Goal: Task Accomplishment & Management: Manage account settings

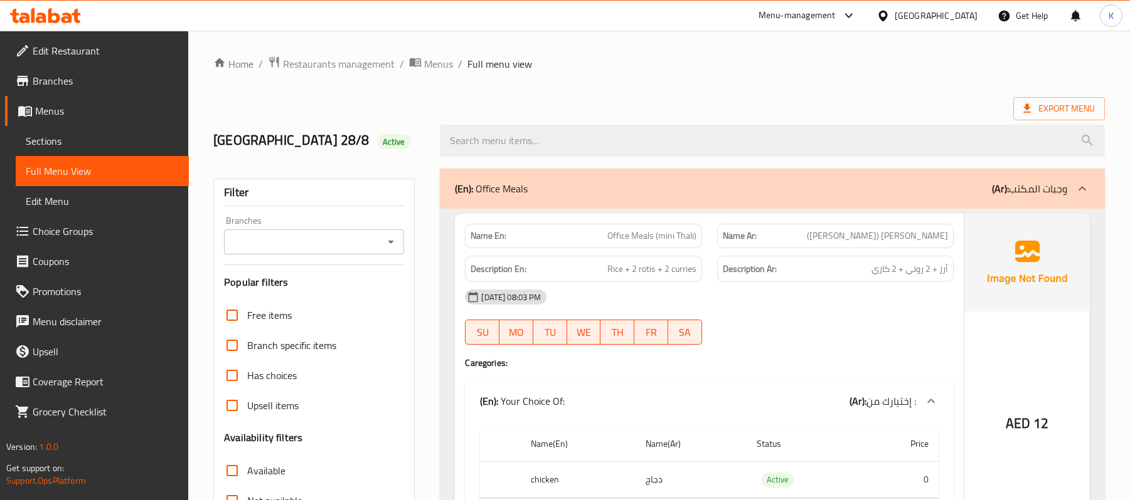
scroll to position [14247, 0]
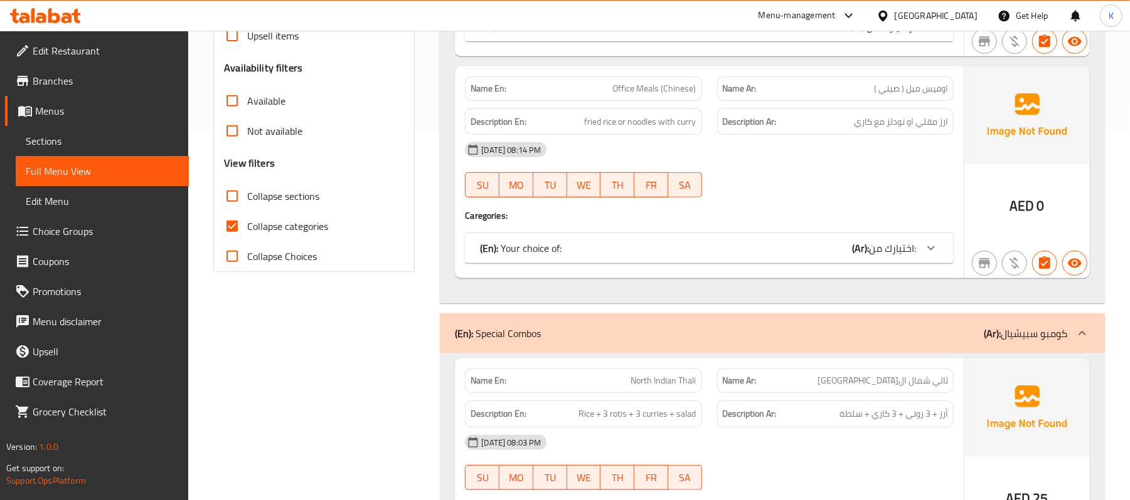
scroll to position [390, 0]
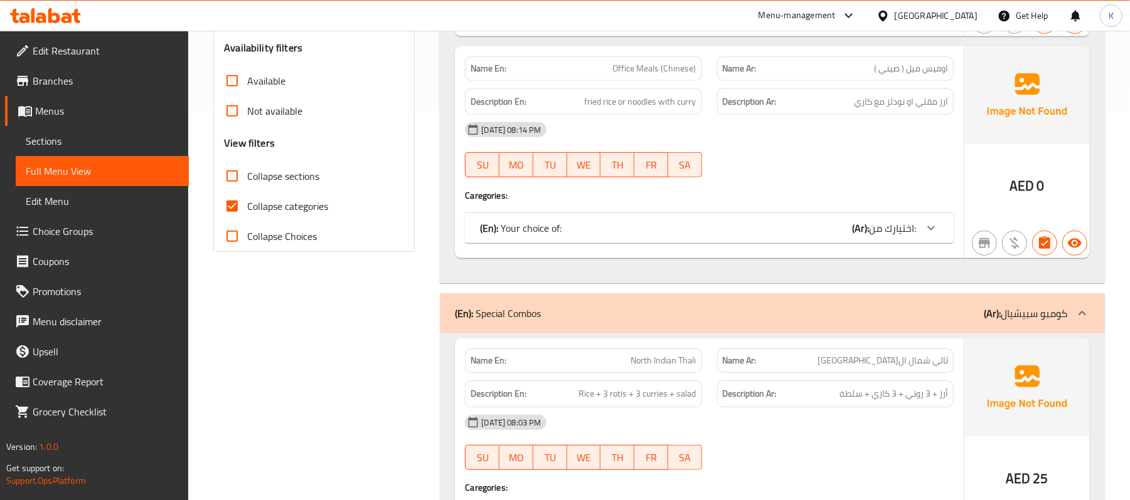
click at [242, 196] on input "Collapse categories" at bounding box center [232, 206] width 30 height 30
checkbox input "false"
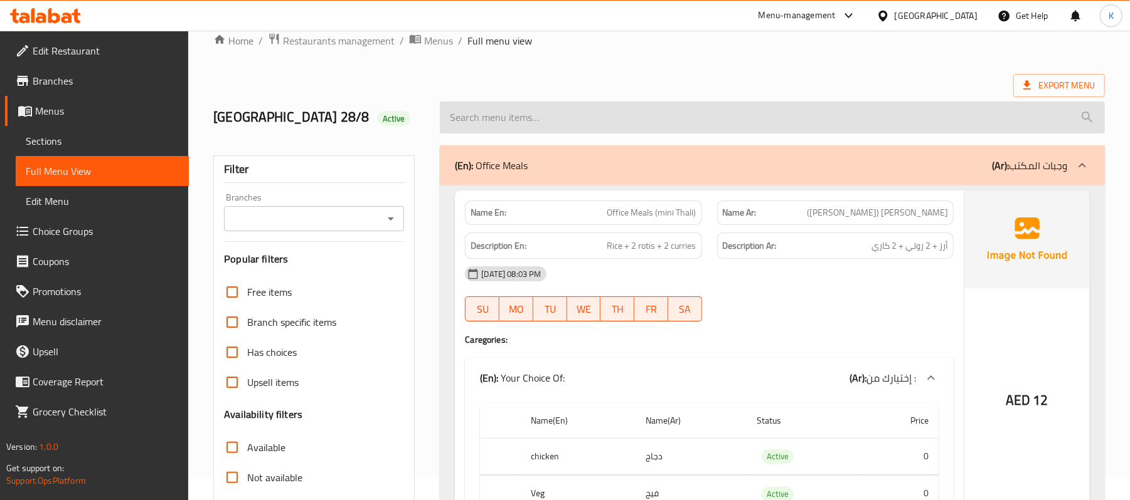
scroll to position [0, 0]
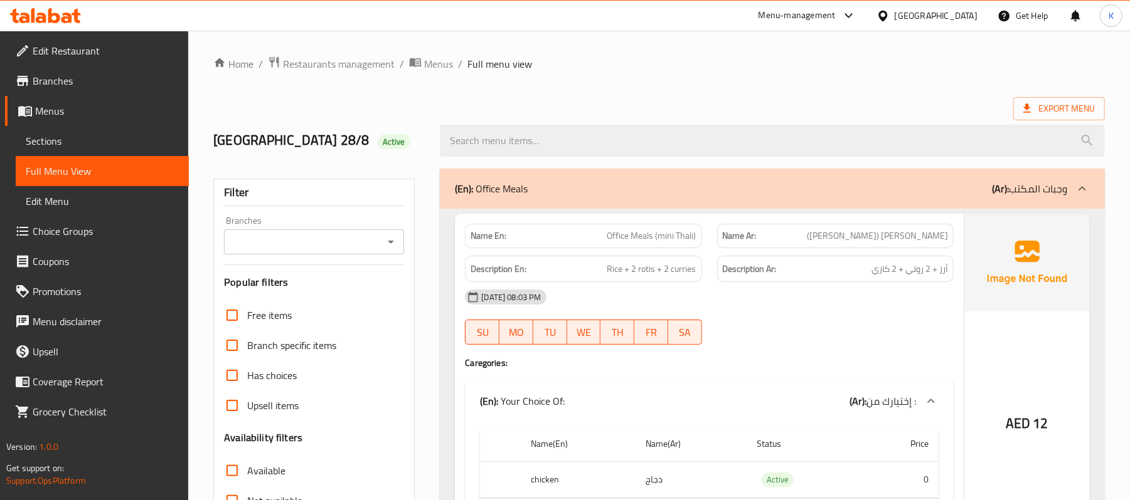
click at [111, 51] on span "Edit Restaurant" at bounding box center [106, 50] width 146 height 15
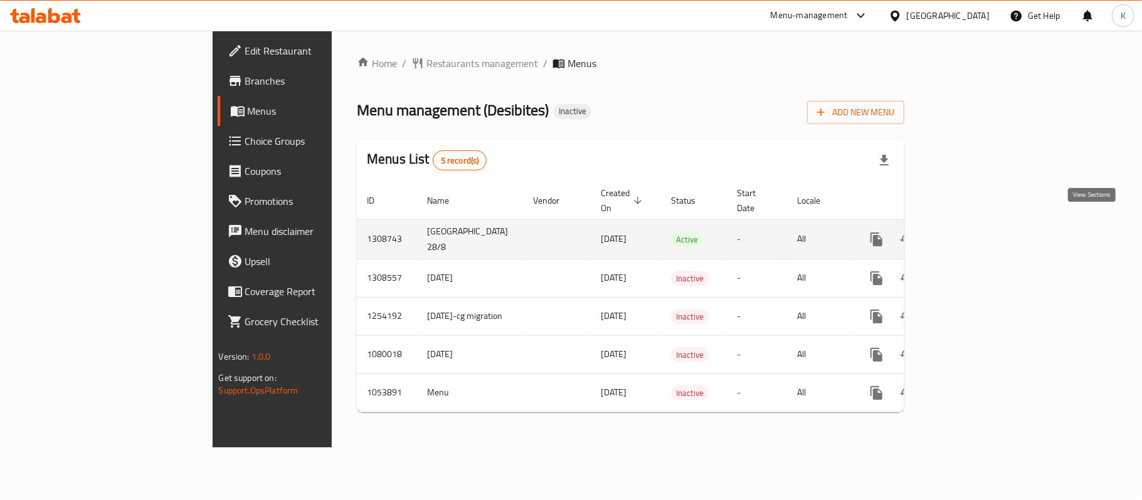
click at [975, 232] on icon "enhanced table" at bounding box center [967, 239] width 15 height 15
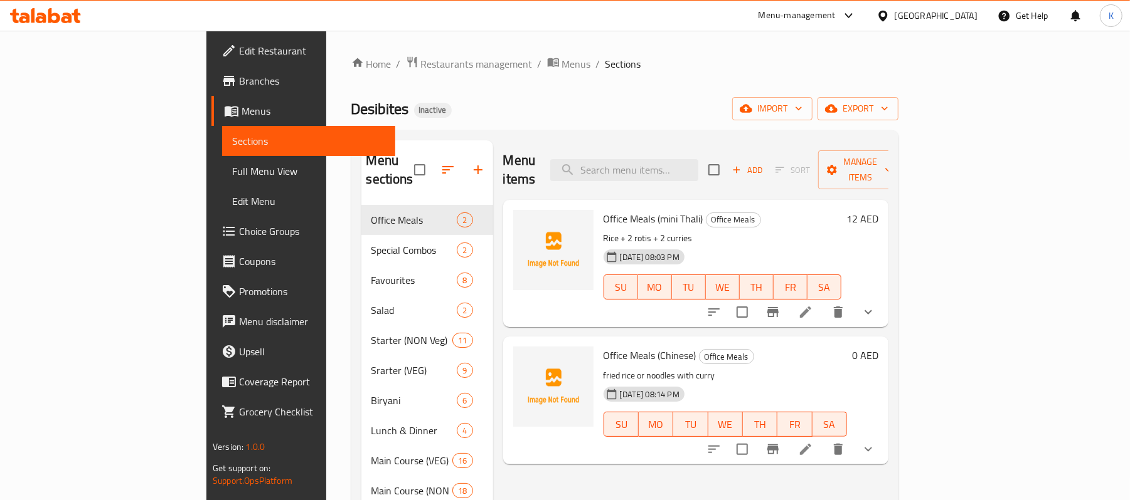
click at [232, 174] on span "Full Menu View" at bounding box center [308, 171] width 153 height 15
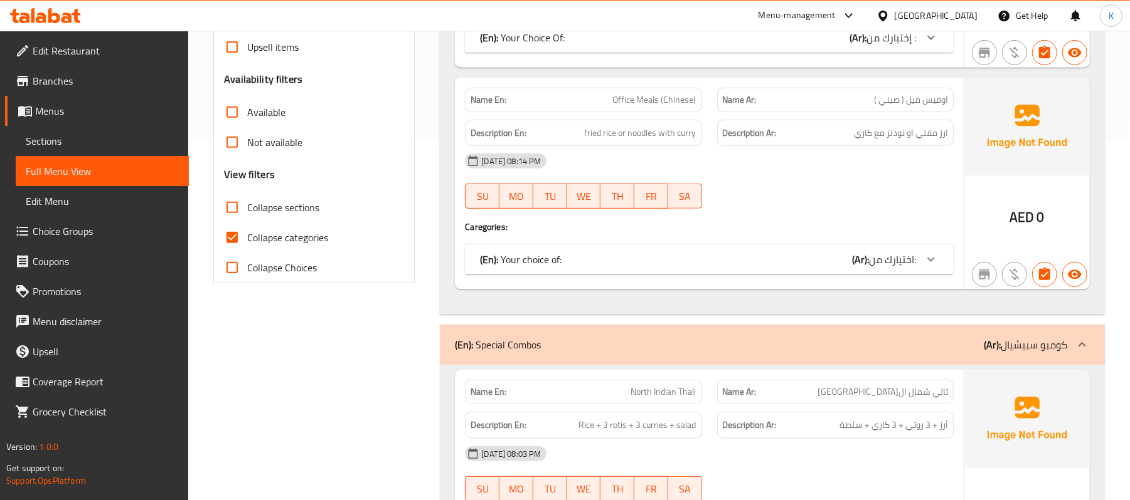
scroll to position [194, 0]
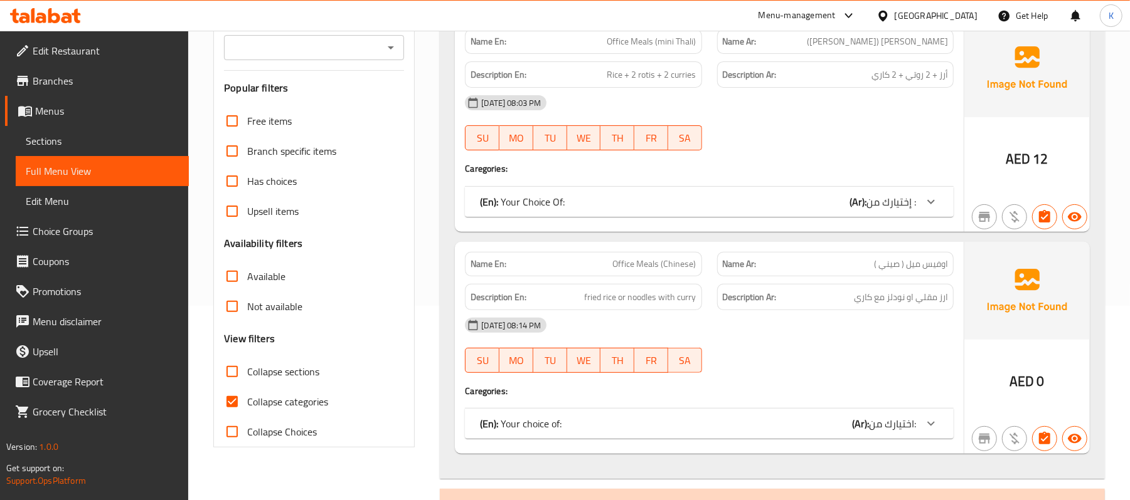
drag, startPoint x: 262, startPoint y: 405, endPoint x: 588, endPoint y: 457, distance: 330.1
click at [262, 404] on span "Collapse categories" at bounding box center [287, 401] width 81 height 15
click at [247, 404] on input "Collapse categories" at bounding box center [232, 402] width 30 height 30
checkbox input "false"
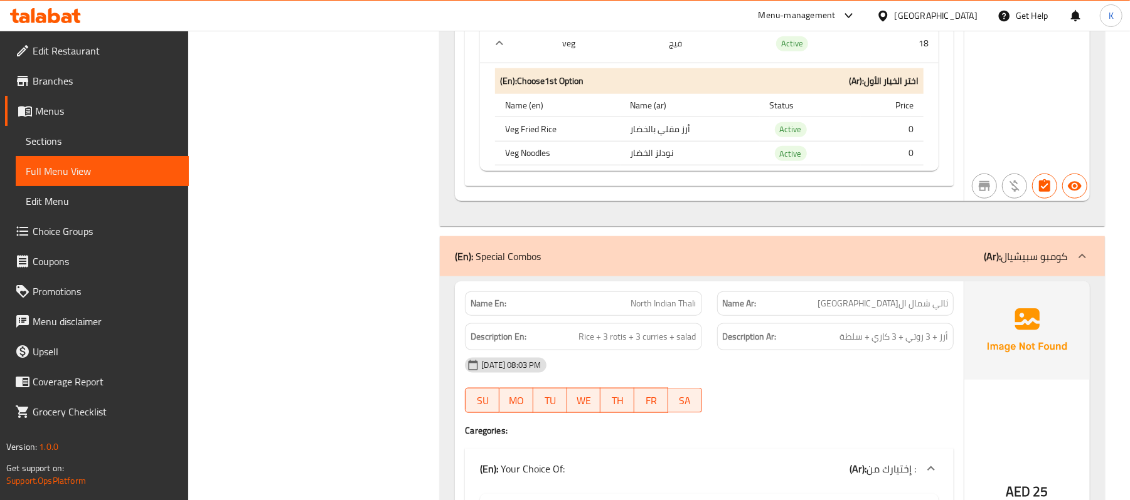
scroll to position [976, 0]
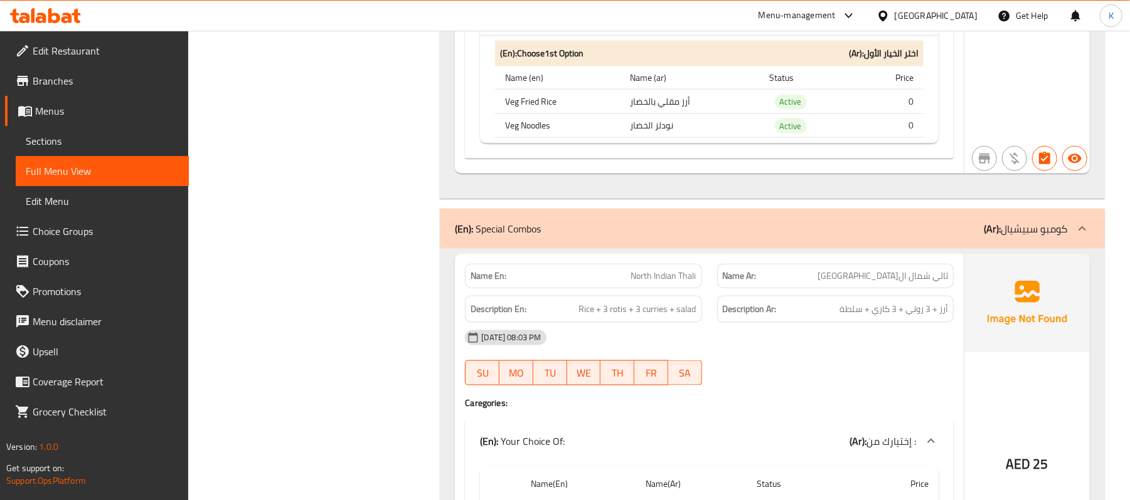
click at [663, 279] on span "North Indian Thali" at bounding box center [663, 276] width 65 height 13
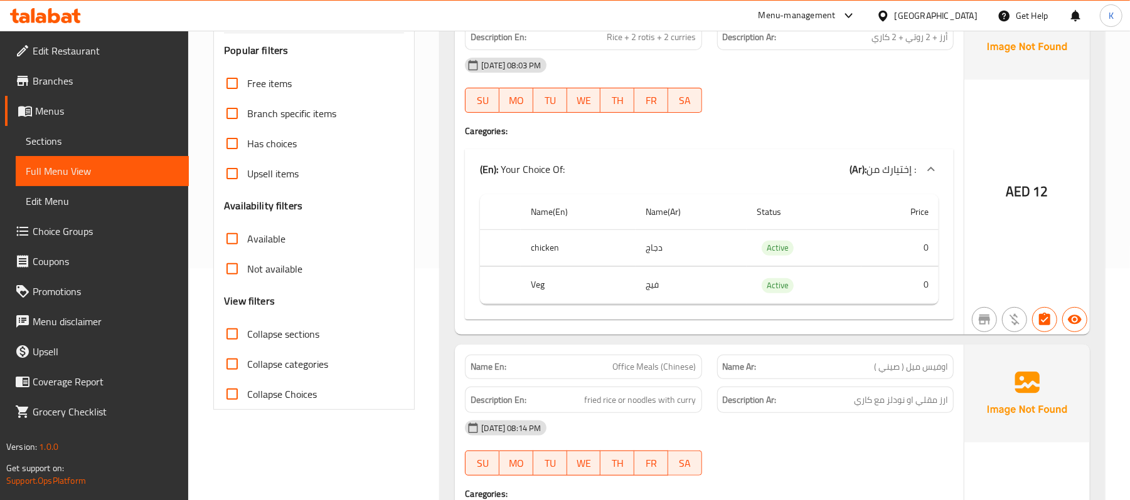
scroll to position [194, 0]
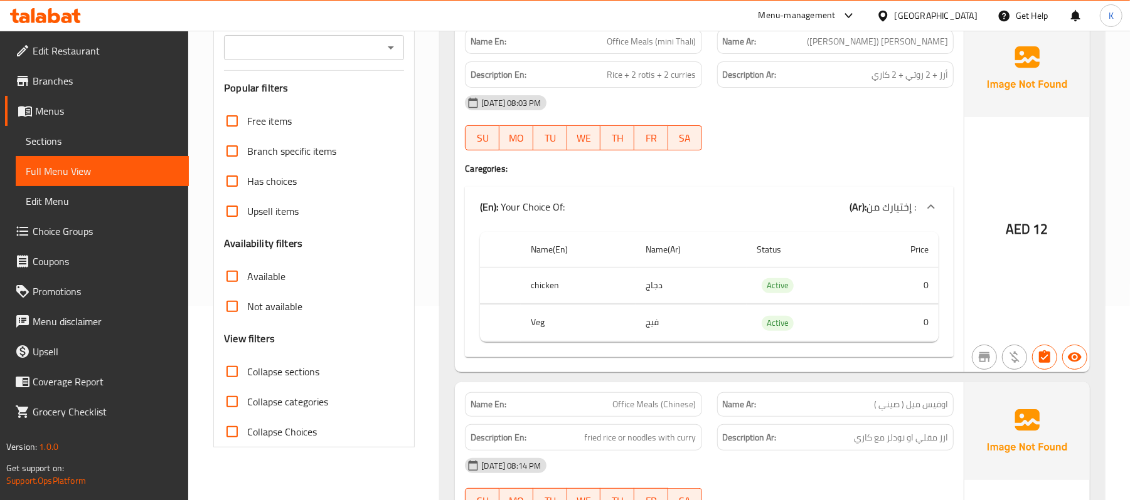
click at [648, 392] on div "Name En: Office Meals (Chinese)" at bounding box center [582, 405] width 251 height 40
click at [647, 392] on div "Name En: Office Meals (Chinese)" at bounding box center [582, 405] width 251 height 40
copy span "Office Meals (Chinese)"
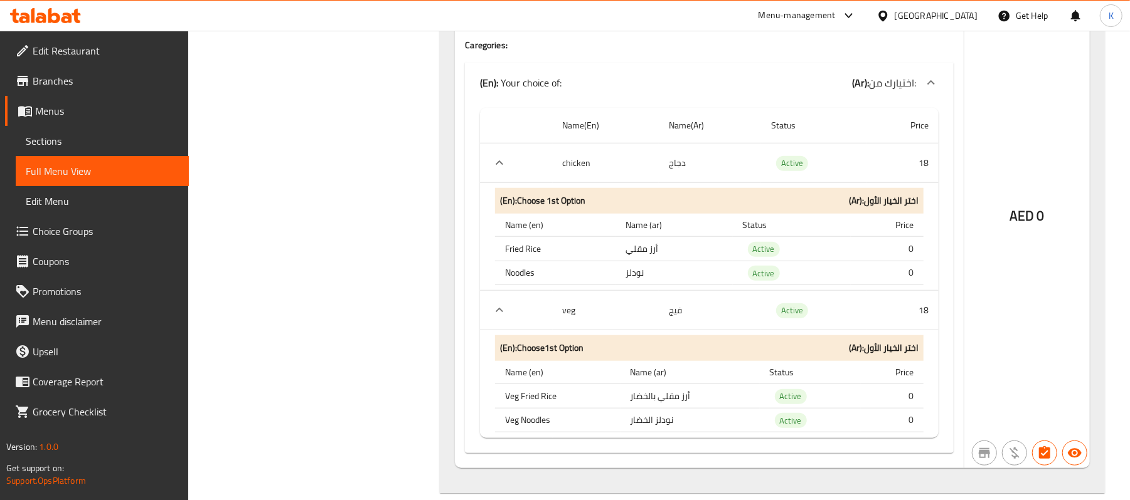
scroll to position [780, 0]
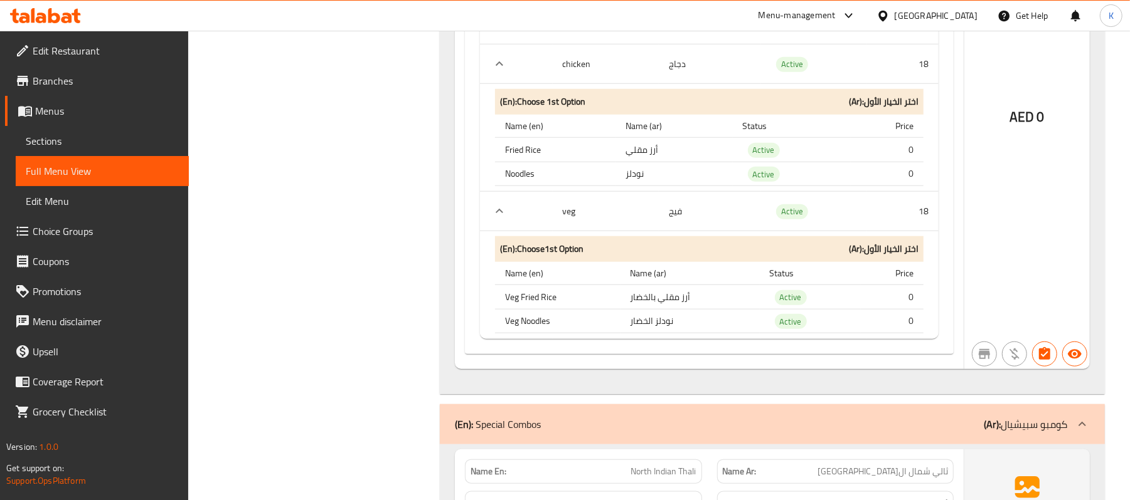
click at [542, 306] on th "Veg Fried Rice" at bounding box center [557, 297] width 125 height 24
copy th "Veg Fried Rice"
click at [681, 306] on td "أرز مقلي بالخضار" at bounding box center [689, 297] width 139 height 24
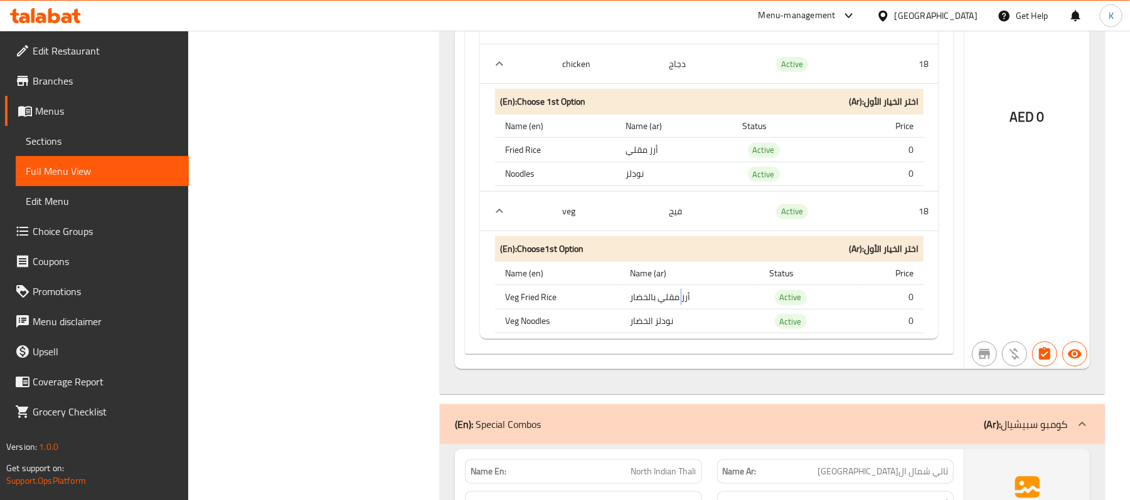
click at [681, 306] on td "أرز مقلي بالخضار" at bounding box center [689, 297] width 139 height 24
drag, startPoint x: 681, startPoint y: 306, endPoint x: 601, endPoint y: 159, distance: 167.8
click at [680, 306] on td "أرز مقلي بالخضار" at bounding box center [689, 297] width 139 height 24
copy td "أرز مقلي بالخضار"
click at [546, 334] on th "Veg Noodles" at bounding box center [557, 321] width 125 height 24
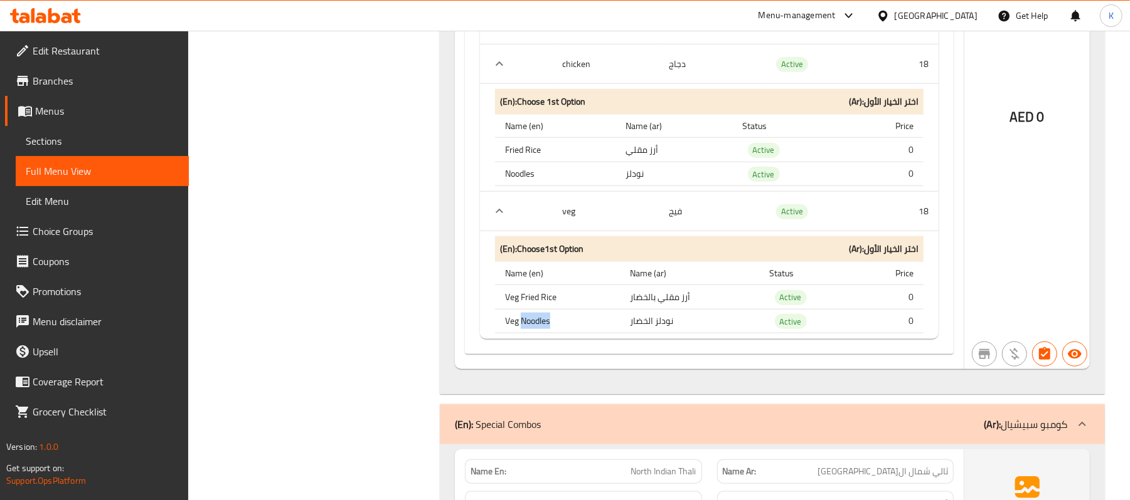
click at [546, 334] on th "Veg Noodles" at bounding box center [557, 321] width 125 height 24
copy th "Veg Noodles"
click at [662, 329] on td "نودلز الخضار" at bounding box center [689, 321] width 139 height 24
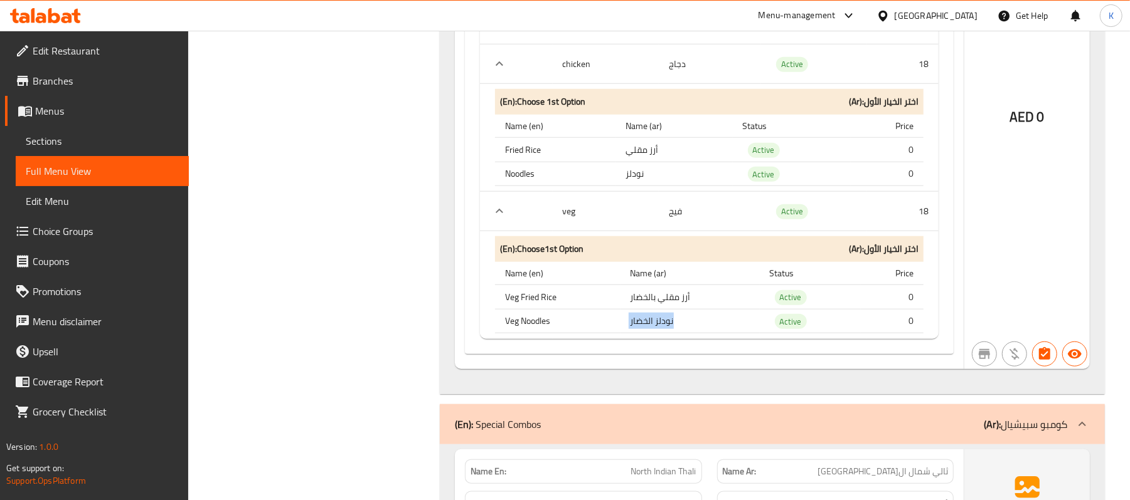
click at [662, 329] on td "نودلز الخضار" at bounding box center [689, 321] width 139 height 24
copy td "نودلز الخضار"
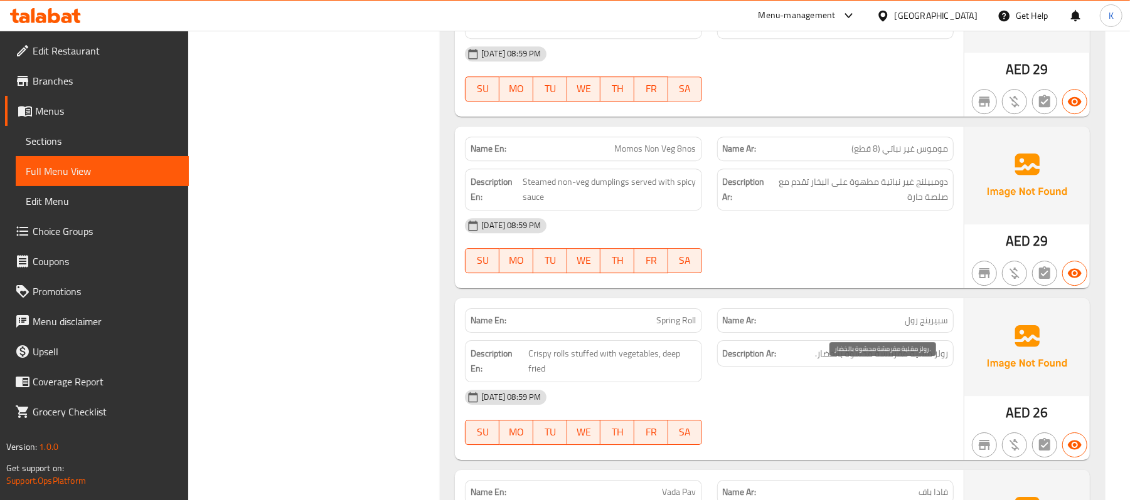
scroll to position [2926, 0]
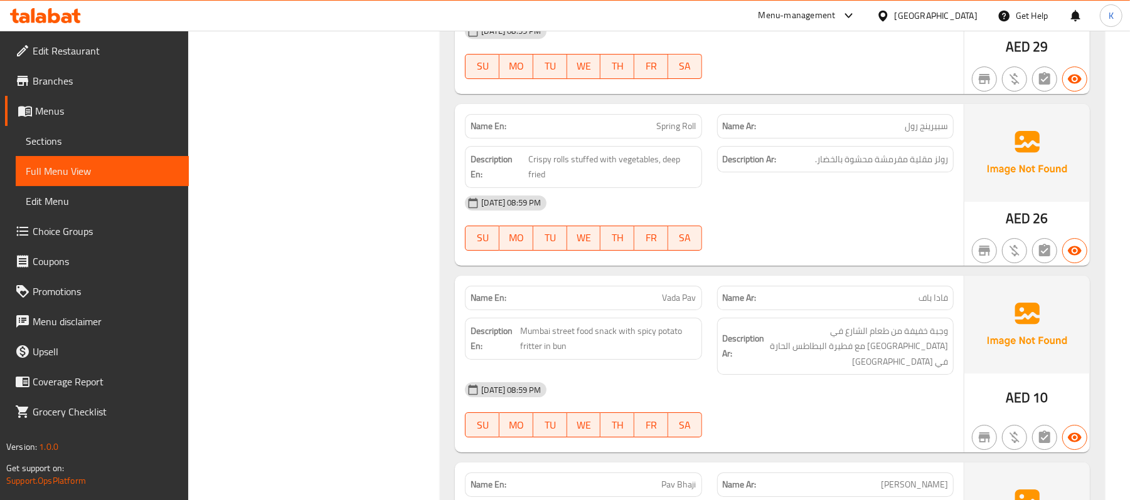
click at [660, 310] on div "Name En: Vada Pav" at bounding box center [583, 298] width 236 height 24
copy span "Vada Pav"
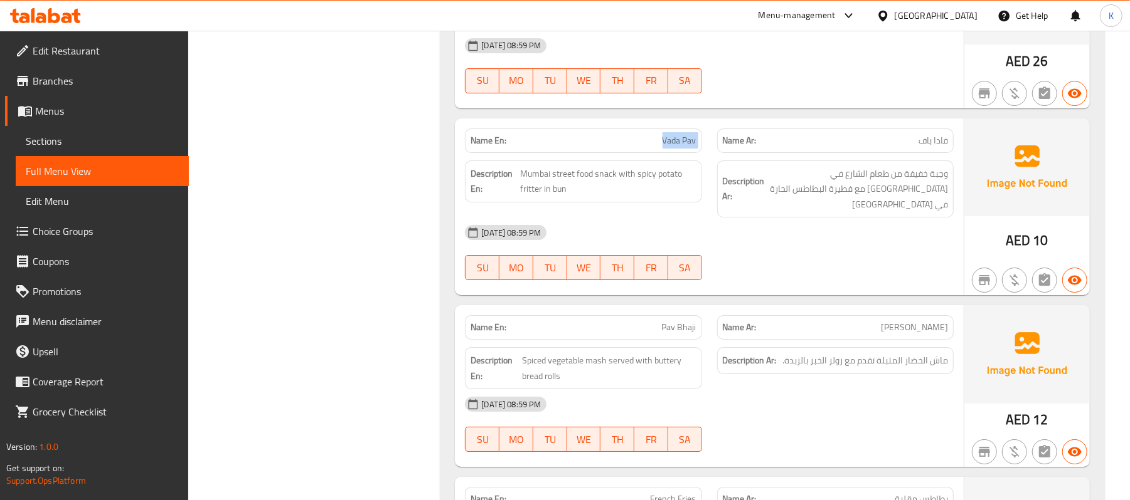
scroll to position [3121, 0]
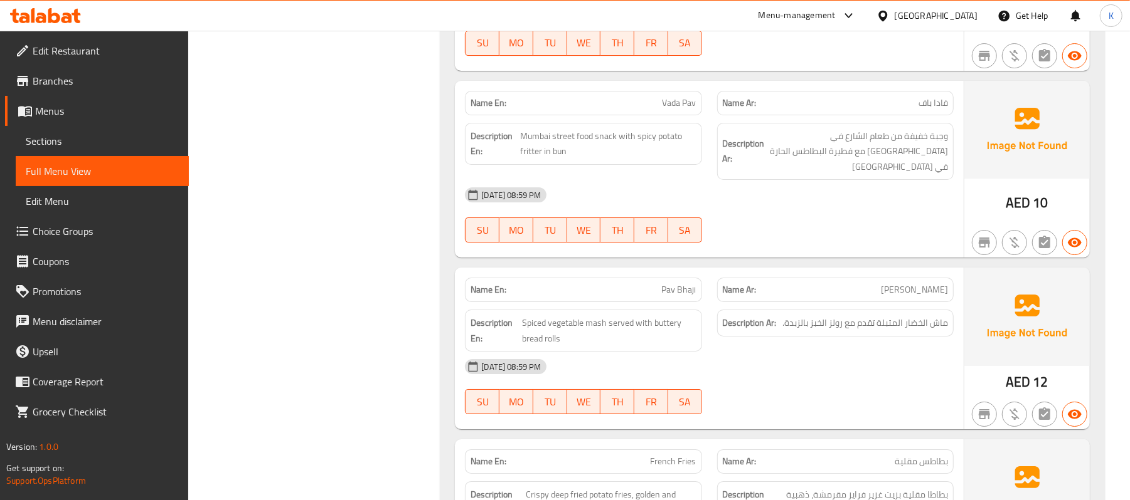
click at [616, 276] on div "Name En: Pav Bhaji" at bounding box center [582, 290] width 251 height 40
copy span "Pav Bhaji"
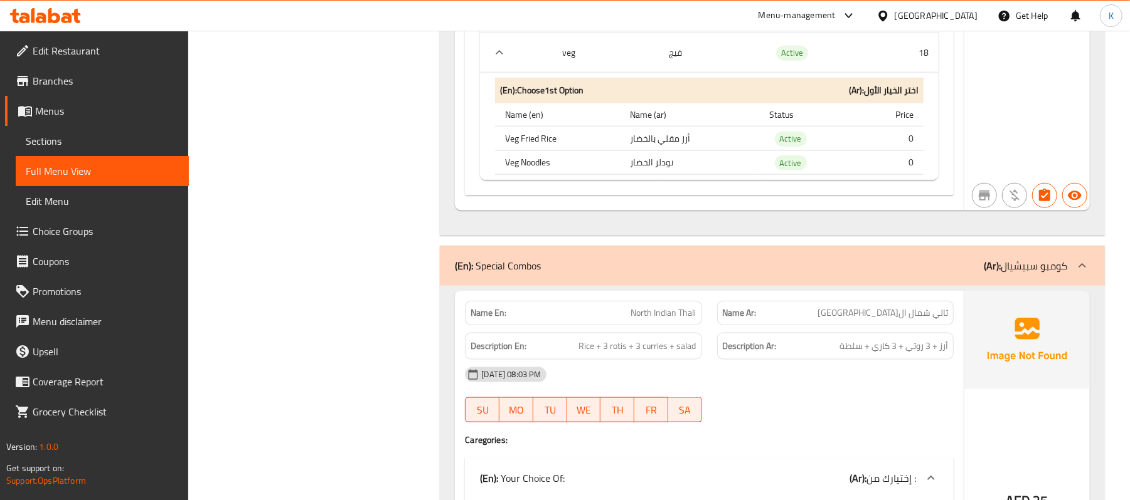
scroll to position [976, 0]
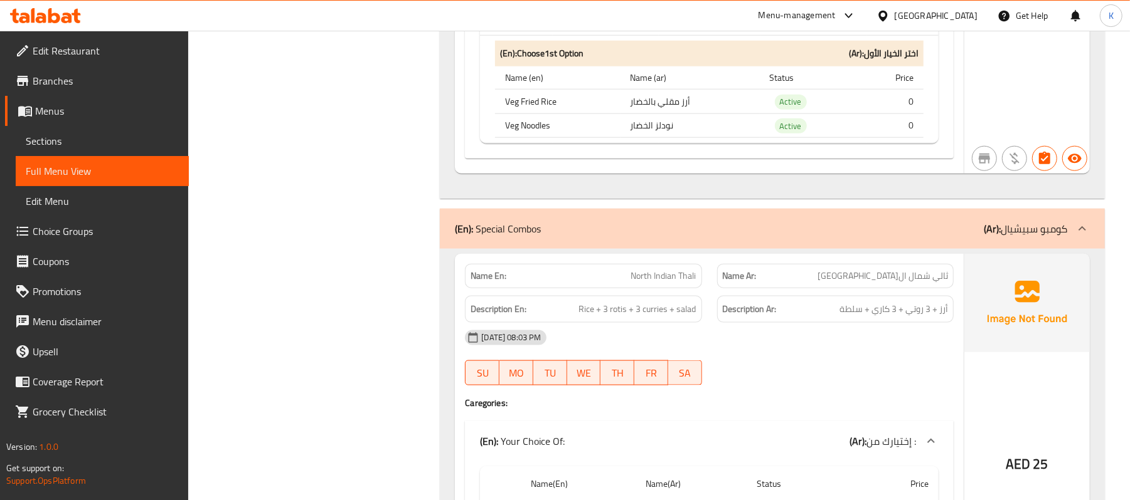
click at [707, 235] on div "(En): Special Combos (Ar): كومبو سبيشيال" at bounding box center [761, 228] width 612 height 15
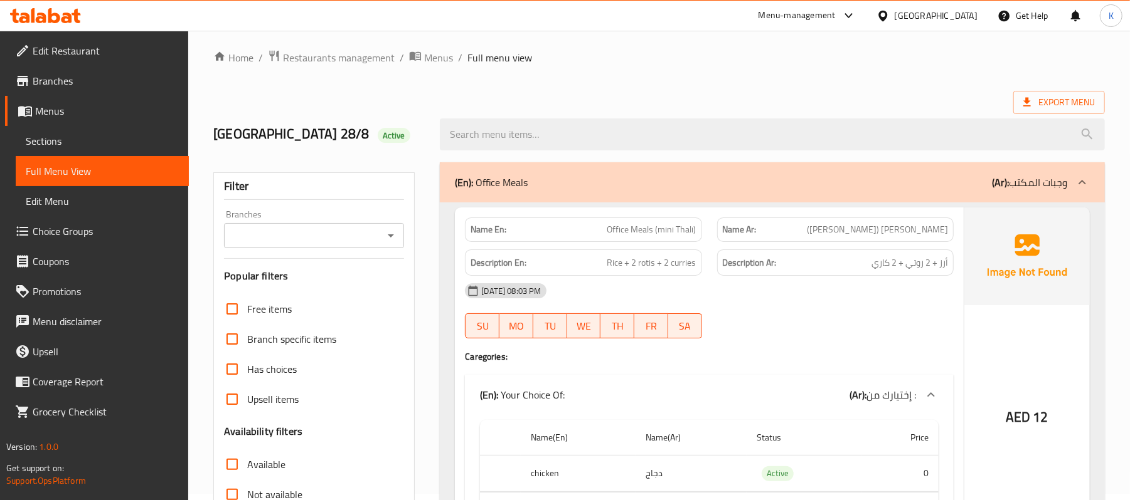
scroll to position [0, 0]
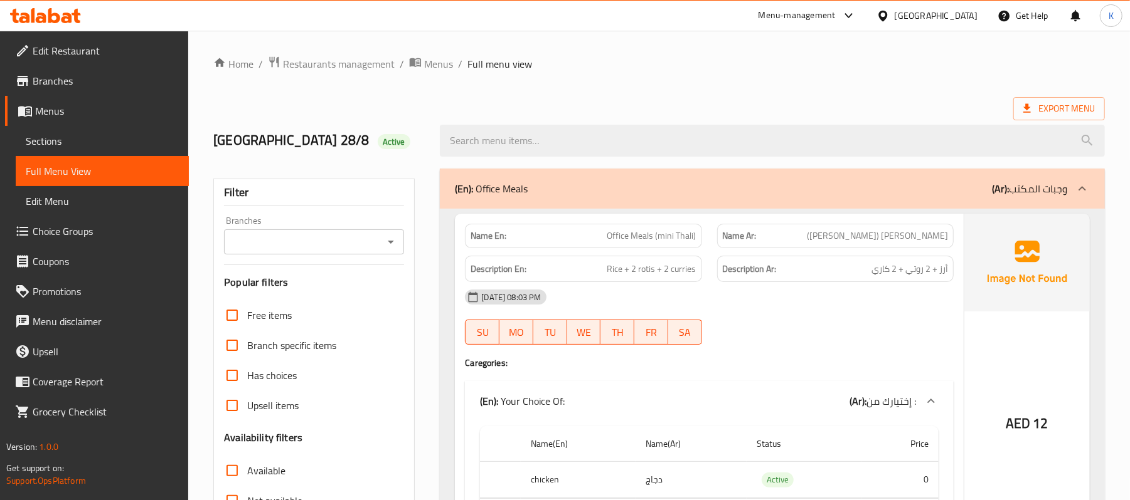
drag, startPoint x: 710, startPoint y: 184, endPoint x: 720, endPoint y: 242, distance: 59.2
click at [707, 184] on div "(En): Office Meals (Ar): وجبات المكتب" at bounding box center [761, 188] width 612 height 15
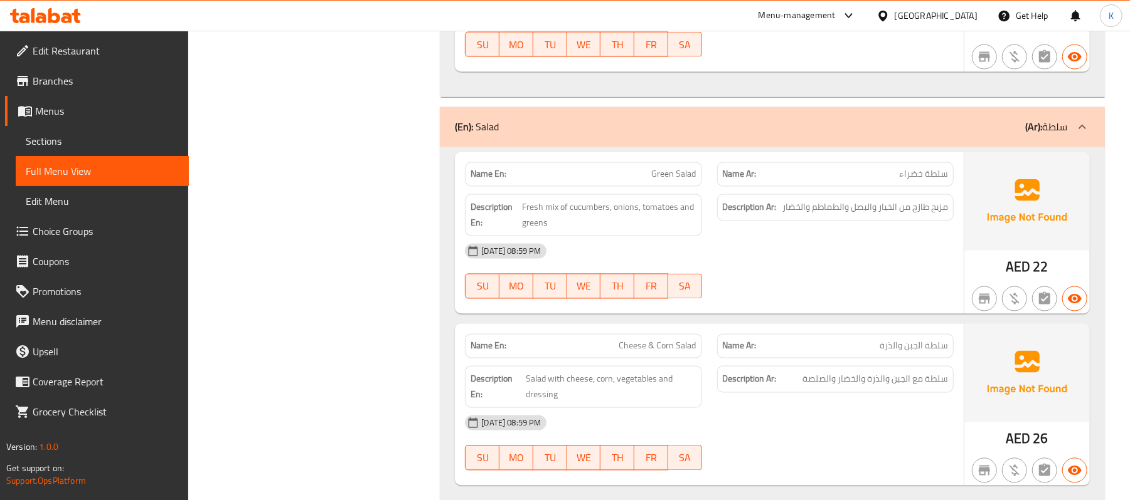
scroll to position [1656, 0]
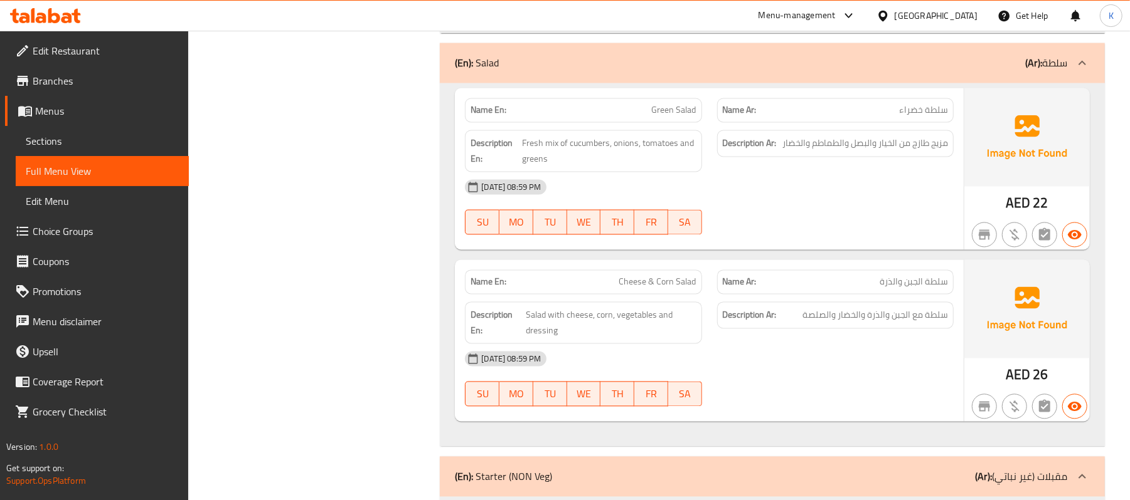
click at [663, 104] on span "Green Salad" at bounding box center [674, 110] width 45 height 13
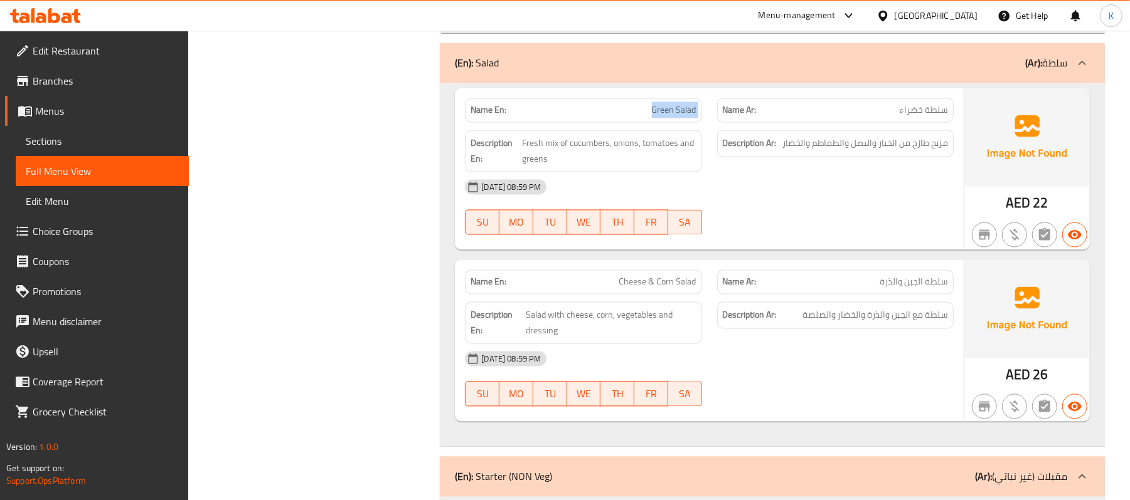
click at [663, 104] on span "Green Salad" at bounding box center [674, 110] width 45 height 13
click at [615, 65] on div "(En): Salad (Ar): سلطة" at bounding box center [772, 63] width 665 height 40
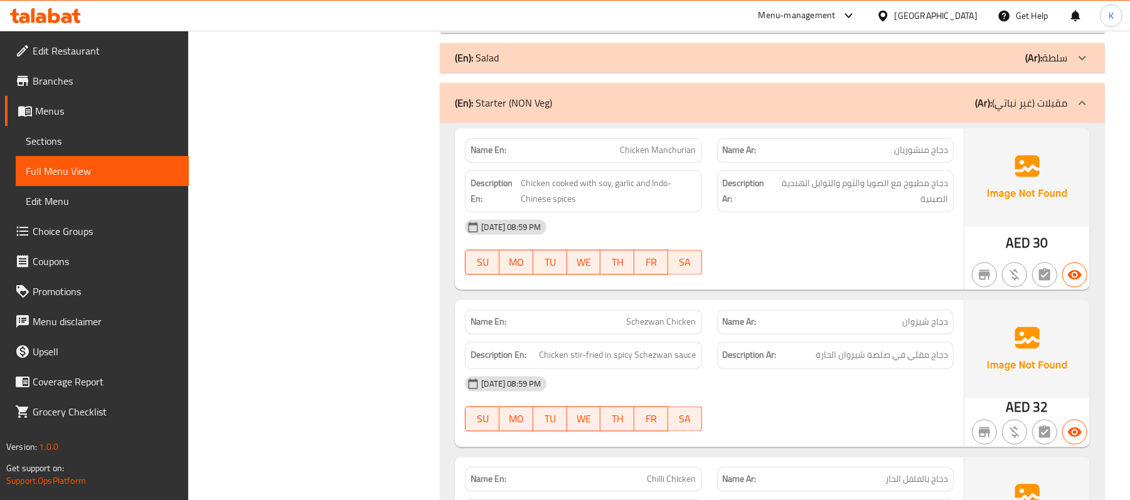
click at [771, 243] on div "28-08-2025 08:59 PM SU MO TU WE TH FR SA" at bounding box center [709, 248] width 504 height 70
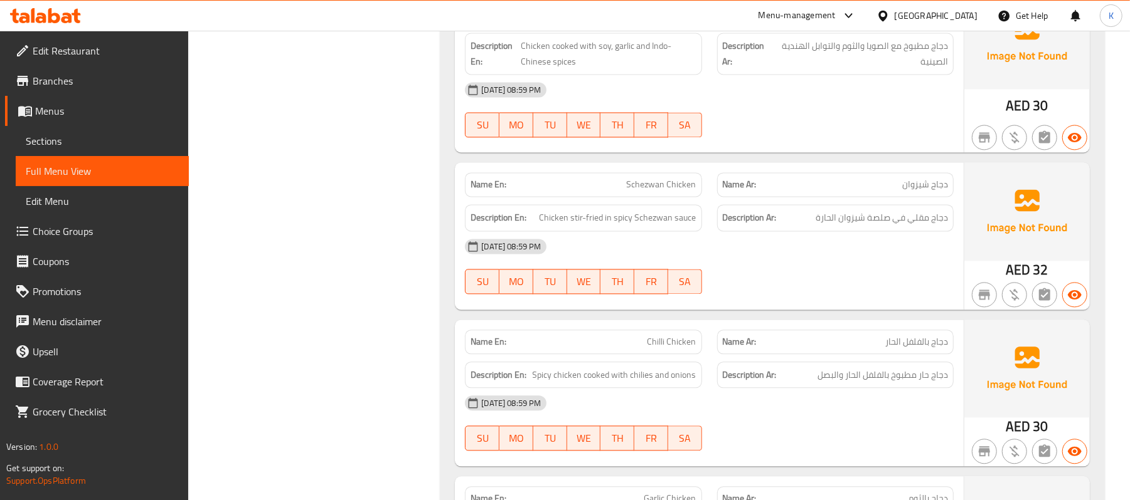
scroll to position [1851, 0]
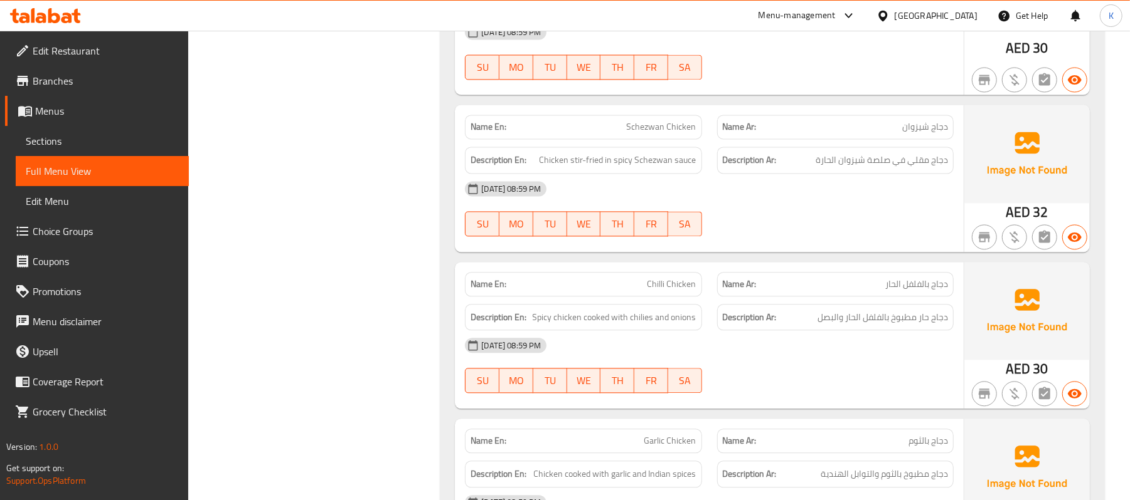
click at [676, 120] on span "Schezwan Chicken" at bounding box center [662, 126] width 70 height 13
copy span "Schezwan Chicken"
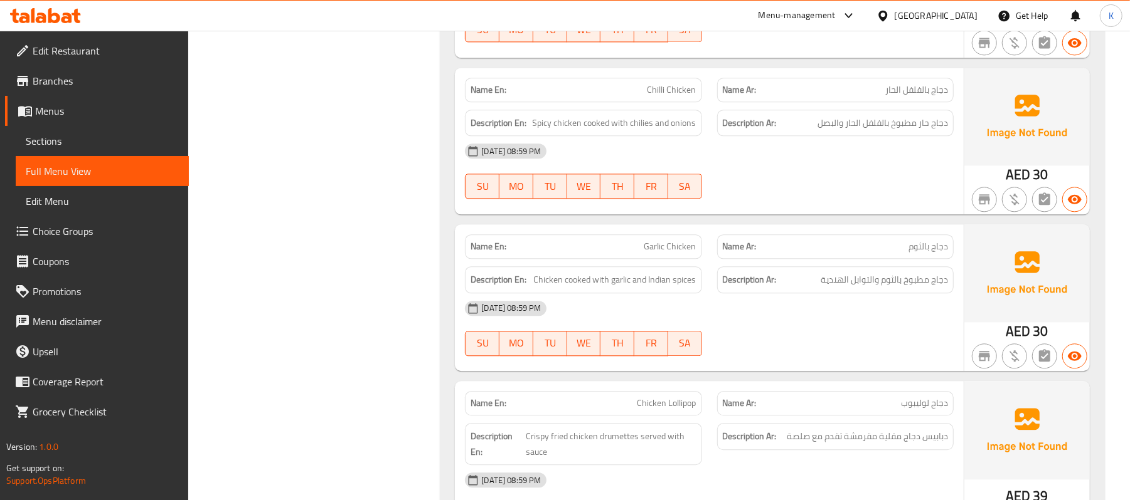
scroll to position [2241, 0]
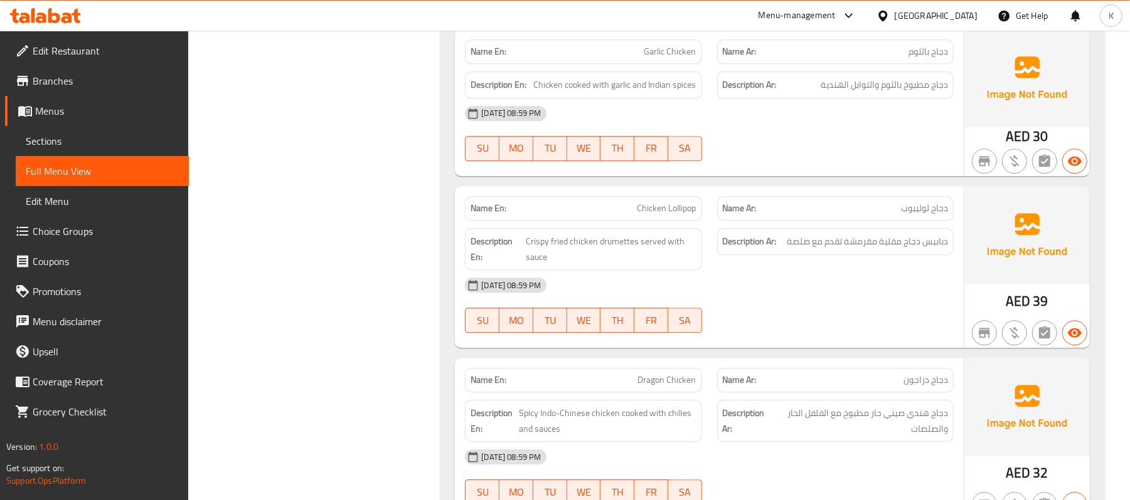
click at [660, 204] on span "Chicken Lollipop" at bounding box center [666, 208] width 59 height 13
click at [655, 202] on span "Chicken Lollipop" at bounding box center [666, 208] width 59 height 13
copy span "Chicken Lollipop"
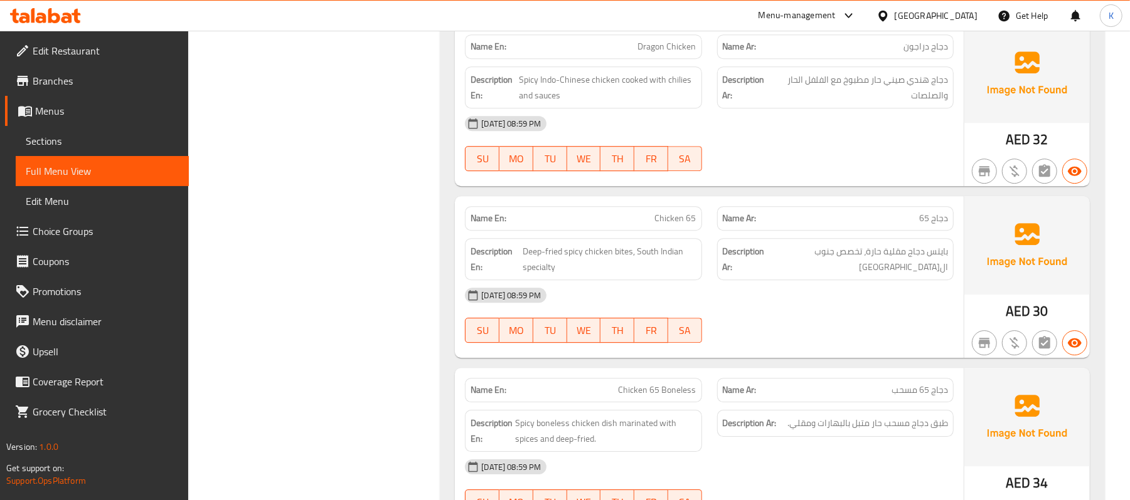
scroll to position [2632, 0]
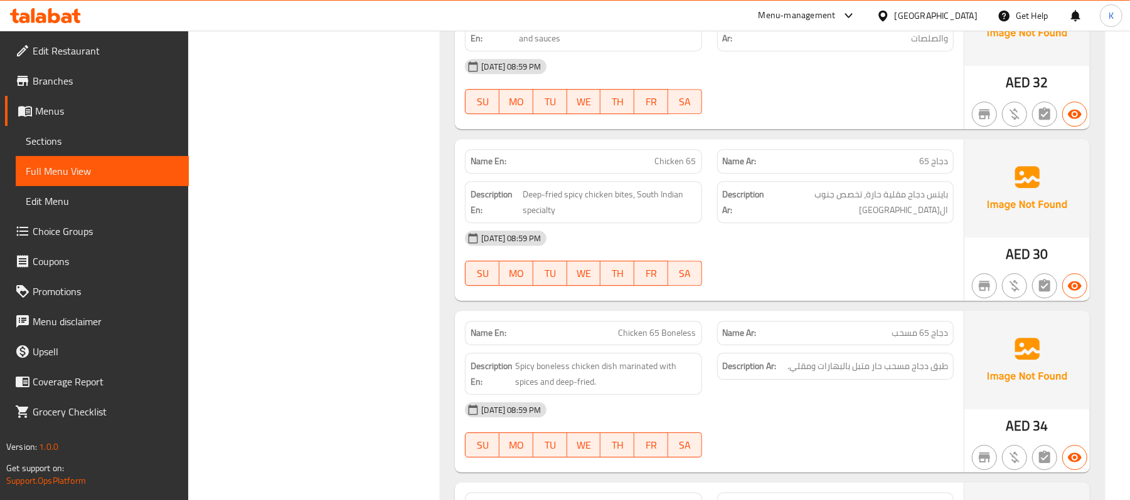
click at [647, 327] on span "Chicken 65 Boneless" at bounding box center [657, 333] width 78 height 13
click at [645, 327] on span "Chicken 65 Boneless" at bounding box center [657, 333] width 78 height 13
click at [643, 327] on span "Chicken 65 Boneless" at bounding box center [657, 333] width 78 height 13
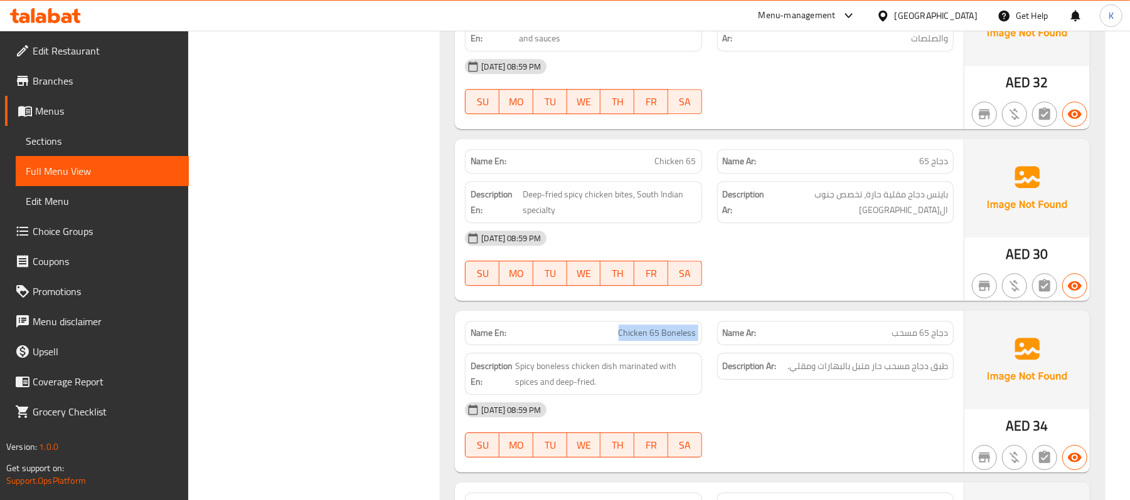
click at [643, 327] on span "Chicken 65 Boneless" at bounding box center [657, 333] width 78 height 13
copy span "Chicken 65 Boneless"
click at [661, 314] on div "Name En: Chicken 65 Boneless" at bounding box center [582, 334] width 251 height 40
click at [665, 321] on div "Name En: Chicken 65 Boneless" at bounding box center [583, 333] width 236 height 24
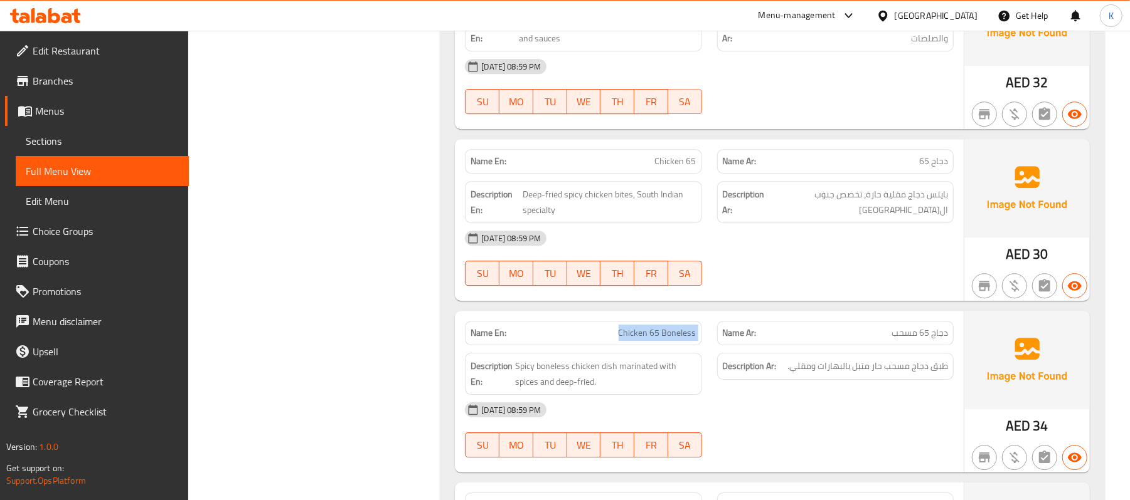
click at [665, 321] on div "Name En: Chicken 65 Boneless" at bounding box center [583, 333] width 236 height 24
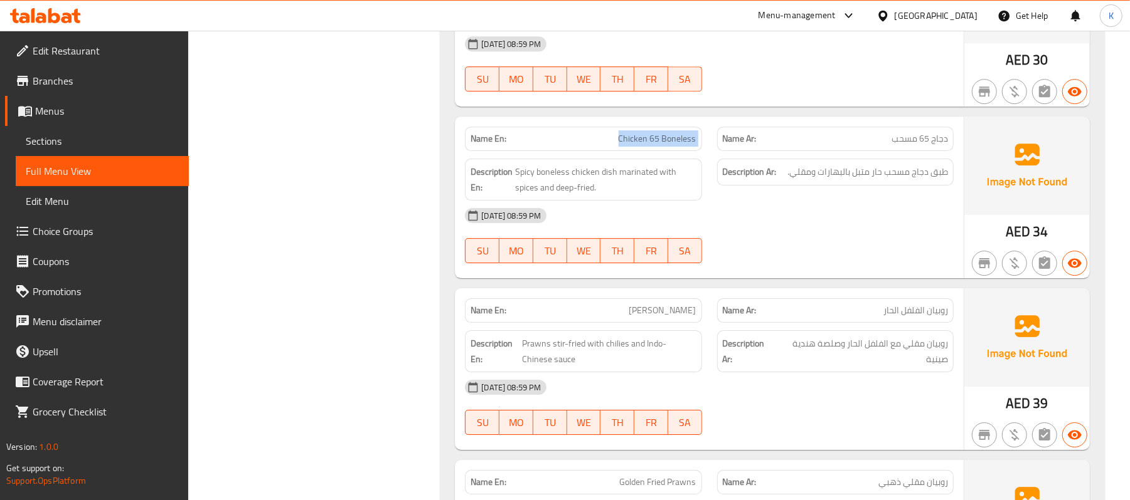
scroll to position [3022, 0]
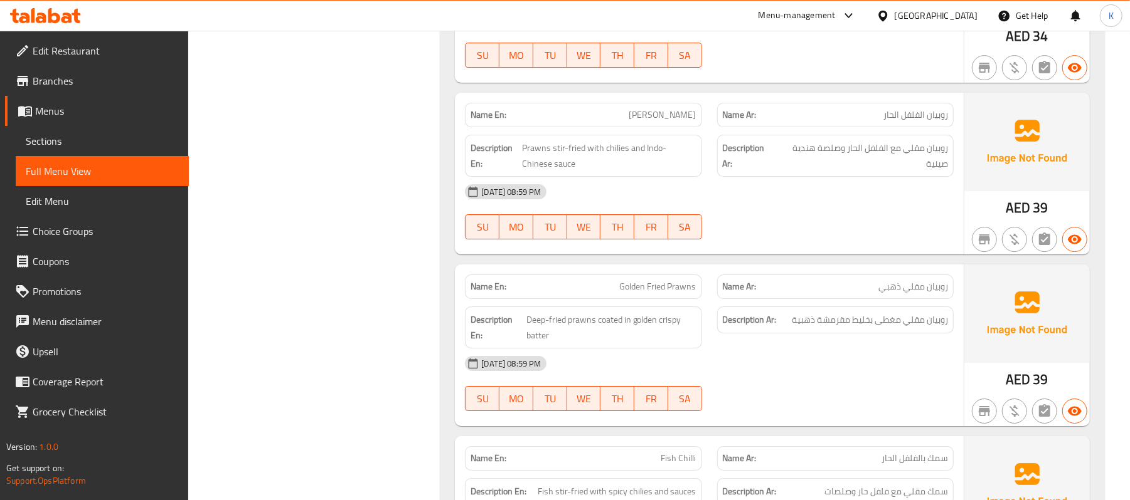
click at [643, 275] on div "Name En: Golden Fried Prawns" at bounding box center [583, 287] width 236 height 24
click at [645, 275] on div "Name En: Golden Fried Prawns" at bounding box center [583, 287] width 236 height 24
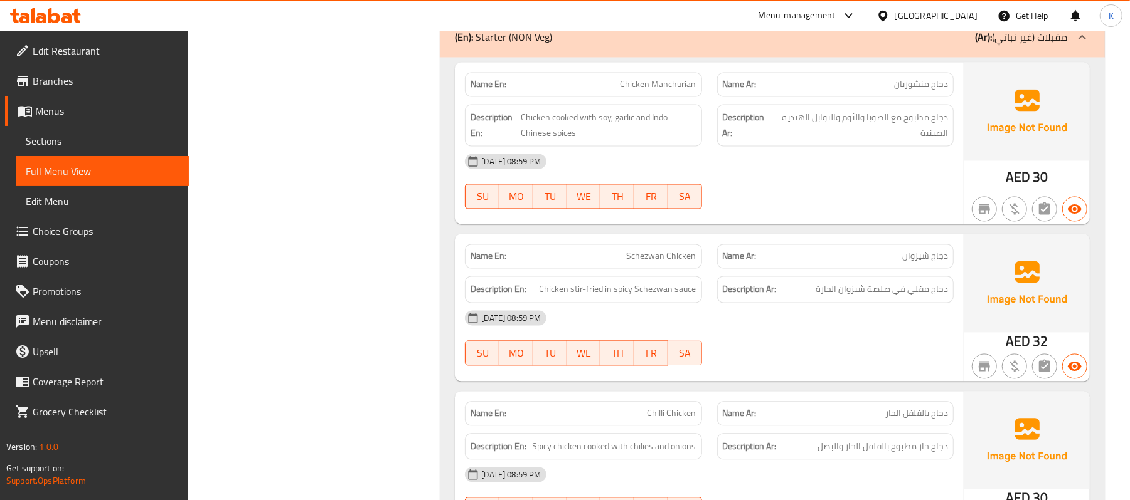
scroll to position [1656, 0]
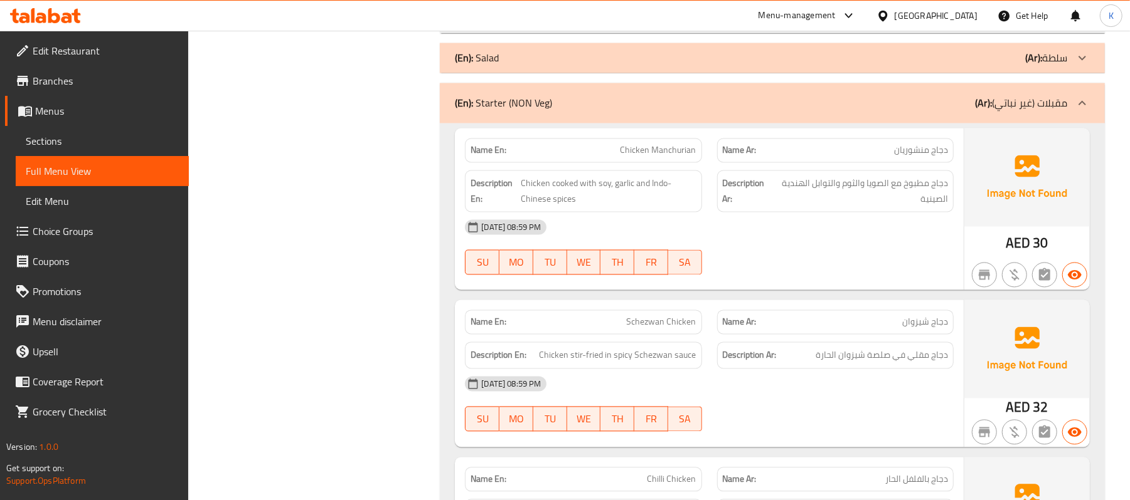
click at [674, 101] on div "(En): Starter (NON Veg) (Ar): مقبلات (غير نباتي)" at bounding box center [761, 103] width 612 height 15
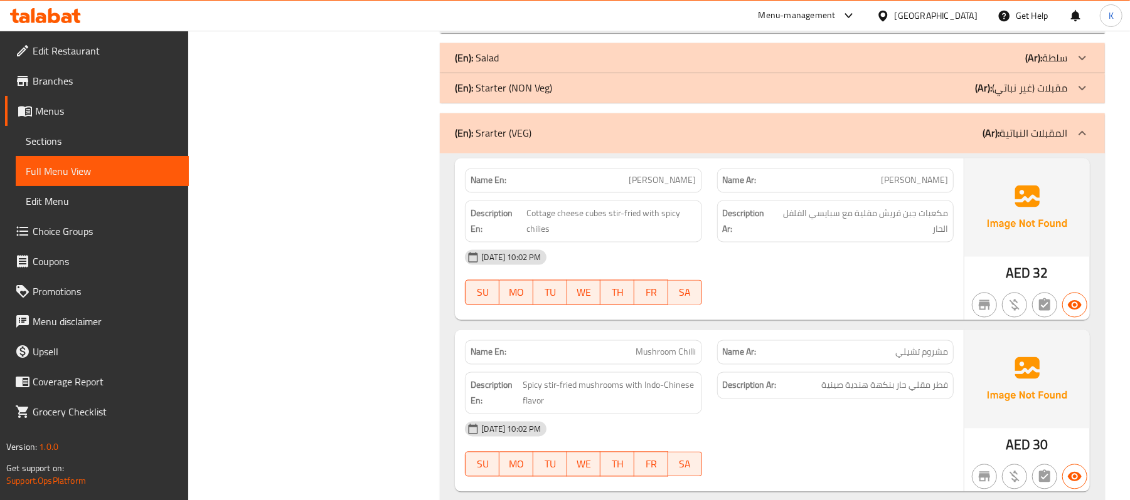
click at [673, 161] on div "Name En: Paneer Chilli" at bounding box center [582, 181] width 251 height 40
click at [645, 346] on span "Mushroom Chilli" at bounding box center [666, 352] width 60 height 13
click at [646, 346] on span "Mushroom Chilli" at bounding box center [666, 352] width 60 height 13
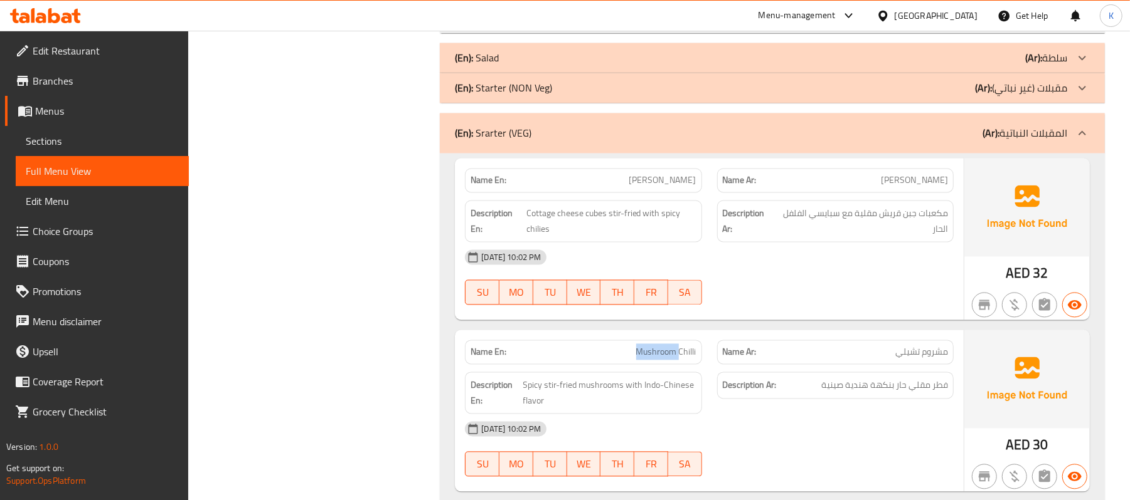
click at [646, 346] on span "Mushroom Chilli" at bounding box center [666, 352] width 60 height 13
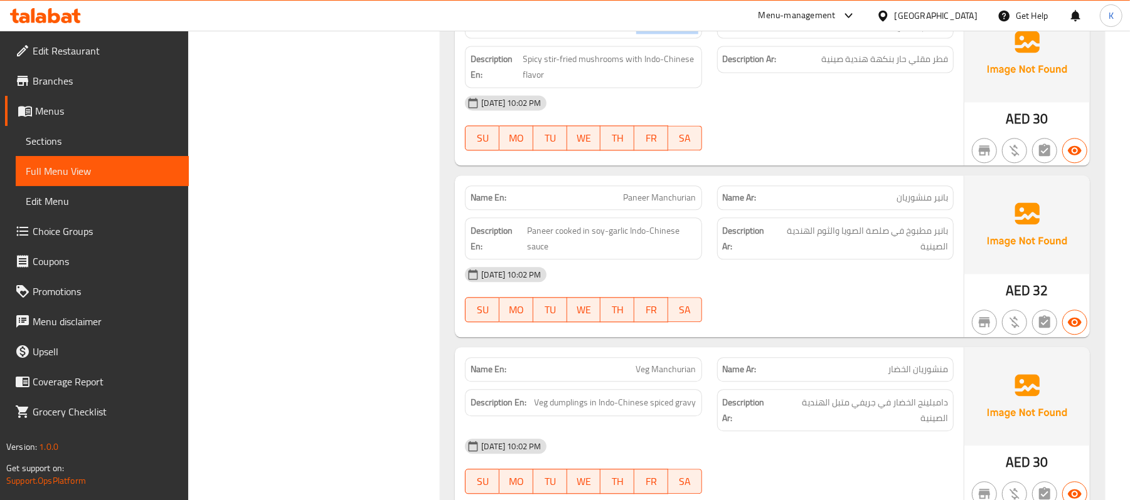
scroll to position [2046, 0]
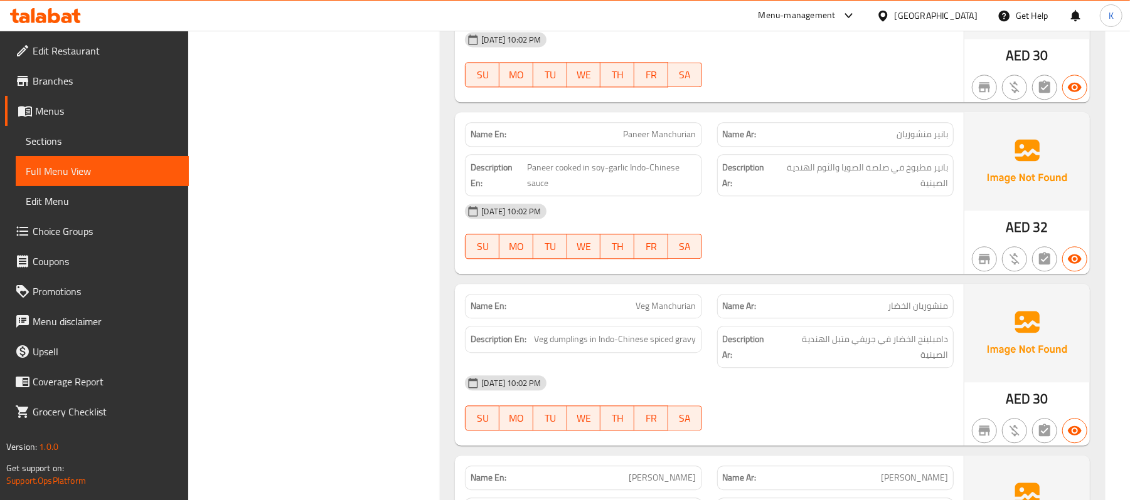
click at [676, 300] on span "Veg Manchurian" at bounding box center [666, 306] width 60 height 13
click at [675, 300] on span "Veg Manchurian" at bounding box center [666, 306] width 60 height 13
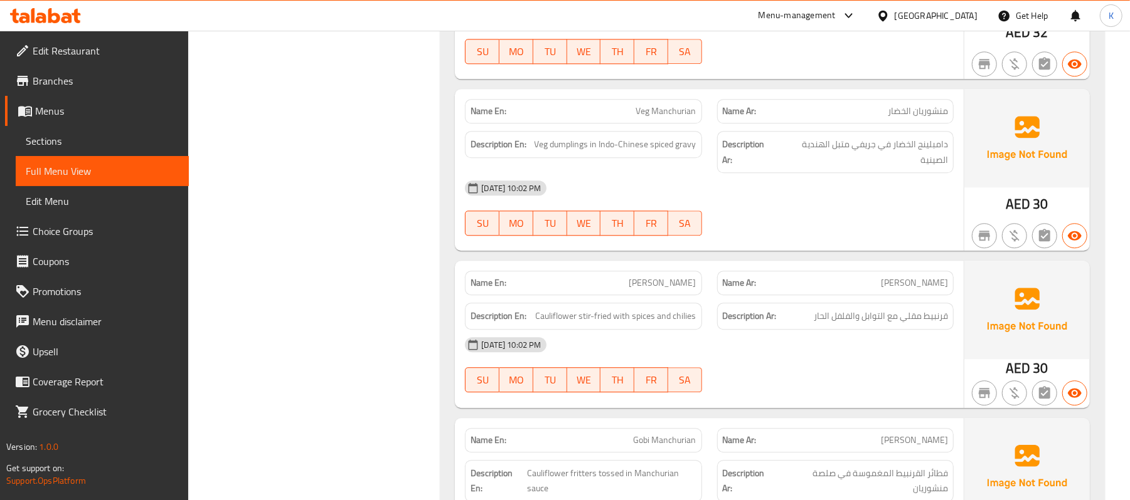
click at [665, 279] on span "Chilli Gobi" at bounding box center [662, 283] width 67 height 13
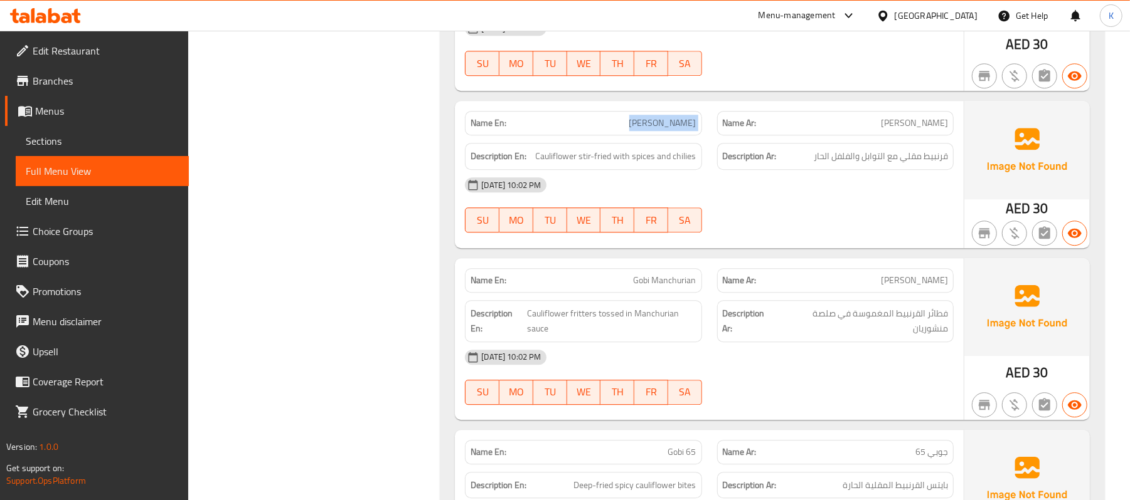
scroll to position [2436, 0]
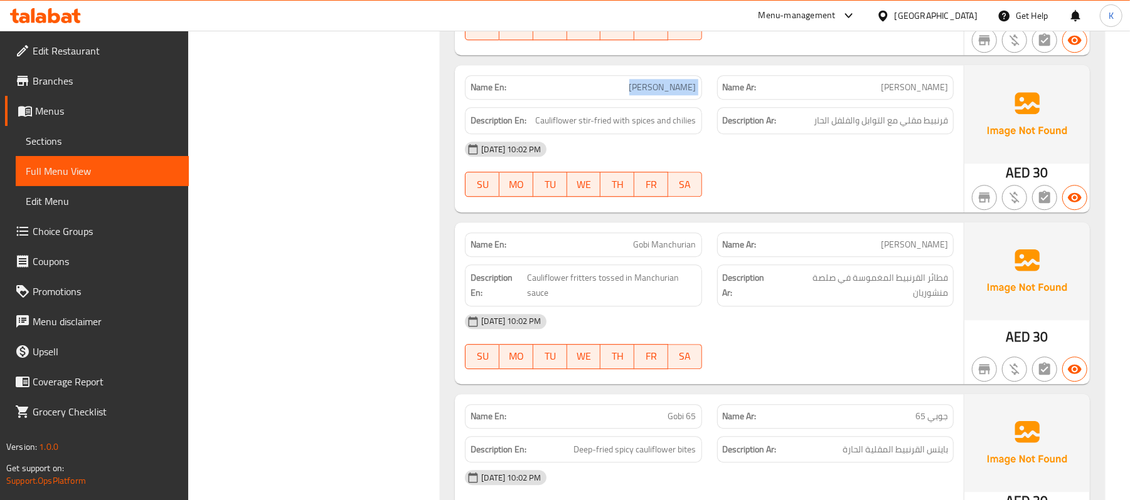
click at [684, 238] on span "Gobi Manchurian" at bounding box center [664, 244] width 63 height 13
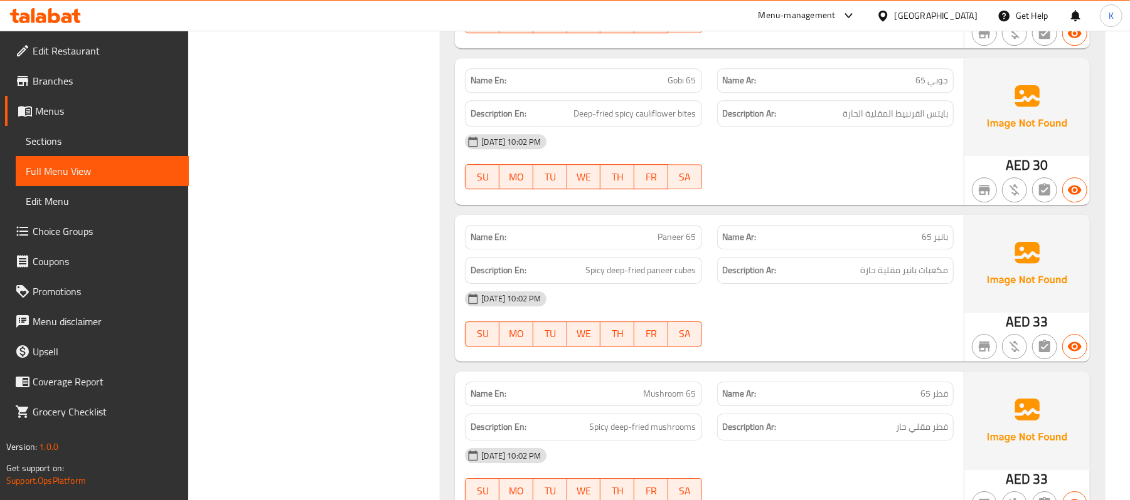
scroll to position [2826, 0]
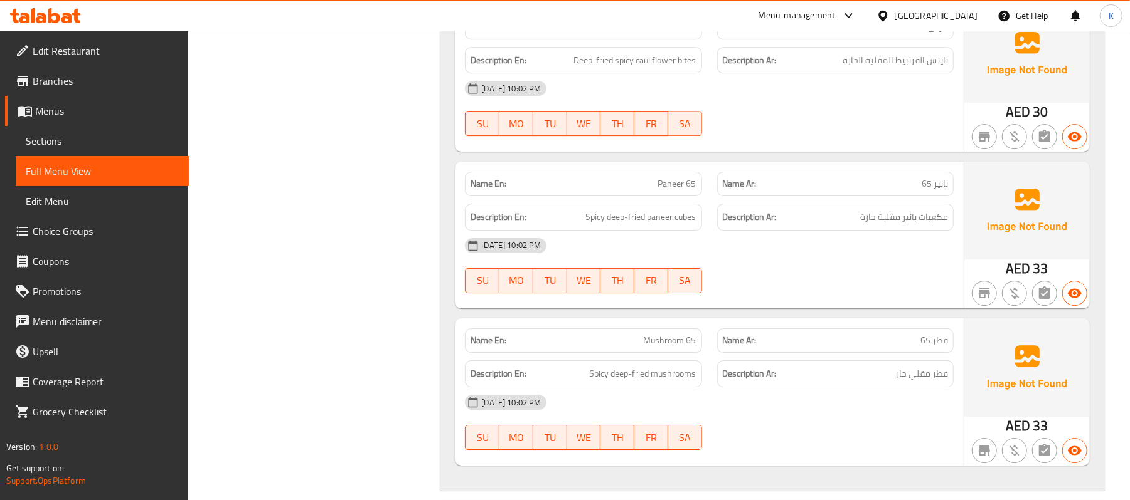
click at [674, 329] on div "Name En: Mushroom 65" at bounding box center [583, 341] width 236 height 24
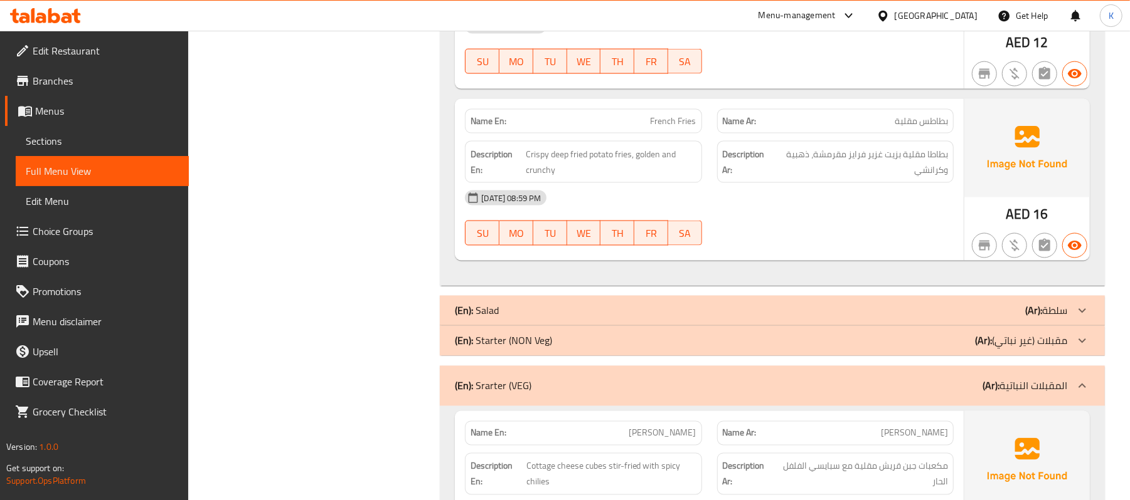
scroll to position [1461, 0]
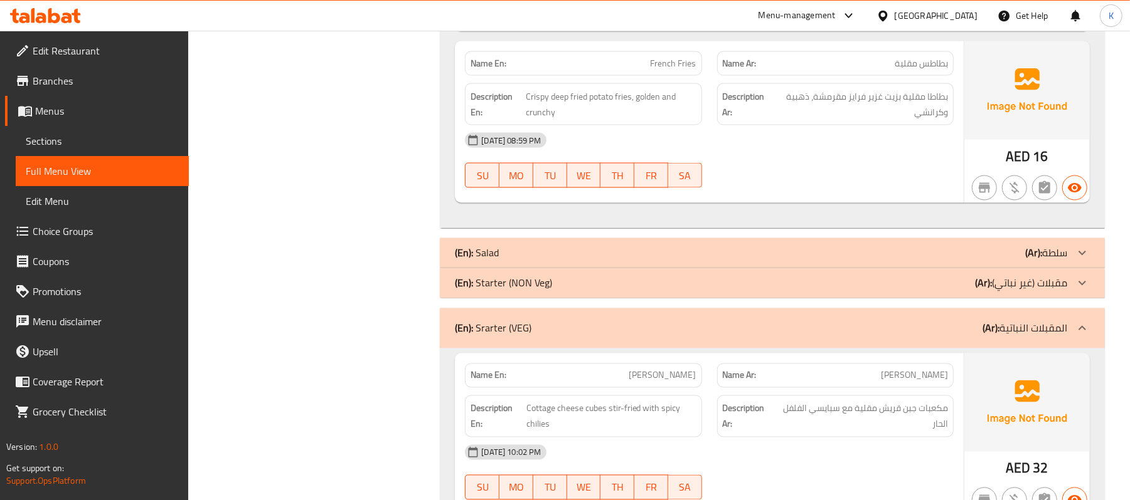
click at [746, 339] on div "(En): Srarter (VEG) (Ar): المقبلات النباتية" at bounding box center [772, 329] width 665 height 40
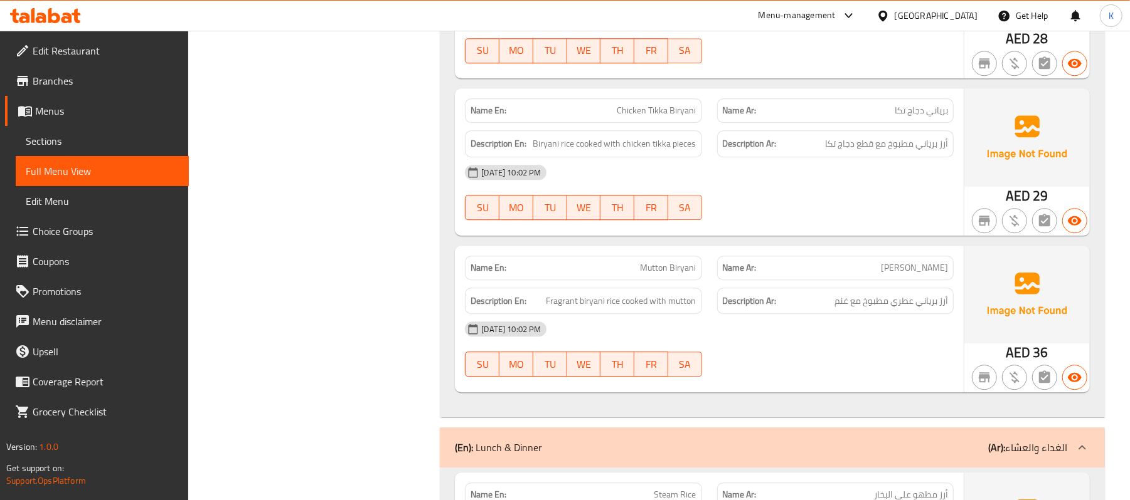
scroll to position [2436, 0]
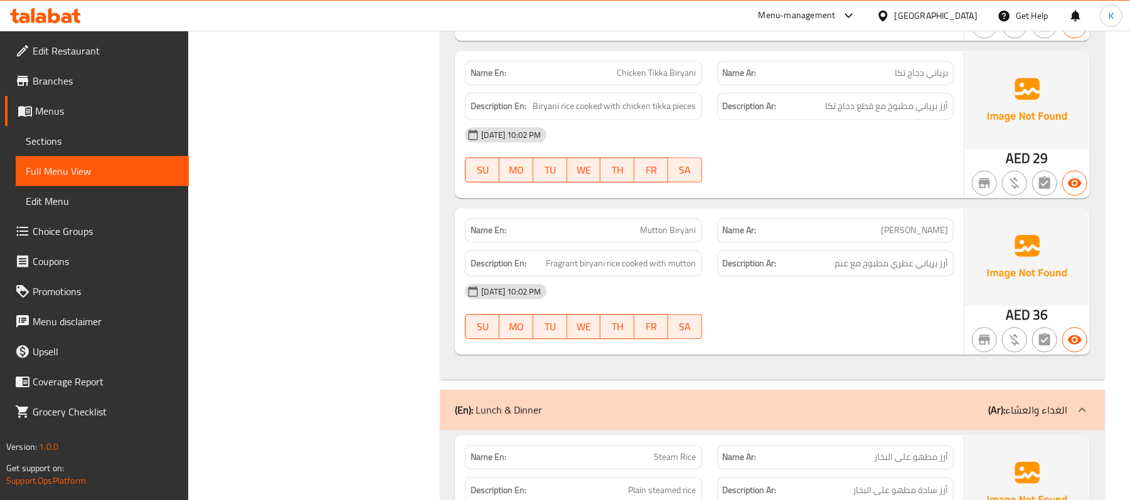
click at [668, 231] on span "Mutton Biryani" at bounding box center [668, 230] width 56 height 13
click at [669, 231] on span "Mutton Biryani" at bounding box center [668, 230] width 56 height 13
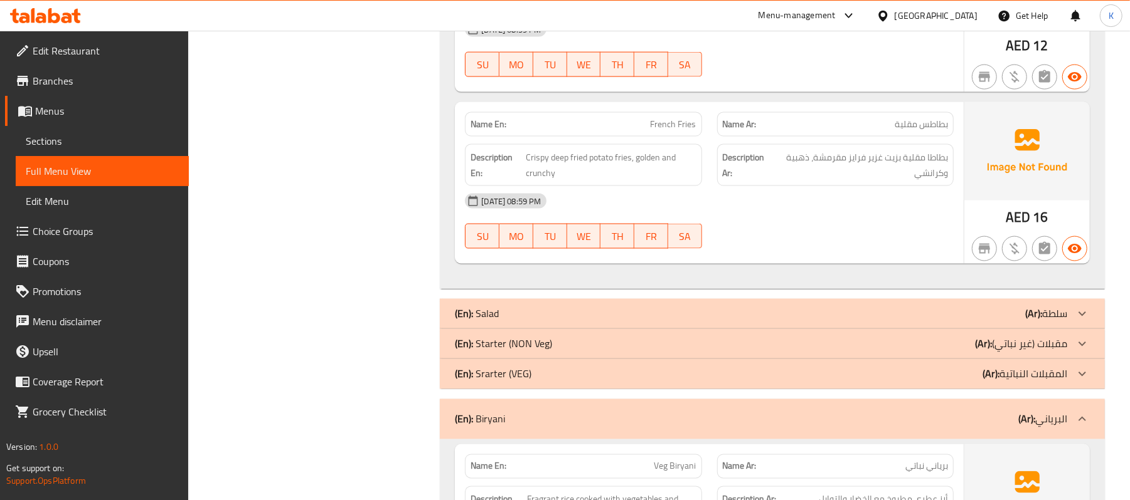
scroll to position [1461, 0]
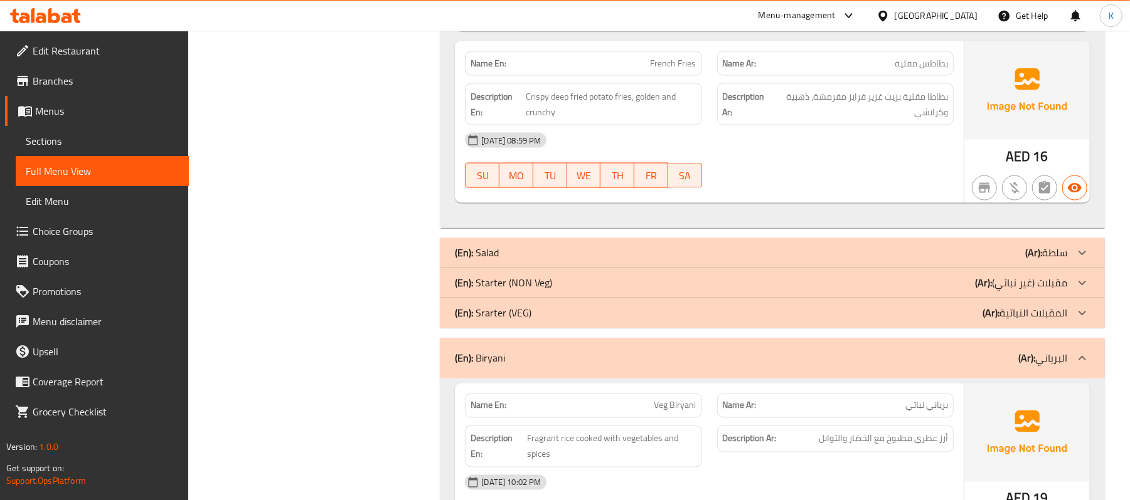
click at [611, 360] on div "(En): Biryani (Ar): البرياني" at bounding box center [772, 359] width 665 height 40
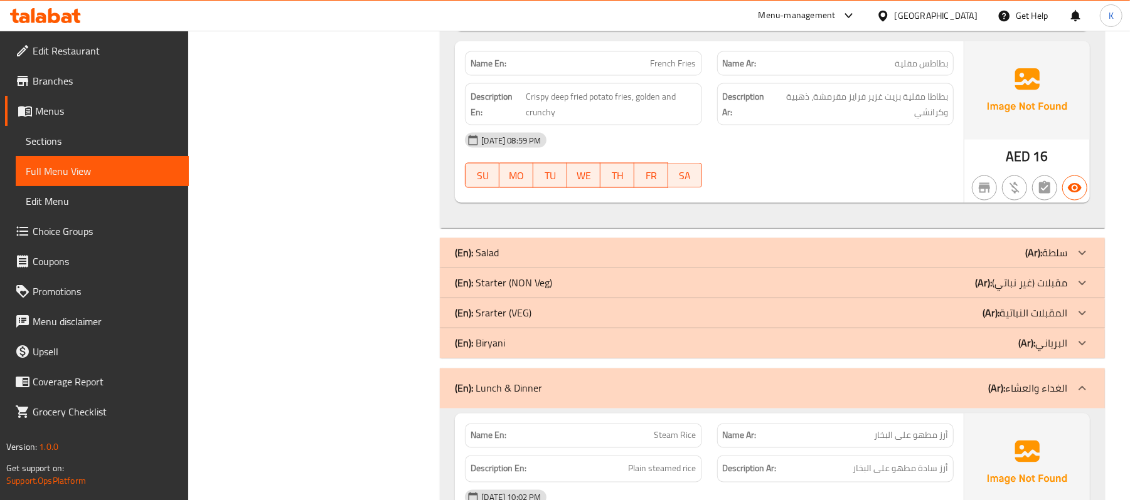
click at [531, 397] on div "(En): Lunch & Dinner (Ar): الغداء والعشاء" at bounding box center [772, 389] width 665 height 40
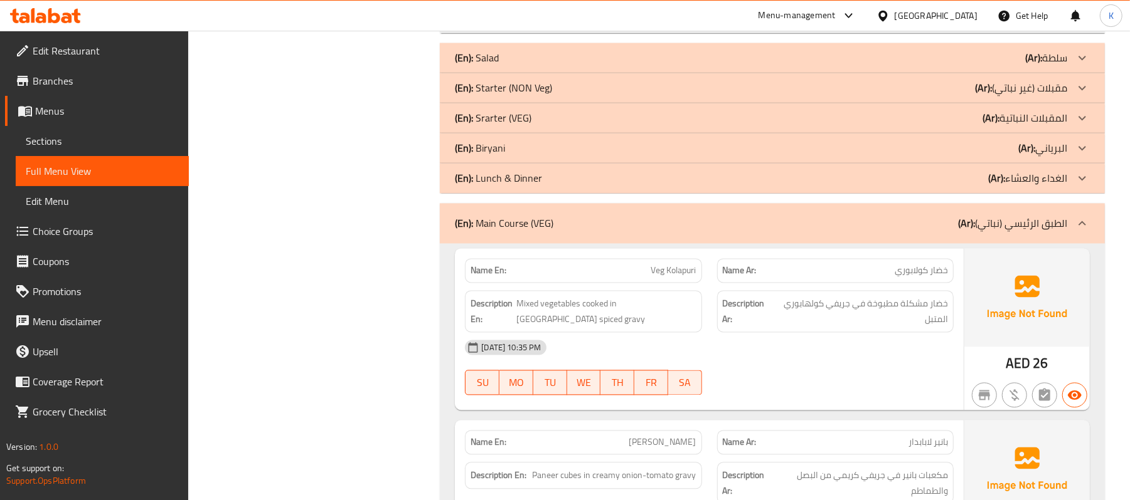
scroll to position [1851, 0]
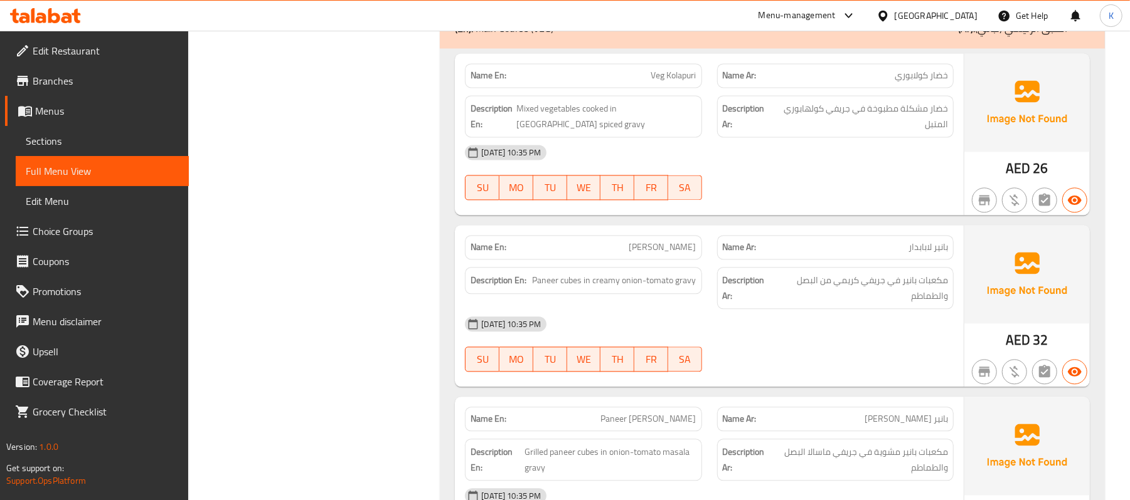
click at [653, 69] on span "Veg Kolapuri" at bounding box center [673, 75] width 45 height 13
click at [652, 69] on span "Veg Kolapuri" at bounding box center [673, 75] width 45 height 13
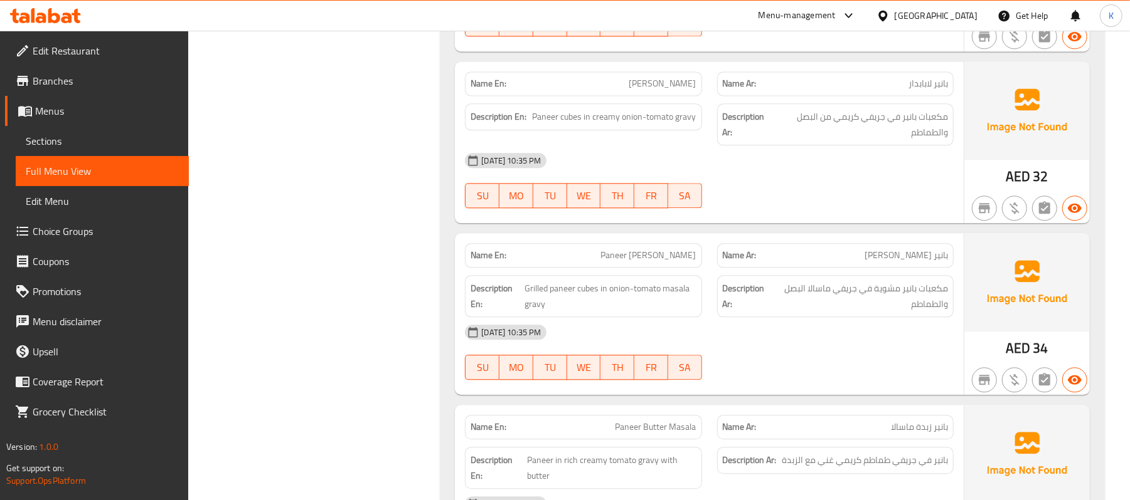
scroll to position [2046, 0]
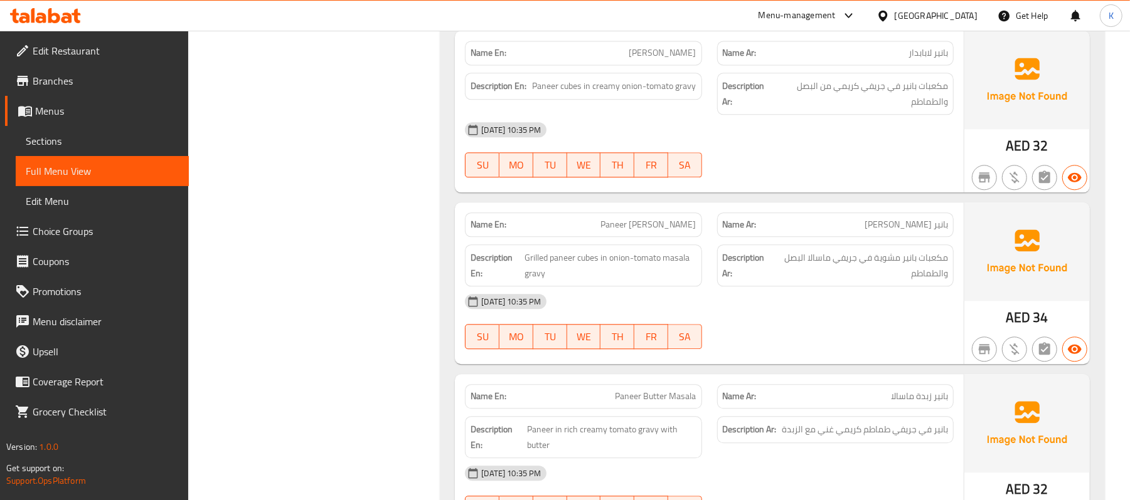
click at [878, 122] on div "28-08-2025 10:35 PM" at bounding box center [709, 130] width 504 height 30
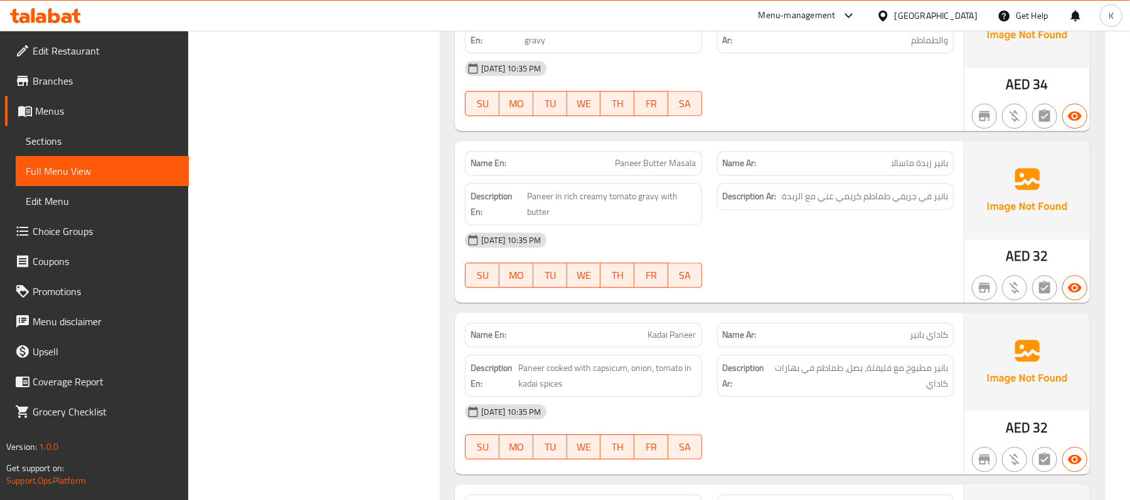
scroll to position [2241, 0]
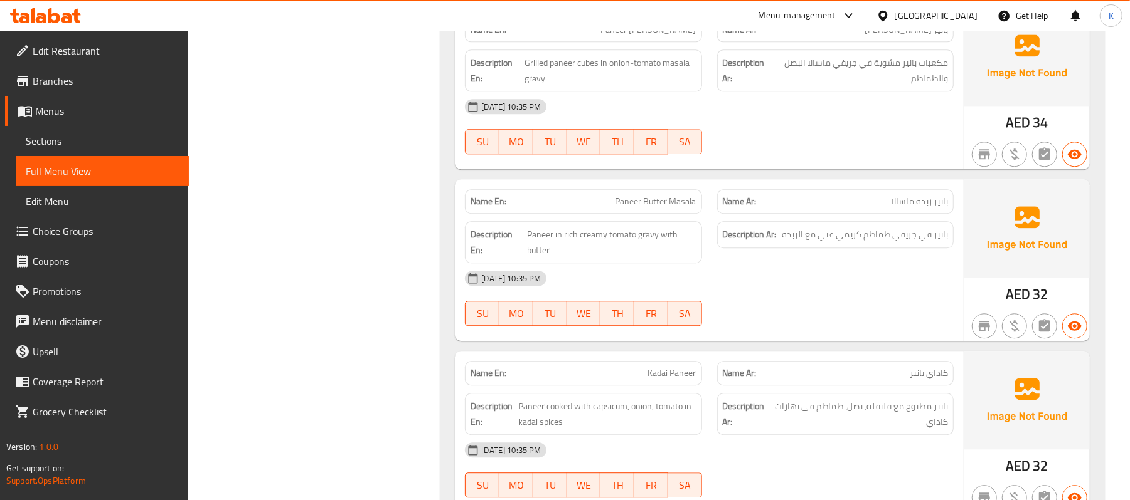
click at [680, 204] on div "Name En: Paneer Butter Masala" at bounding box center [583, 201] width 236 height 24
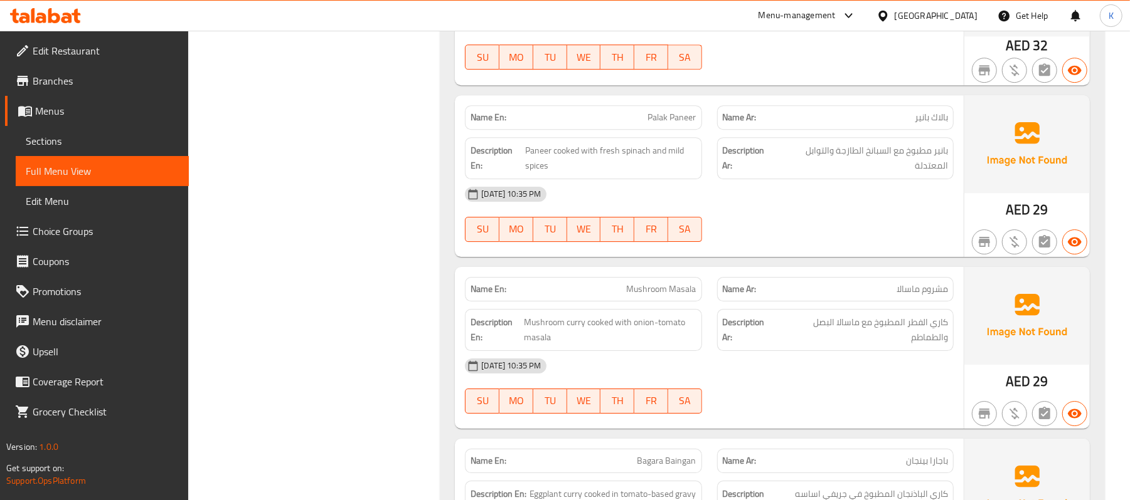
scroll to position [3022, 0]
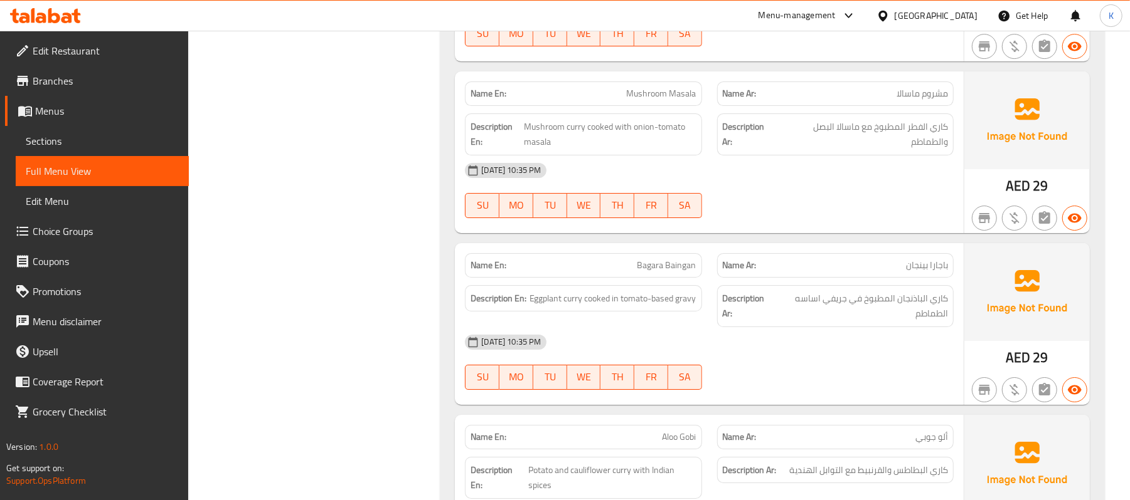
click at [655, 100] on div "Name En: Mushroom Masala" at bounding box center [583, 94] width 236 height 24
click at [650, 93] on span "Mushroom Masala" at bounding box center [662, 93] width 70 height 13
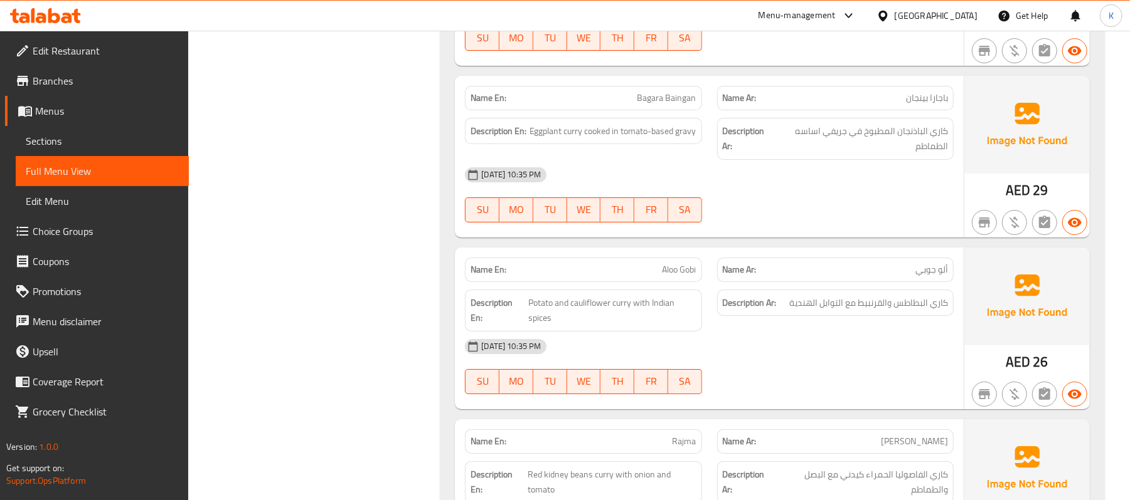
scroll to position [3217, 0]
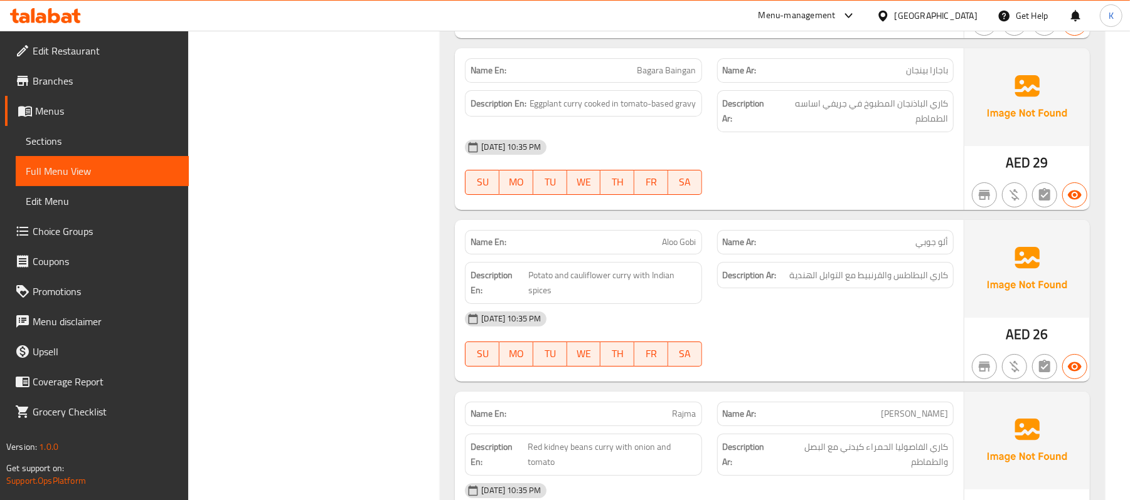
click at [583, 134] on div "28-08-2025 10:35 PM" at bounding box center [709, 147] width 504 height 30
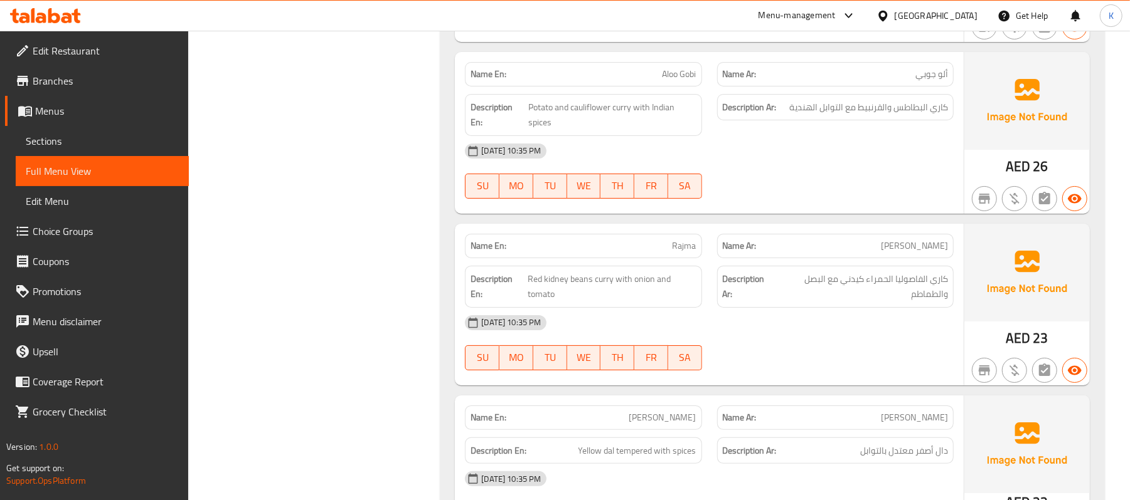
scroll to position [3412, 0]
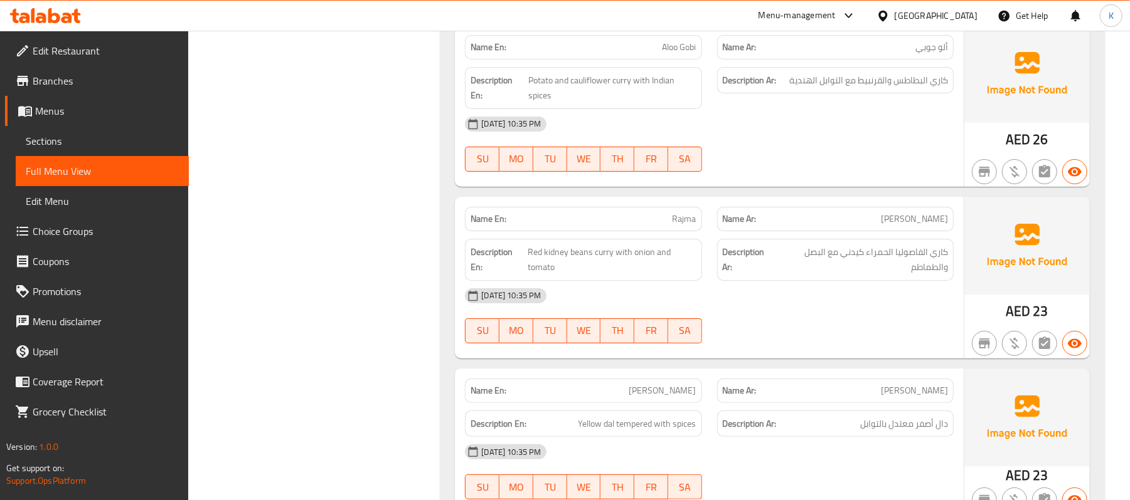
click at [655, 216] on p "Name En: Rajma" at bounding box center [582, 219] width 225 height 13
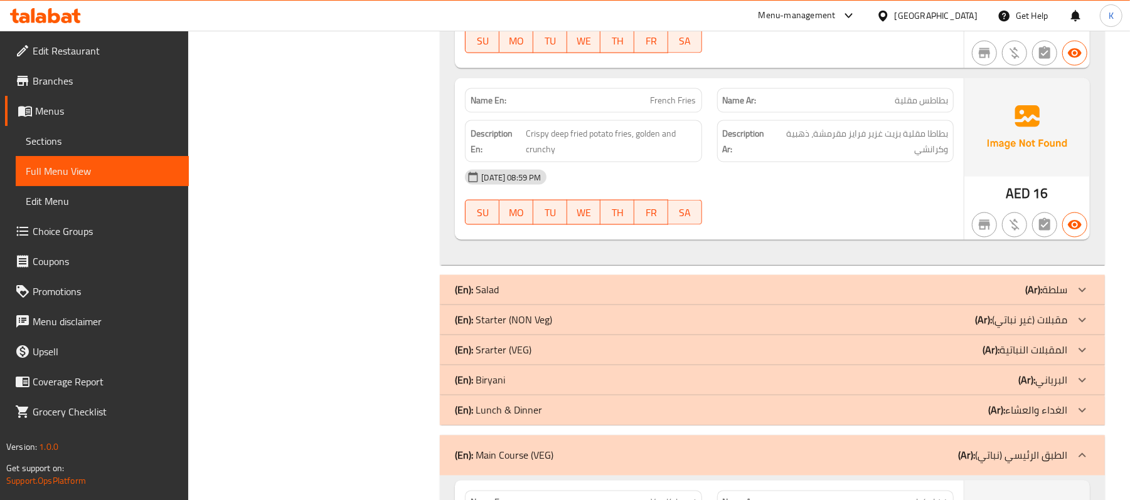
scroll to position [1461, 0]
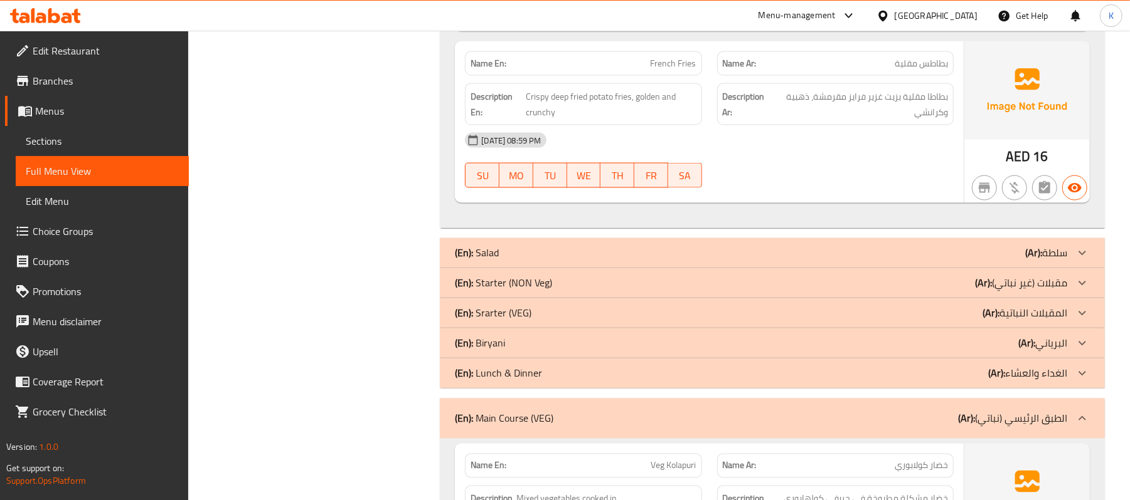
click at [566, 430] on div "(En): Main Course (VEG) (Ar): الطبق الرئيسي (نباتي)" at bounding box center [772, 419] width 665 height 40
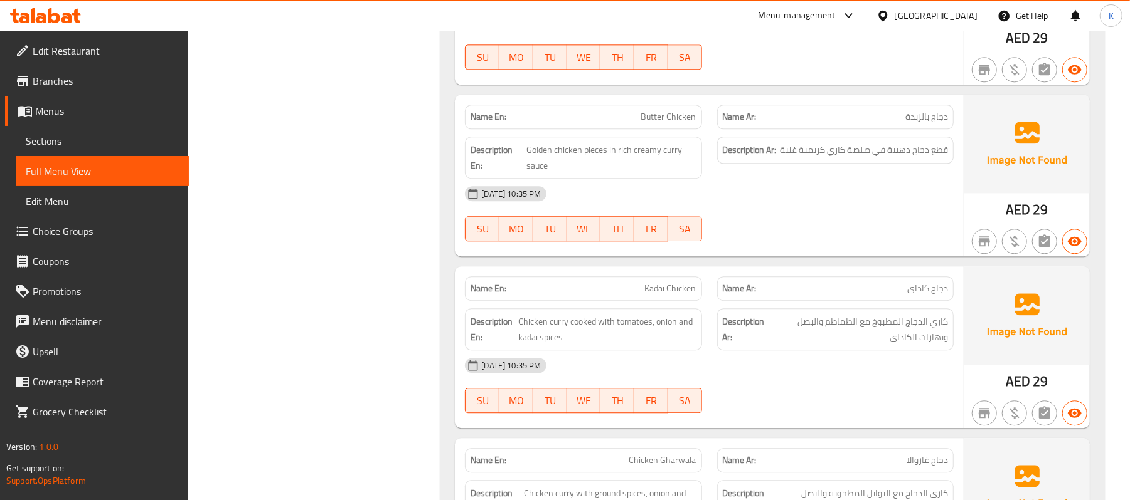
scroll to position [2241, 0]
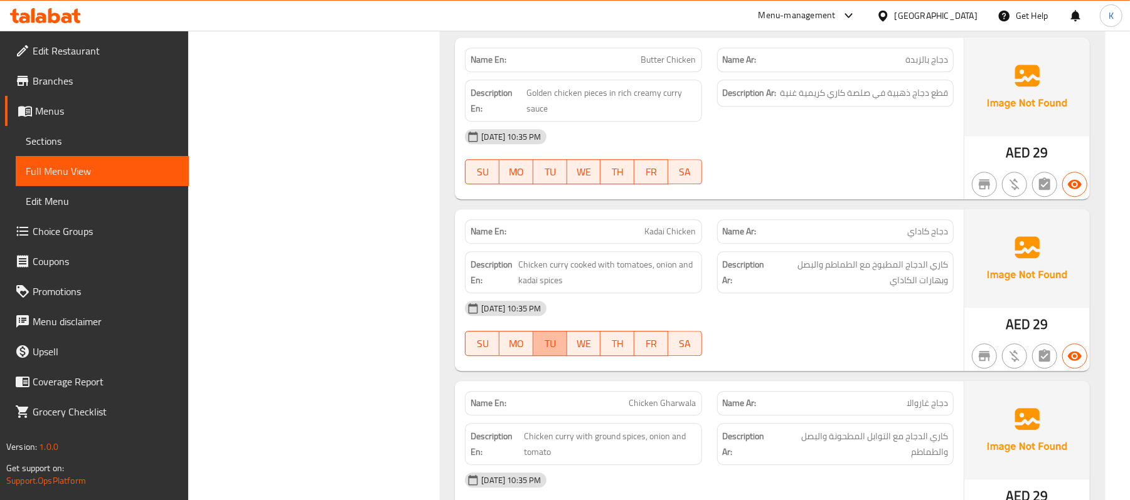
drag, startPoint x: 539, startPoint y: 327, endPoint x: 547, endPoint y: 335, distance: 10.6
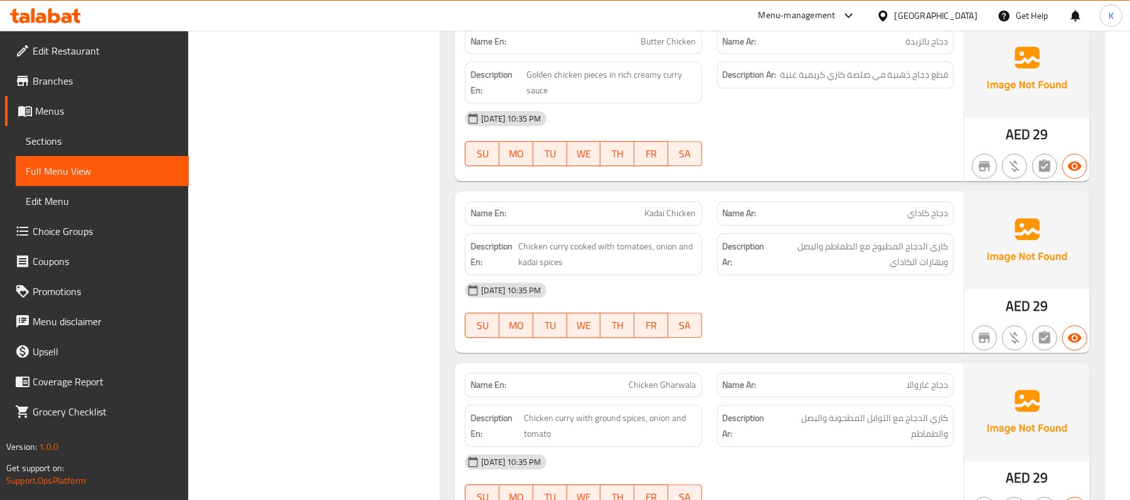
scroll to position [2261, 0]
type button "2"
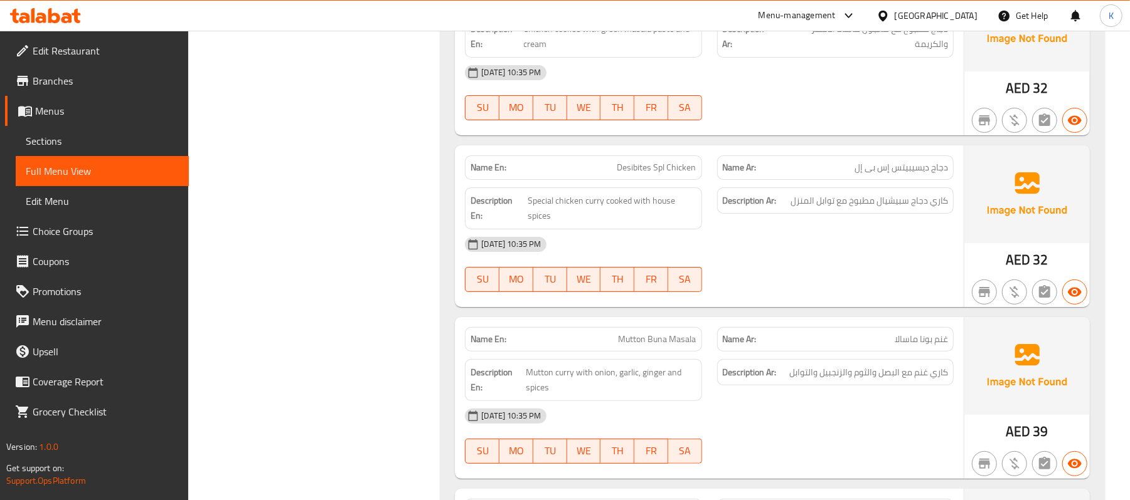
scroll to position [3432, 0]
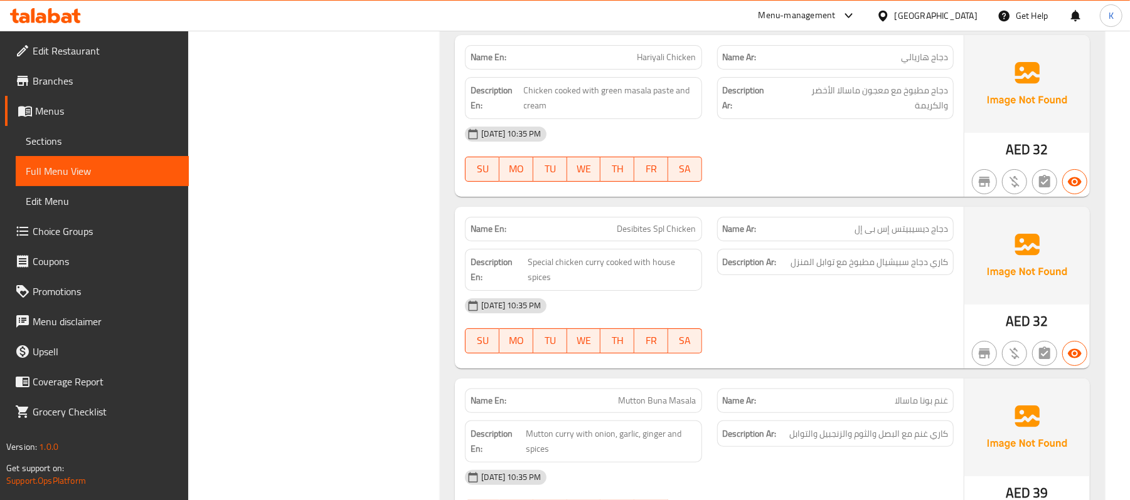
click at [628, 217] on div "Name En: Desibites Spl Chicken" at bounding box center [583, 229] width 236 height 24
click at [613, 223] on p "Name En: Desibites Spl Chicken" at bounding box center [582, 229] width 225 height 13
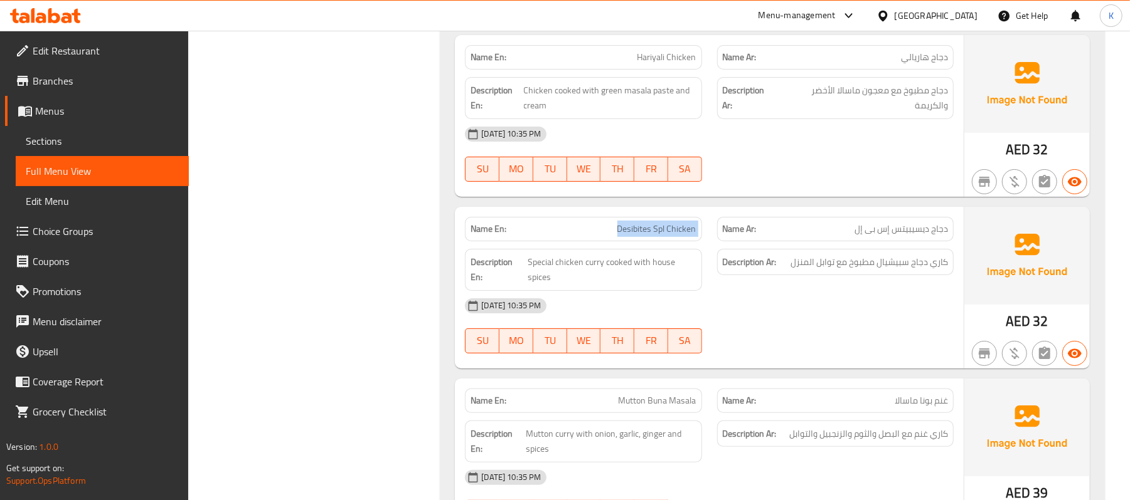
click at [613, 223] on p "Name En: Desibites Spl Chicken" at bounding box center [582, 229] width 225 height 13
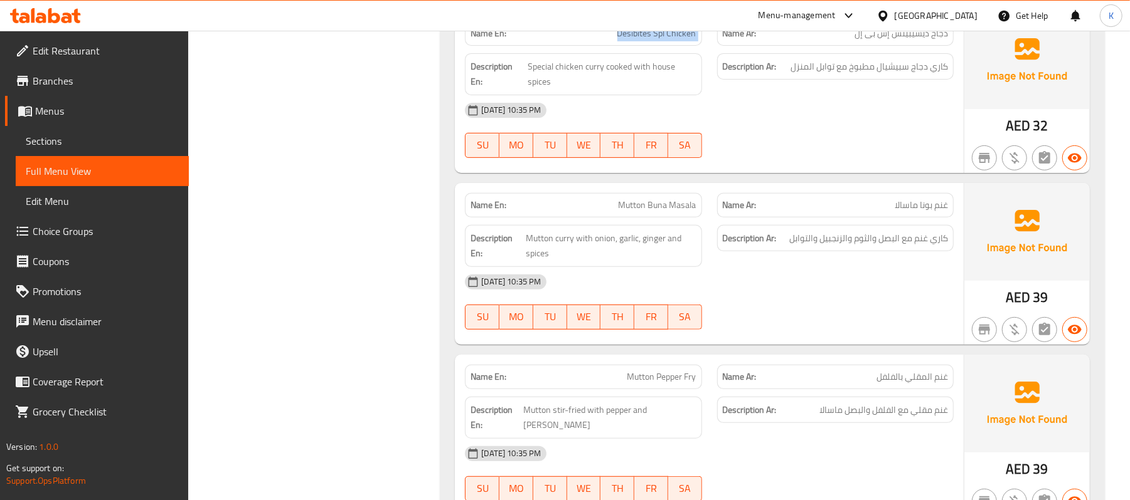
click at [655, 196] on div "Name En: Mutton Buna Masala" at bounding box center [583, 205] width 236 height 24
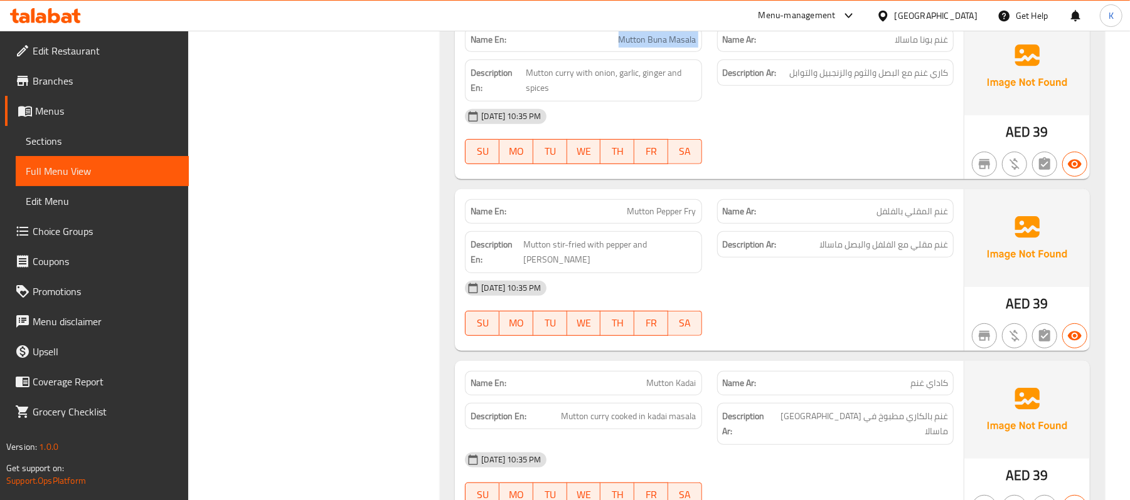
scroll to position [3822, 0]
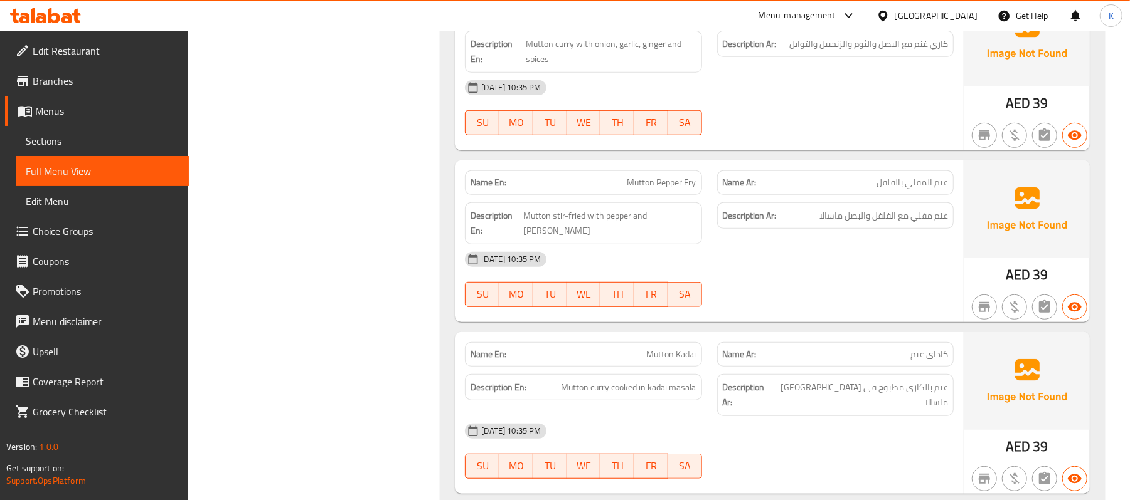
click at [646, 191] on div "Name En: Mutton Pepper Fry" at bounding box center [583, 183] width 236 height 24
click at [628, 344] on div "Name En: Mutton Kadai" at bounding box center [583, 354] width 236 height 24
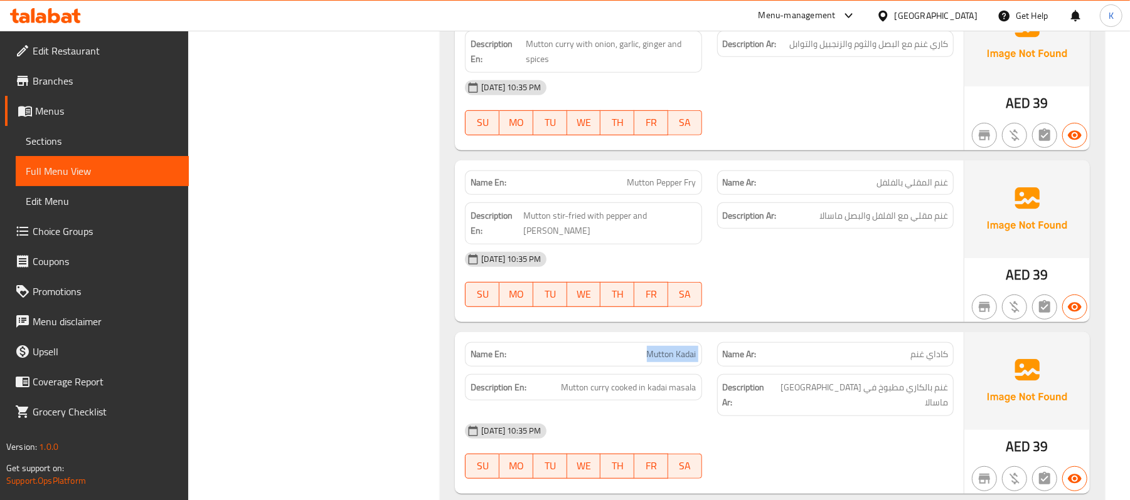
click at [628, 344] on div "Name En: Mutton Kadai" at bounding box center [583, 354] width 236 height 24
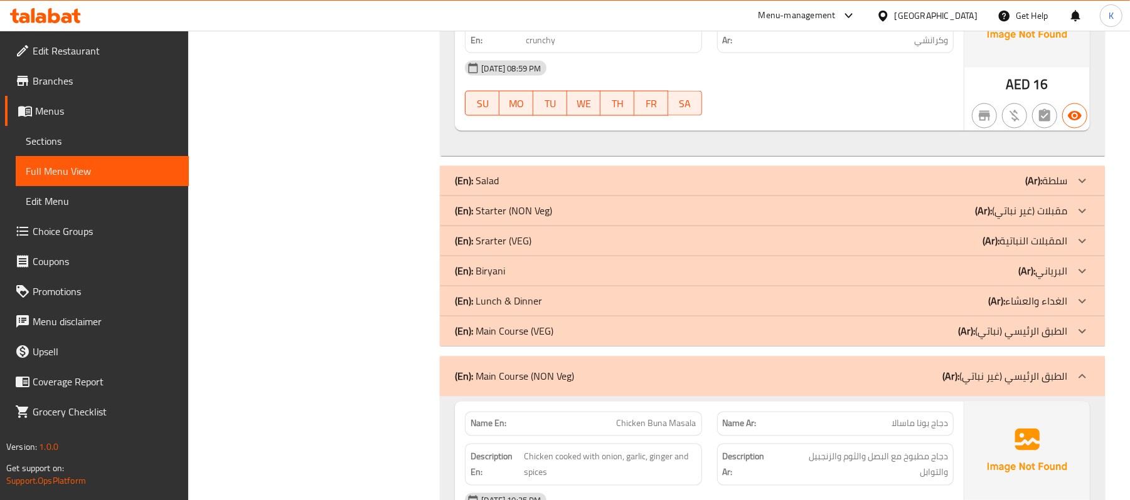
scroll to position [1481, 0]
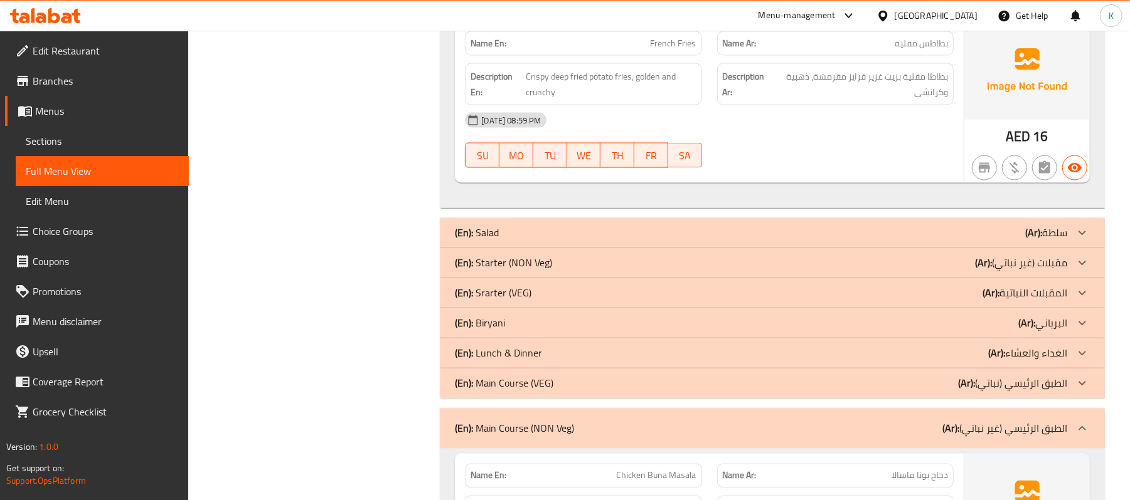
click at [603, 421] on div "(En): Main Course (NON Veg) (Ar): الطبق الرئيسي (غير نباتي)" at bounding box center [761, 428] width 612 height 15
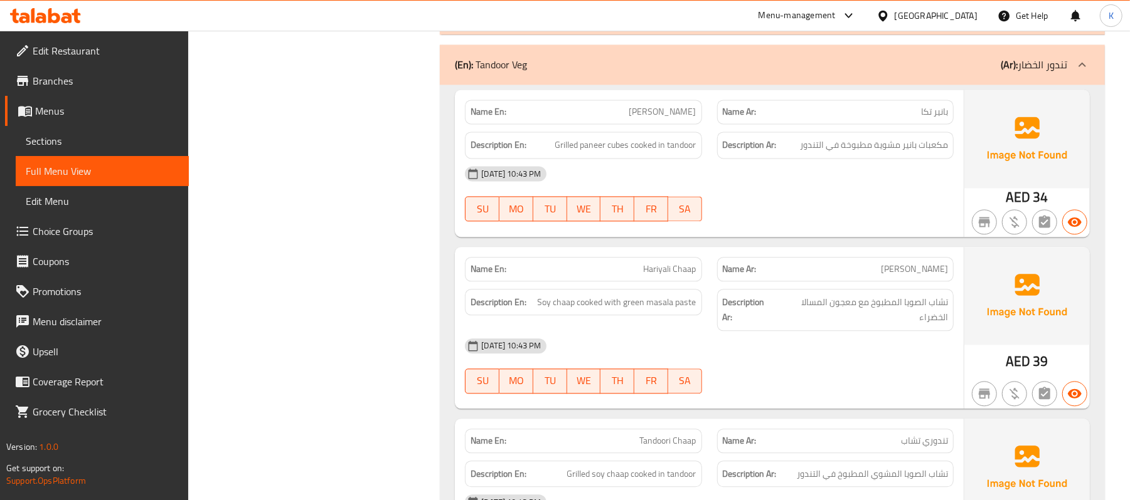
scroll to position [2066, 0]
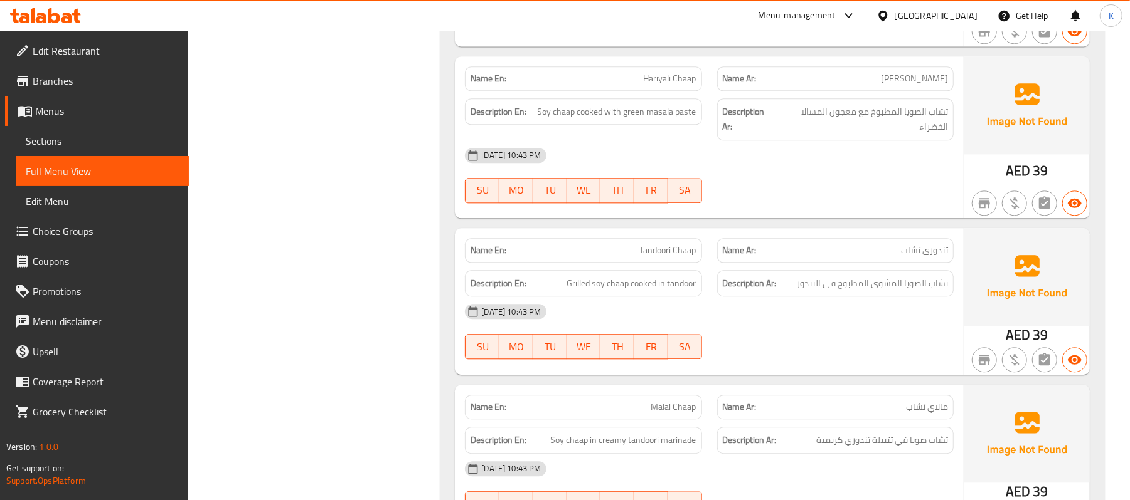
click at [688, 72] on span "Hariyali Chaap" at bounding box center [669, 78] width 53 height 13
click at [522, 270] on div "Description En: Grilled soy chaap cooked in tandoor" at bounding box center [583, 283] width 236 height 27
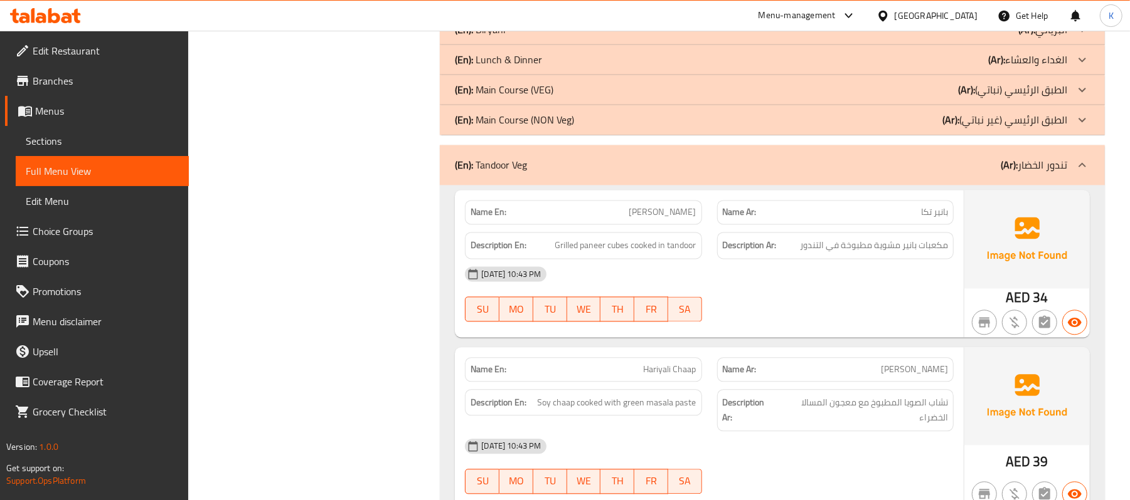
scroll to position [1676, 0]
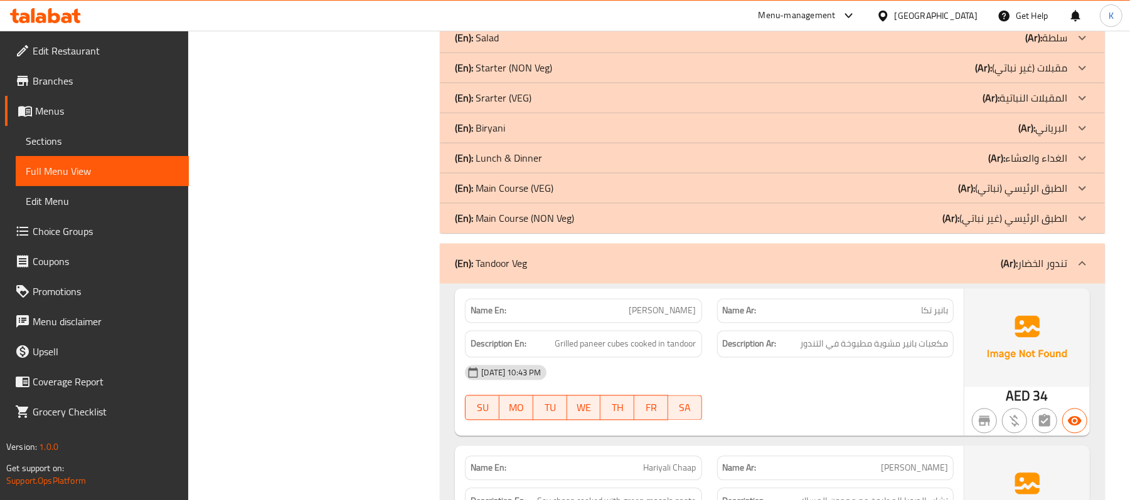
click at [588, 257] on div "(En): Tandoor Veg (Ar): تندور الخضار" at bounding box center [761, 264] width 612 height 15
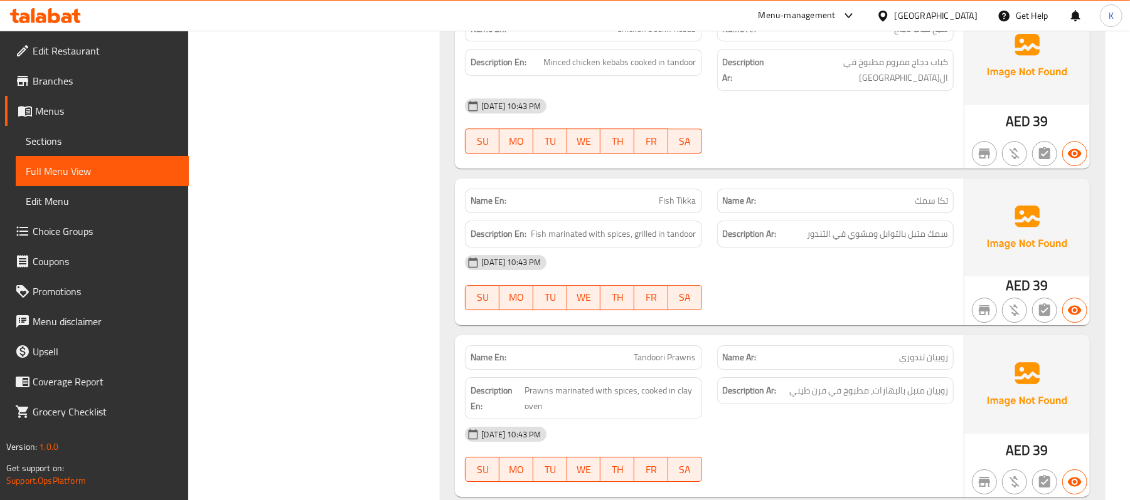
scroll to position [2846, 0]
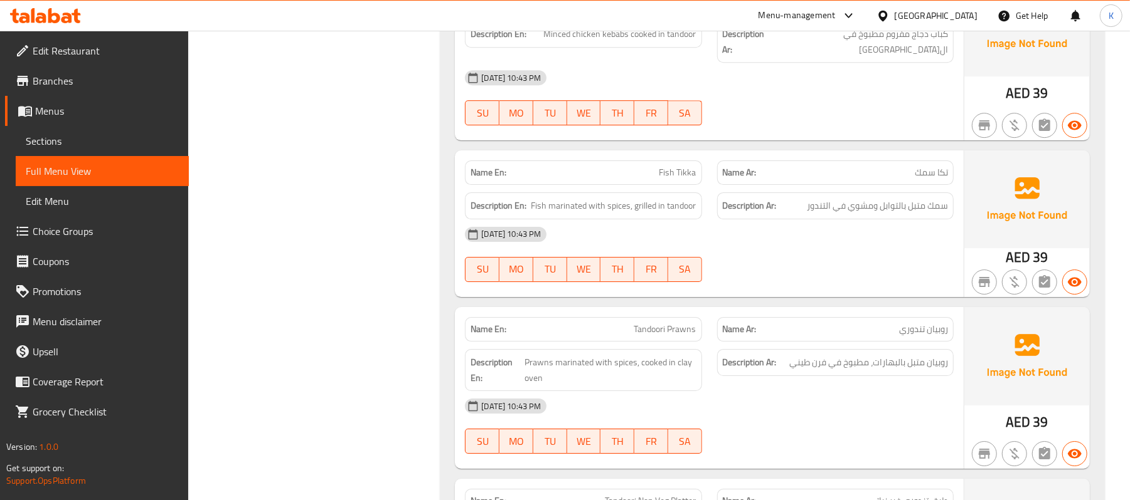
click at [660, 166] on span "Fish Tikka" at bounding box center [677, 172] width 37 height 13
click at [659, 166] on span "Fish Tikka" at bounding box center [677, 172] width 37 height 13
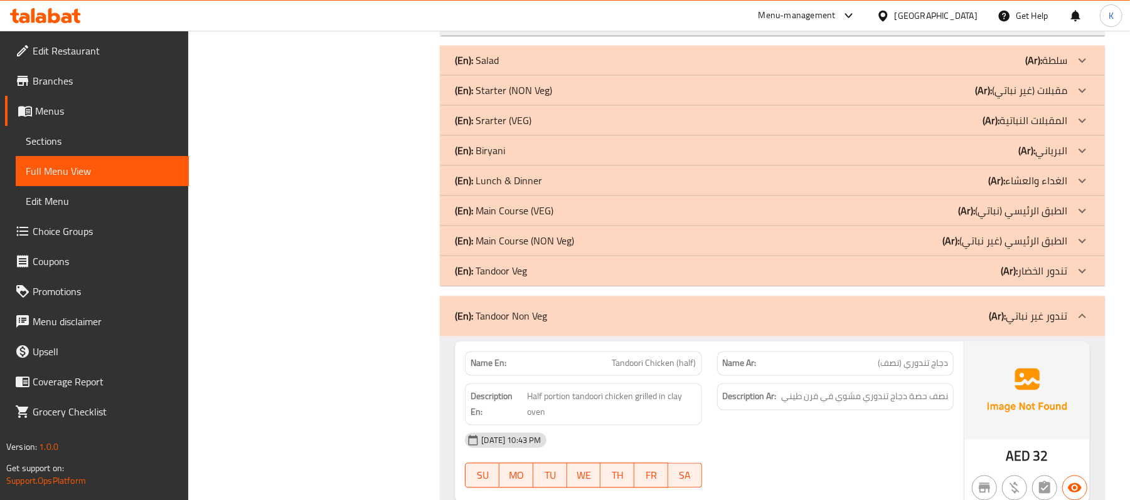
scroll to position [1676, 0]
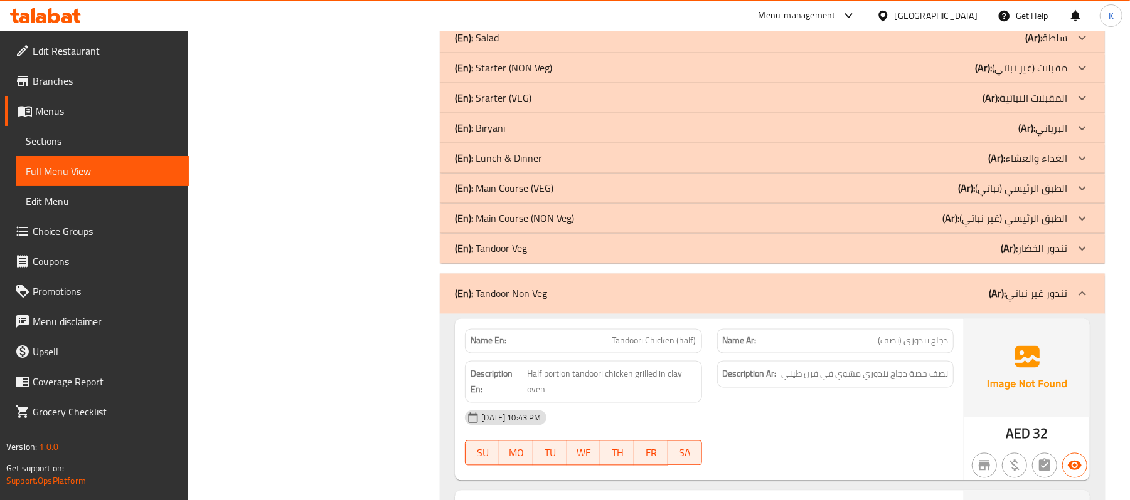
click at [580, 300] on div "(En): Tandoor Non Veg (Ar): تندور غير نباتي" at bounding box center [772, 294] width 665 height 40
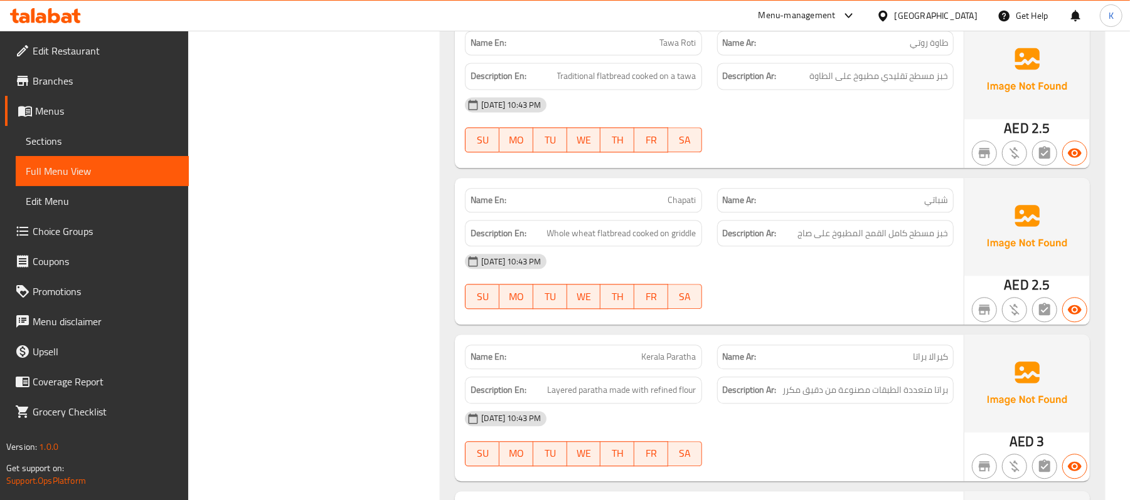
scroll to position [2066, 0]
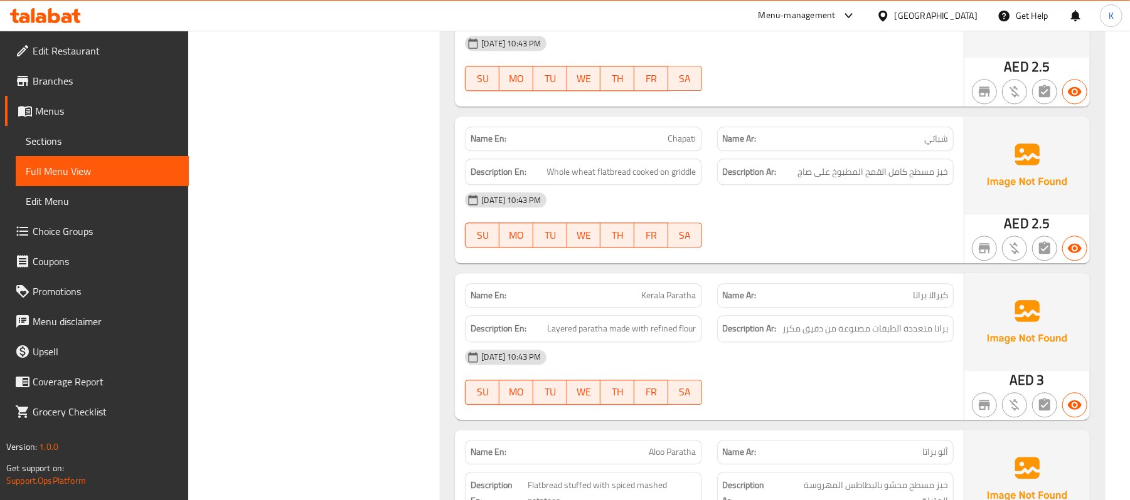
click at [683, 137] on span "Chapati" at bounding box center [682, 138] width 28 height 13
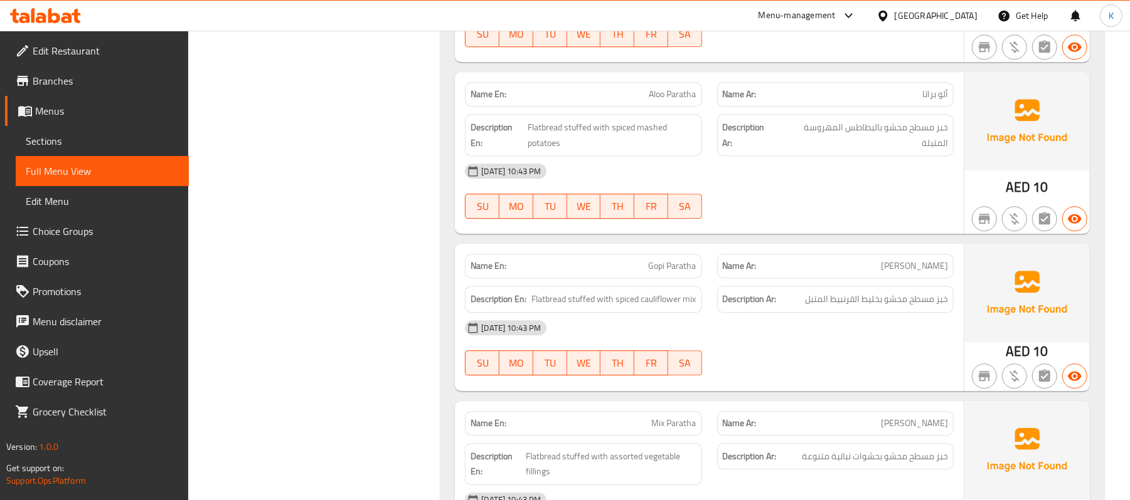
scroll to position [2457, 0]
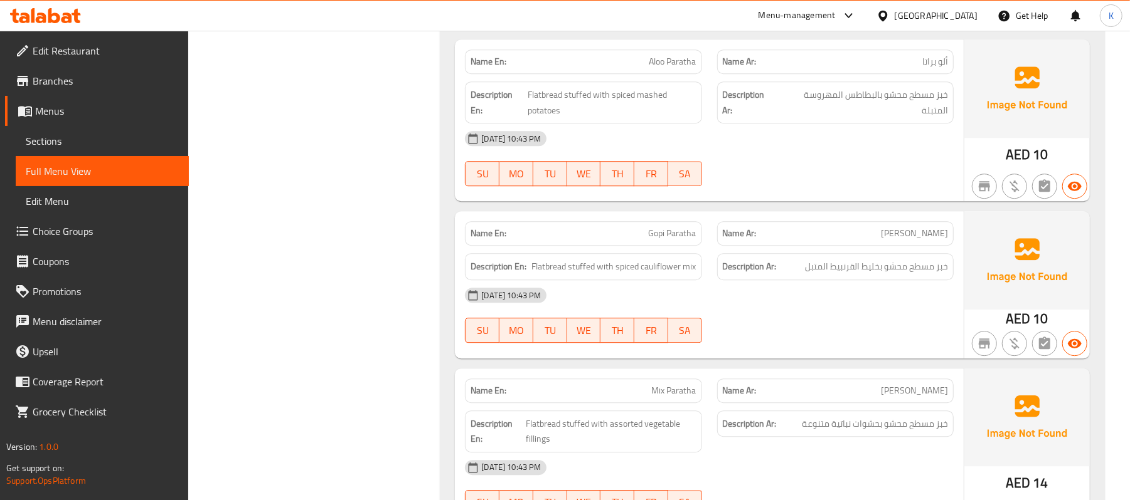
click at [650, 214] on div "Name En: Gopi Paratha" at bounding box center [582, 234] width 251 height 40
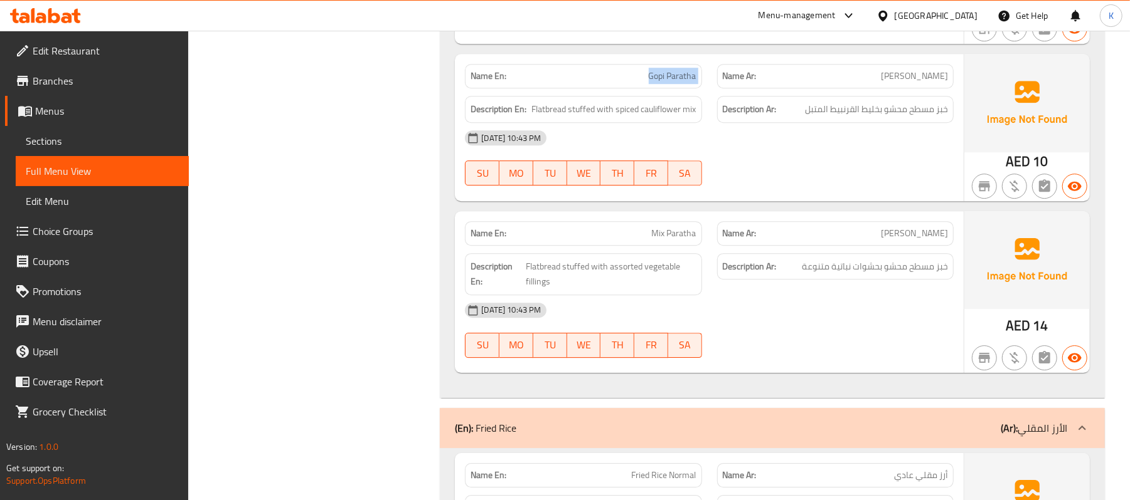
scroll to position [2652, 0]
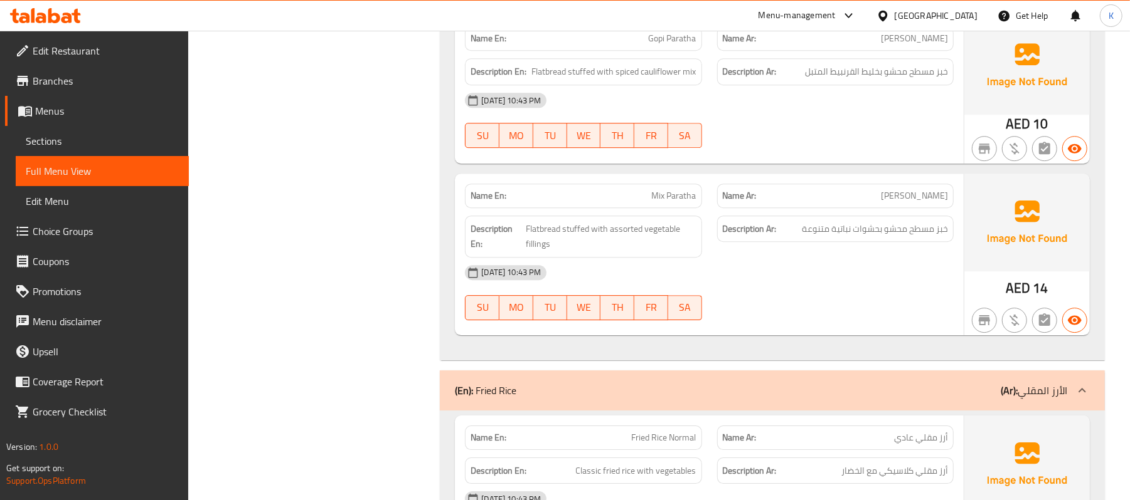
click at [691, 193] on span "Mix Paratha" at bounding box center [674, 195] width 45 height 13
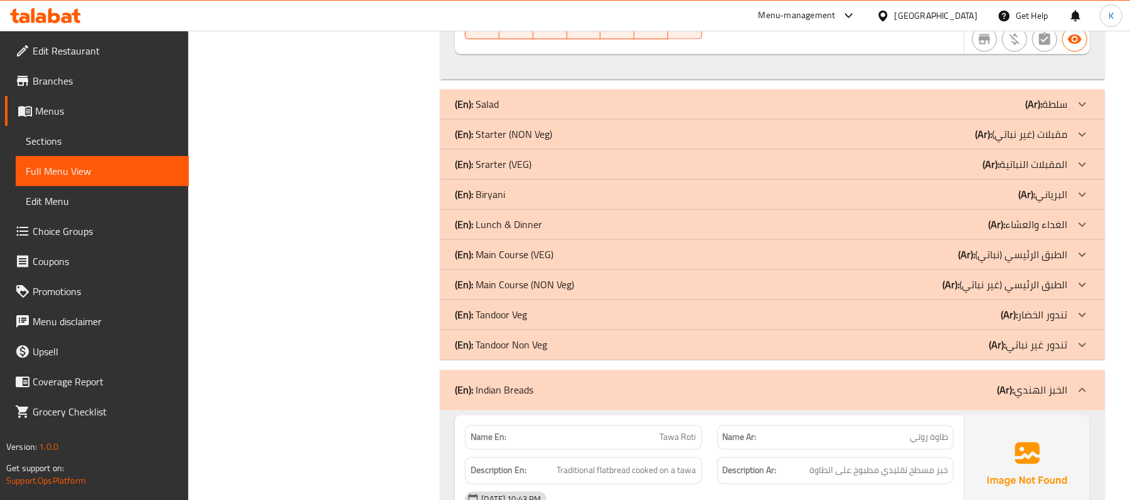
scroll to position [1676, 0]
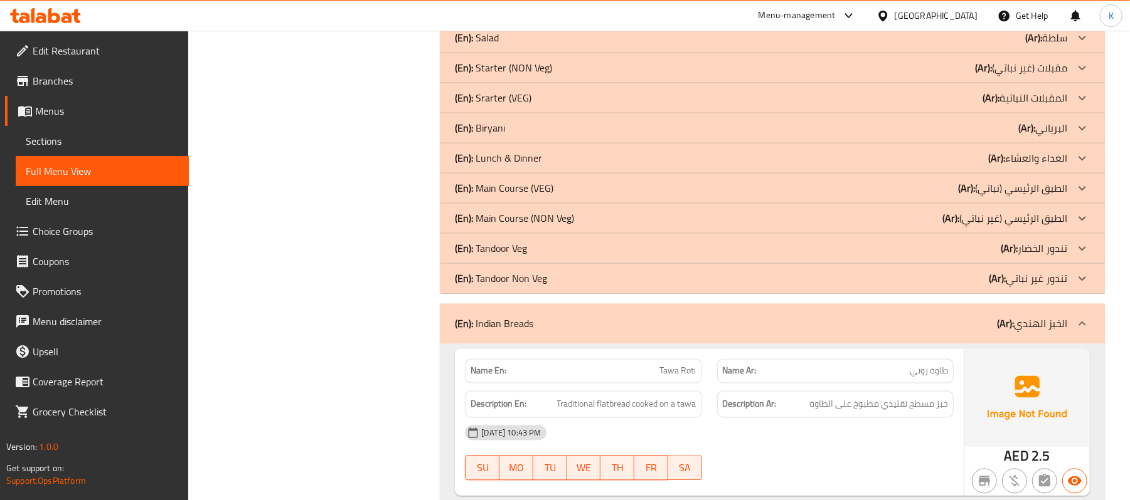
click at [608, 329] on div "(En): Indian Breads (Ar): الخبز الهندي" at bounding box center [772, 324] width 665 height 40
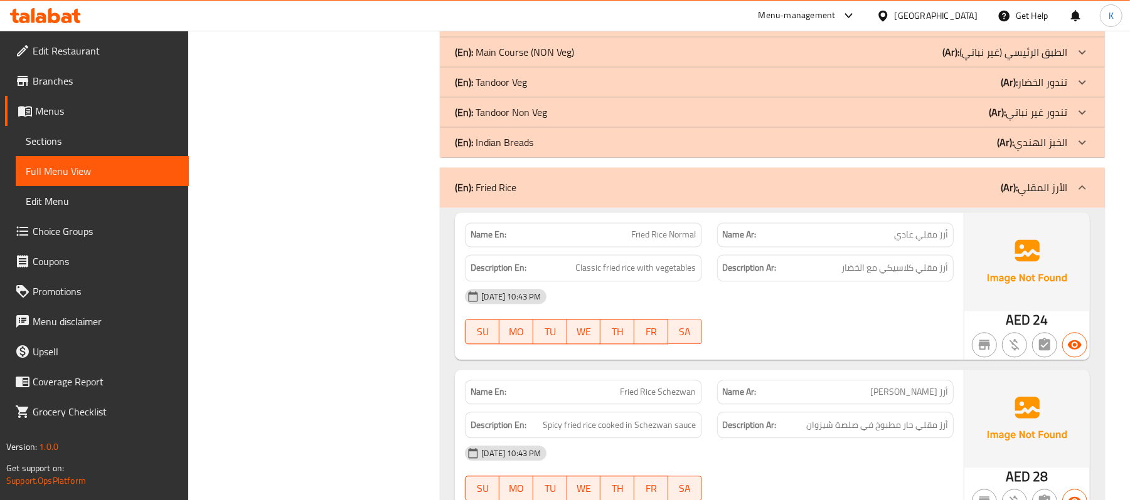
scroll to position [1871, 0]
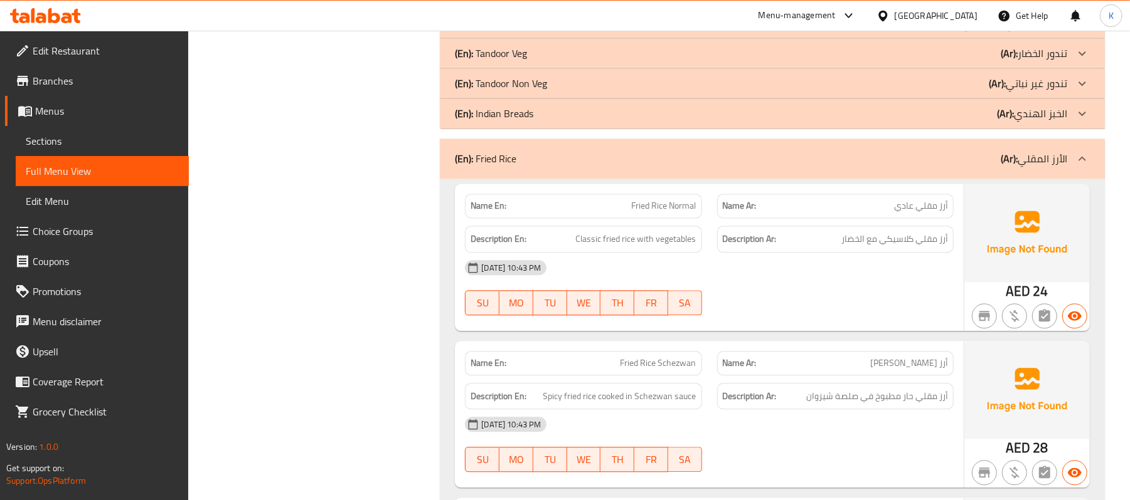
click at [786, 276] on div "28-08-2025 10:43 PM SU MO TU WE TH FR SA" at bounding box center [709, 288] width 504 height 70
click at [671, 357] on span "Fried Rice Schezwan" at bounding box center [658, 363] width 76 height 13
click at [608, 162] on div "(En): Fried Rice (Ar): الأرز المقلي" at bounding box center [772, 159] width 665 height 40
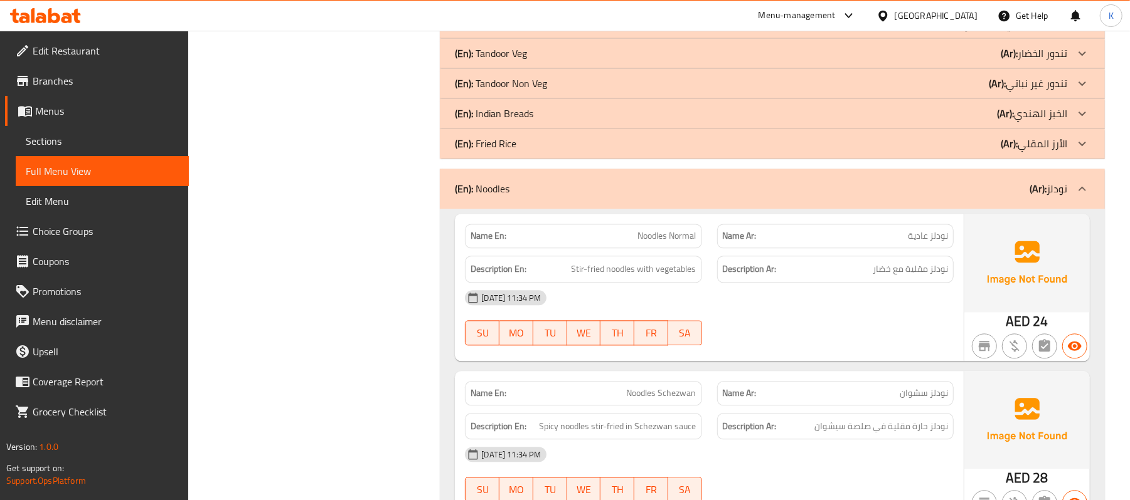
drag, startPoint x: 659, startPoint y: 130, endPoint x: 659, endPoint y: 176, distance: 45.8
click at [659, 136] on div "(En): Fried Rice (Ar): الأرز المقلي" at bounding box center [761, 143] width 612 height 15
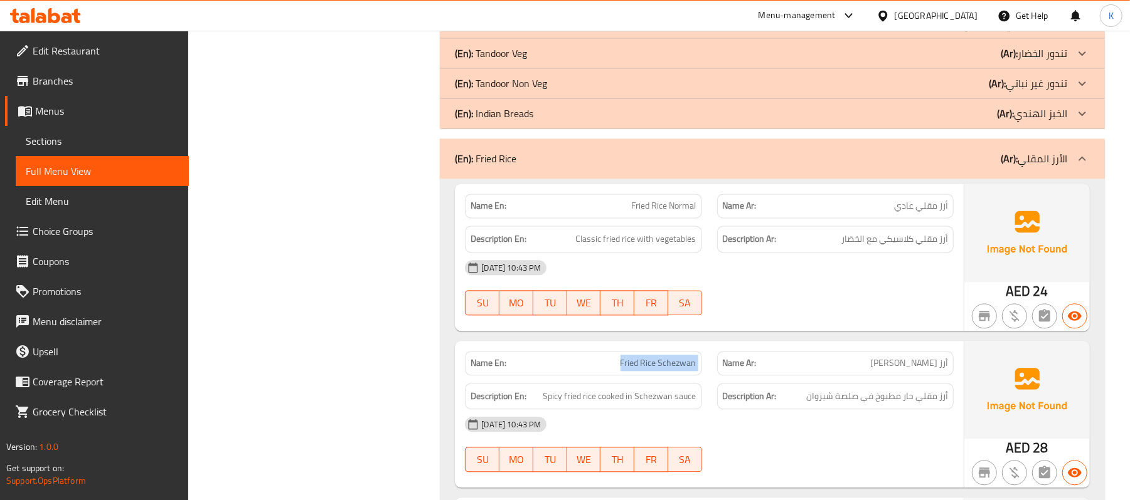
click at [576, 154] on div "(En): Fried Rice (Ar): الأرز المقلي" at bounding box center [761, 158] width 612 height 15
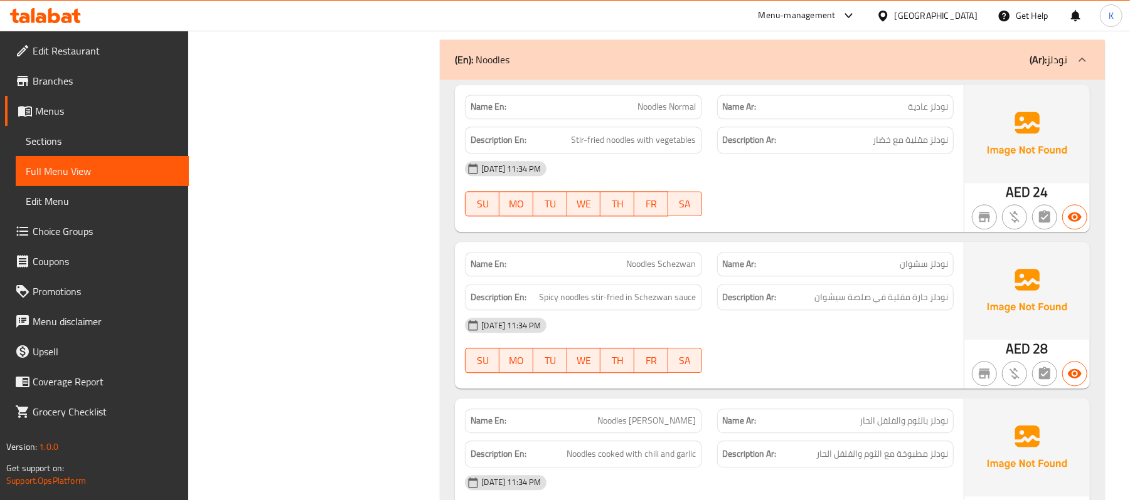
scroll to position [2066, 0]
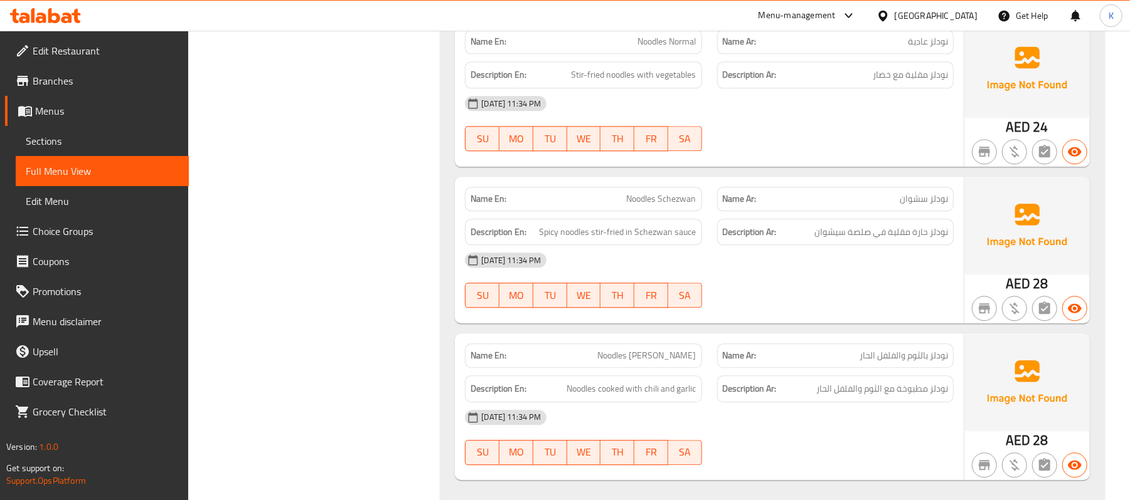
click at [676, 349] on span "Noodles Chilli Garlic" at bounding box center [647, 355] width 98 height 13
click at [675, 349] on span "Noodles Chilli Garlic" at bounding box center [647, 355] width 98 height 13
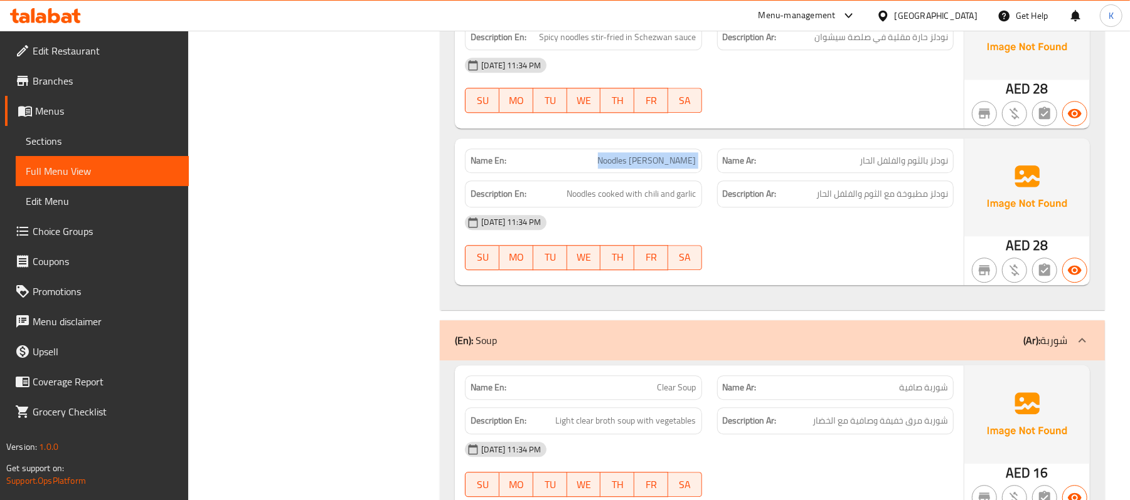
scroll to position [1871, 0]
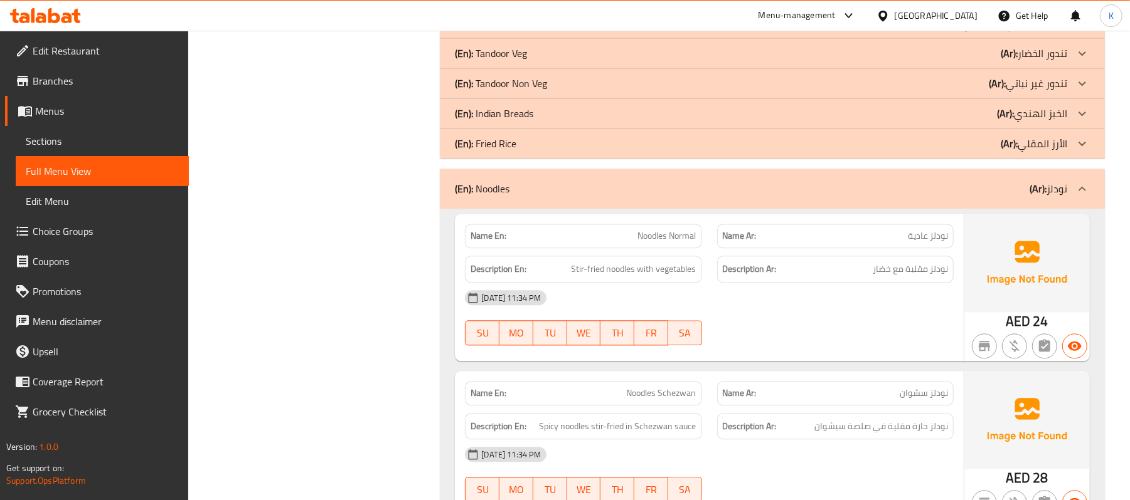
click at [600, 181] on div "(En): Noodles (Ar): نودلز" at bounding box center [761, 188] width 612 height 15
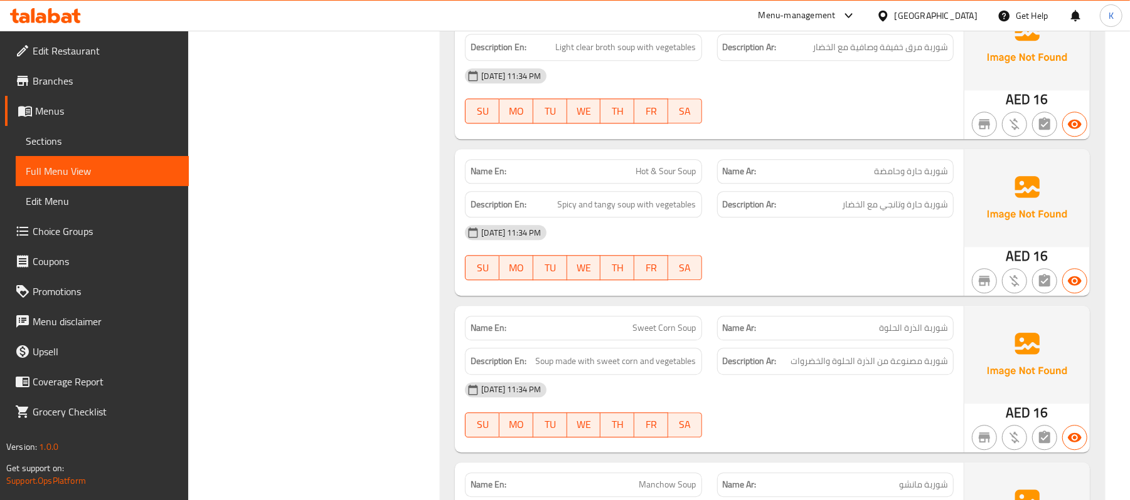
scroll to position [2066, 0]
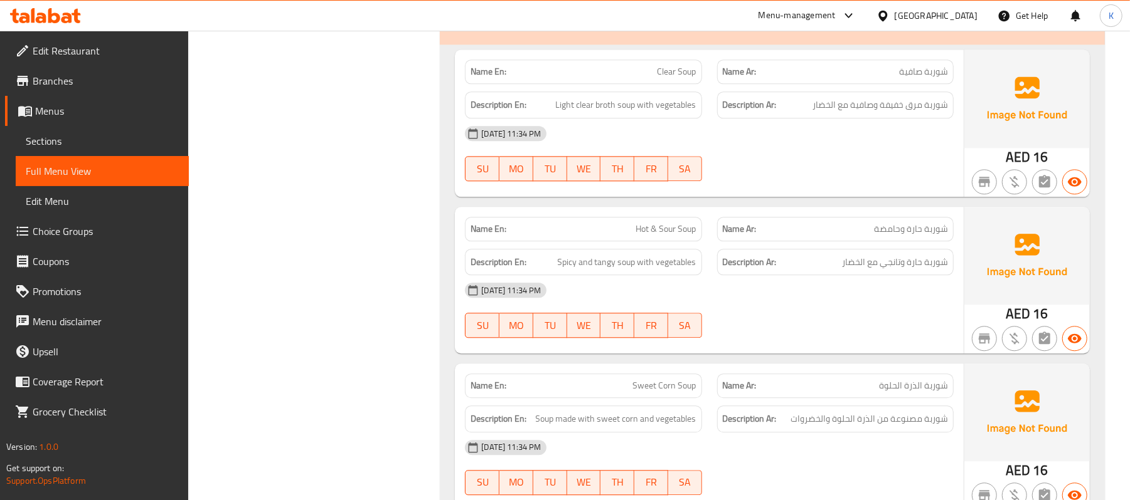
click at [643, 223] on span "Hot & Sour Soup" at bounding box center [666, 229] width 60 height 13
click at [646, 225] on span "Hot & Sour Soup" at bounding box center [666, 229] width 60 height 13
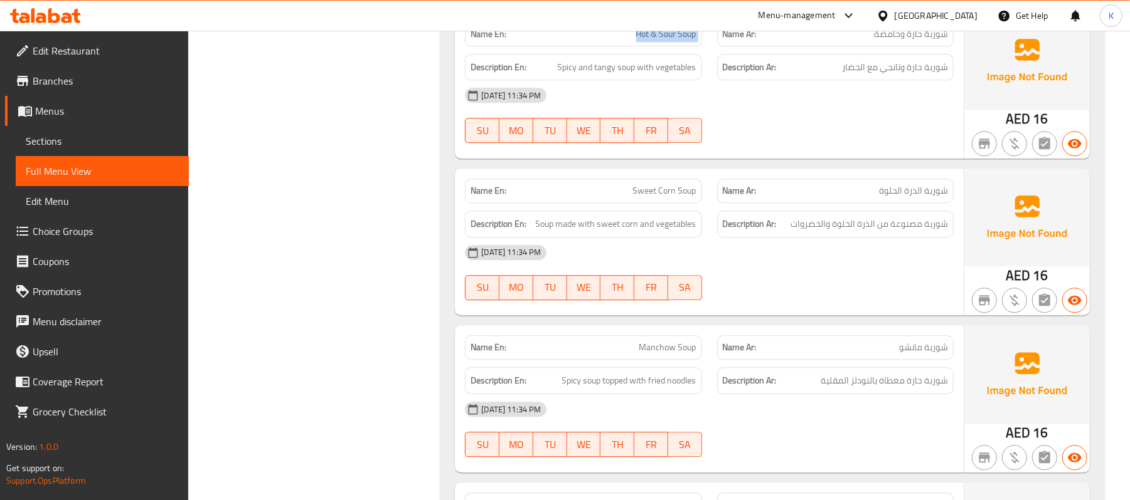
scroll to position [2457, 0]
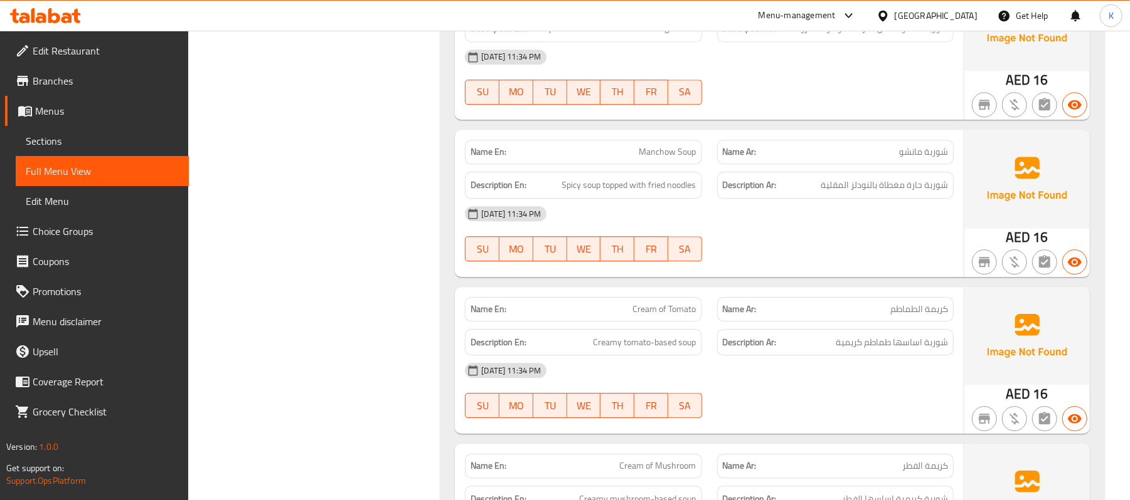
click at [663, 311] on div "Name En: Cream of Tomato" at bounding box center [583, 309] width 236 height 24
click at [605, 311] on div "Name En: Cream of Tomato" at bounding box center [583, 309] width 236 height 24
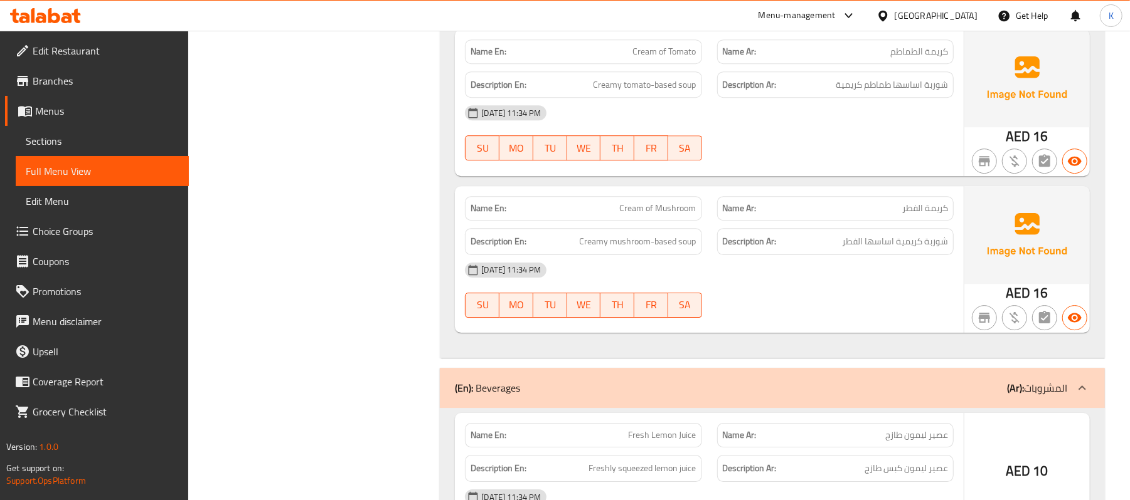
scroll to position [2846, 0]
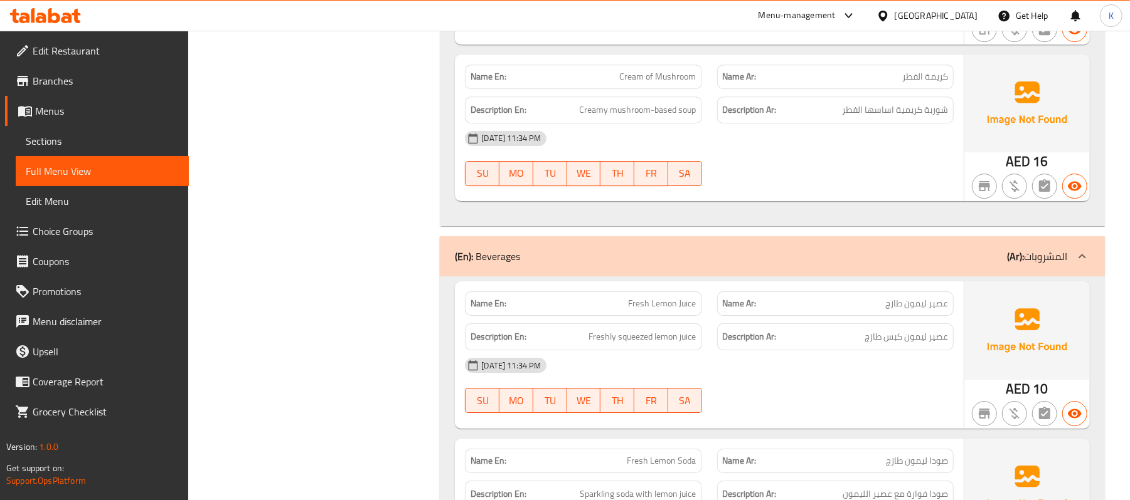
click at [633, 65] on div "Name En: Cream of Mushroom" at bounding box center [583, 77] width 236 height 24
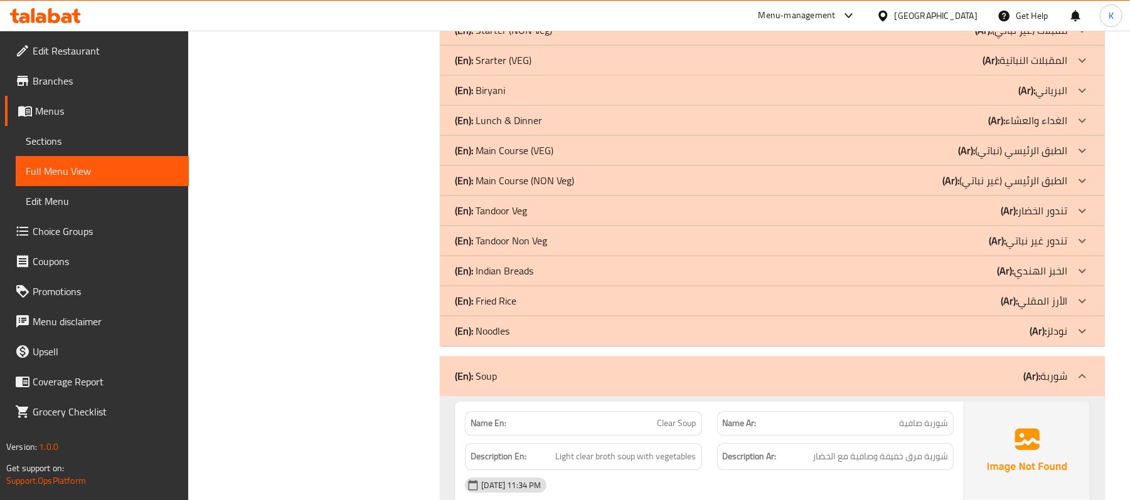
scroll to position [1676, 0]
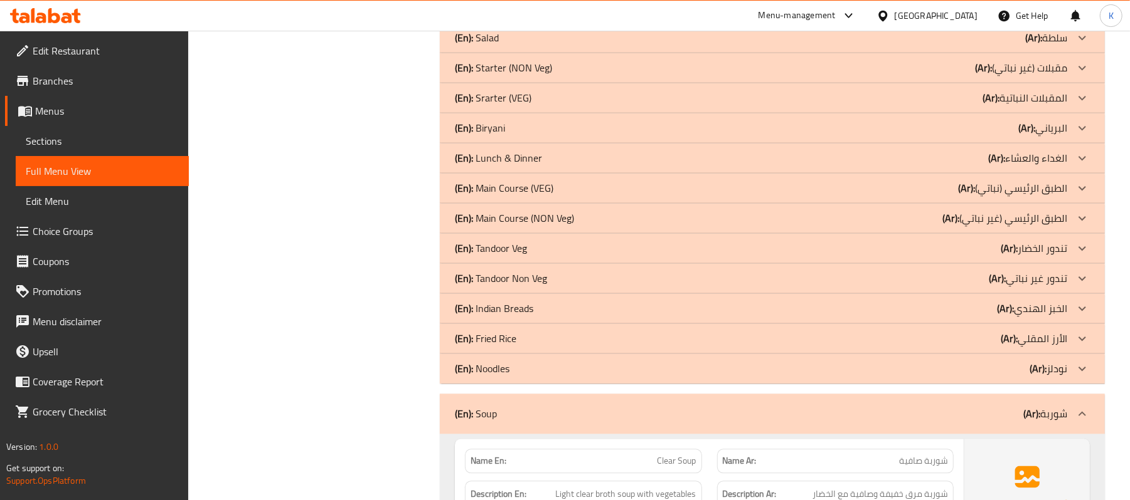
click at [648, 399] on div "(En): Soup (Ar): شوربة" at bounding box center [772, 414] width 665 height 40
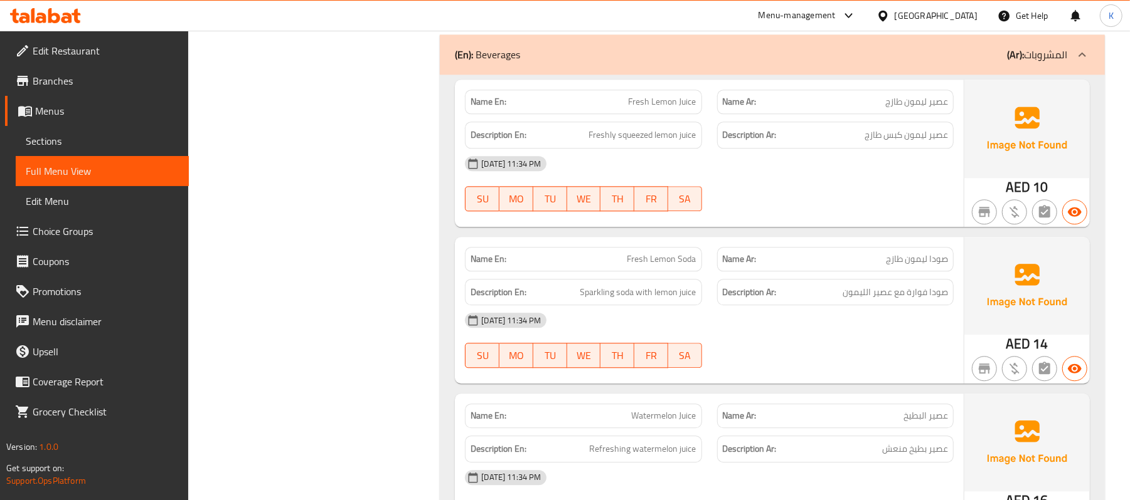
scroll to position [2261, 0]
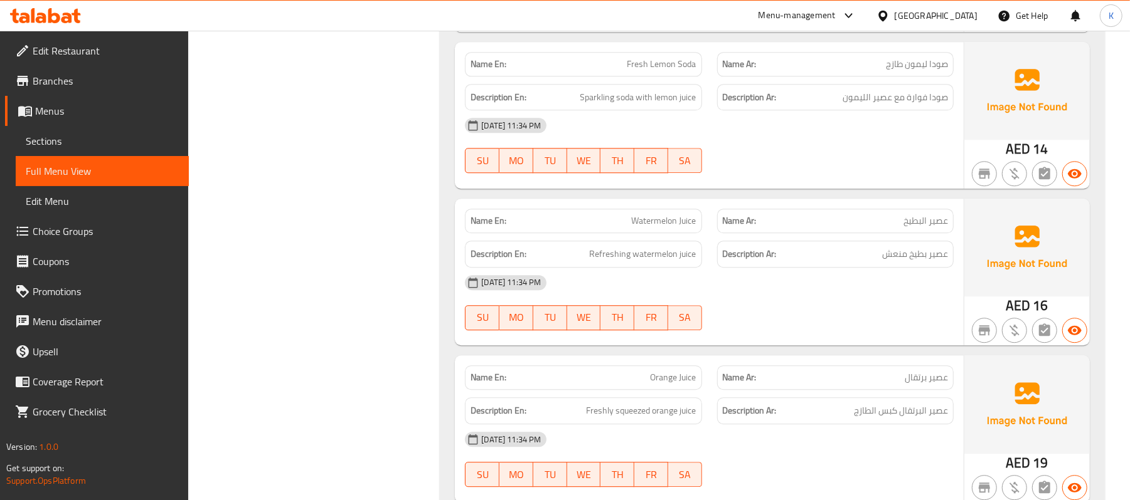
click at [688, 201] on div "Name En: Watermelon Juice" at bounding box center [582, 221] width 251 height 40
click at [687, 201] on div "Name En: Watermelon Juice" at bounding box center [582, 221] width 251 height 40
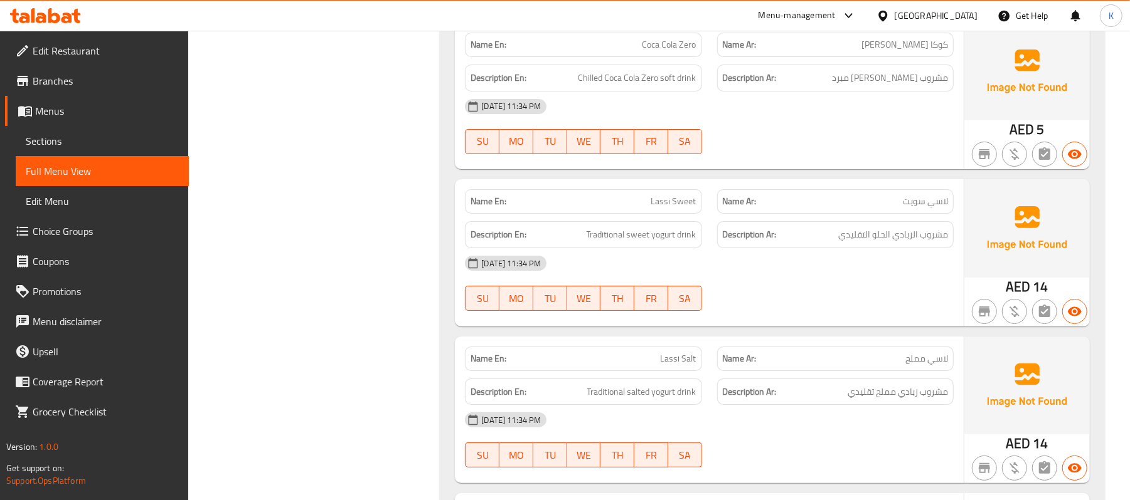
scroll to position [3432, 0]
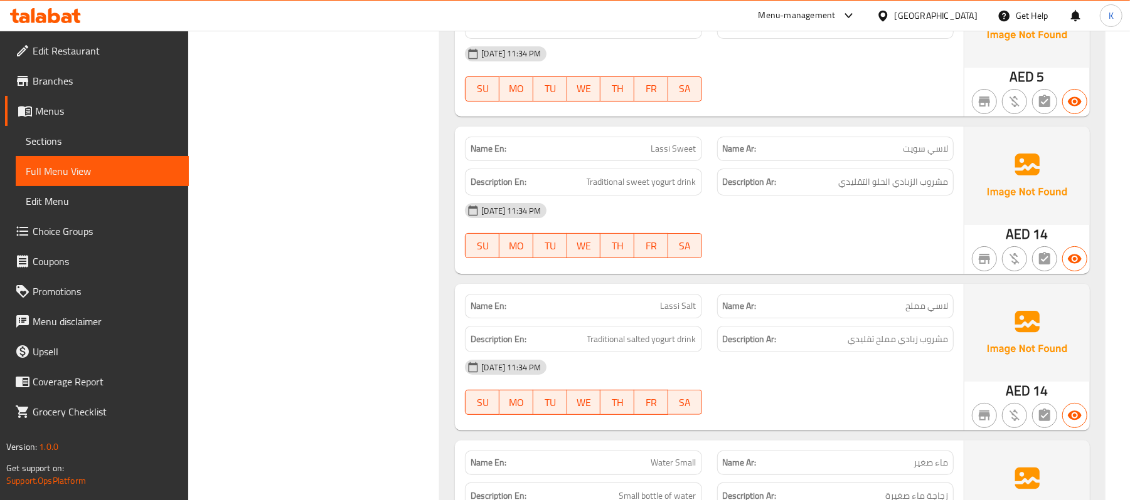
click at [659, 129] on div "Name En: Lassi Sweet" at bounding box center [582, 149] width 251 height 40
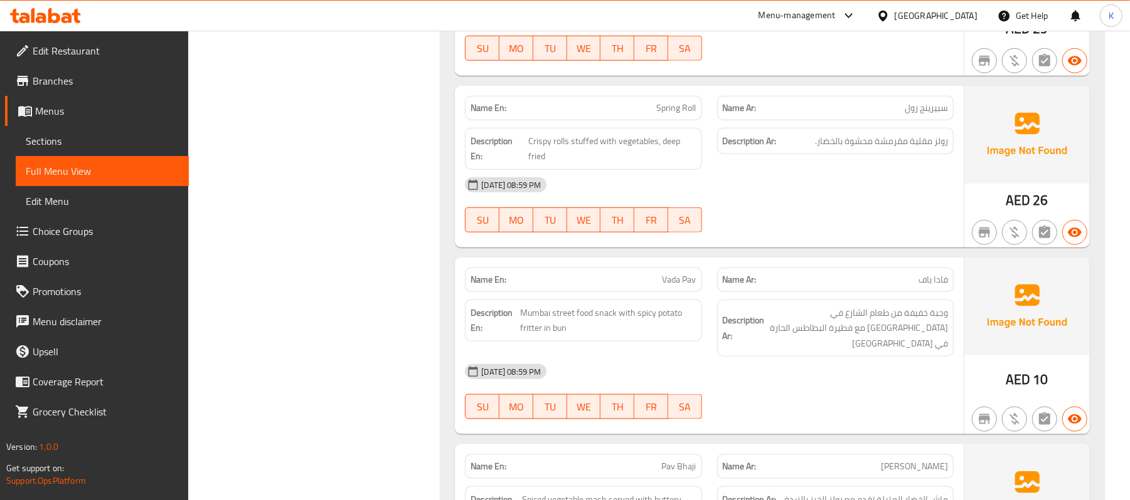
scroll to position [0, 0]
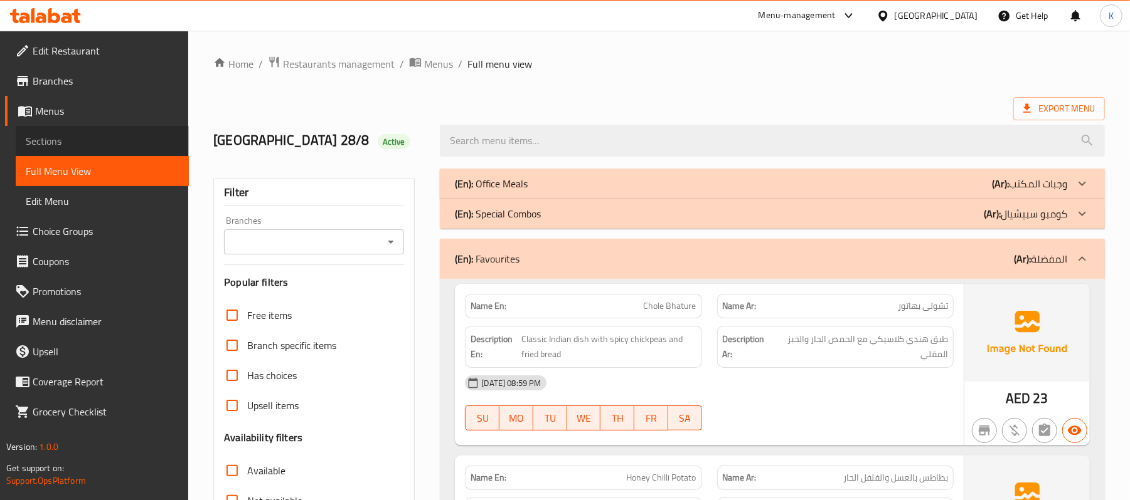
click at [105, 138] on span "Sections" at bounding box center [102, 141] width 153 height 15
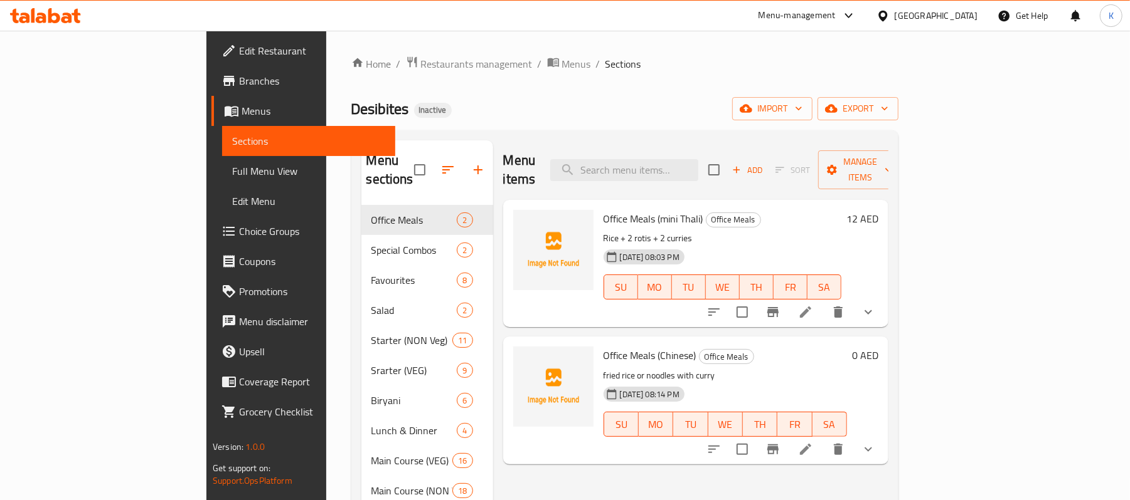
click at [232, 168] on span "Full Menu View" at bounding box center [308, 171] width 153 height 15
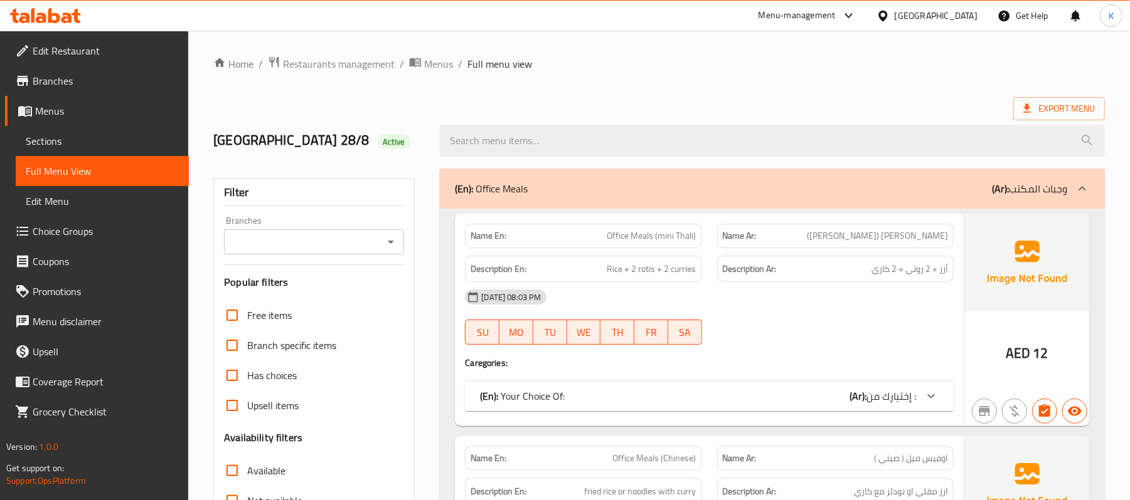
scroll to position [238, 0]
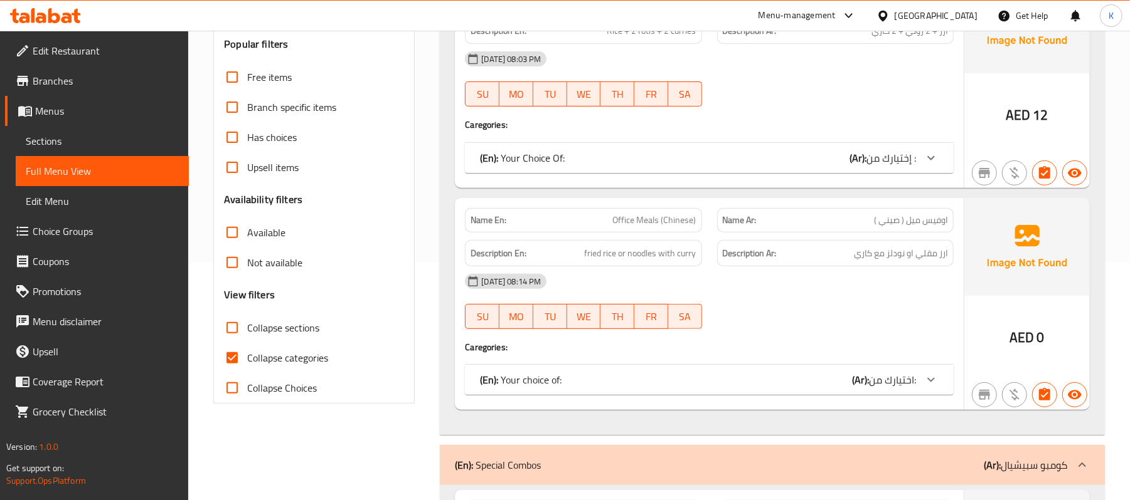
click at [288, 324] on span "Collapse sections" at bounding box center [283, 327] width 72 height 15
click at [247, 324] on input "Collapse sections" at bounding box center [232, 328] width 30 height 30
checkbox input "true"
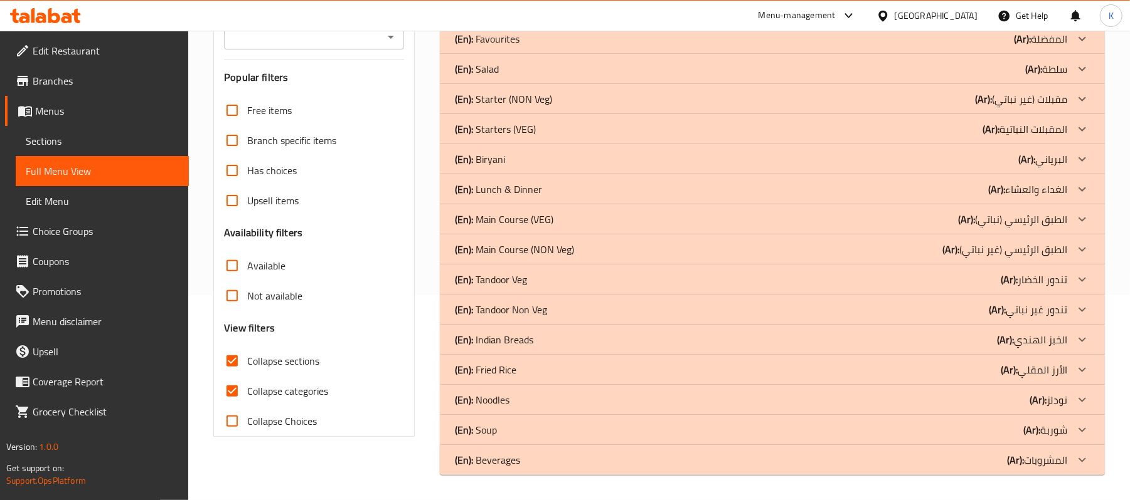
click at [297, 384] on span "Collapse categories" at bounding box center [287, 391] width 81 height 15
click at [247, 376] on input "Collapse categories" at bounding box center [232, 391] width 30 height 30
checkbox input "false"
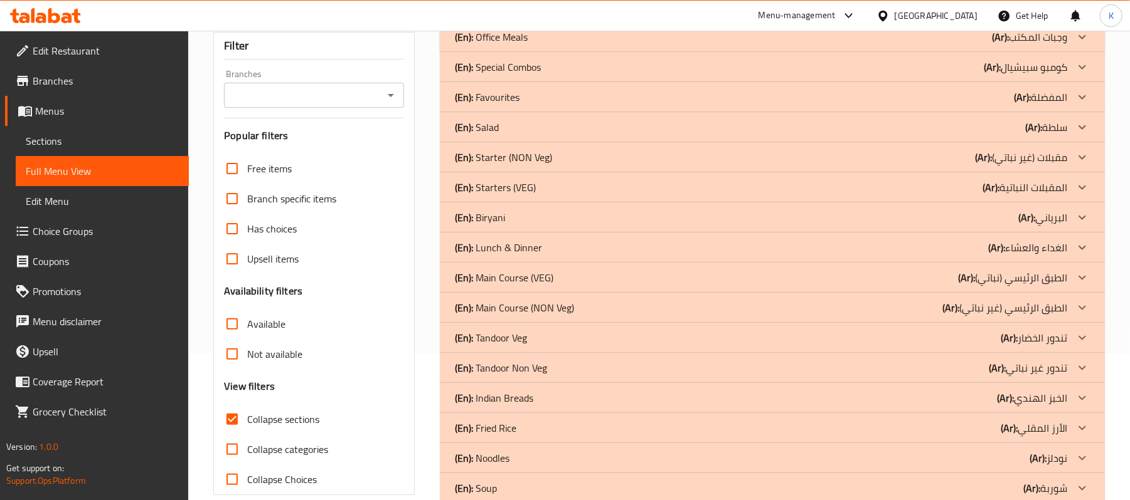
scroll to position [0, 0]
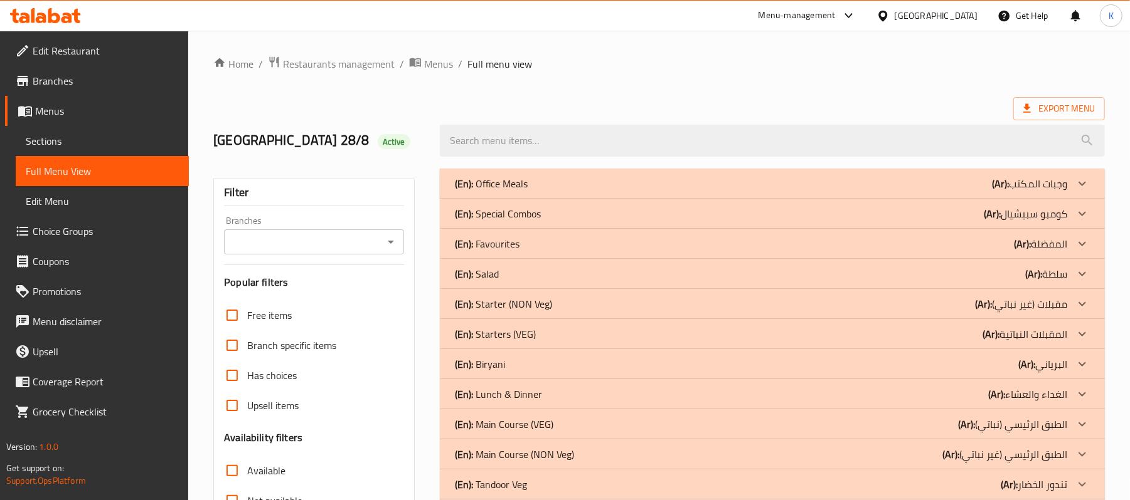
drag, startPoint x: 642, startPoint y: 179, endPoint x: 651, endPoint y: 187, distance: 11.6
click at [646, 181] on div "(En): Office Meals (Ar): وجبات المكتب" at bounding box center [761, 183] width 612 height 15
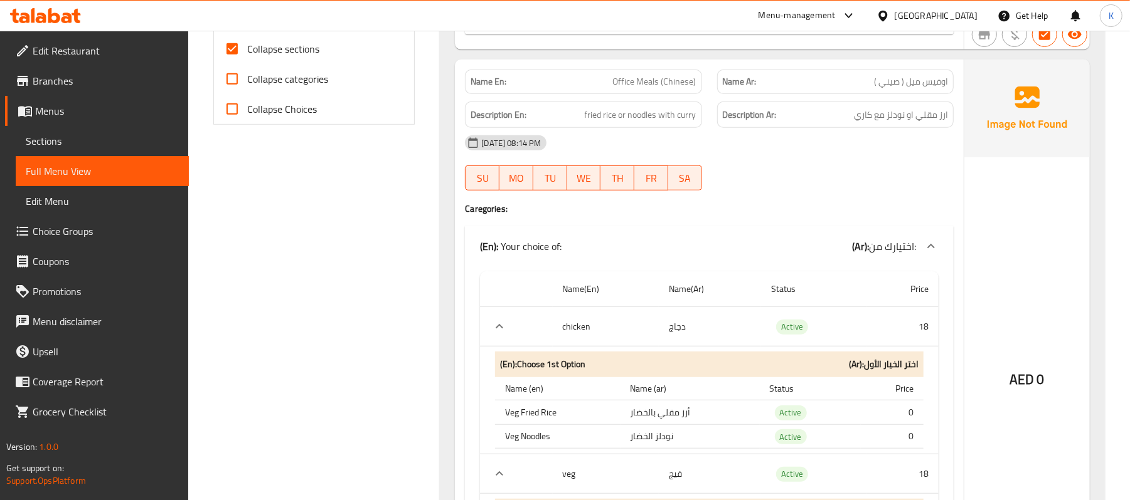
scroll to position [390, 0]
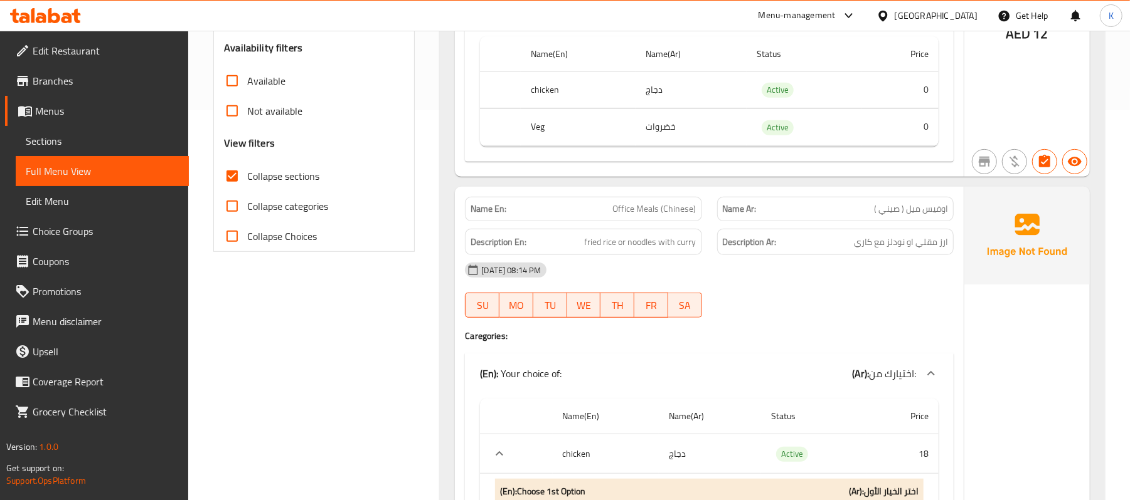
click at [650, 207] on span "Office Meals (Chinese)" at bounding box center [654, 209] width 83 height 13
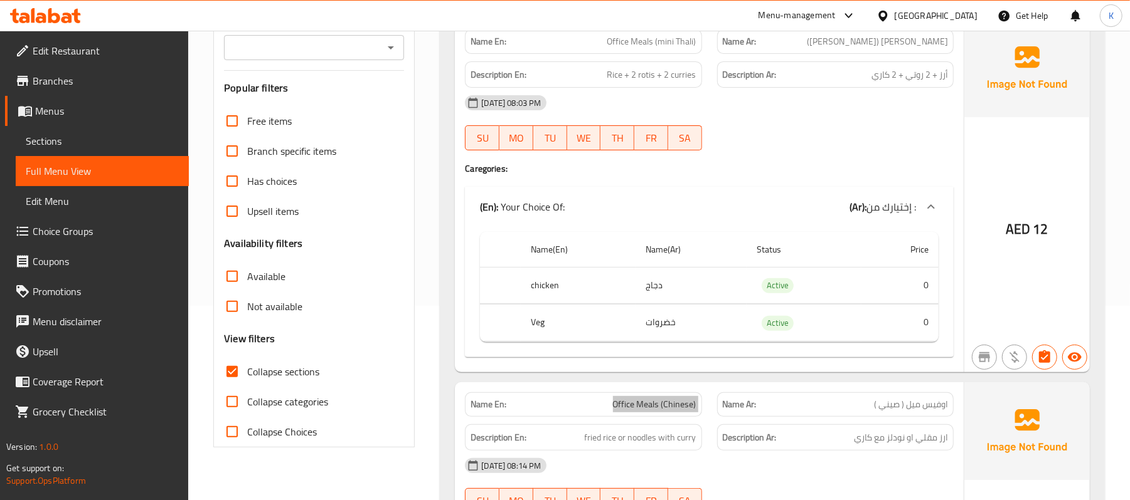
scroll to position [0, 0]
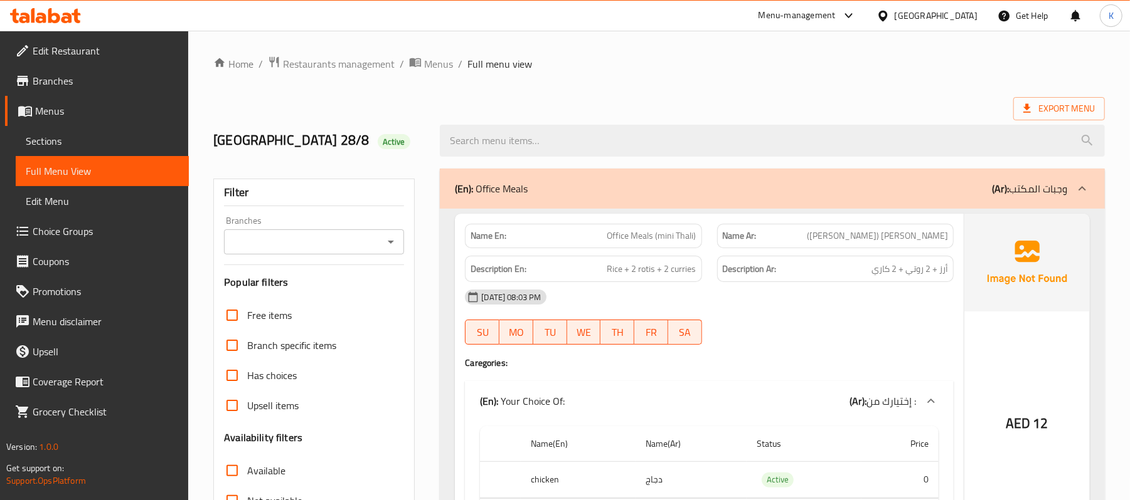
click at [551, 206] on div "(En): Office Meals (Ar): وجبات المكتب" at bounding box center [772, 189] width 665 height 40
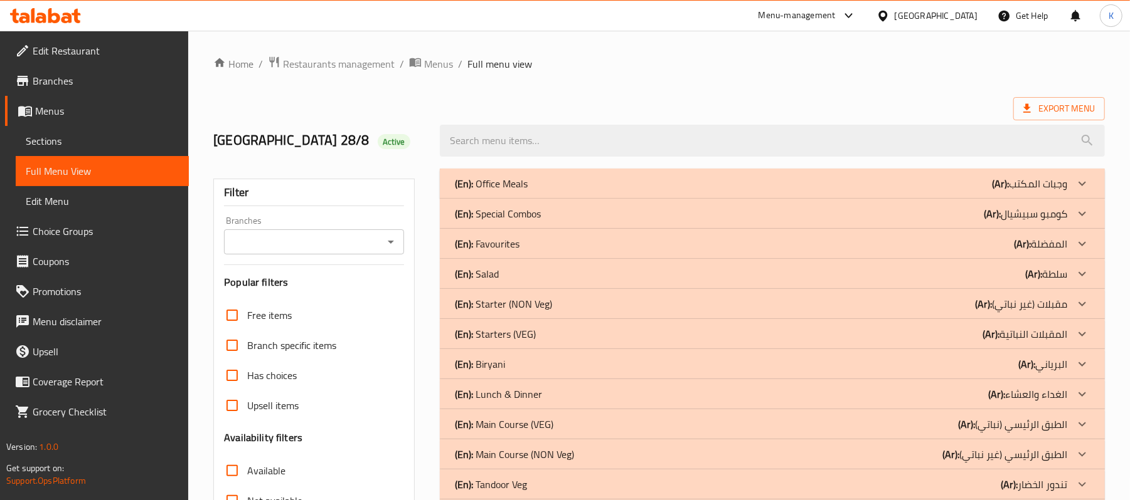
click at [580, 217] on div "(En): Special Combos (Ar): كومبو سبيشيال" at bounding box center [761, 213] width 612 height 15
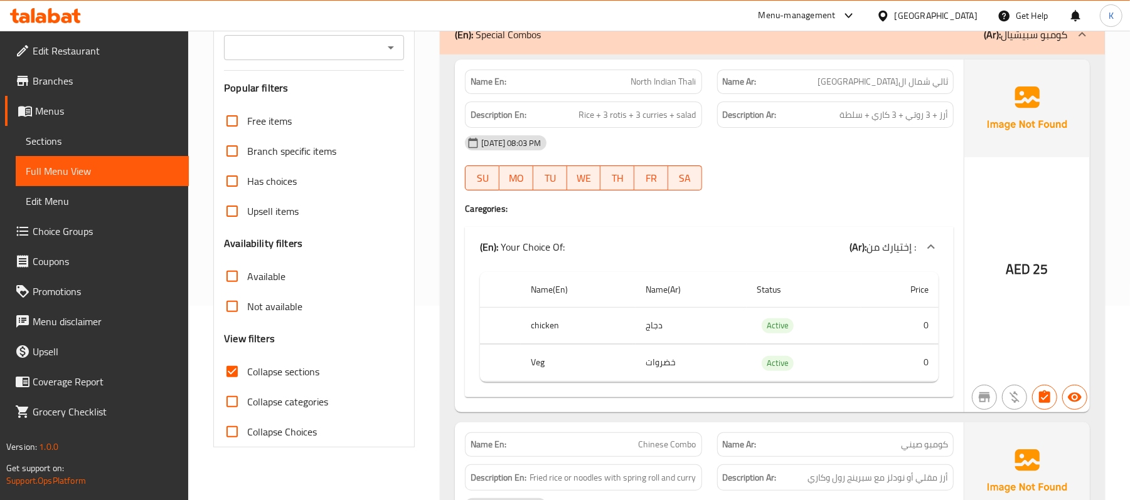
scroll to position [585, 0]
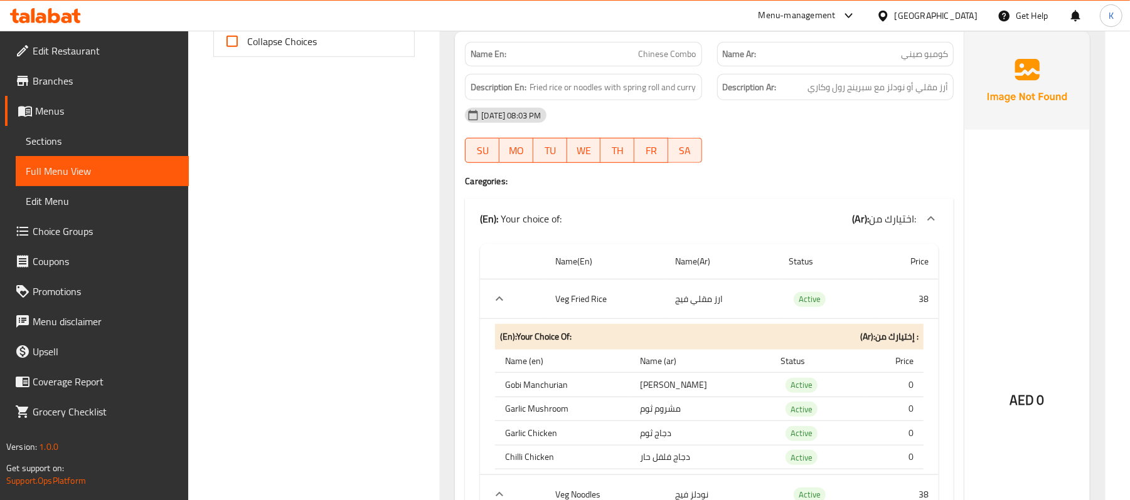
click at [656, 58] on span "Chinese Combo" at bounding box center [667, 54] width 58 height 13
click at [655, 58] on span "Chinese Combo" at bounding box center [667, 54] width 58 height 13
click at [665, 51] on span "Chinese Combo" at bounding box center [667, 54] width 58 height 13
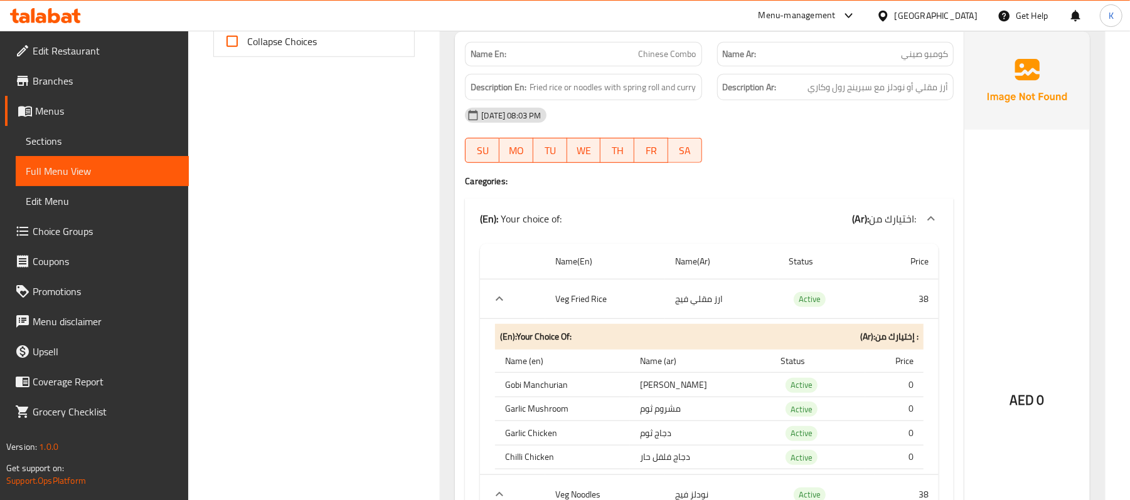
click at [660, 48] on span "Chinese Combo" at bounding box center [667, 54] width 58 height 13
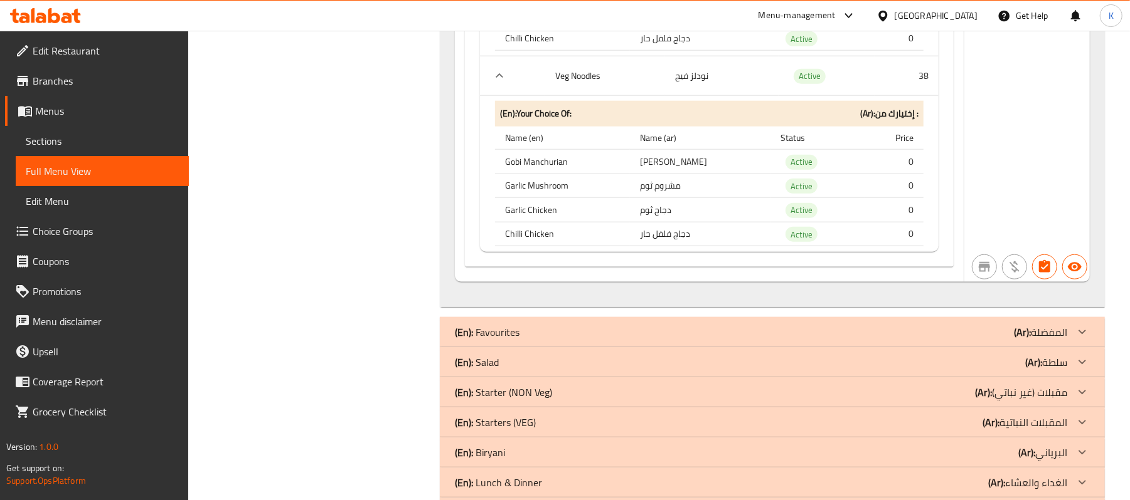
scroll to position [1170, 0]
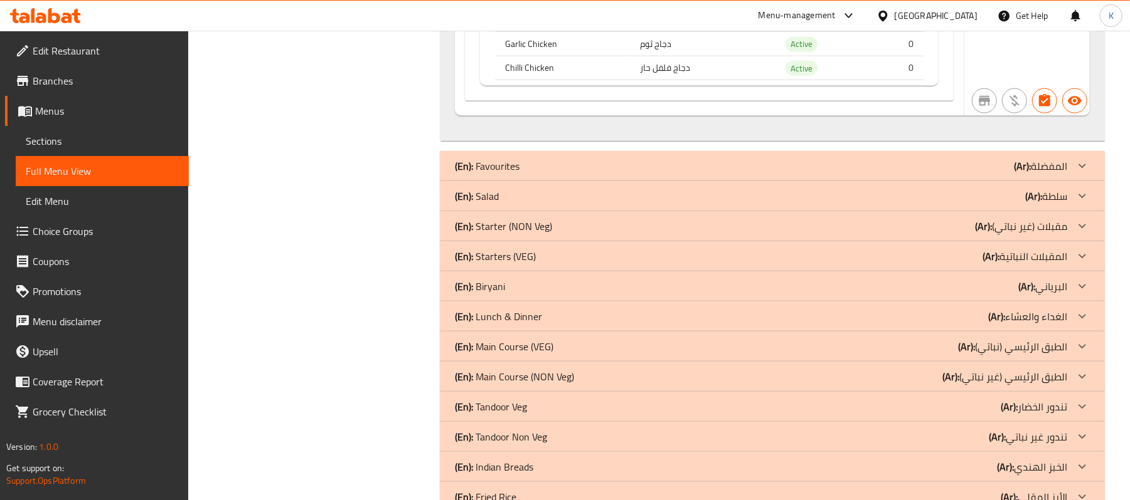
click at [536, 193] on div "(En): Salad (Ar): سلطة" at bounding box center [772, 196] width 665 height 30
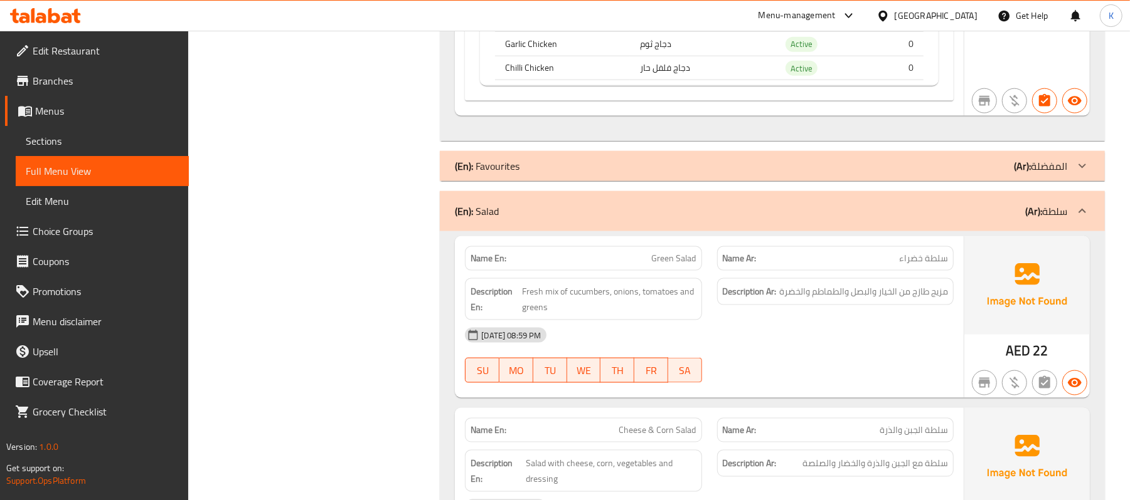
click at [541, 206] on div "(En): Salad (Ar): سلطة" at bounding box center [772, 211] width 665 height 40
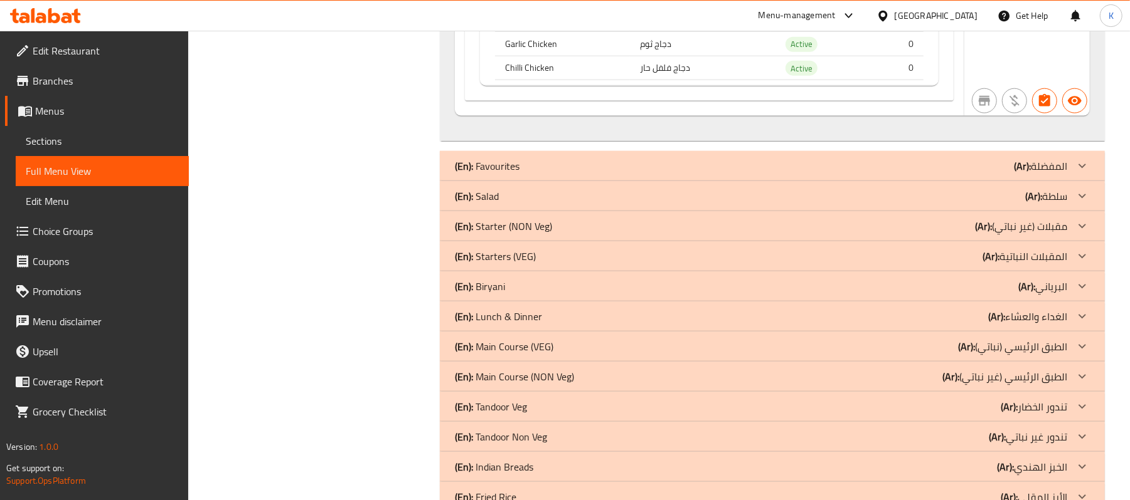
click at [560, 174] on div "(En): Favourites (Ar): المفضلة" at bounding box center [761, 166] width 612 height 15
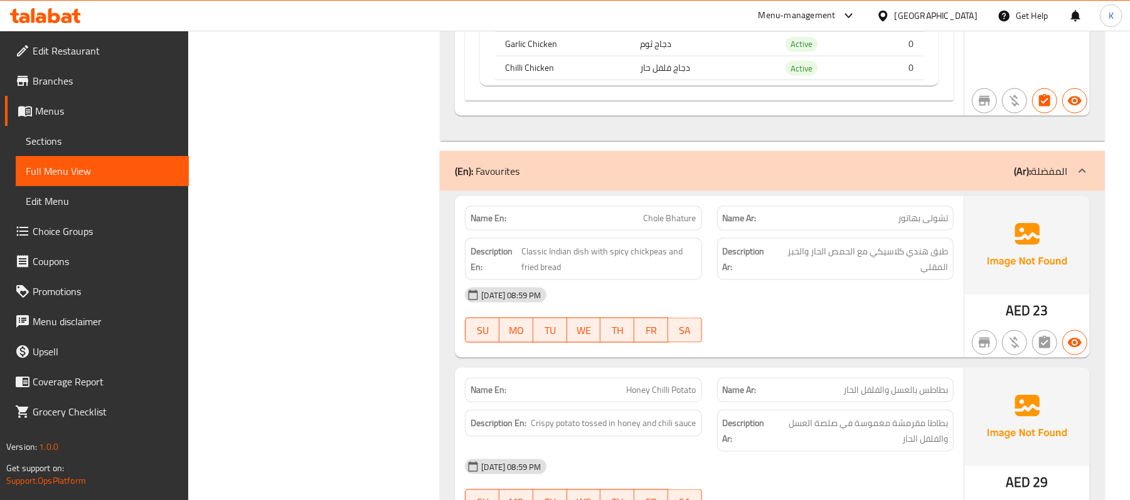
click at [672, 225] on span "Chole Bhature" at bounding box center [669, 218] width 53 height 13
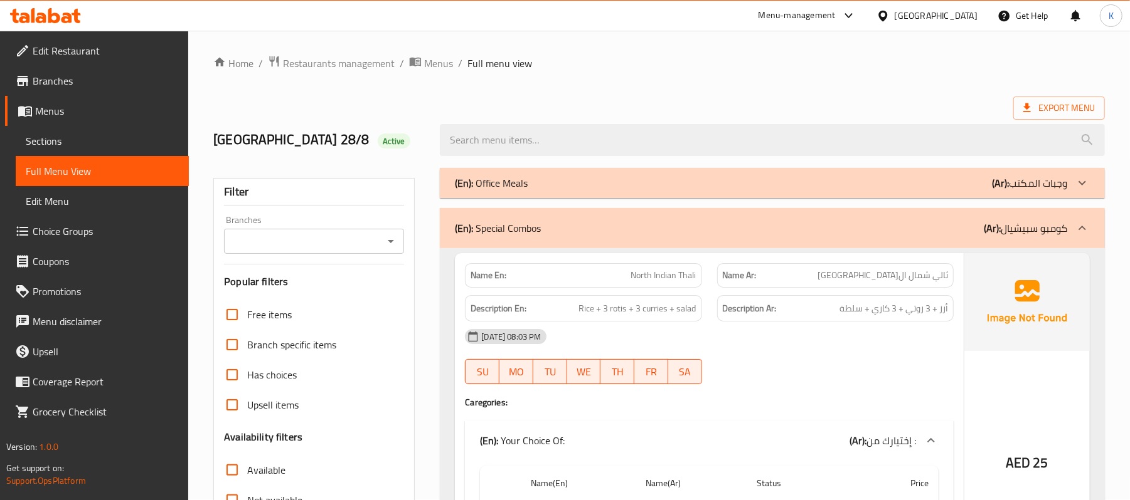
scroll to position [0, 0]
click at [633, 245] on div "(En): Special Combos (Ar): كومبو سبيشيال" at bounding box center [772, 229] width 665 height 40
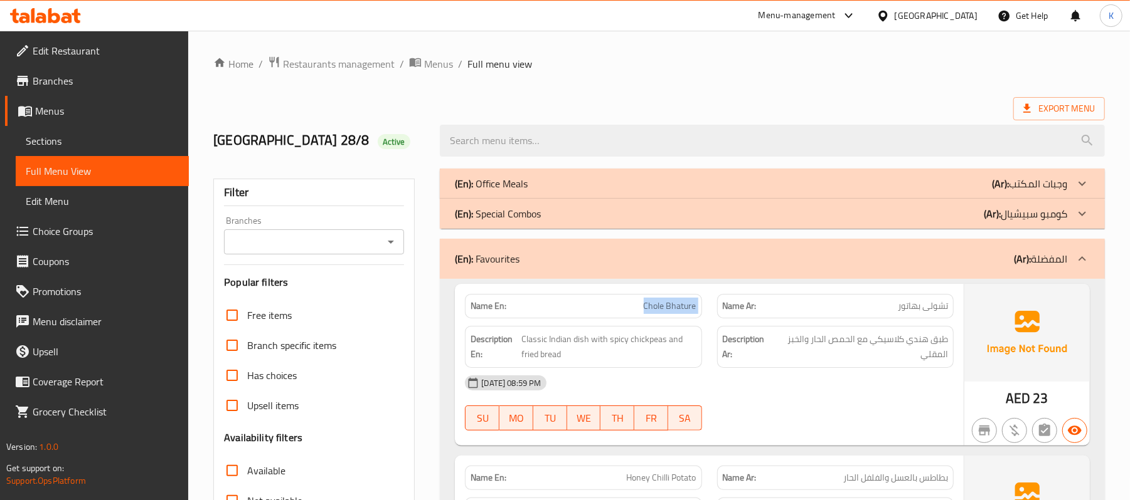
click at [652, 267] on div "(En): Favourites (Ar): المفضلة" at bounding box center [761, 258] width 612 height 15
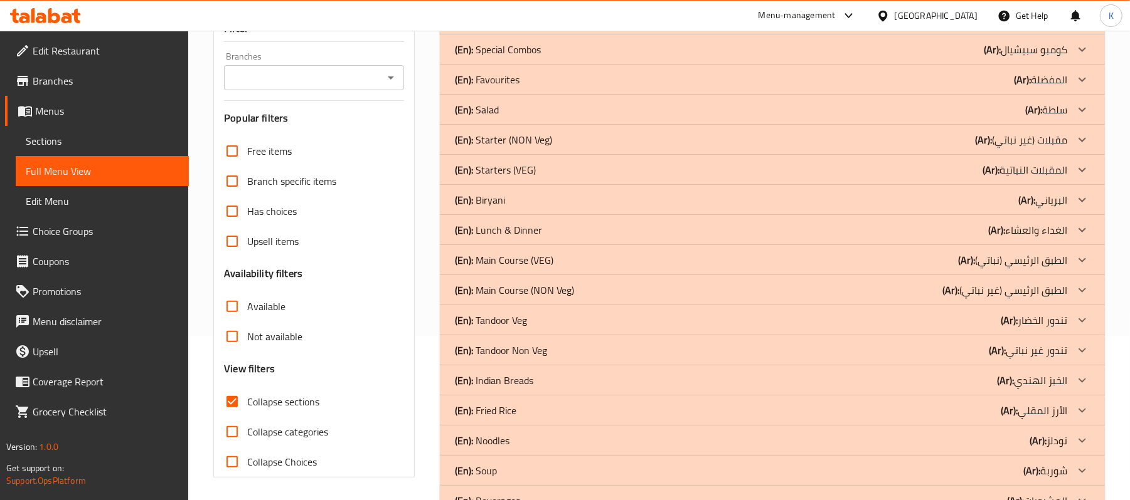
scroll to position [194, 0]
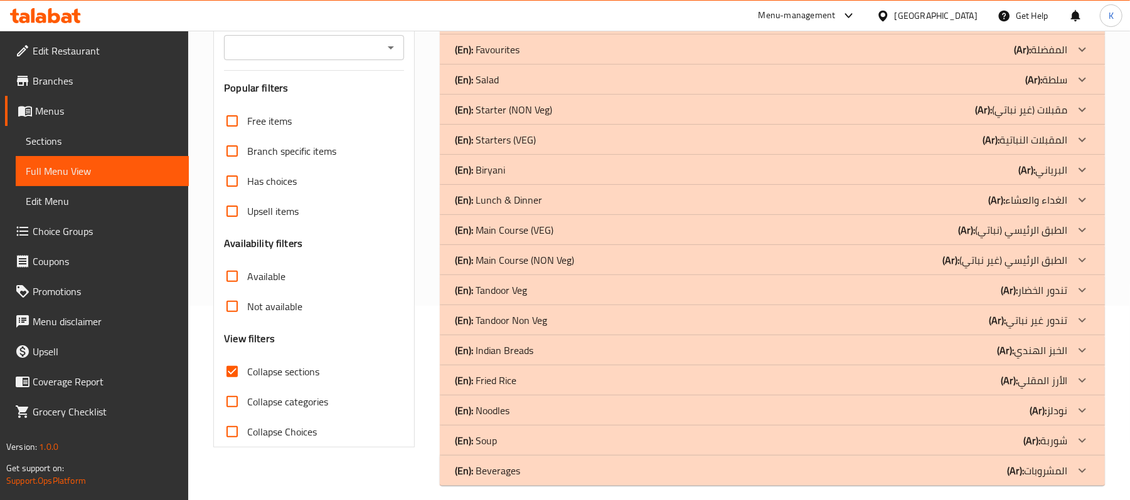
click at [108, 144] on span "Sections" at bounding box center [102, 141] width 153 height 15
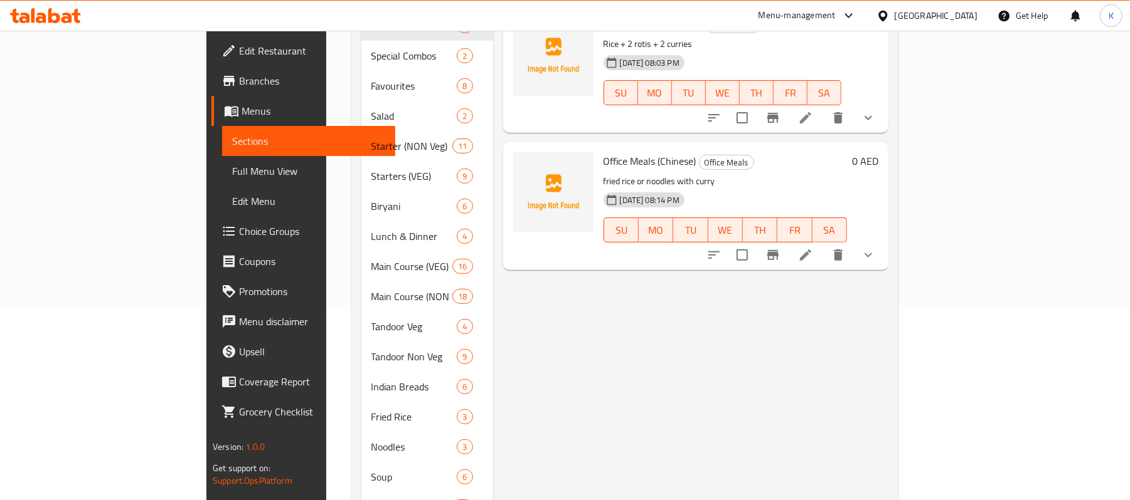
scroll to position [176, 0]
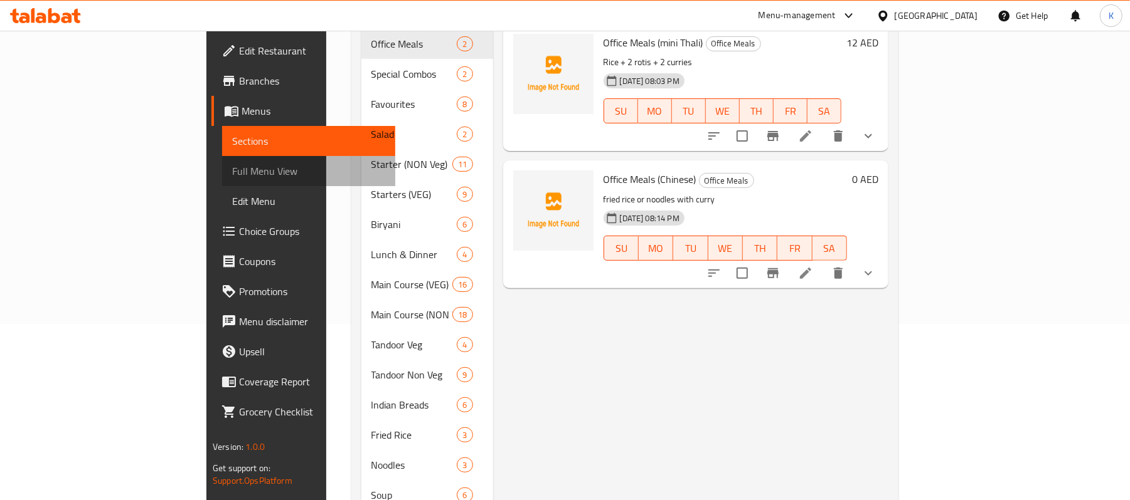
click at [232, 174] on span "Full Menu View" at bounding box center [308, 171] width 153 height 15
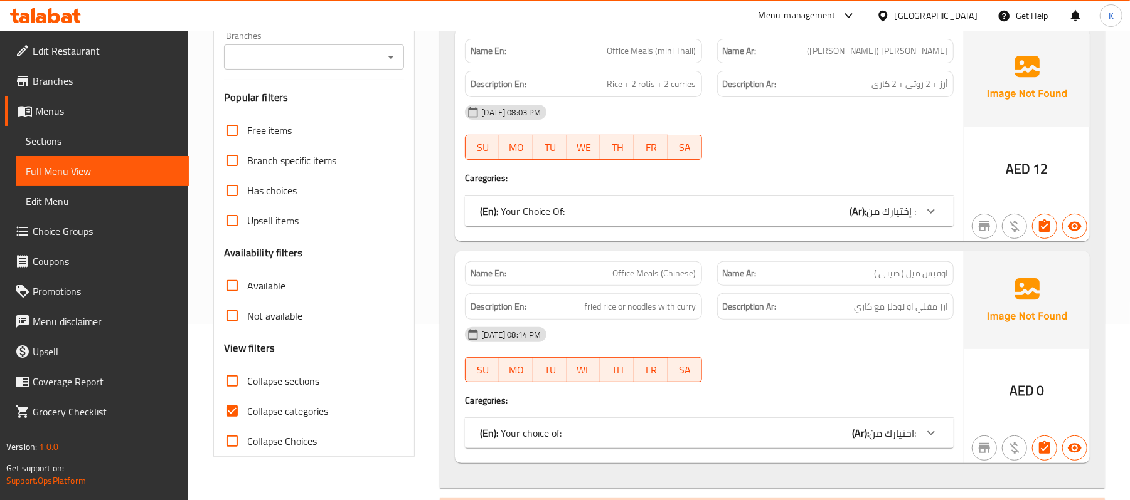
scroll to position [238, 0]
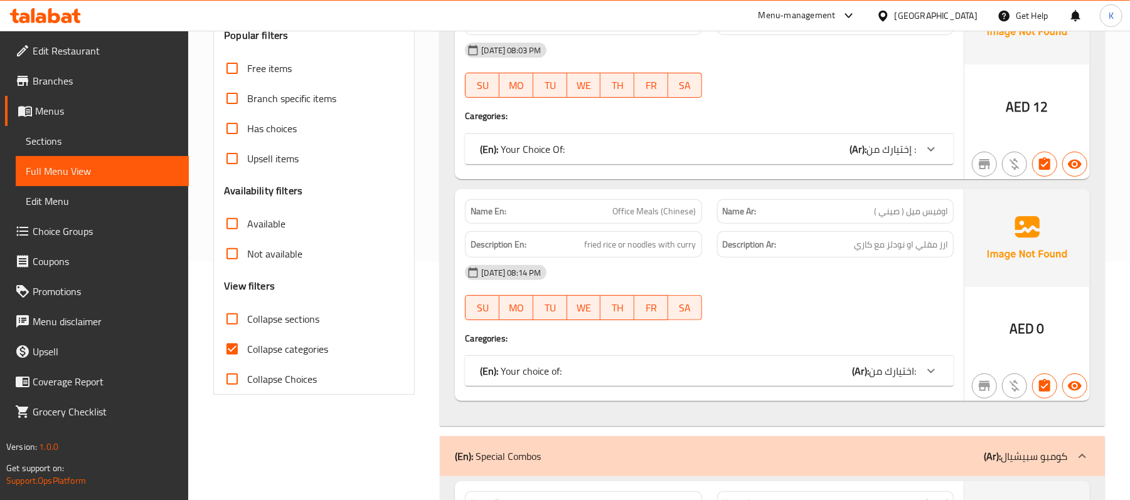
click at [292, 355] on span "Collapse categories" at bounding box center [287, 349] width 81 height 15
click at [247, 355] on input "Collapse categories" at bounding box center [232, 349] width 30 height 30
checkbox input "false"
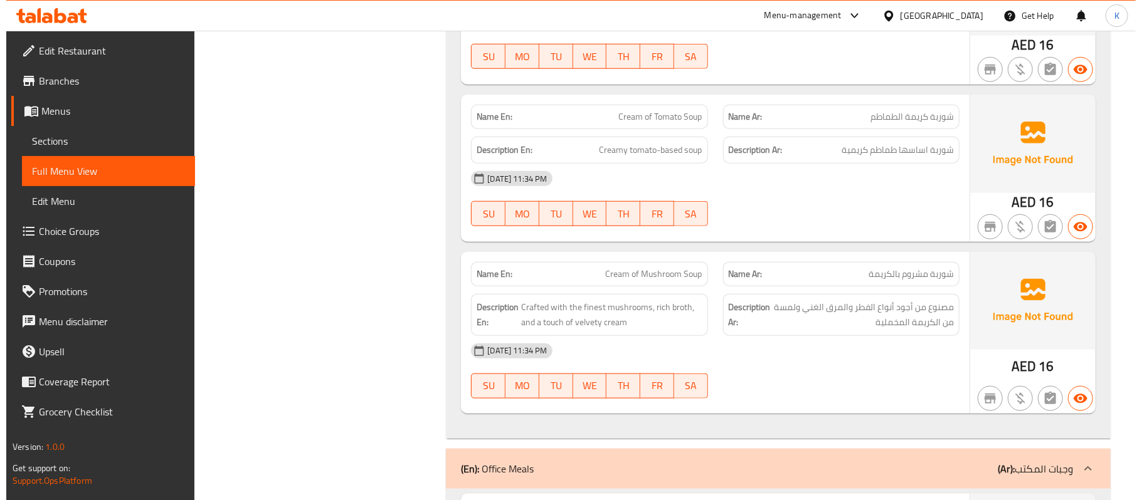
scroll to position [0, 0]
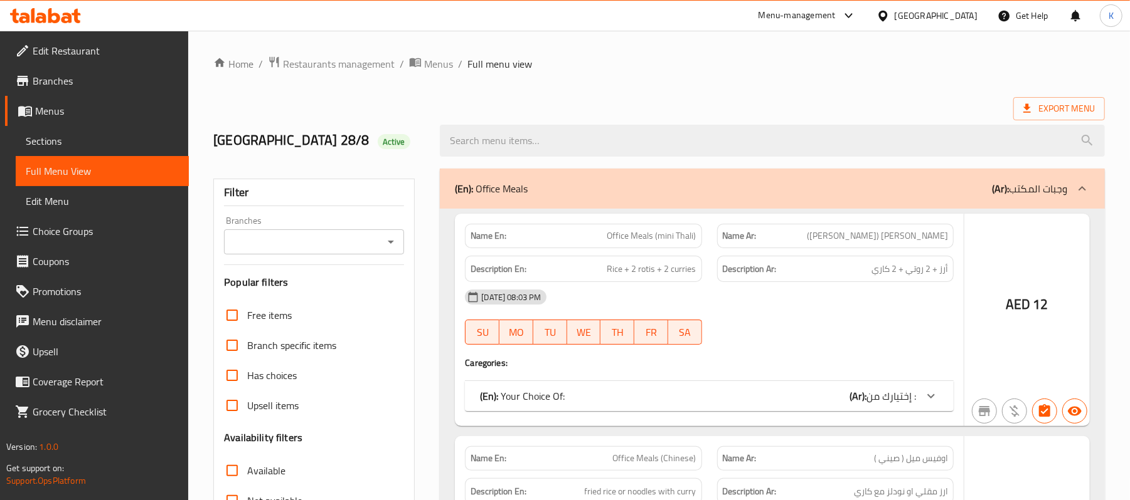
click at [98, 144] on div at bounding box center [565, 250] width 1130 height 500
click at [99, 143] on div at bounding box center [565, 250] width 1130 height 500
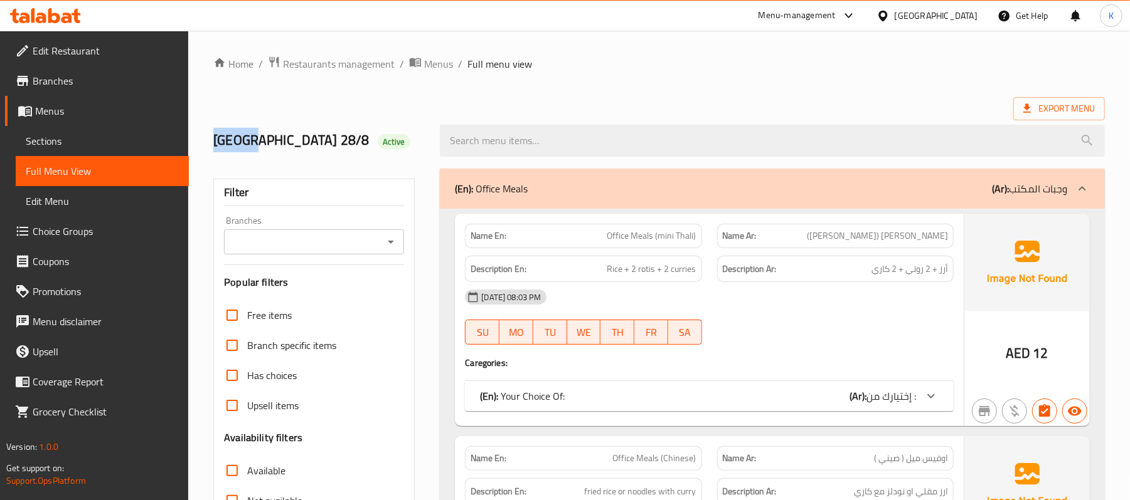
drag, startPoint x: 99, startPoint y: 143, endPoint x: 108, endPoint y: 143, distance: 9.4
click at [101, 143] on span "Sections" at bounding box center [102, 141] width 153 height 15
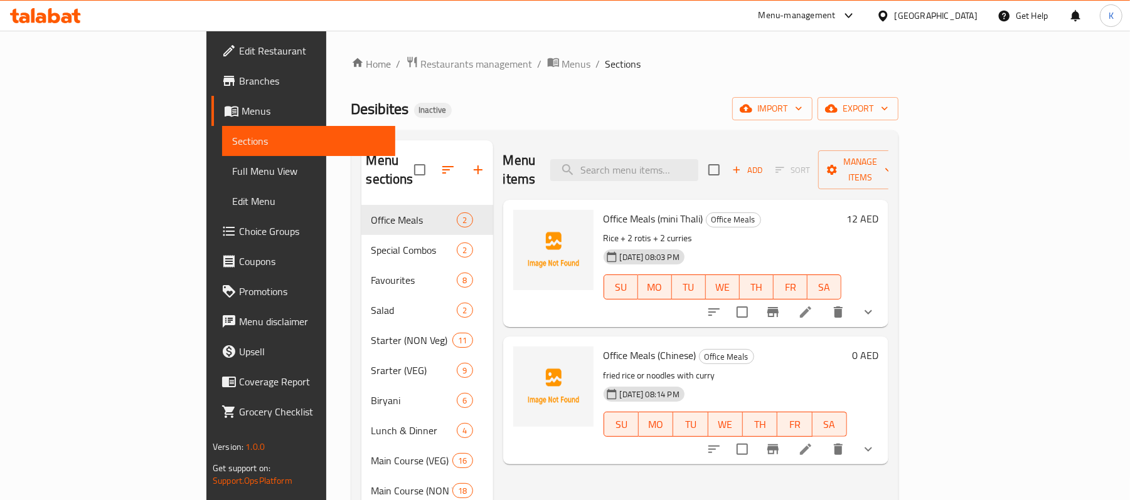
click at [711, 176] on div "Menu items Add Sort Manage items" at bounding box center [695, 170] width 385 height 60
click at [698, 163] on input "search" at bounding box center [624, 170] width 148 height 22
paste input "Office Meals (Chinese)"
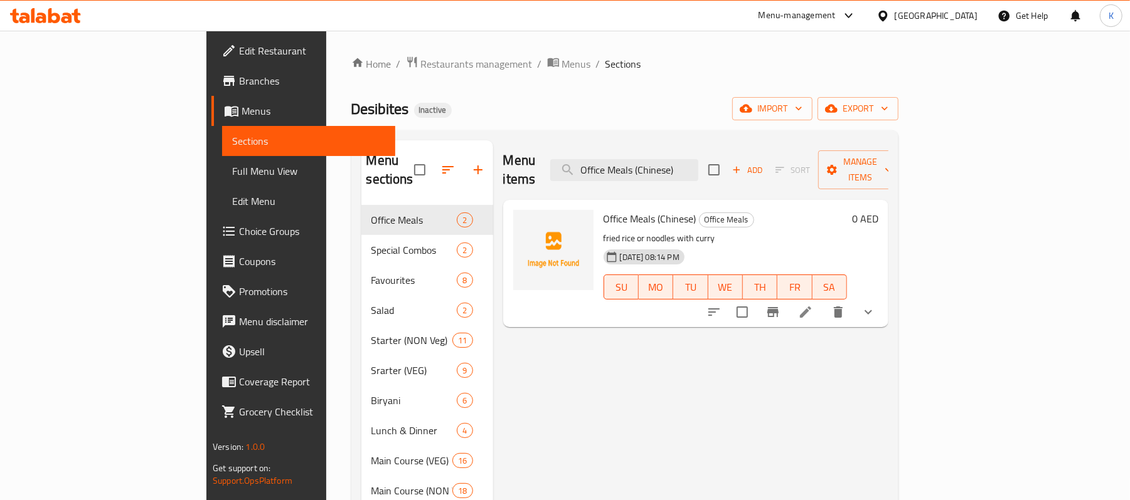
type input "Office Meals (Chinese)"
click at [823, 301] on li at bounding box center [805, 312] width 35 height 23
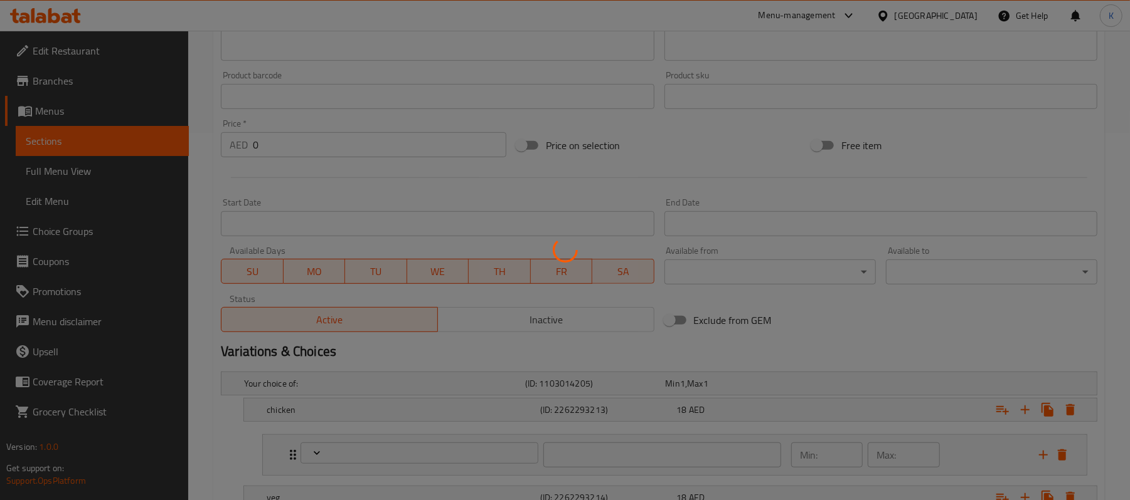
type input "اختر الخيار الأول"
type input "1"
type input "اختر الخيار الأول"
type input "1"
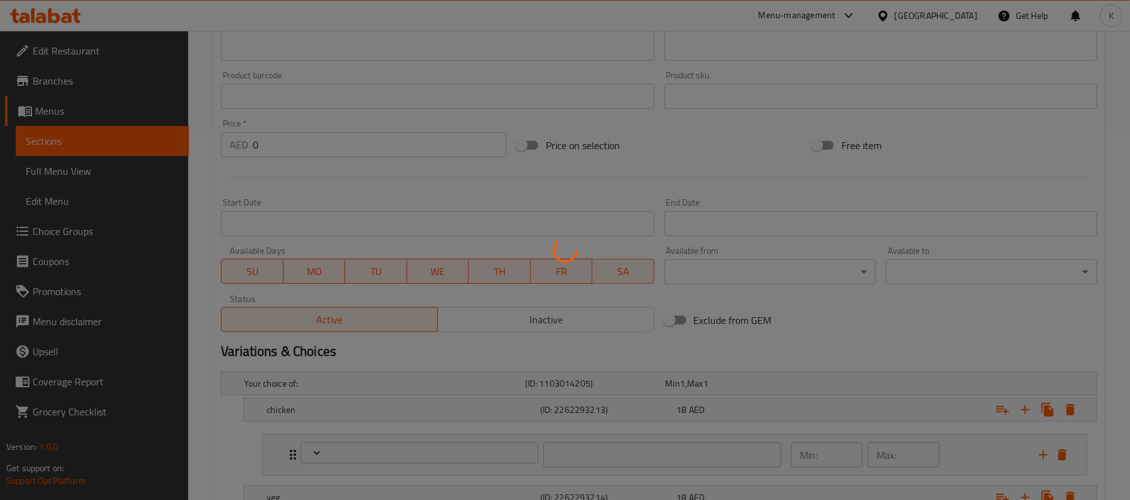
type input "1"
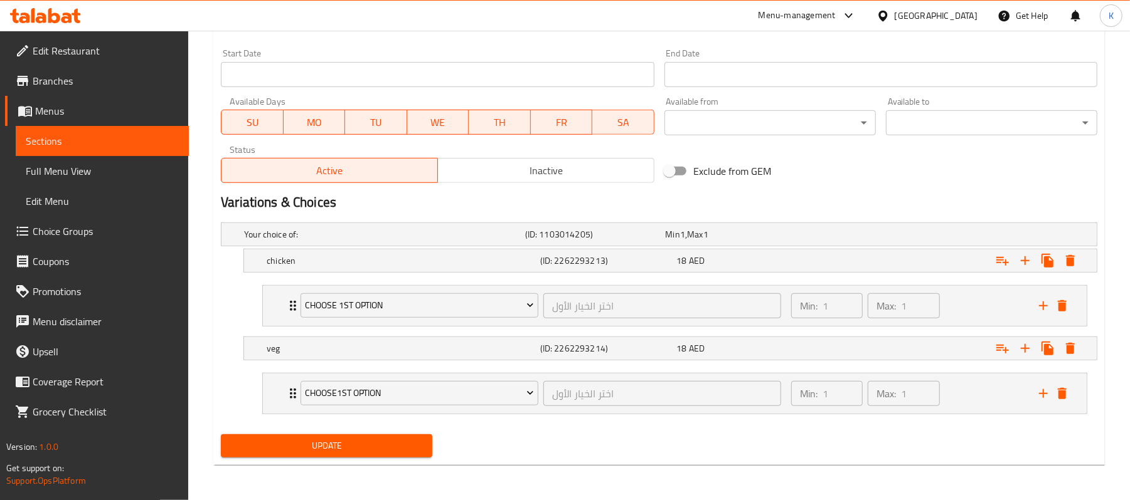
click at [252, 314] on li "Choose 1st Option اختر الخيار الأول ​ Min: 1 ​ Max: 1 ​ Fried Rice (ID: 2262285…" at bounding box center [674, 305] width 845 height 51
click at [272, 307] on div "Choose 1st Option اختر الخيار الأول ​ Min: 1 ​ Max: 1 ​" at bounding box center [674, 306] width 823 height 40
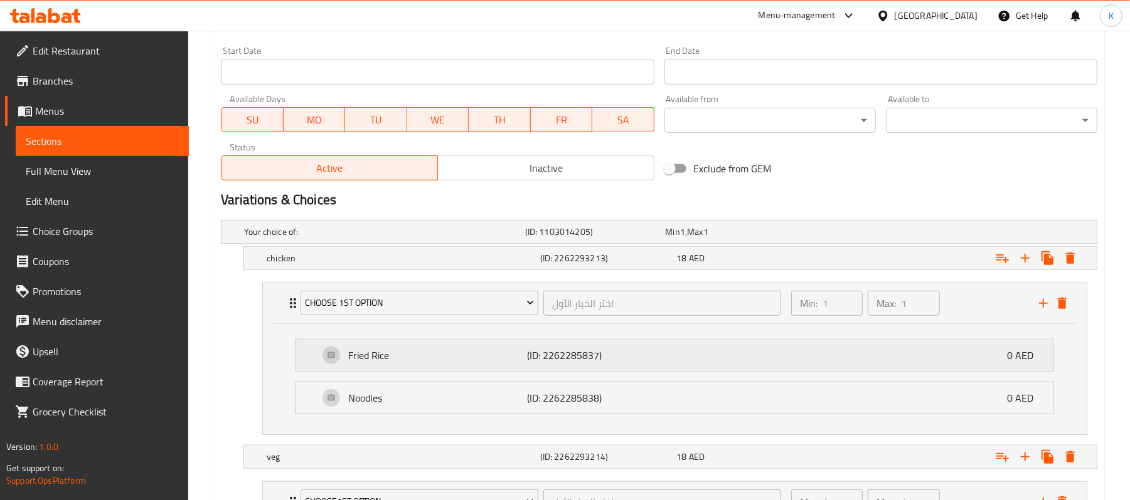
click at [474, 357] on p "Fried Rice" at bounding box center [437, 355] width 179 height 15
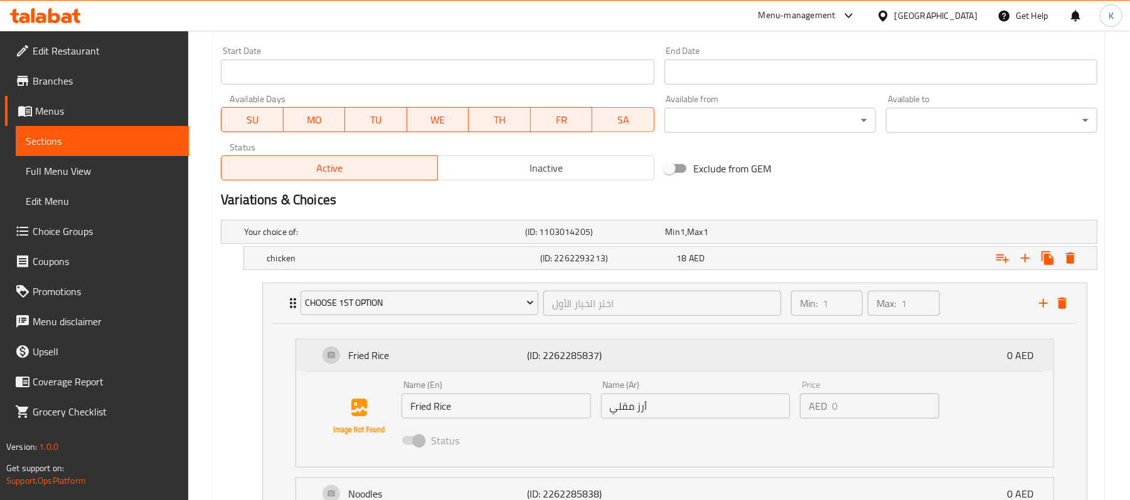
scroll to position [714, 0]
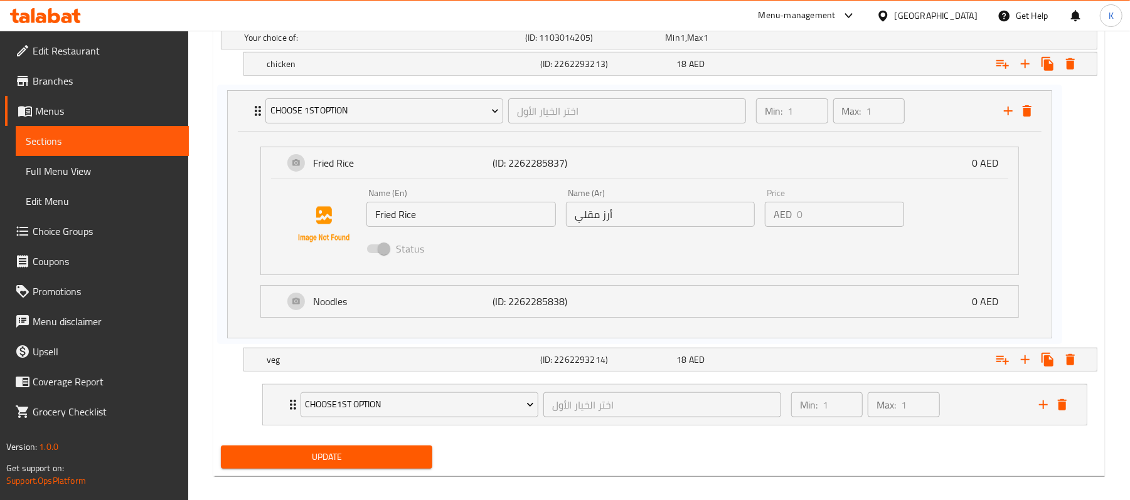
drag, startPoint x: 598, startPoint y: 164, endPoint x: 558, endPoint y: 166, distance: 40.2
click at [558, 166] on div "Choose 1st Option اختر الخيار الأول ​ Min: 1 ​ Max: 1 ​ Fried Rice (ID: 2262285…" at bounding box center [674, 213] width 845 height 260
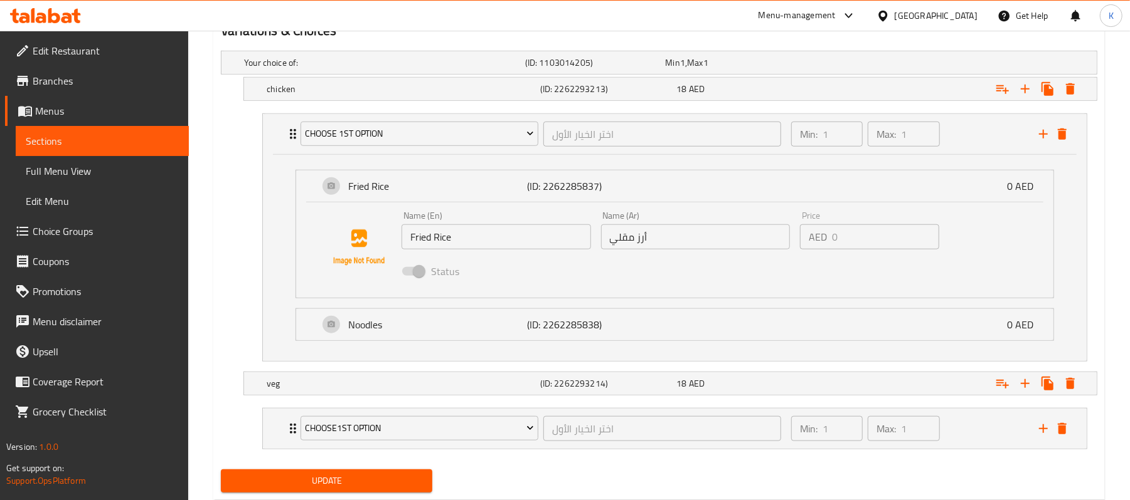
scroll to position [727, 0]
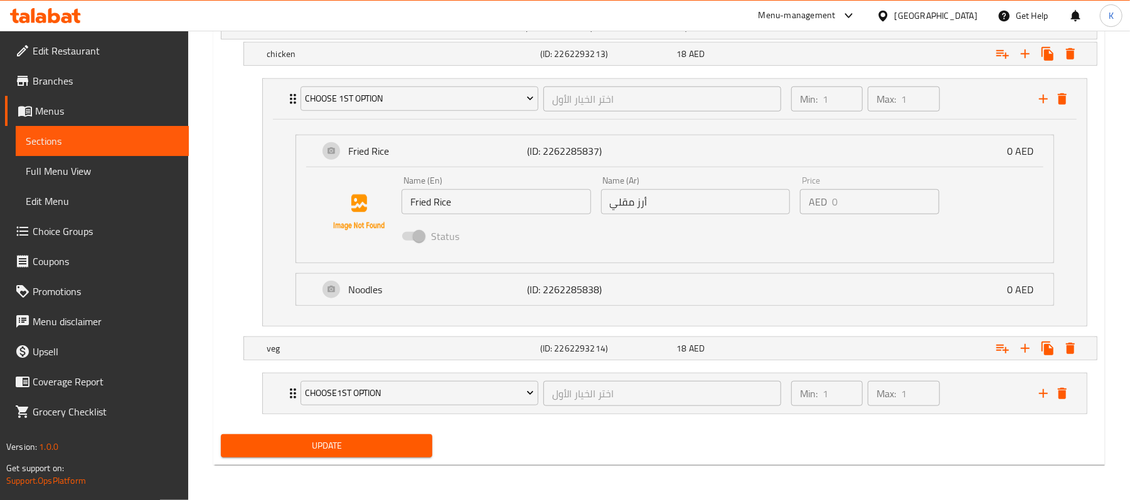
click at [38, 225] on span "Choice Groups" at bounding box center [106, 231] width 146 height 15
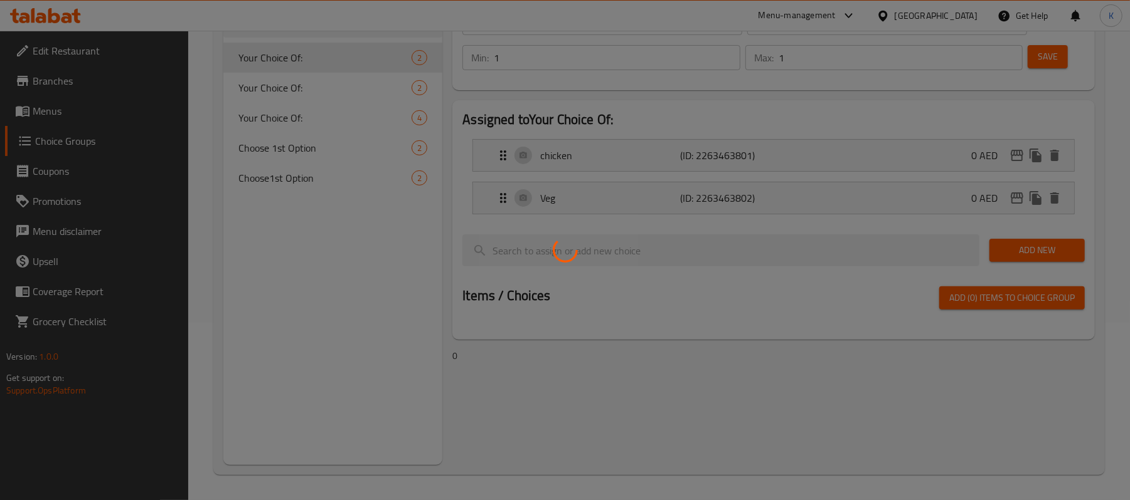
scroll to position [178, 0]
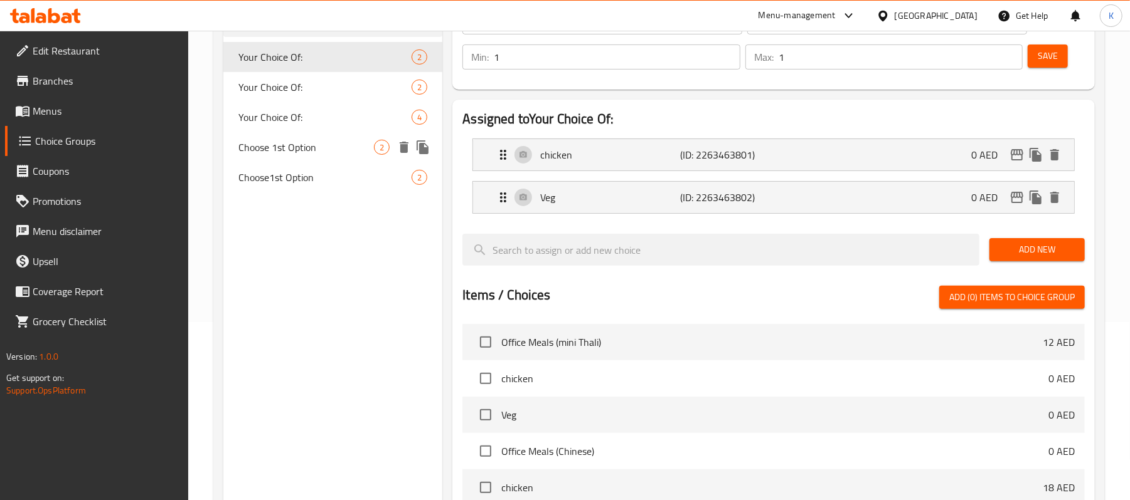
click at [315, 154] on span "Choose 1st Option" at bounding box center [305, 147] width 135 height 15
type input "Choose 1st Option"
type input "اختر الخيار الأول"
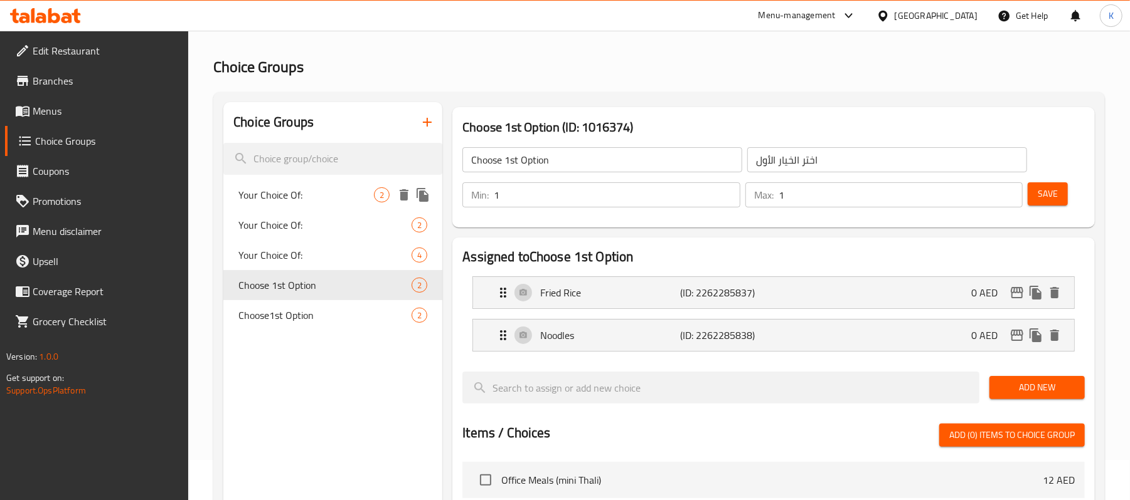
scroll to position [0, 0]
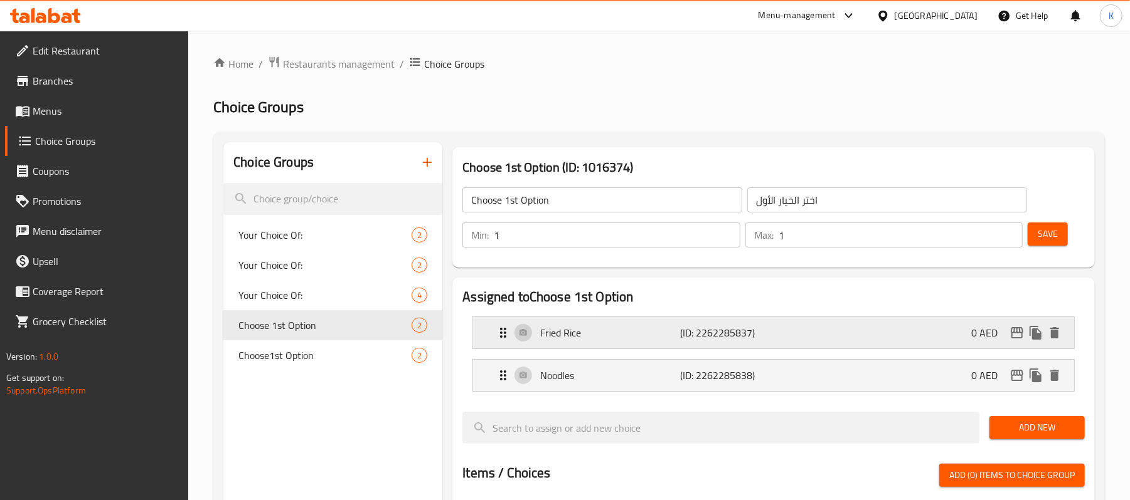
click at [579, 332] on p "Fried Rice" at bounding box center [610, 332] width 140 height 15
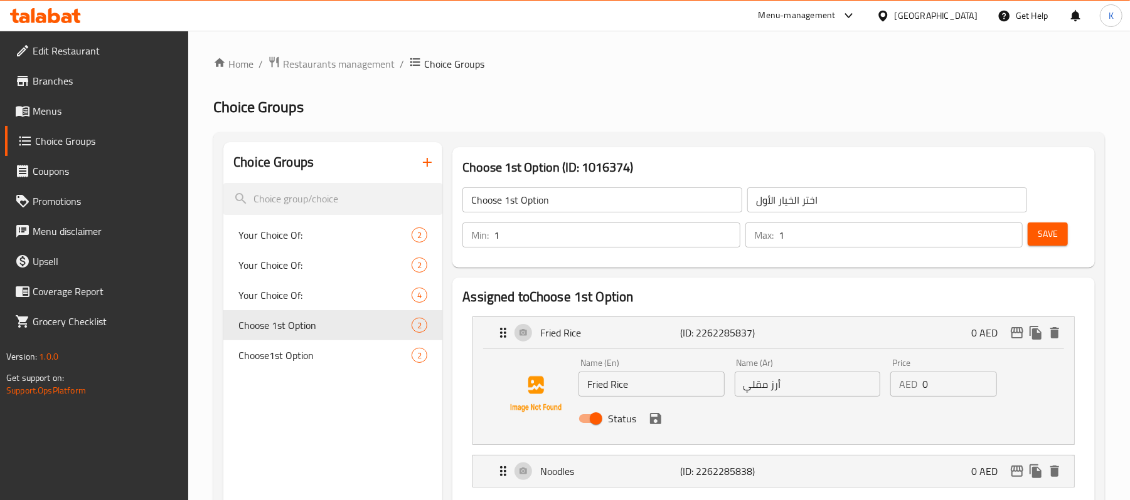
drag, startPoint x: 645, startPoint y: 375, endPoint x: 646, endPoint y: 383, distance: 7.6
click at [646, 375] on input "Fried Rice" at bounding box center [650, 384] width 145 height 25
paste input "Veg Fried Rice"
type input "Veg Fried Rice"
click at [808, 392] on input "أرز مقلي" at bounding box center [806, 384] width 145 height 25
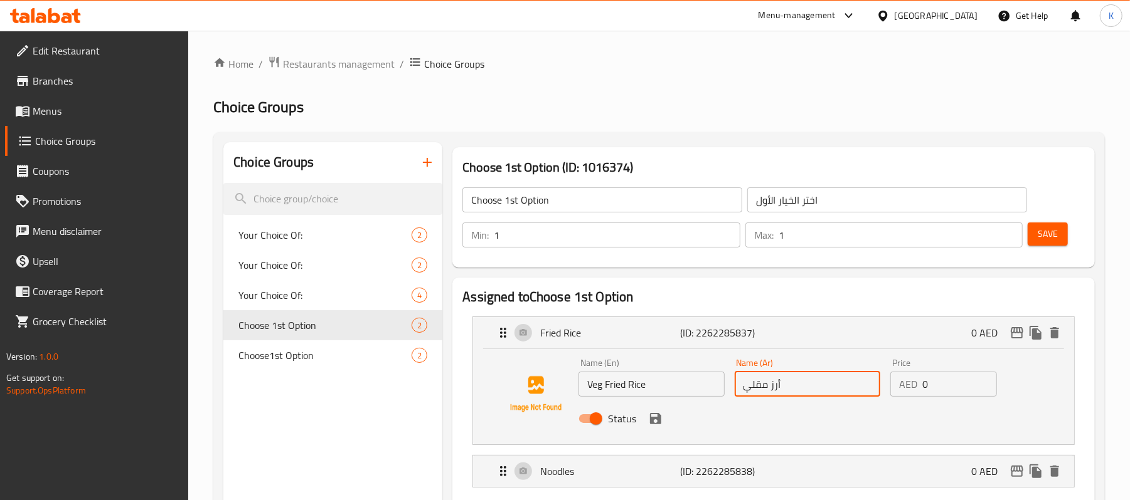
paste input "بالخضار"
click at [763, 470] on p "(ID: 2262285838)" at bounding box center [726, 471] width 93 height 15
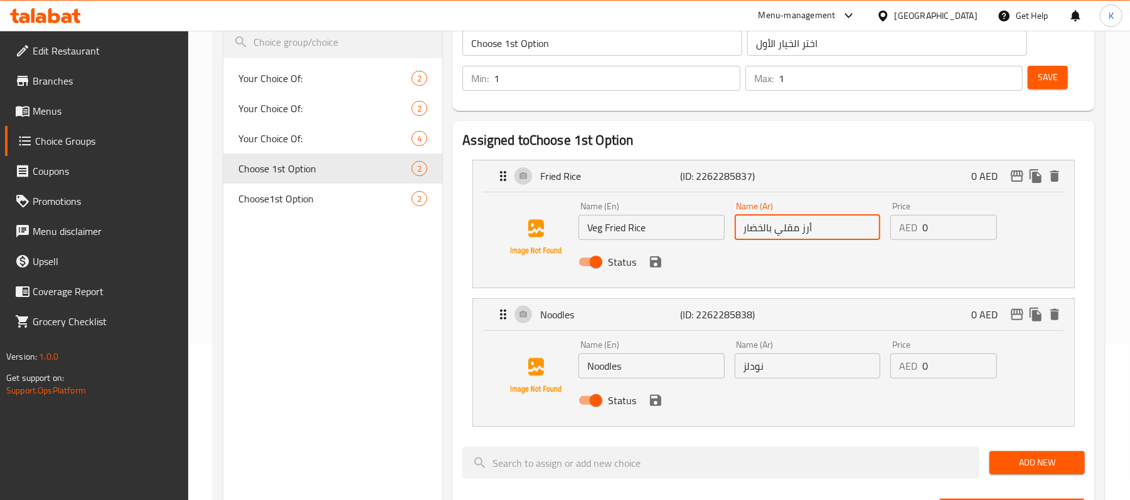
scroll to position [194, 0]
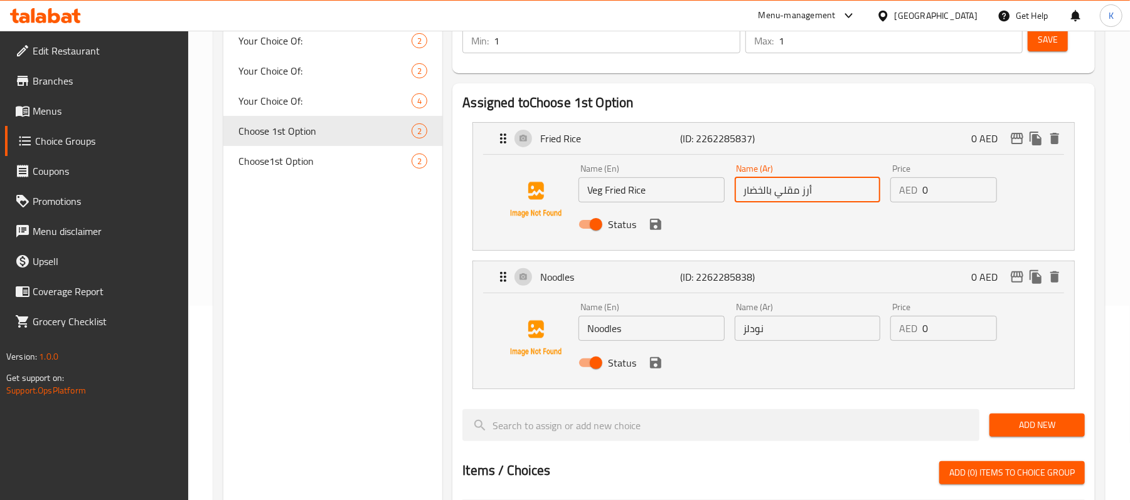
type input "أرز مقلي بالخضار"
click at [648, 334] on input "Noodles" at bounding box center [650, 328] width 145 height 25
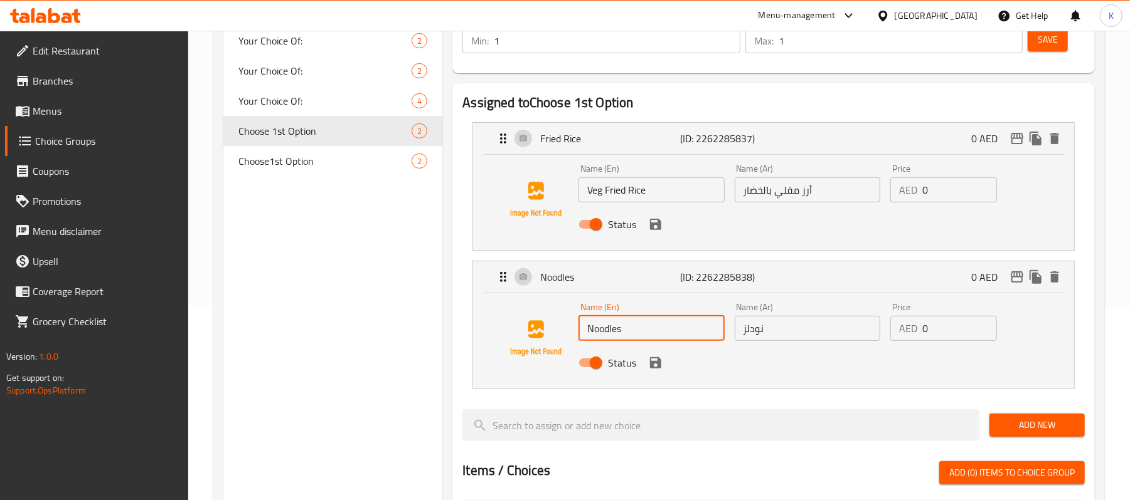
paste input "Veg Noodles"
type input "Veg Noodles"
click at [788, 325] on input "نودلز" at bounding box center [806, 328] width 145 height 25
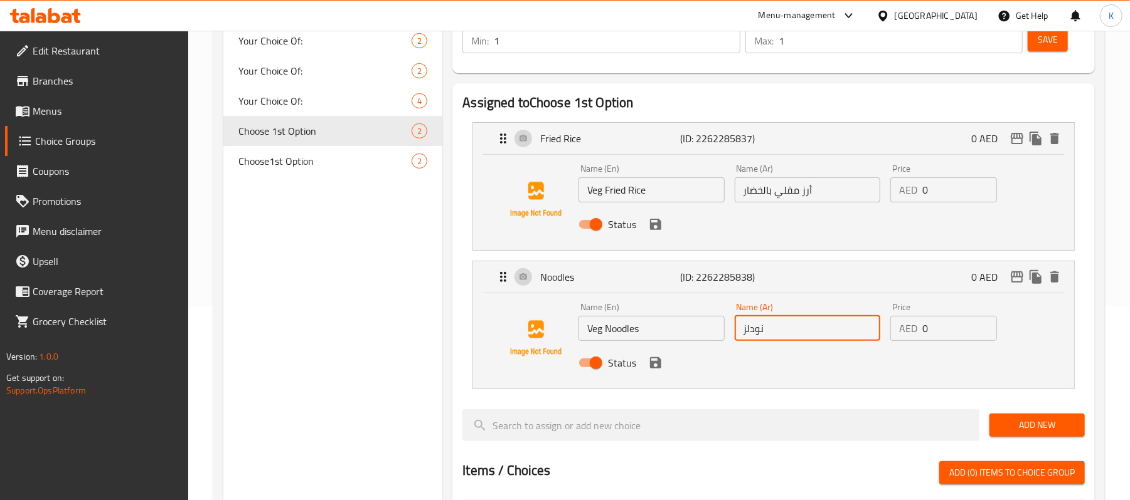
paste input "الخضار"
click at [648, 357] on icon "save" at bounding box center [655, 363] width 15 height 15
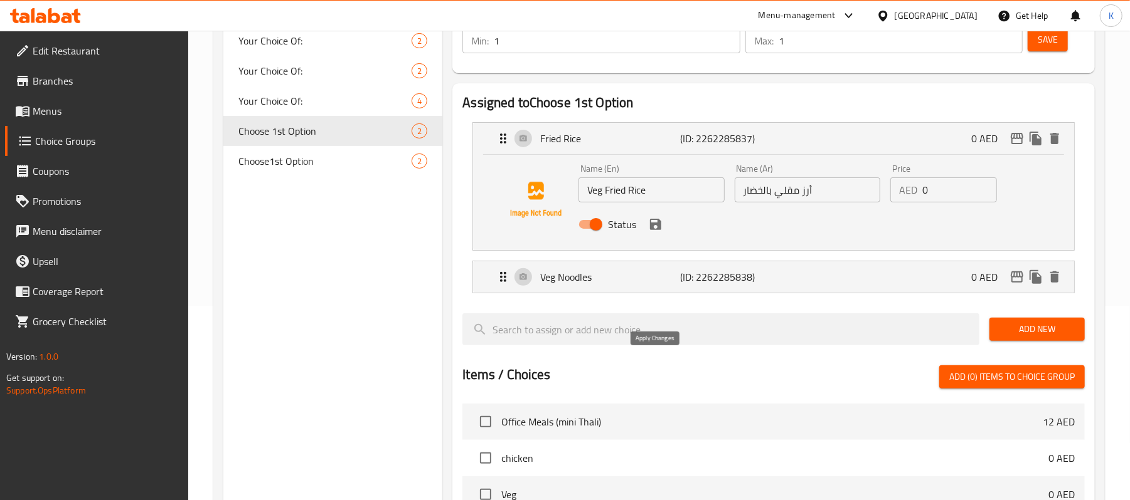
type input "نودلز الخضار"
click at [653, 216] on button "save" at bounding box center [655, 224] width 19 height 19
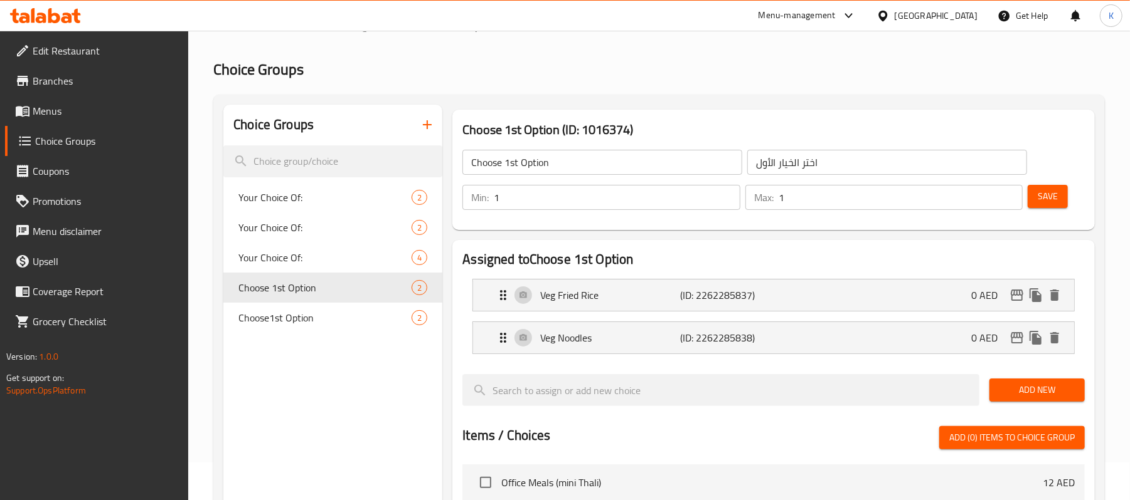
scroll to position [0, 0]
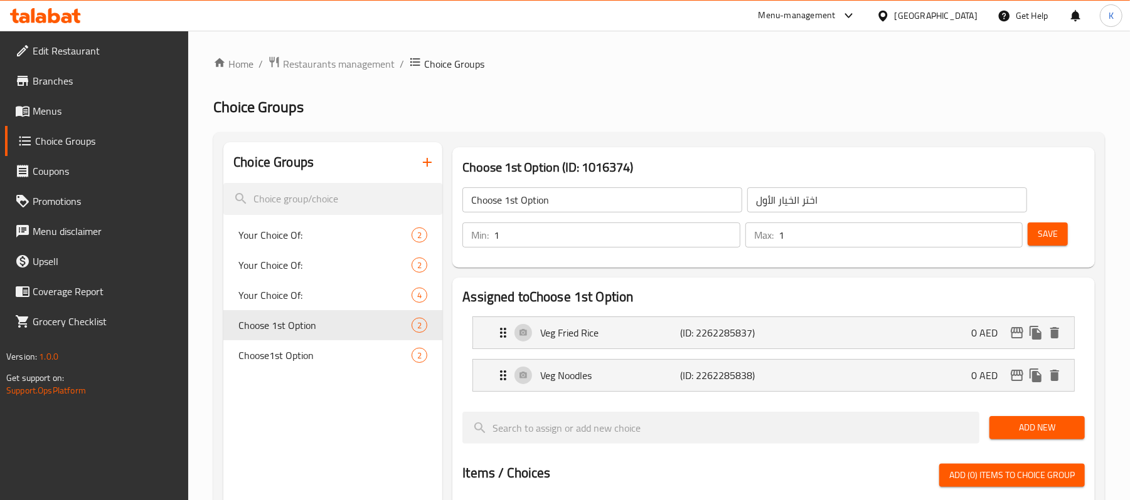
click at [1034, 225] on button "Save" at bounding box center [1047, 234] width 40 height 23
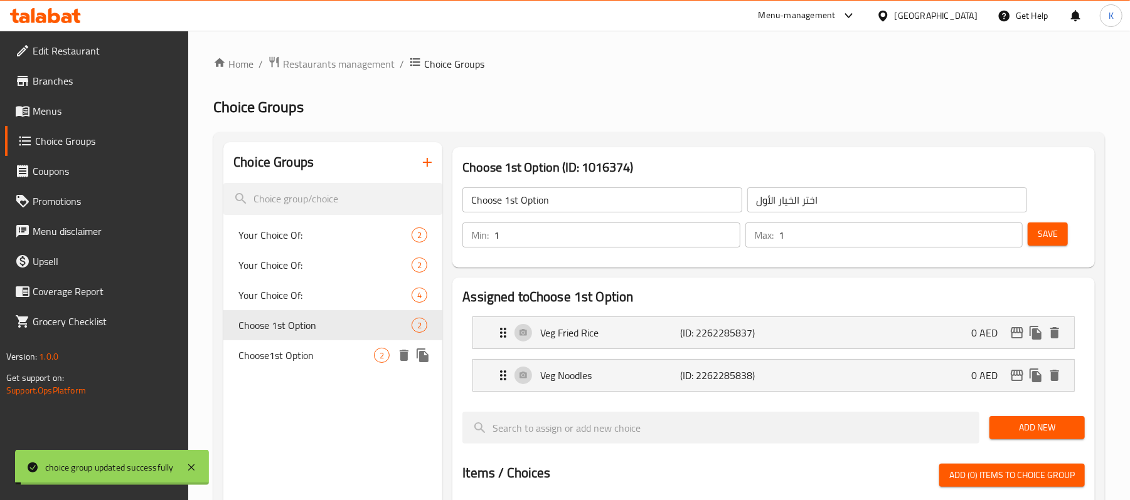
click at [319, 357] on span "Choose1st Option" at bounding box center [305, 355] width 135 height 15
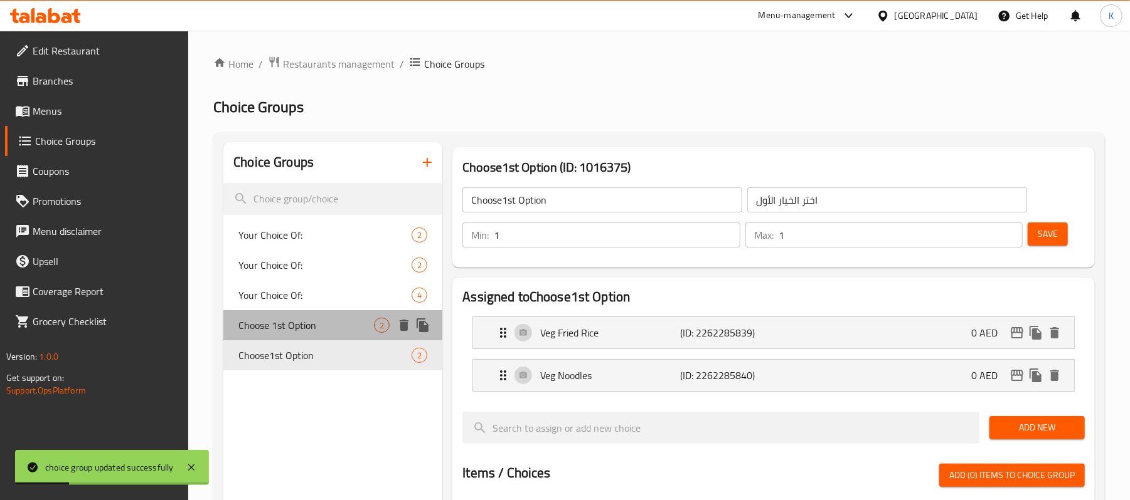
click at [334, 331] on span "Choose 1st Option" at bounding box center [305, 325] width 135 height 15
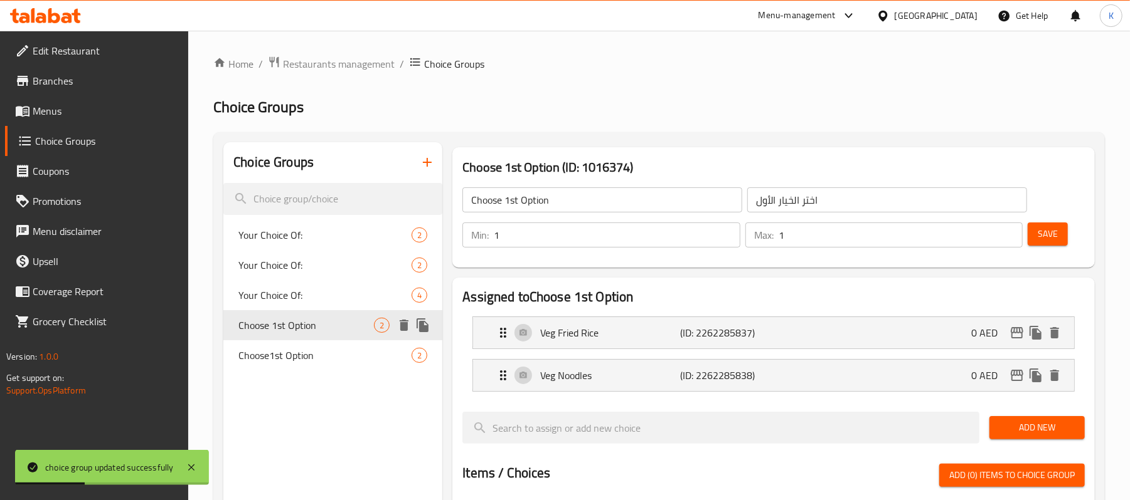
click at [341, 361] on span "Choose1st Option" at bounding box center [324, 355] width 173 height 15
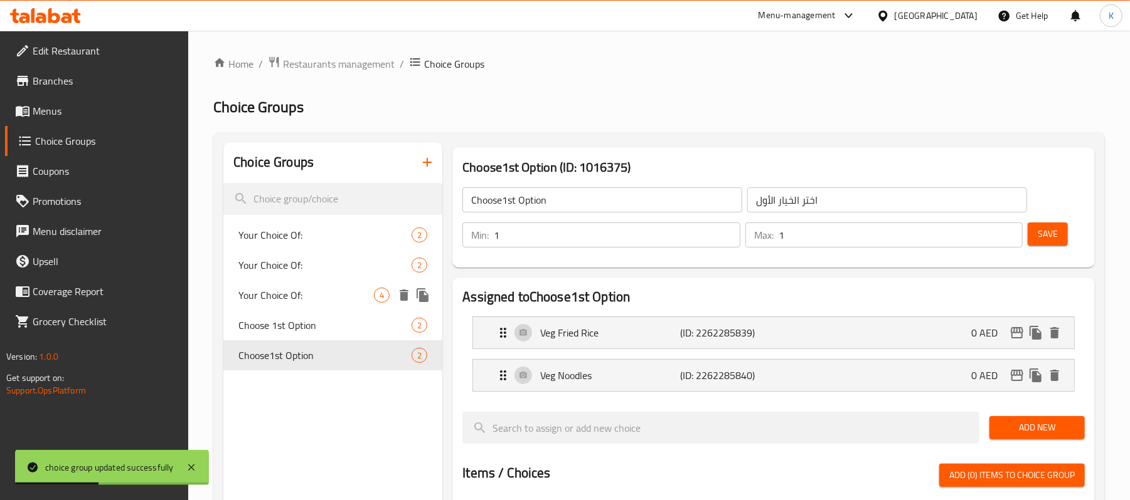
click at [334, 302] on span "Your Choice Of:" at bounding box center [305, 295] width 135 height 15
type input "Your Choice Of:"
type input "إختيارك من :"
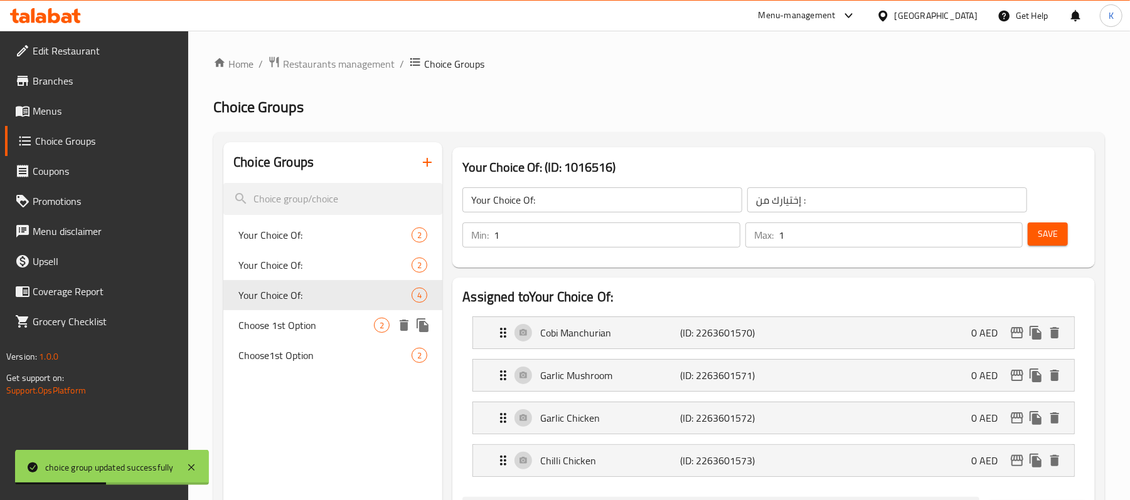
click at [342, 327] on span "Choose 1st Option" at bounding box center [305, 325] width 135 height 15
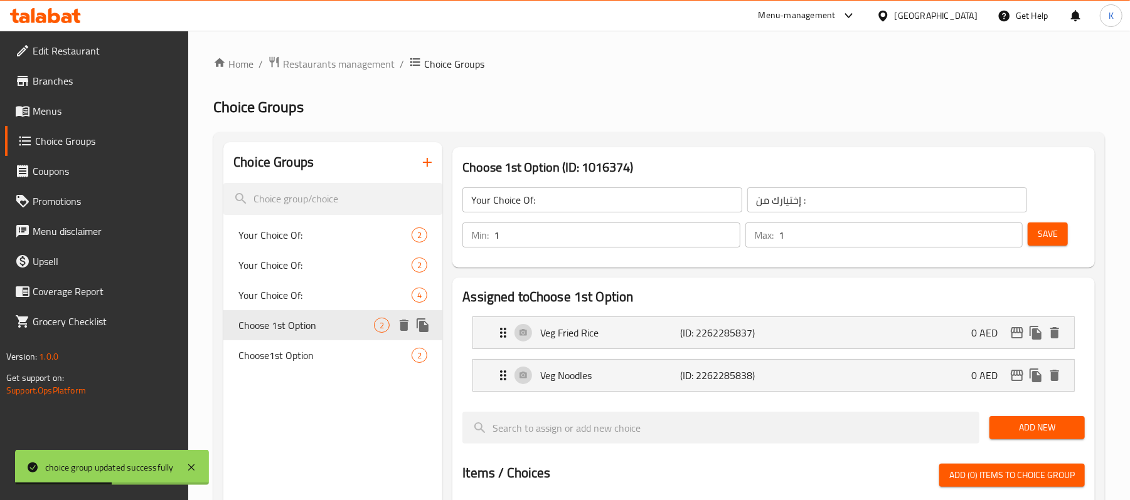
type input "Choose 1st Option"
type input "اختر الخيار الأول"
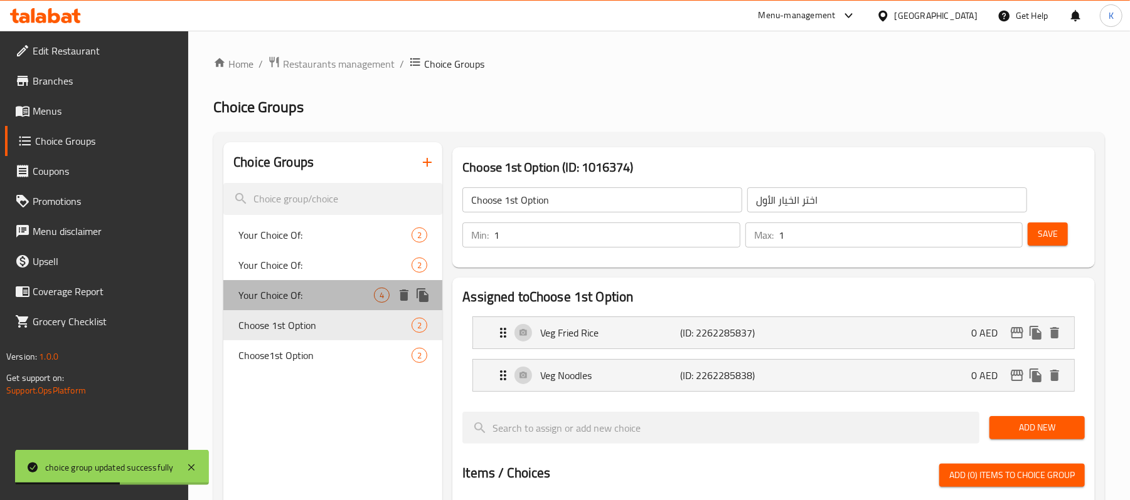
click at [342, 295] on span "Your Choice Of:" at bounding box center [305, 295] width 135 height 15
type input "Your Choice Of:"
type input "إختيارك من :"
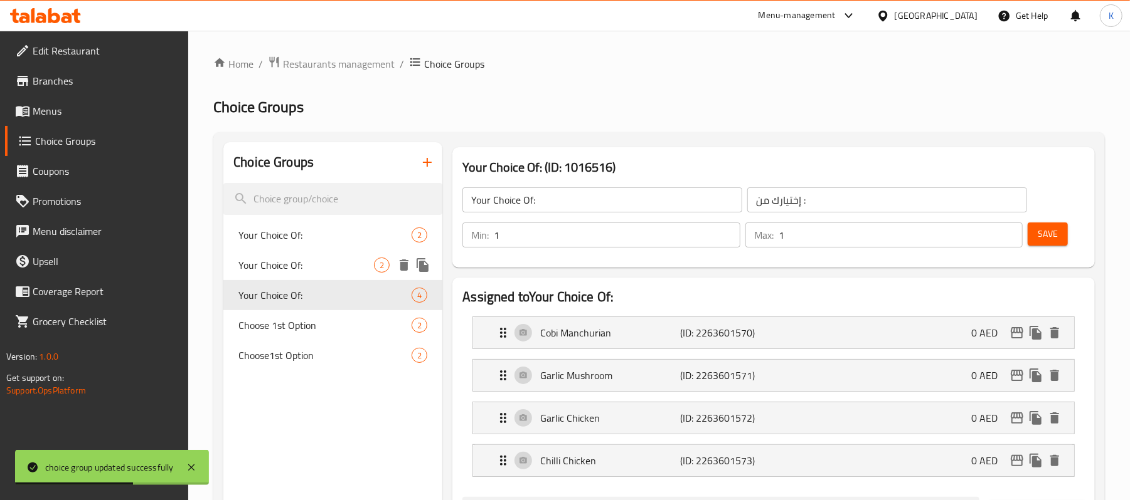
click at [324, 261] on span "Your Choice Of:" at bounding box center [305, 265] width 135 height 15
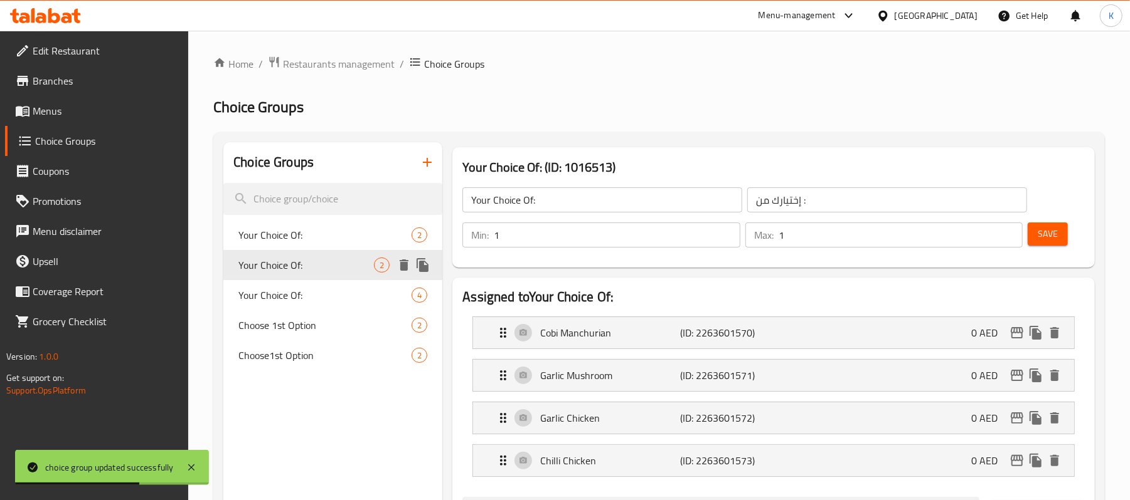
type input "Your Choice Of:"
type input "إختيارك من :"
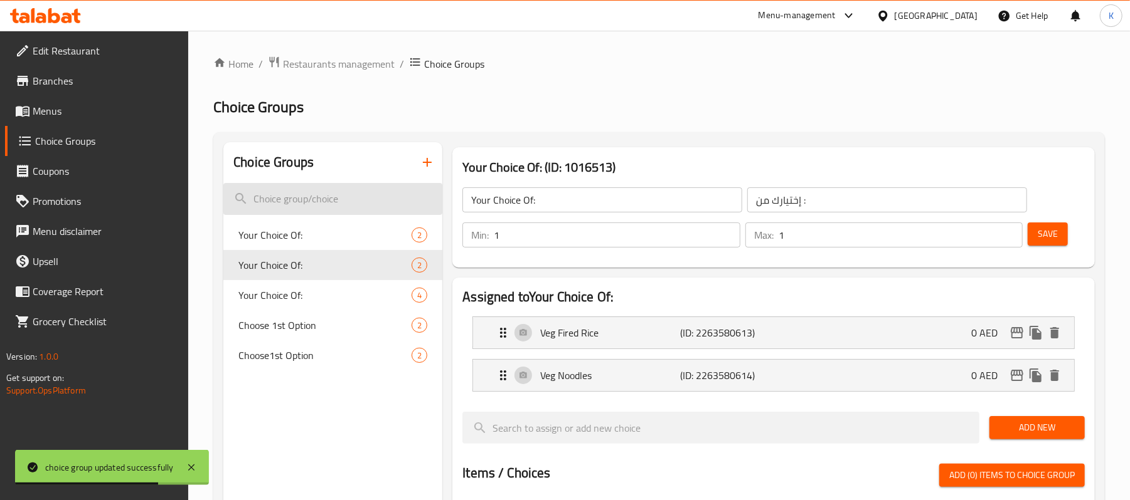
click at [314, 208] on input "search" at bounding box center [332, 199] width 219 height 32
click at [317, 216] on nav "Your Choice Of: 2 Your Choice Of: 2 Your Choice Of: 4 Choose 1st Option 2 Choos…" at bounding box center [332, 295] width 219 height 161
click at [320, 222] on div "Your Choice Of: 2" at bounding box center [332, 235] width 219 height 30
type input "Your Choice Of:"
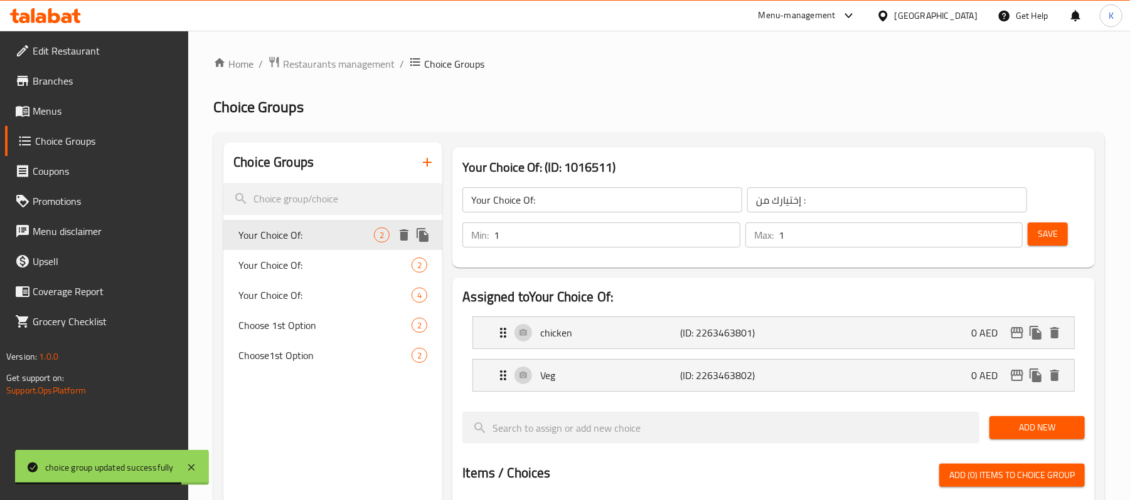
click at [322, 230] on span "Your Choice Of:" at bounding box center [305, 235] width 135 height 15
drag, startPoint x: 600, startPoint y: 372, endPoint x: 616, endPoint y: 391, distance: 25.0
click at [600, 373] on p "Veg" at bounding box center [610, 375] width 140 height 15
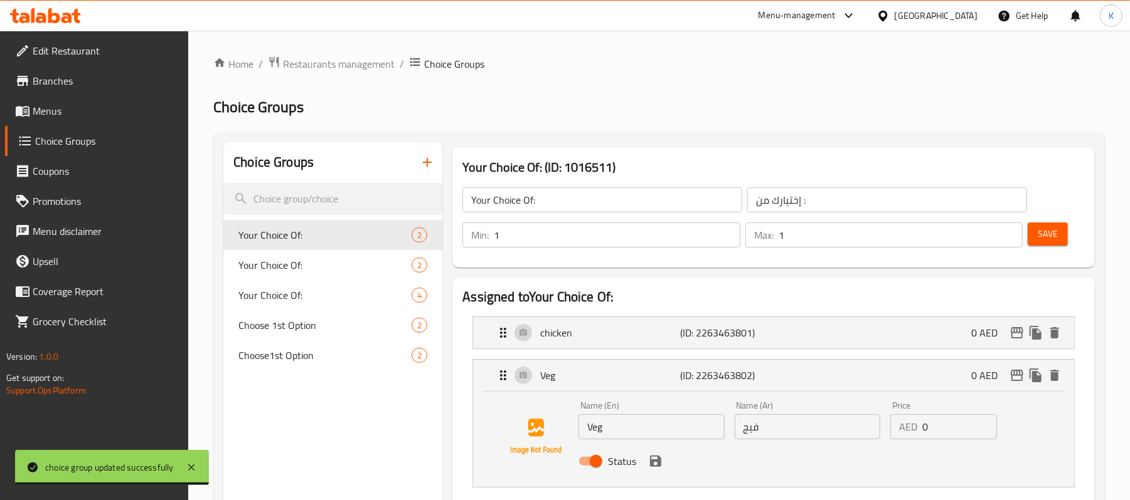
click at [791, 421] on input "فيج" at bounding box center [806, 427] width 145 height 25
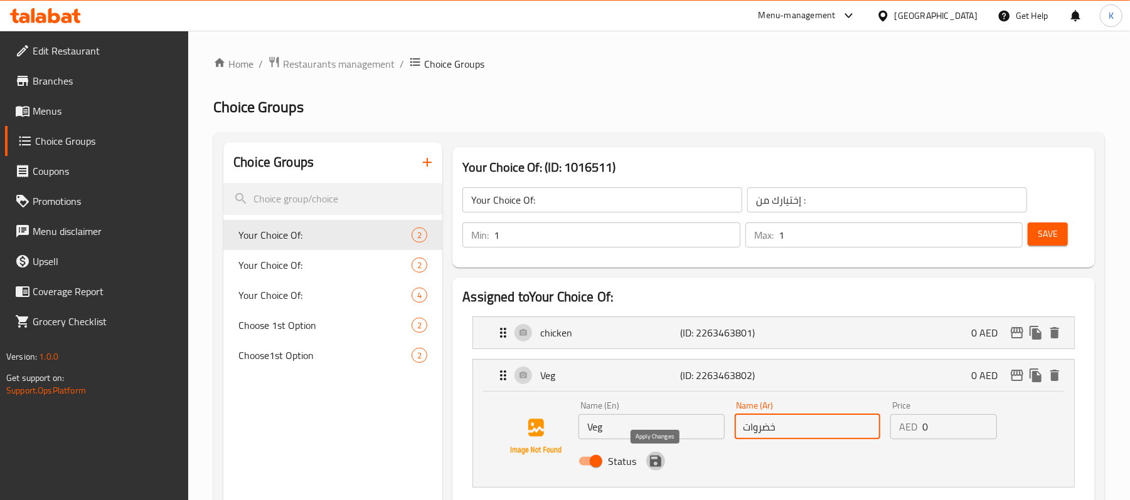
click at [651, 467] on icon "save" at bounding box center [655, 461] width 11 height 11
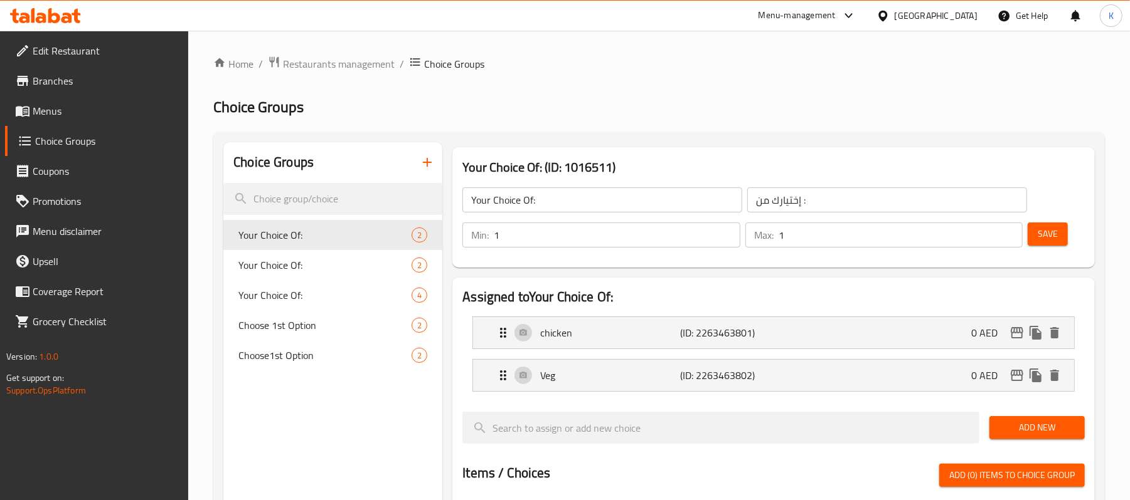
type input "خضروات"
click at [1052, 243] on button "Save" at bounding box center [1047, 234] width 40 height 23
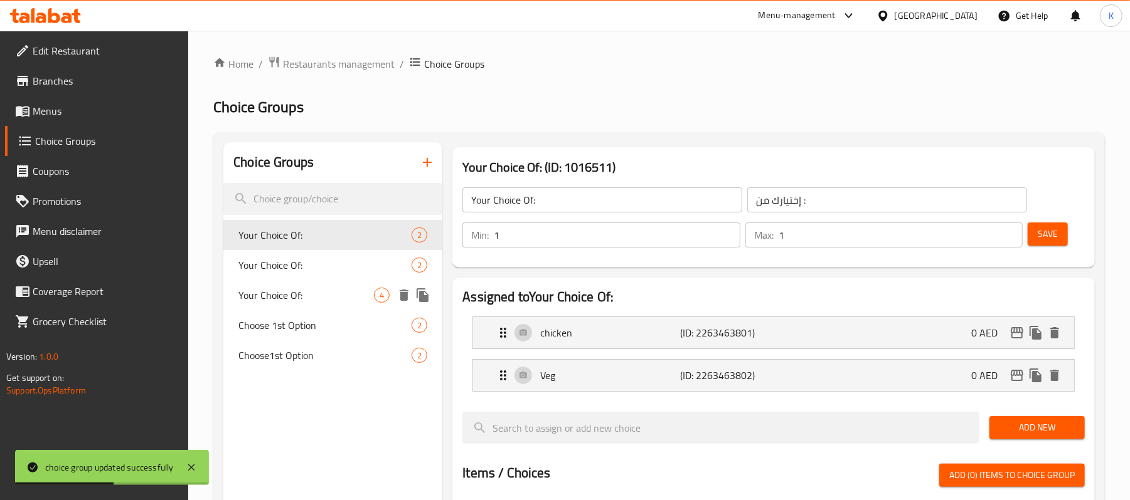
click at [334, 286] on div "Your Choice Of: 4" at bounding box center [332, 295] width 219 height 30
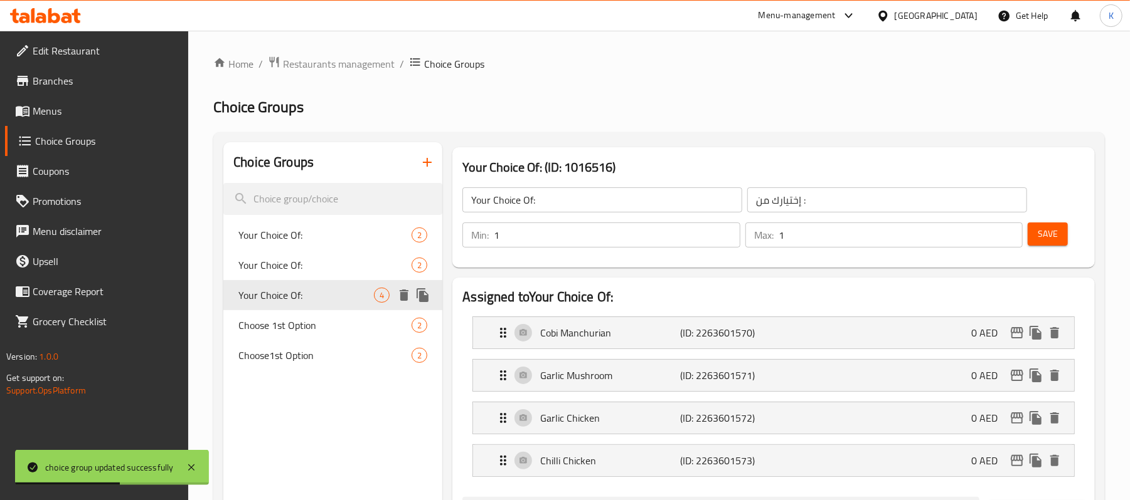
type input "Your Choice Of:"
type input "إختيارك من :"
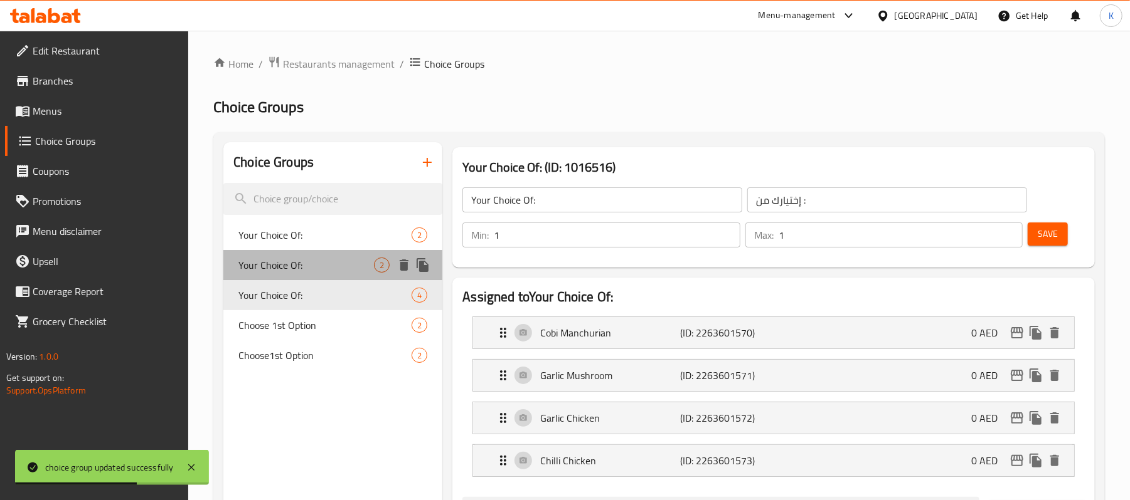
click at [329, 266] on span "Your Choice Of:" at bounding box center [305, 265] width 135 height 15
type input "Your Choice Of:"
type input "إختيارك من :"
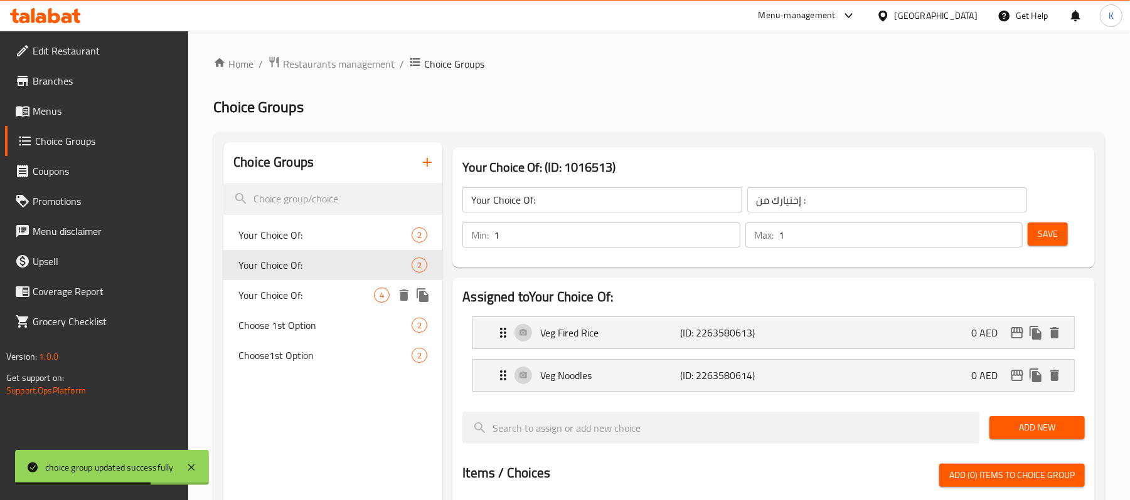
click at [331, 294] on span "Your Choice Of:" at bounding box center [305, 295] width 135 height 15
type input "Your Choice Of:"
type input "إختيارك من :"
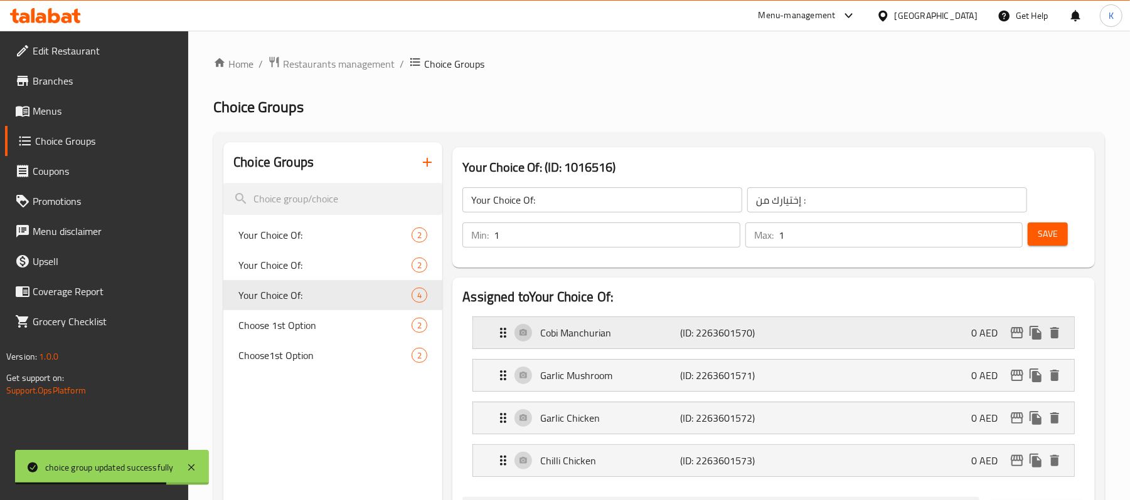
click at [647, 339] on p "Cobi Manchurian" at bounding box center [610, 332] width 140 height 15
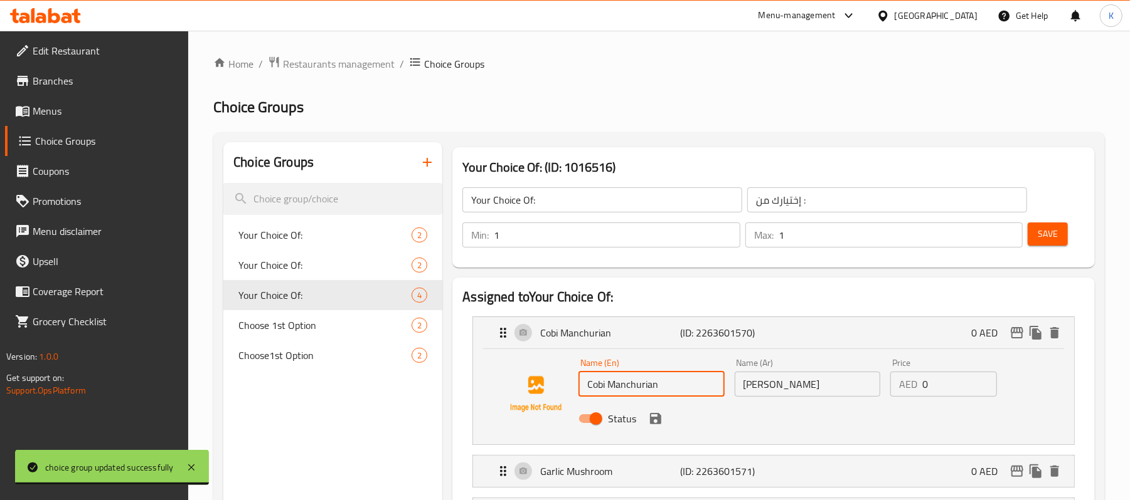
click at [585, 392] on input "Cobi Manchurian" at bounding box center [650, 384] width 145 height 25
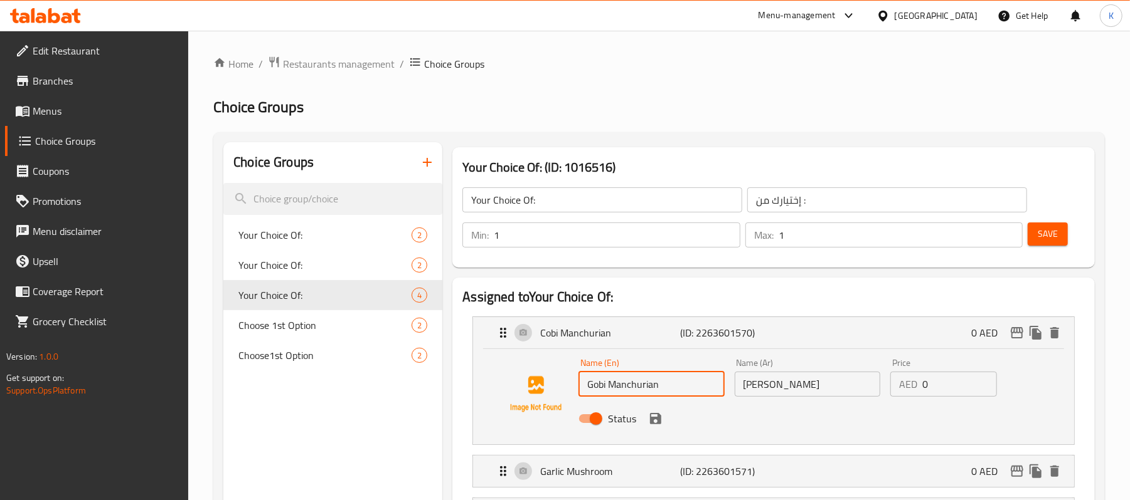
click at [652, 415] on icon "save" at bounding box center [655, 418] width 11 height 11
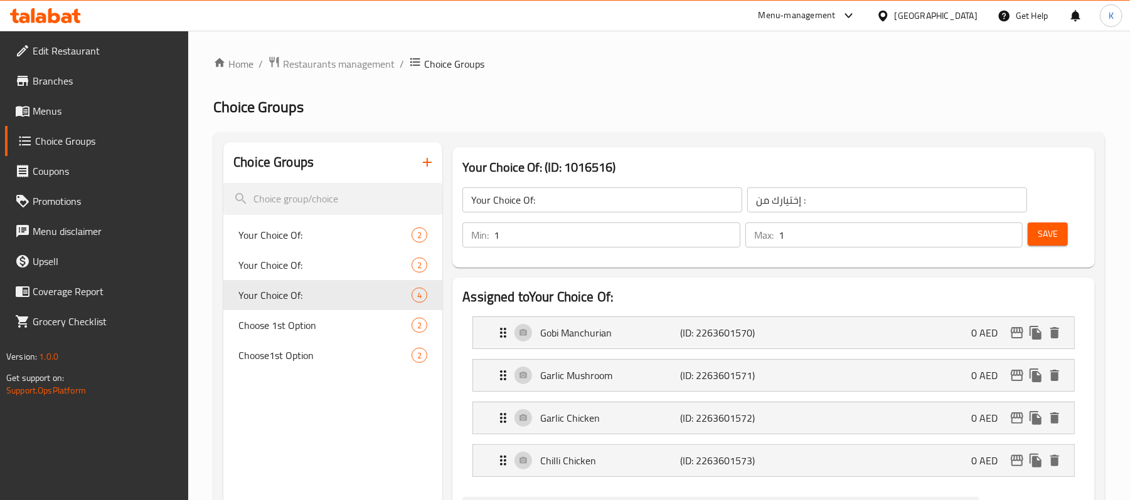
type input "Gobi Manchurian"
click at [1049, 227] on span "Save" at bounding box center [1047, 234] width 20 height 16
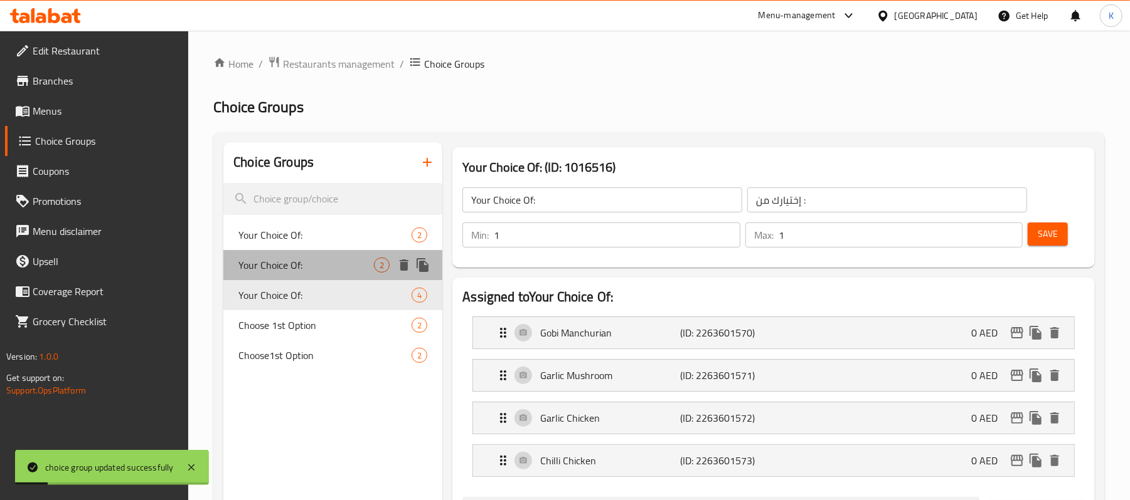
click at [319, 267] on span "Your Choice Of:" at bounding box center [305, 265] width 135 height 15
type input "Your Choice Of:"
type input "إختيارك من :"
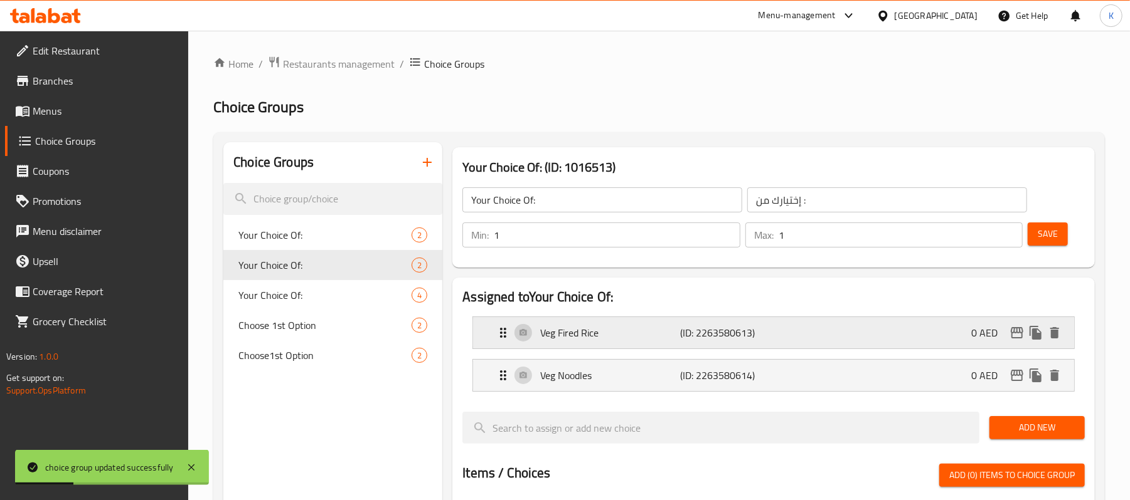
click at [564, 337] on p "Veg Fired Rice" at bounding box center [610, 332] width 140 height 15
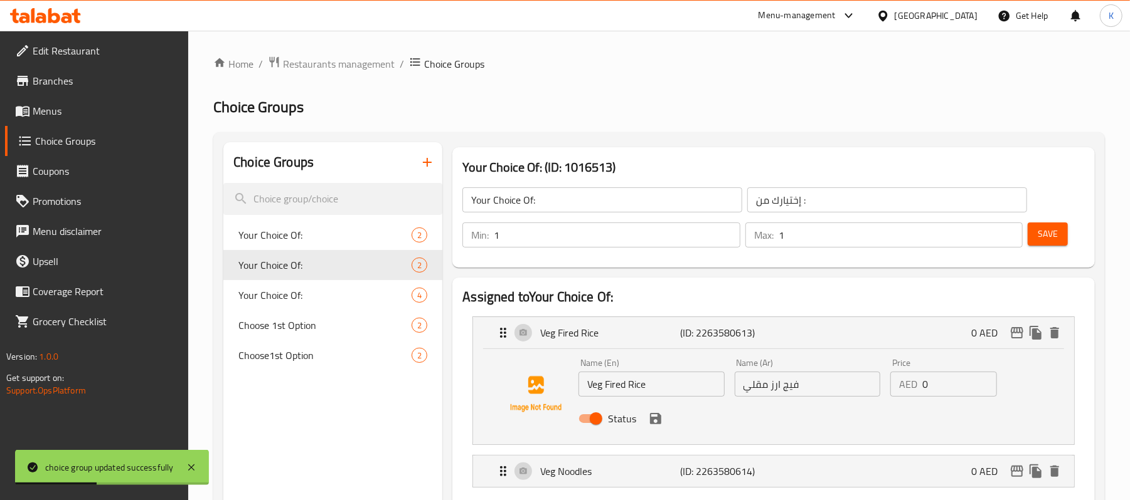
click at [813, 386] on input "فيج ارز مقلي" at bounding box center [806, 384] width 145 height 25
click at [665, 420] on div "Status" at bounding box center [806, 419] width 467 height 34
click at [656, 424] on icon "save" at bounding box center [655, 418] width 11 height 11
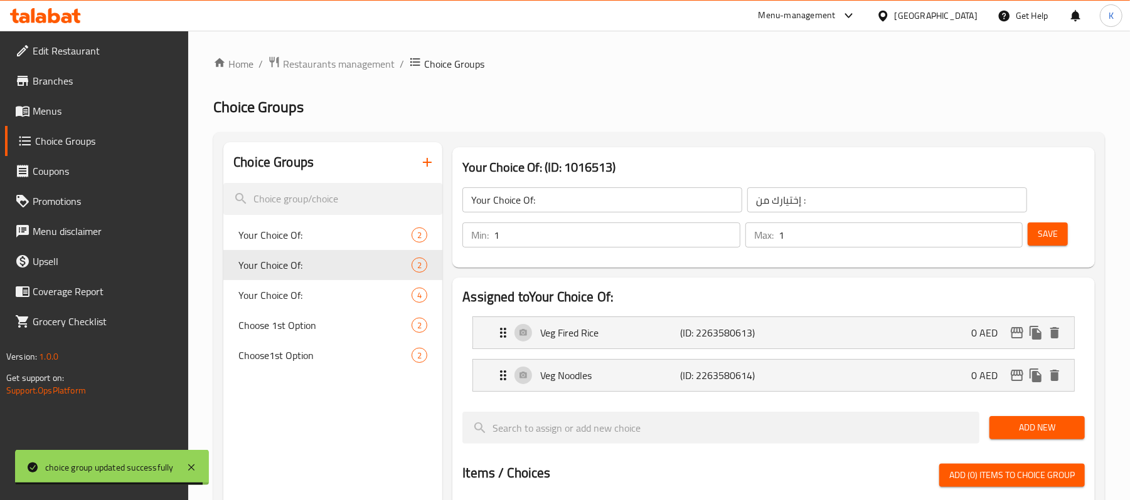
type input "أرز مقلي بالخضروات"
click at [688, 455] on div at bounding box center [773, 459] width 622 height 10
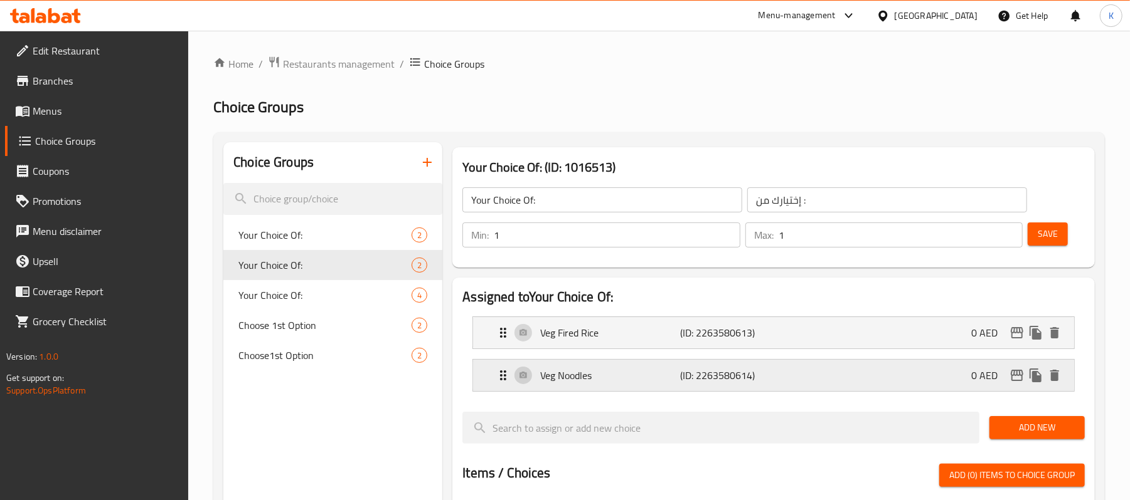
click at [736, 378] on p "(ID: 2263580614)" at bounding box center [726, 375] width 93 height 15
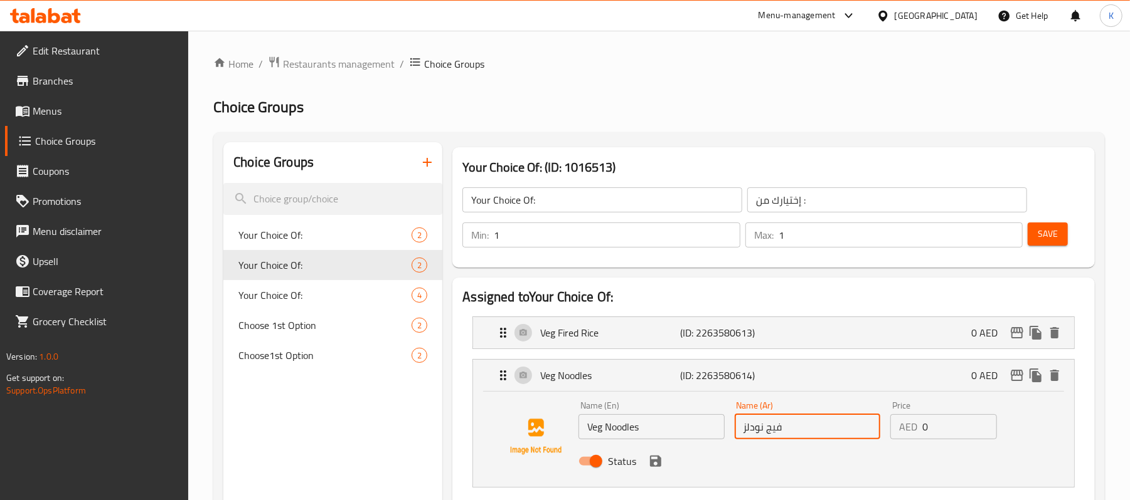
click at [784, 426] on input "فيج نودلز" at bounding box center [806, 427] width 145 height 25
click at [653, 467] on icon "save" at bounding box center [655, 461] width 11 height 11
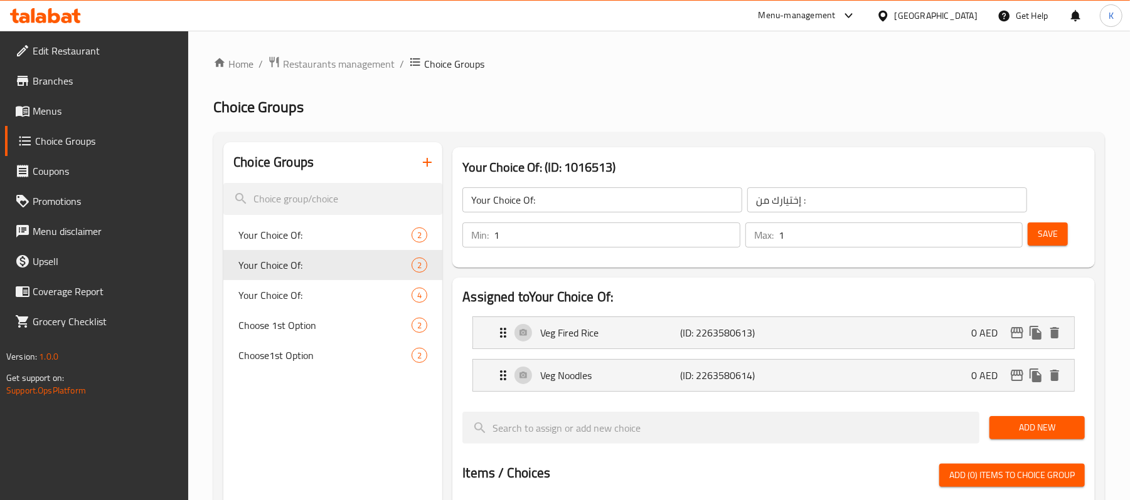
type input "نودلز بالخضروات"
click at [1045, 238] on span "Save" at bounding box center [1047, 234] width 20 height 16
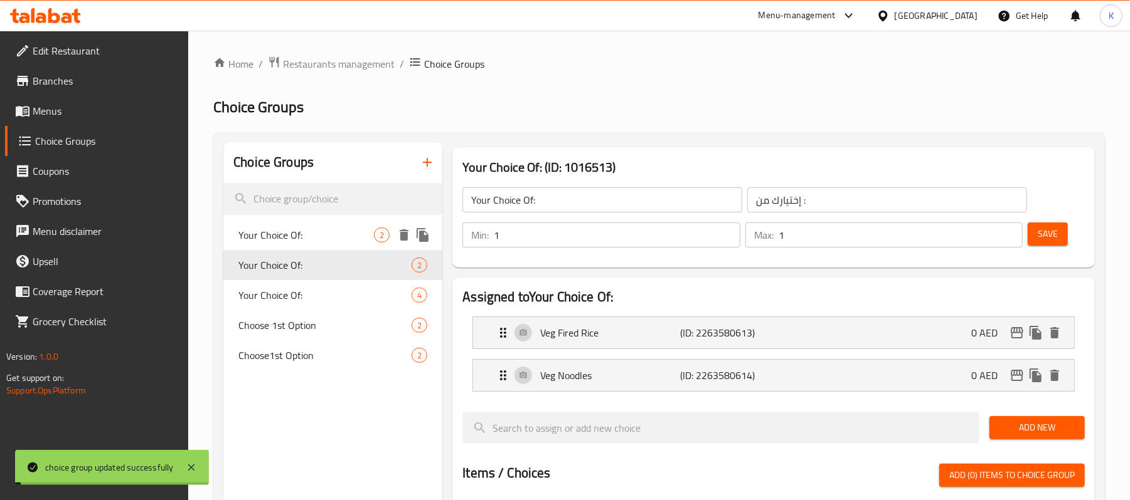
click at [291, 236] on span "Your Choice Of:" at bounding box center [305, 235] width 135 height 15
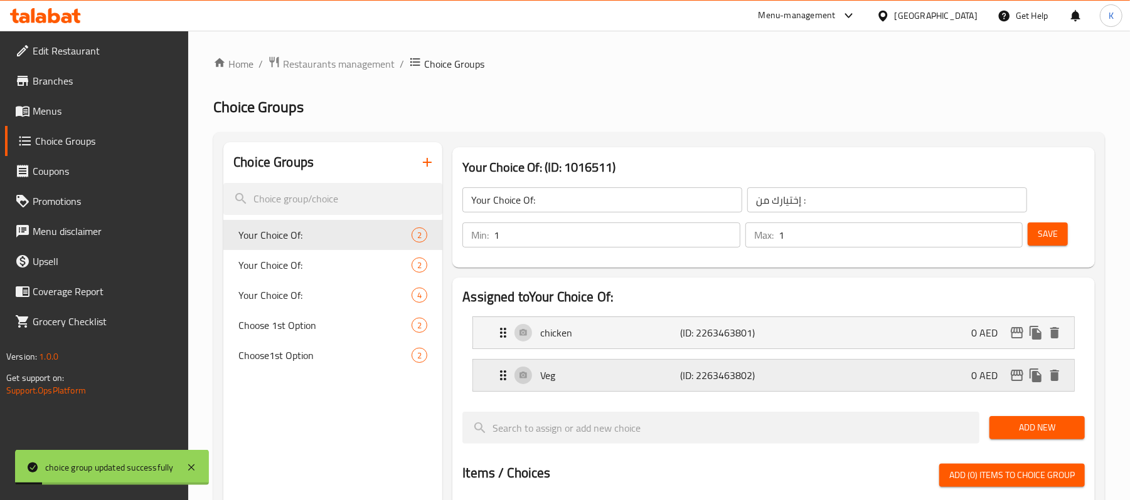
click at [618, 371] on p "Veg" at bounding box center [610, 375] width 140 height 15
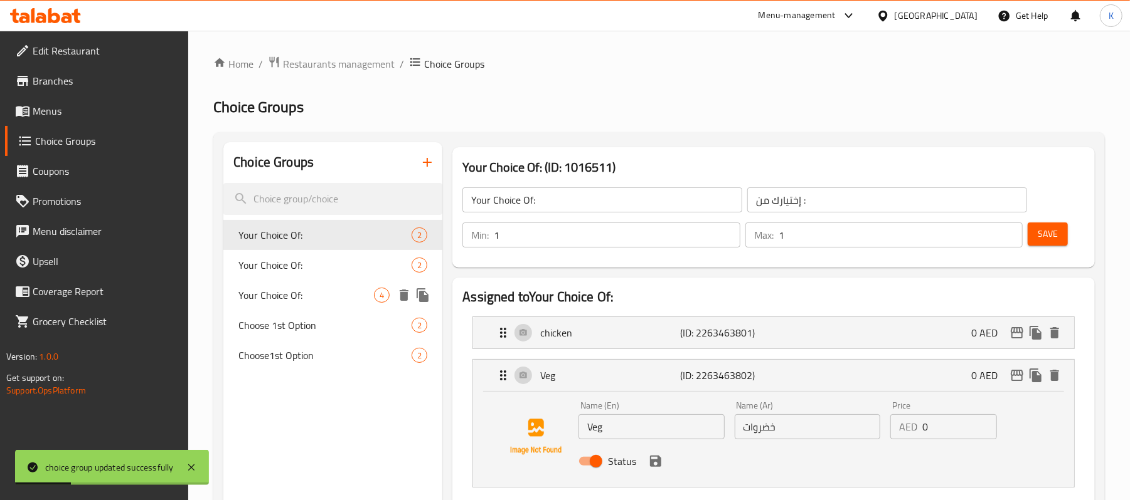
click at [257, 292] on span "Your Choice Of:" at bounding box center [305, 295] width 135 height 15
type input "Your Choice Of:"
type input "إختيارك من :"
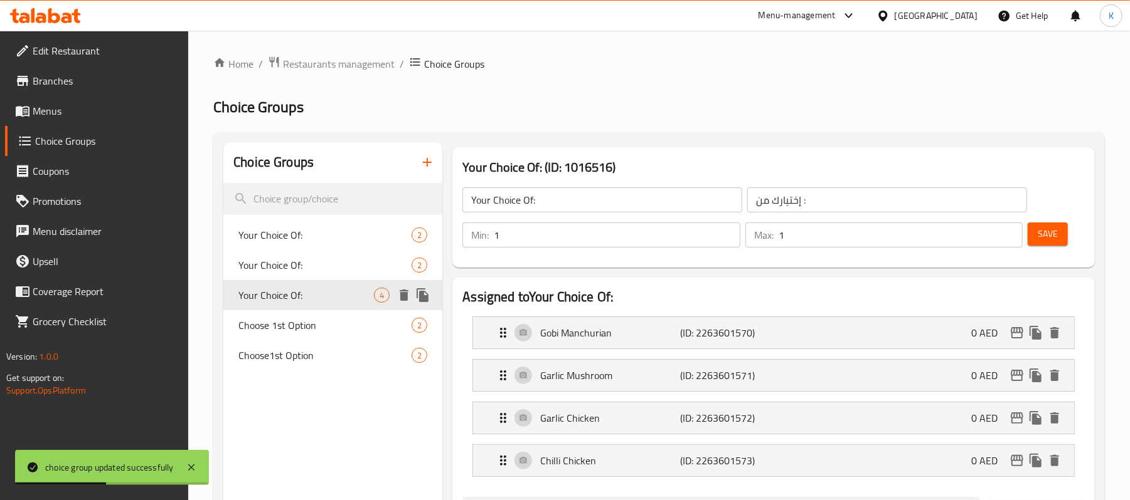
click at [282, 282] on div "Your Choice Of: 4" at bounding box center [332, 295] width 219 height 30
click at [295, 272] on span "Your Choice Of:" at bounding box center [324, 265] width 173 height 15
type input "Your Choice Of:"
type input "إختيارك من :"
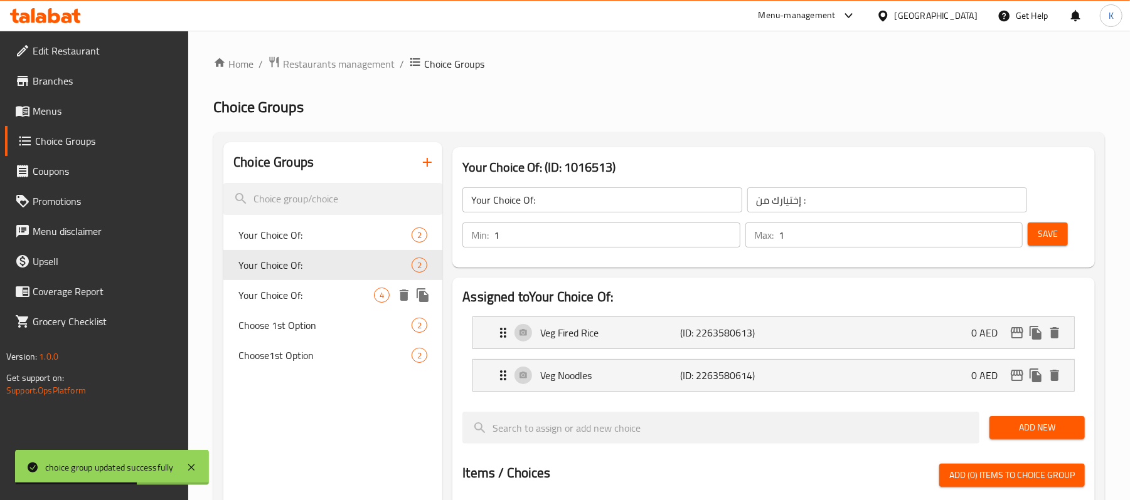
click at [292, 318] on span "Choose 1st Option" at bounding box center [324, 325] width 173 height 15
type input "Choose 1st Option"
type input "اختر الخيار الأول"
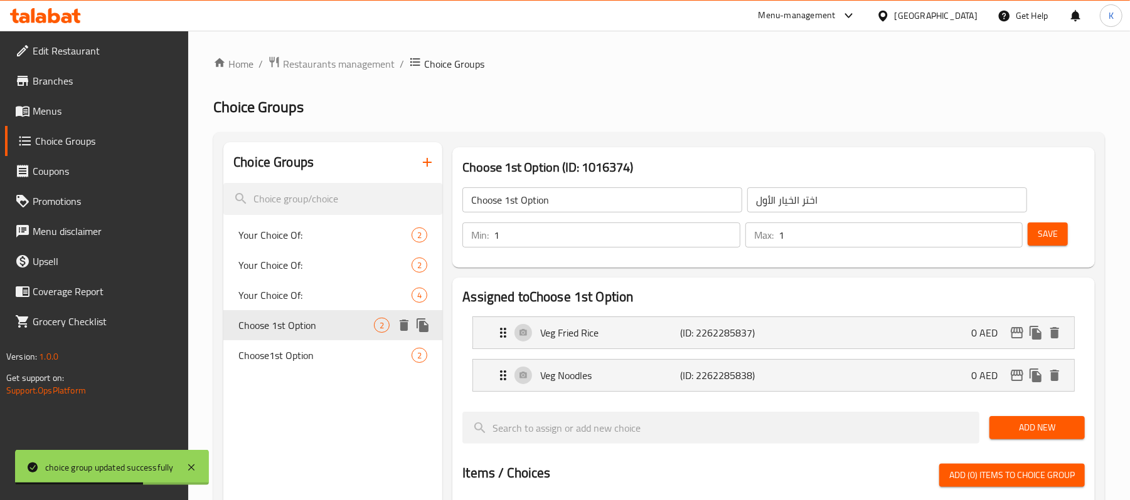
click at [284, 327] on span "Choose 1st Option" at bounding box center [305, 325] width 135 height 15
click at [280, 352] on span "Choose1st Option" at bounding box center [324, 355] width 173 height 15
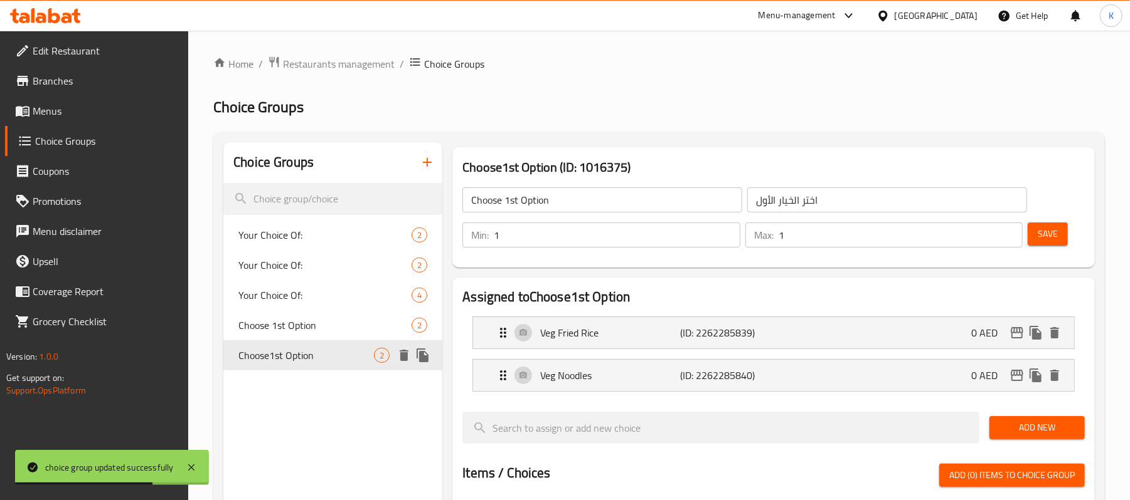
type input "Choose1st Option"
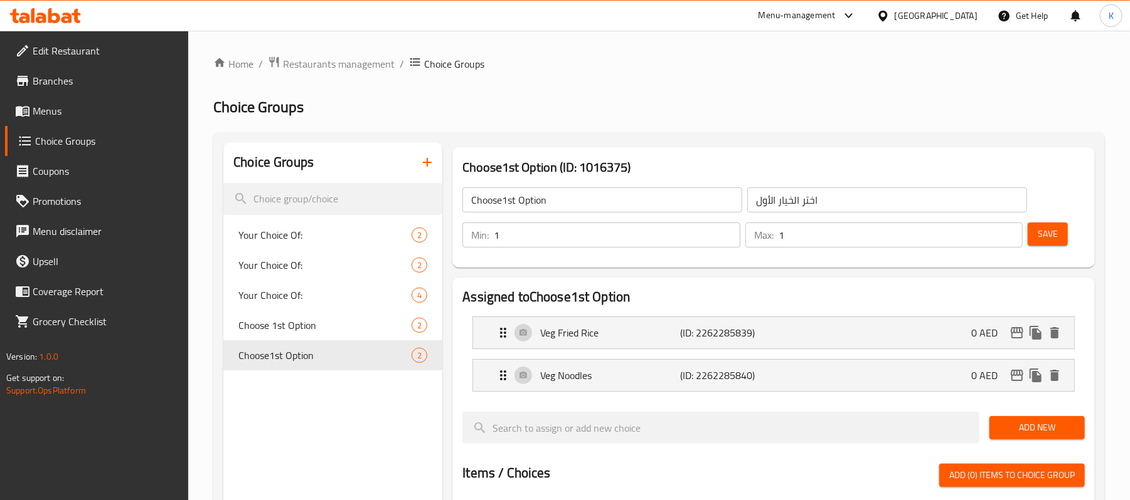
drag, startPoint x: 68, startPoint y: 108, endPoint x: 78, endPoint y: 110, distance: 10.8
click at [68, 108] on span "Menus" at bounding box center [106, 110] width 146 height 15
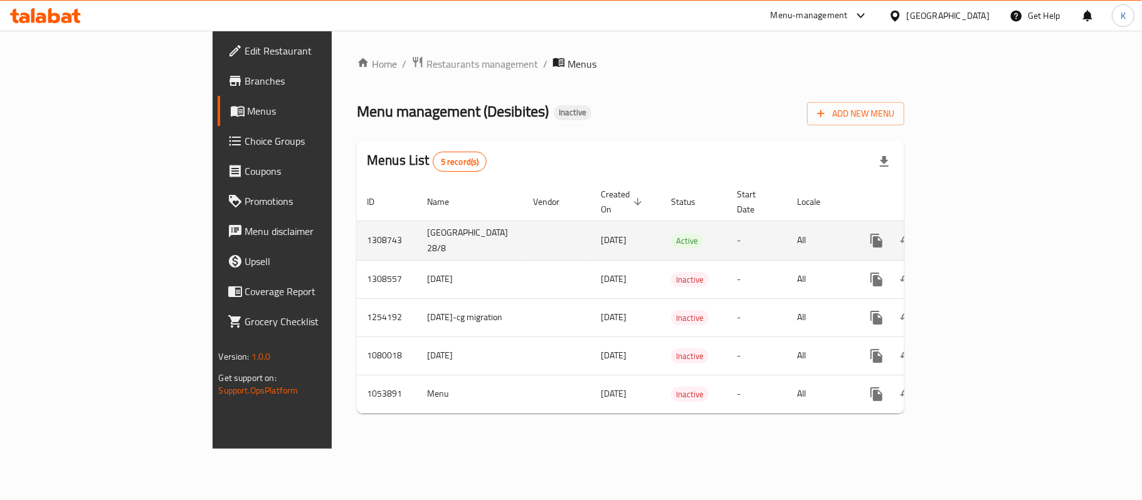
click at [982, 226] on link "enhanced table" at bounding box center [967, 241] width 30 height 30
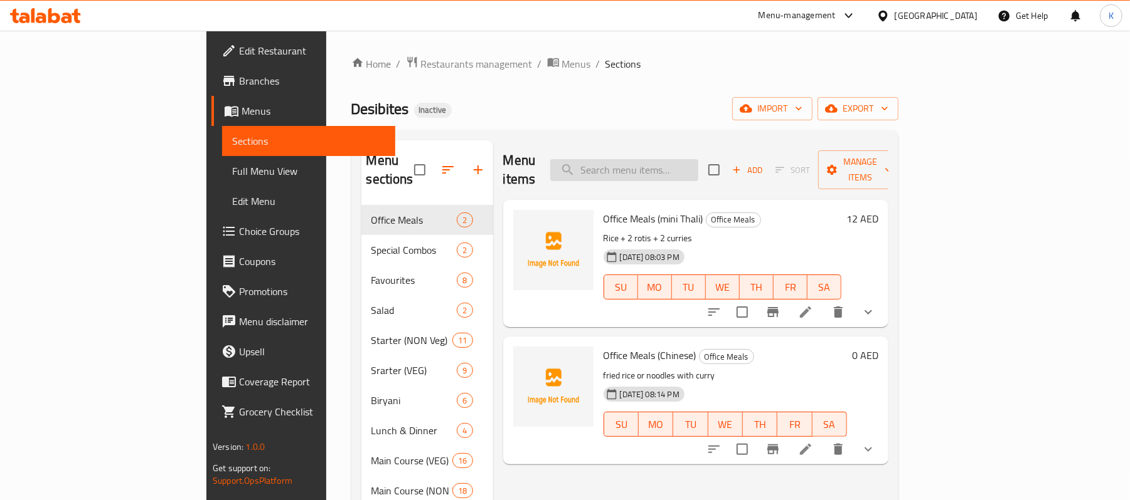
click at [698, 163] on input "search" at bounding box center [624, 170] width 148 height 22
paste input "Vada Pav"
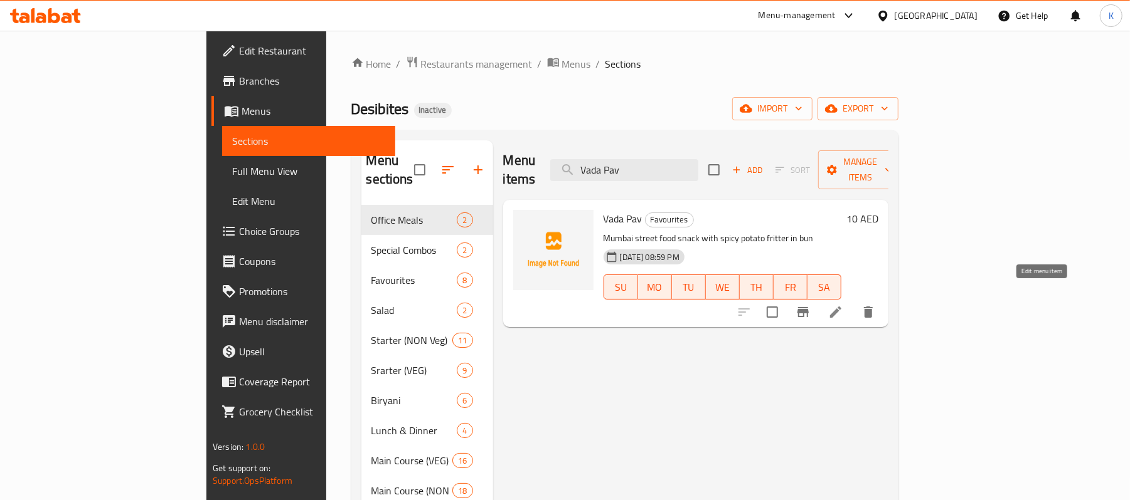
type input "Vada Pav"
click at [843, 305] on icon at bounding box center [835, 312] width 15 height 15
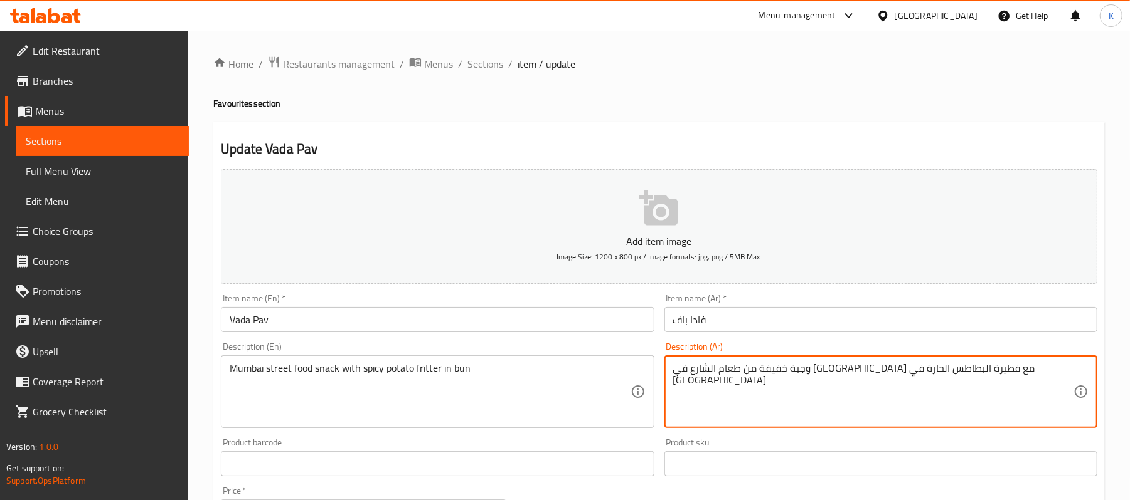
click at [706, 372] on textarea "وجبة خفيفة من طعام الشارع في مومباي مع فطيرة البطاطس الحارة في كيزر" at bounding box center [873, 392] width 400 height 60
type textarea "وجبة خفيفة من طعام الشارع في مومباي مع فطيرة البطاطس الحارة المقلية في كيزر"
click at [498, 326] on input "Vada Pav" at bounding box center [437, 319] width 433 height 25
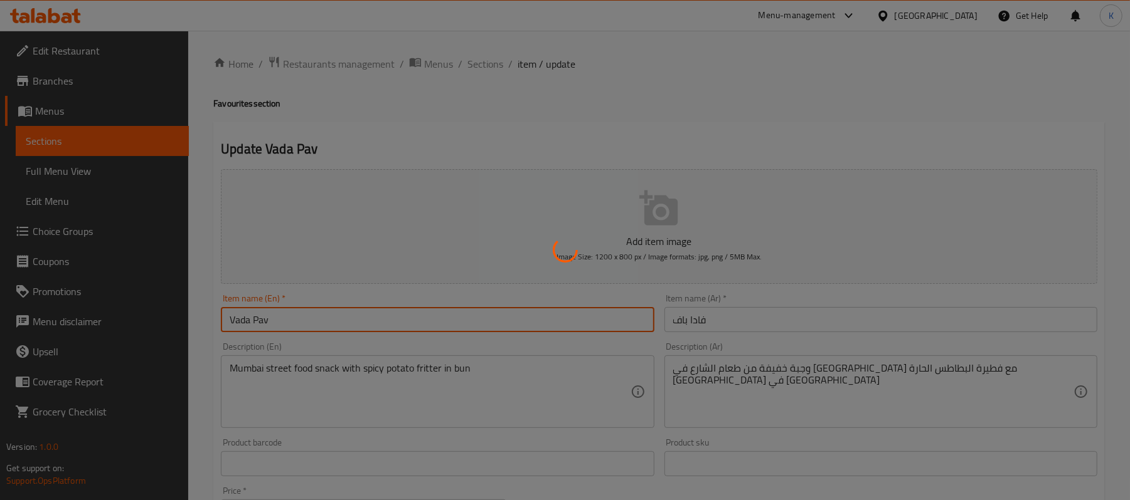
click at [1005, 382] on div at bounding box center [565, 250] width 1130 height 500
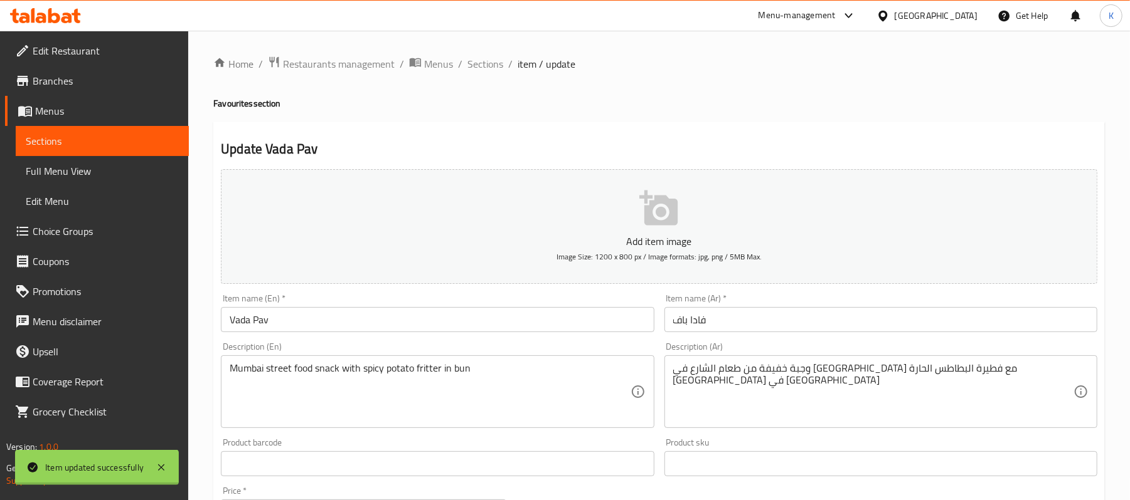
click at [1012, 369] on div "Home / Restaurants management / Menus / Sections / item / update Favourites sec…" at bounding box center [658, 458] width 891 height 805
drag, startPoint x: 497, startPoint y: 66, endPoint x: 503, endPoint y: 73, distance: 9.3
click at [497, 66] on span "Sections" at bounding box center [485, 63] width 36 height 15
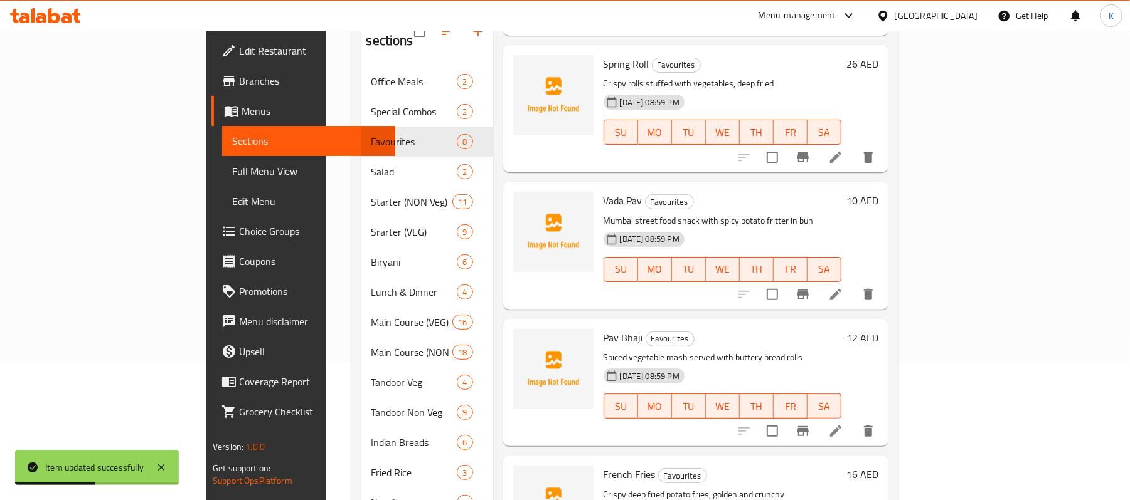
scroll to position [194, 0]
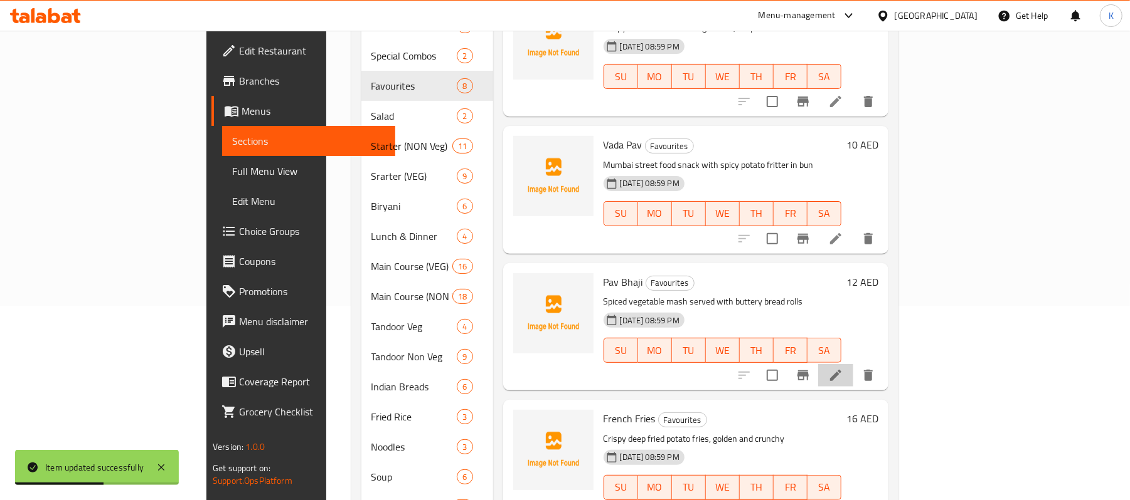
click at [853, 364] on li at bounding box center [835, 375] width 35 height 23
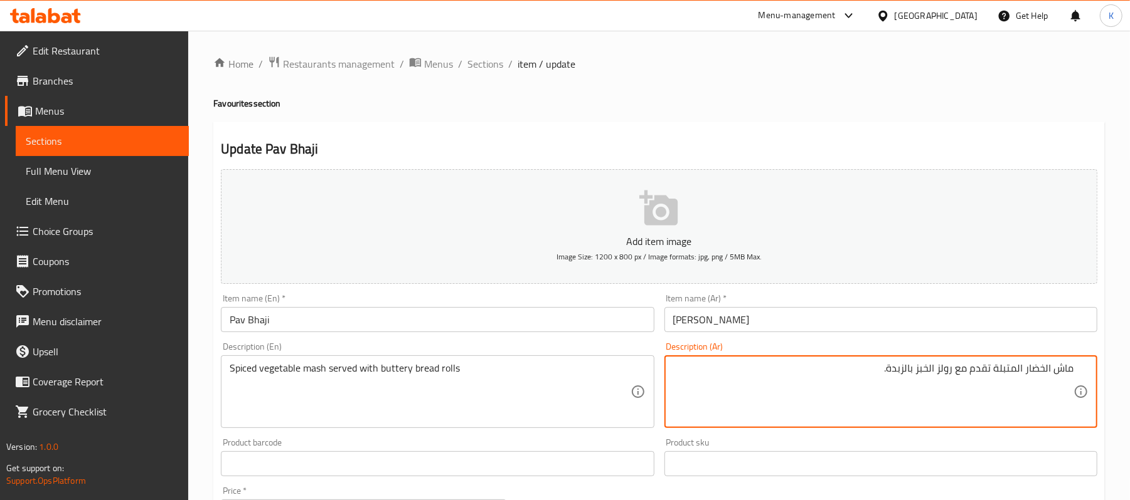
drag, startPoint x: 1017, startPoint y: 374, endPoint x: 1141, endPoint y: 374, distance: 124.8
click at [1129, 374] on html "​ Menu-management United Arab Emirates Get Help K Edit Restaurant Branches Menu…" at bounding box center [565, 250] width 1130 height 500
type textarea "خضروات مهروسة متبلة تقدم مع رولز الخبز بالزبدة."
click at [535, 315] on input "Pav Bhaji" at bounding box center [437, 319] width 433 height 25
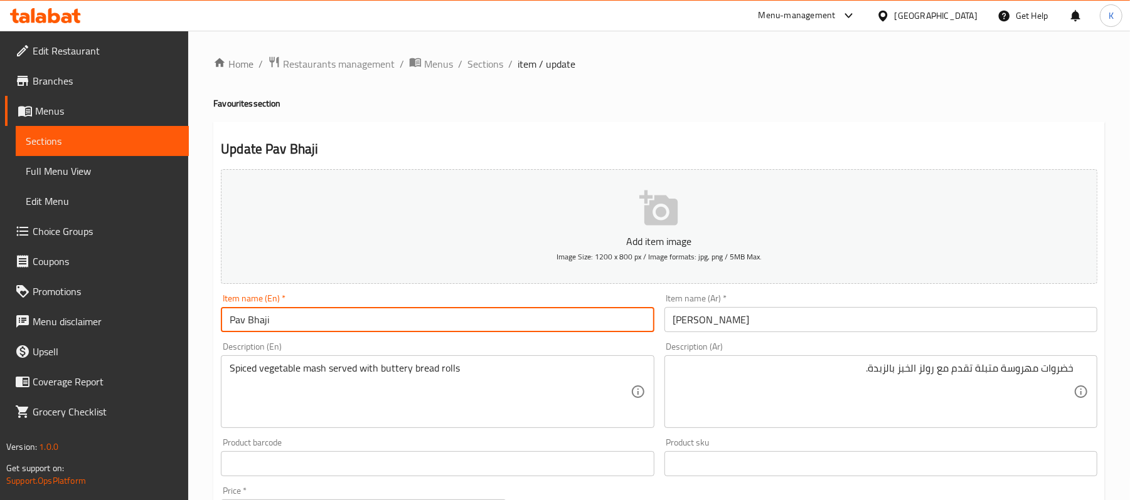
click at [492, 63] on span "Sections" at bounding box center [485, 63] width 36 height 15
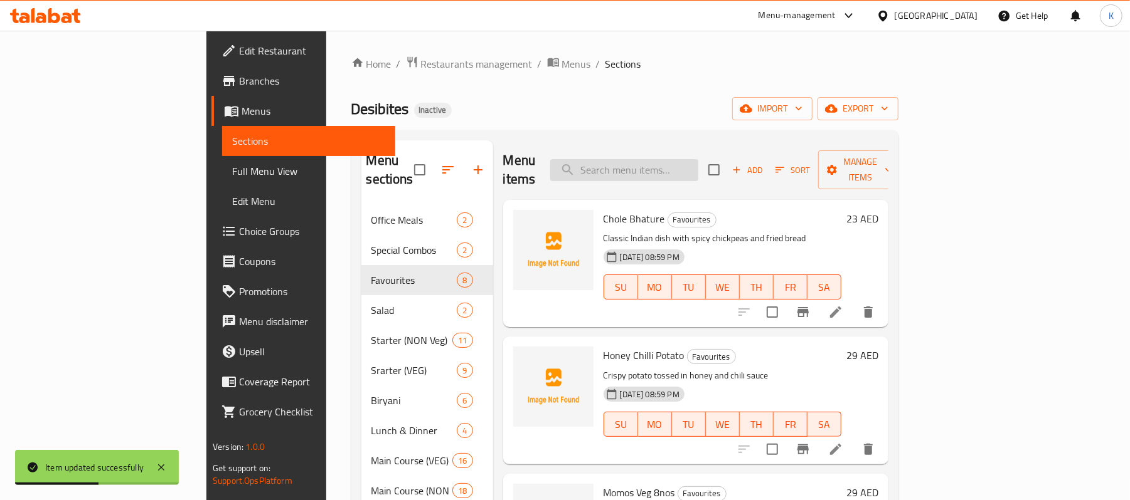
click at [663, 166] on input "search" at bounding box center [624, 170] width 148 height 22
paste input "Green Salad"
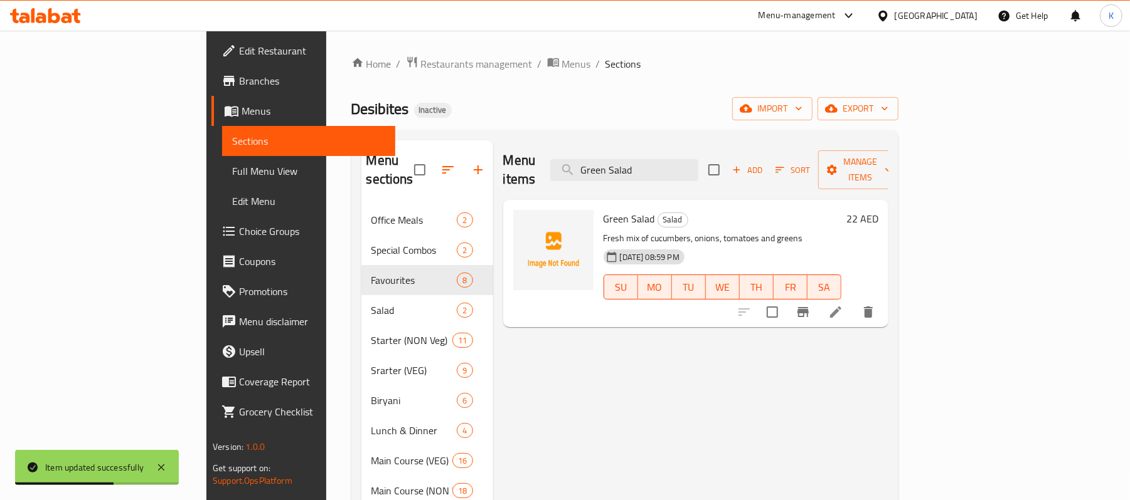
type input "Green Salad"
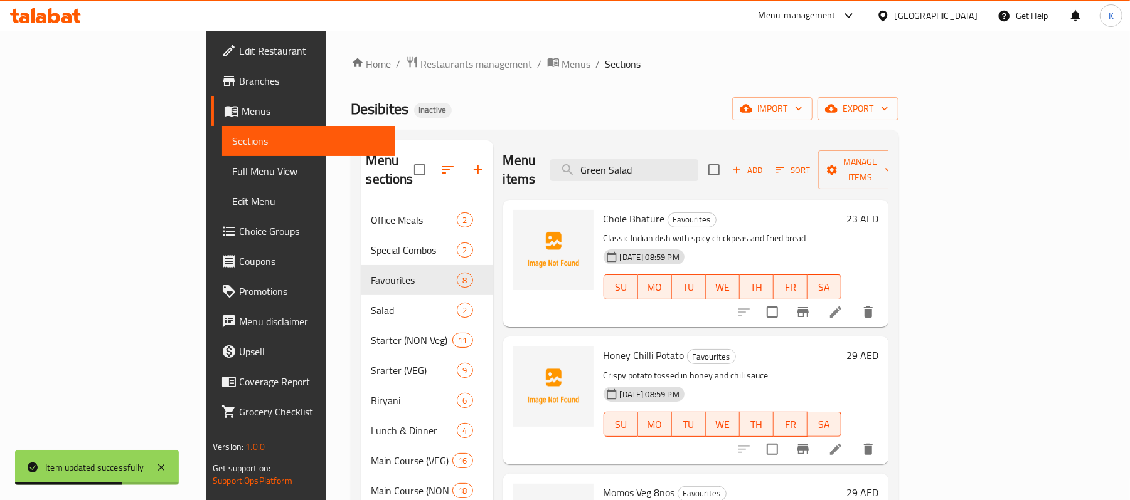
click at [835, 200] on div "Chole Bhature Favourites Classic Indian dish with spicy chickpeas and fried bre…" at bounding box center [695, 263] width 385 height 127
click at [698, 166] on input "Green Salad" at bounding box center [624, 170] width 148 height 22
paste input "Green Salad"
type input "Green Salad"
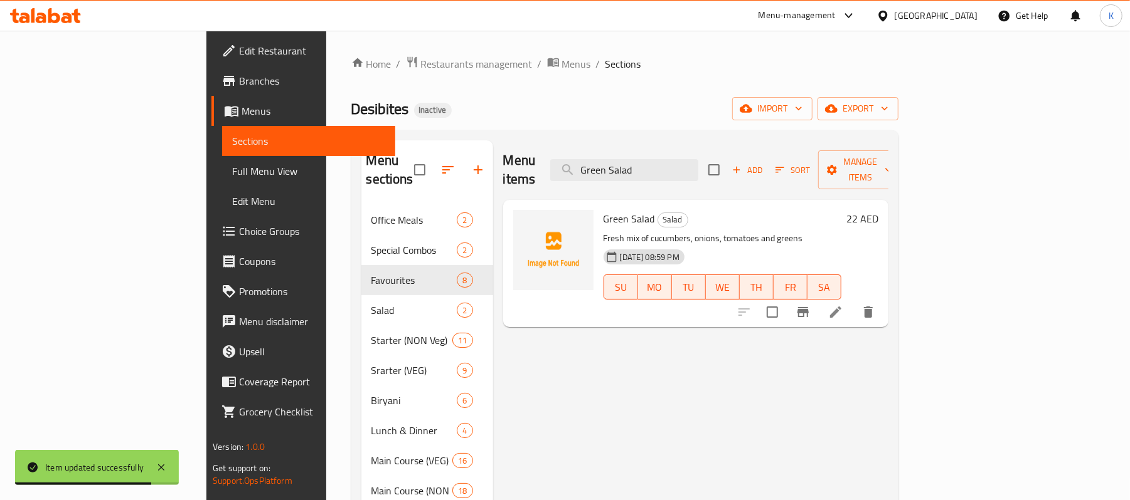
click at [853, 301] on li at bounding box center [835, 312] width 35 height 23
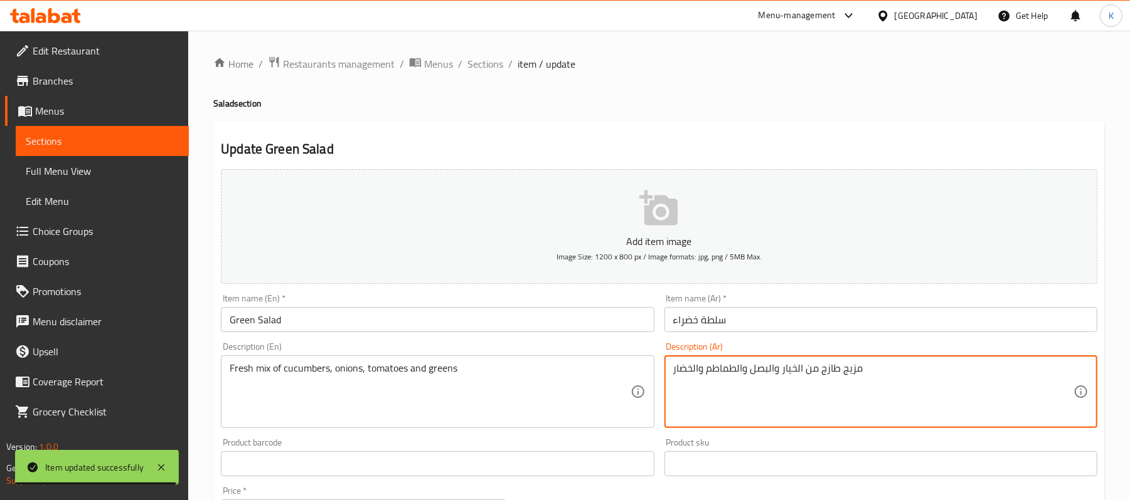
click at [697, 367] on textarea "مزيج طازج من الخيار والبصل والطماطم والخضار" at bounding box center [873, 392] width 400 height 60
type textarea "مزيج طازج من الخيار والبصل والطماطم والخضرة"
click at [485, 335] on div "Item name (En)   * Green Salad Item name (En) *" at bounding box center [437, 313] width 443 height 48
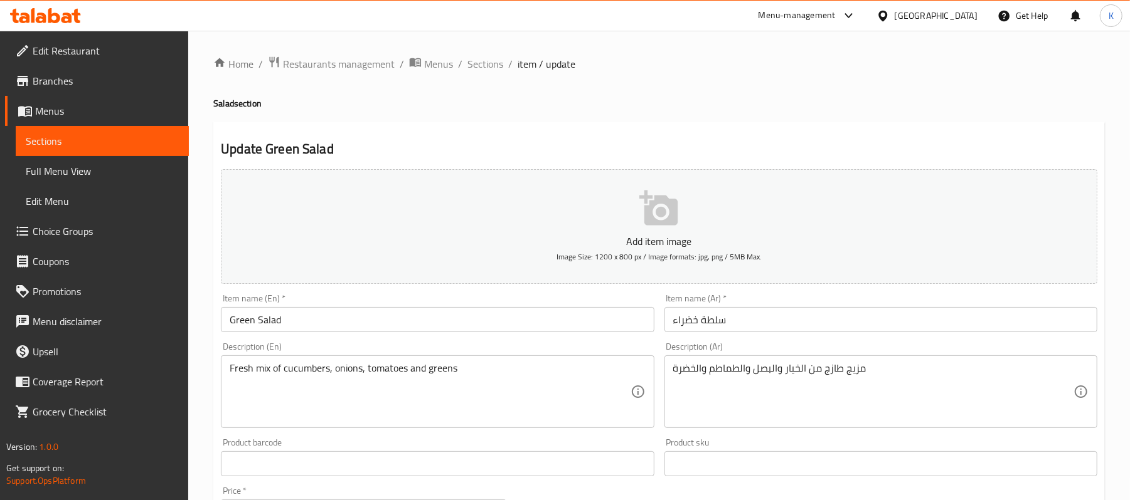
click at [500, 322] on input "Green Salad" at bounding box center [437, 319] width 433 height 25
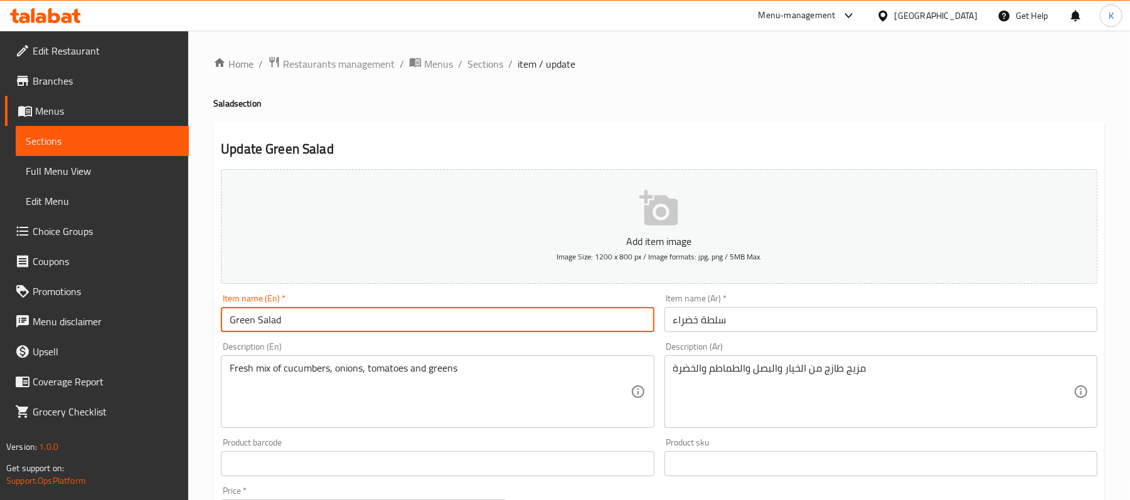
drag, startPoint x: 515, startPoint y: 79, endPoint x: 505, endPoint y: 75, distance: 10.7
click at [515, 79] on div "Home / Restaurants management / Menus / Sections / item / update Salad section …" at bounding box center [658, 458] width 891 height 805
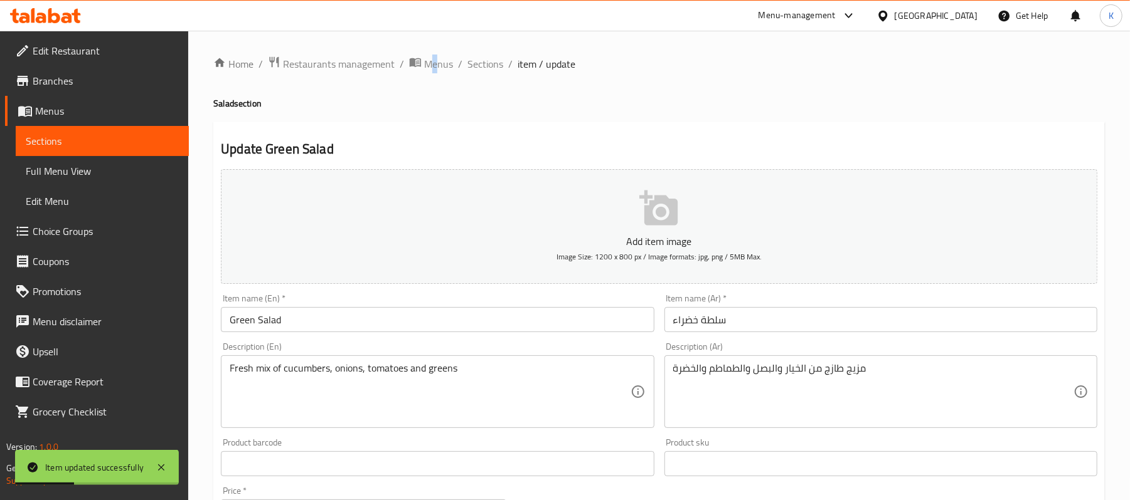
click at [429, 43] on div "Home / Restaurants management / Menus / Sections / item / update Salad section …" at bounding box center [658, 458] width 941 height 855
click at [462, 63] on ol "Home / Restaurants management / Menus / Sections / item / update" at bounding box center [658, 64] width 891 height 16
click at [492, 63] on span "Sections" at bounding box center [485, 63] width 36 height 15
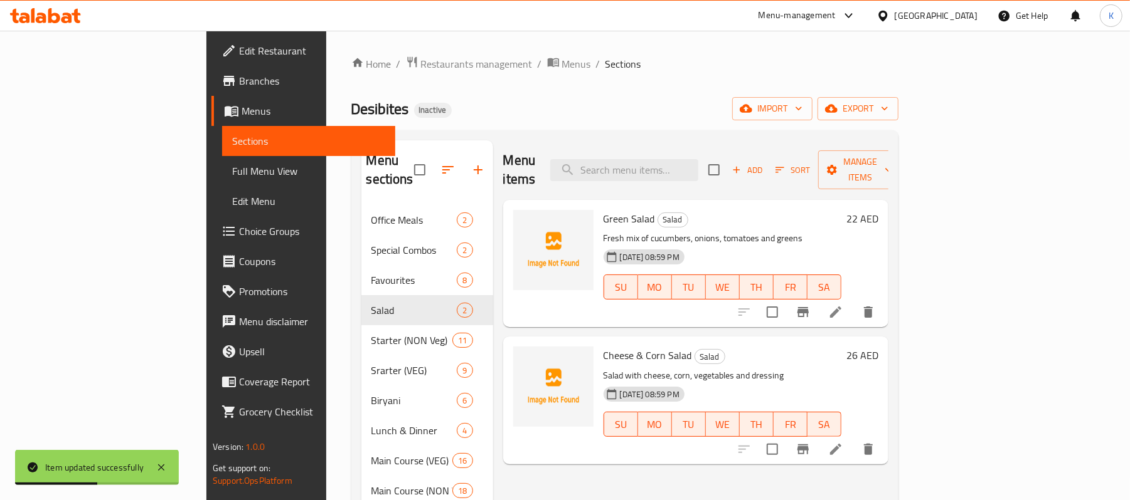
click at [676, 144] on div "Menu items Add Sort Manage items" at bounding box center [695, 170] width 385 height 60
click at [688, 159] on input "search" at bounding box center [624, 170] width 148 height 22
paste input "Schezwan Chicken"
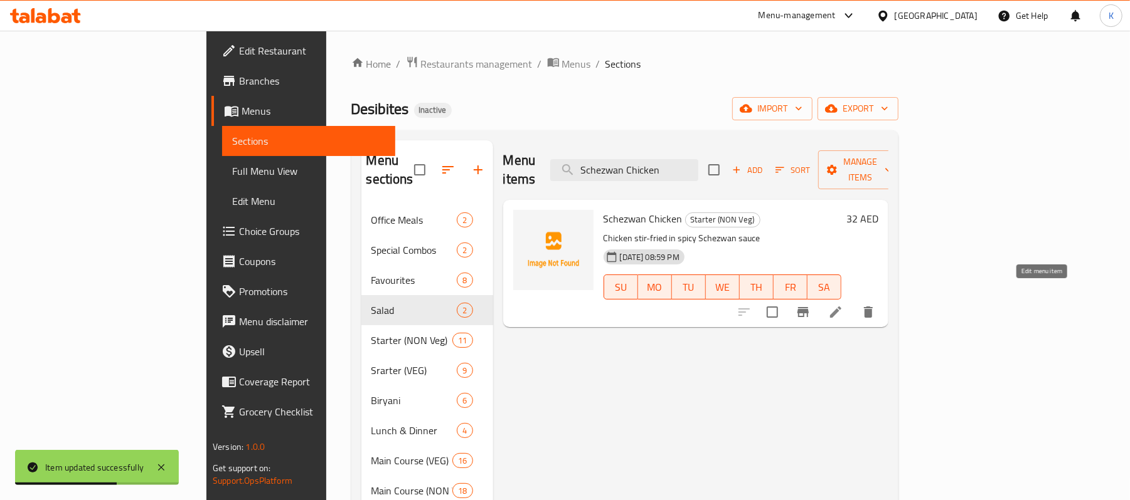
type input "Schezwan Chicken"
click at [841, 307] on icon at bounding box center [835, 312] width 11 height 11
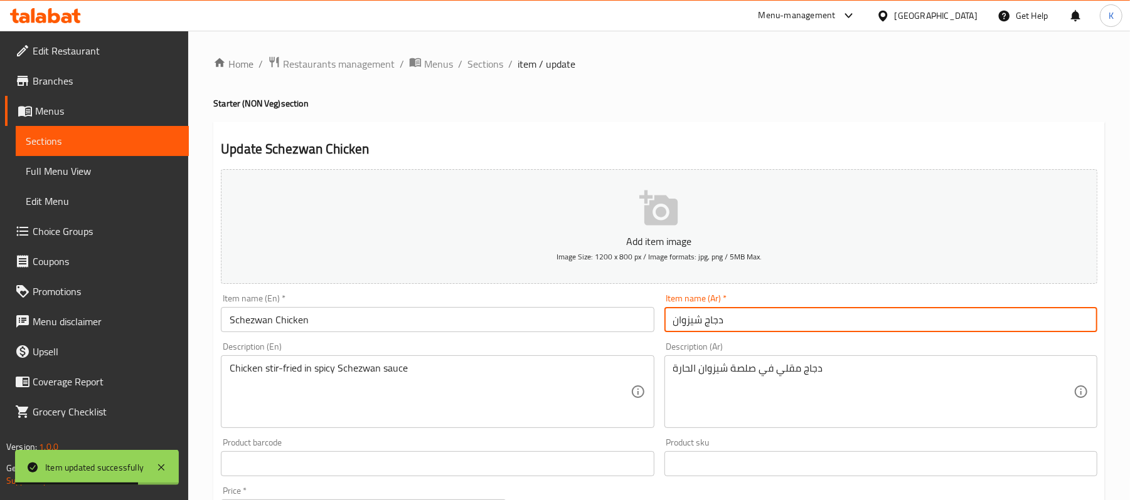
click at [682, 326] on input "دجاج شيزوان" at bounding box center [880, 319] width 433 height 25
click at [681, 326] on input "دجاج شيزوان" at bounding box center [880, 319] width 433 height 25
click at [679, 327] on input "دجاج شيزوان" at bounding box center [880, 319] width 433 height 25
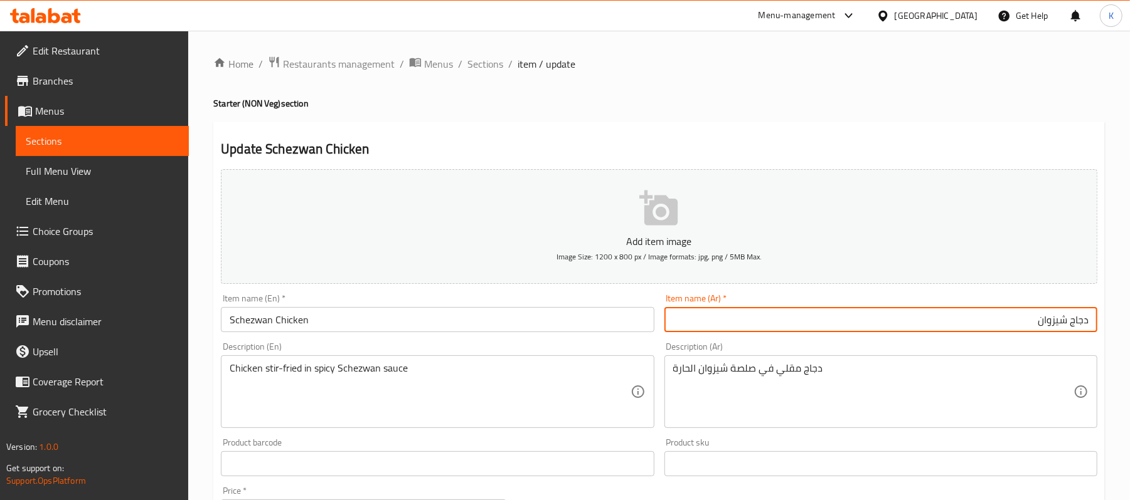
click at [1069, 329] on input "دجاج شيزوان" at bounding box center [880, 319] width 433 height 25
click at [1059, 324] on input "دجاج شيزوان" at bounding box center [880, 319] width 433 height 25
click at [1059, 324] on input "دجاج سيشوان" at bounding box center [880, 319] width 433 height 25
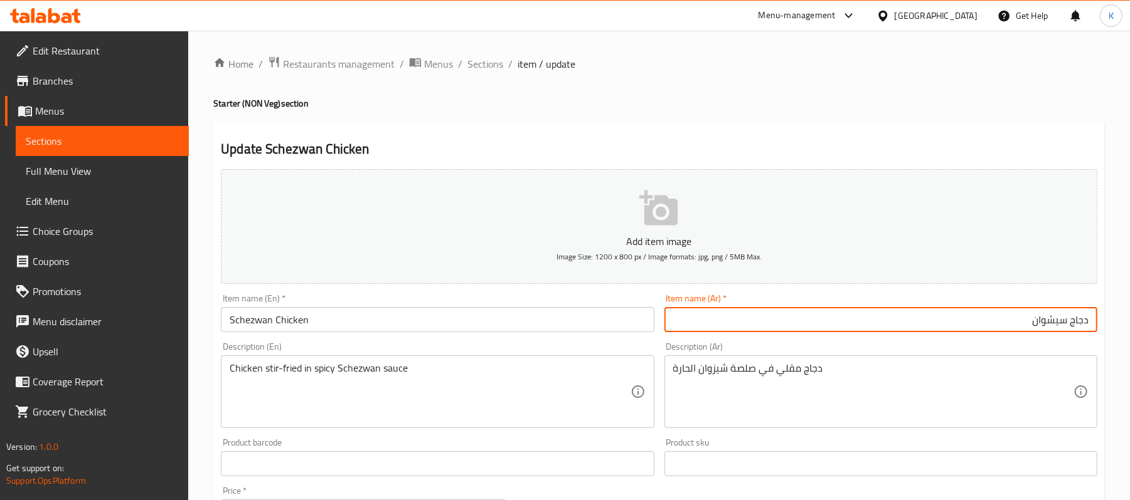
type input "دجاج سيشوان"
click at [717, 378] on textarea "دجاج مقلي في صلصة شيزوان الحارة" at bounding box center [873, 392] width 400 height 60
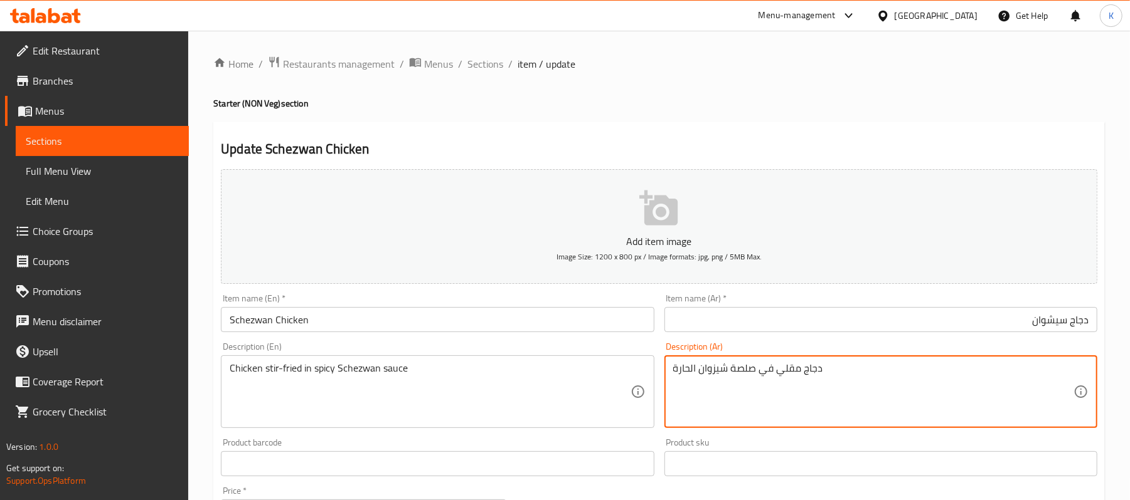
paste textarea "يش"
type textarea "دجاج مقلي في صلصة سيشوان الحارة"
click at [536, 331] on input "Schezwan Chicken" at bounding box center [437, 319] width 433 height 25
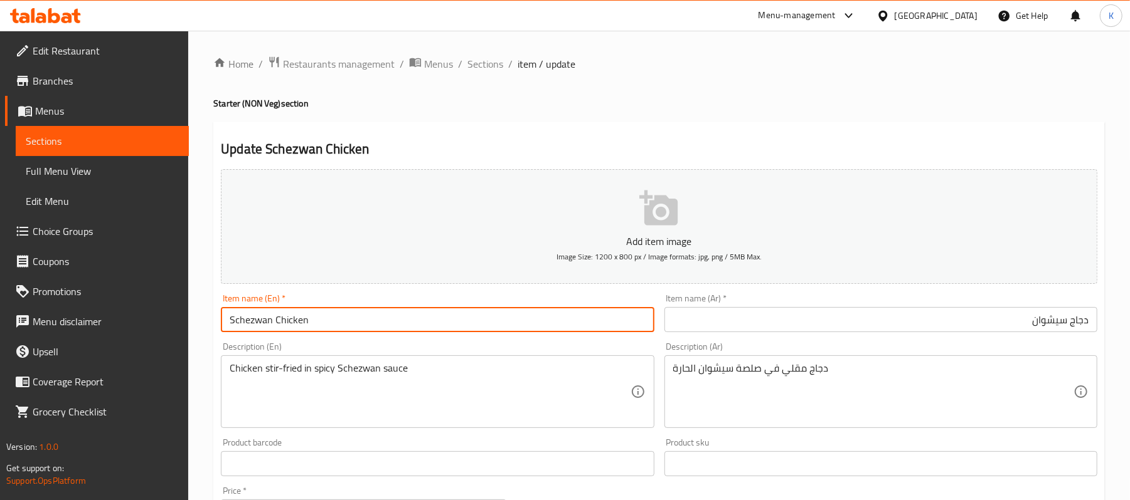
click at [568, 326] on input "Schezwan Chicken" at bounding box center [437, 319] width 433 height 25
click at [490, 51] on div "Home / Restaurants management / Menus / Sections / item / update Starter (NON V…" at bounding box center [658, 458] width 941 height 855
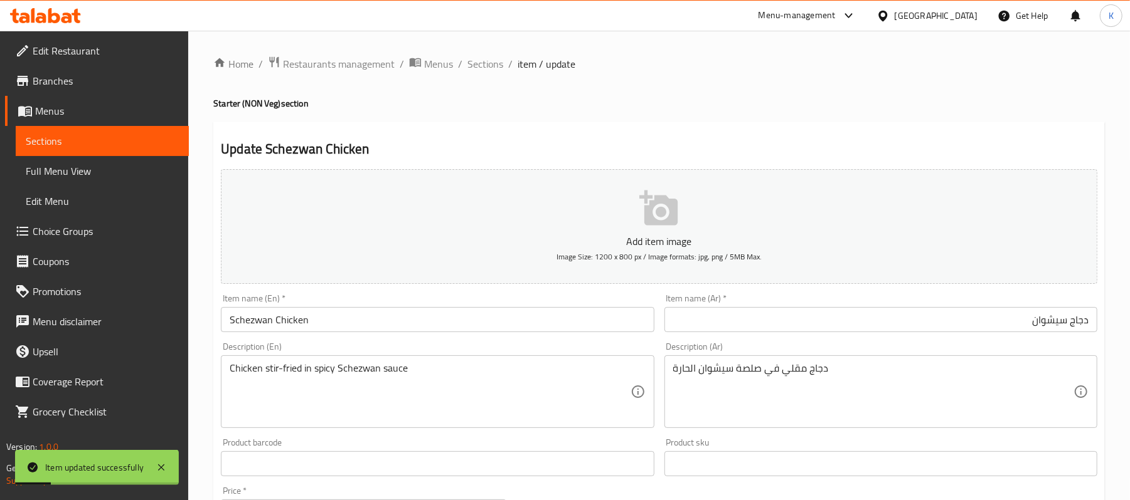
click at [492, 59] on span "Sections" at bounding box center [485, 63] width 36 height 15
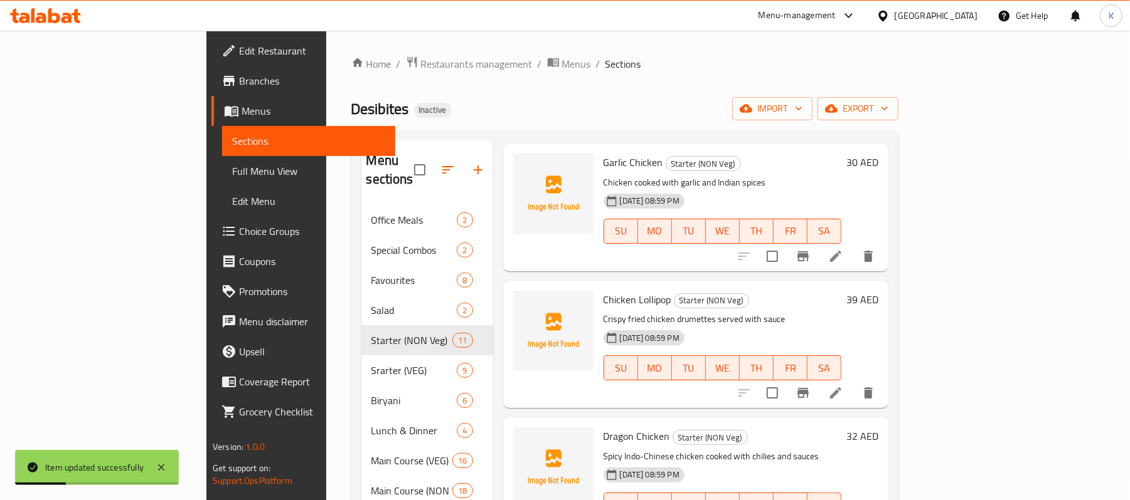
scroll to position [521, 0]
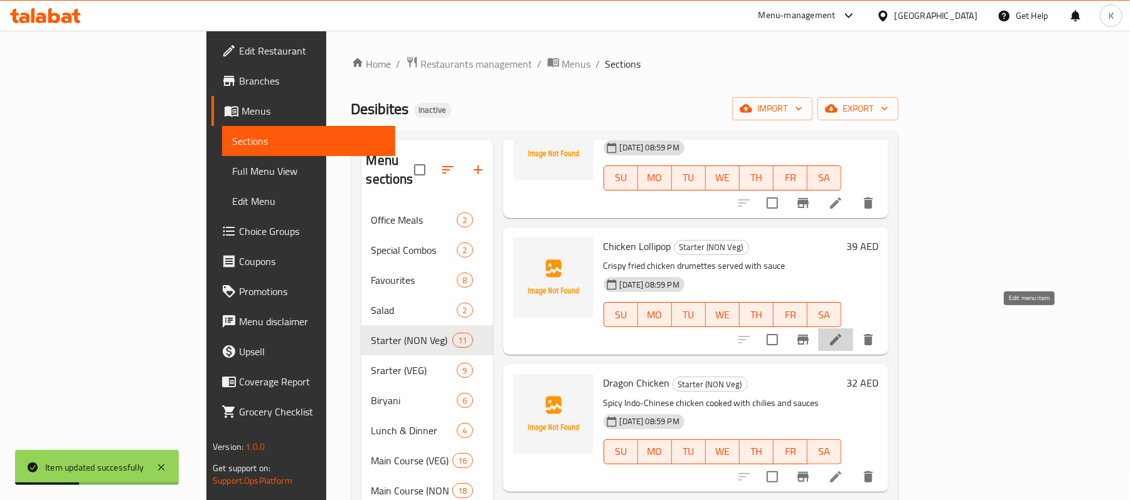
click at [853, 329] on li at bounding box center [835, 340] width 35 height 23
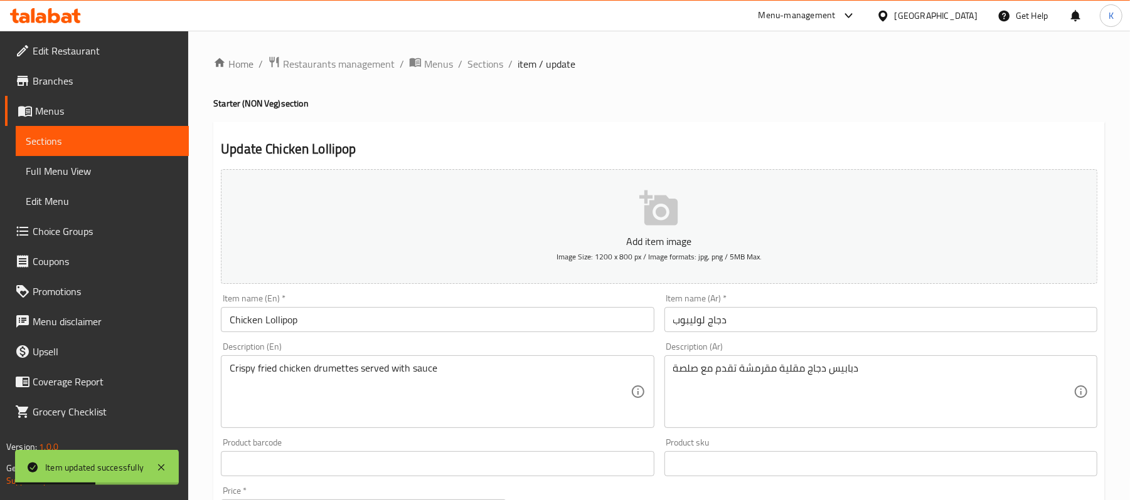
click at [691, 326] on input "دجاج لوليبوب" at bounding box center [880, 319] width 433 height 25
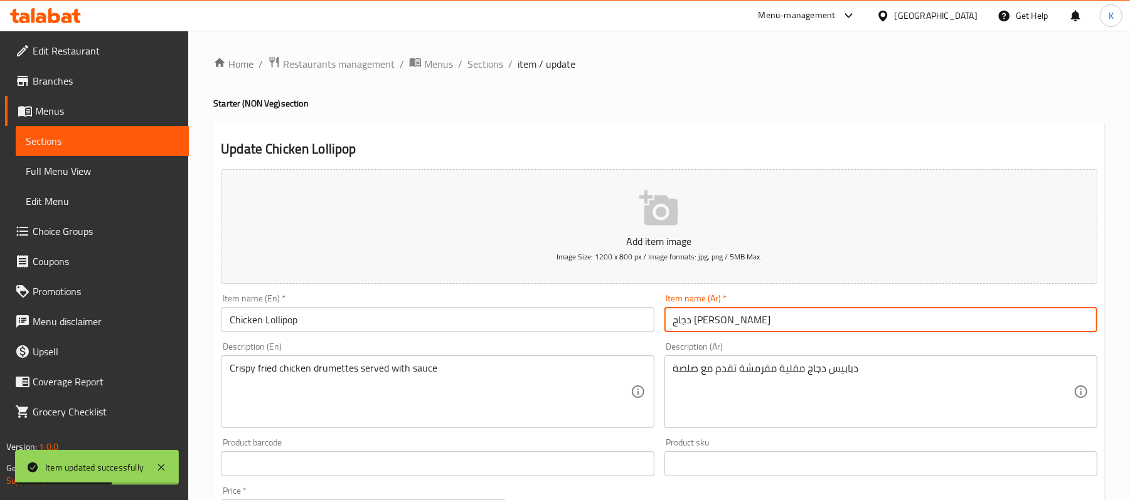
type input "دجاج لولي بوب"
click at [483, 79] on div "Home / Restaurants management / Menus / Sections / item / update Starter (NON V…" at bounding box center [658, 458] width 891 height 805
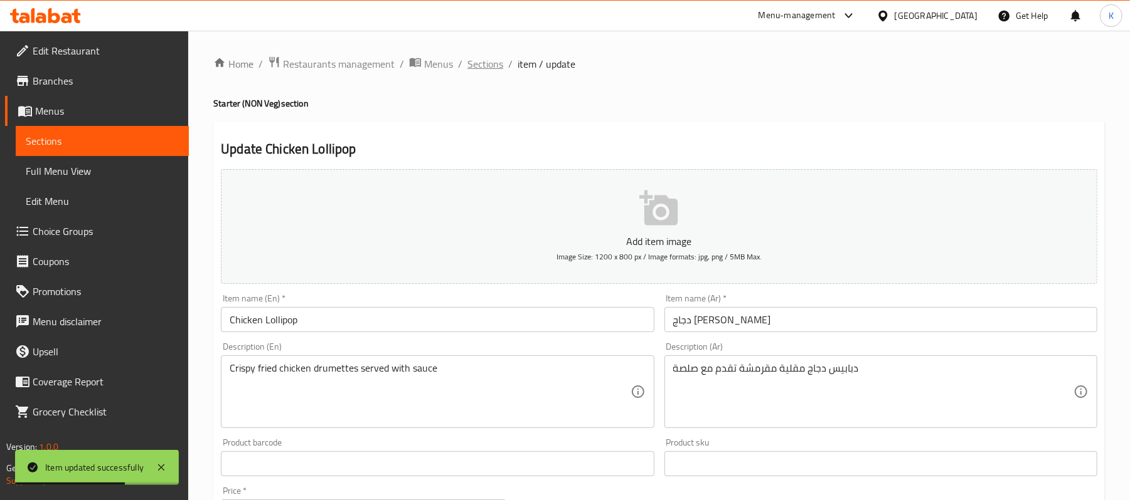
click at [485, 69] on span "Sections" at bounding box center [485, 63] width 36 height 15
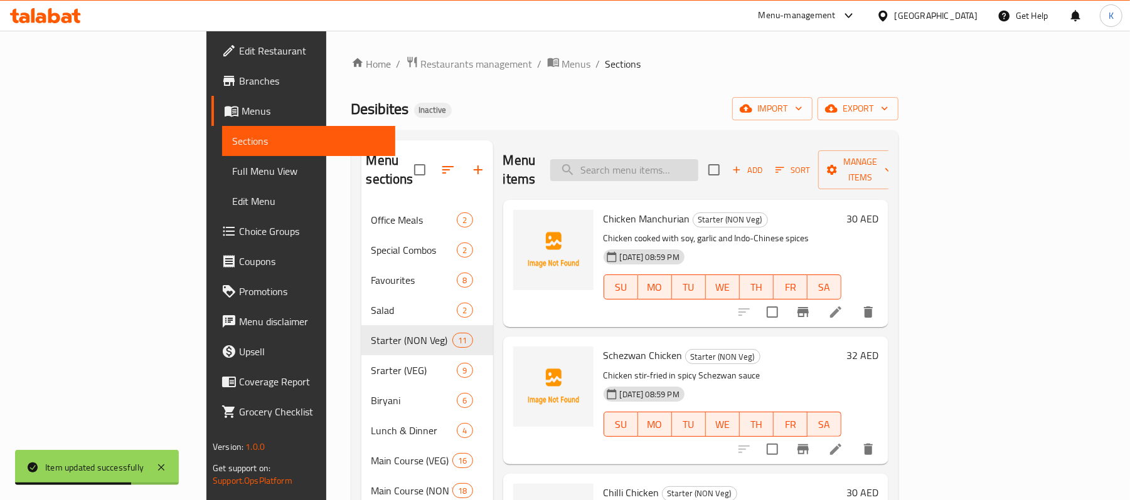
click at [698, 166] on input "search" at bounding box center [624, 170] width 148 height 22
paste input "Golden Fried Prawns"
type input "Golden Fried Prawns"
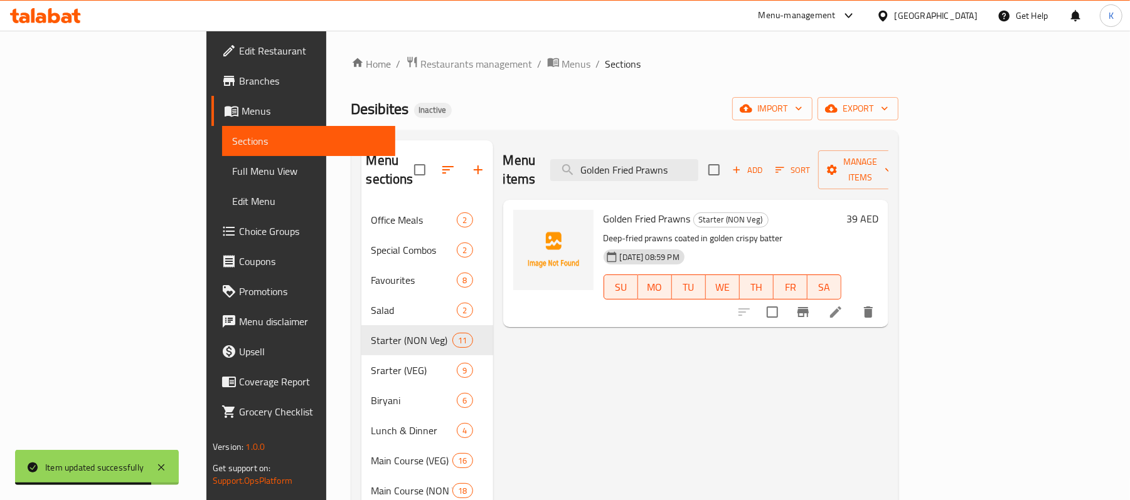
click at [843, 305] on icon at bounding box center [835, 312] width 15 height 15
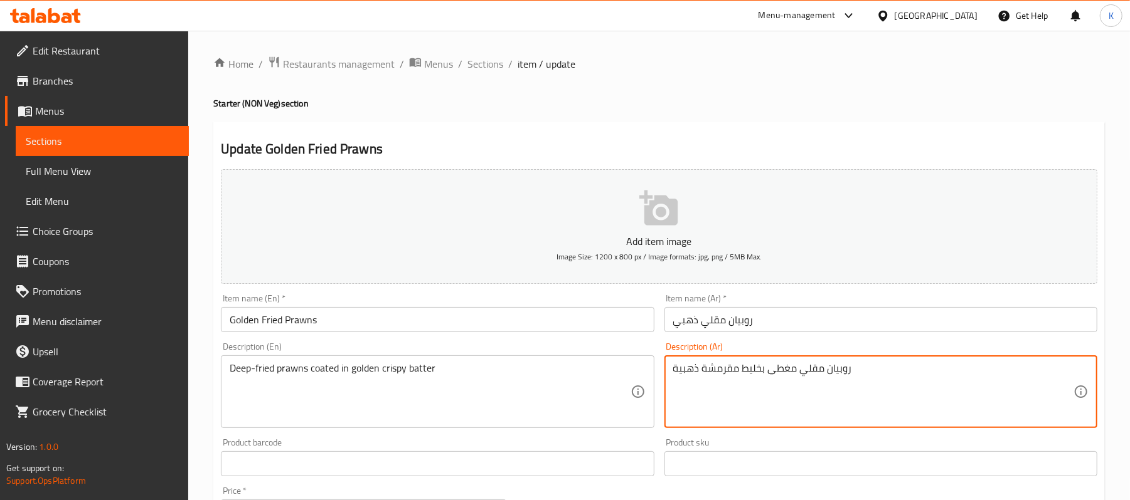
click at [705, 372] on textarea "روبيان مقلي مغطى بخليط مقرمشة ذهبية" at bounding box center [873, 392] width 400 height 60
click at [674, 373] on textarea "روبيان مقلي مغطى بخليط مقرمش ذهبية" at bounding box center [873, 392] width 400 height 60
type textarea "روبيان مقلي مغطى بخليط مقرمش ذهبي"
click at [539, 302] on div "Item name (En)   * Golden Fried Prawns Item name (En) *" at bounding box center [437, 313] width 433 height 38
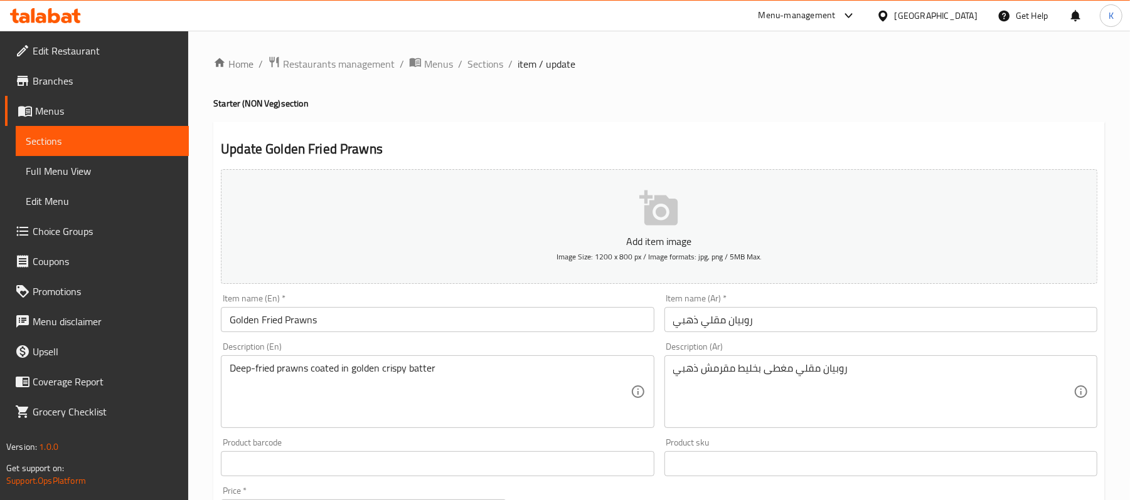
click at [542, 312] on input "Golden Fried Prawns" at bounding box center [437, 319] width 433 height 25
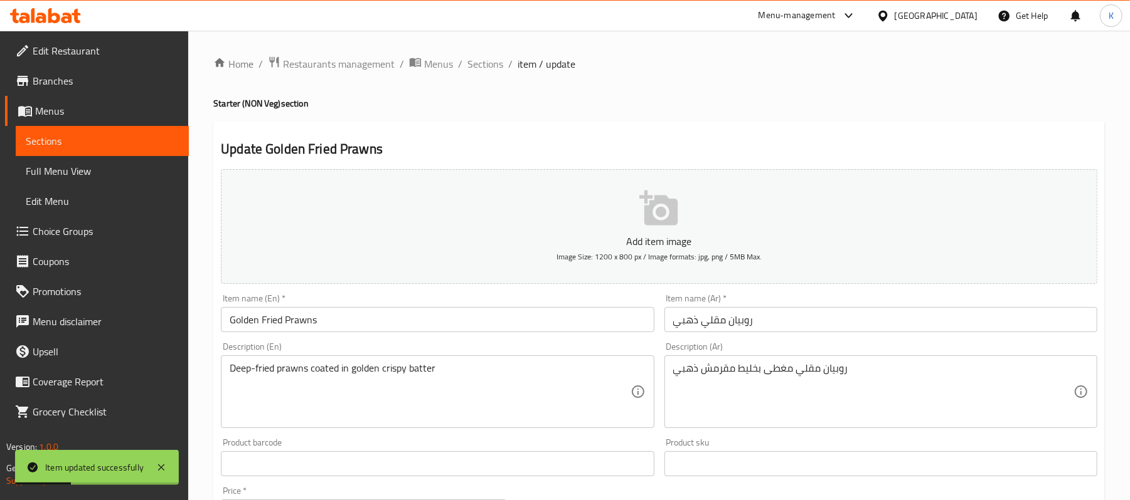
click at [497, 73] on div "Home / Restaurants management / Menus / Sections / item / update Starter (NON V…" at bounding box center [658, 458] width 891 height 805
click at [493, 66] on span "Sections" at bounding box center [485, 63] width 36 height 15
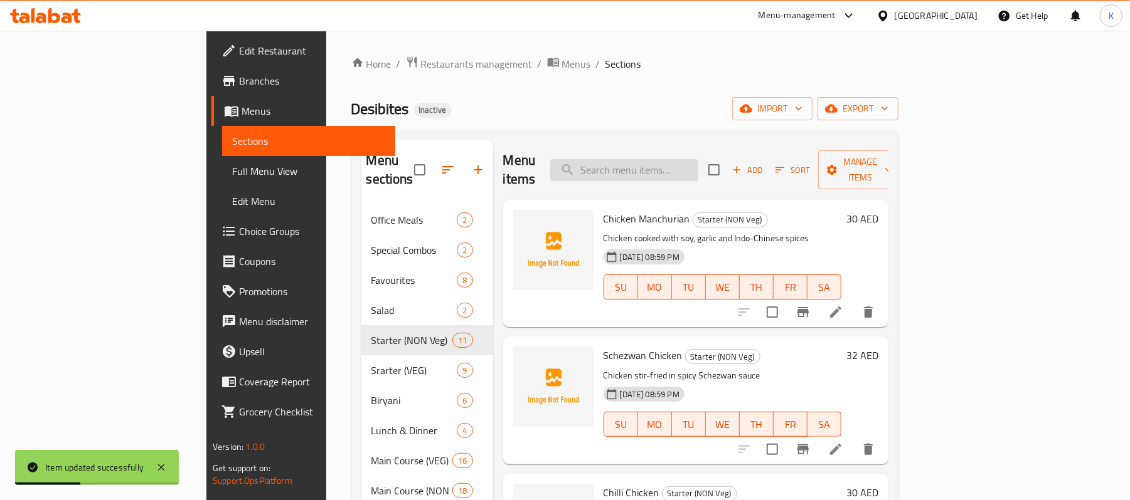
click at [698, 166] on input "search" at bounding box center [624, 170] width 148 height 22
paste input "Paneer Chilli"
type input "Paneer Chilli"
paste input "Paneer Chilli"
type input "Paneer Chilli"
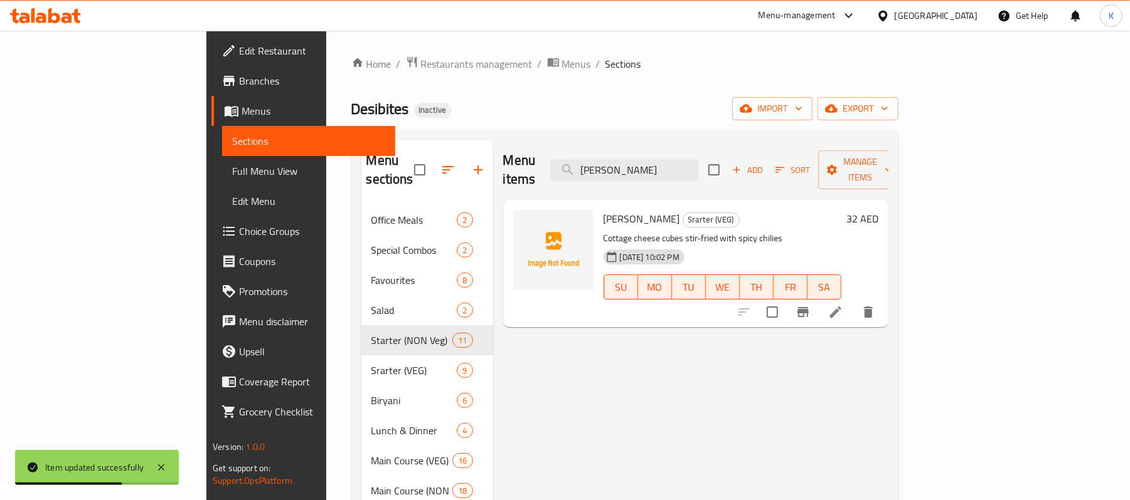
click at [843, 305] on icon at bounding box center [835, 312] width 15 height 15
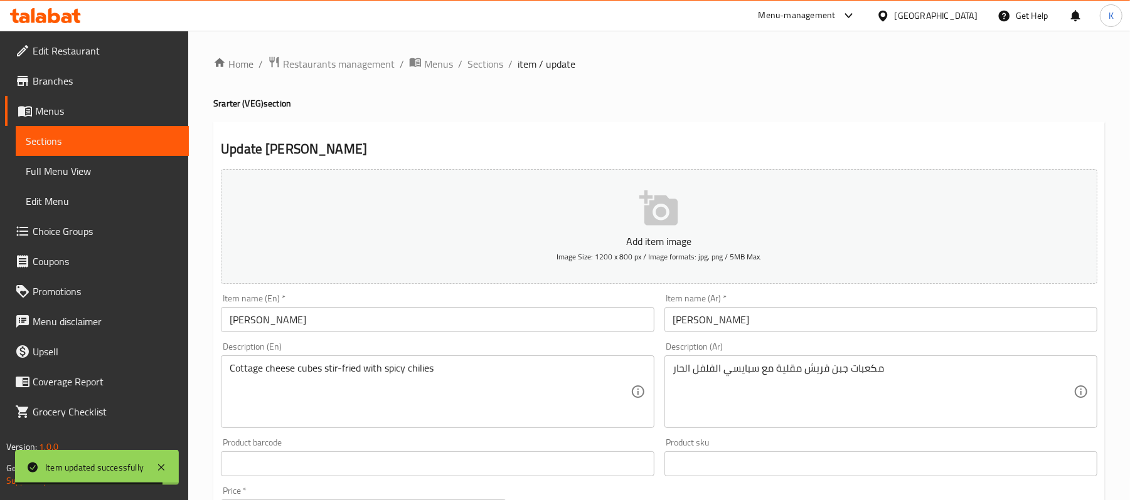
click at [691, 337] on div "Item name (Ar)   * بانير تشيلي Item name (Ar) *" at bounding box center [880, 313] width 443 height 48
click at [691, 322] on input "بانير تشيلي" at bounding box center [880, 319] width 433 height 25
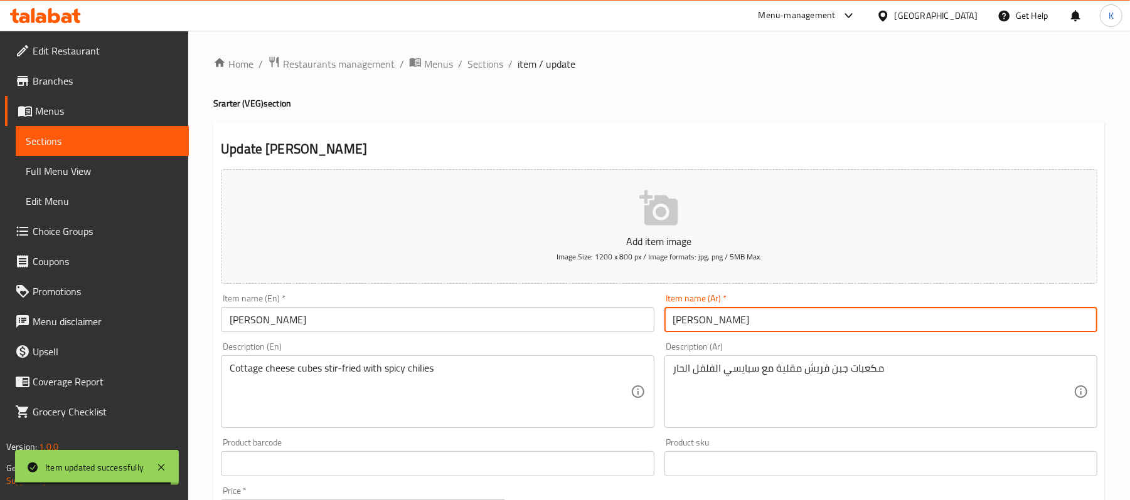
drag, startPoint x: 691, startPoint y: 322, endPoint x: 727, endPoint y: 324, distance: 36.5
click at [692, 322] on input "بانير تشيلي" at bounding box center [880, 319] width 433 height 25
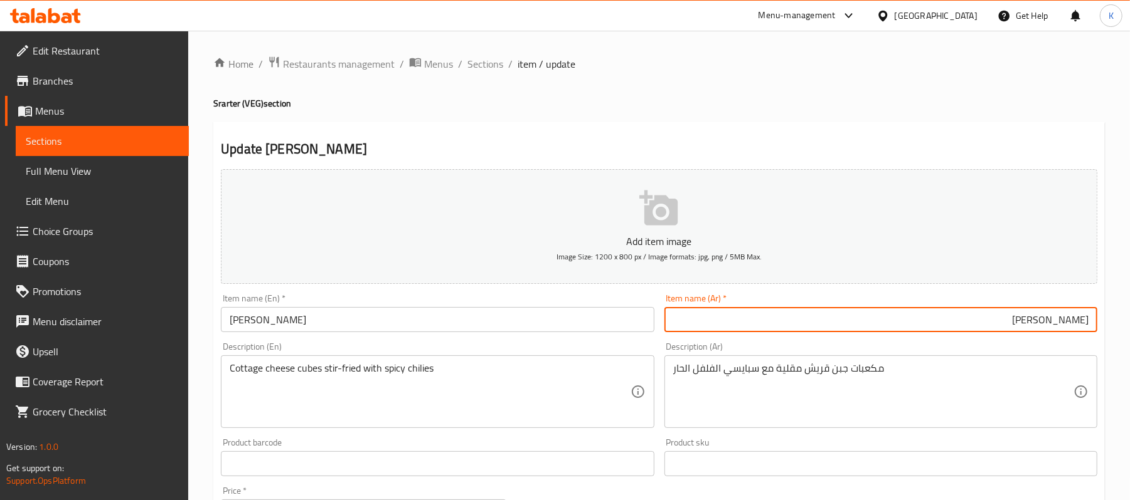
click at [748, 315] on input "بانير تشيلي" at bounding box center [880, 319] width 433 height 25
click at [1057, 321] on input "بانير تشيلي" at bounding box center [880, 319] width 433 height 25
type input "بانير بالفلفل الحار"
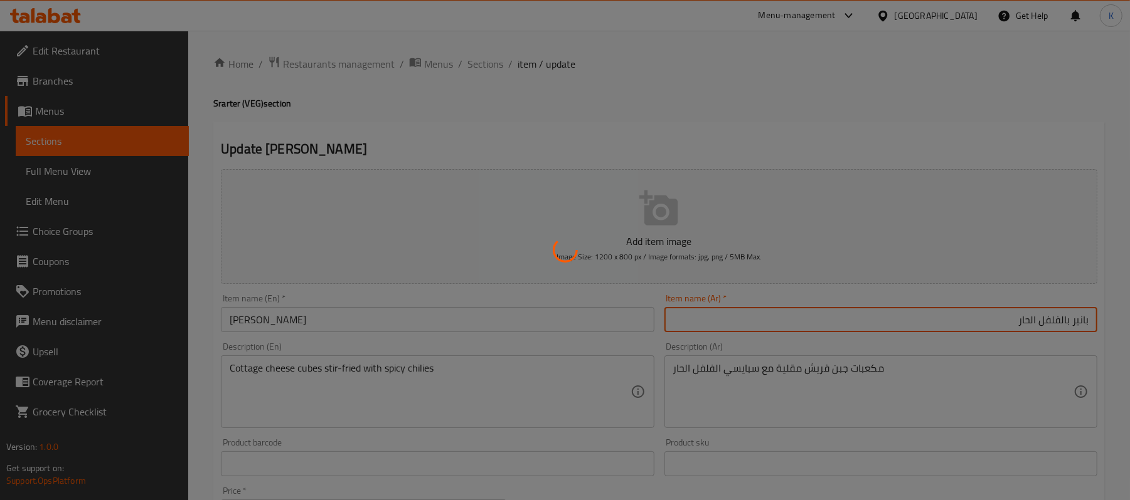
click at [489, 398] on div at bounding box center [565, 250] width 1130 height 500
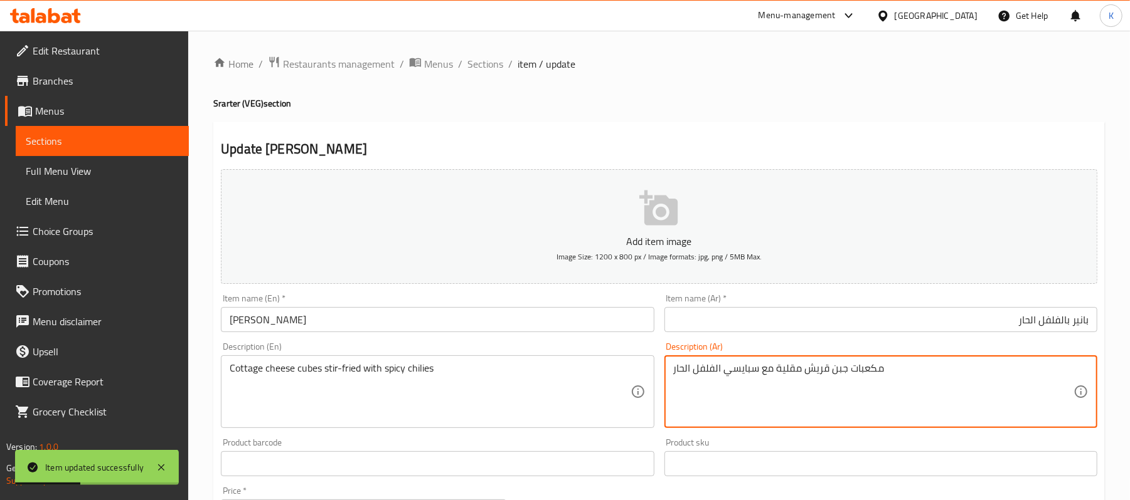
click at [746, 379] on textarea "مكعبات جبن قريش مقلية مع سبايسي الفلفل الحار" at bounding box center [873, 392] width 400 height 60
click at [497, 61] on span "Sections" at bounding box center [485, 63] width 36 height 15
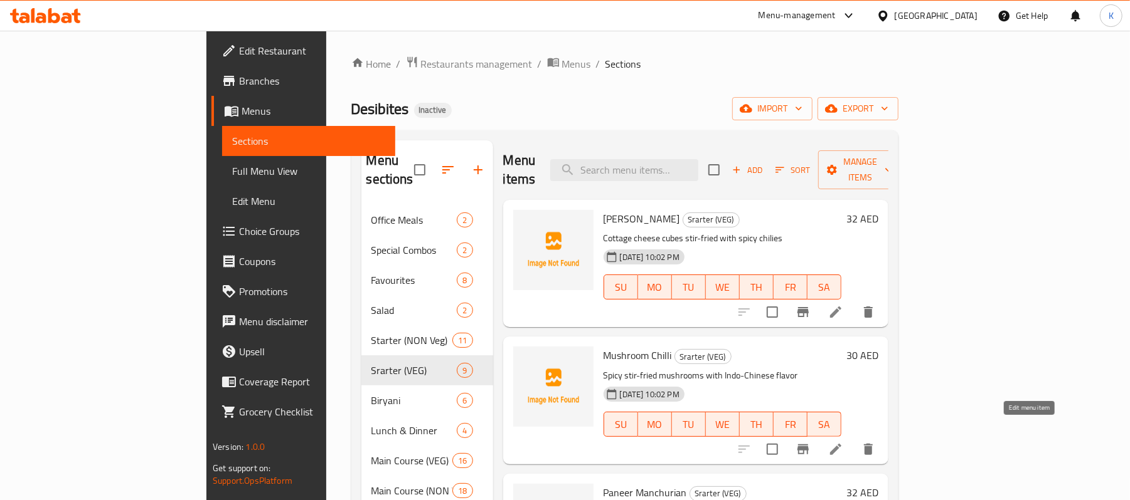
click at [843, 442] on icon at bounding box center [835, 449] width 15 height 15
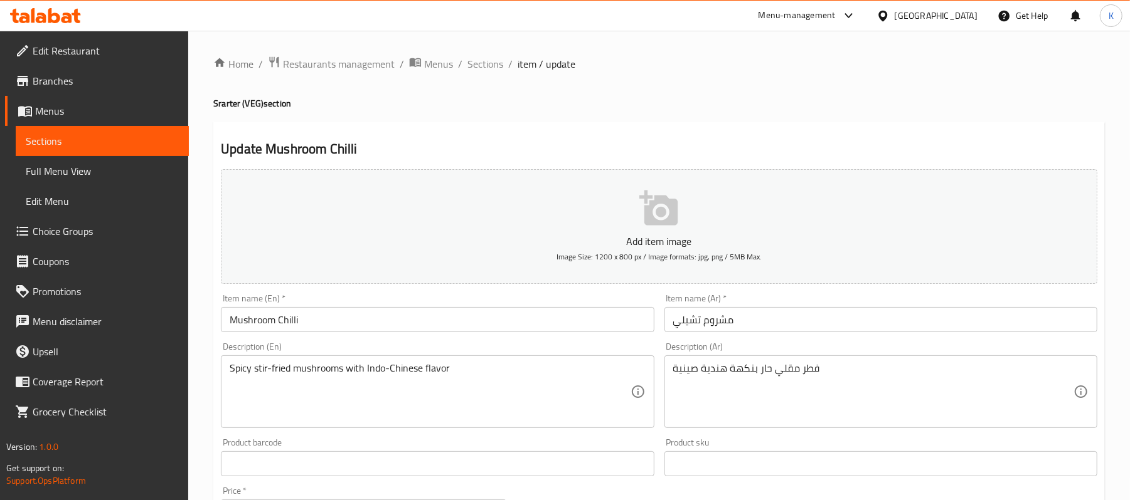
click at [773, 314] on input "مشروم تشيلي" at bounding box center [880, 319] width 433 height 25
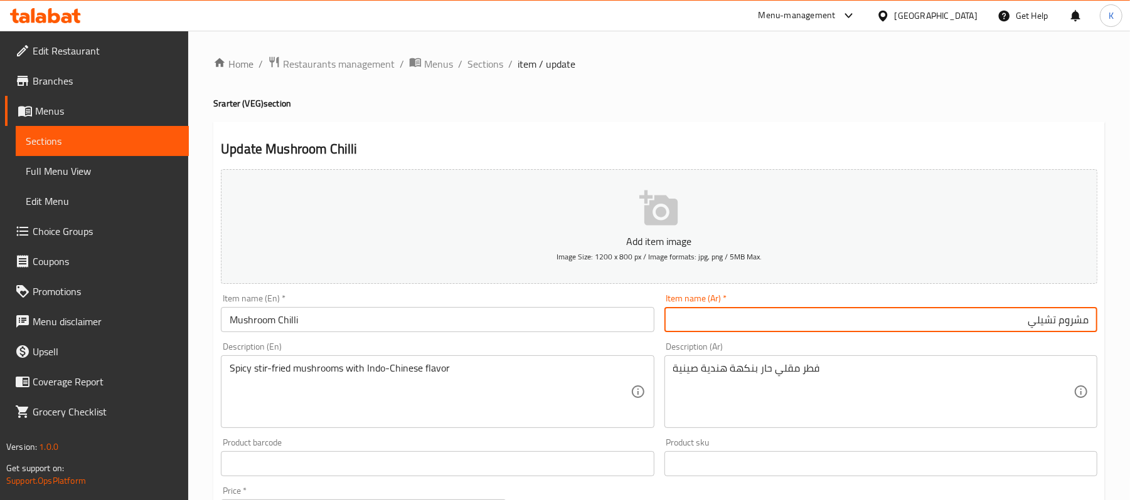
click at [1047, 316] on input "مشروم تشيلي" at bounding box center [880, 319] width 433 height 25
click at [1070, 319] on input "مشروم بالفلفل الحار" at bounding box center [880, 319] width 433 height 25
type input "مشروم بالفلفل الحار"
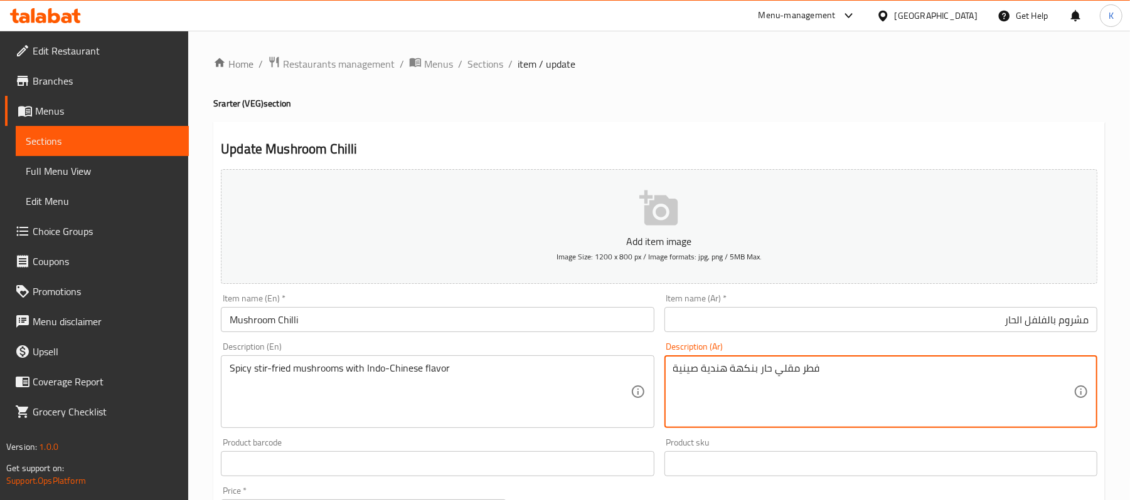
click at [808, 373] on textarea "فطر مقلي حار بنكهة هندية صينية" at bounding box center [873, 392] width 400 height 60
click at [809, 373] on textarea "فطر مقلي حار بنكهة هندية صينية" at bounding box center [873, 392] width 400 height 60
paste textarea "مشروم"
click at [814, 376] on textarea "فطر مقلي حار بنكهة هندية صينية" at bounding box center [873, 392] width 400 height 60
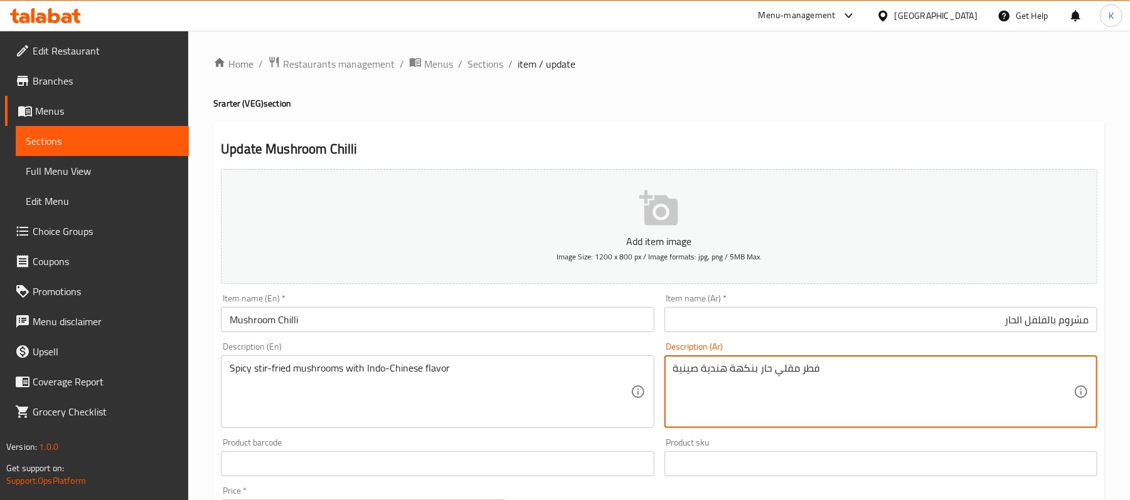
click at [816, 368] on textarea "فطر مقلي حار بنكهة هندية صينية" at bounding box center [873, 392] width 400 height 60
click at [815, 368] on textarea "فطر مقلي حار بنكهة هندية صينية" at bounding box center [873, 392] width 400 height 60
click at [811, 373] on textarea "فطر مقلي حار بنكهة هندية صينية" at bounding box center [873, 392] width 400 height 60
paste textarea "شروم"
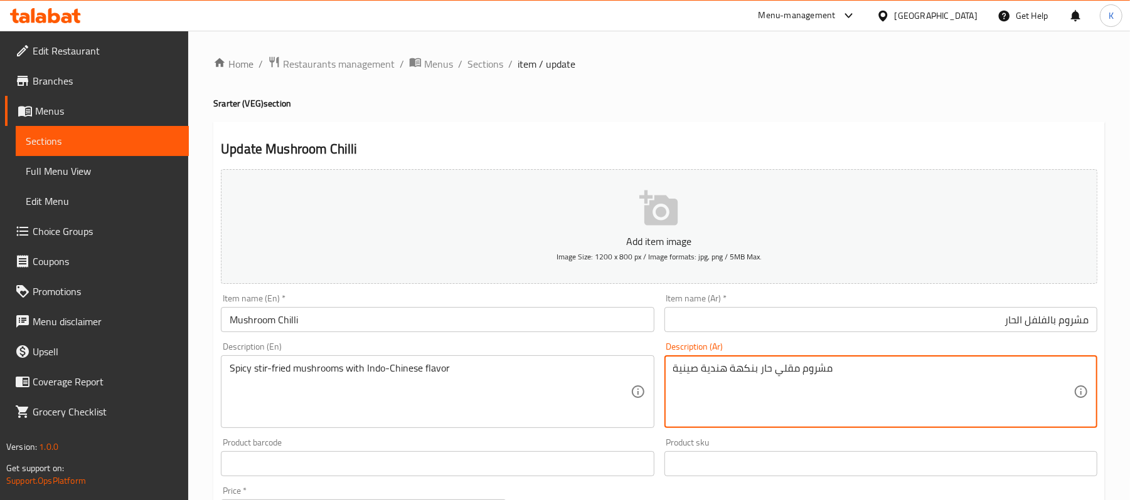
type textarea "مشروم مقلي حار بنكهة هندية صينية"
click at [546, 305] on div "Item name (En)   * Mushroom Chilli Item name (En) *" at bounding box center [437, 313] width 433 height 38
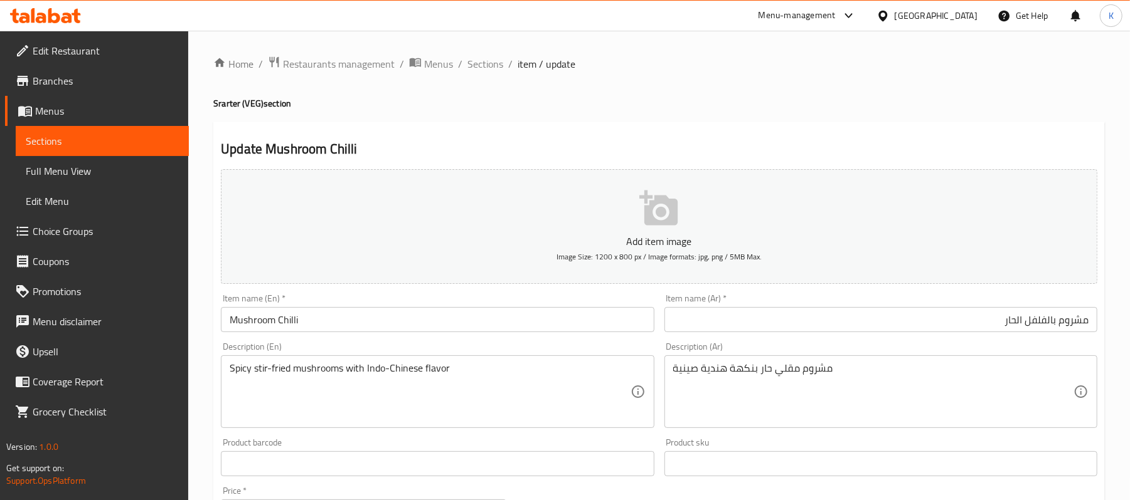
click at [547, 310] on input "Mushroom Chilli" at bounding box center [437, 319] width 433 height 25
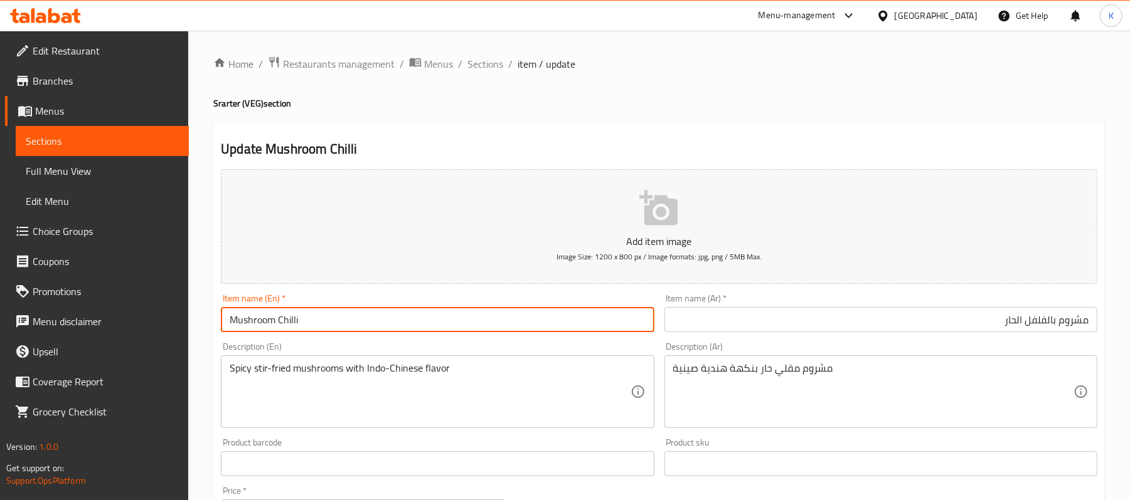
click at [488, 61] on span "Sections" at bounding box center [485, 63] width 36 height 15
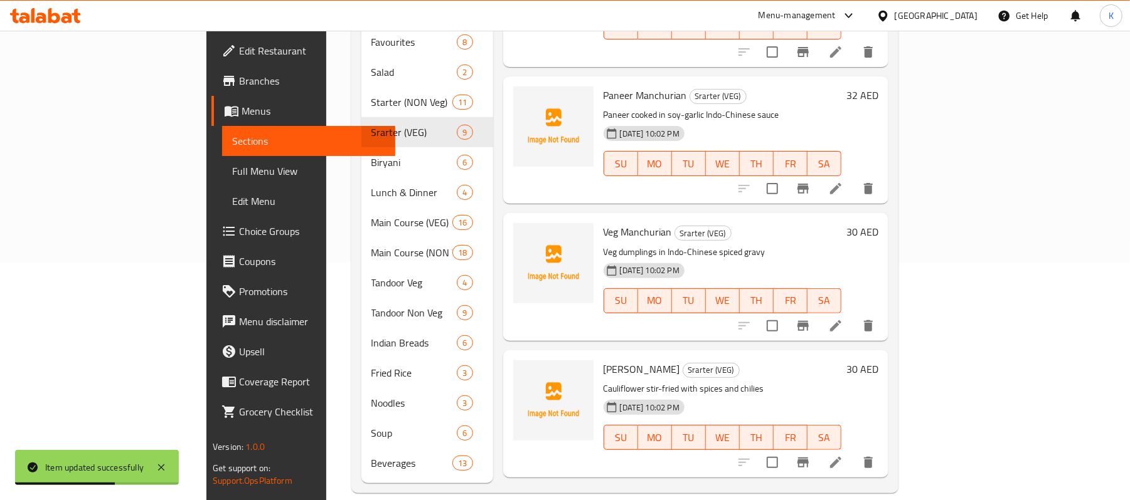
scroll to position [194, 0]
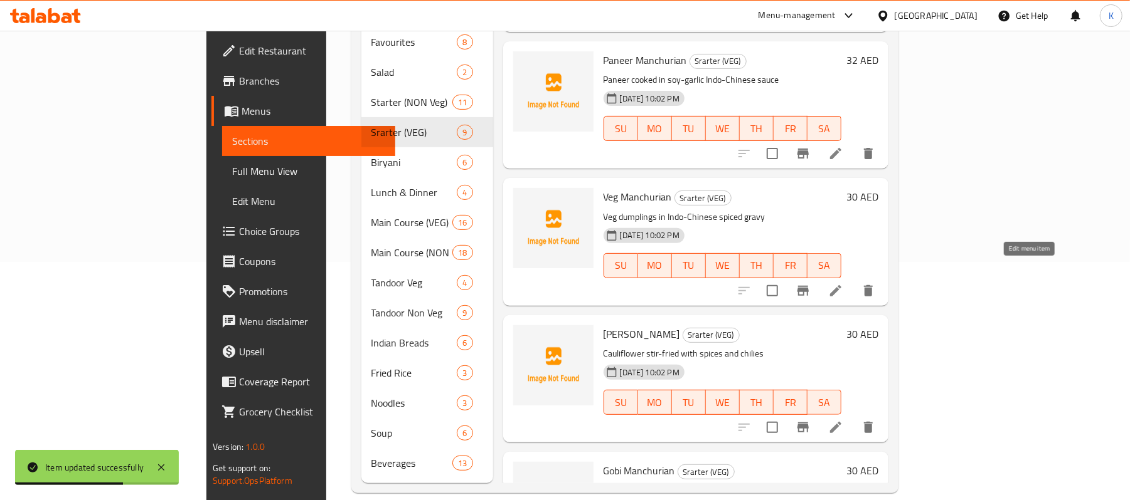
click at [843, 283] on icon at bounding box center [835, 290] width 15 height 15
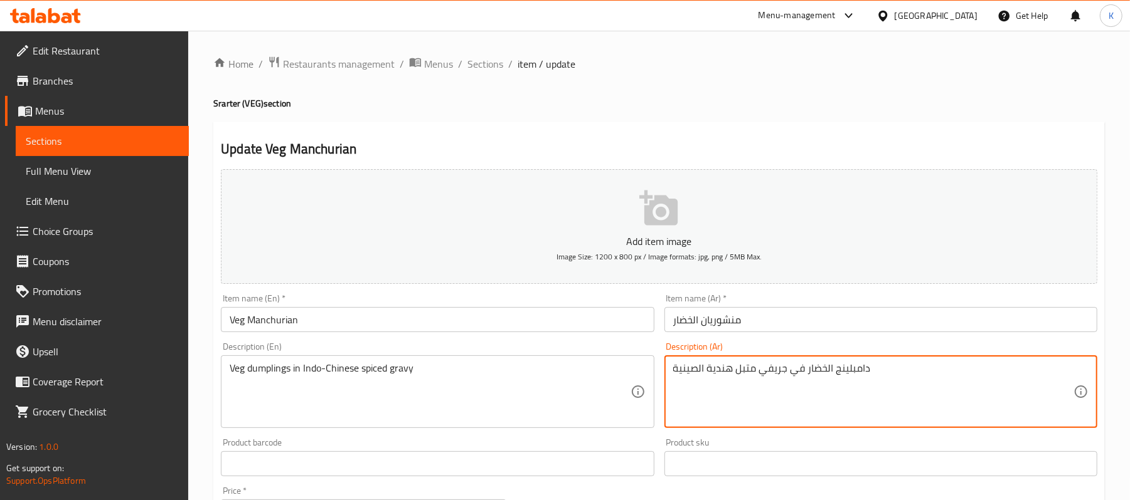
click at [711, 372] on textarea "دامبلينج الخضار في جريفي متبل هندية الصينية" at bounding box center [873, 392] width 400 height 60
drag, startPoint x: 696, startPoint y: 374, endPoint x: 704, endPoint y: 374, distance: 7.5
click at [704, 374] on textarea "دامبلينج الخضار في جريفي متبل هندي الصينية" at bounding box center [873, 392] width 400 height 60
drag, startPoint x: 678, startPoint y: 374, endPoint x: 669, endPoint y: 374, distance: 9.4
click at [669, 374] on div "دامبلينج الخضار في جريفي متبل هندي صينية Description (Ar)" at bounding box center [880, 392] width 433 height 73
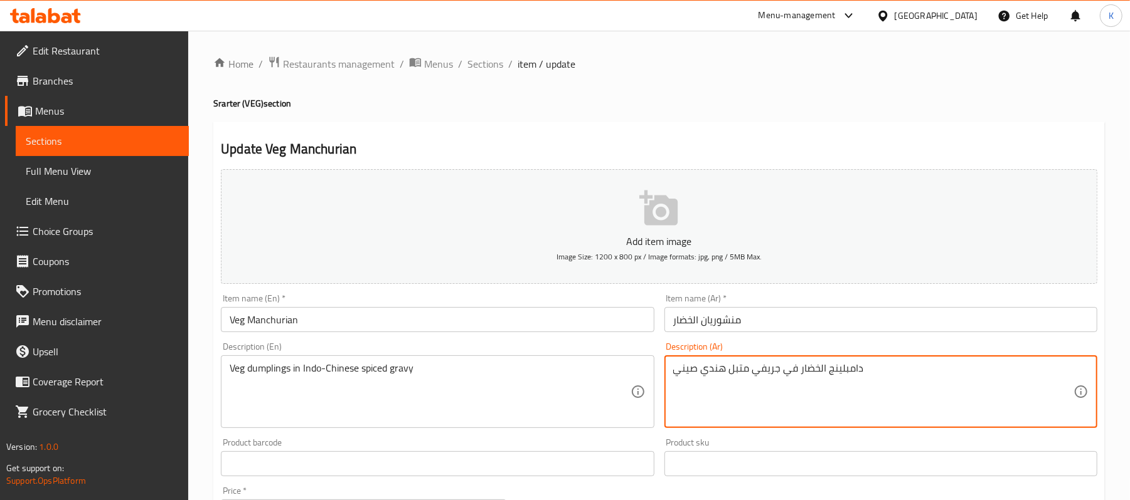
type textarea "دامبلينج الخضار في جريفي متبل هندي صيني"
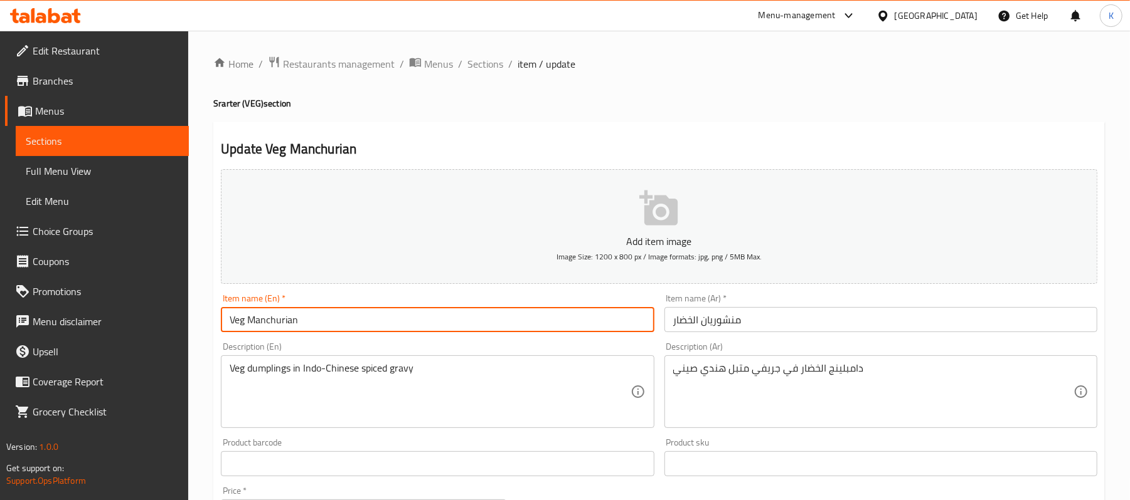
drag, startPoint x: 529, startPoint y: 322, endPoint x: 555, endPoint y: 299, distance: 34.6
click at [528, 322] on input "Veg Manchurian" at bounding box center [437, 319] width 433 height 25
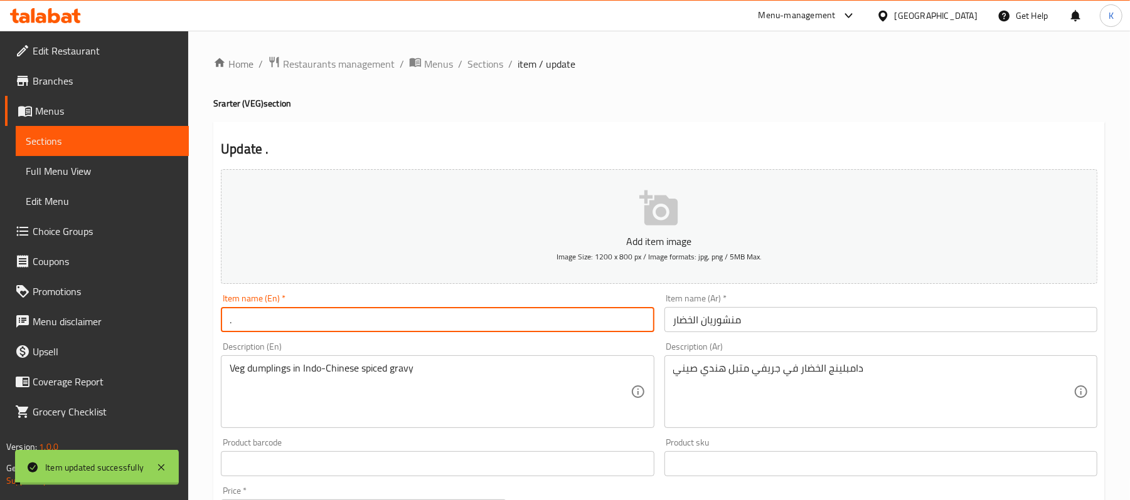
type input "Veg Manchurian"
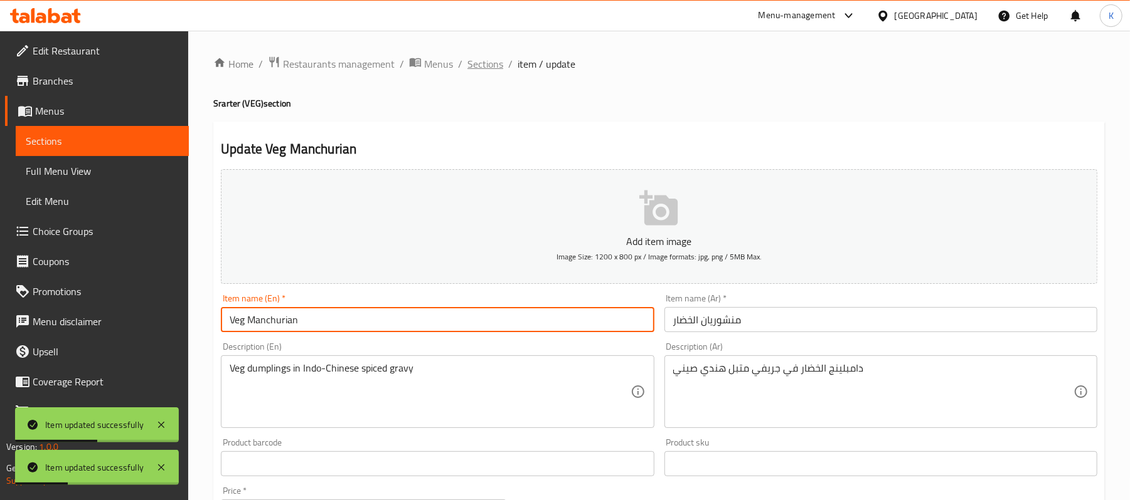
click at [472, 66] on span "Sections" at bounding box center [485, 63] width 36 height 15
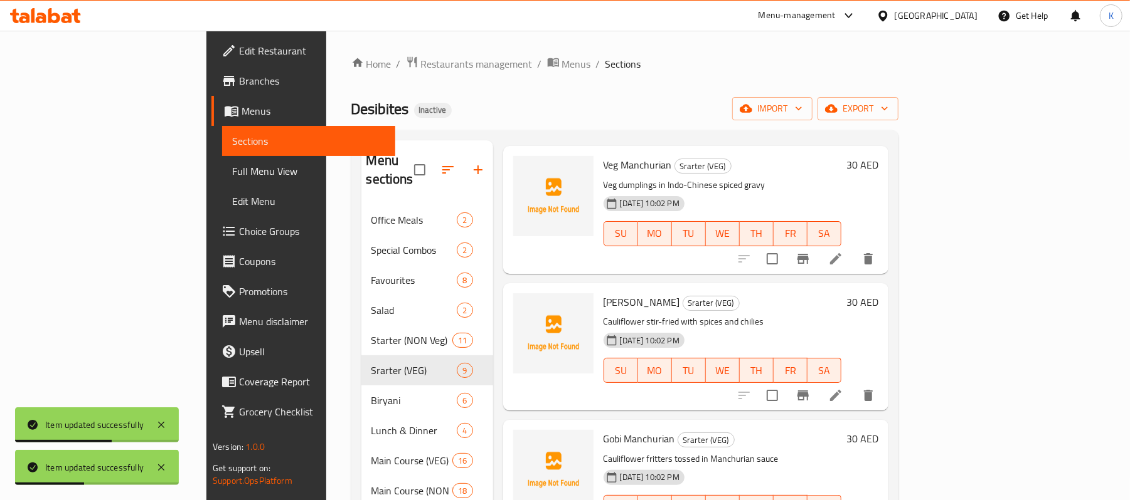
scroll to position [521, 0]
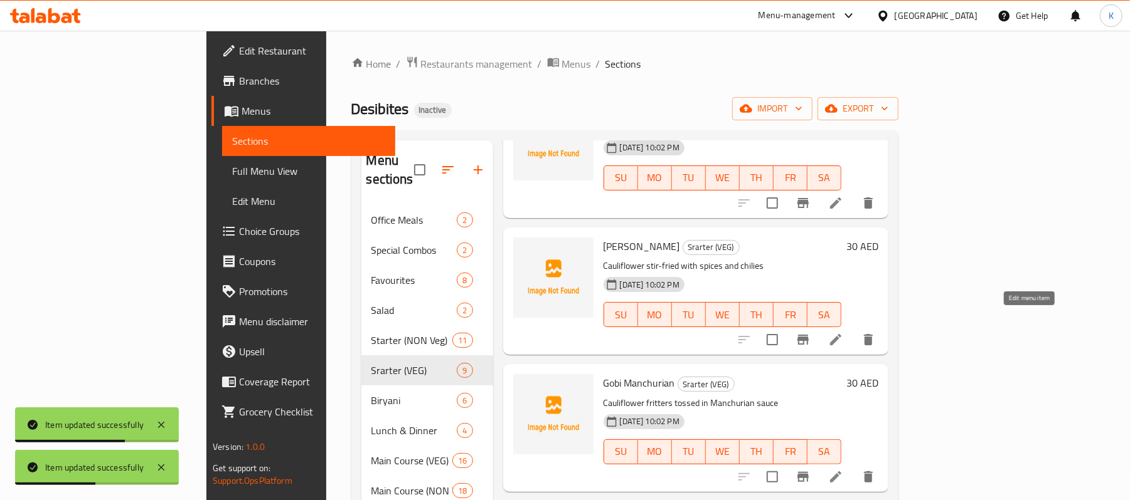
click at [843, 332] on icon at bounding box center [835, 339] width 15 height 15
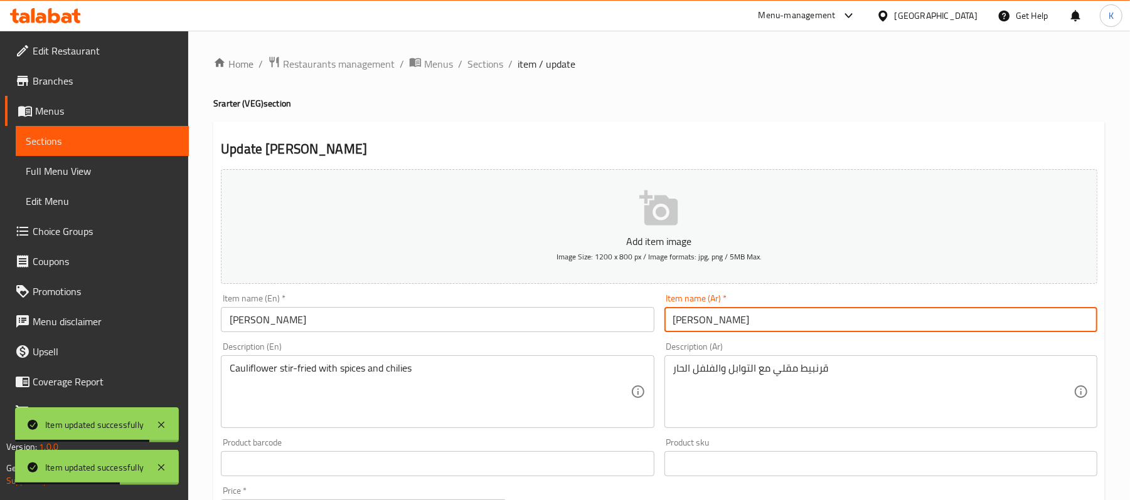
click at [677, 326] on input "تشيلي جوبي" at bounding box center [880, 319] width 433 height 25
click at [866, 315] on input "تشيلي جوبي" at bounding box center [880, 319] width 433 height 25
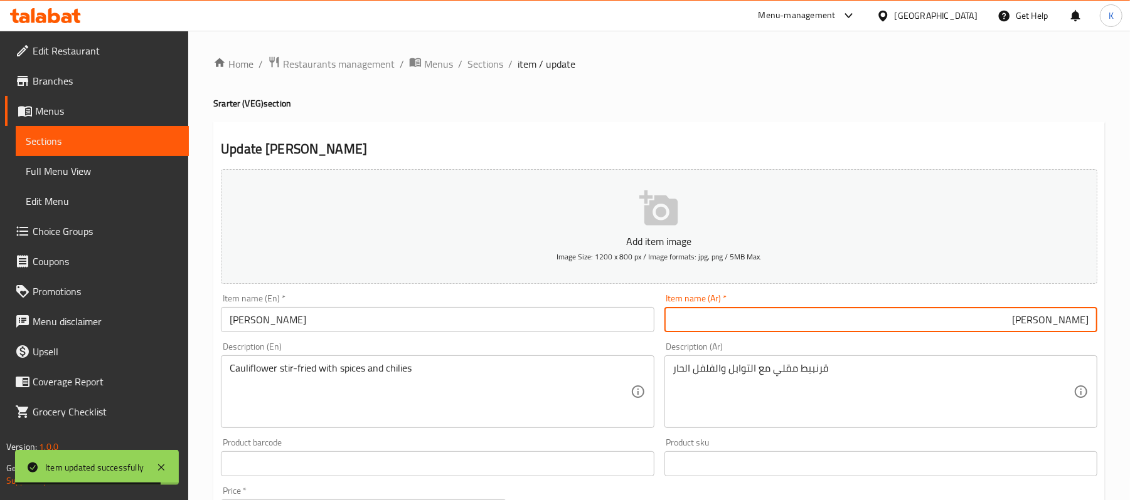
click at [1049, 324] on input "تشيلي جوبي" at bounding box center [880, 319] width 433 height 25
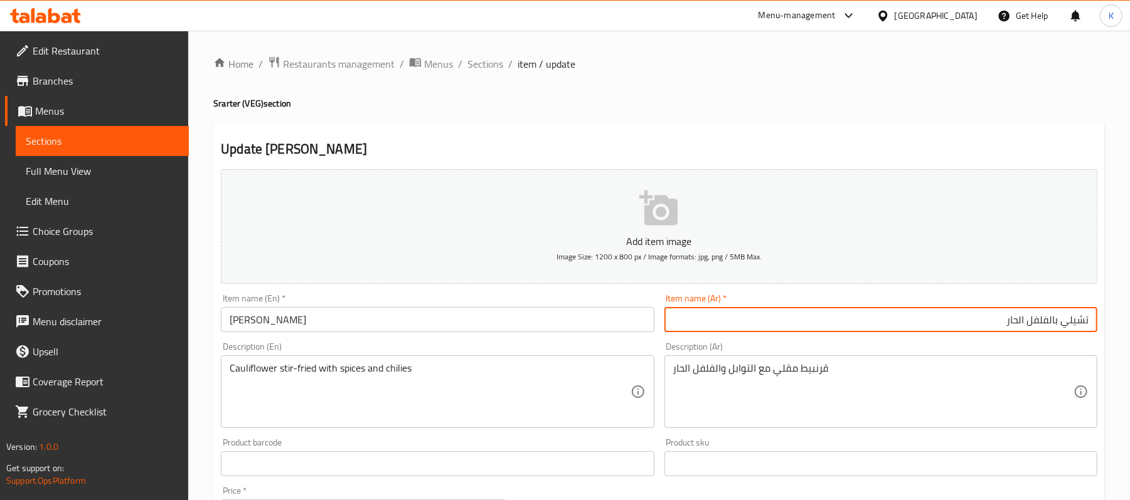
type input "تشيلي بالفلفل الحار"
click at [492, 63] on span "Sections" at bounding box center [485, 63] width 36 height 15
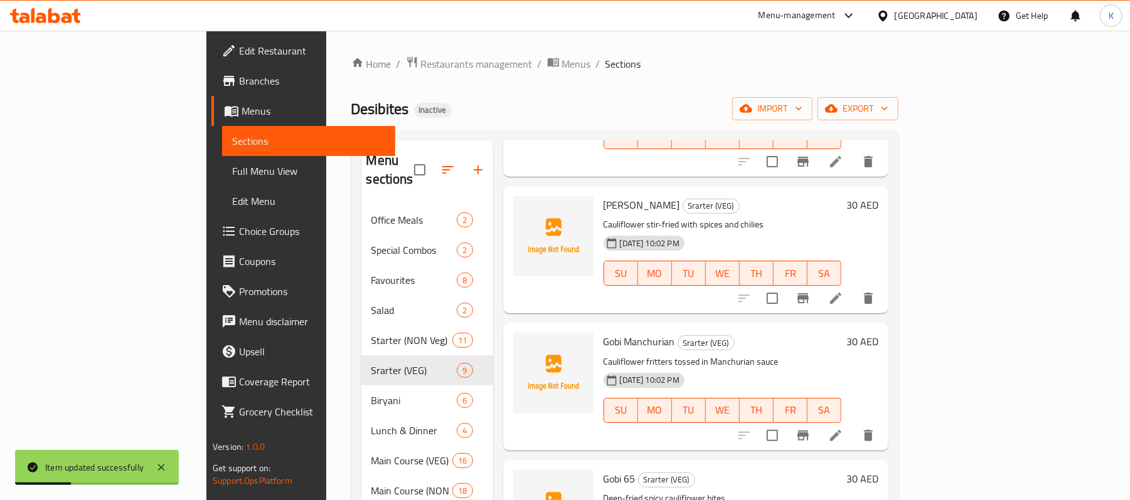
scroll to position [658, 0]
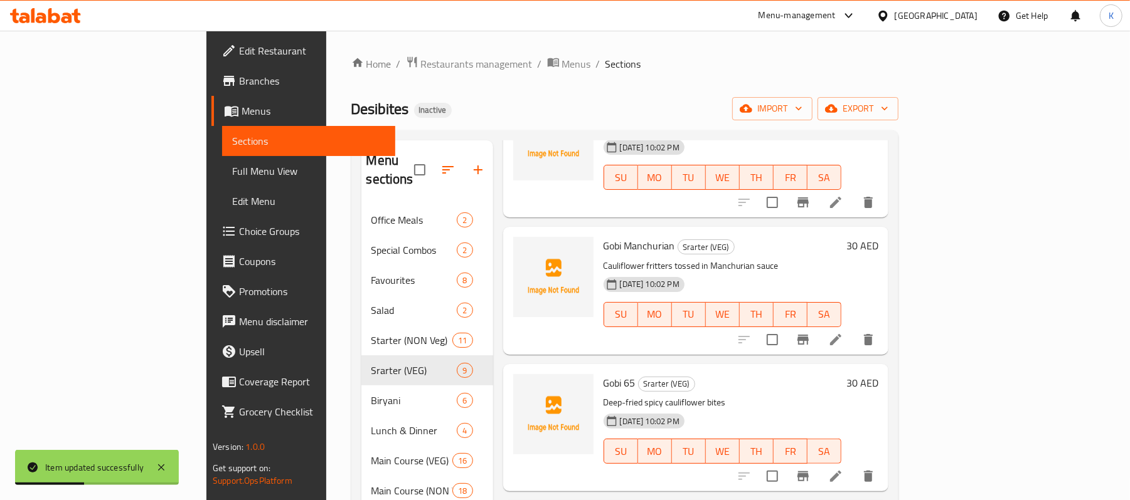
click at [843, 332] on icon at bounding box center [835, 339] width 15 height 15
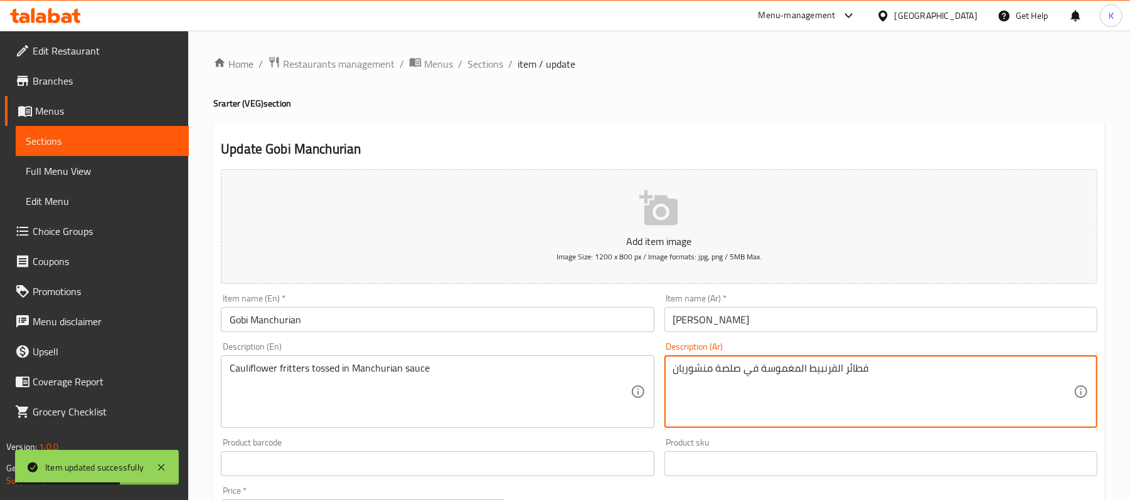
click at [807, 374] on textarea "فطائر القرنبيط المغموسة في صلصة منشوريان" at bounding box center [873, 392] width 400 height 60
type textarea "فطائر القرنبيط المقلية المغموسة في صلصة منشوريان"
click at [307, 309] on input "Gobi Manchurian" at bounding box center [437, 319] width 433 height 25
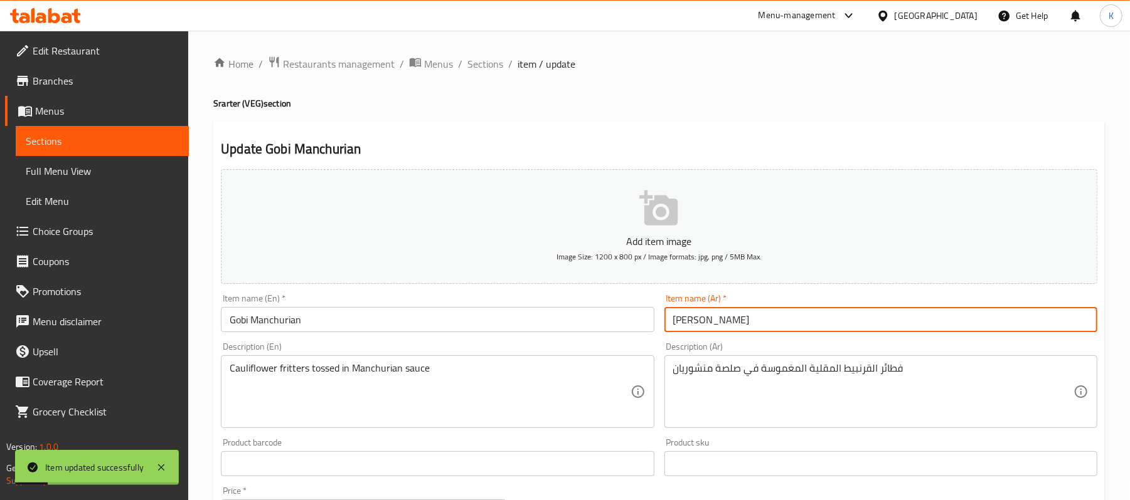
click at [706, 319] on input "جوبي مانشوريان" at bounding box center [880, 319] width 433 height 25
click at [706, 327] on input "جوبي مانشوريان" at bounding box center [880, 319] width 433 height 25
click at [706, 329] on input "جوبي مانشوريان" at bounding box center [880, 319] width 433 height 25
type input "جوبي منشوريان"
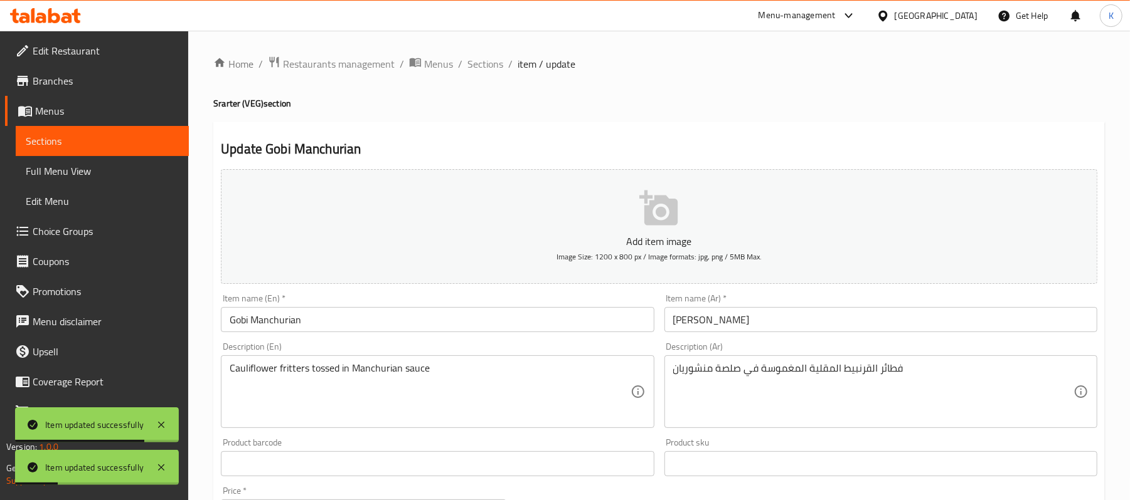
drag, startPoint x: 492, startPoint y: 69, endPoint x: 569, endPoint y: 126, distance: 96.0
click at [492, 69] on span "Sections" at bounding box center [485, 63] width 36 height 15
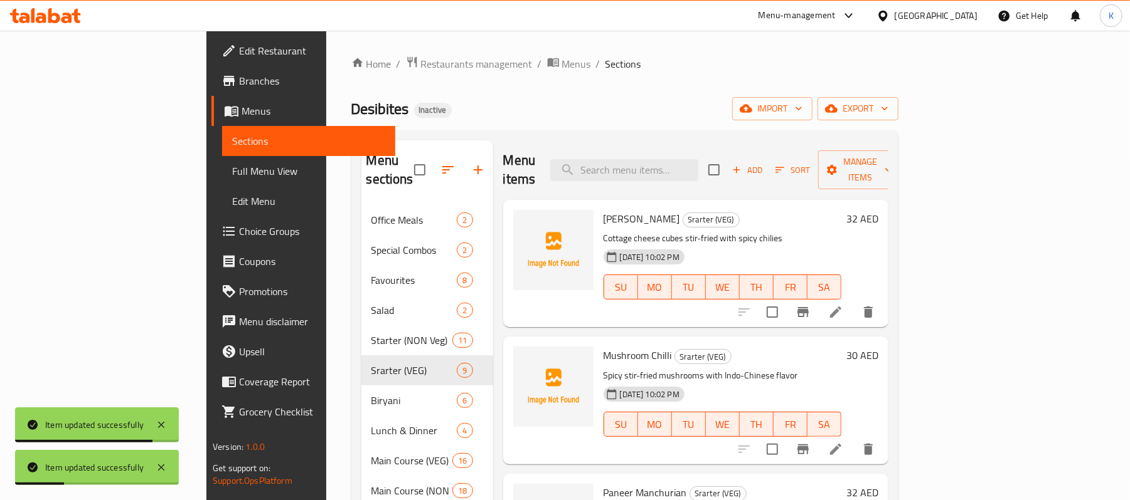
scroll to position [238, 0]
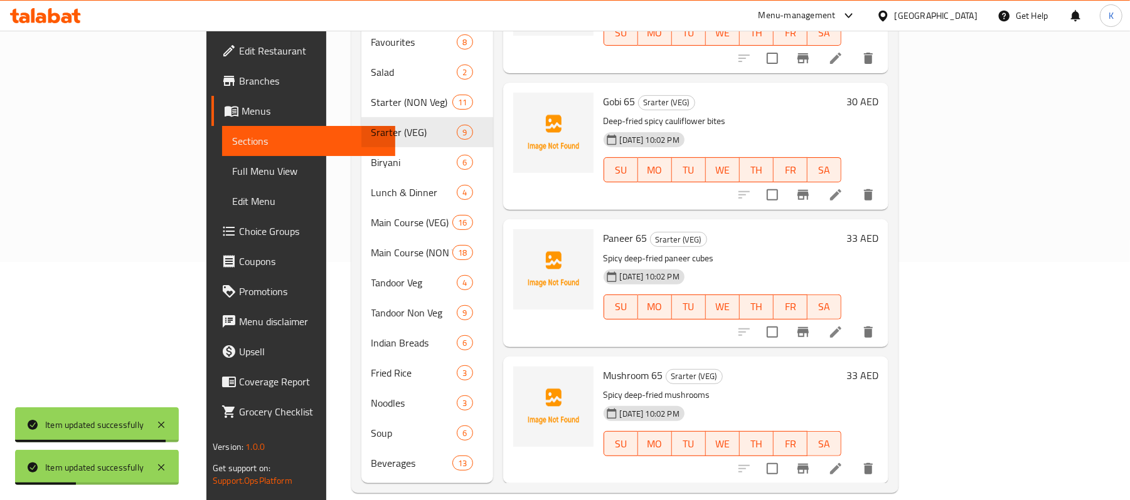
click at [843, 462] on icon at bounding box center [835, 469] width 15 height 15
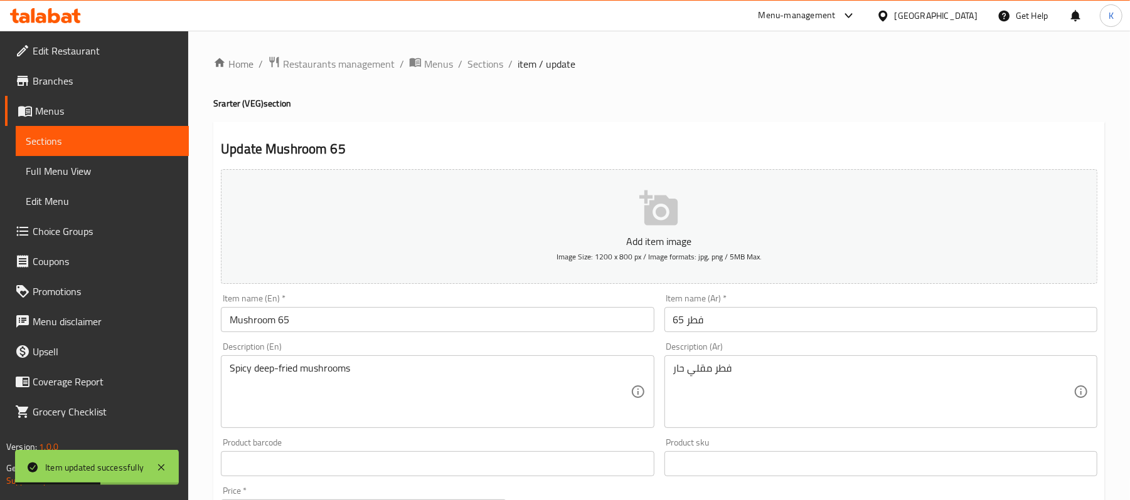
click at [701, 326] on input "فطر 65" at bounding box center [880, 319] width 433 height 25
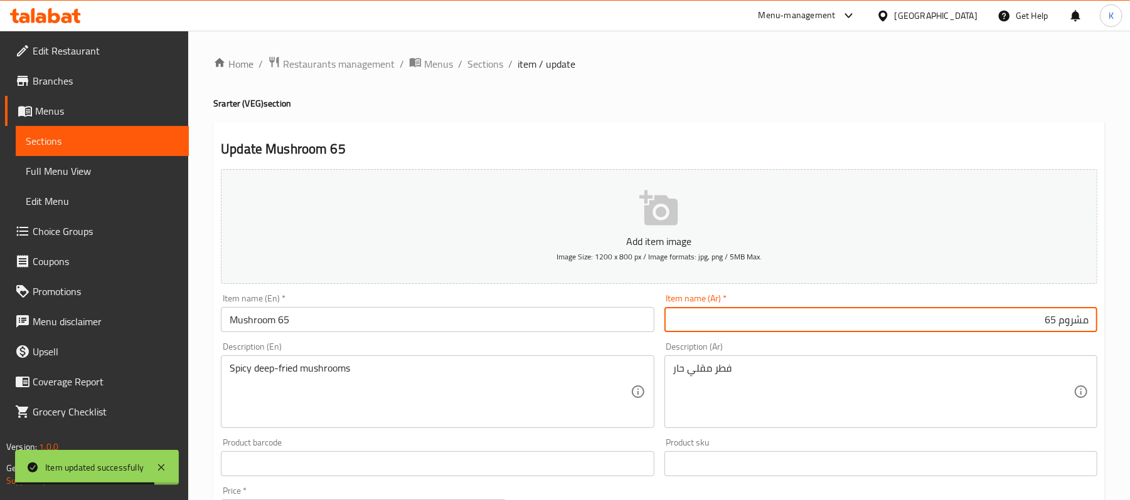
type input "مشروم 65"
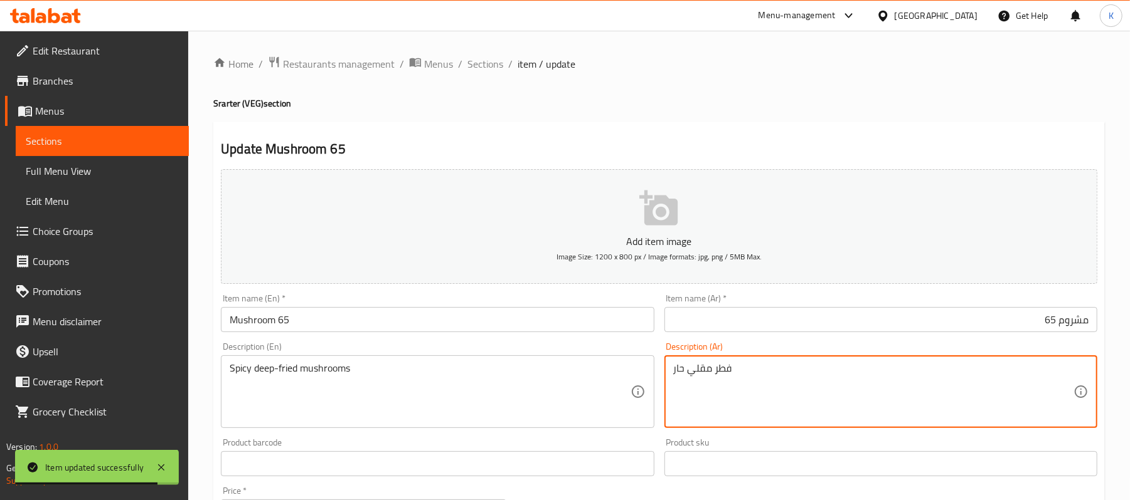
click at [723, 373] on textarea "فطر مقلي حار" at bounding box center [873, 392] width 400 height 60
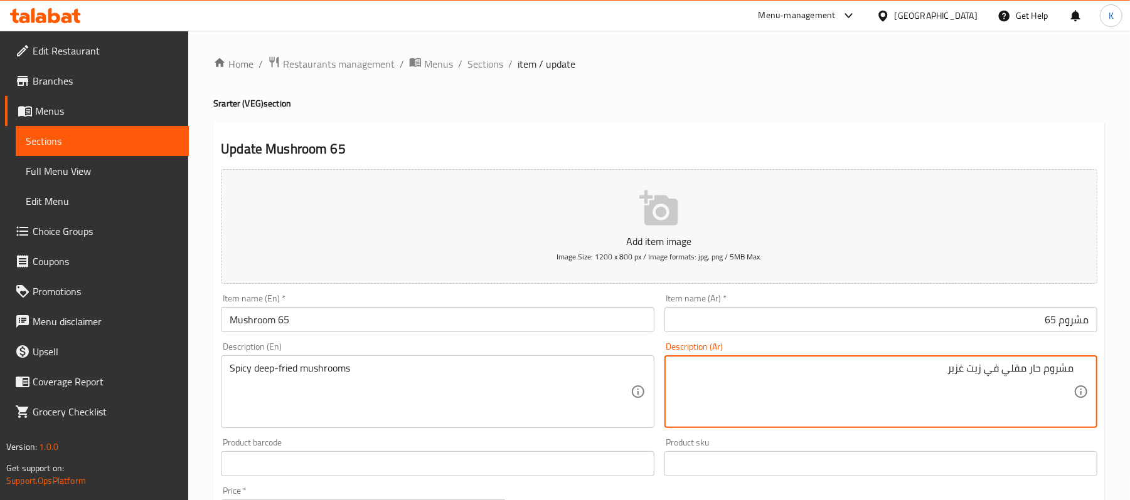
type textarea "مشروم حار مقلي في زيت غزير"
click at [455, 307] on div "Item name (En)   * Mushroom 65 Item name (En) *" at bounding box center [437, 313] width 433 height 38
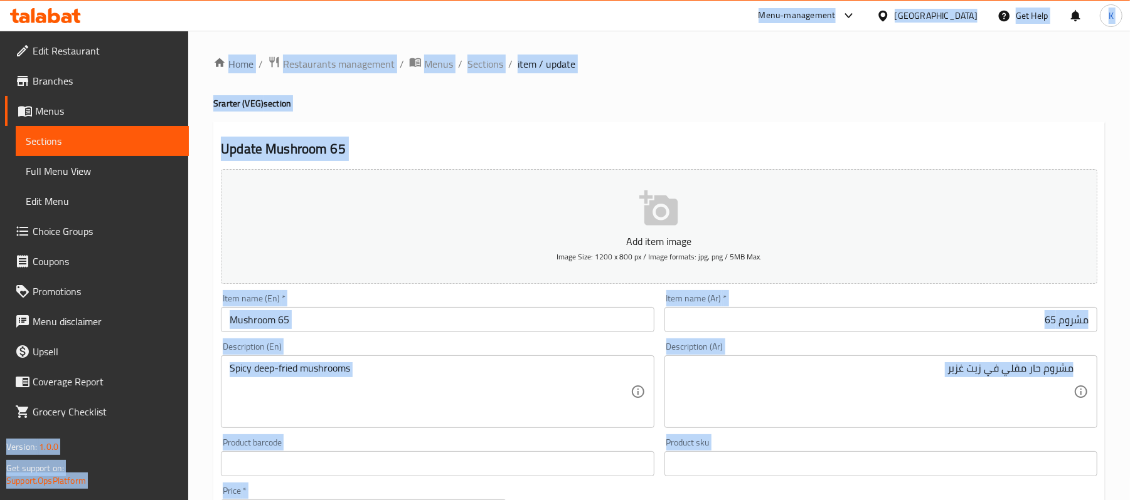
click at [425, 316] on input "Mushroom 65" at bounding box center [437, 319] width 433 height 25
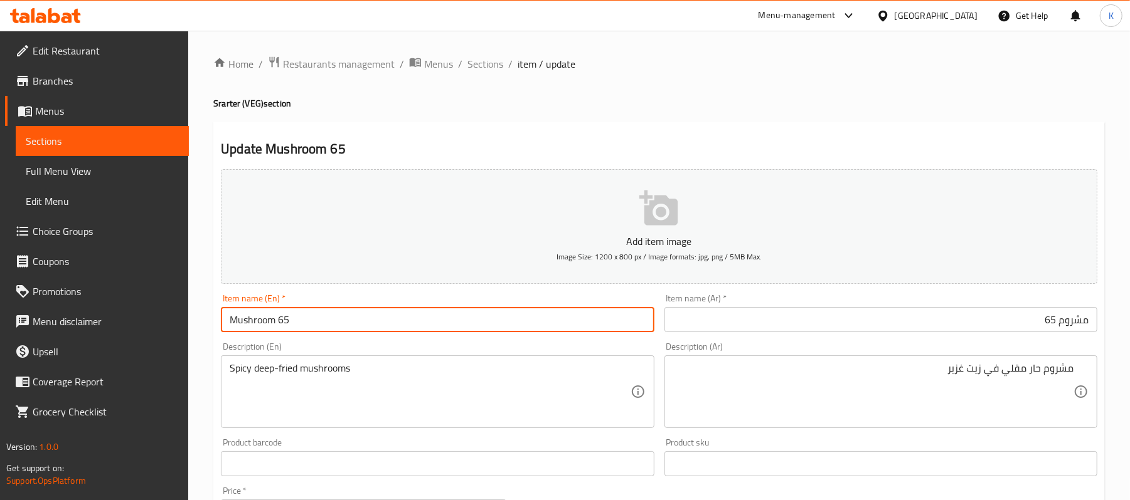
click at [495, 64] on span "Sections" at bounding box center [485, 63] width 36 height 15
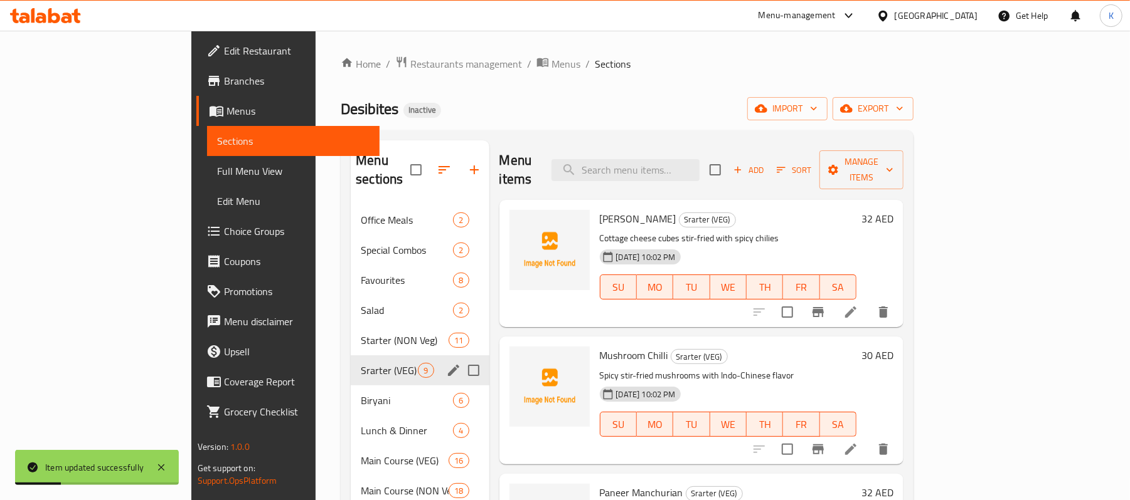
click at [446, 363] on icon "edit" at bounding box center [453, 370] width 15 height 15
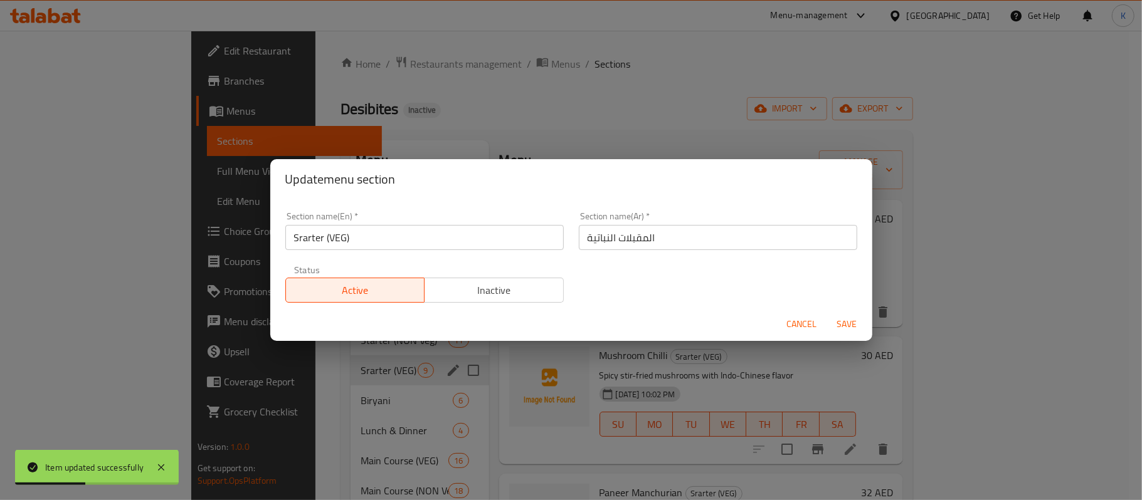
click at [314, 240] on input "Srarter (VEG)" at bounding box center [424, 237] width 278 height 25
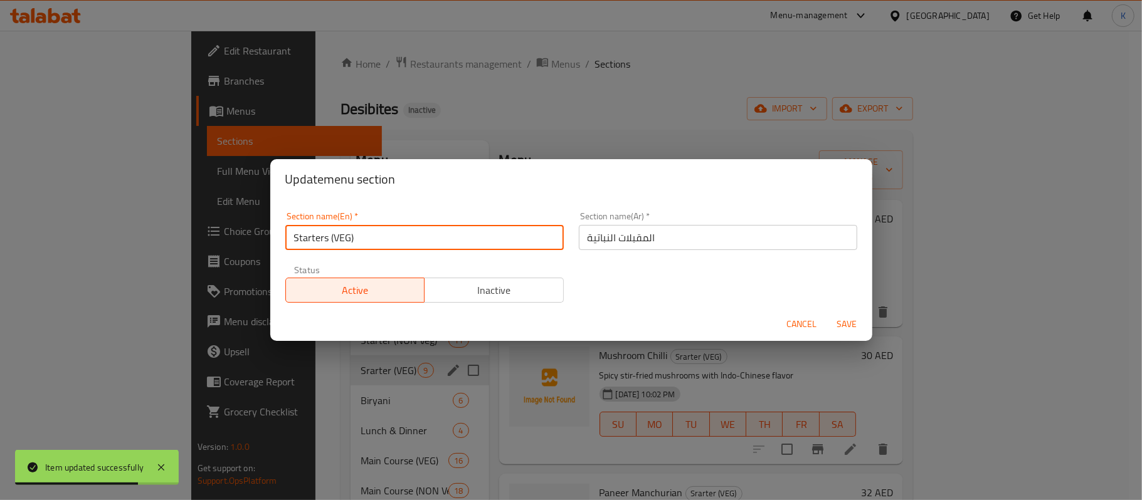
type input "Starters (VEG)"
click at [827, 313] on button "Save" at bounding box center [847, 324] width 40 height 23
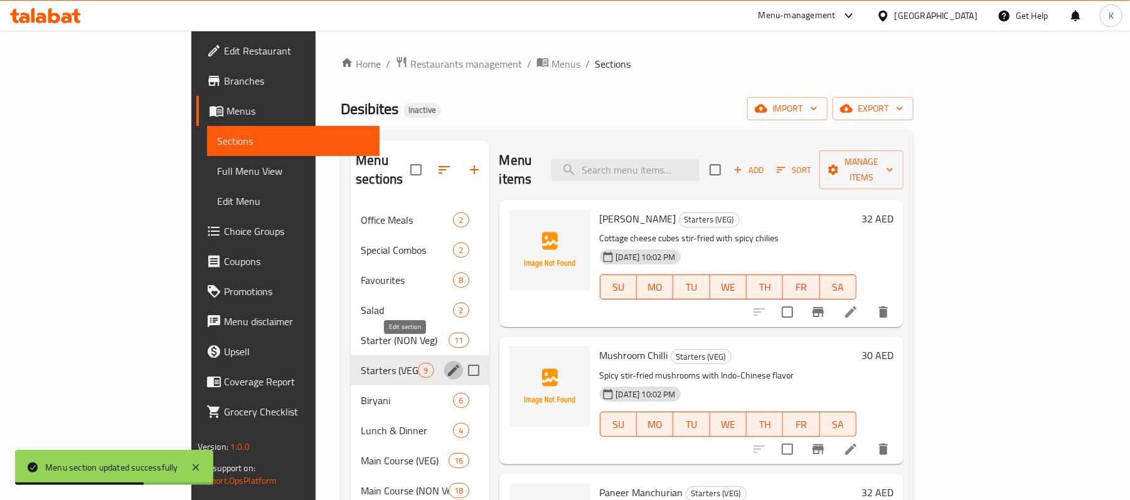
click at [706, 205] on div "Paneer Chilli Starters (VEG) Cottage cheese cubes stir-fried with spicy chilies…" at bounding box center [728, 263] width 267 height 117
click at [702, 173] on div "Menu items Add Sort Manage items" at bounding box center [701, 170] width 405 height 60
click at [699, 171] on input "search" at bounding box center [625, 170] width 148 height 22
paste input "Mutton Biryani"
type input "Mutton Biryani"
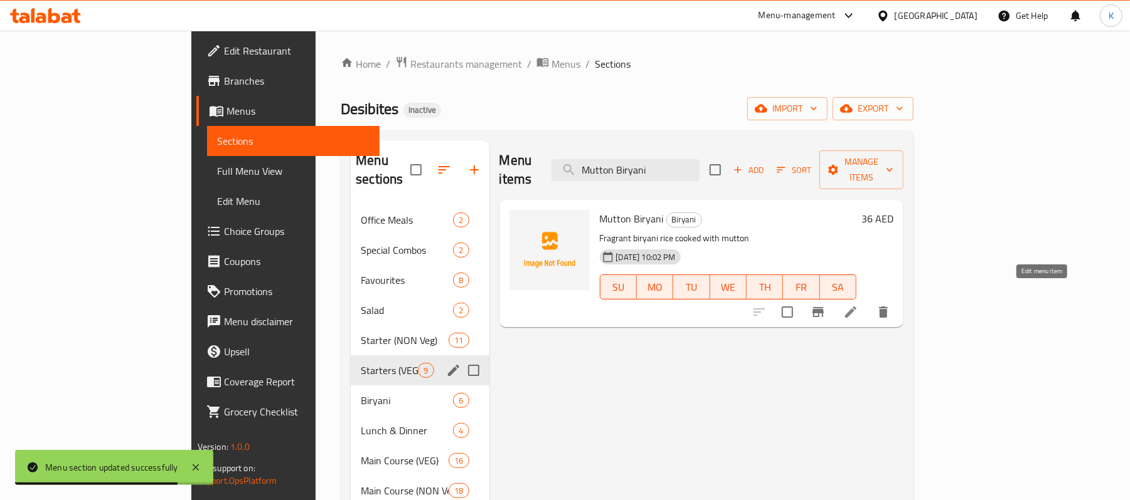
click at [858, 305] on icon at bounding box center [850, 312] width 15 height 15
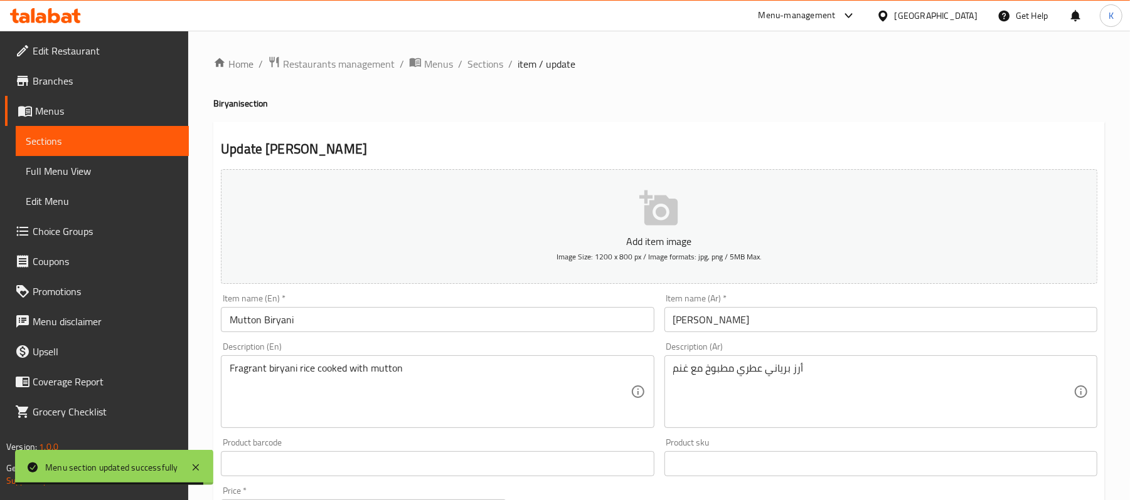
click at [684, 319] on input "بريان غنم" at bounding box center [880, 319] width 433 height 25
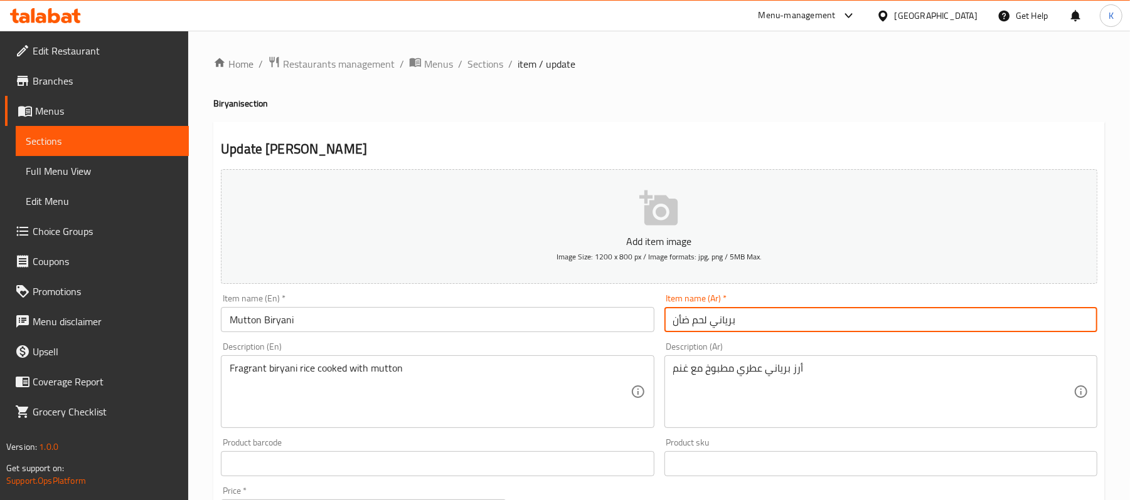
type input "برياني لحم ضأن"
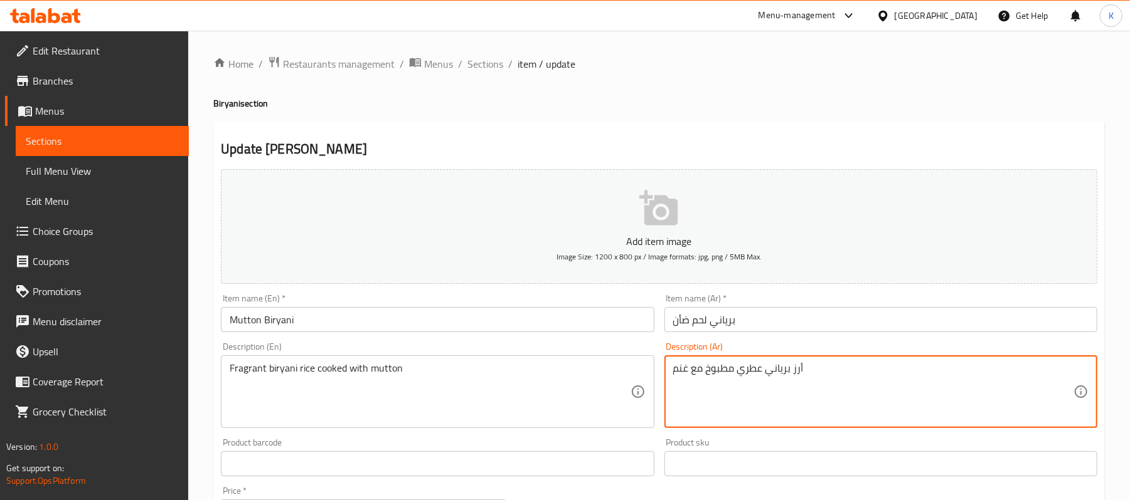
click at [678, 374] on textarea "أرز برياني عطري مطبوخ مع غنم" at bounding box center [873, 392] width 400 height 60
type textarea "أرز برياني عطري مطبوخ مع لحم ضأن"
click at [435, 319] on input "Mutton Biryani" at bounding box center [437, 319] width 433 height 25
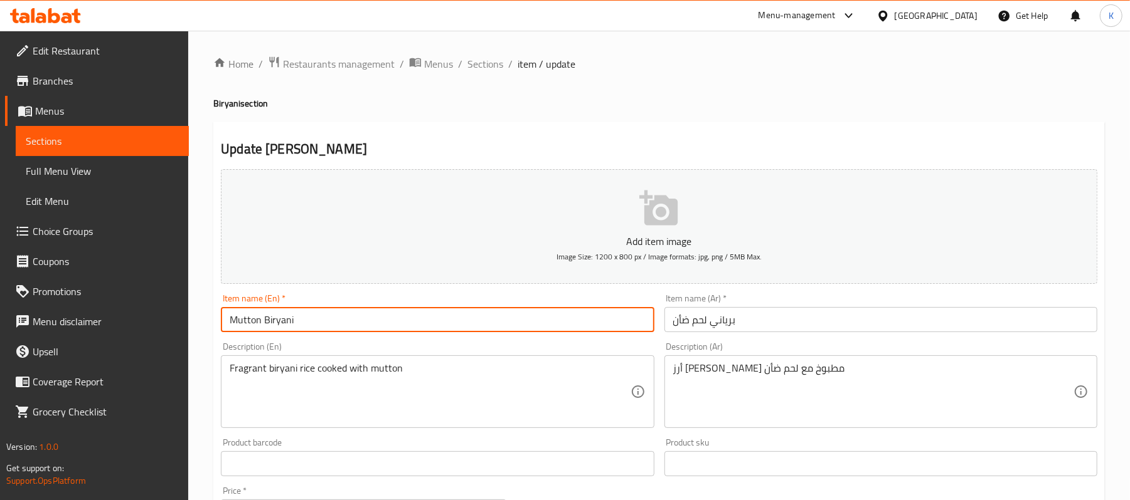
click at [490, 61] on span "Sections" at bounding box center [485, 63] width 36 height 15
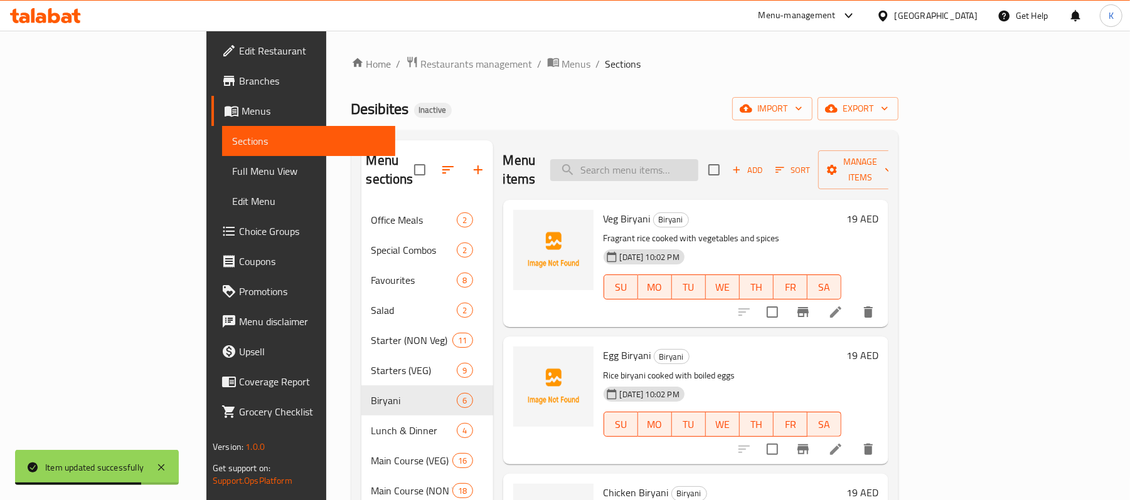
click at [698, 171] on input "search" at bounding box center [624, 170] width 148 height 22
paste input "Veg Kolapuri"
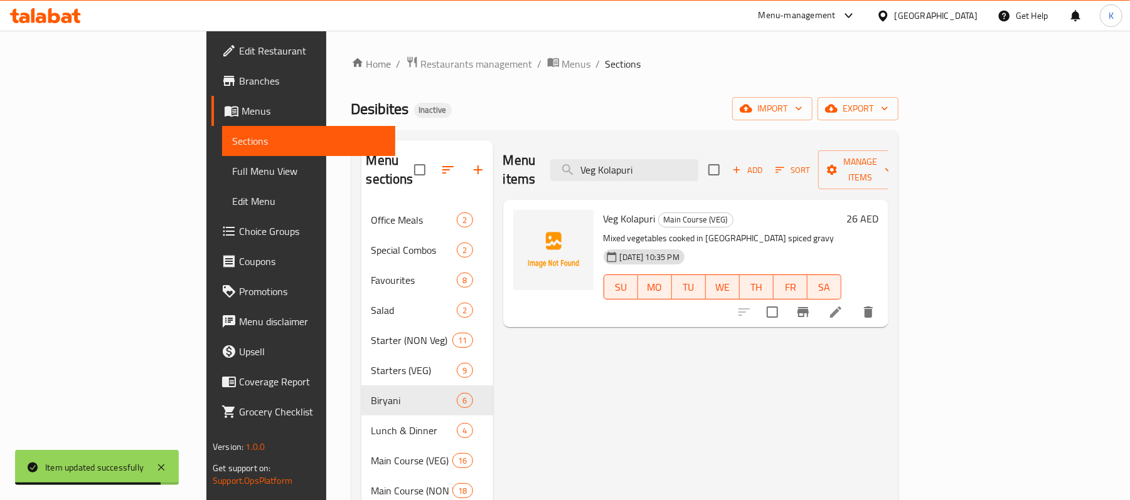
type input "Veg Kolapuri"
click at [853, 301] on li at bounding box center [835, 312] width 35 height 23
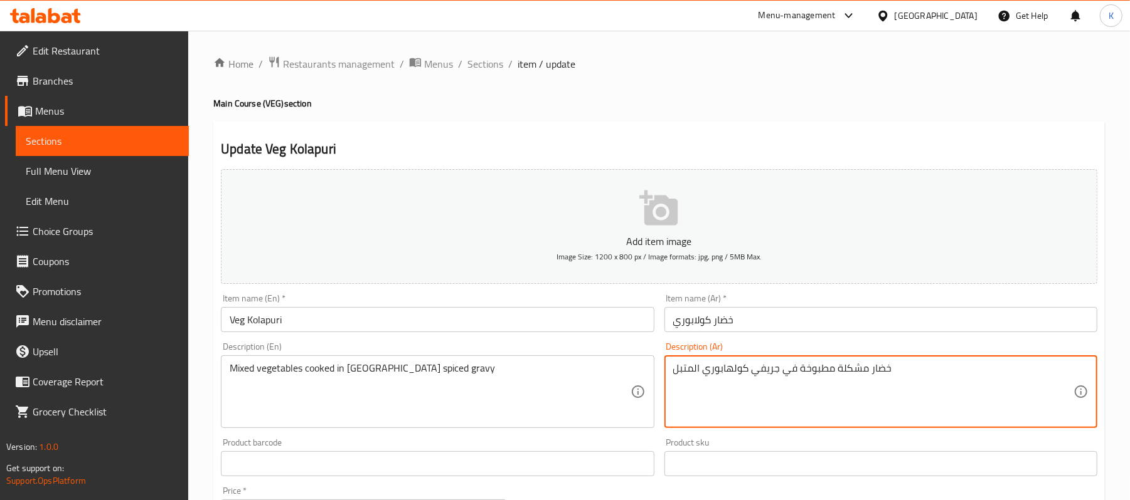
click at [874, 374] on textarea "خضار مشكلة مطبوخة في جريفي كولهابوري المتبل" at bounding box center [873, 392] width 400 height 60
click at [874, 375] on textarea "خضار مشكلة مطبوخة في جريفي كولهابوري المتبل" at bounding box center [873, 392] width 400 height 60
type textarea "خضروات مشكلة مطبوخة في جريفي كولهابوري المتبل"
click at [525, 322] on input "Veg Kolapuri" at bounding box center [437, 319] width 433 height 25
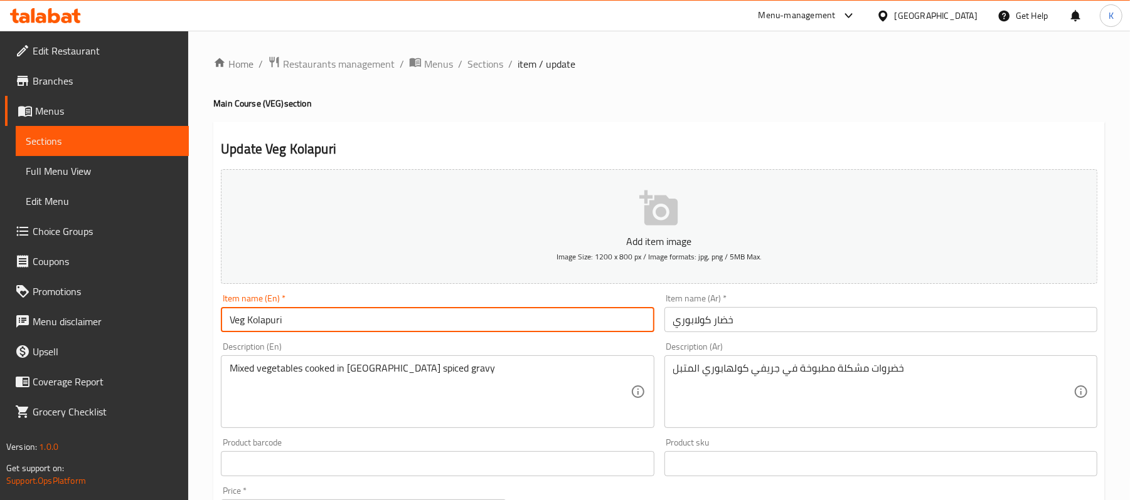
click at [490, 64] on span "Sections" at bounding box center [485, 63] width 36 height 15
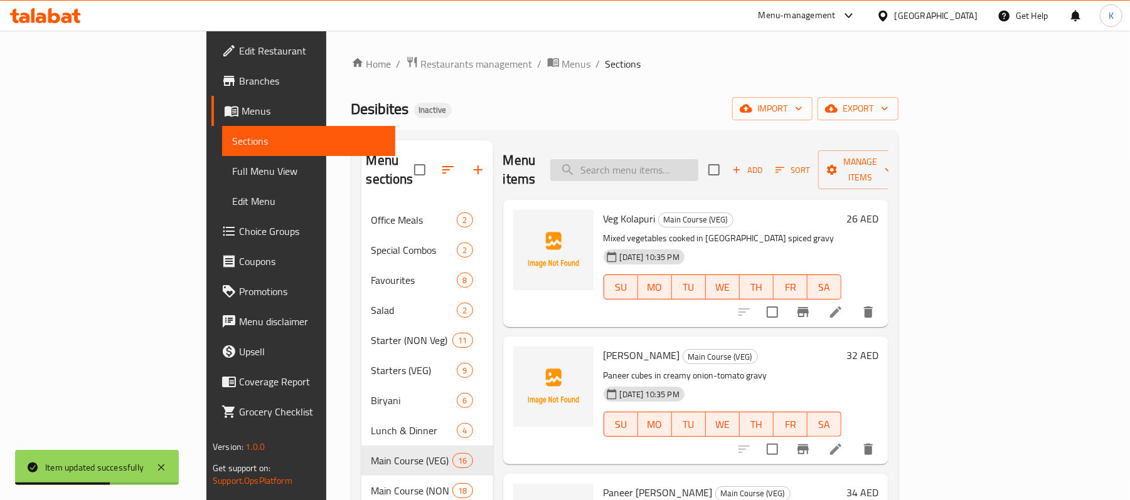
click at [698, 172] on input "search" at bounding box center [624, 170] width 148 height 22
paste input "Paneer Butter Masala"
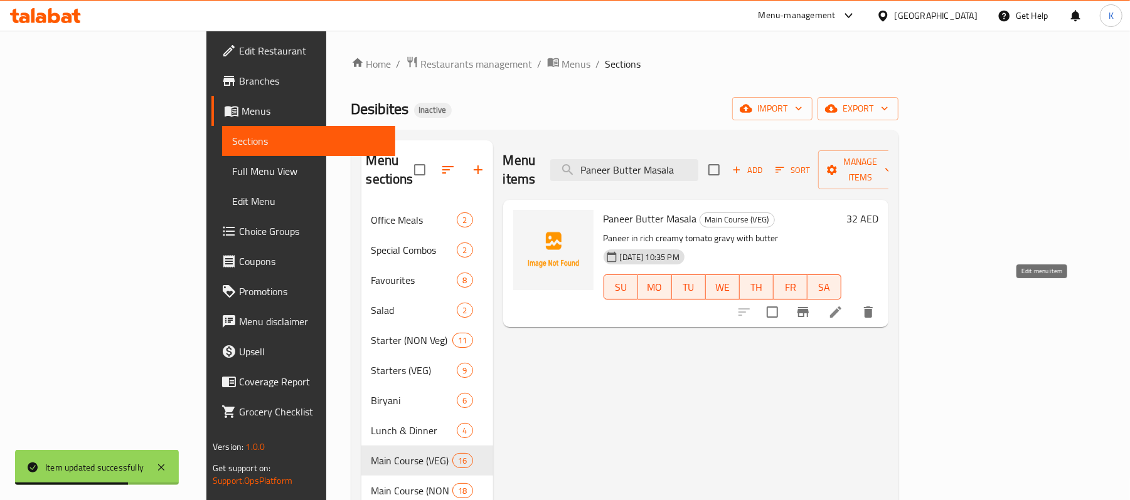
type input "Paneer Butter Masala"
click at [843, 305] on icon at bounding box center [835, 312] width 15 height 15
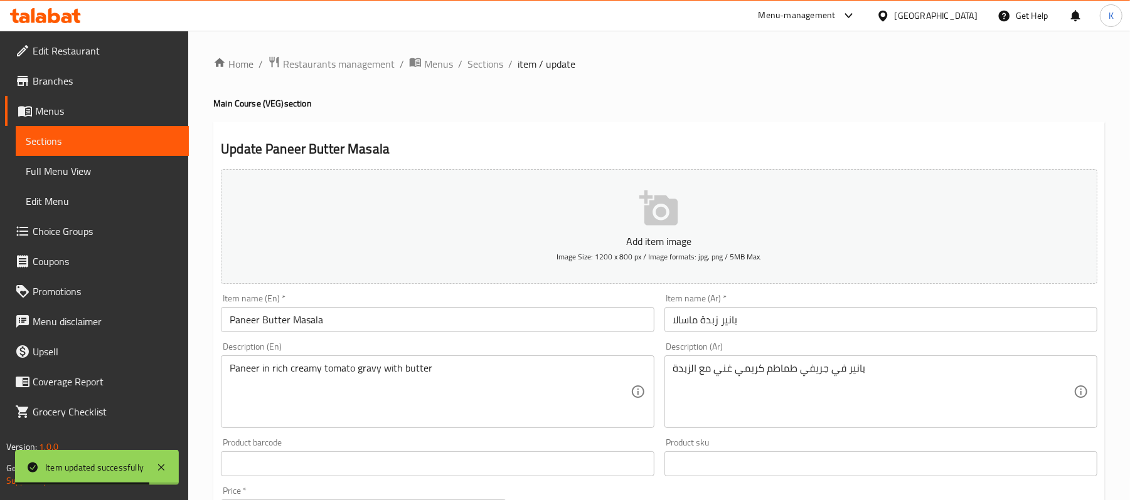
click at [715, 322] on input "بانير زبدة ماسالا" at bounding box center [880, 319] width 433 height 25
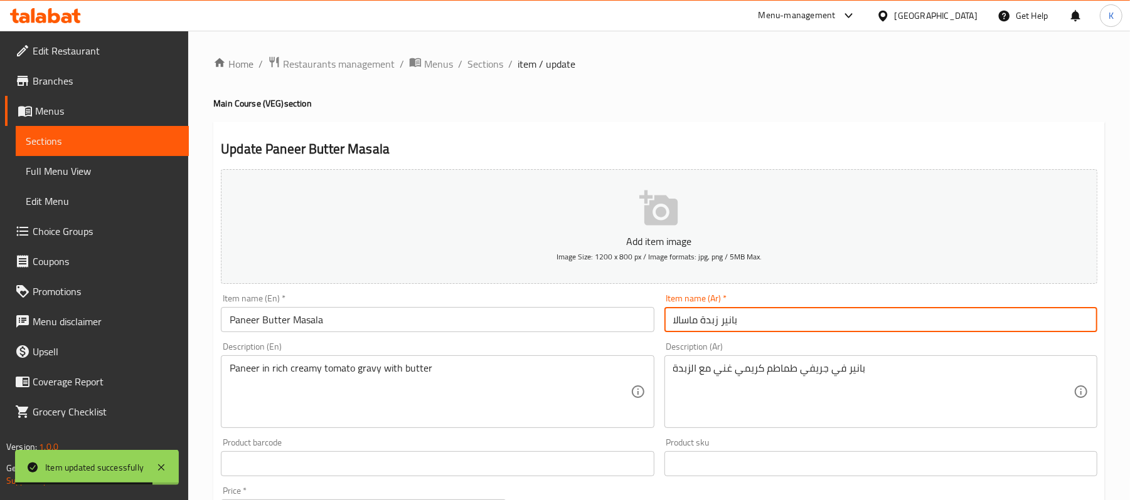
click at [715, 322] on input "بانير زبدة ماسالا" at bounding box center [880, 319] width 433 height 25
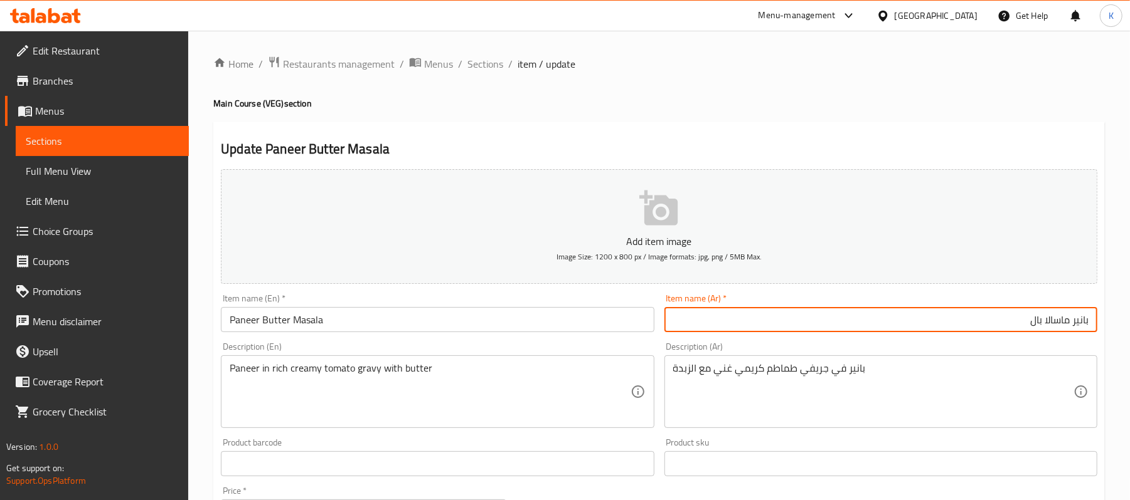
paste input "زبدة"
type input "بانير ماسالا بالزبدة"
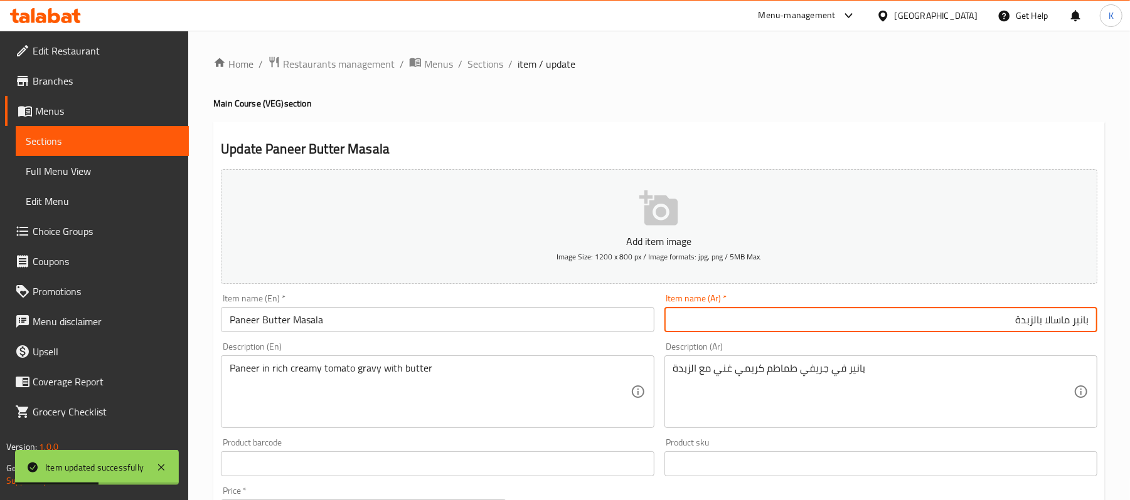
click at [492, 70] on span "Sections" at bounding box center [485, 63] width 36 height 15
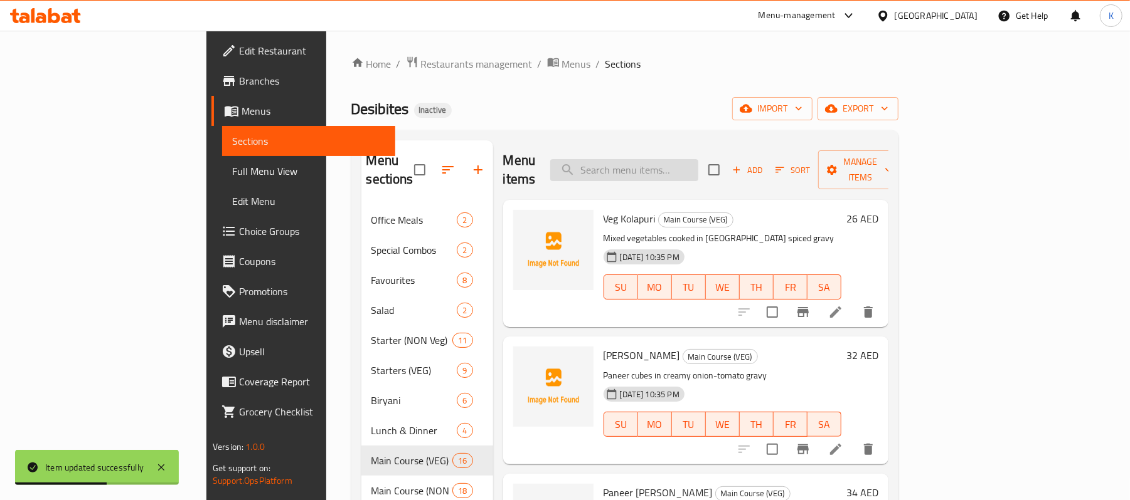
click at [698, 159] on input "search" at bounding box center [624, 170] width 148 height 22
paste input "Mushroom Masala"
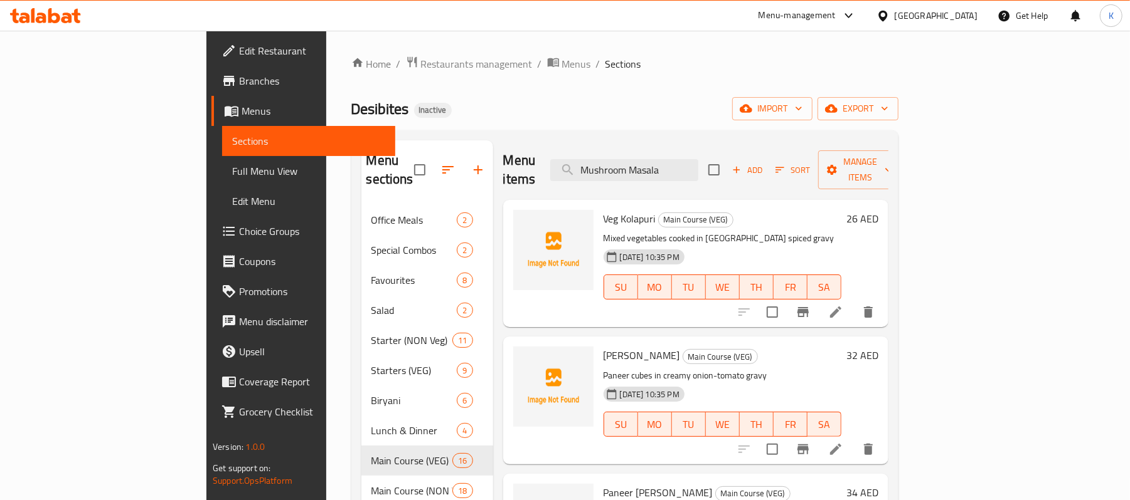
paste input "Rajm"
type input "Rajma"
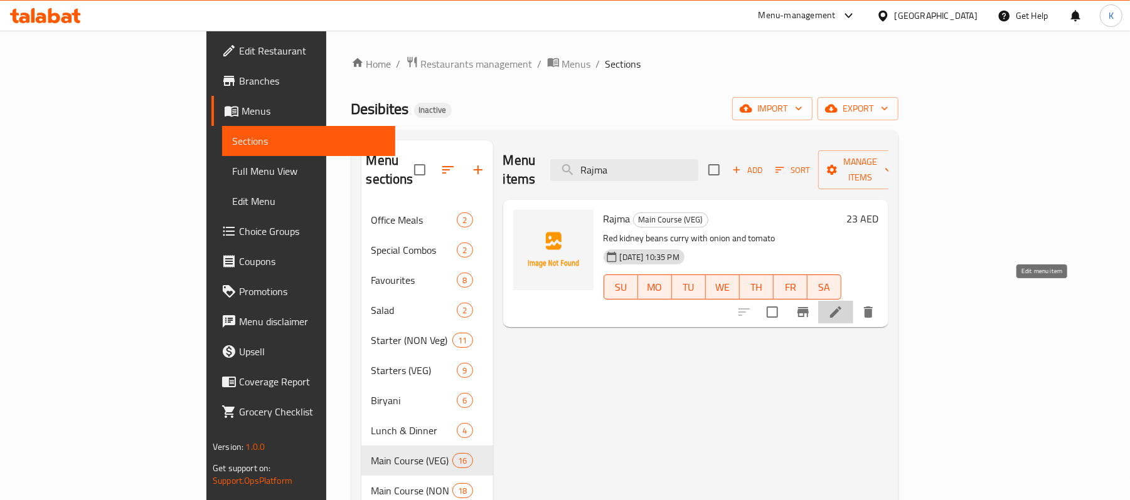
click at [843, 305] on icon at bounding box center [835, 312] width 15 height 15
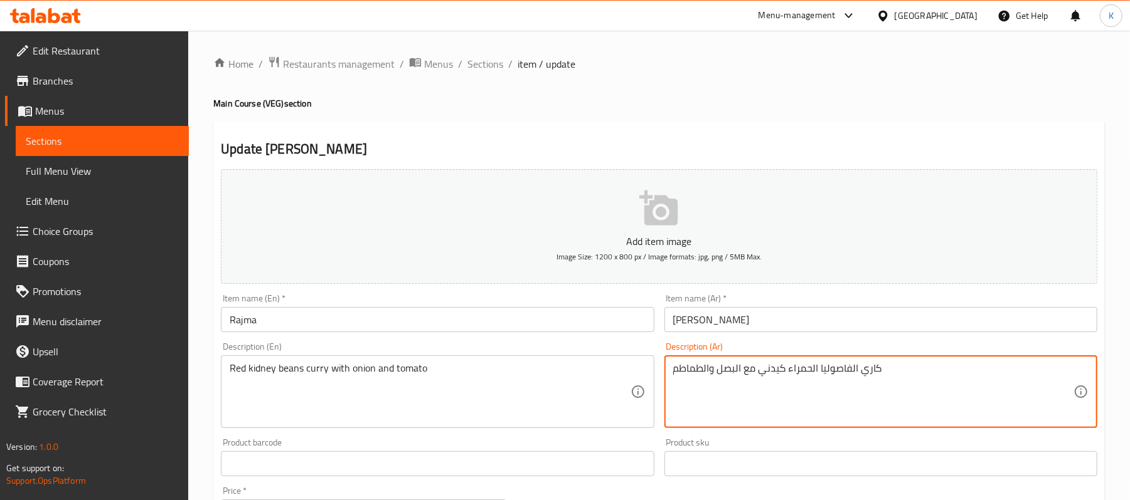
click at [776, 371] on textarea "كاري الفاصوليا الحمراء كيدني مع البصل والطماطم" at bounding box center [873, 392] width 400 height 60
type textarea "كاري الفاصوليا الحمراء مع البصل والطماطم"
click at [468, 324] on input "Rajma" at bounding box center [437, 319] width 433 height 25
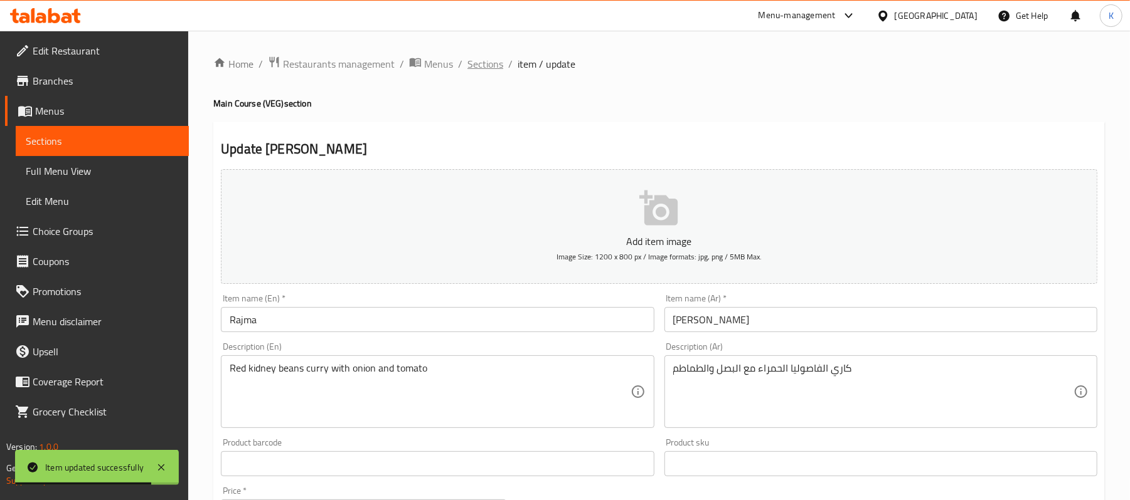
click at [497, 68] on span "Sections" at bounding box center [485, 63] width 36 height 15
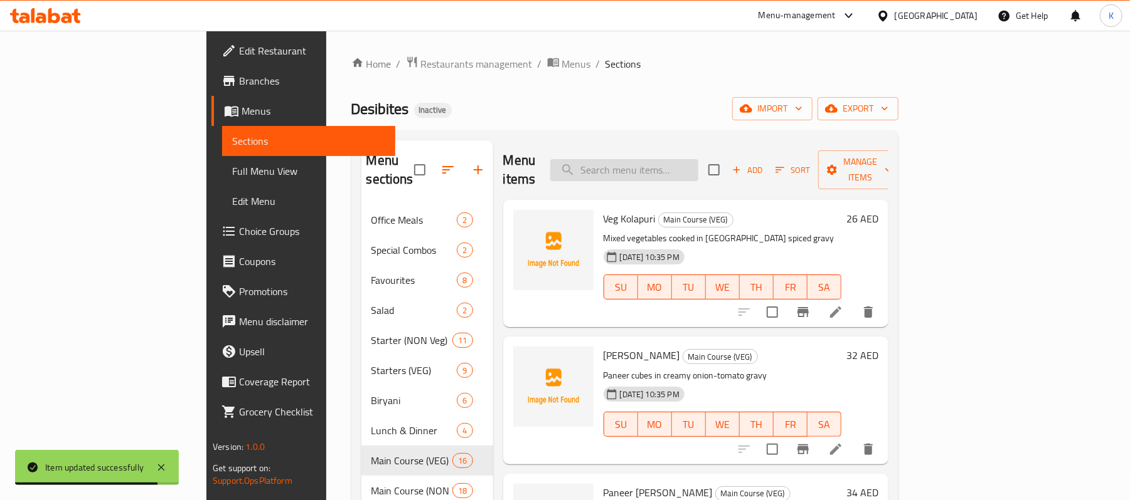
click at [698, 163] on input "search" at bounding box center [624, 170] width 148 height 22
paste input "Desibites Spl Chicken"
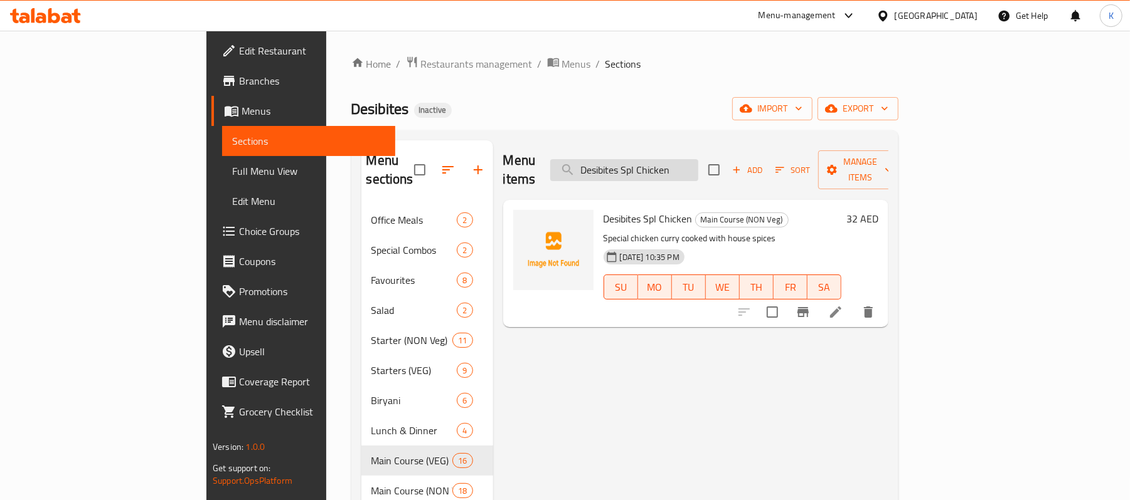
click at [690, 167] on input "Desibites Spl Chicken" at bounding box center [624, 170] width 148 height 22
drag, startPoint x: 694, startPoint y: 169, endPoint x: 784, endPoint y: 178, distance: 90.7
click at [778, 178] on div "Menu items Desibites Spl Chicken Add Sort Manage items" at bounding box center [695, 170] width 385 height 60
type input "Desibites"
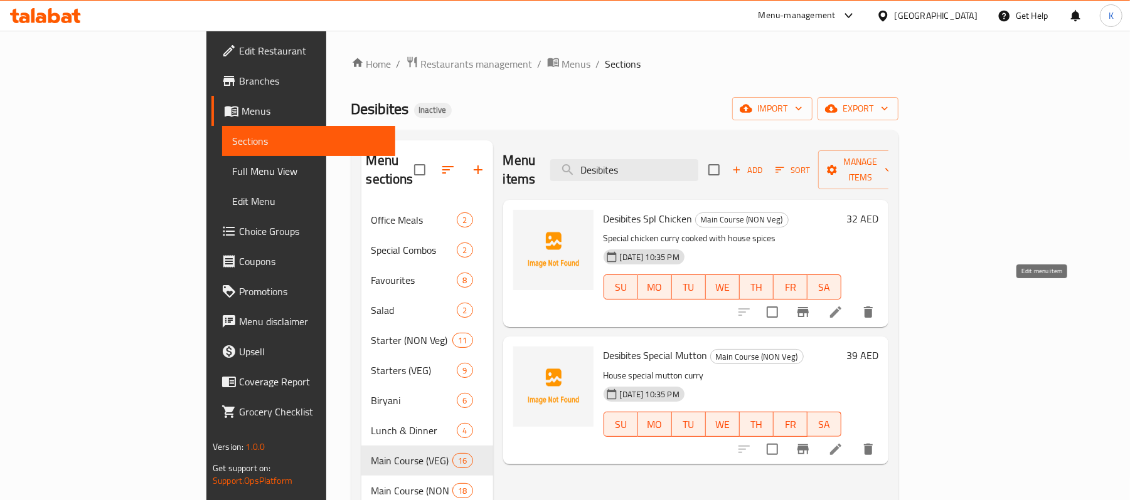
click at [843, 305] on icon at bounding box center [835, 312] width 15 height 15
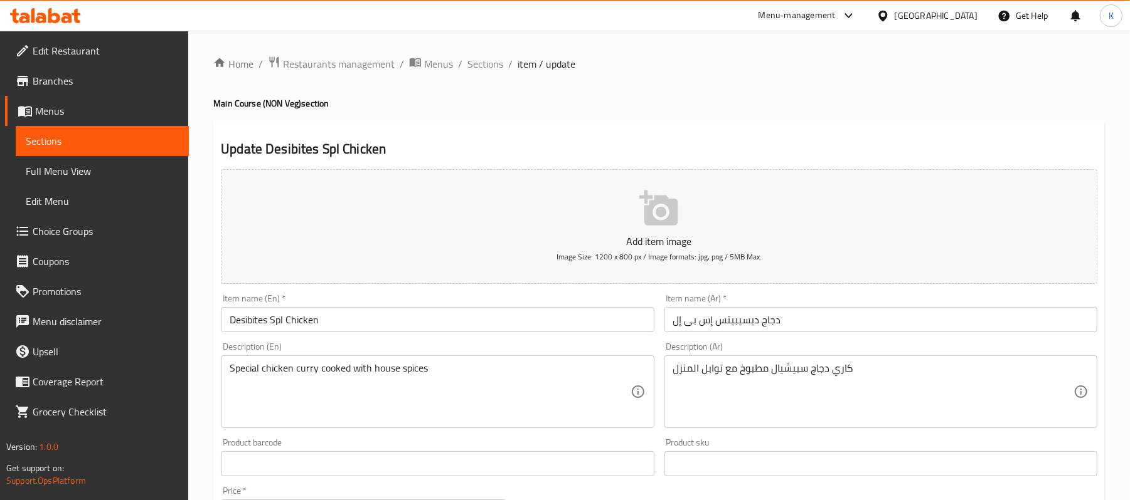
click at [733, 325] on input "دجاج ديسيبيتس إس بى إل" at bounding box center [880, 319] width 433 height 25
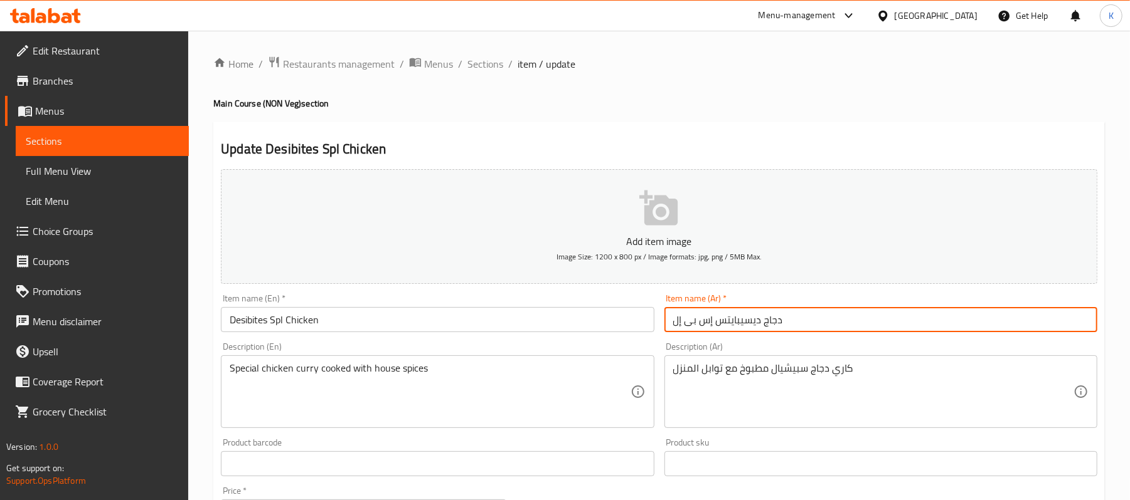
type input "دجاج ديسيبايتس إس بى إل"
drag, startPoint x: 269, startPoint y: 325, endPoint x: 164, endPoint y: 325, distance: 105.4
click at [164, 325] on div "Edit Restaurant Branches Menus Sections Full Menu View Edit Menu Choice Groups …" at bounding box center [565, 458] width 1130 height 855
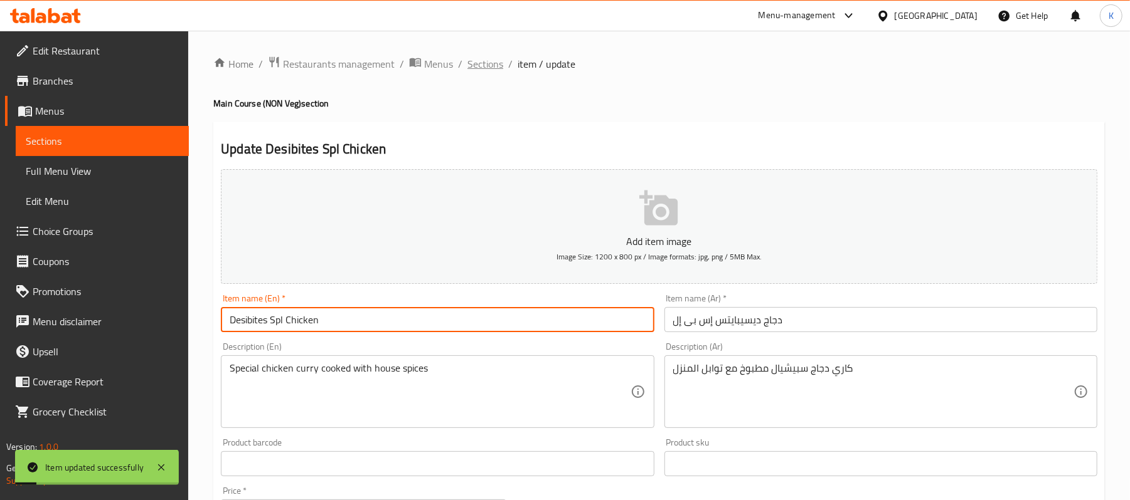
click at [492, 63] on span "Sections" at bounding box center [485, 63] width 36 height 15
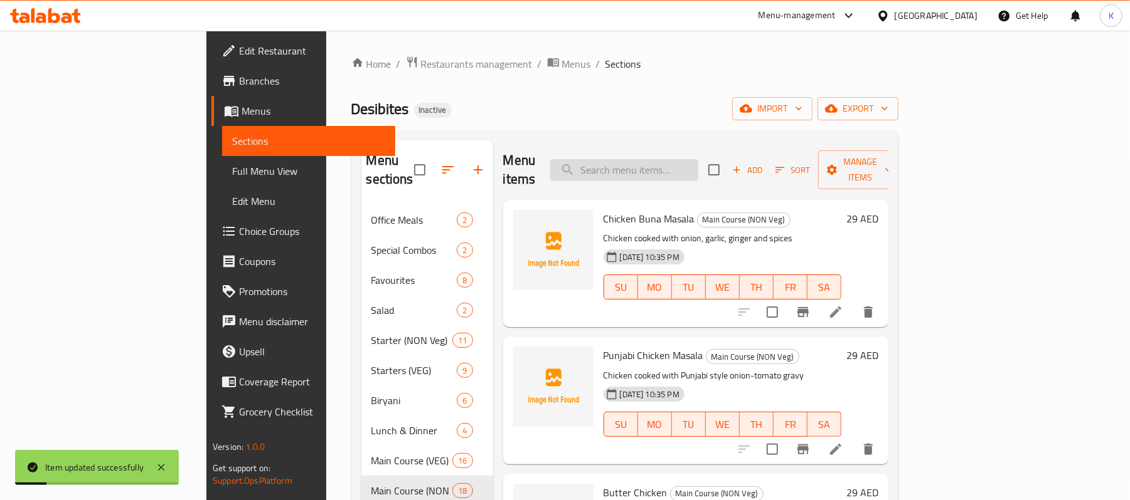
click at [662, 159] on input "search" at bounding box center [624, 170] width 148 height 22
paste input "Desibites"
type input "Desibites"
click at [853, 438] on li at bounding box center [835, 449] width 35 height 23
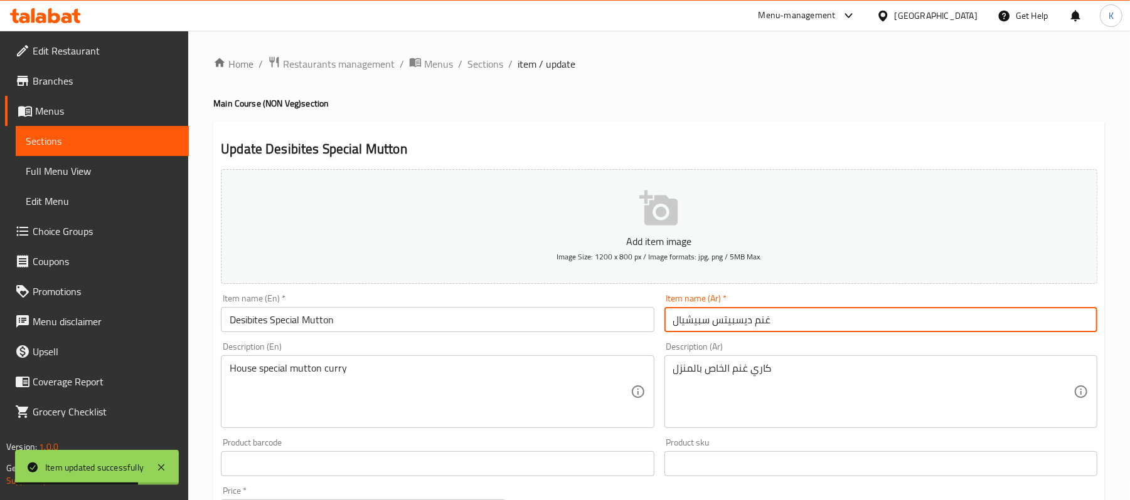
click at [736, 327] on input "غنم ديسبيتس سبيشيال" at bounding box center [880, 319] width 433 height 25
click at [729, 324] on input "غنم ديسيبيتس سبيشيال" at bounding box center [880, 319] width 433 height 25
click at [731, 324] on input "غنم ديسيبيتس سبيشيال" at bounding box center [880, 319] width 433 height 25
click at [776, 329] on input "غنم ديسيبايتس سبيشيال" at bounding box center [880, 319] width 433 height 25
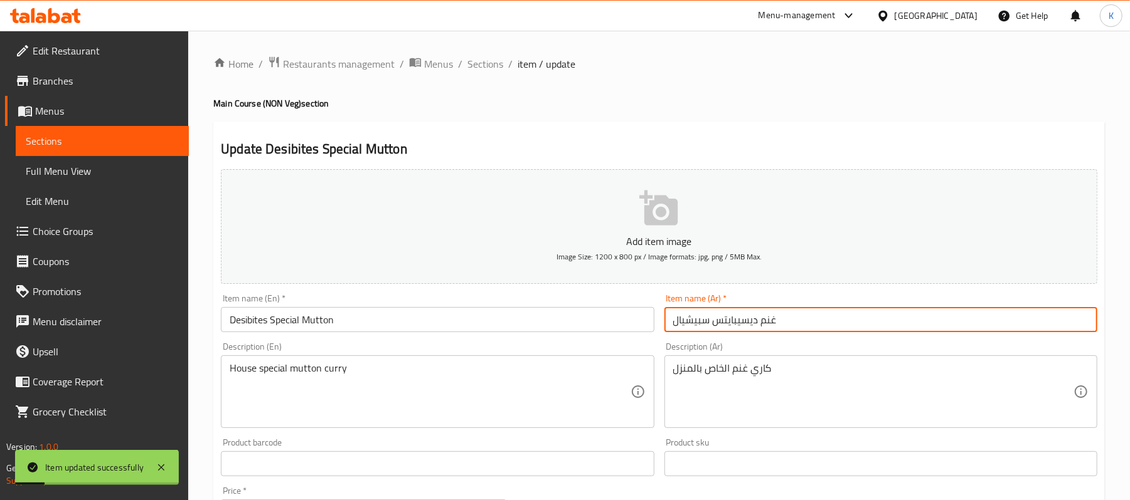
click at [776, 329] on input "غنم ديسيبايتس سبيشيال" at bounding box center [880, 319] width 433 height 25
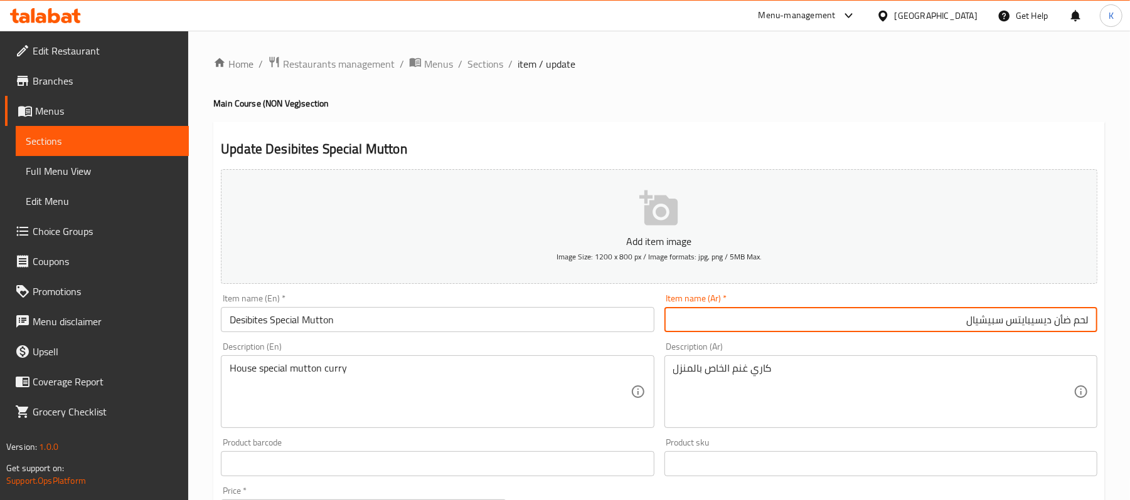
type input "لحم ضأن ديسيبايتس سبيشيال"
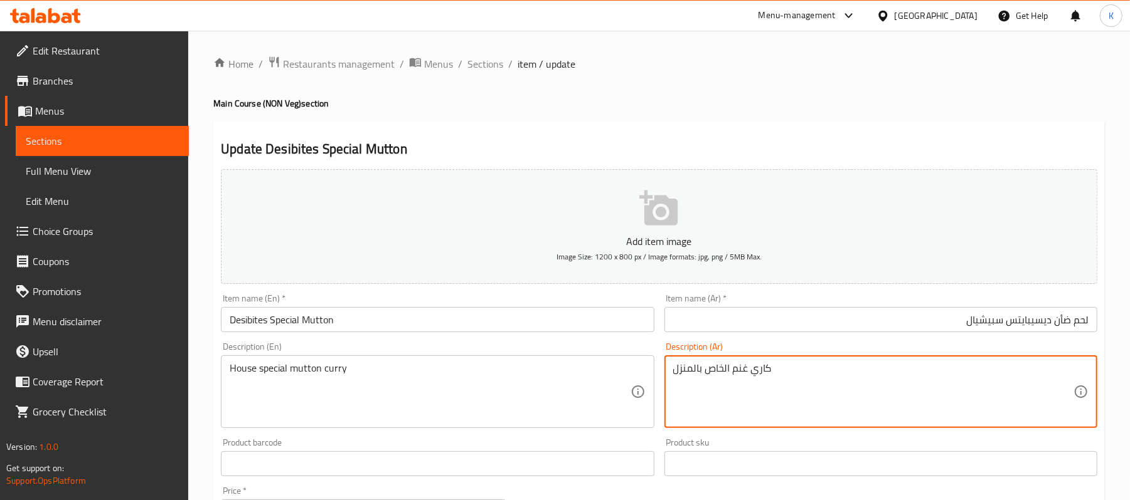
click at [756, 368] on textarea "كاري غنم الخاص بالمنزل" at bounding box center [873, 392] width 400 height 60
type textarea "g"
type textarea "لحم ضأن بالكاري خاص بالمطعم"
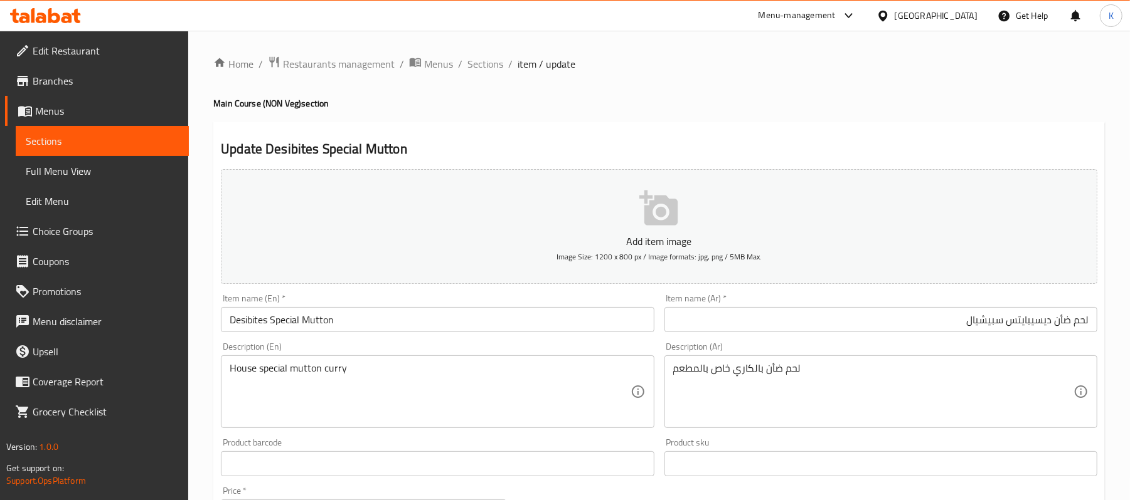
click at [482, 339] on div "Description (En) House special mutton curry Description (En)" at bounding box center [437, 385] width 443 height 96
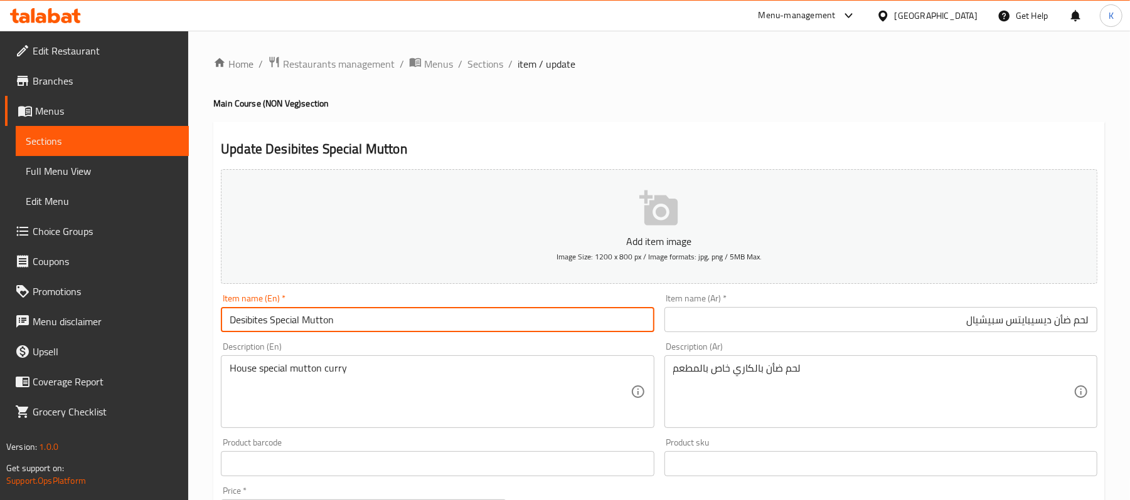
click at [494, 329] on input "Desibites Special Mutton" at bounding box center [437, 319] width 433 height 25
click at [484, 66] on span "Sections" at bounding box center [485, 63] width 36 height 15
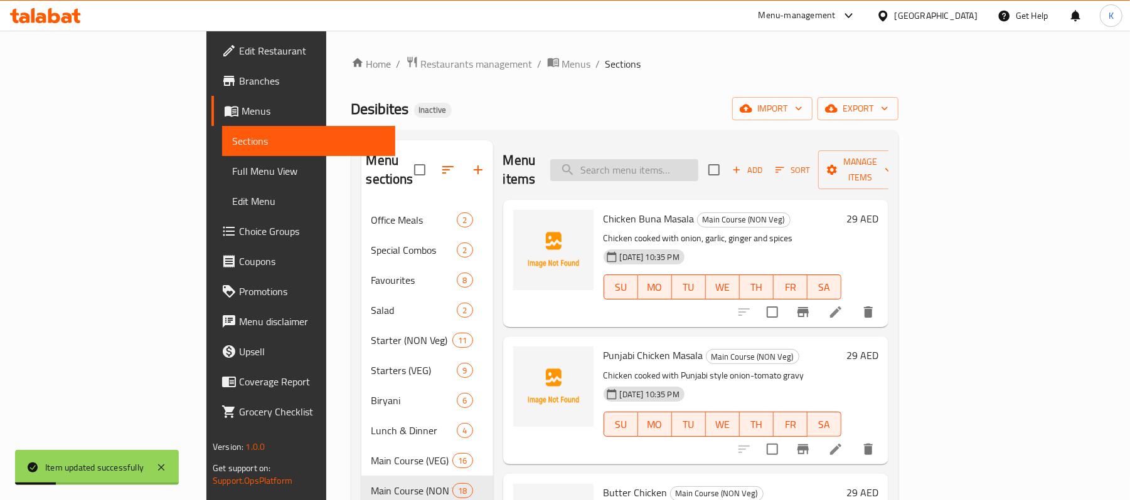
click at [670, 159] on input "search" at bounding box center [624, 170] width 148 height 22
paste input "Desibites Spl Chicken"
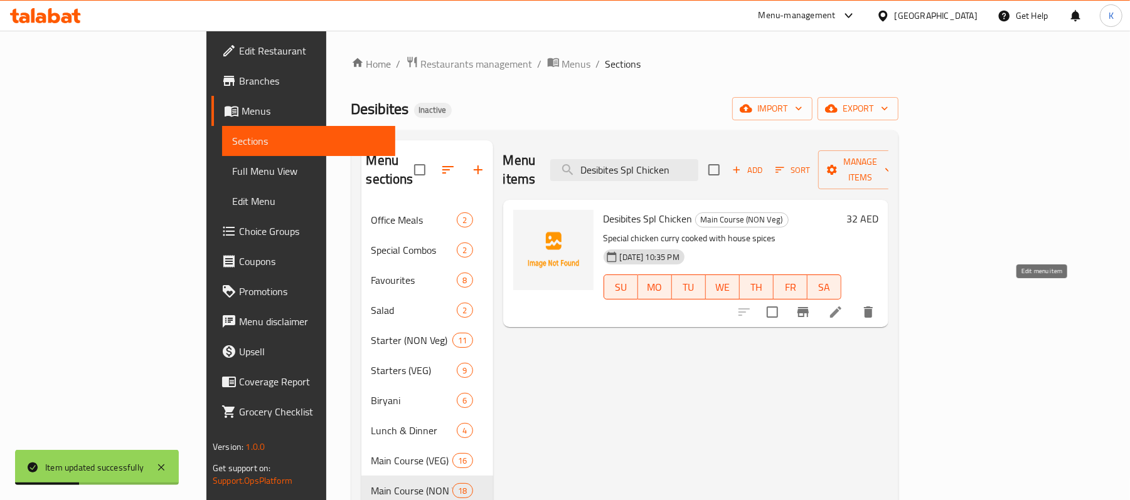
type input "Desibites Spl Chicken"
click at [843, 305] on icon at bounding box center [835, 312] width 15 height 15
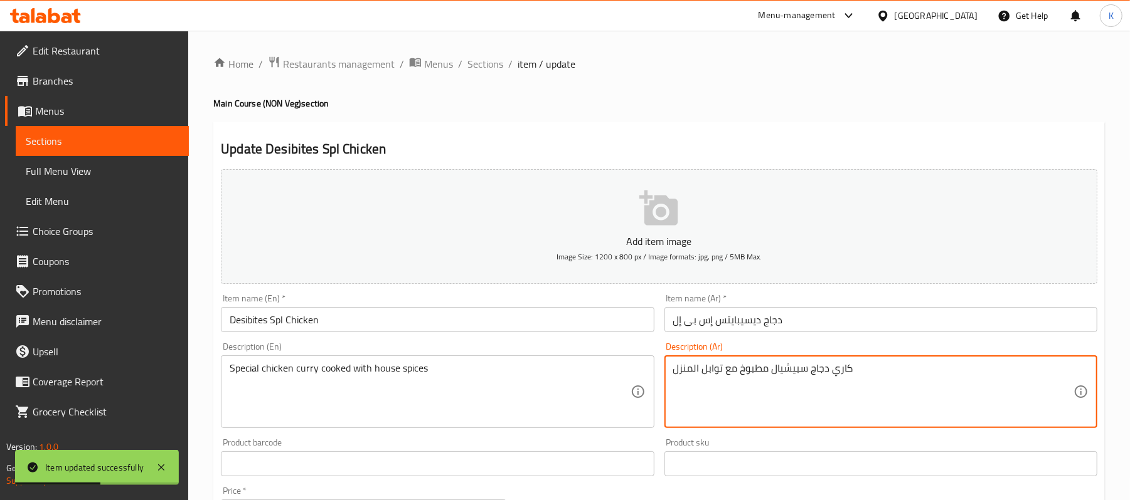
click at [685, 364] on textarea "كاري دجاج سبيشيال مطبوخ مع توابل المنزل" at bounding box center [873, 392] width 400 height 60
type textarea "كاري دجاج سبيشيال مطبوخ مع توابل المطعم"
click at [601, 324] on input "Desibites Spl Chicken" at bounding box center [437, 319] width 433 height 25
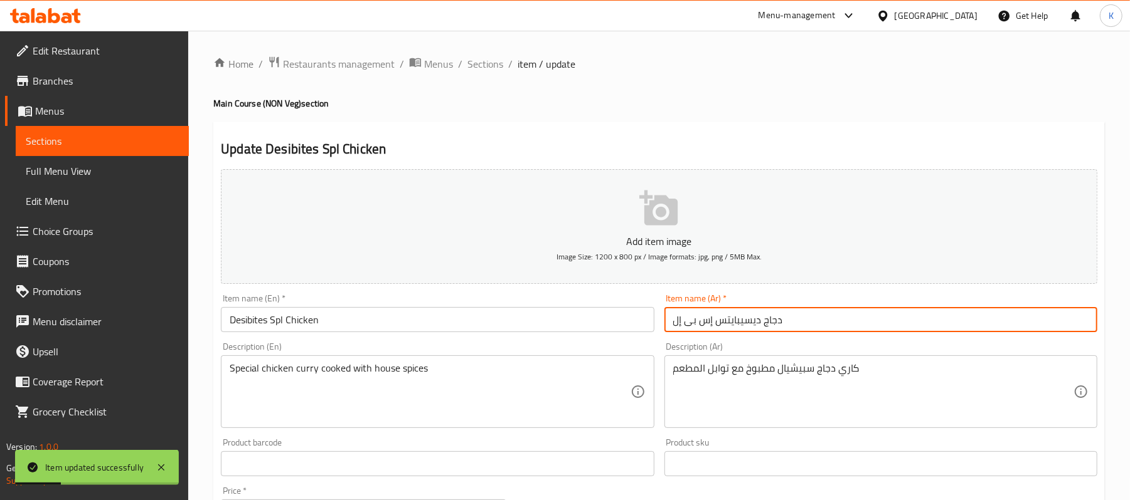
drag, startPoint x: 713, startPoint y: 327, endPoint x: 517, endPoint y: 314, distance: 196.2
click at [519, 314] on div "Add item image Image Size: 1200 x 800 px / Image formats: jpg, png / 5MB Max. I…" at bounding box center [659, 434] width 886 height 541
type input "دجاج ديسيبايتس سبيشال"
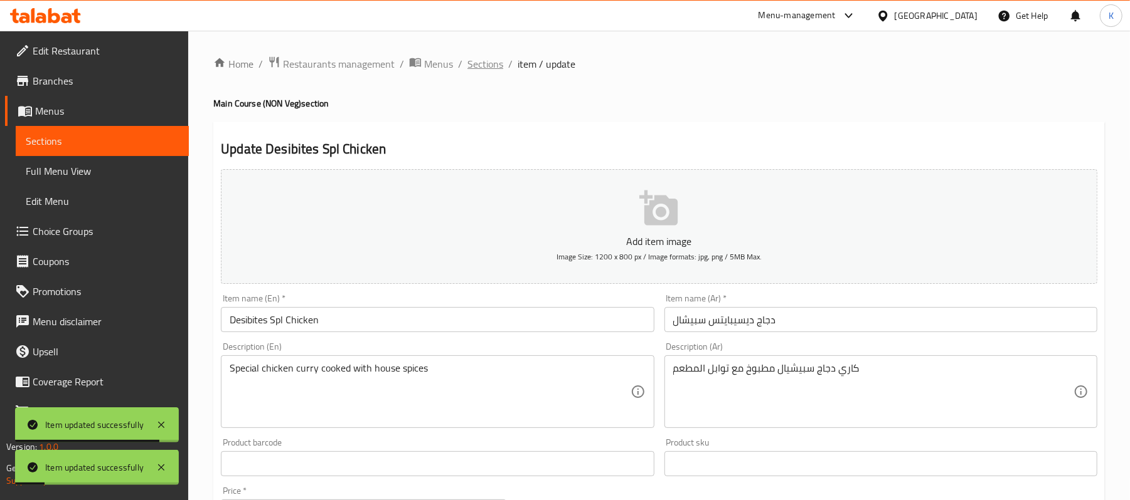
click at [498, 68] on span "Sections" at bounding box center [485, 63] width 36 height 15
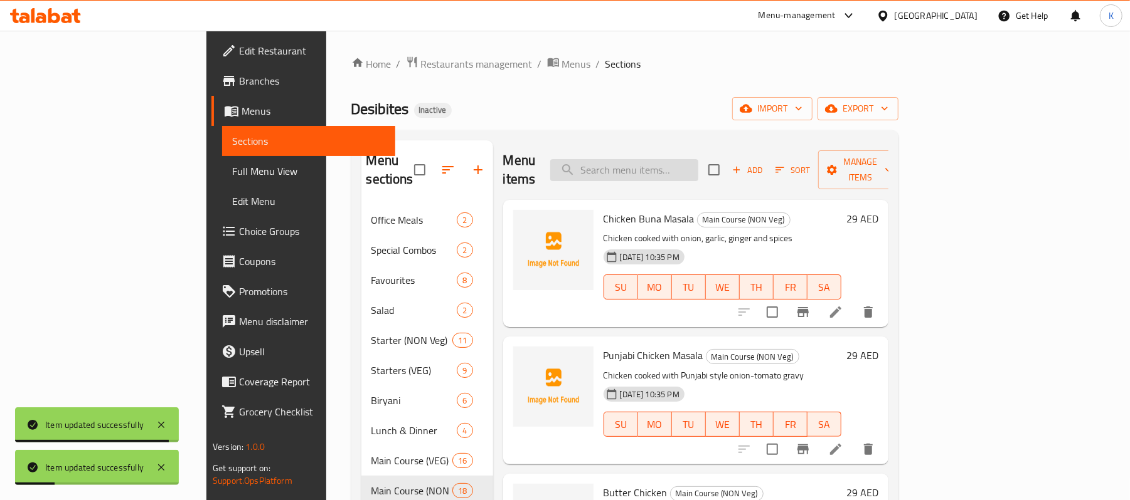
drag, startPoint x: 681, startPoint y: 162, endPoint x: 750, endPoint y: 172, distance: 69.7
click at [681, 162] on input "search" at bounding box center [624, 170] width 148 height 22
paste input "Mutton Buna Masala"
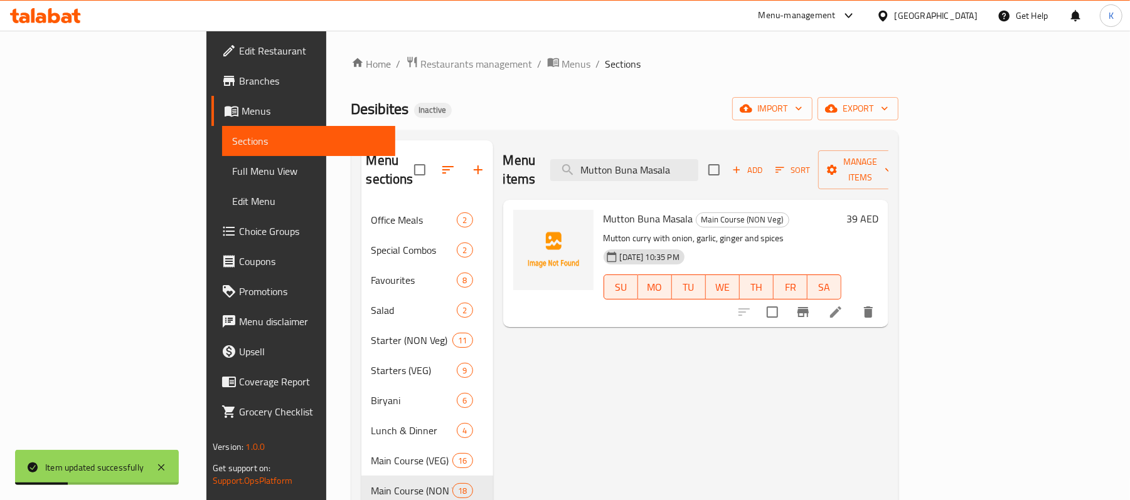
type input "Mutton Buna Masala"
click at [843, 305] on icon at bounding box center [835, 312] width 15 height 15
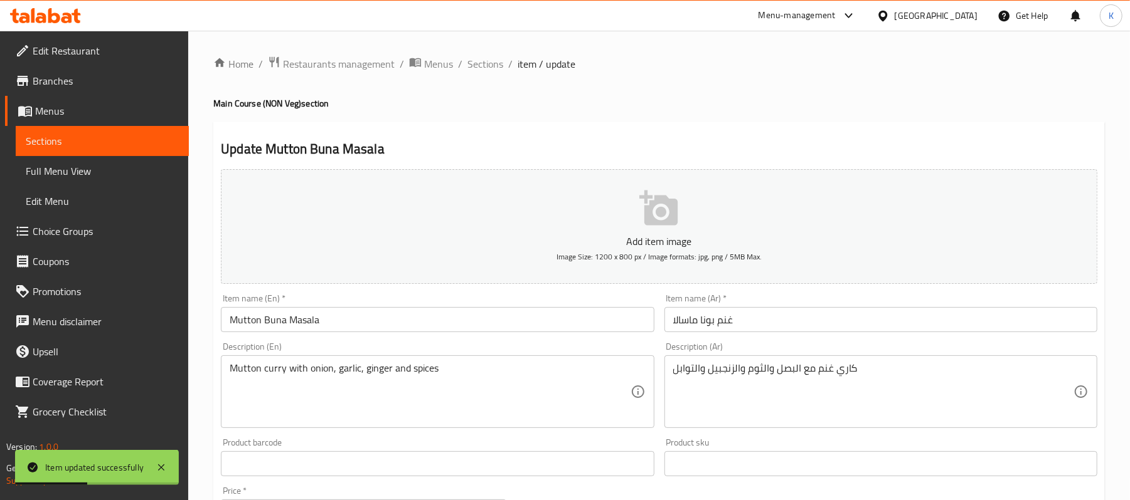
click at [721, 322] on input "غنم بونا ماسالا" at bounding box center [880, 319] width 433 height 25
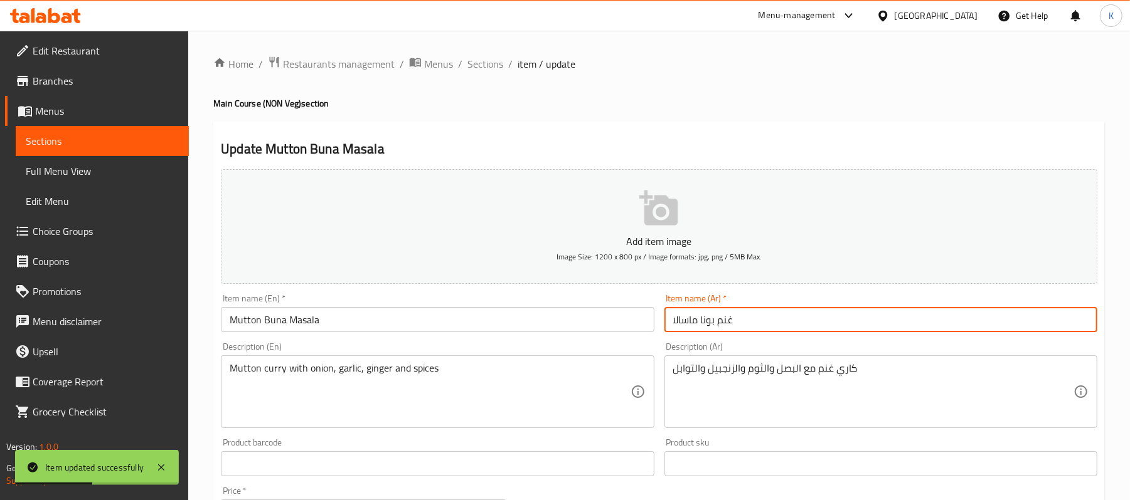
click at [721, 322] on input "غنم بونا ماسالا" at bounding box center [880, 319] width 433 height 25
click at [728, 324] on input "غنم بونا ماسالا" at bounding box center [880, 319] width 433 height 25
type input "لحم ضأن بونا ماسالا"
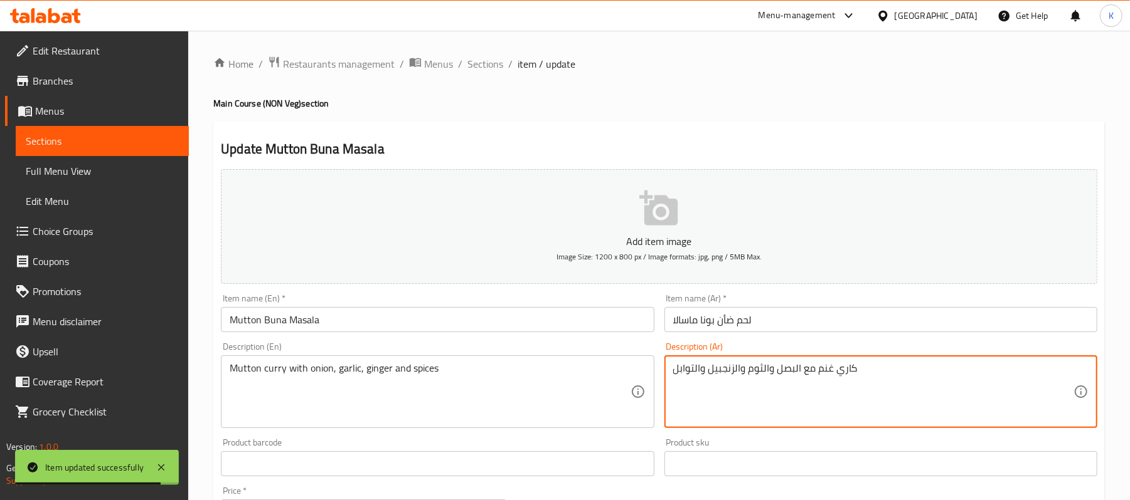
click at [824, 372] on textarea "كاري غنم مع البصل والثوم والزنجبيل والتوابل" at bounding box center [873, 392] width 400 height 60
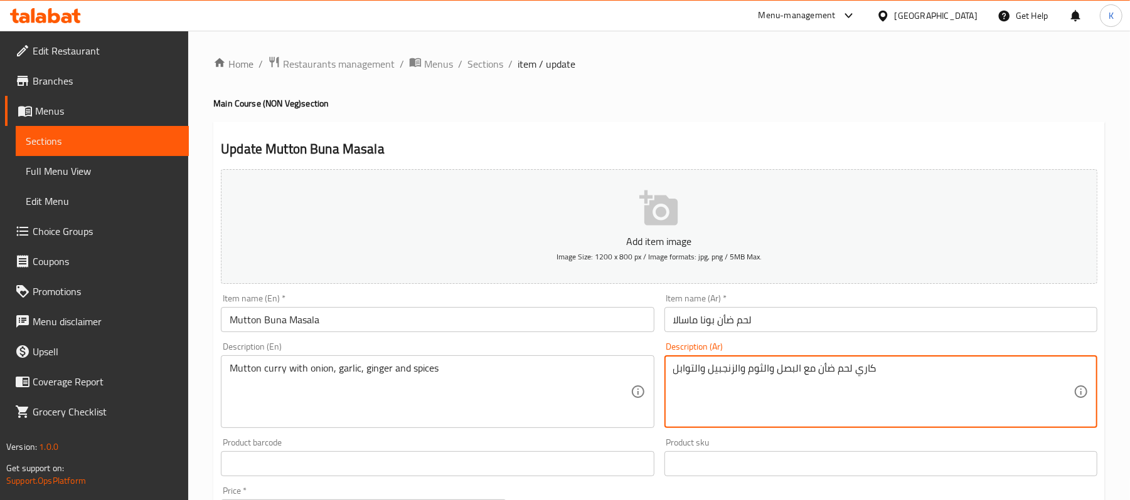
type textarea "كاري لحم ضأن مع البصل والثوم والزنجبيل والتوابل"
click at [545, 334] on div "Item name (En)   * Mutton Buna Masala Item name (En) *" at bounding box center [437, 313] width 443 height 48
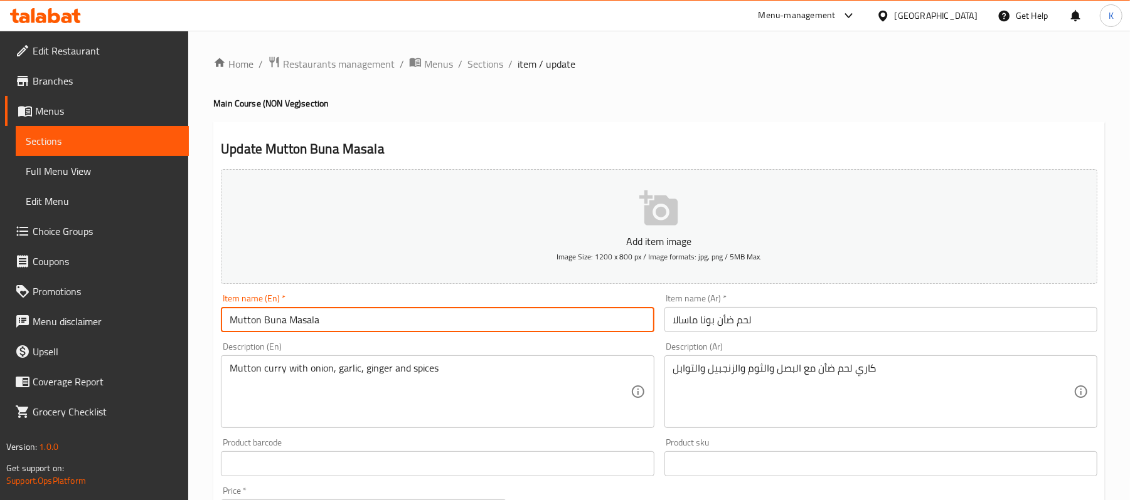
click at [533, 326] on input "Mutton Buna Masala" at bounding box center [437, 319] width 433 height 25
click at [490, 66] on span "Sections" at bounding box center [485, 63] width 36 height 15
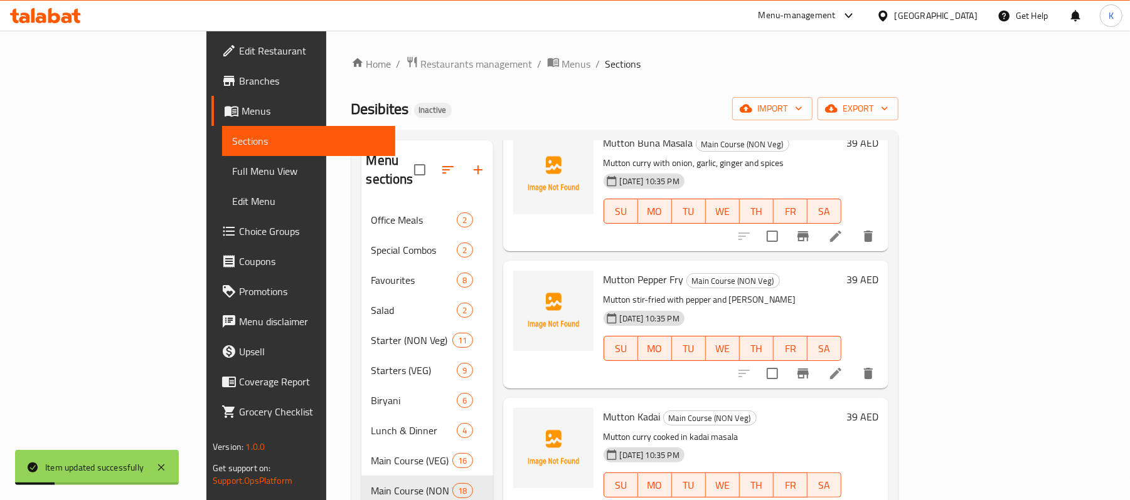
scroll to position [1617, 0]
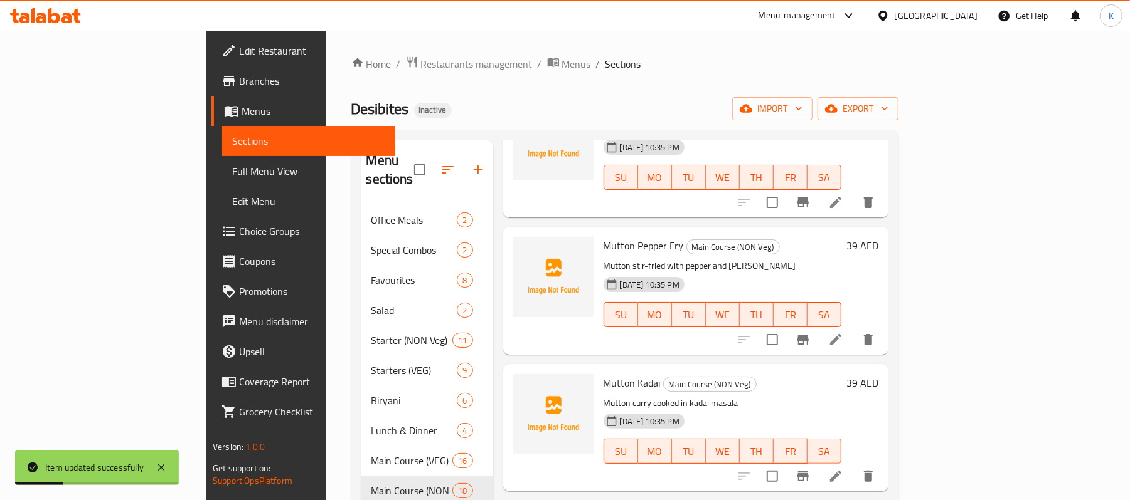
click at [853, 329] on li at bounding box center [835, 340] width 35 height 23
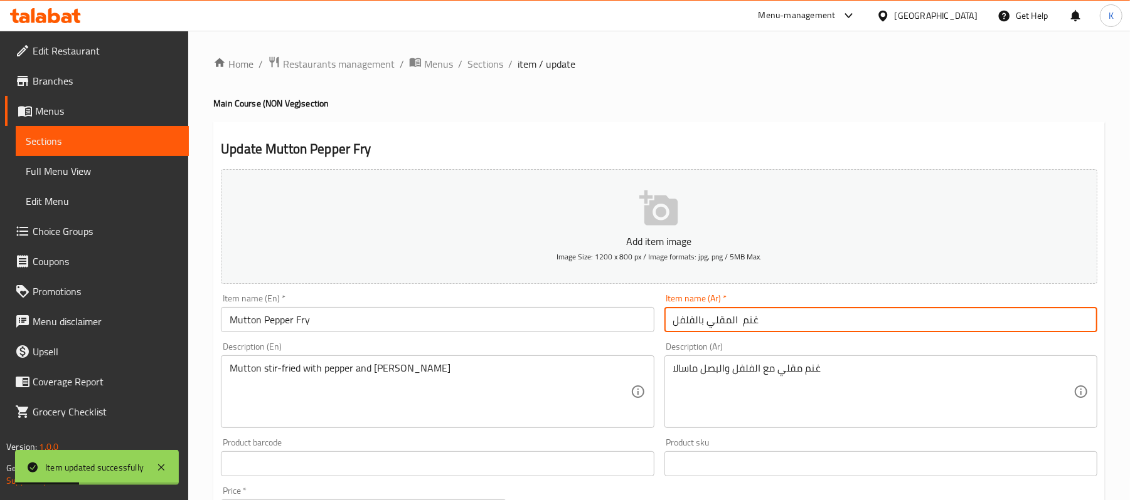
click at [803, 314] on input "غنم المقلي بالفلفل" at bounding box center [880, 319] width 433 height 25
drag, startPoint x: 783, startPoint y: 322, endPoint x: 733, endPoint y: 334, distance: 51.6
click at [733, 334] on div "Item name (Ar)   * لحم ضأن مقلي بالفلفل Item name (Ar) *" at bounding box center [880, 313] width 443 height 48
type input "لحم ضأن مقلي بالفلفل"
click at [808, 371] on textarea "غنم مقلي مع الفلفل والبصل ماسالا" at bounding box center [873, 392] width 400 height 60
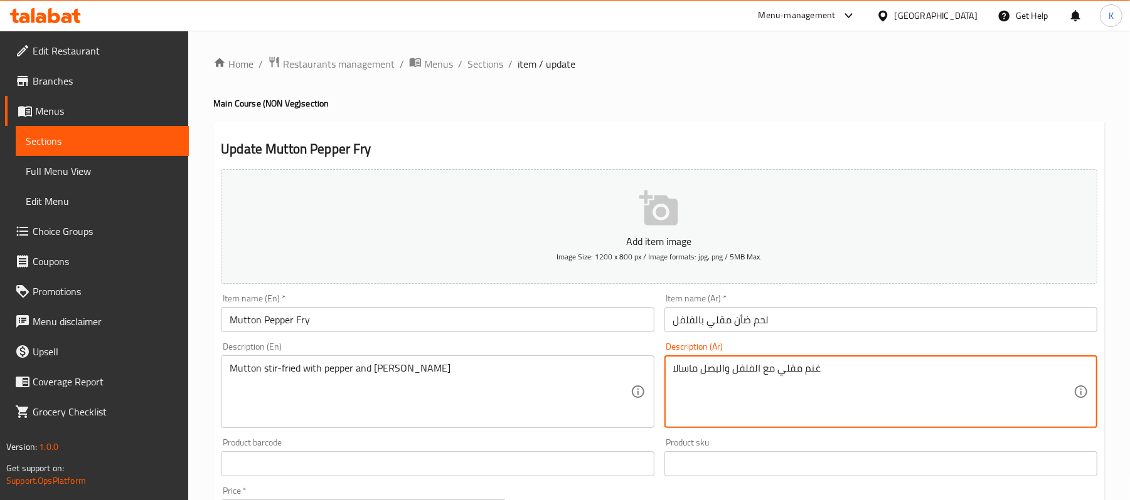
paste textarea "لحم ضأن"
type textarea "لحم ضأن مقلي مع الفلفل والبصل ماسالا"
click at [553, 319] on input "Mutton Pepper Fry" at bounding box center [437, 319] width 433 height 25
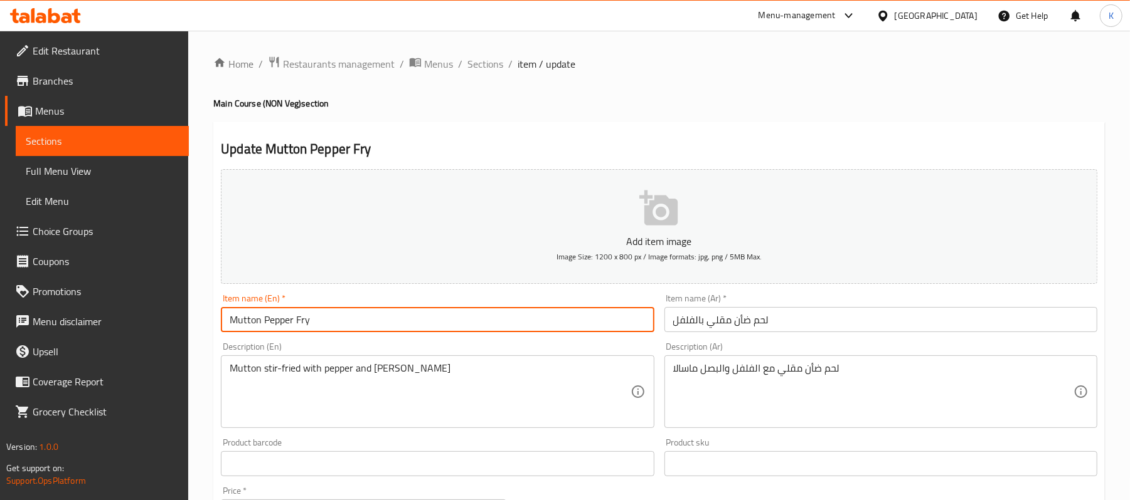
click at [473, 58] on span "Sections" at bounding box center [485, 63] width 36 height 15
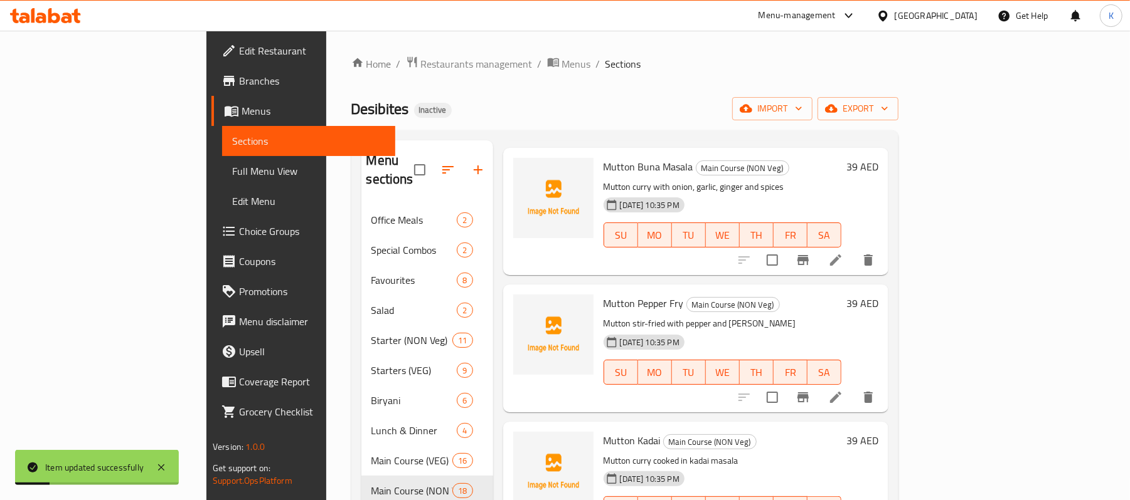
scroll to position [1754, 0]
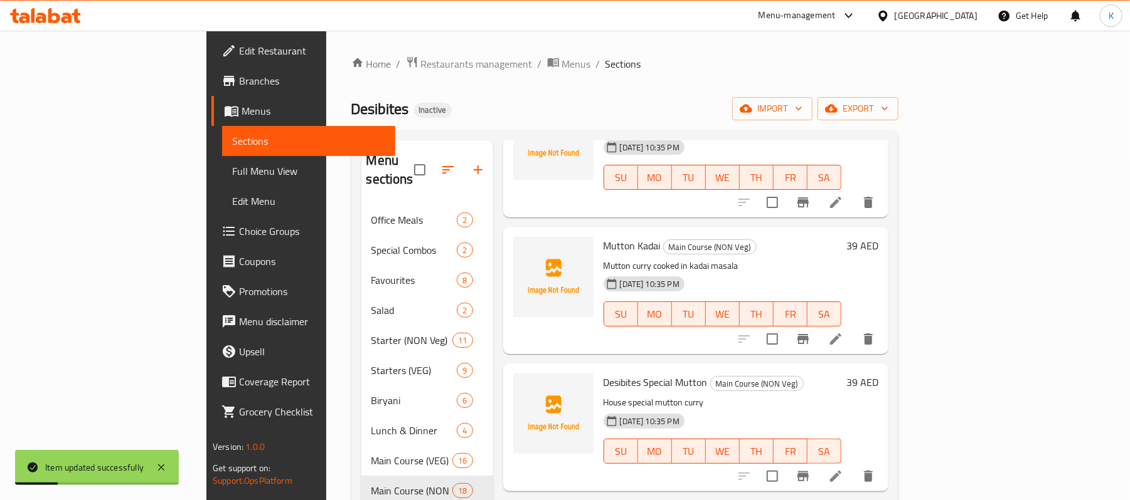
click at [843, 332] on icon at bounding box center [835, 339] width 15 height 15
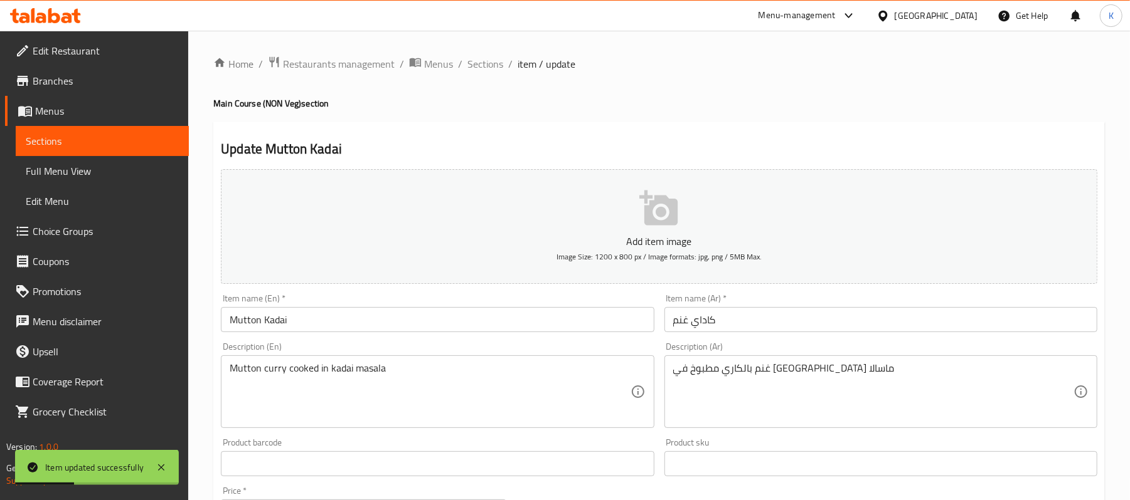
click at [689, 322] on input "كاداي غنم" at bounding box center [880, 319] width 433 height 25
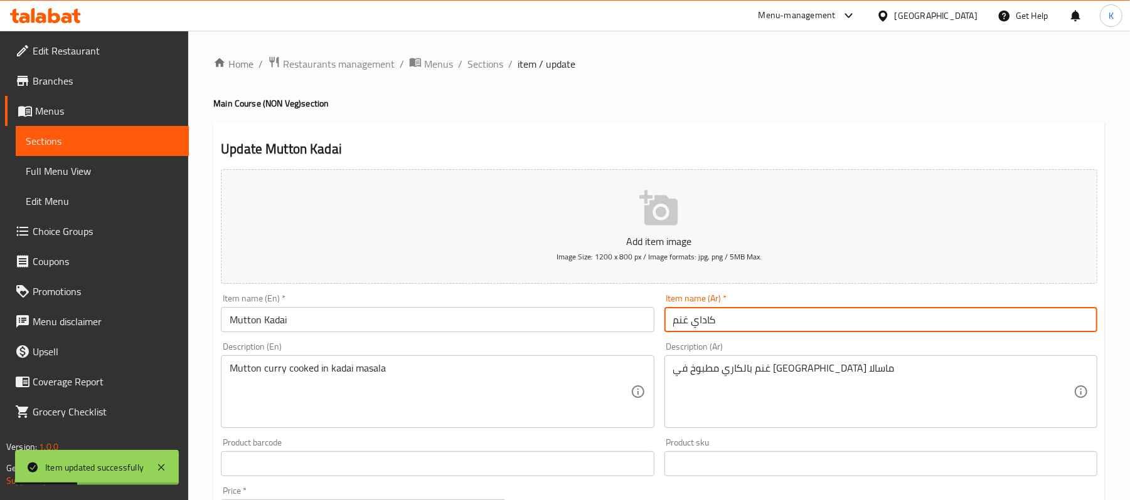
click at [681, 321] on input "كاداي غنم" at bounding box center [880, 319] width 433 height 25
click at [680, 321] on input "كاداي غنم" at bounding box center [880, 319] width 433 height 25
type input "كاداي لحم ضأ،ن"
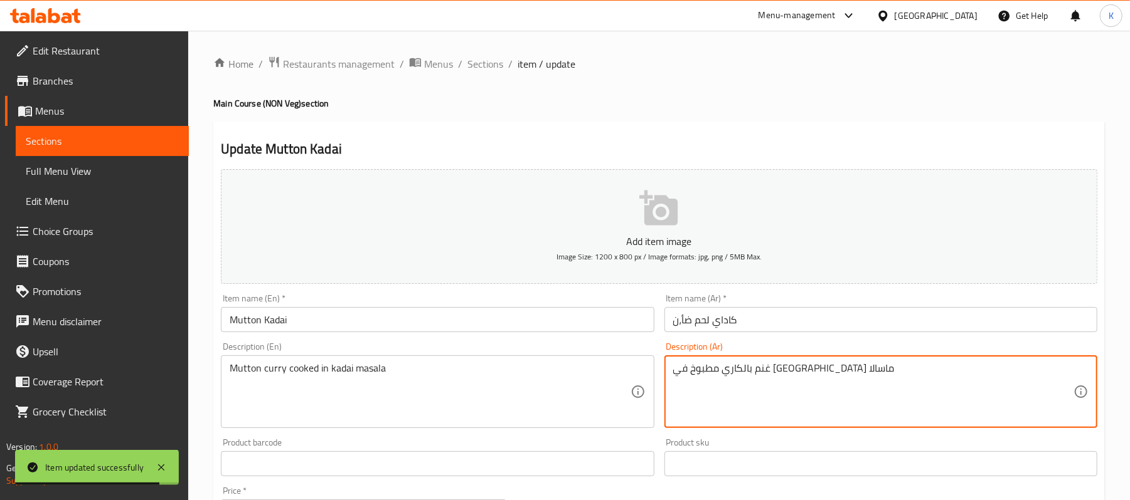
click at [815, 372] on textarea "غنم بالكاري مطبوخ في كاداي ماسالا" at bounding box center [873, 392] width 400 height 60
paste textarea "Mutton Kadai"
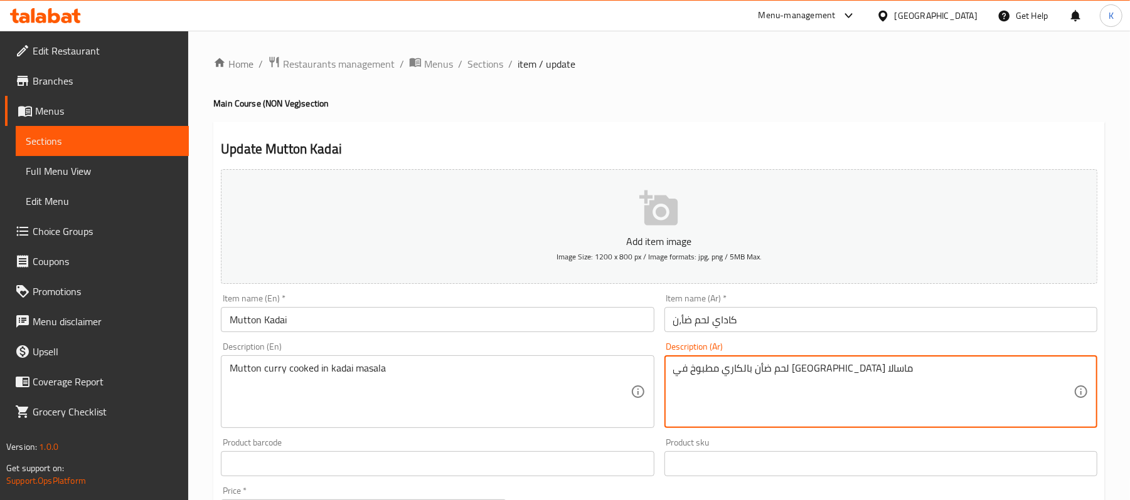
type textarea "لحم ضأن بالكاري مطبوخ في كاداي ماسالا"
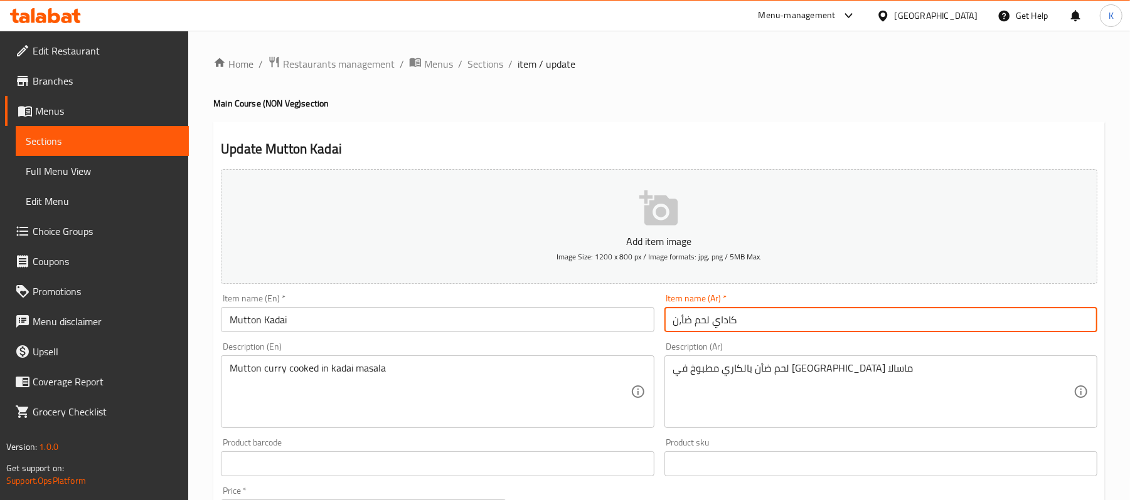
drag, startPoint x: 682, startPoint y: 326, endPoint x: 675, endPoint y: 327, distance: 7.0
click at [675, 327] on input "كاداي لحم ضأ،ن" at bounding box center [880, 319] width 433 height 25
type input "كاداي لحم ضأن"
drag, startPoint x: 489, startPoint y: 56, endPoint x: 578, endPoint y: 124, distance: 111.4
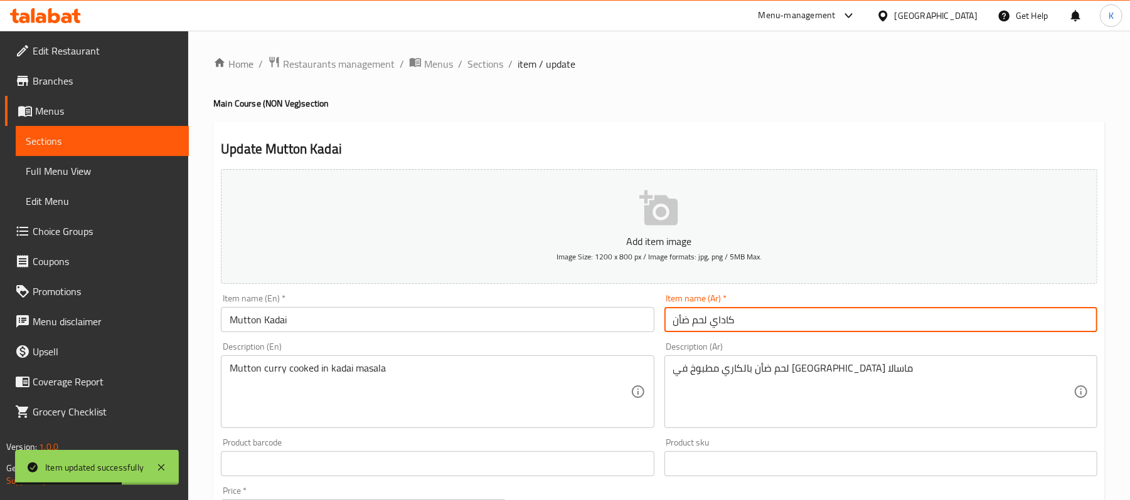
click at [489, 56] on span "Sections" at bounding box center [485, 63] width 36 height 15
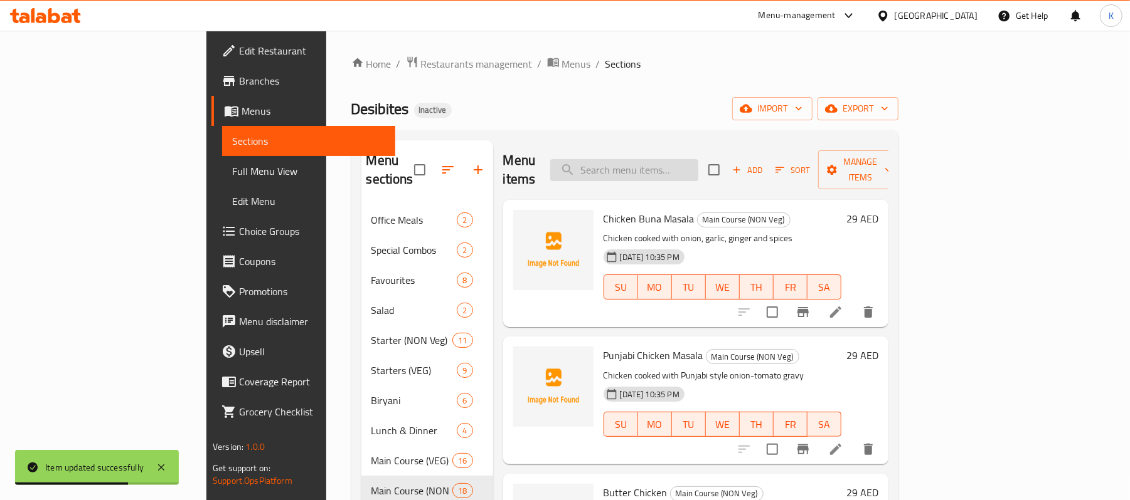
click at [675, 159] on input "search" at bounding box center [624, 170] width 148 height 22
paste input "Chaap"
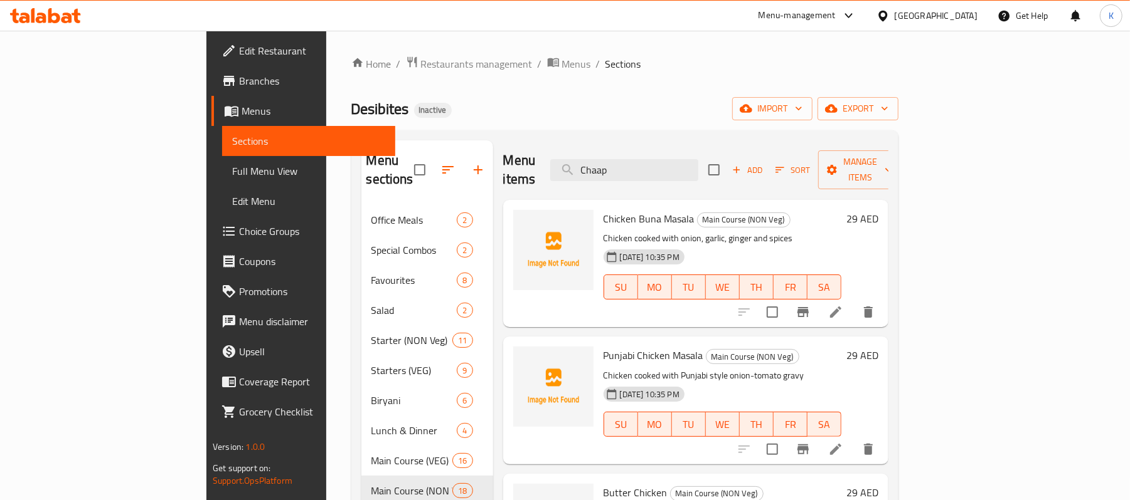
click at [690, 171] on input "Chaap" at bounding box center [624, 170] width 148 height 22
paste input "Fish Tikka"
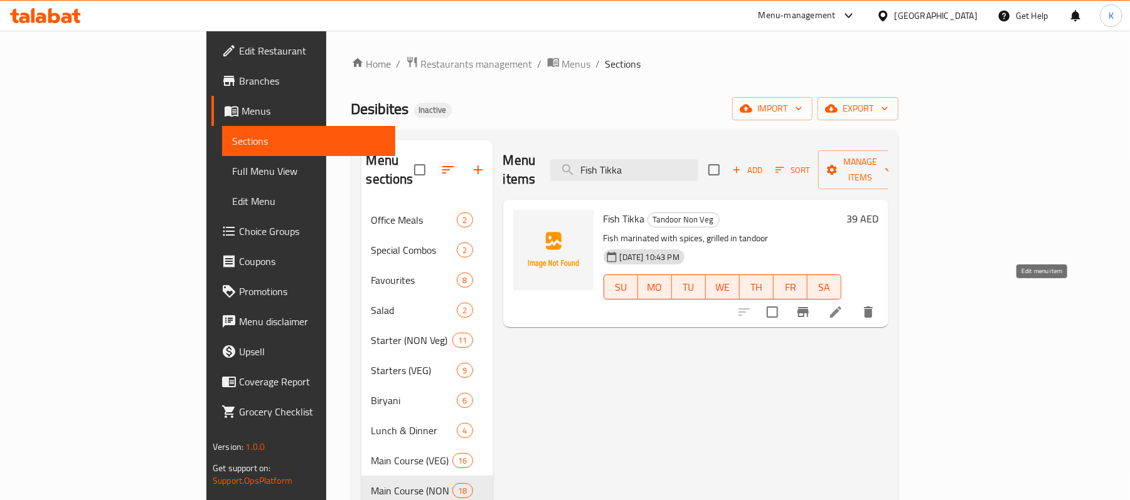
type input "Fish Tikka"
click at [843, 305] on icon at bounding box center [835, 312] width 15 height 15
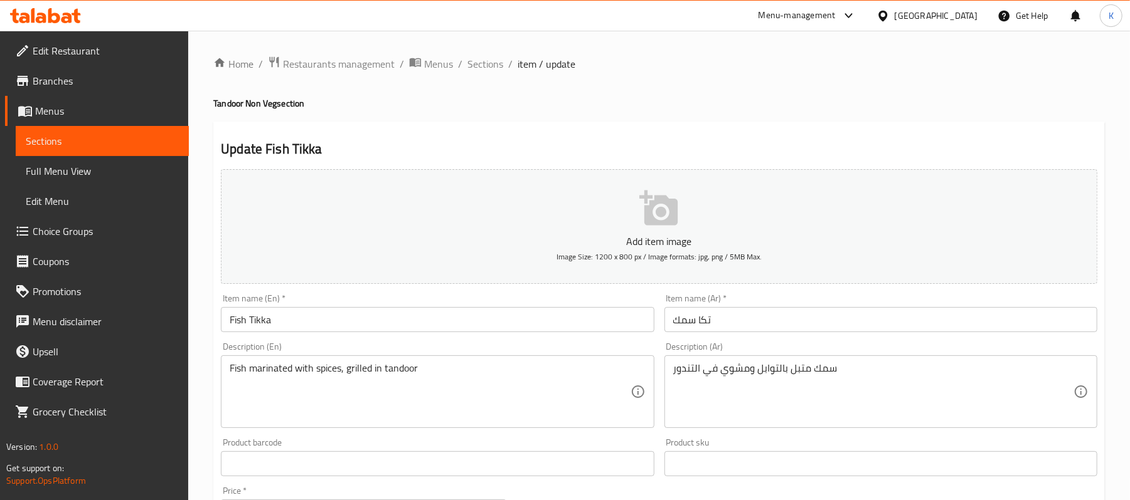
click at [718, 321] on input "تكا سمك" at bounding box center [880, 319] width 433 height 25
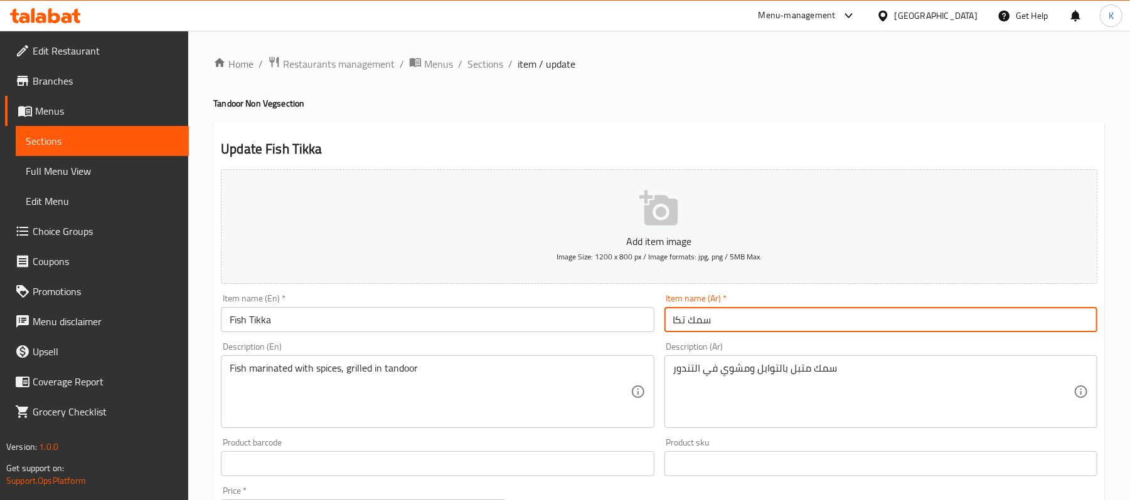
type input "سمك تكا"
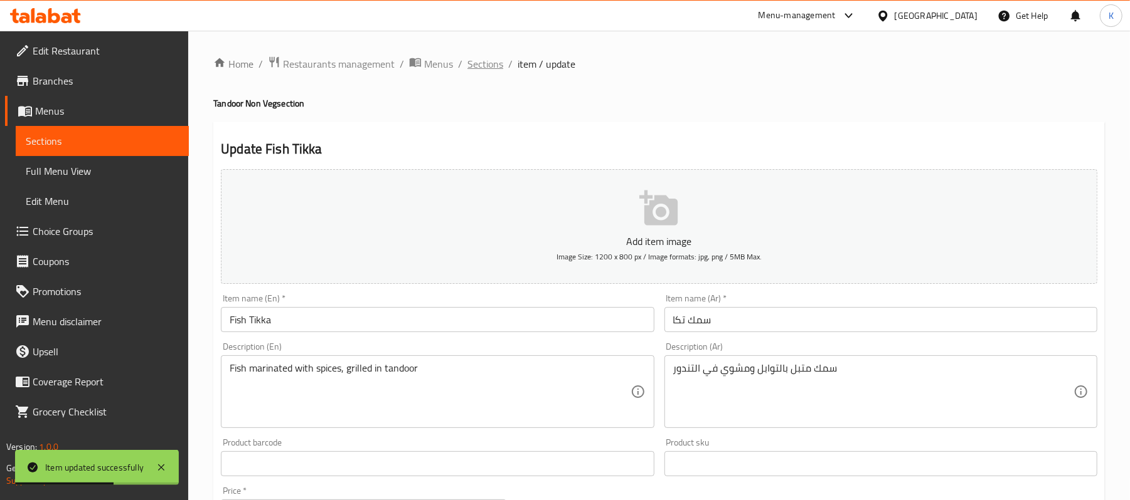
click at [489, 68] on span "Sections" at bounding box center [485, 63] width 36 height 15
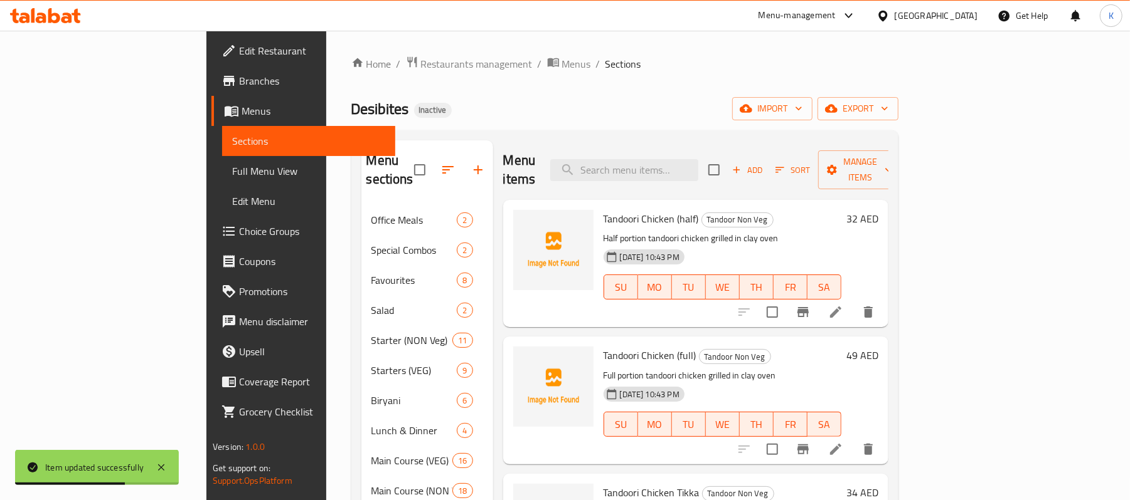
click at [667, 145] on div "Menu items Add Sort Manage items" at bounding box center [695, 170] width 385 height 60
click at [685, 159] on input "search" at bounding box center [624, 170] width 148 height 22
paste input "Chapati"
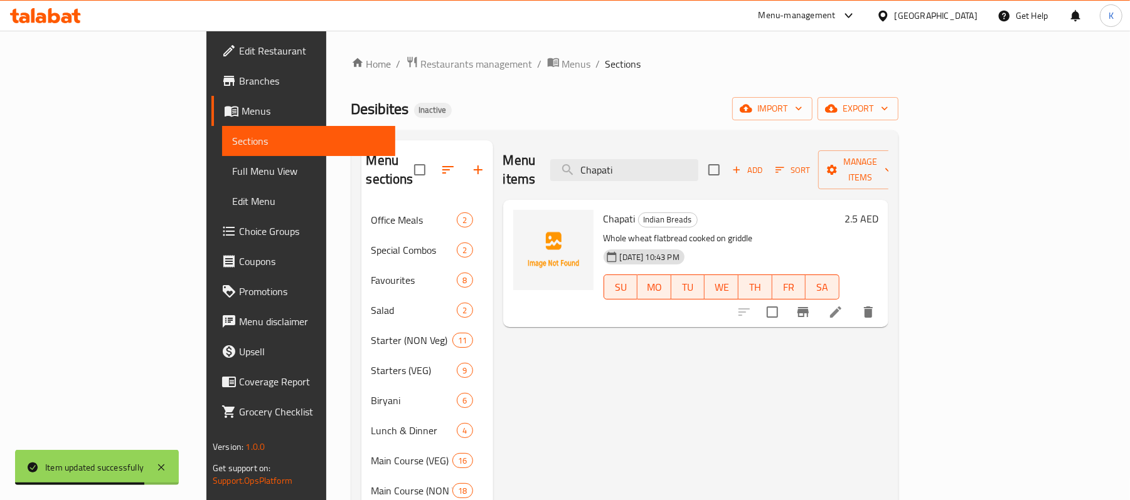
type input "Chapati"
click at [843, 305] on icon at bounding box center [835, 312] width 15 height 15
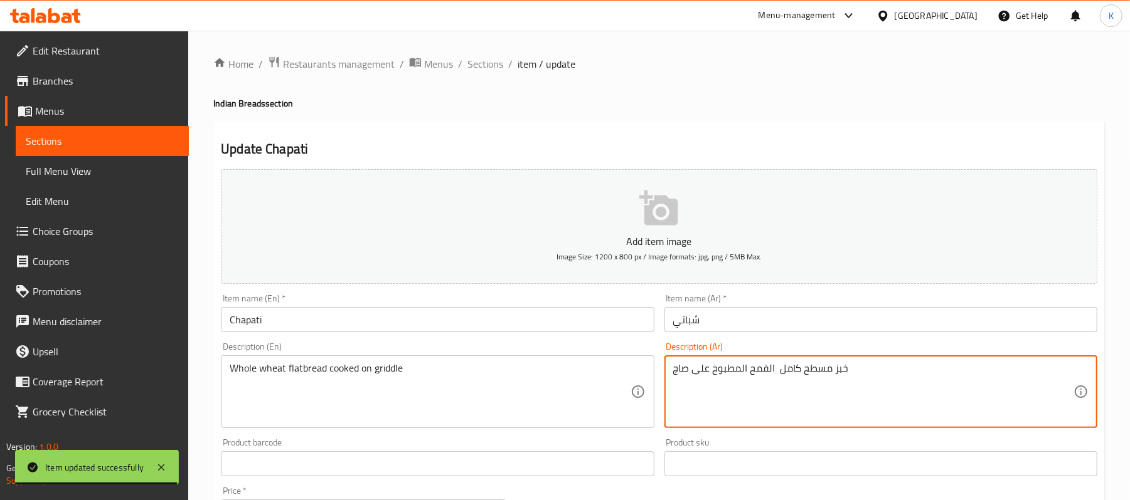
click at [794, 369] on textarea "خبز مسطح كامل القمح المطبوخ على صاج" at bounding box center [873, 392] width 400 height 60
click at [793, 369] on textarea "خبز مسطح كامل القمح المطبوخ على صاج" at bounding box center [873, 392] width 400 height 60
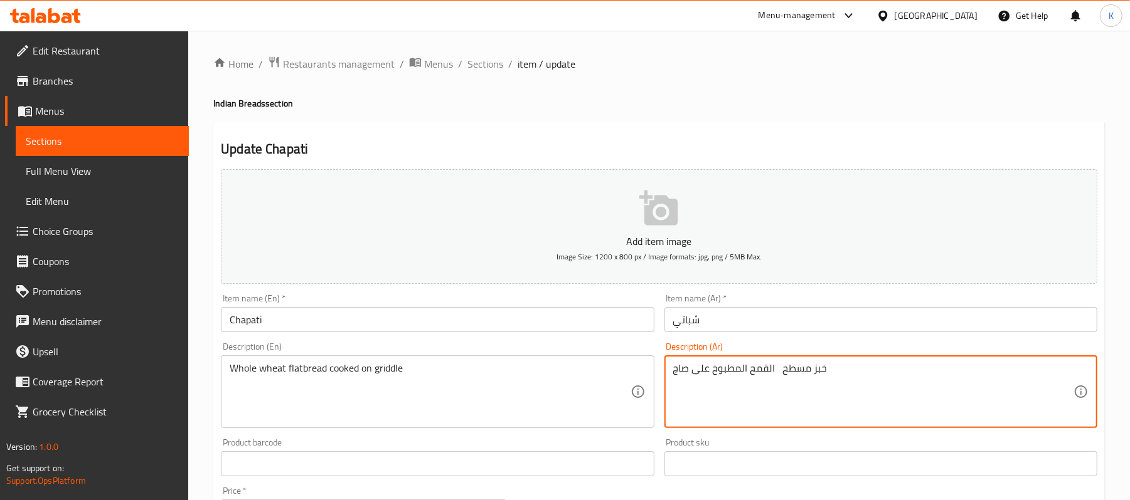
click at [753, 376] on textarea "خبز مسطح القمح المطبوخ على صاج" at bounding box center [873, 392] width 400 height 60
click at [753, 374] on textarea "خبز مسطح القمح المطبوخ على صاج" at bounding box center [873, 392] width 400 height 60
click at [743, 374] on textarea "خبز مسطح القمح المطبوخ على صاج" at bounding box center [873, 392] width 400 height 60
click at [748, 372] on textarea "خبز مسطح القمح المطبوخ على صاج" at bounding box center [873, 392] width 400 height 60
paste textarea "كامل"
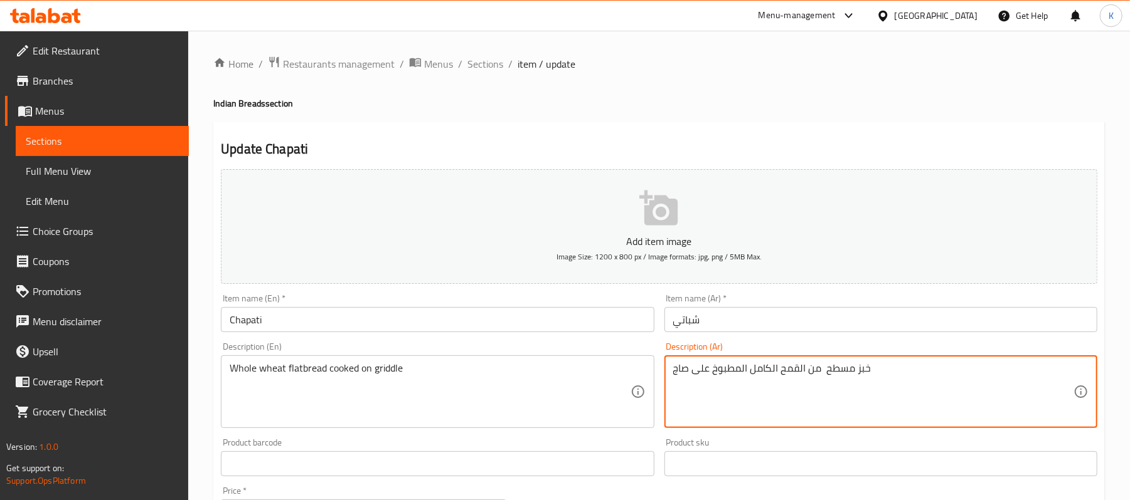
type textarea "خبز مسطح من القمح الكامل المطبوخ على صاج"
click at [549, 329] on input "Chapati" at bounding box center [437, 319] width 433 height 25
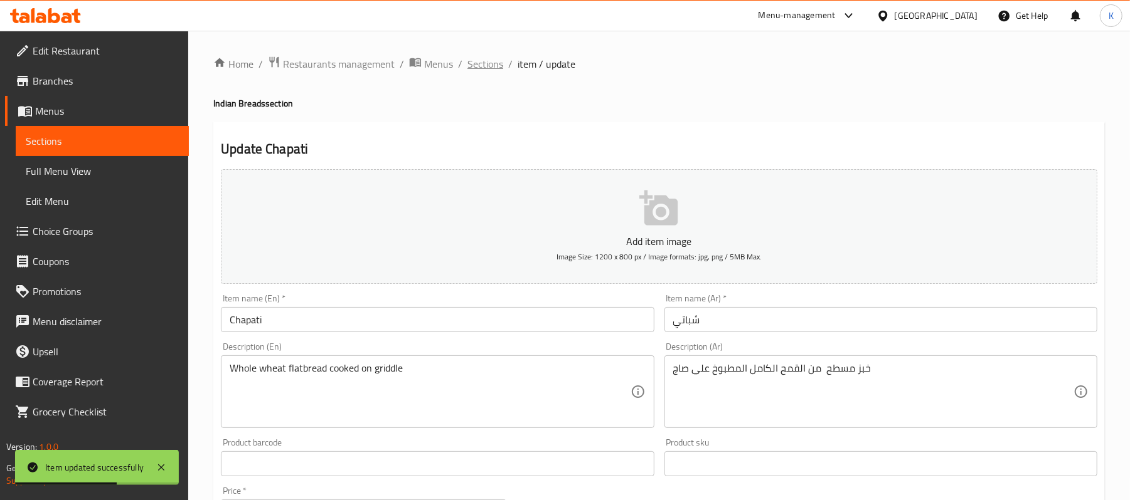
click at [497, 70] on span "Sections" at bounding box center [485, 63] width 36 height 15
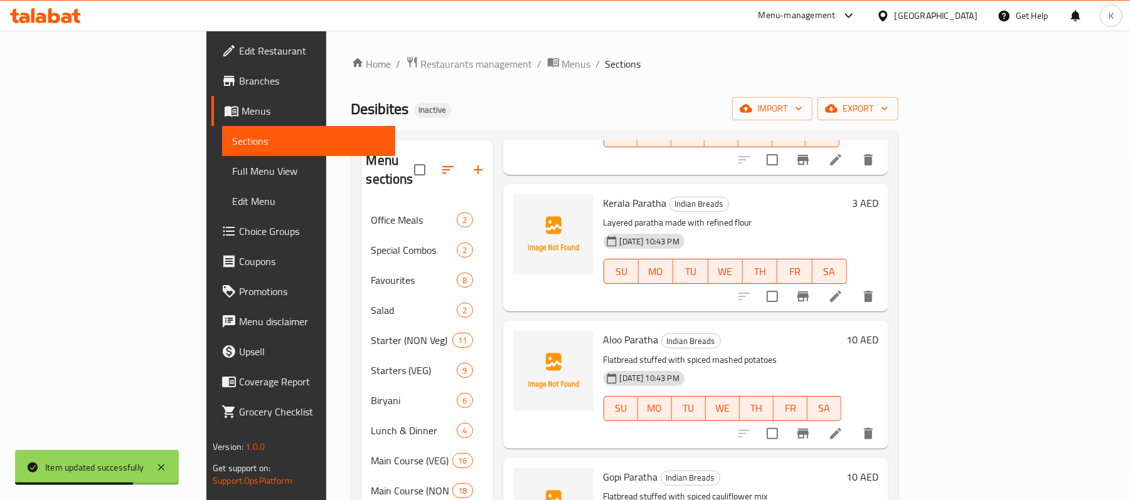
scroll to position [194, 0]
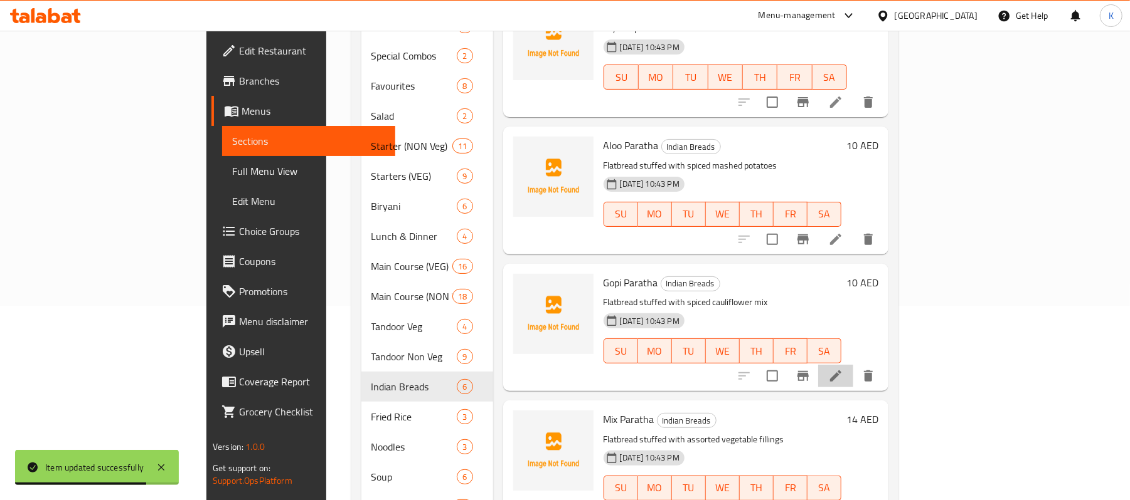
click at [853, 365] on li at bounding box center [835, 376] width 35 height 23
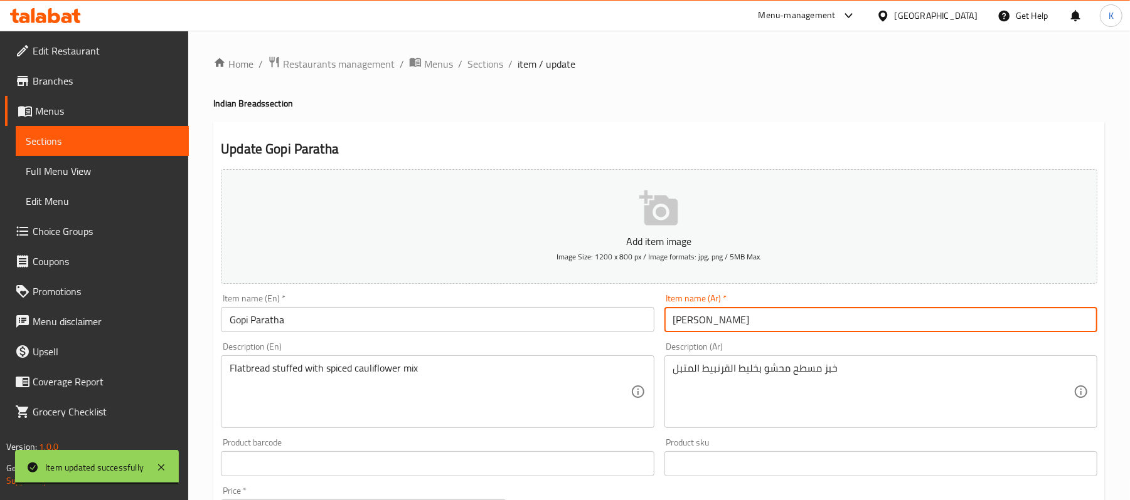
click at [687, 325] on input "جوبي باراتا" at bounding box center [880, 319] width 433 height 25
type input "جوبي براتا"
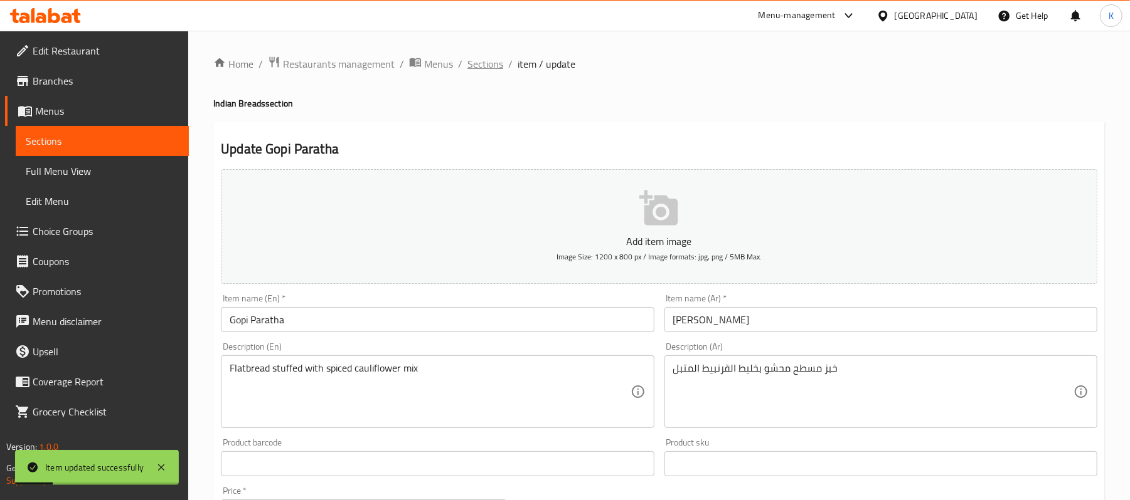
click at [487, 66] on span "Sections" at bounding box center [485, 63] width 36 height 15
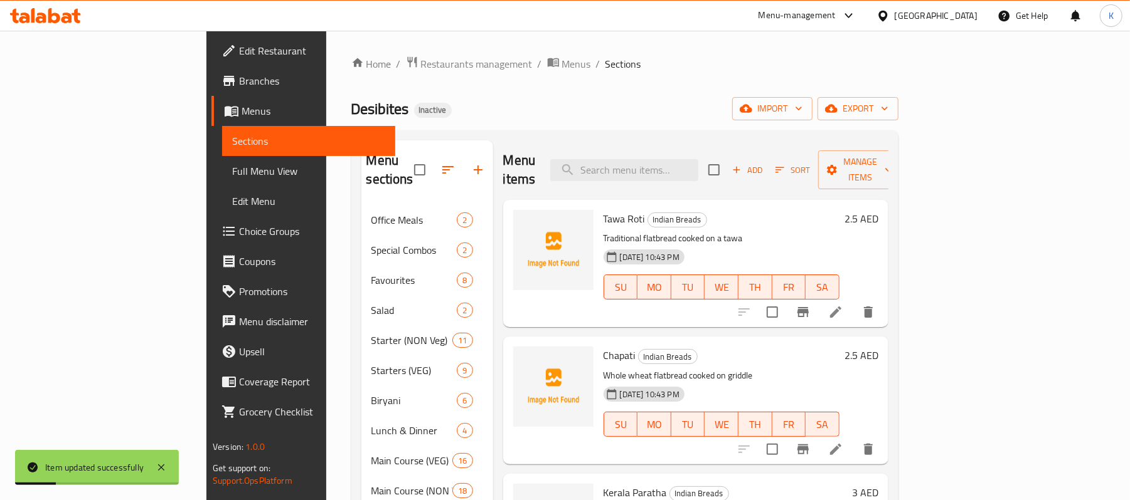
scroll to position [238, 0]
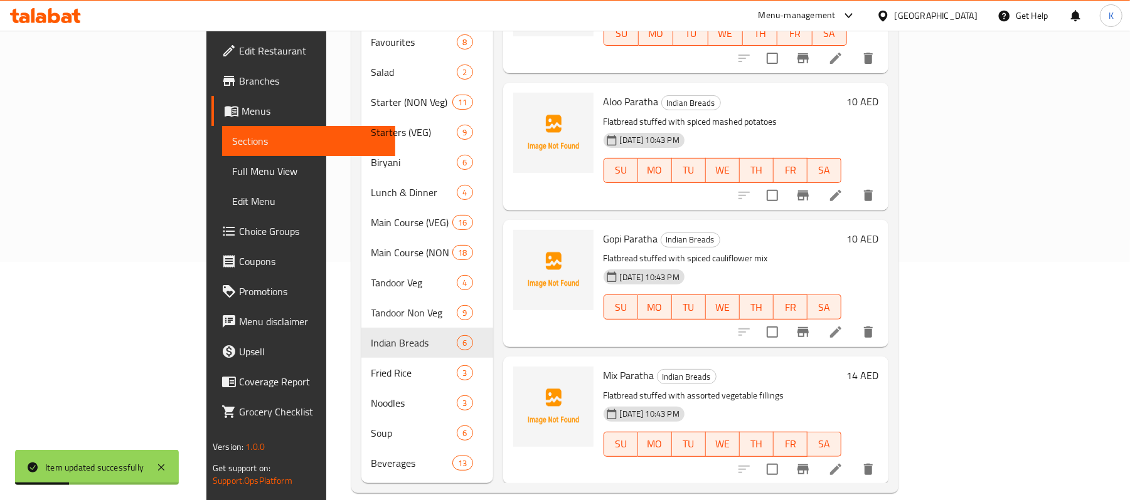
click at [843, 462] on icon at bounding box center [835, 469] width 15 height 15
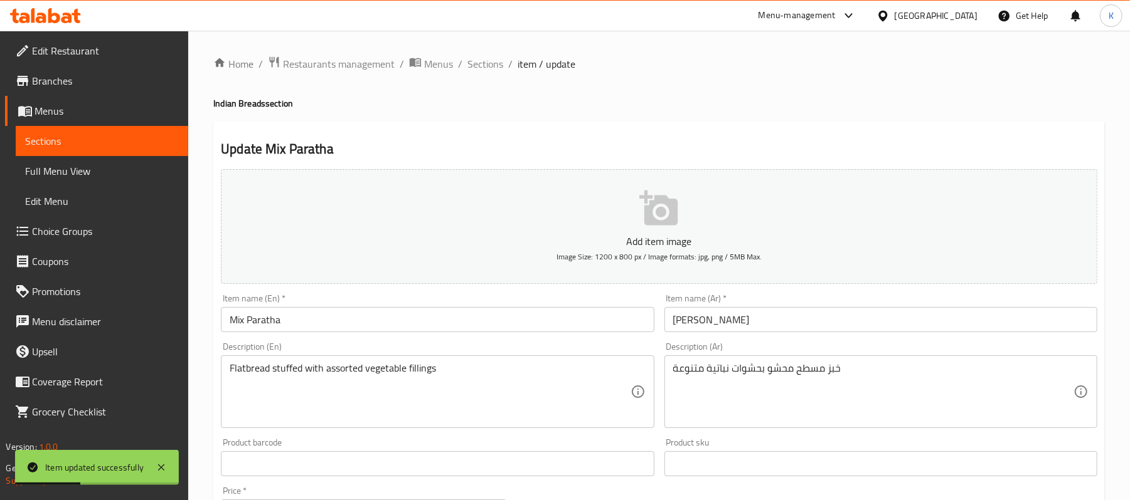
click at [791, 325] on input "ميكس باراتا" at bounding box center [880, 319] width 433 height 25
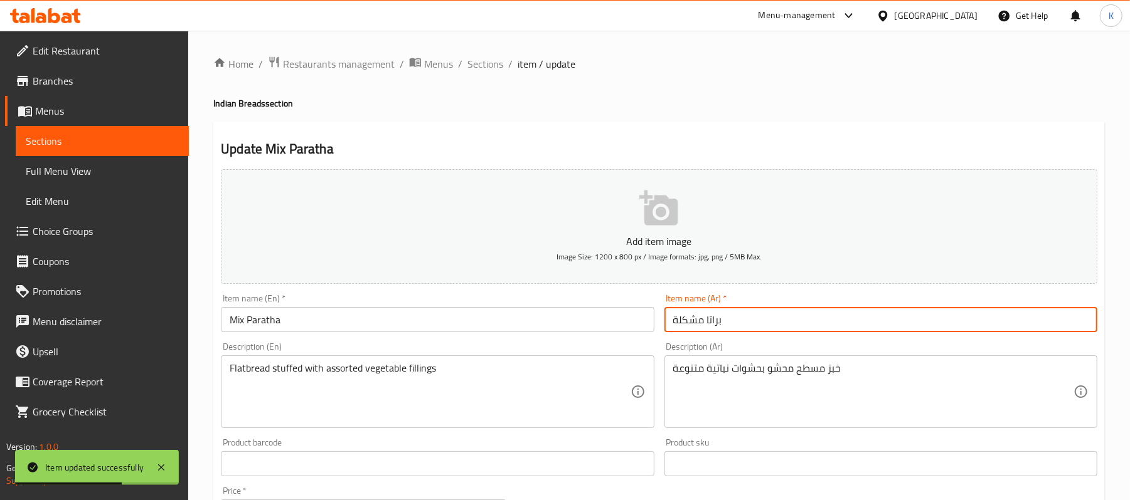
type input "براتا مشكلة"
click at [487, 73] on div "Home / Restaurants management / Menus / Sections / item / update Indian Breads …" at bounding box center [658, 458] width 891 height 805
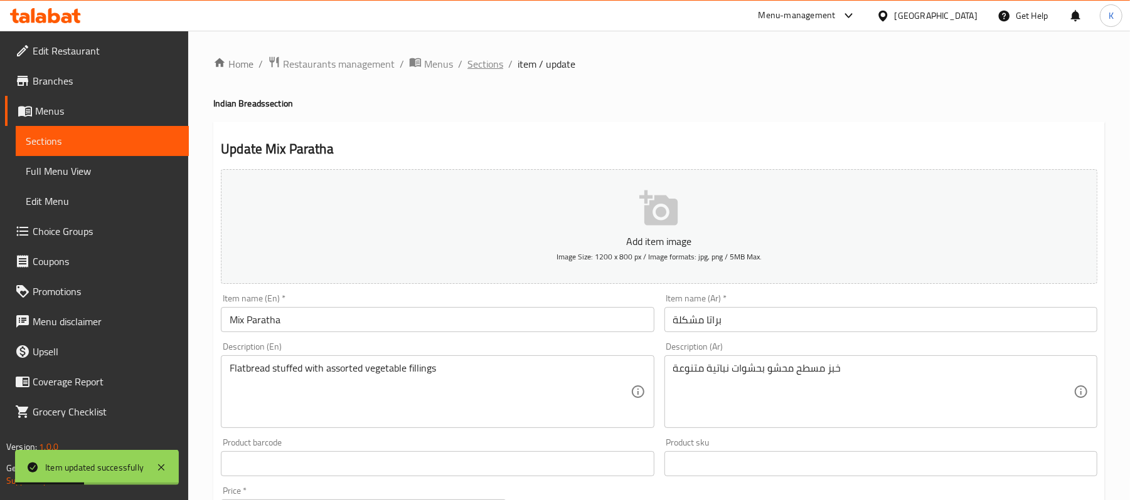
click at [485, 71] on span "Sections" at bounding box center [485, 63] width 36 height 15
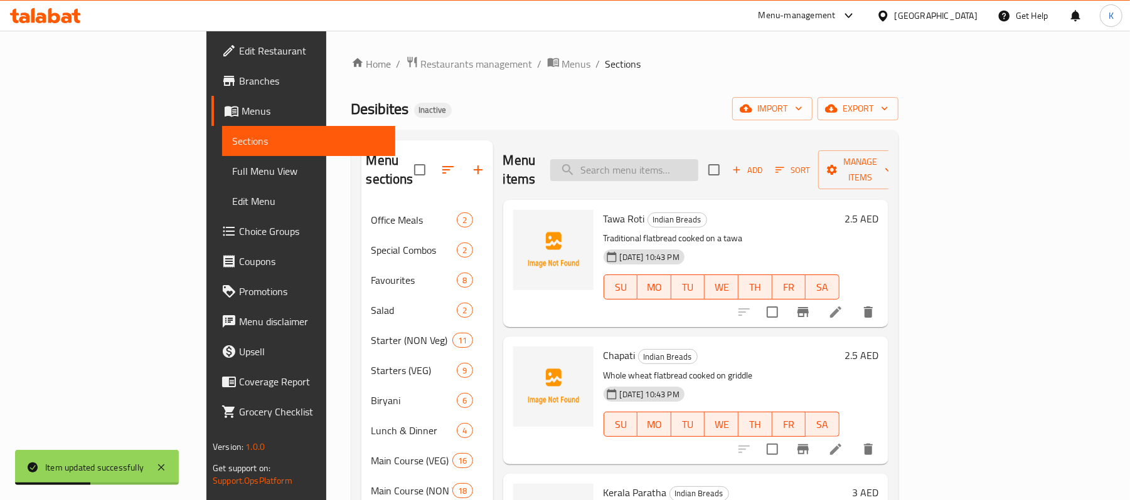
click at [683, 159] on input "search" at bounding box center [624, 170] width 148 height 22
paste input "Fried Rice Schezwan"
type input "Fried Rice Schezwan"
paste input "Fried Rice Schezwan"
type input "Fried Rice Schezwan"
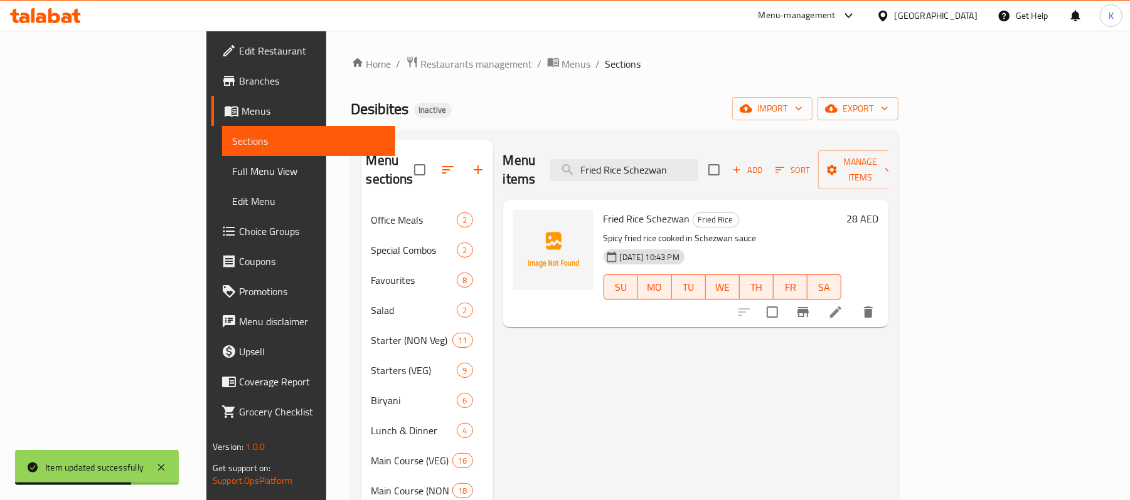
click at [843, 305] on icon at bounding box center [835, 312] width 15 height 15
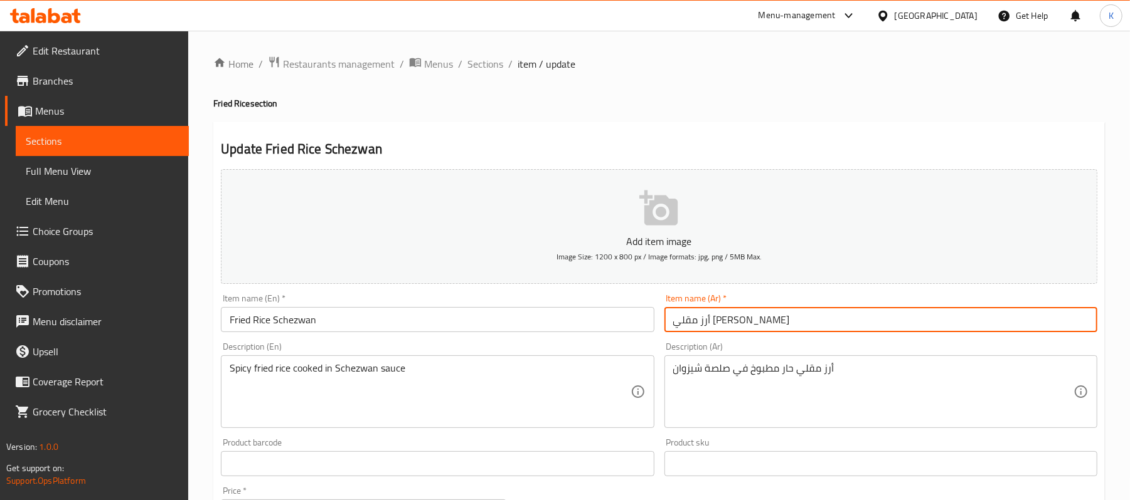
click at [692, 330] on input "أرز مقلي [PERSON_NAME]" at bounding box center [880, 319] width 433 height 25
type input "أرز مقلي [PERSON_NAME]"
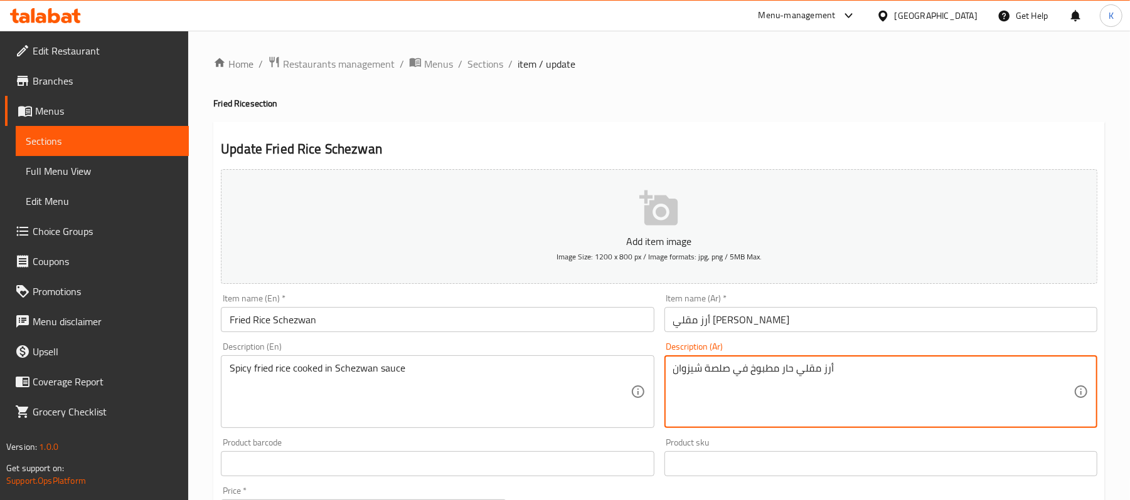
click at [690, 369] on textarea "أرز مقلي حار مطبوخ في صلصة شيزوان" at bounding box center [873, 392] width 400 height 60
paste textarea "يش"
click at [725, 371] on textarea "أرز مقلي حار مطبوخ في صلصة سيشوان" at bounding box center [873, 392] width 400 height 60
type textarea "أرز مقلي حار مطبوخ في صوص سيشوان"
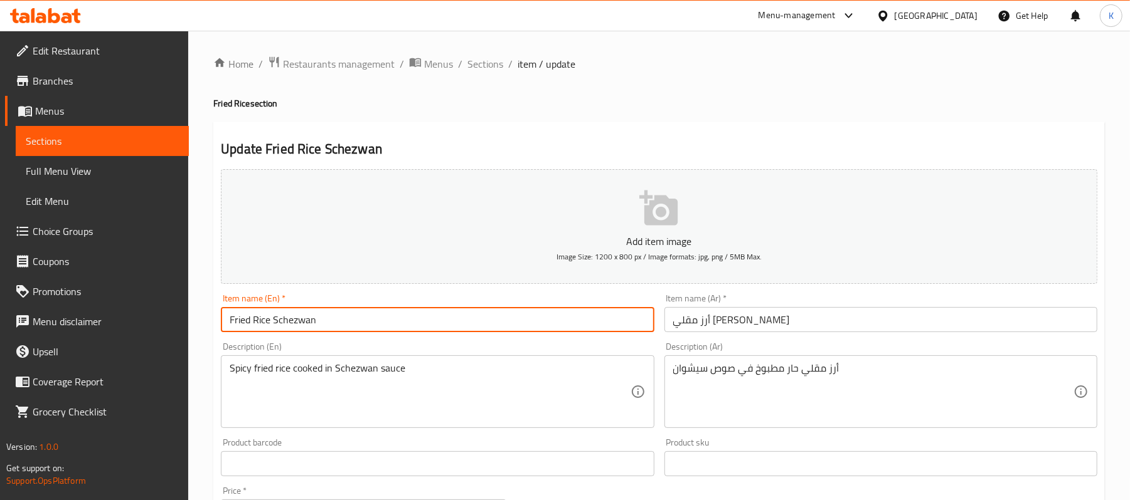
click at [470, 319] on input "Fried Rice Schezwan" at bounding box center [437, 319] width 433 height 25
click at [490, 60] on span "Sections" at bounding box center [485, 63] width 36 height 15
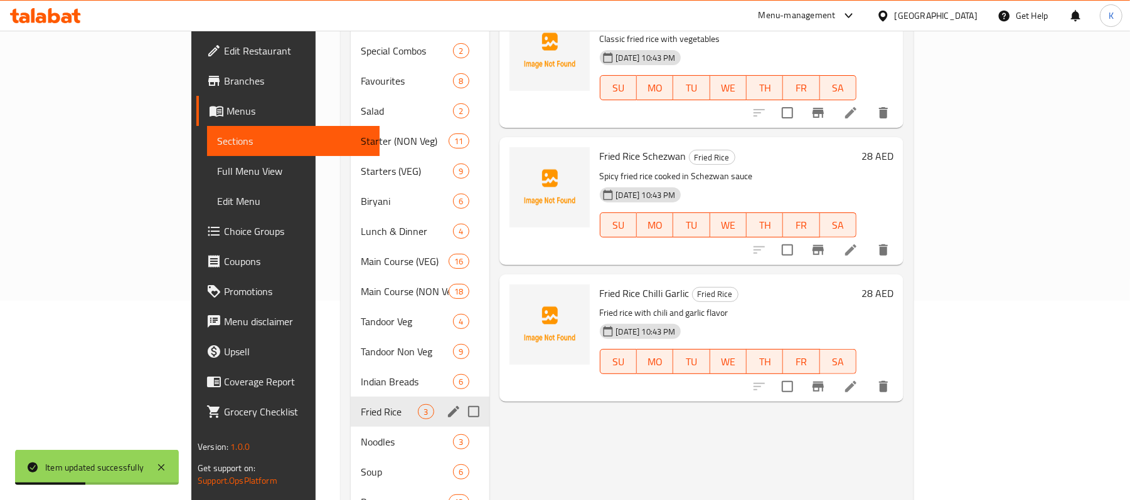
scroll to position [238, 0]
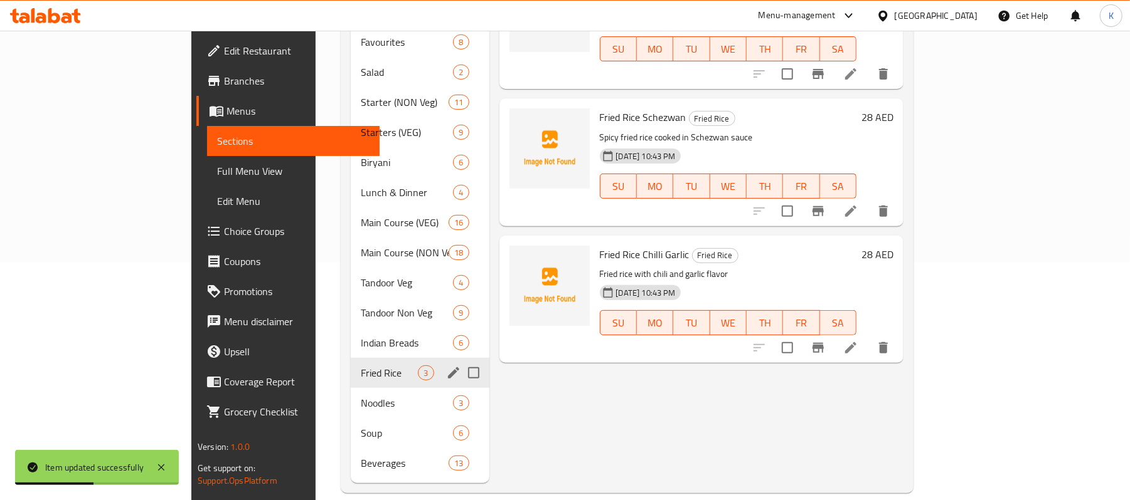
click at [351, 368] on div "Fried Rice 3" at bounding box center [420, 373] width 138 height 30
click at [361, 396] on span "Noodles" at bounding box center [389, 403] width 57 height 15
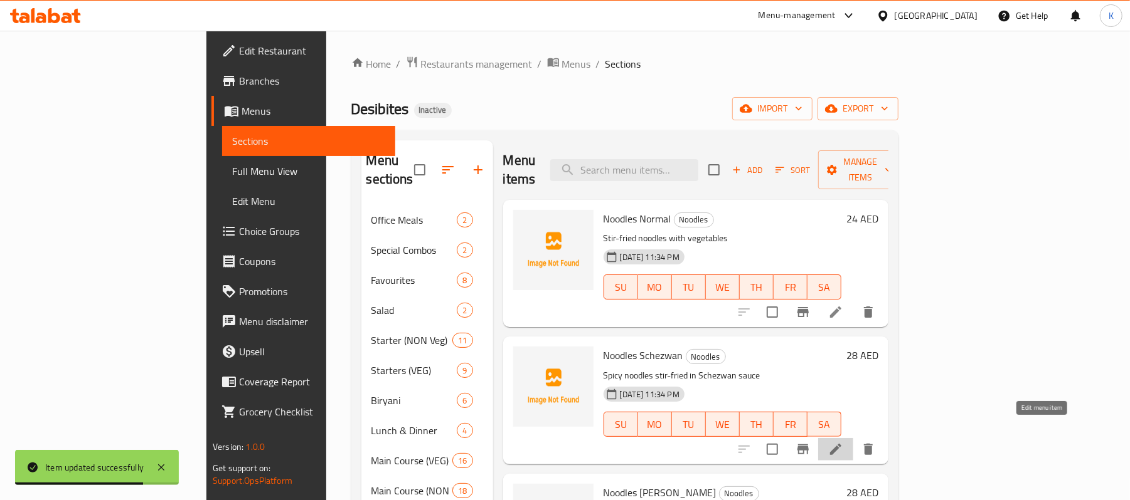
click at [841, 444] on icon at bounding box center [835, 449] width 11 height 11
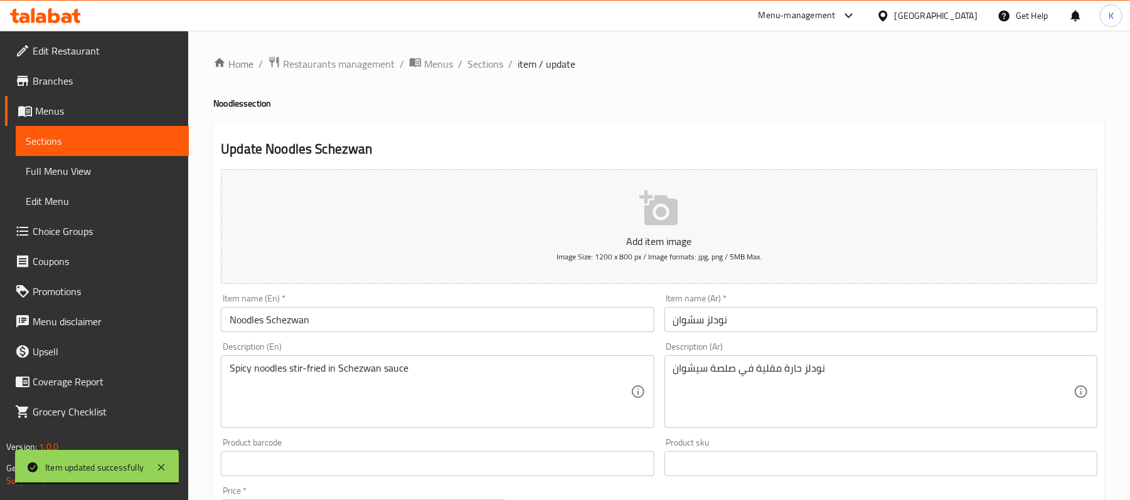
click at [675, 314] on input "نودلز سشوان" at bounding box center [880, 319] width 433 height 25
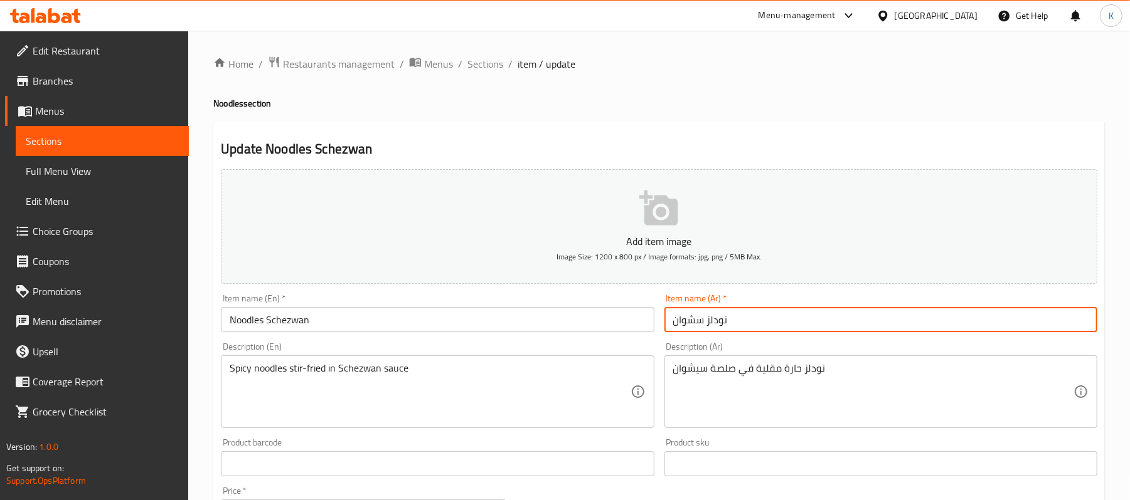
click at [675, 314] on input "نودلز سشوان" at bounding box center [880, 319] width 433 height 25
click at [684, 319] on input "نودلز سشوان" at bounding box center [880, 319] width 433 height 25
paste input "Fried Rice Schezwan"
type input "نودلز سيشوان"
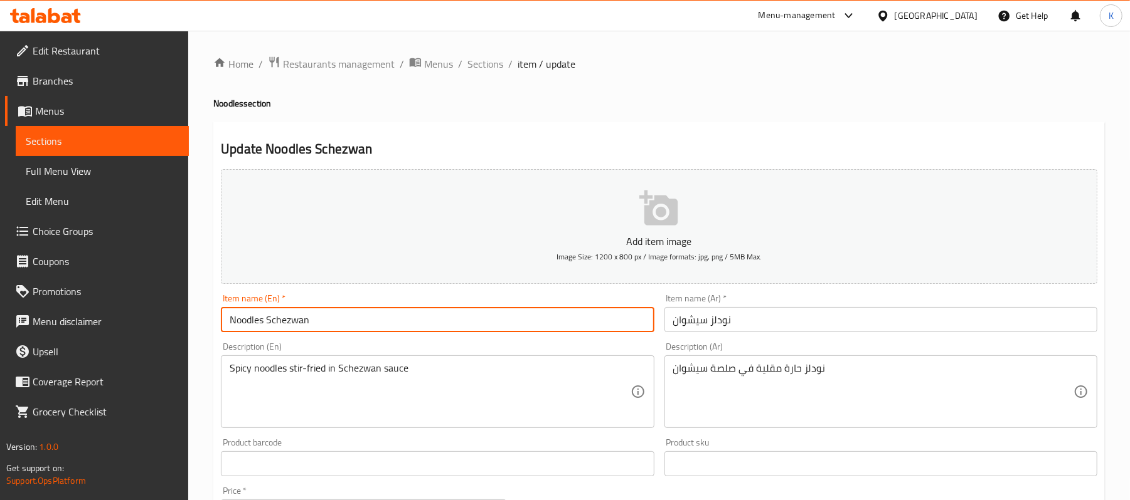
click at [559, 317] on input "Noodles Schezwan" at bounding box center [437, 319] width 433 height 25
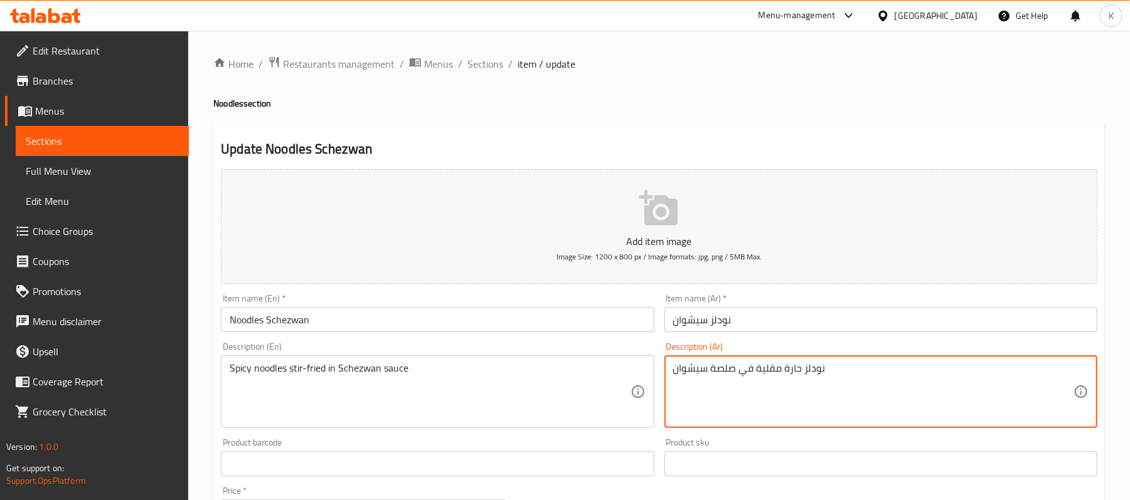
click at [726, 367] on textarea "نودلز حارة مقلية في صلصة سيشوان" at bounding box center [873, 392] width 400 height 60
type textarea "نودلز حارة مقلية في صوص سيشوان"
click at [450, 329] on input "Noodles Schezwan" at bounding box center [437, 319] width 433 height 25
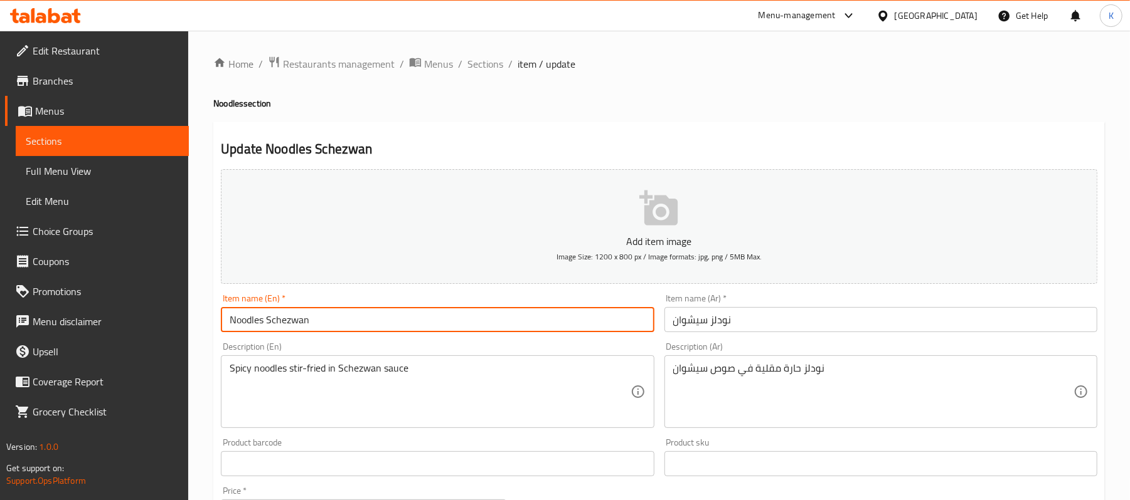
click at [483, 61] on span "Sections" at bounding box center [485, 63] width 36 height 15
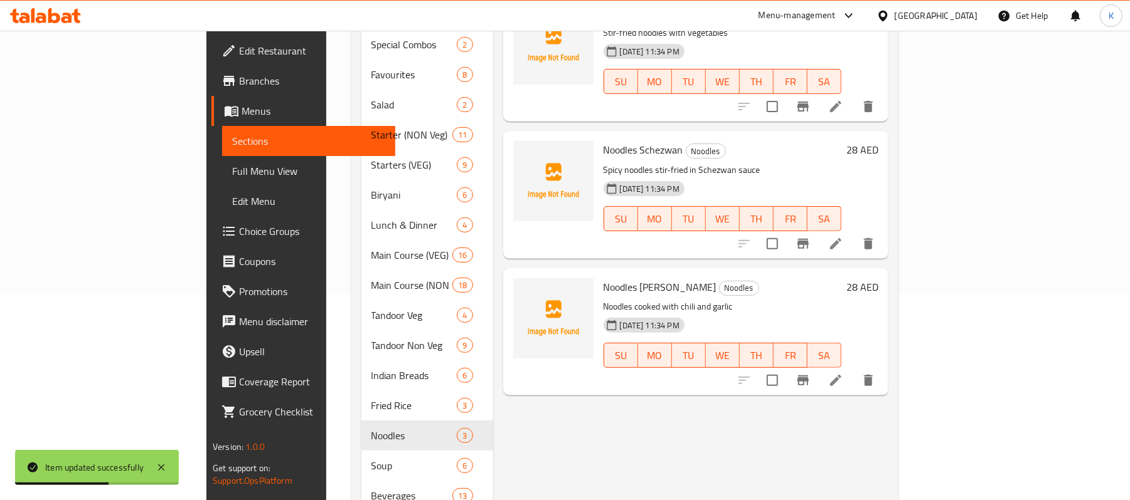
scroll to position [238, 0]
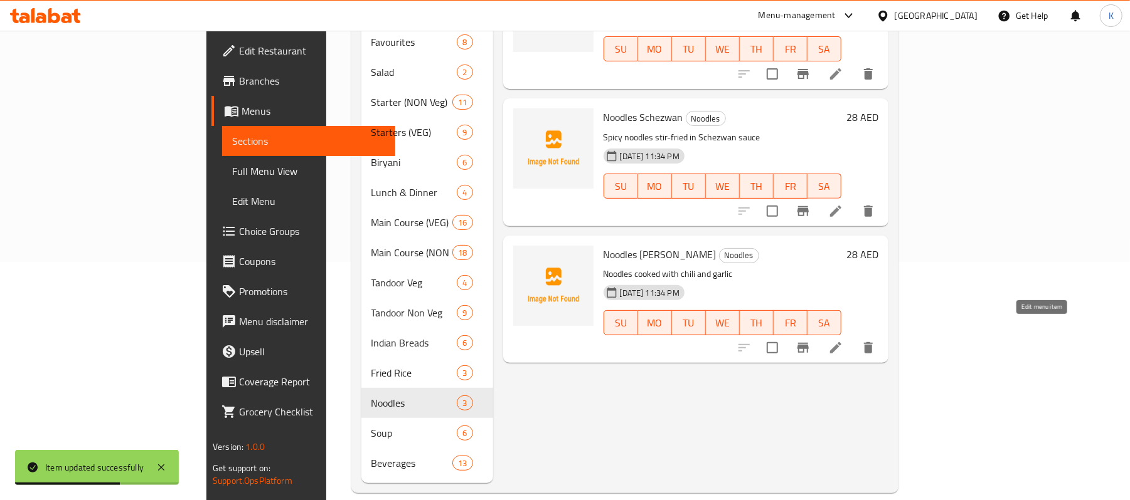
click at [843, 341] on icon at bounding box center [835, 348] width 15 height 15
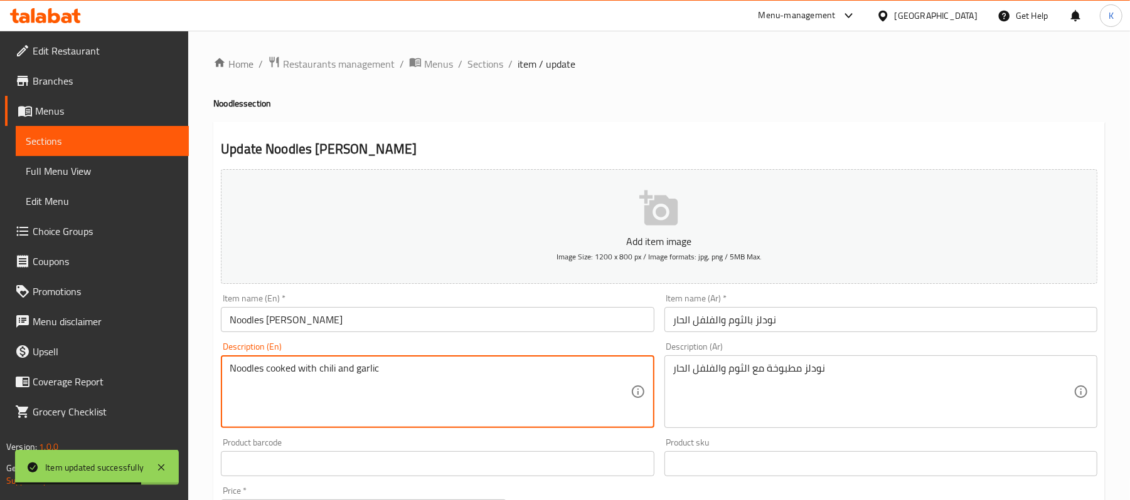
paste textarea "Spicy noodle dish made with noodles, chili peppers, garlic, and other seasoning…"
type textarea "Spicy noodle dish made with noodles, chili peppers, garlic, and other seasoning…"
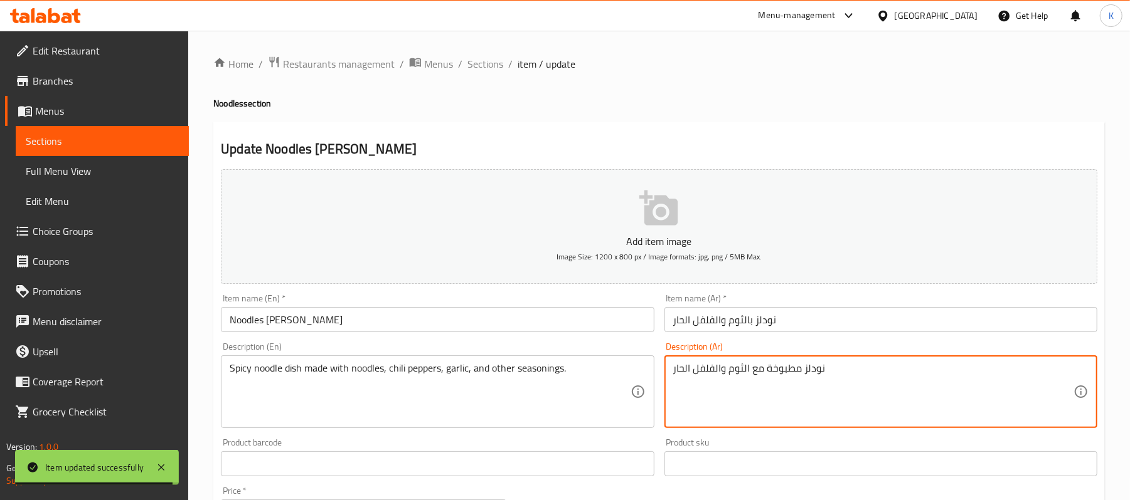
paste textarea "صنوعة من نودلز، فلفل الحار والثوم والتوابل الأخرى"
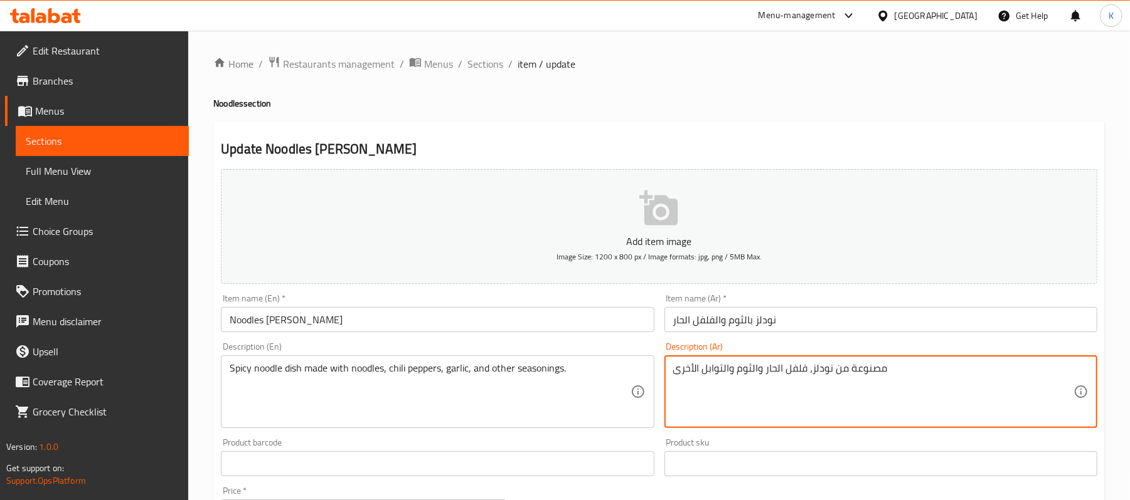
click at [522, 326] on input "Noodles [PERSON_NAME]" at bounding box center [437, 319] width 433 height 25
drag, startPoint x: 786, startPoint y: 370, endPoint x: 774, endPoint y: 371, distance: 12.0
click at [751, 373] on textarea "مصنوعة من نودلز، فلفل حار والثوم والتوابل الأخرى" at bounding box center [873, 392] width 400 height 60
drag, startPoint x: 729, startPoint y: 373, endPoint x: 721, endPoint y: 373, distance: 8.2
click at [721, 373] on textarea "مصنوعة من نودلز، فلفل حار وثوم والتوابل الأخرى" at bounding box center [873, 392] width 400 height 60
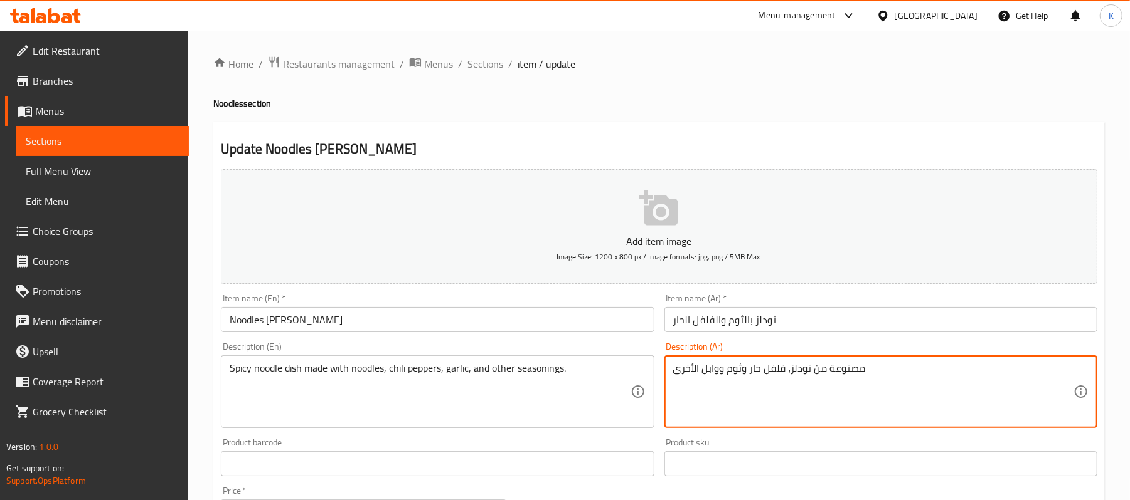
drag, startPoint x: 702, startPoint y: 377, endPoint x: 693, endPoint y: 377, distance: 9.4
click at [693, 377] on textarea "مصنوعة من نودلز، فلفل حار وثوم ووابل الأخرى" at bounding box center [873, 392] width 400 height 60
click at [713, 370] on textarea "مصنوعة من نودلز، فلفل حار وثوم ووابل أخرى" at bounding box center [873, 392] width 400 height 60
type textarea "مصنوعة من نودلز، فلفل حار وثوم وتوابل أخرى"
click at [562, 347] on div "Description (En) Spicy noodle dish made with noodles, chili peppers, garlic, an…" at bounding box center [437, 385] width 433 height 86
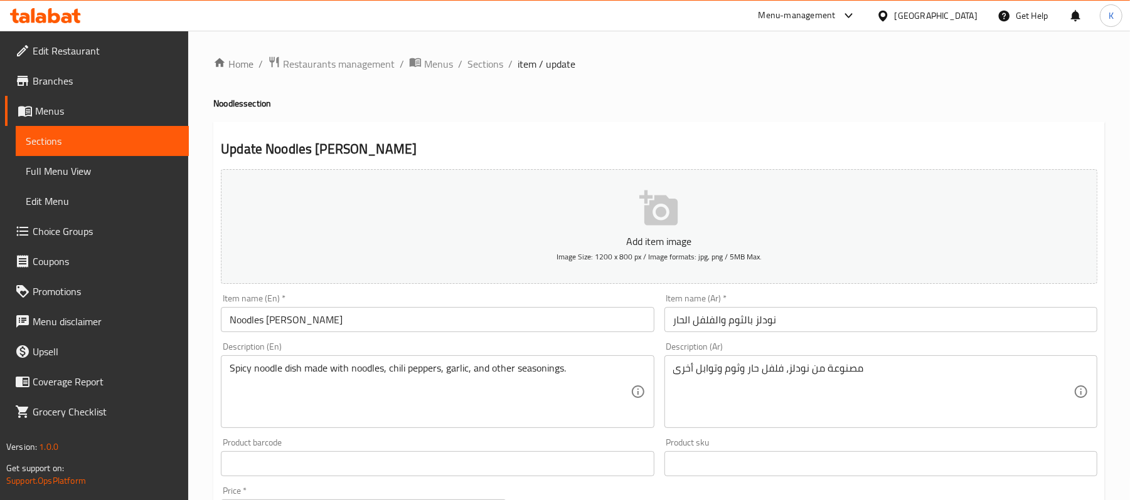
click at [562, 335] on div "Item name (En)   * Noodles Chilli Garlic Item name (En) *" at bounding box center [437, 313] width 443 height 48
click at [567, 327] on input "Noodles [PERSON_NAME]" at bounding box center [437, 319] width 433 height 25
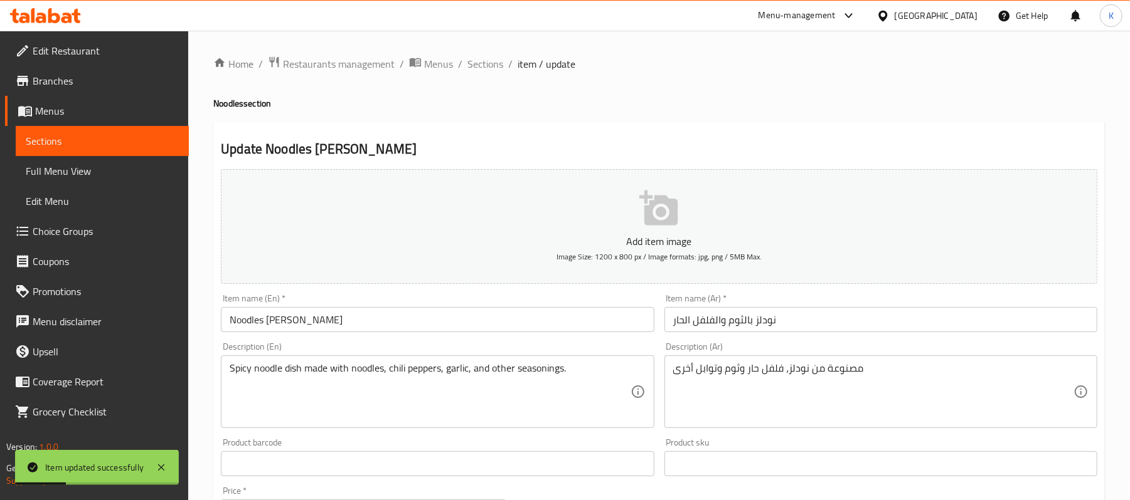
click at [480, 73] on div "Home / Restaurants management / Menus / Sections / item / update Noodles sectio…" at bounding box center [658, 458] width 891 height 805
click at [474, 68] on span "Sections" at bounding box center [485, 63] width 36 height 15
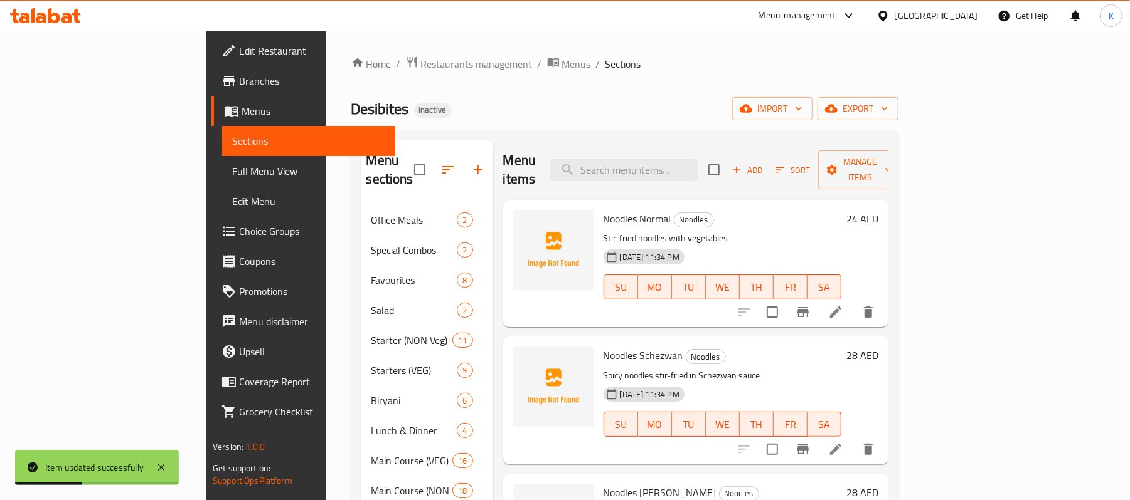
click at [748, 200] on div "Noodles Normal Noodles Stir-fried noodles with vegetables 28-08-2025 11:34 PM S…" at bounding box center [695, 263] width 385 height 127
click at [698, 159] on input "search" at bounding box center [624, 170] width 148 height 22
paste input "Hot & Sour Soup"
type input "Hot & Sour Soup"
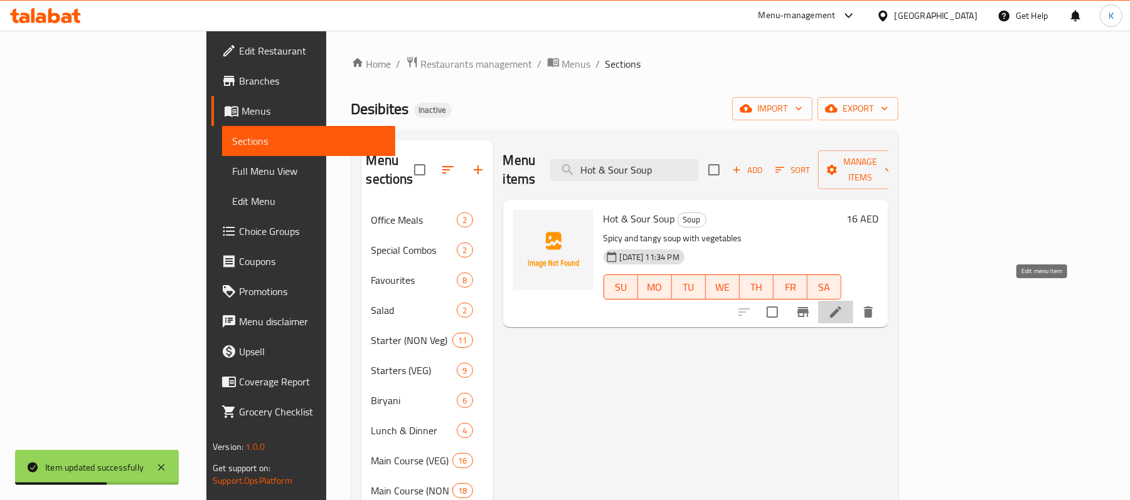
click at [841, 307] on icon at bounding box center [835, 312] width 11 height 11
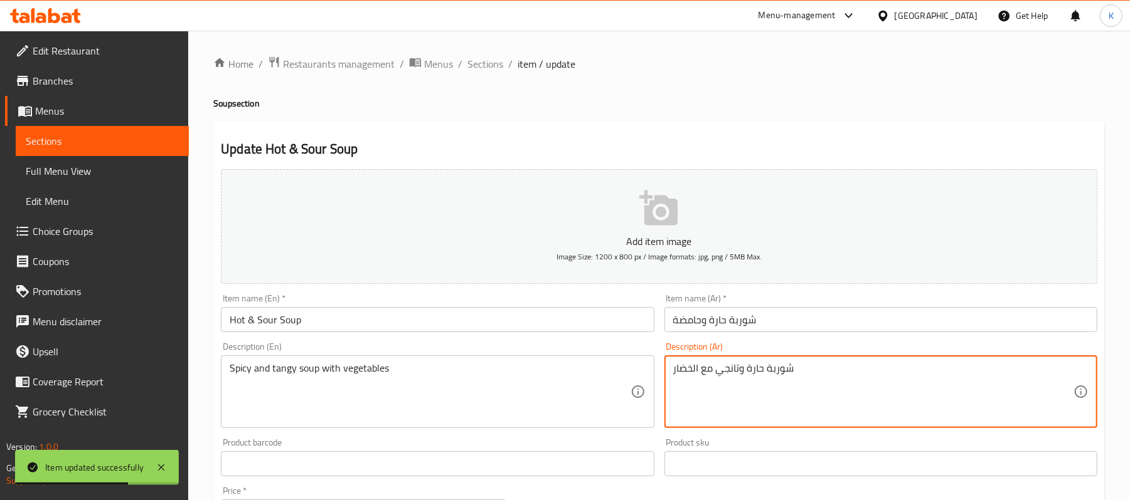
click at [733, 379] on textarea "شوربة حارة وتانجي مع الخضار" at bounding box center [873, 392] width 400 height 60
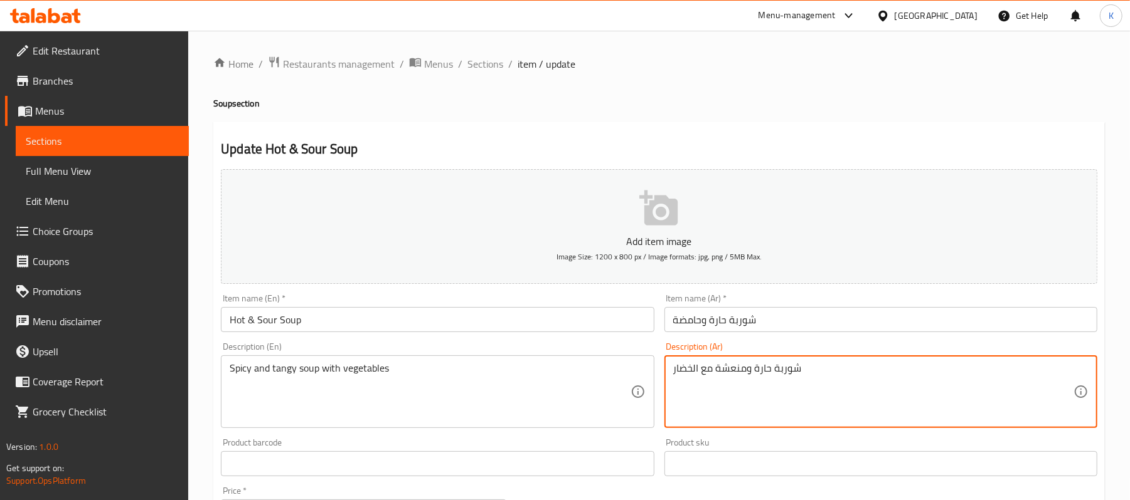
type textarea "شوربة حارة ومنعشة مع الخضار"
click at [475, 312] on input "Hot & Sour Soup" at bounding box center [437, 319] width 433 height 25
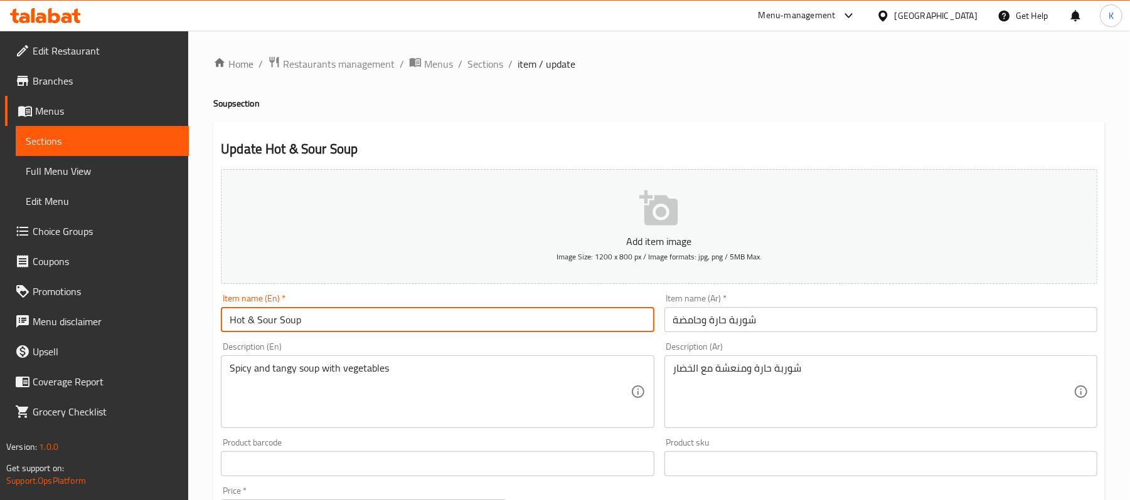
click at [485, 64] on span "Sections" at bounding box center [485, 63] width 36 height 15
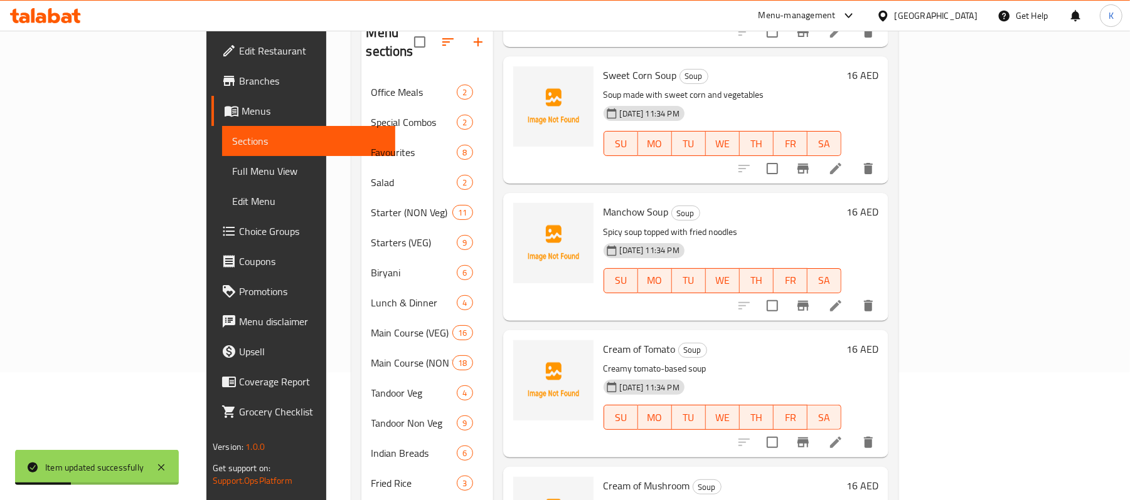
scroll to position [238, 0]
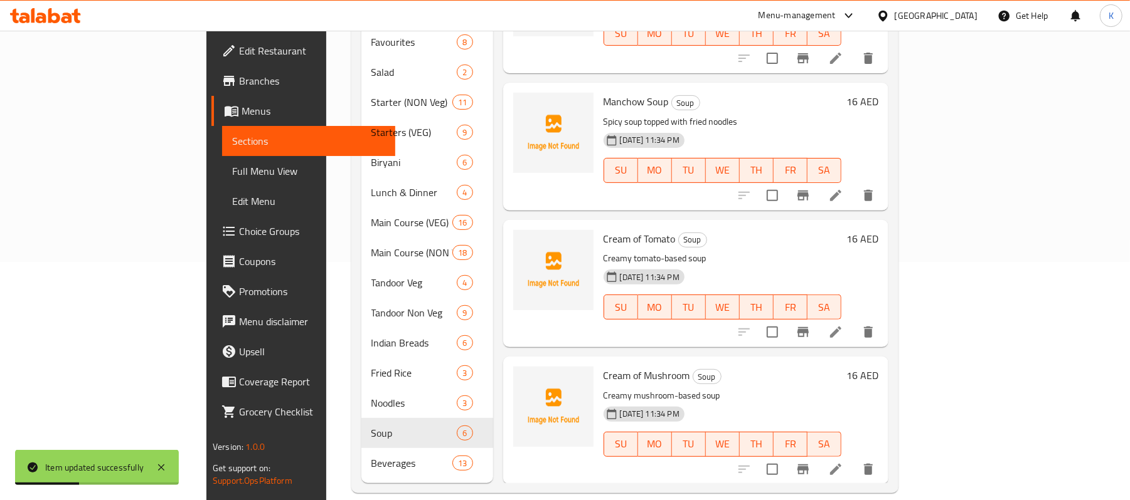
click at [843, 325] on icon at bounding box center [835, 332] width 15 height 15
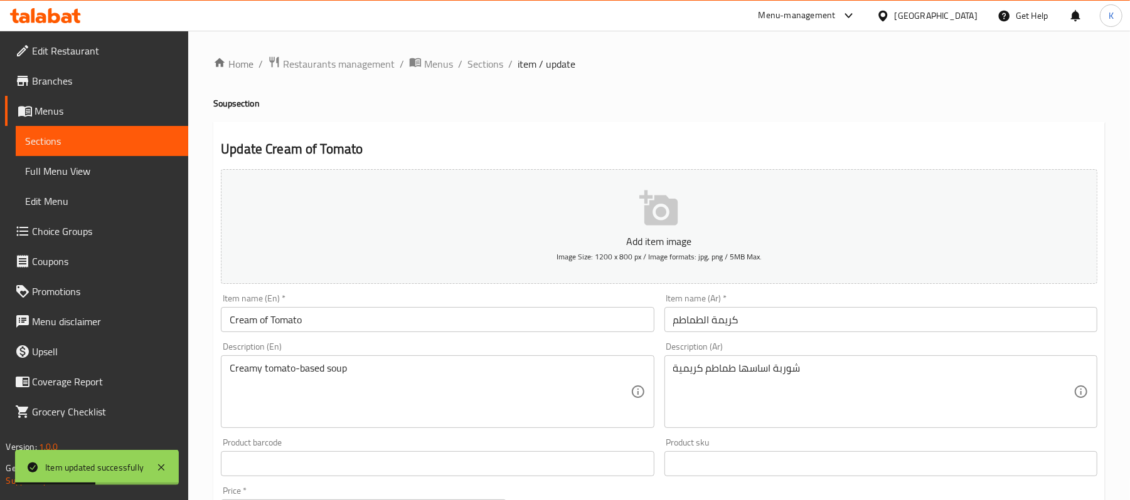
click at [443, 322] on input "Cream of Tomato" at bounding box center [437, 319] width 433 height 25
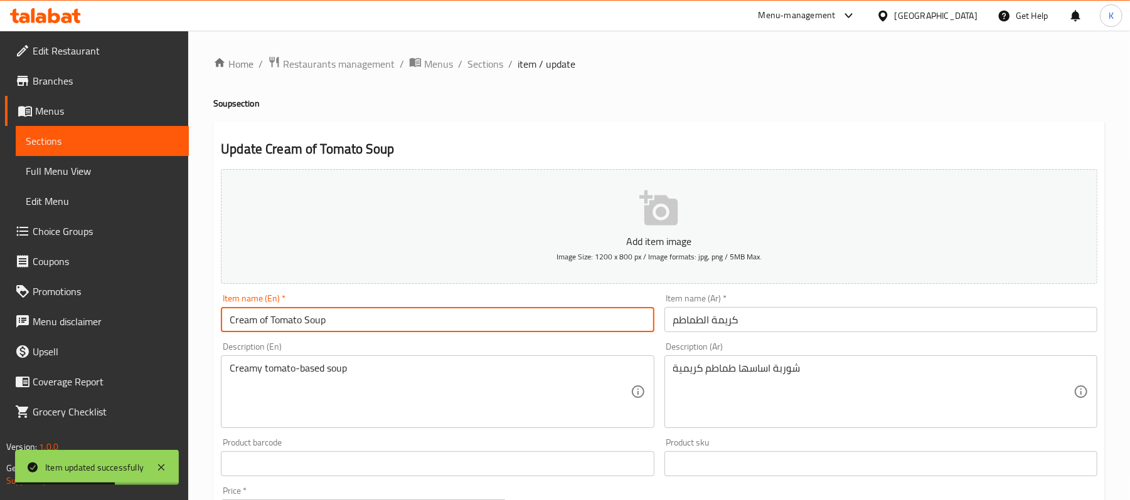
type input "Cream of Tomato Soup"
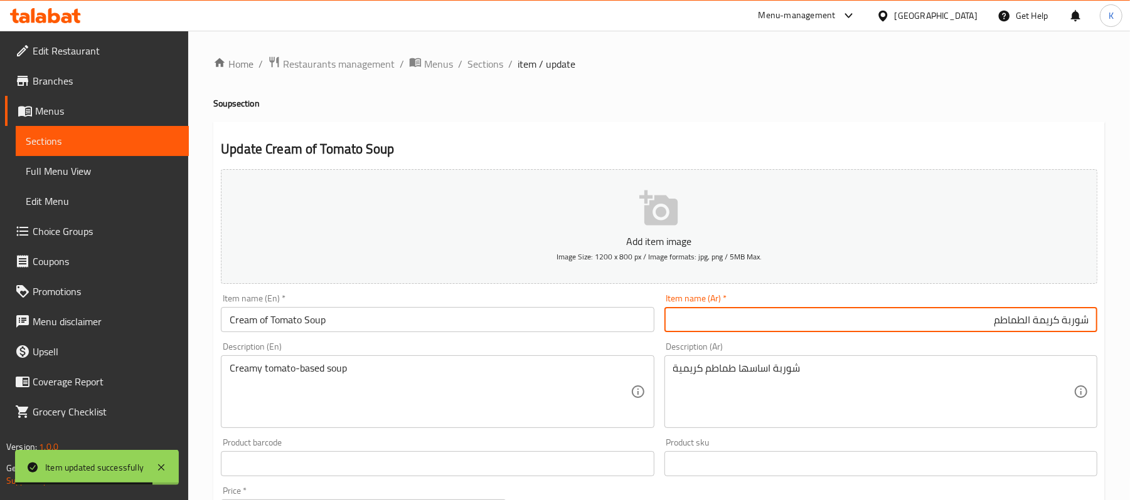
type input "شوربة كريمة الطماطم"
click at [467, 311] on input "Cream of Tomato Soup" at bounding box center [437, 319] width 433 height 25
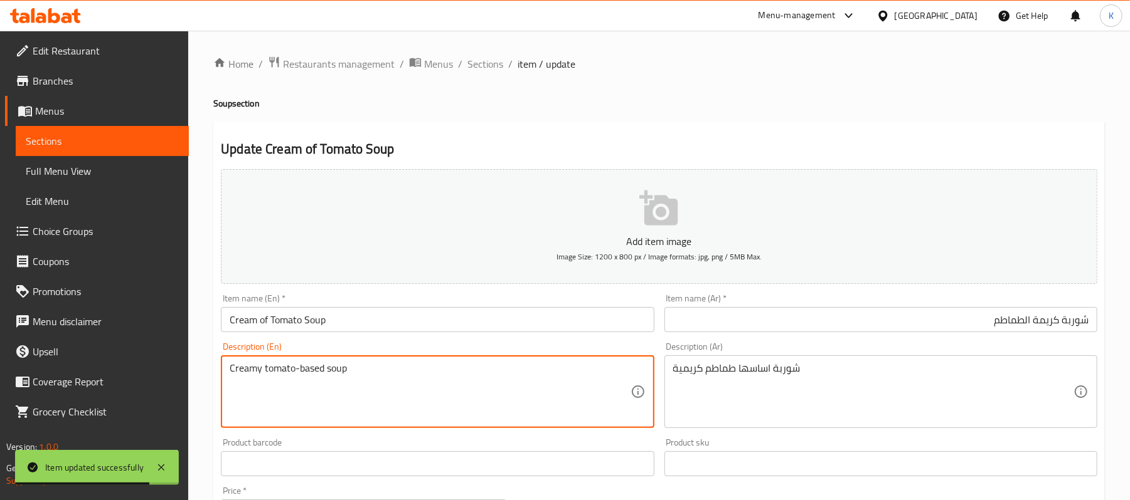
paste textarea "soup made with tomatoes, cream, onions, and garlic."
type textarea "Creamy tomato soup made with tomatoes, cream, onions, and garlic."
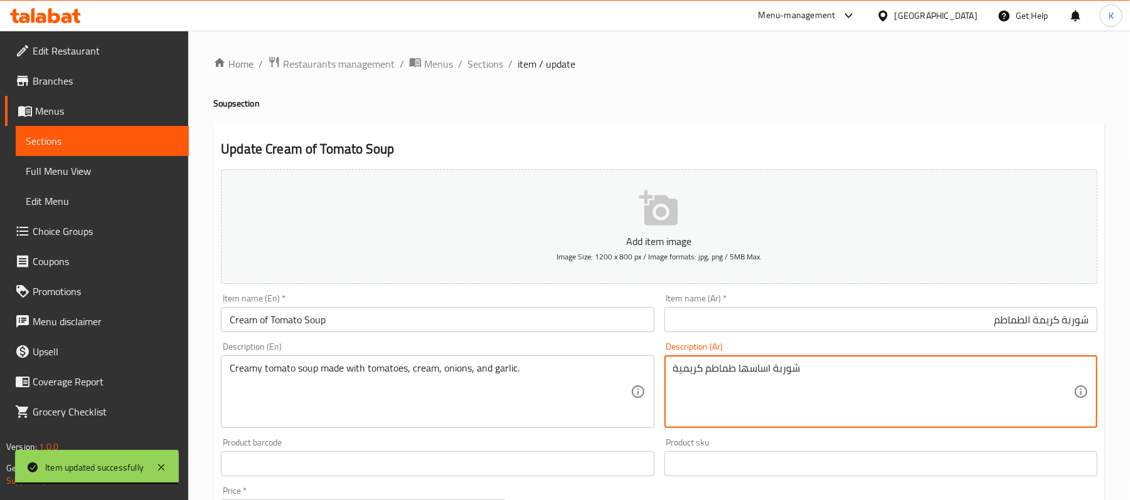
paste textarea "لطماطم الكريمية المصنوعة من الطماطم، الكريمة، البصل والثوم."
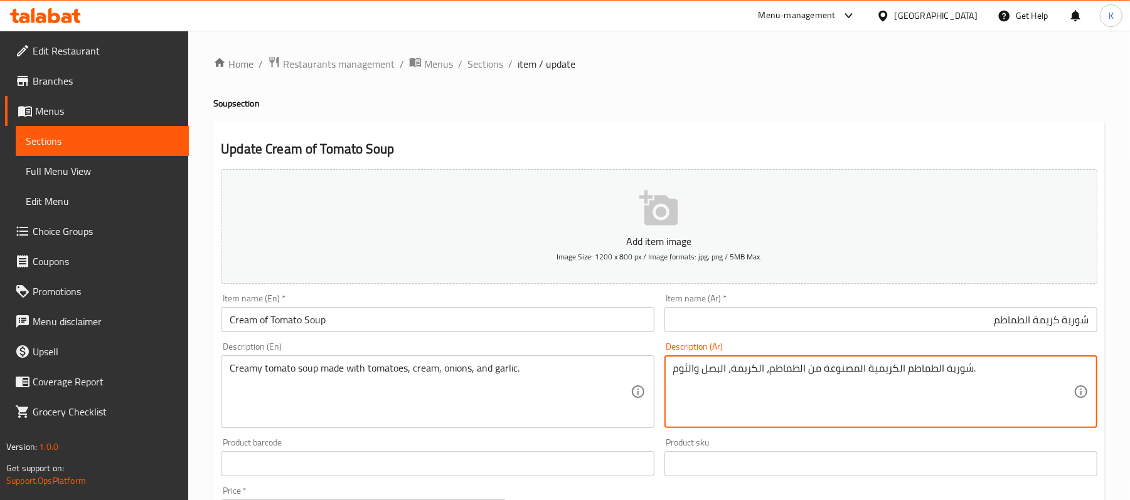
type textarea "شوربة الطماطم الكريمية المصنوعة من الطماطم، الكريمة، البصل والثوم."
click at [571, 355] on div "Description (En) Creamy tomato soup made with tomatoes, cream, onions, and garl…" at bounding box center [437, 385] width 433 height 86
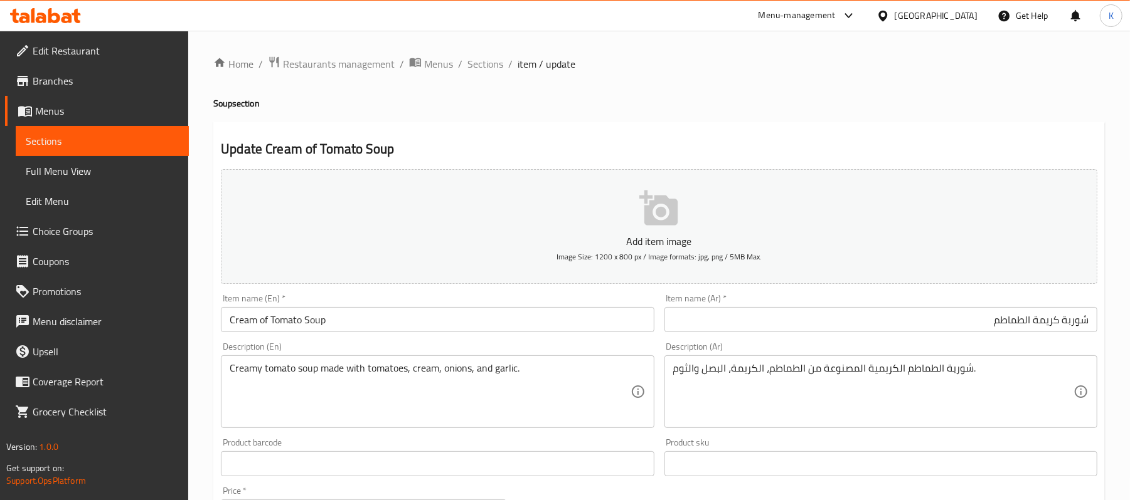
click at [576, 341] on div "Description (En) Creamy tomato soup made with tomatoes, cream, onions, and garl…" at bounding box center [437, 385] width 443 height 96
click at [583, 335] on div "Item name (En)   * Cream of Tomato Soup Item name (En) *" at bounding box center [437, 313] width 443 height 48
click at [583, 332] on input "Cream of Tomato Soup" at bounding box center [437, 319] width 433 height 25
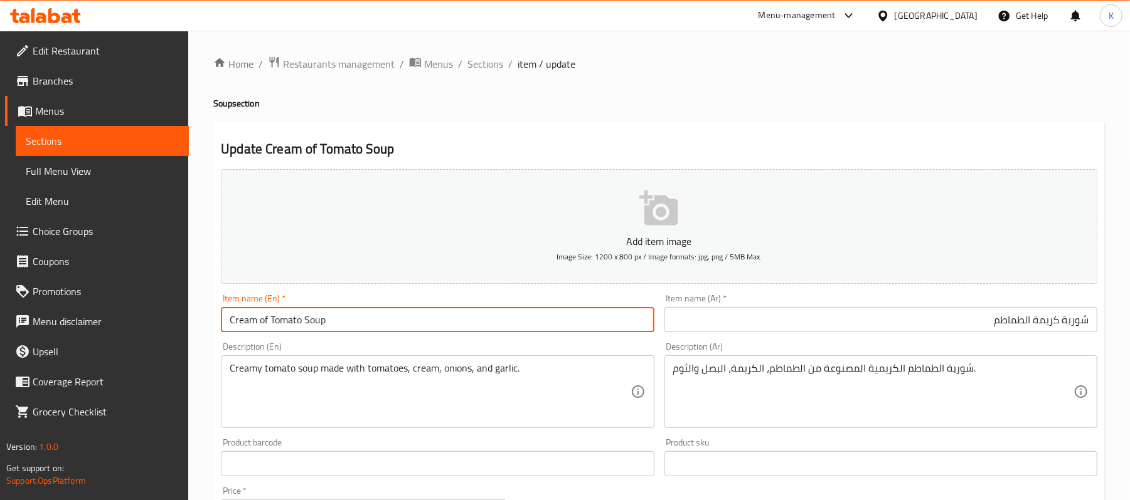
click at [478, 63] on span "Sections" at bounding box center [485, 63] width 36 height 15
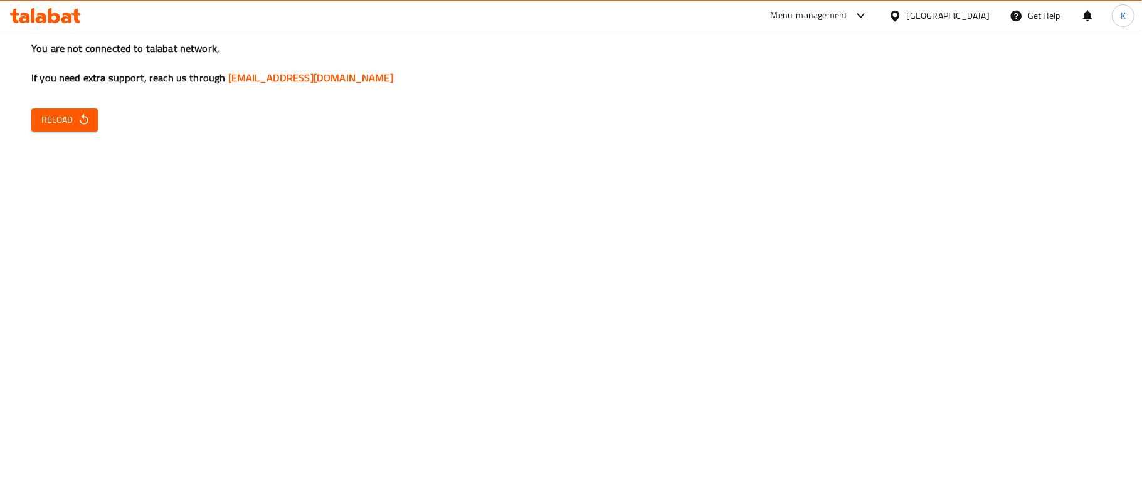
click at [80, 100] on div "You are not connected to talabat network, If you need extra support, reach us t…" at bounding box center [571, 250] width 1142 height 500
click at [78, 116] on icon "button" at bounding box center [84, 120] width 13 height 13
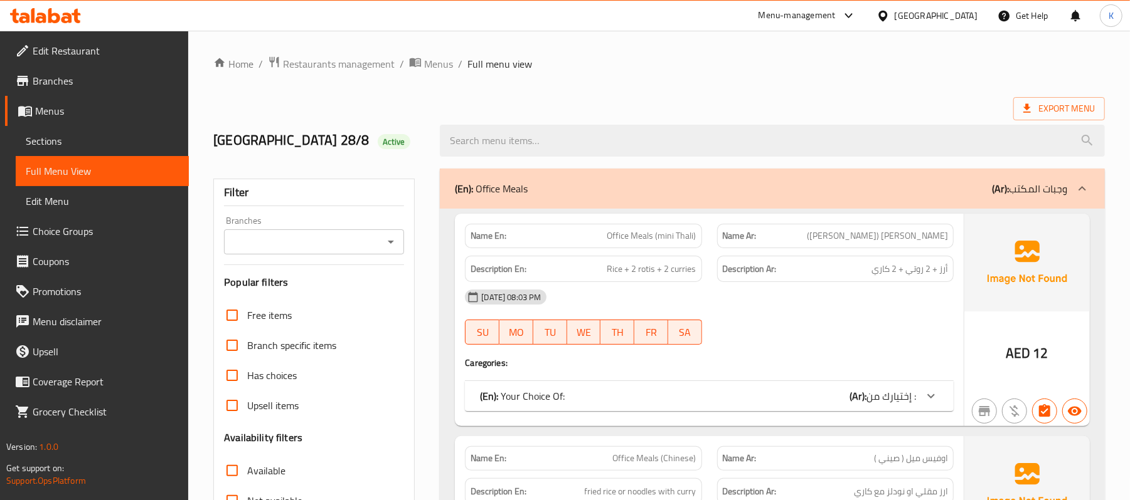
click at [129, 141] on span "Sections" at bounding box center [102, 141] width 153 height 15
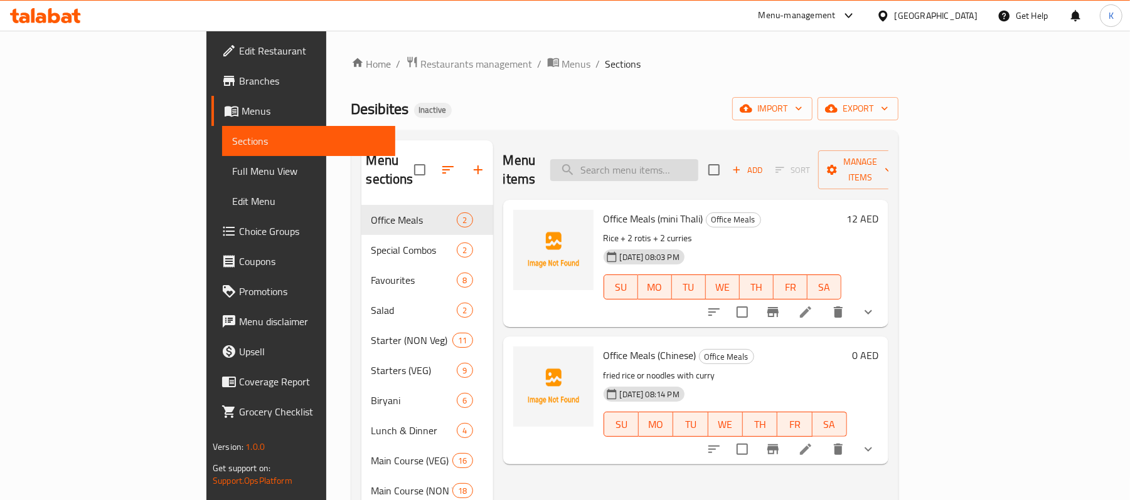
click at [698, 161] on input "search" at bounding box center [624, 170] width 148 height 22
paste input "Cream of Mushroom"
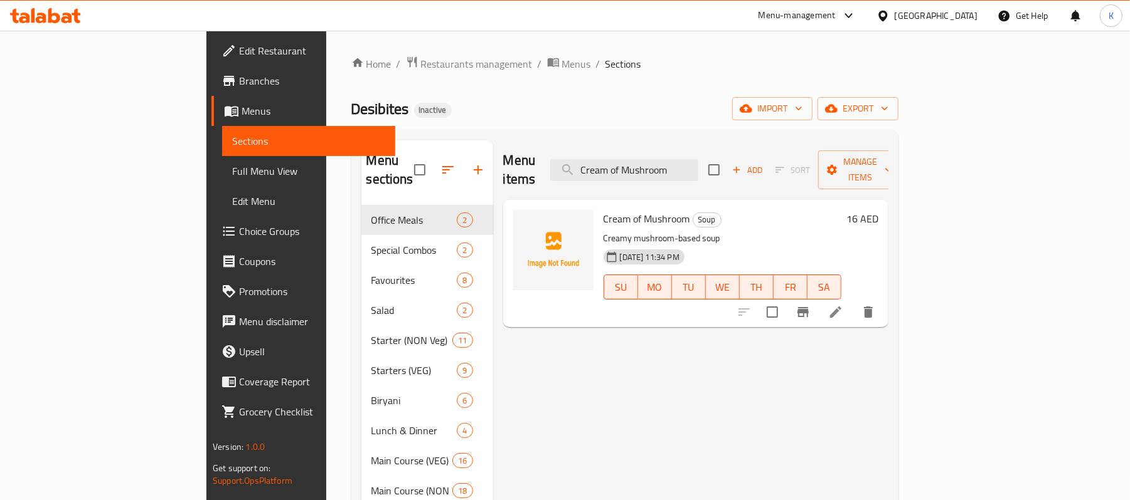
type input "Cream of Mushroom"
click at [843, 305] on icon at bounding box center [835, 312] width 15 height 15
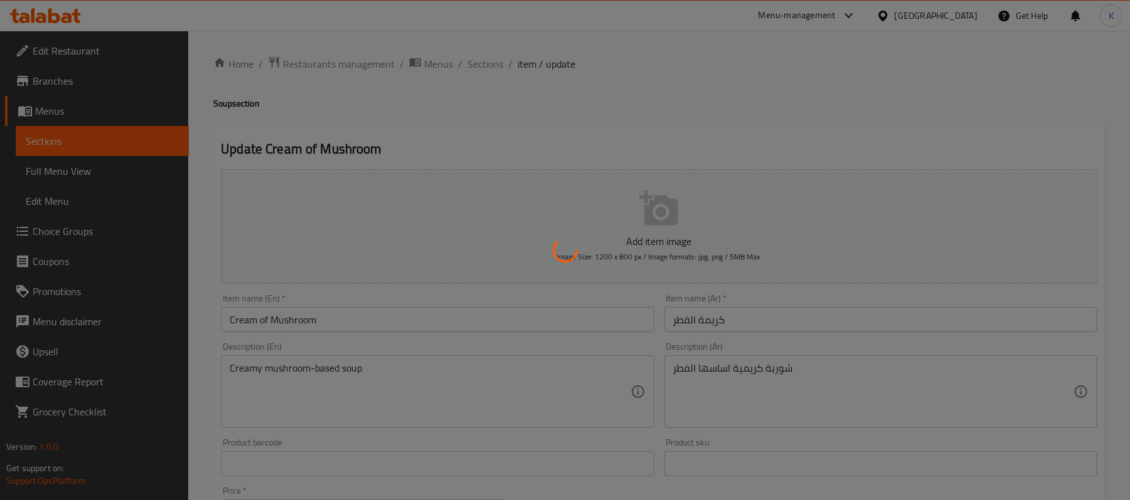
drag, startPoint x: 425, startPoint y: 336, endPoint x: 434, endPoint y: 326, distance: 13.3
click at [425, 336] on div at bounding box center [565, 250] width 1130 height 500
click at [436, 324] on div at bounding box center [565, 250] width 1130 height 500
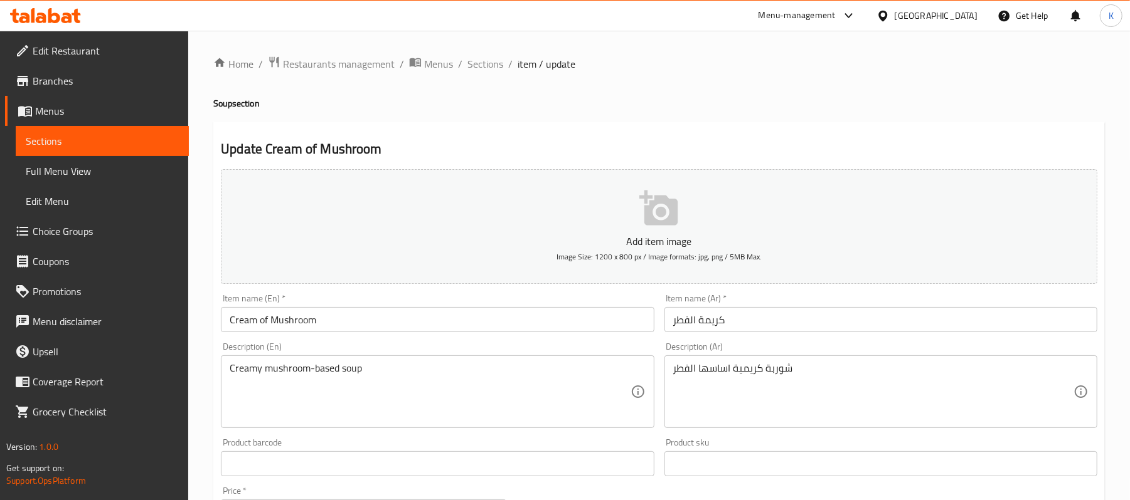
click at [460, 332] on input "Cream of Mushroom" at bounding box center [437, 319] width 433 height 25
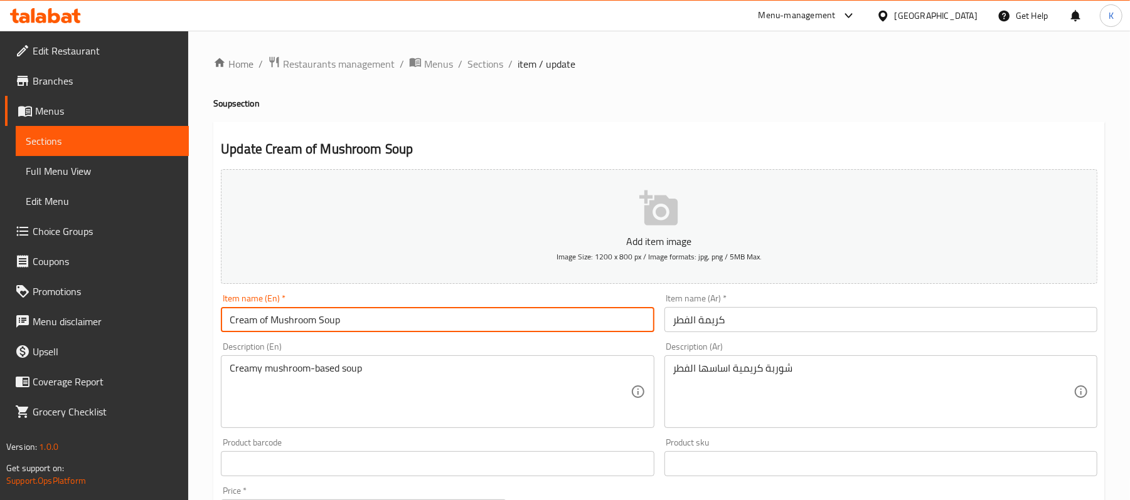
type input "Cream of Mushroom Soup"
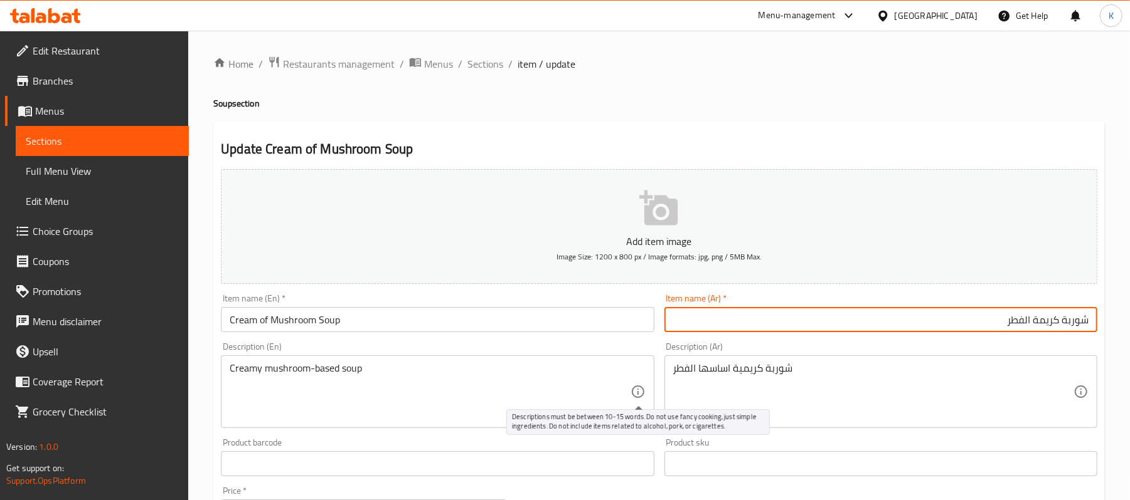
type input "شوربة كريمة الفطر"
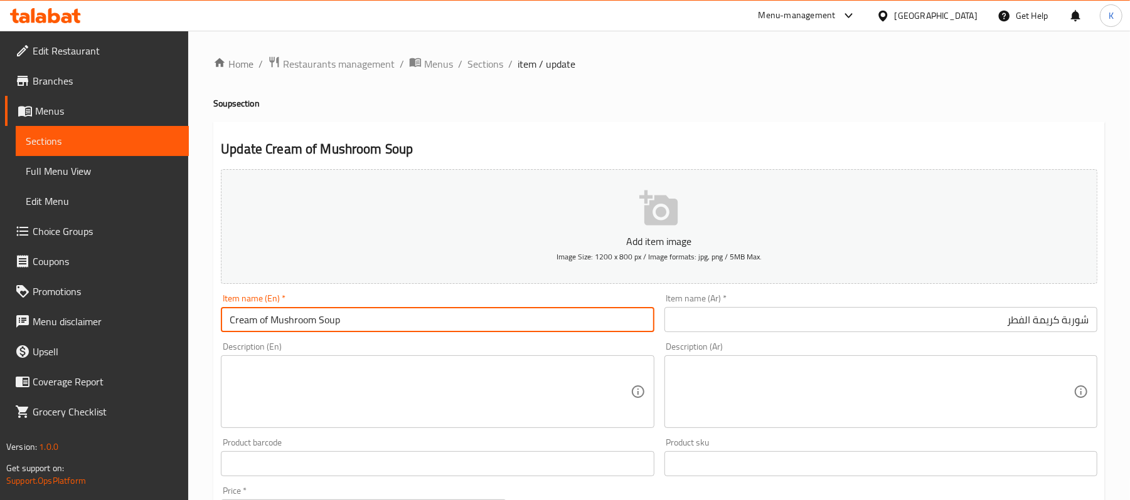
click at [374, 312] on input "Cream of Mushroom Soup" at bounding box center [437, 319] width 433 height 25
click at [439, 391] on textarea at bounding box center [430, 392] width 400 height 60
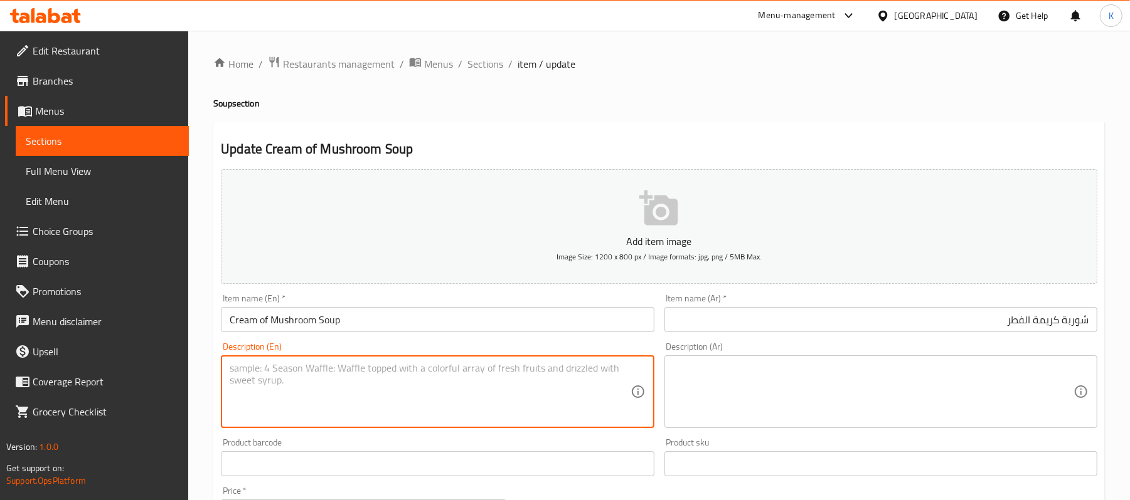
paste textarea "Crafted with the finest mushrooms, rich broth, and a touch of velvety cream"
type textarea "Crafted with the finest mushrooms, rich broth, and a touch of velvety cream"
click at [800, 357] on div "Description (Ar)" at bounding box center [880, 392] width 433 height 73
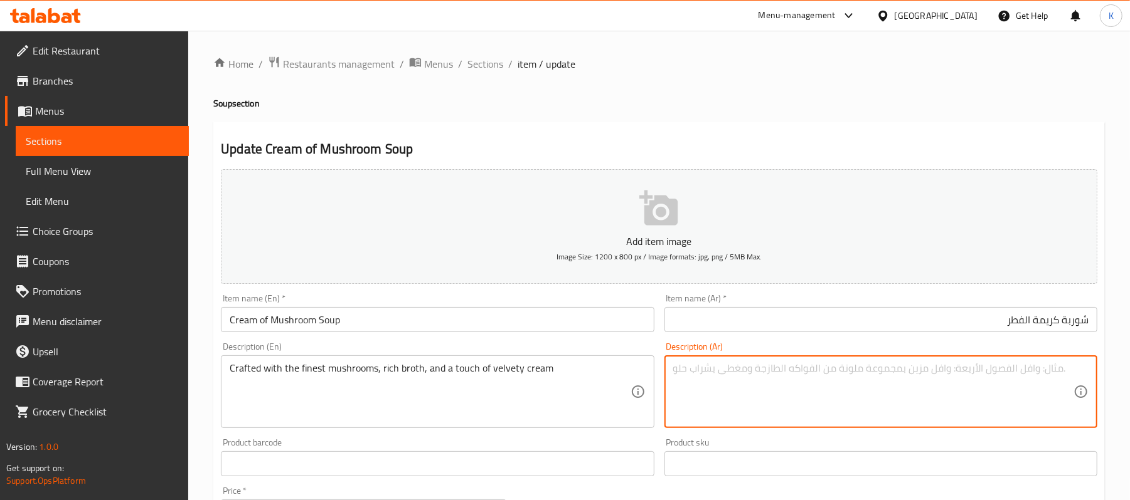
paste textarea "مصنوع من أجود أنواع الفطر والمرق الغني ولمسة من الكريمة المخملية"
type textarea "مصنوع من أجود أنواع الفطر والمرق الغني ولمسة من الكريمة المخملية"
click at [596, 334] on div "Item name (En)   * Cream of Mushroom Soup Item name (En) *" at bounding box center [437, 313] width 443 height 48
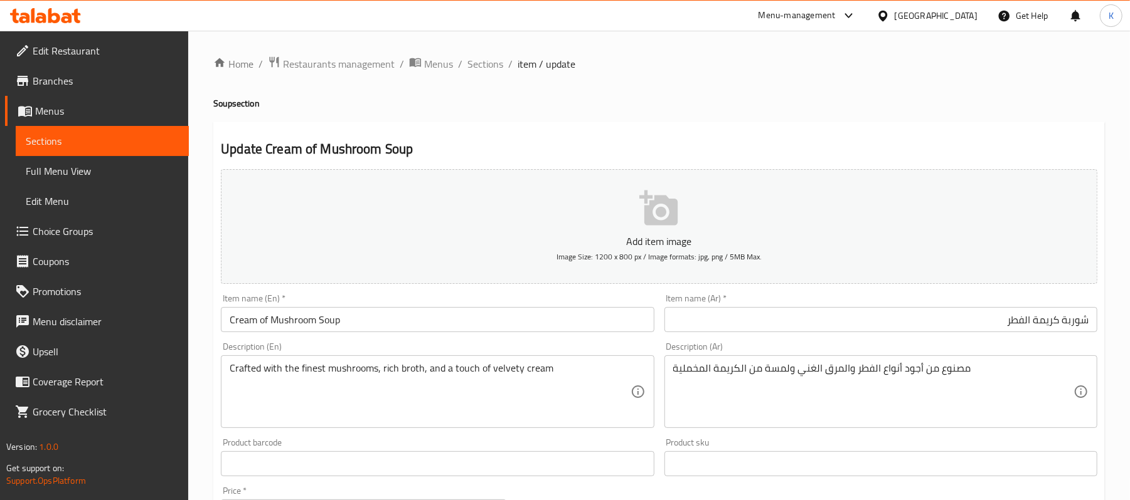
click at [588, 327] on input "Cream of Mushroom Soup" at bounding box center [437, 319] width 433 height 25
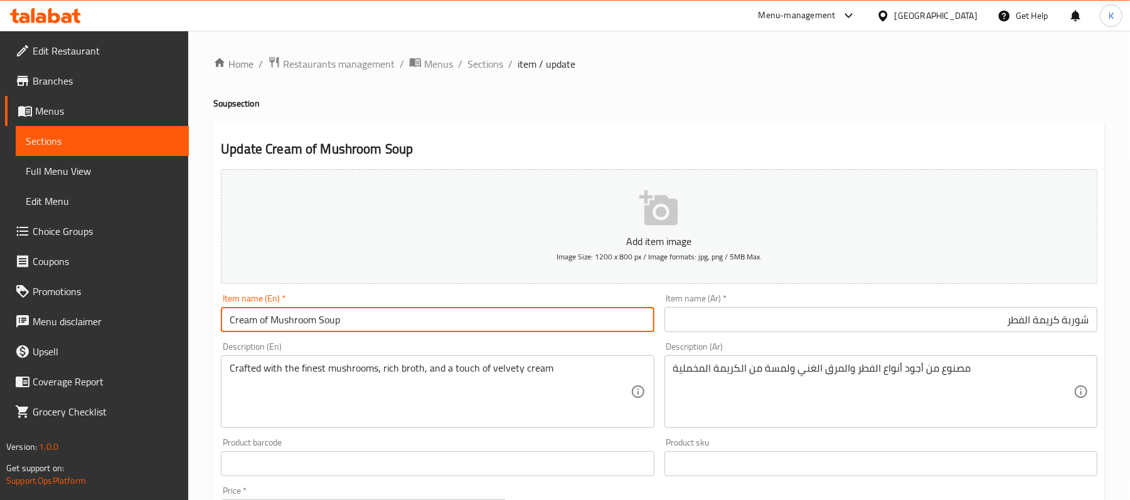
click at [1031, 326] on input "شوربة كريمة الفطر" at bounding box center [880, 319] width 433 height 25
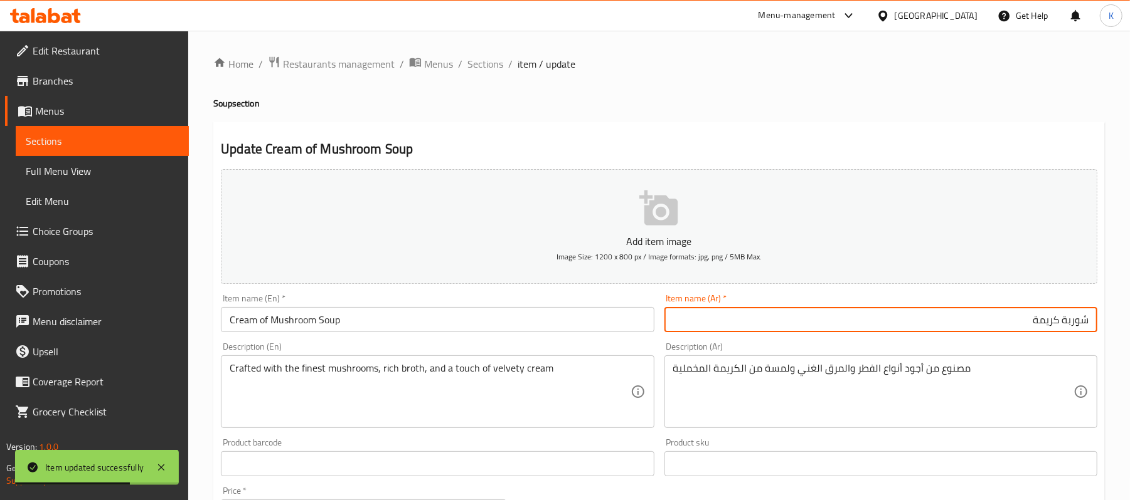
click at [1057, 326] on input "شوربة كريمة" at bounding box center [880, 319] width 433 height 25
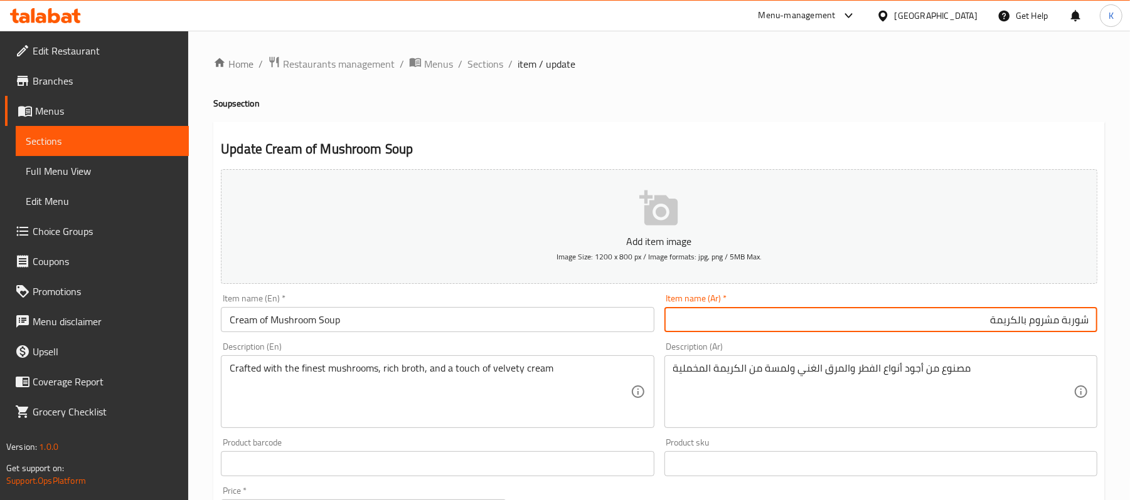
type input "شوربة مشروم بالكريمة"
click at [1049, 320] on input "شوربة مشروم بالكريمة" at bounding box center [880, 319] width 433 height 25
click at [492, 64] on span "Sections" at bounding box center [485, 63] width 36 height 15
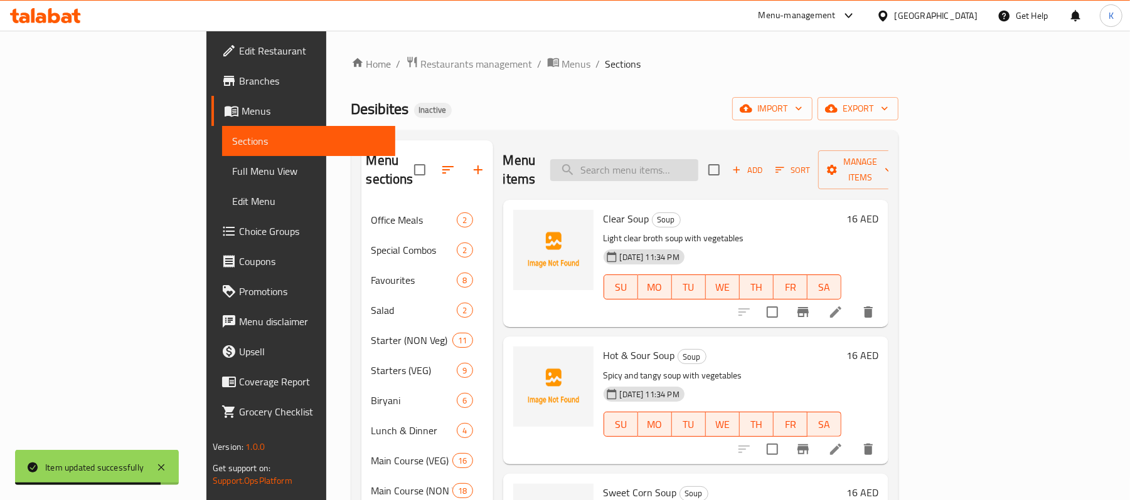
click at [698, 159] on input "search" at bounding box center [624, 170] width 148 height 22
paste input "Lassi Sweet"
type input "Lassi Sweet"
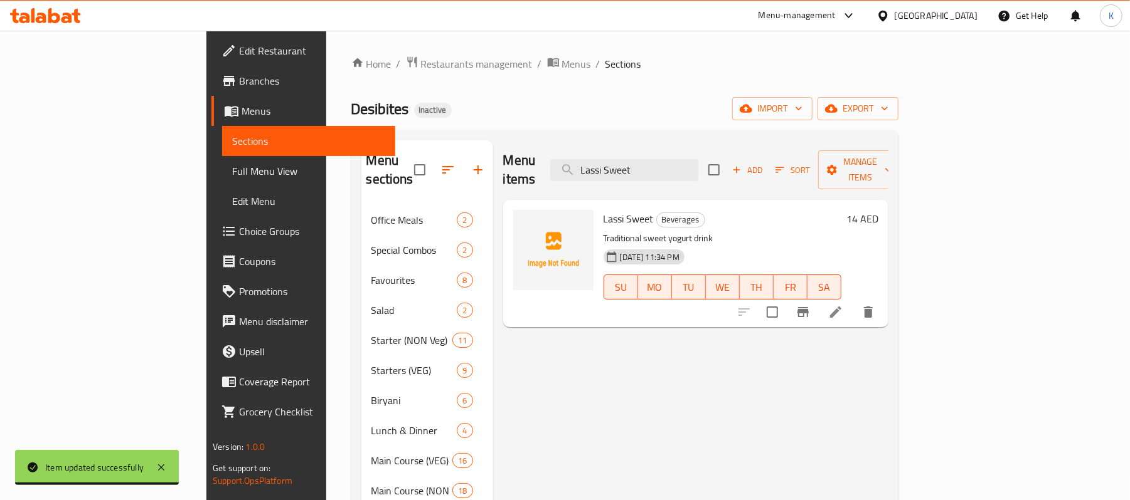
click at [843, 305] on icon at bounding box center [835, 312] width 15 height 15
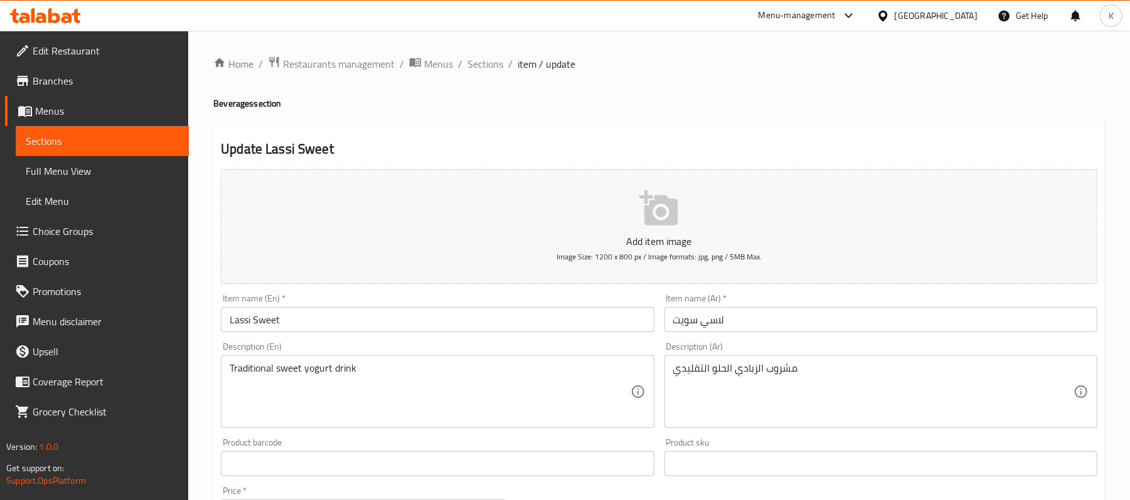
click at [689, 327] on input "لاسي سويت" at bounding box center [880, 319] width 433 height 25
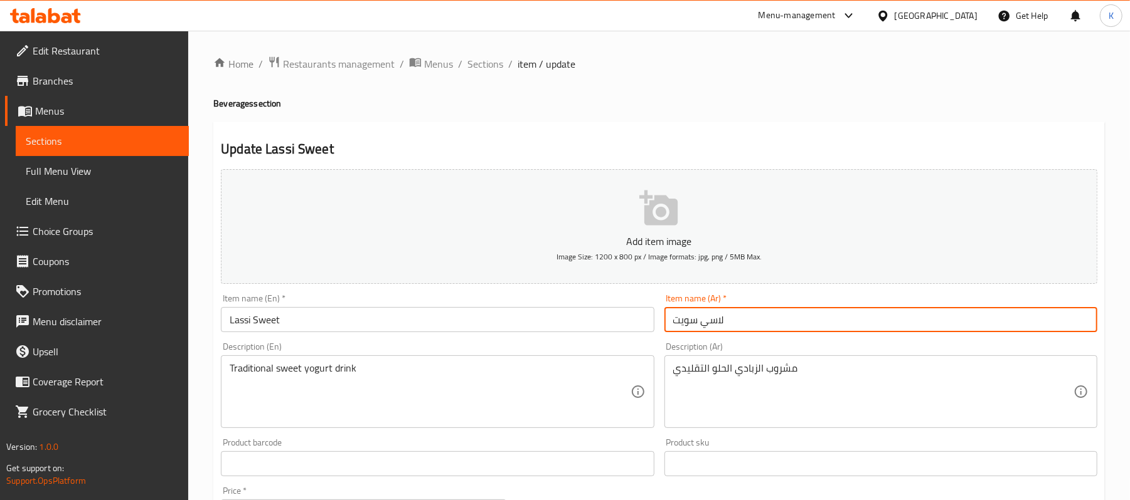
click at [689, 327] on input "لاسي سويت" at bounding box center [880, 319] width 433 height 25
type input "لاسي حلو"
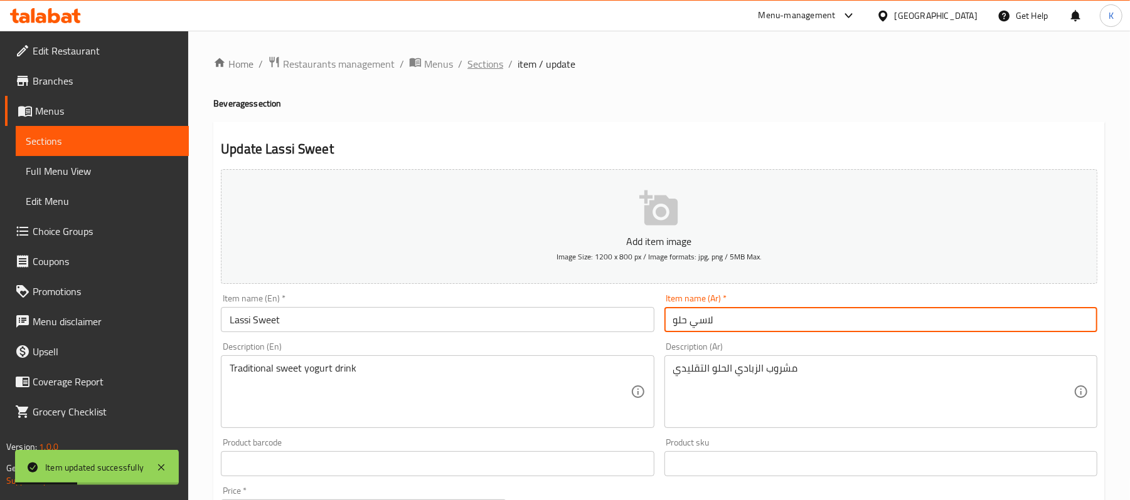
click at [480, 69] on span "Sections" at bounding box center [485, 63] width 36 height 15
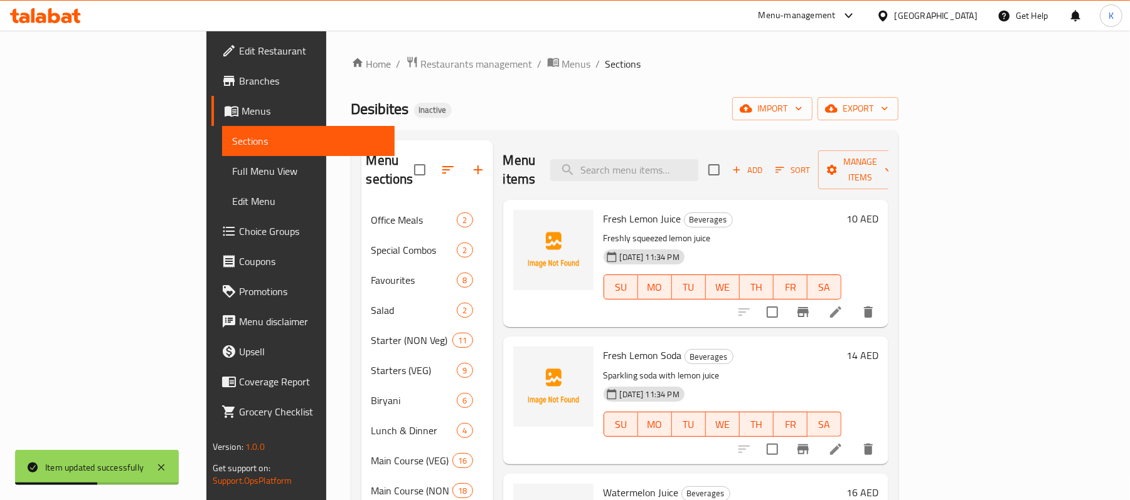
click at [361, 200] on nav "Office Meals 2 Special Combos 2 Favourites 8 Salad 2 Starter (NON Veg) 11 Start…" at bounding box center [427, 461] width 132 height 522
click at [361, 205] on div "Office Meals 2" at bounding box center [427, 220] width 132 height 30
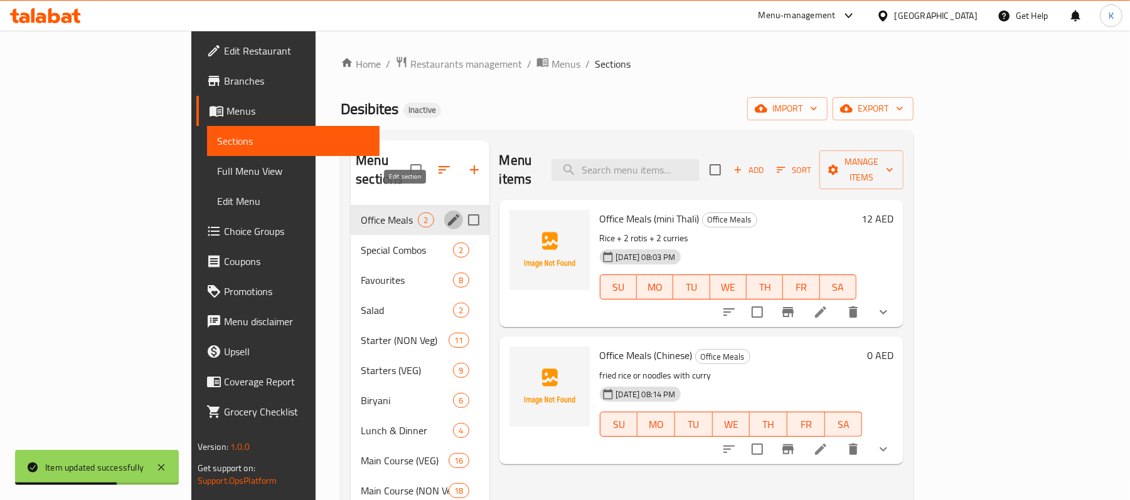
click at [448, 214] on icon "edit" at bounding box center [453, 219] width 11 height 11
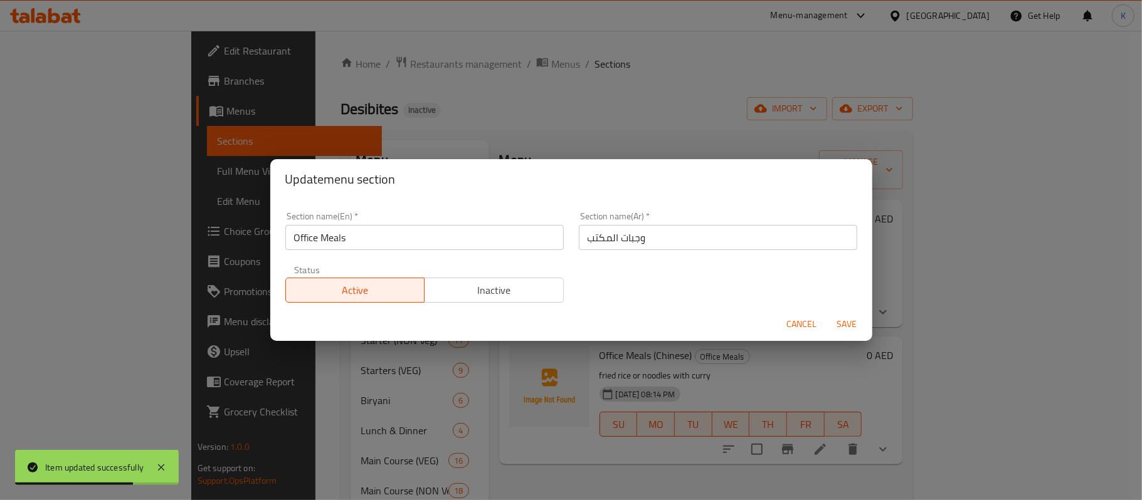
click at [787, 322] on span "Cancel" at bounding box center [802, 325] width 30 height 16
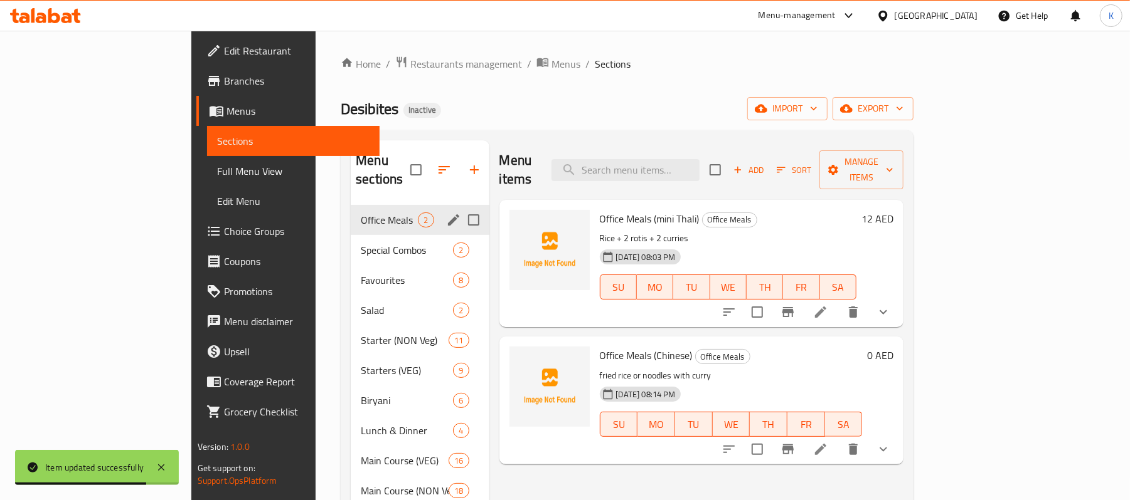
click at [838, 304] on li at bounding box center [820, 312] width 35 height 23
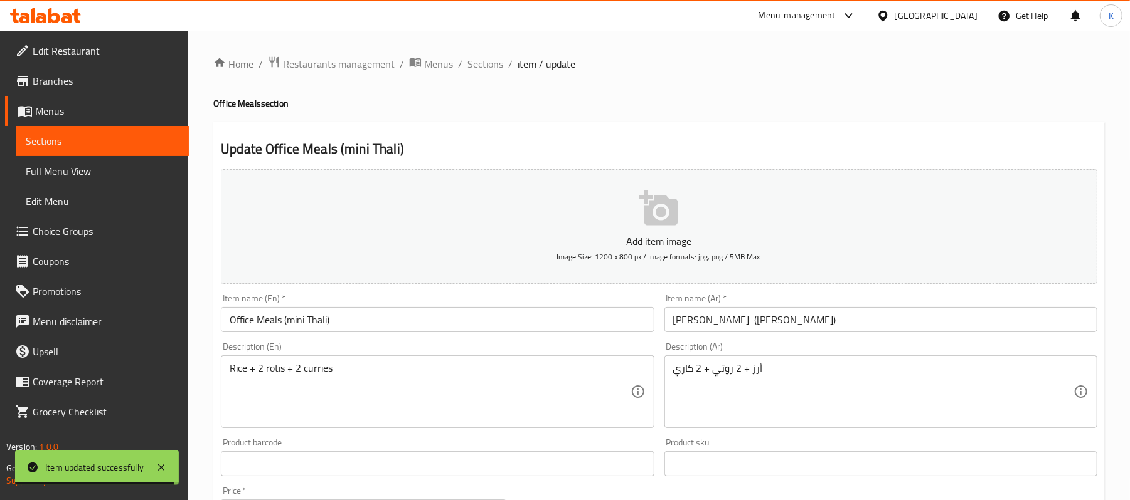
click at [778, 322] on input "اوفيس ميل (ميني تايلندي)" at bounding box center [880, 319] width 433 height 25
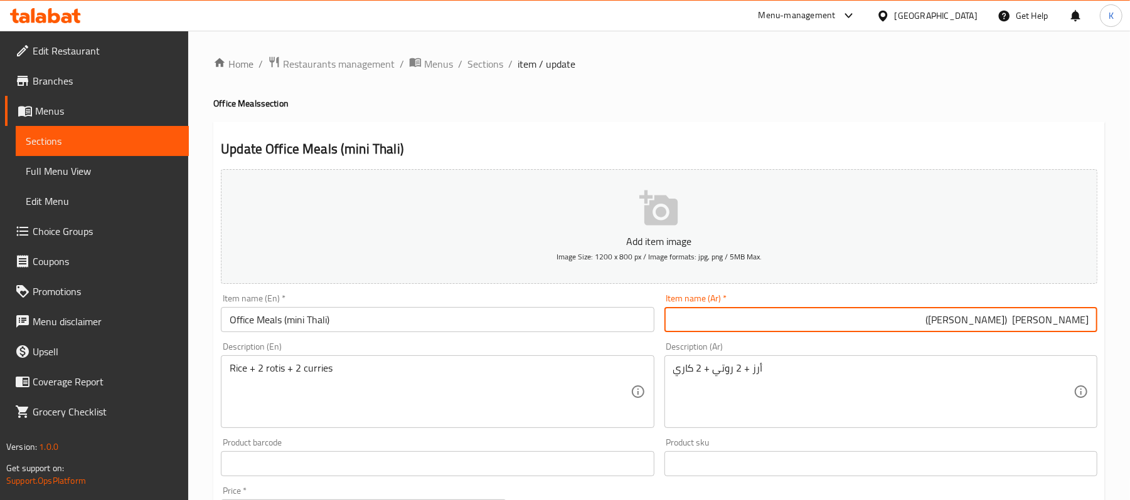
drag, startPoint x: 1044, startPoint y: 325, endPoint x: 1141, endPoint y: 327, distance: 97.9
click at [1129, 327] on html "​ Menu-management United Arab Emirates Get Help K Edit Restaurant Branches Menu…" at bounding box center [565, 250] width 1130 height 500
click at [497, 50] on div "Home / Restaurants management / Menus / Sections / item / update Office Meals s…" at bounding box center [658, 469] width 941 height 876
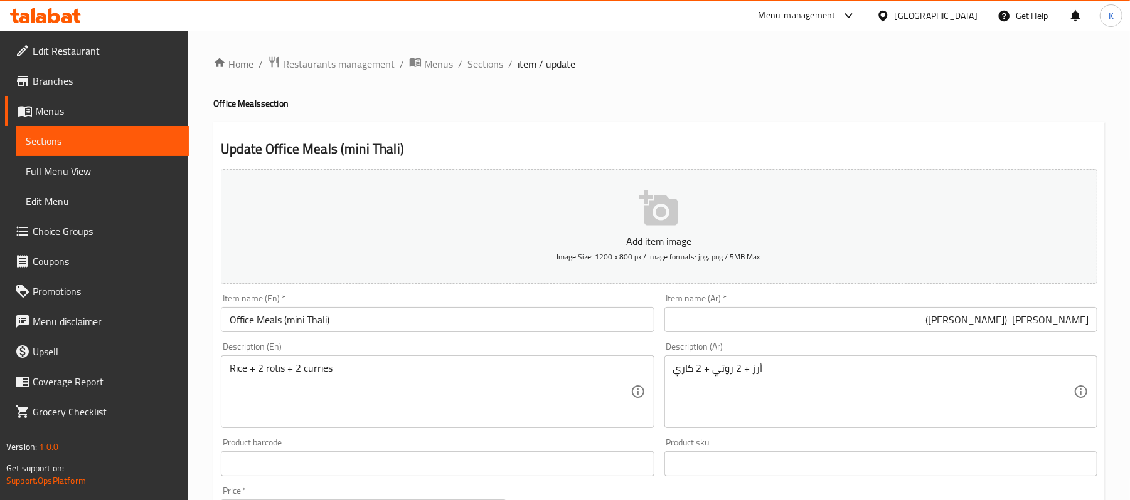
drag, startPoint x: 494, startPoint y: 61, endPoint x: 512, endPoint y: 76, distance: 23.1
click at [494, 61] on span "Sections" at bounding box center [485, 63] width 36 height 15
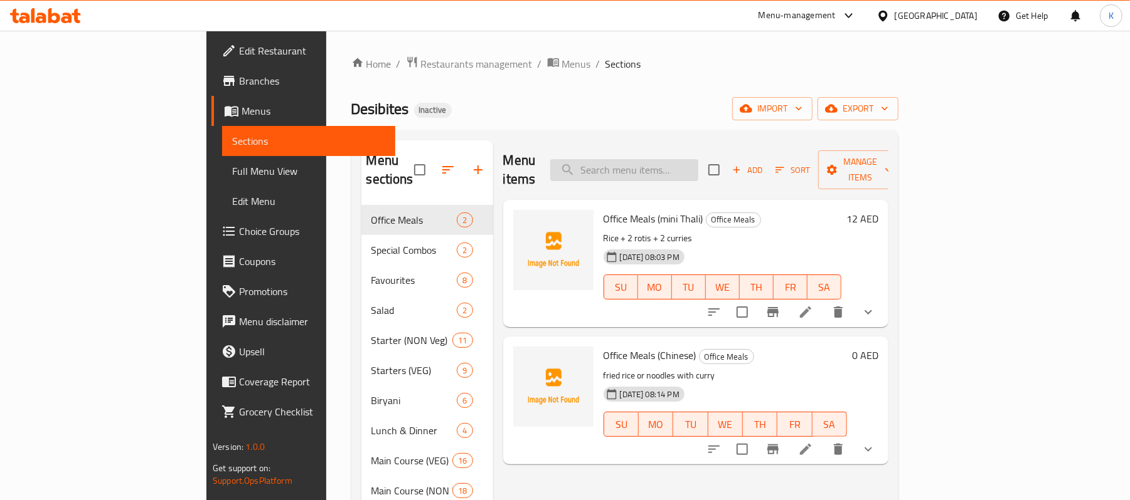
click at [698, 168] on input "search" at bounding box center [624, 170] width 148 height 22
paste input "Office Meals (Chinese)"
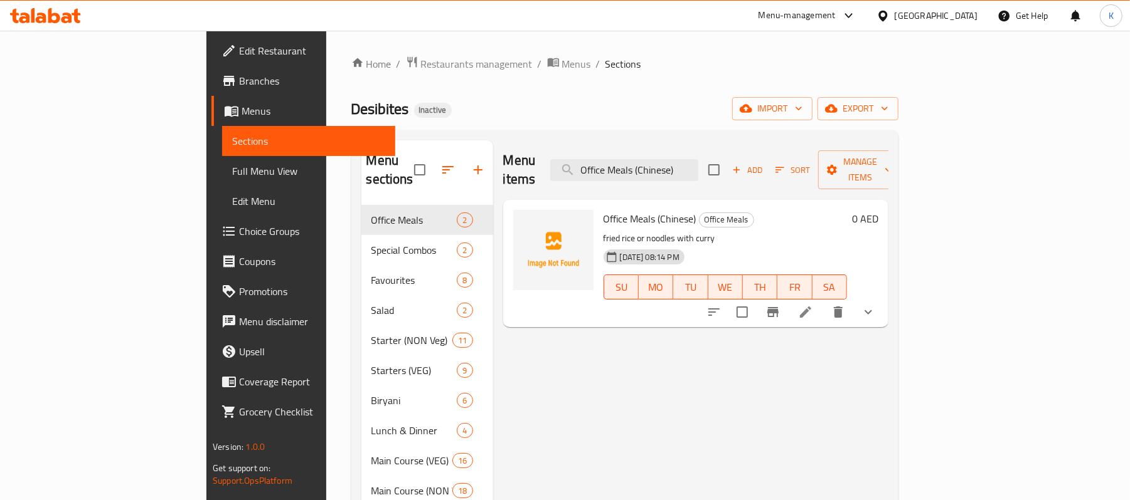
type input "Office Meals (Chinese)"
click at [813, 305] on icon at bounding box center [805, 312] width 15 height 15
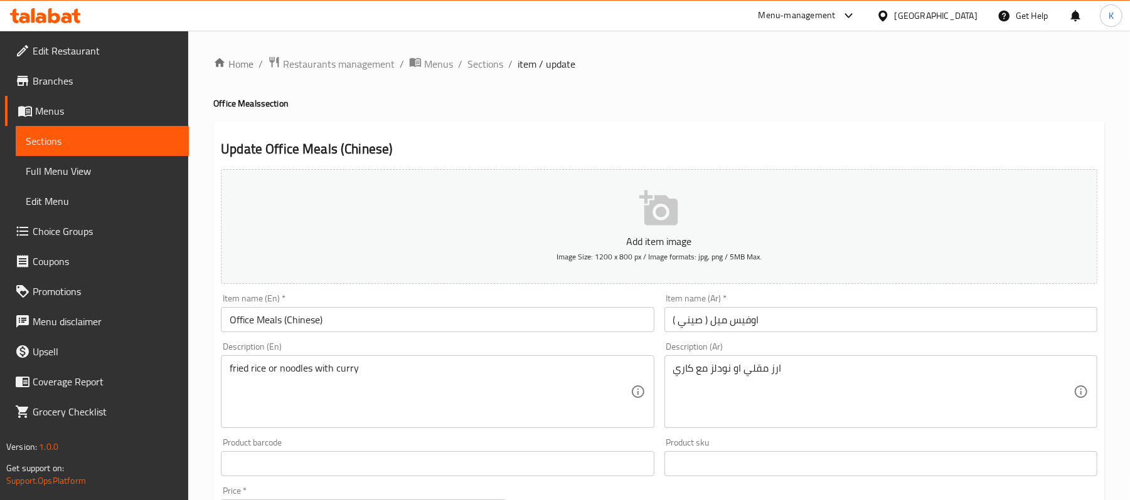
scroll to position [520, 0]
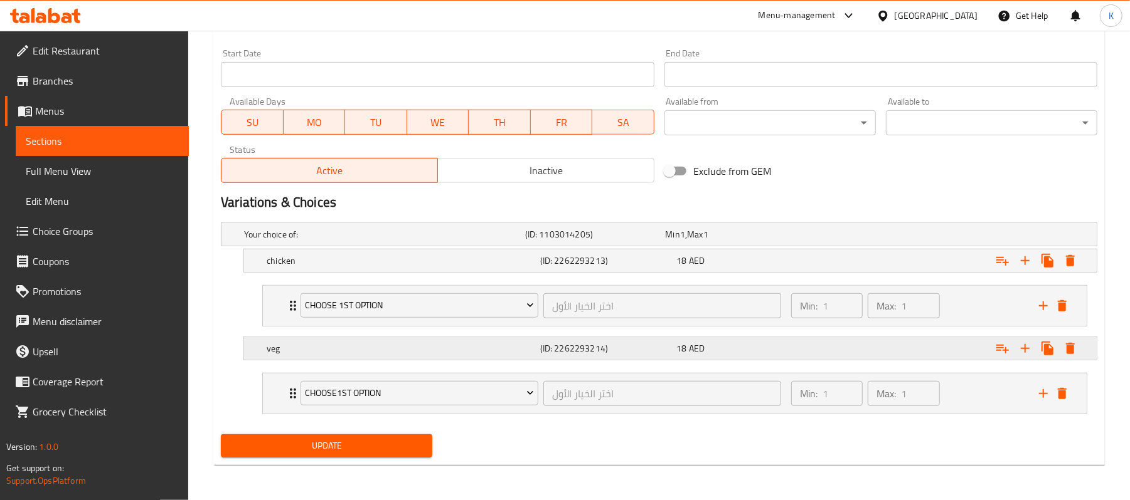
click at [416, 354] on div "veg" at bounding box center [400, 349] width 273 height 18
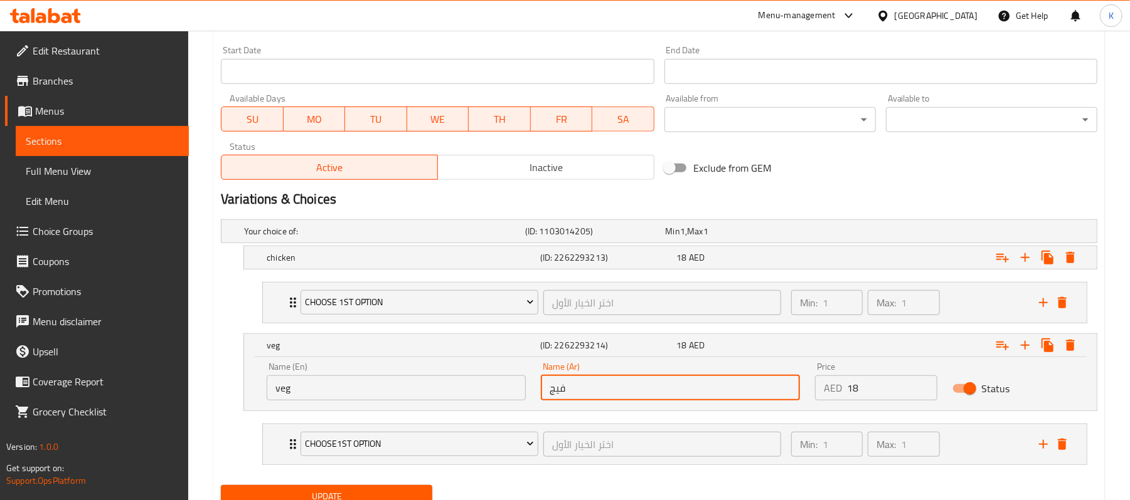
drag, startPoint x: 613, startPoint y: 396, endPoint x: 497, endPoint y: 395, distance: 116.7
click at [500, 396] on div "Name (En) veg Name (En) Name (Ar) فيج Name (Ar) Price AED 18 Price Status" at bounding box center [670, 381] width 822 height 53
type input "خضروات"
click at [221, 485] on button "Update" at bounding box center [326, 496] width 211 height 23
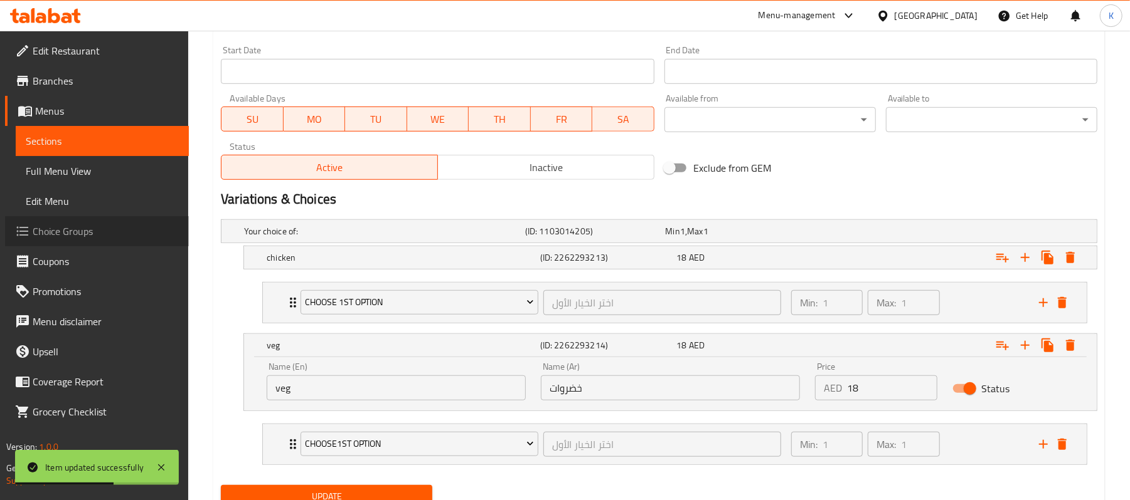
click at [103, 229] on span "Choice Groups" at bounding box center [106, 231] width 146 height 15
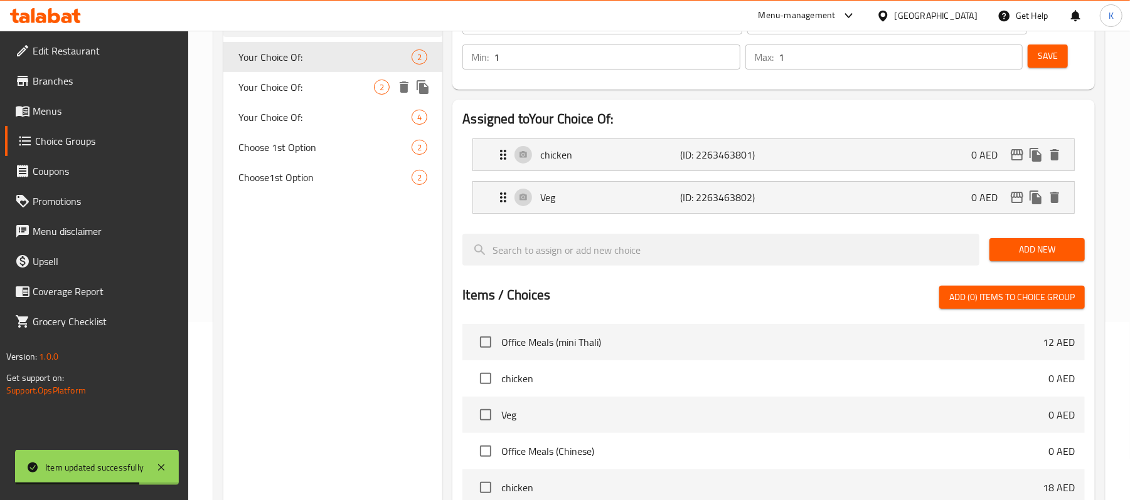
click at [294, 95] on span "Your Choice Of:" at bounding box center [305, 87] width 135 height 15
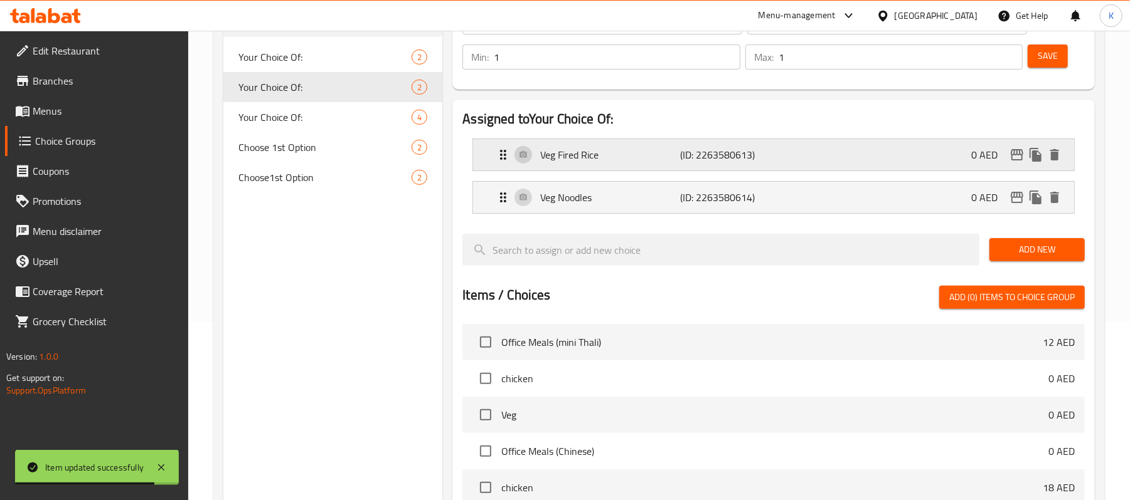
click at [640, 154] on p "Veg Fired Rice" at bounding box center [610, 154] width 140 height 15
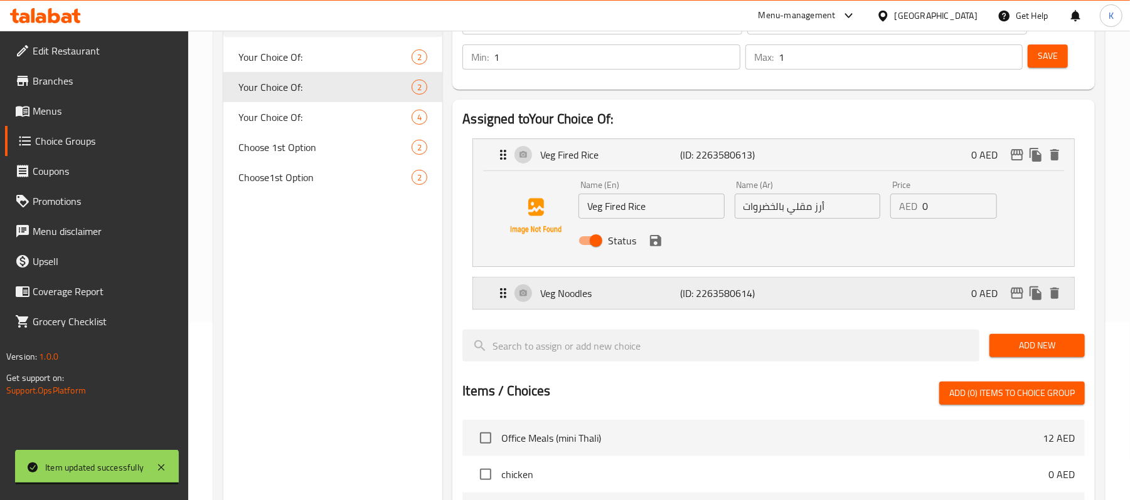
click at [588, 287] on p "Veg Noodles" at bounding box center [610, 293] width 140 height 15
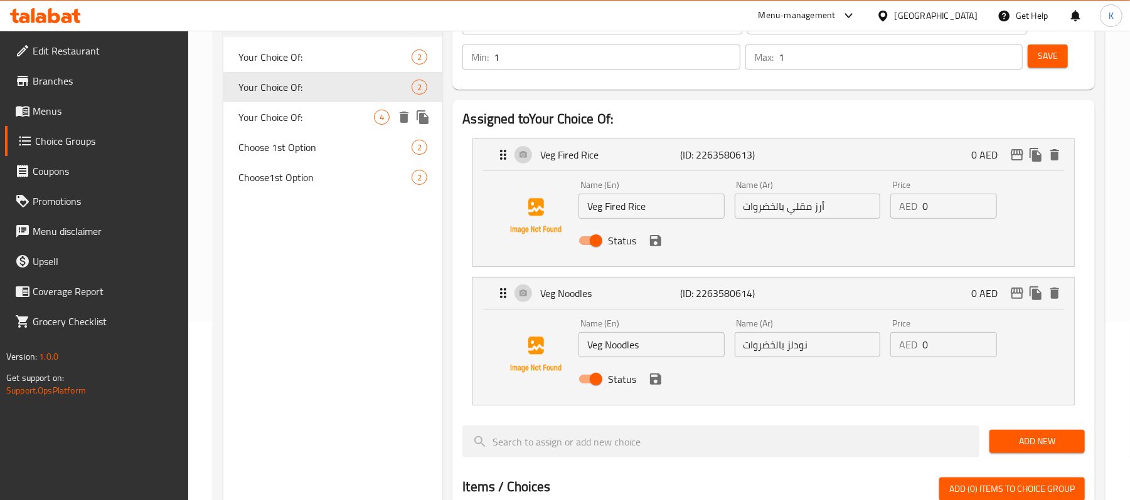
click at [274, 102] on div "Your Choice Of: 4" at bounding box center [332, 117] width 219 height 30
type input "Your Choice Of:"
type input "إختيارك من :"
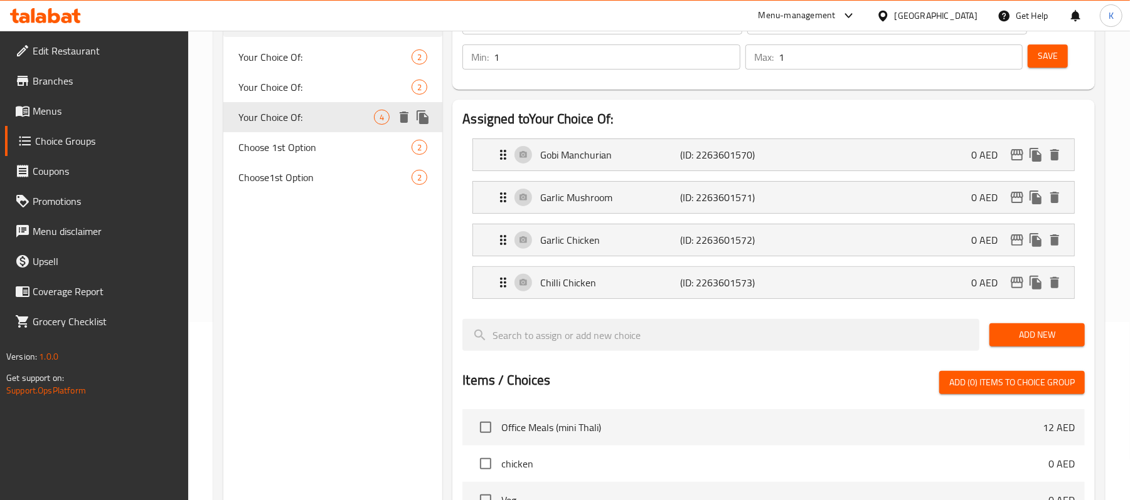
click at [274, 103] on div "Your Choice Of: 4" at bounding box center [332, 117] width 219 height 30
click at [276, 110] on span "Your Choice Of:" at bounding box center [305, 117] width 135 height 15
click at [282, 114] on span "Your Choice Of:" at bounding box center [305, 117] width 135 height 15
click at [300, 166] on div "Choose1st Option 2" at bounding box center [332, 177] width 219 height 30
type input "Choose1st Option"
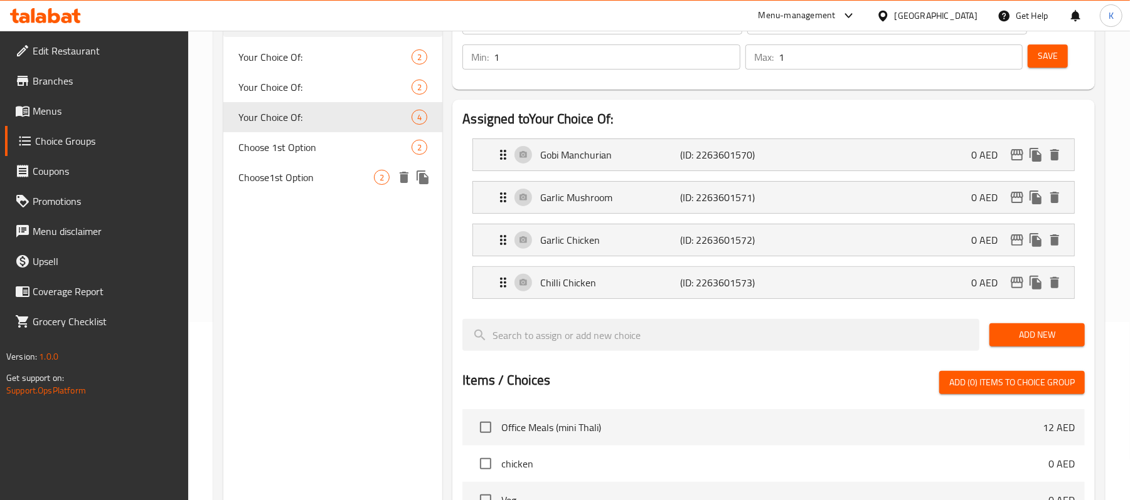
type input "اختر الخيار الأول"
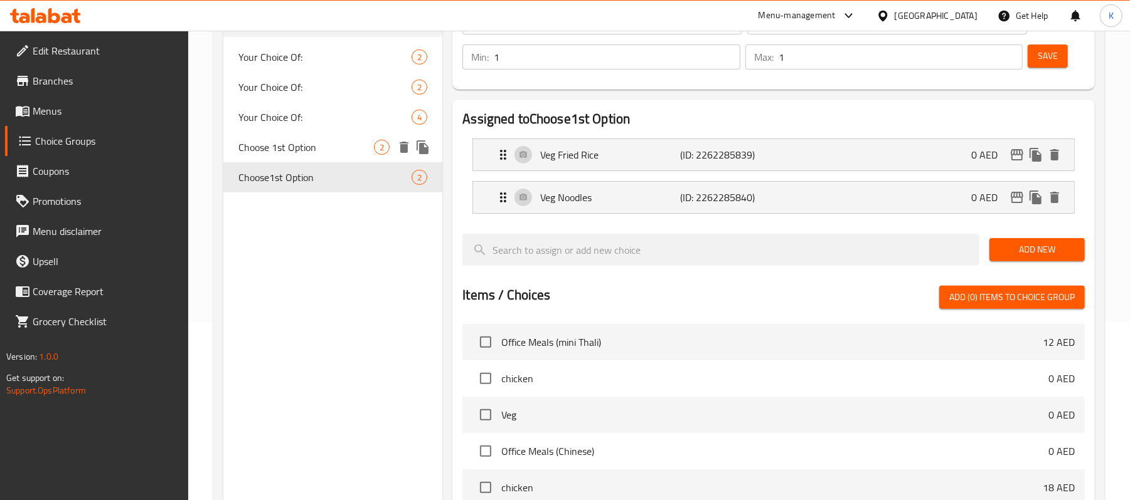
click at [304, 151] on span "Choose 1st Option" at bounding box center [305, 147] width 135 height 15
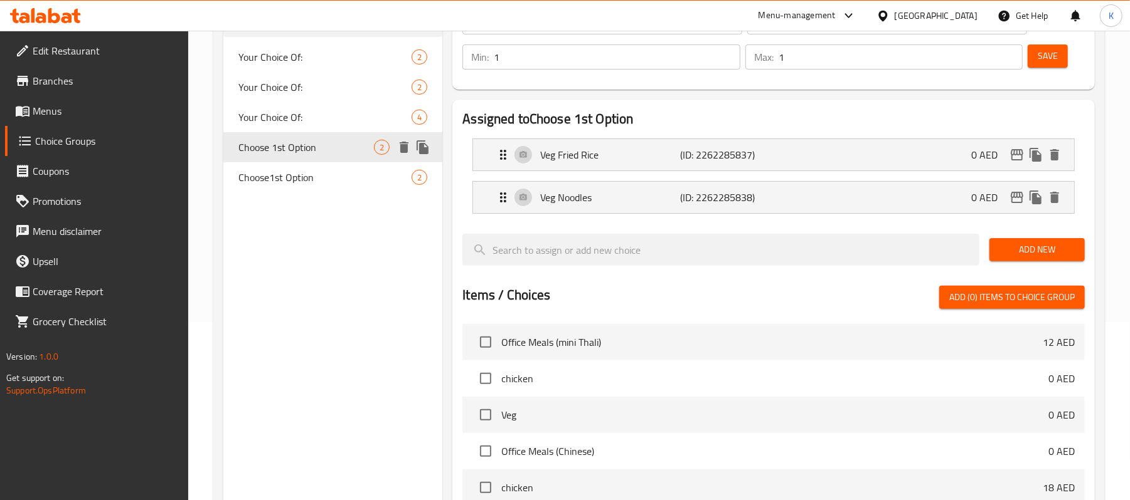
click at [585, 108] on div "Assigned to Choose 1st Option Veg Fried Rice (ID: 2262285837) 0 AED Name (En) V…" at bounding box center [773, 365] width 642 height 530
click at [572, 149] on p "Veg Fried Rice" at bounding box center [610, 154] width 140 height 15
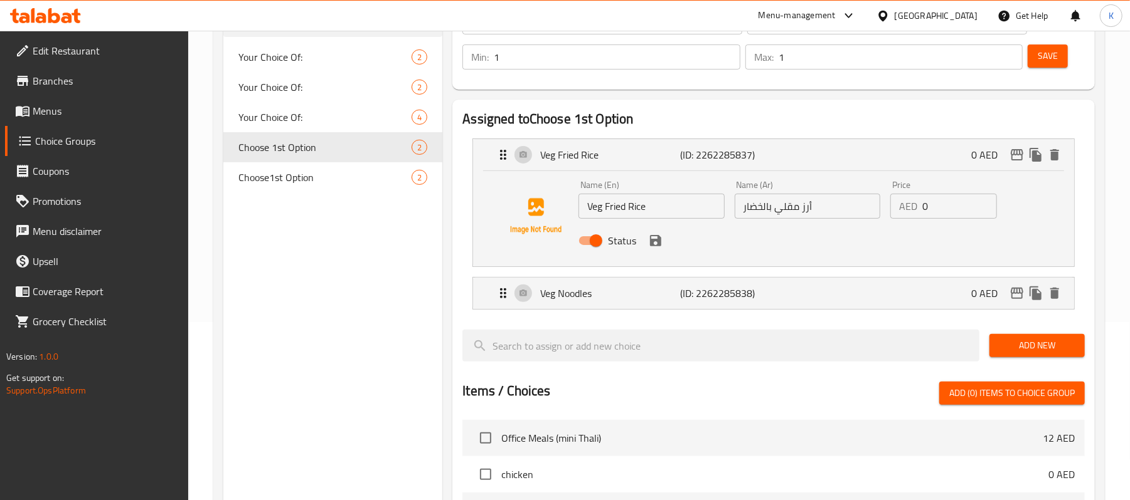
click at [759, 220] on div "Name (Ar) أرز مقلي بالخضار Name (Ar)" at bounding box center [807, 200] width 156 height 48
click at [751, 209] on input "أرز مقلي بالخضار" at bounding box center [806, 206] width 145 height 25
click at [761, 299] on p "(ID: 2262285838)" at bounding box center [726, 293] width 93 height 15
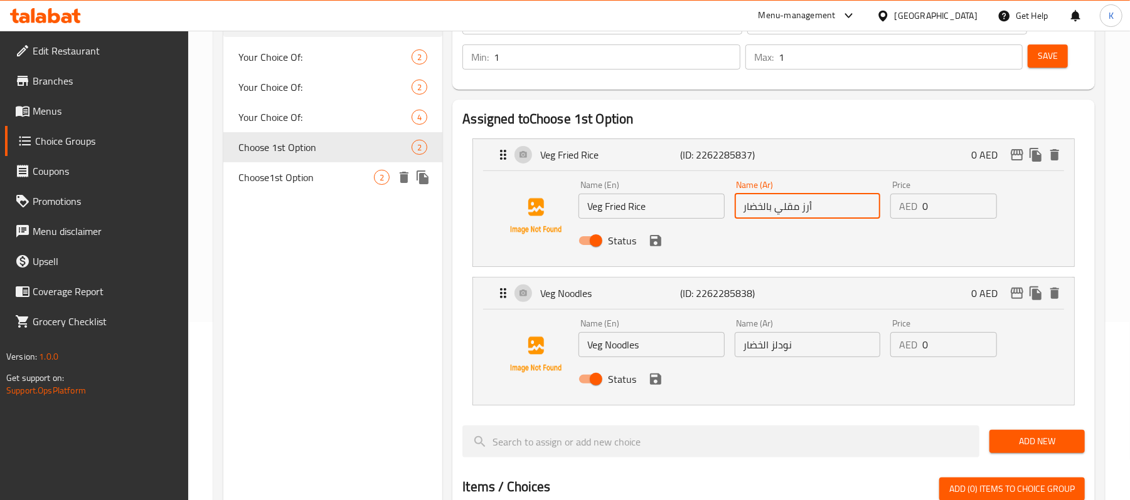
click at [319, 179] on span "Choose1st Option" at bounding box center [305, 177] width 135 height 15
type input "Choose1st Option"
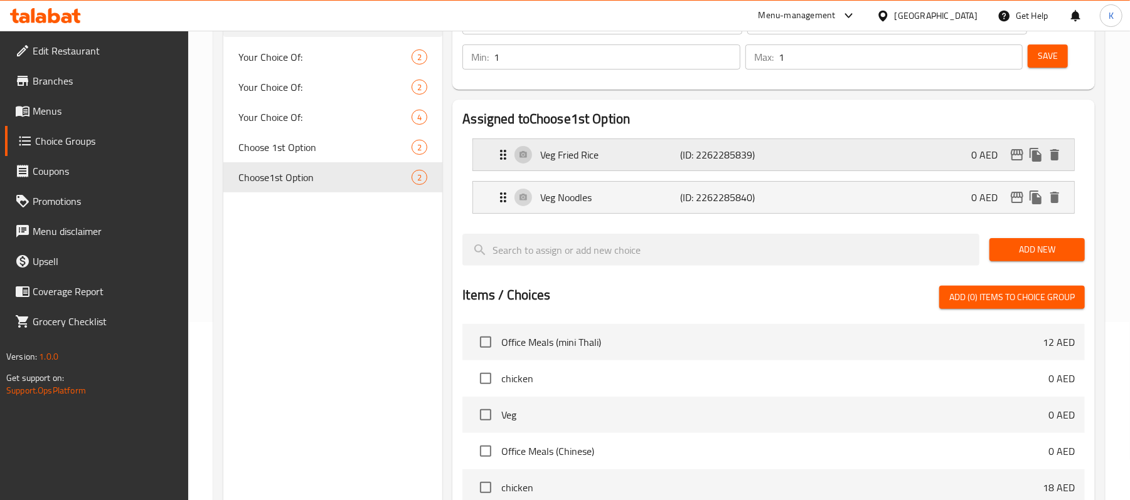
click at [579, 161] on p "Veg Fried Rice" at bounding box center [610, 154] width 140 height 15
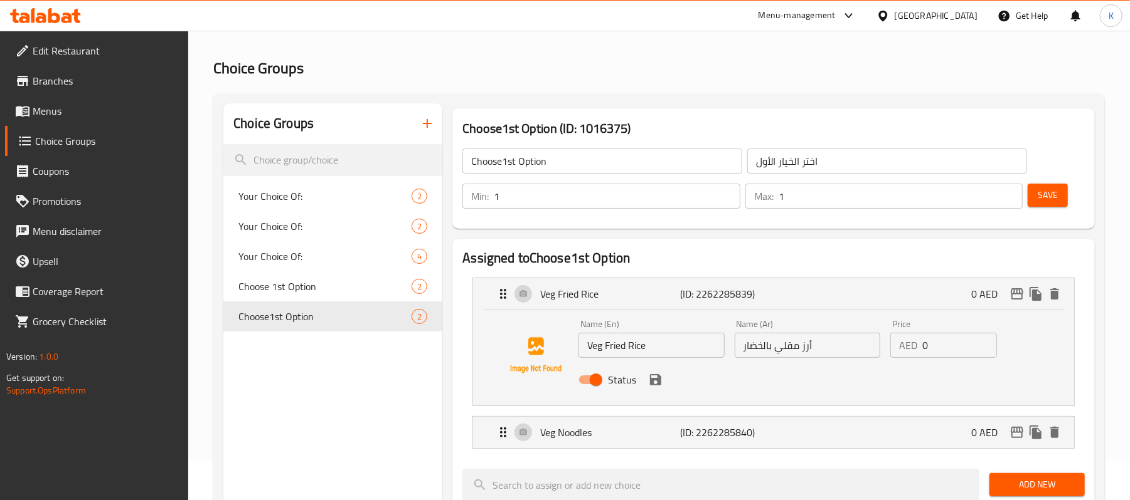
scroll to position [0, 0]
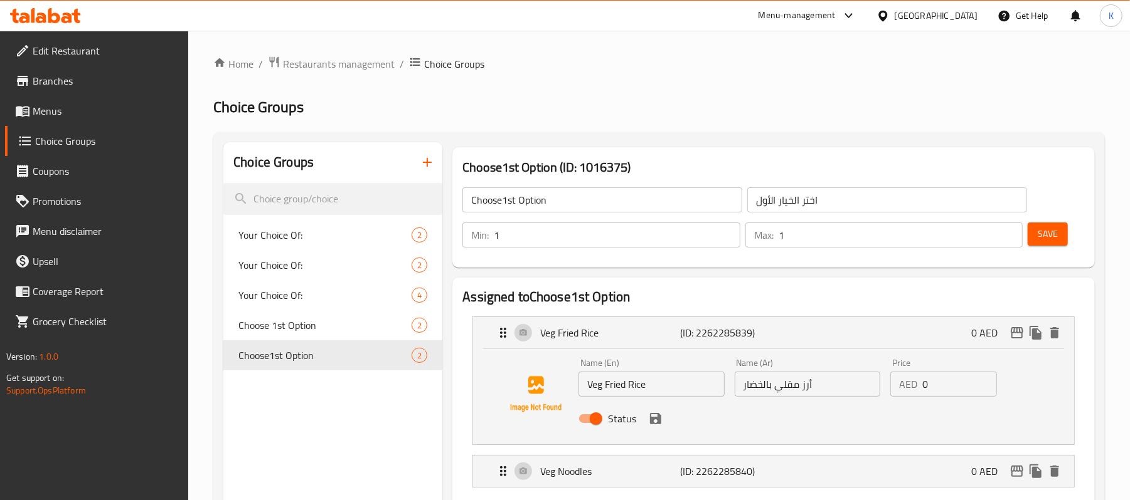
click at [105, 119] on link "Menus" at bounding box center [97, 111] width 184 height 30
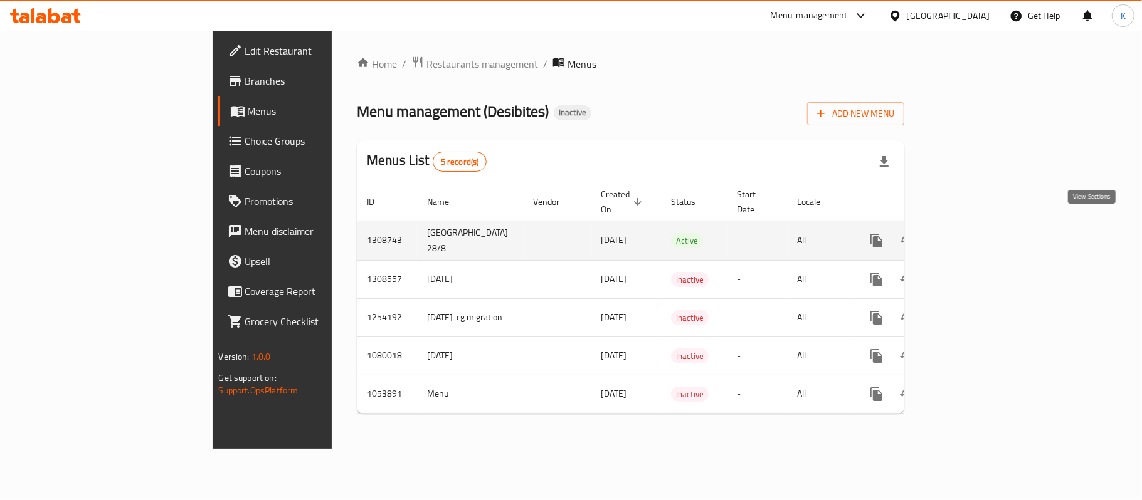
click at [975, 233] on icon "enhanced table" at bounding box center [967, 240] width 15 height 15
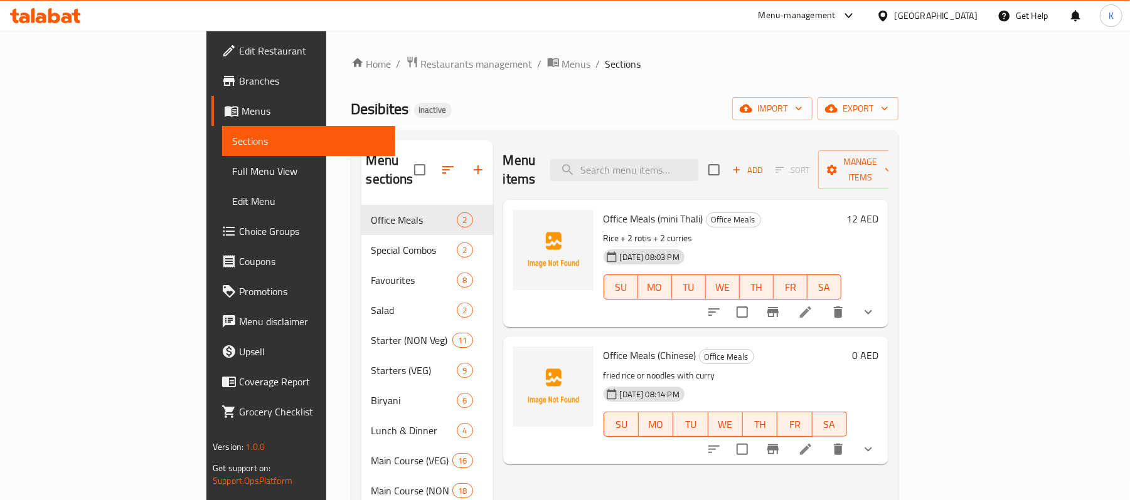
click at [695, 146] on div "Menu items Add Sort Manage items" at bounding box center [695, 170] width 385 height 60
click at [698, 162] on input "search" at bounding box center [624, 170] width 148 height 22
paste input "Chinese Combo"
type input "Chinese Combo"
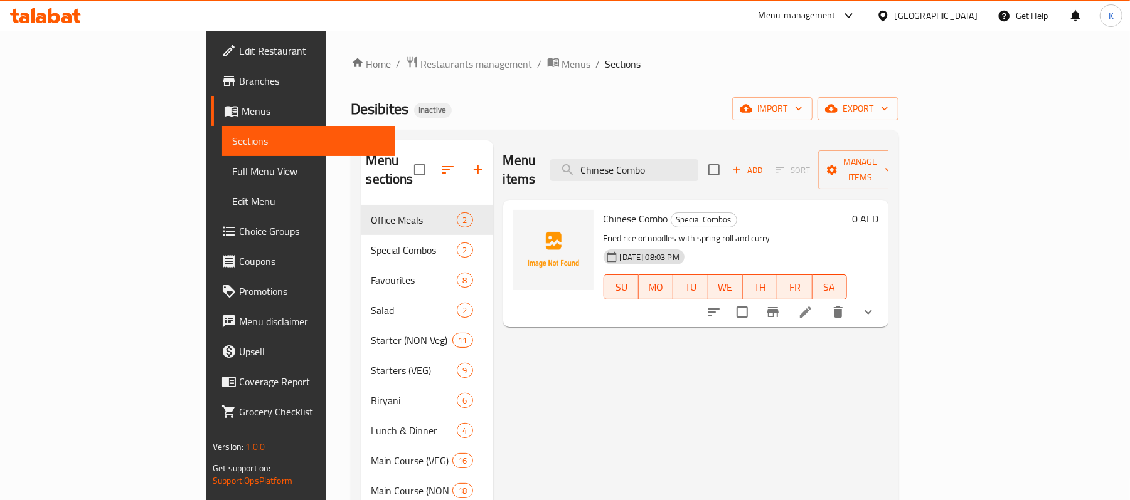
click at [811, 307] on icon at bounding box center [805, 312] width 11 height 11
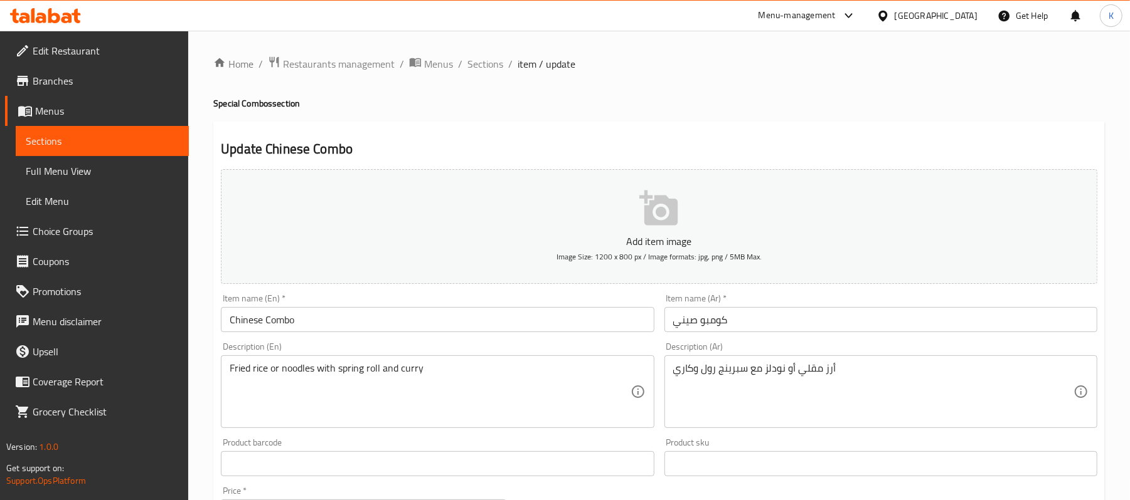
scroll to position [520, 0]
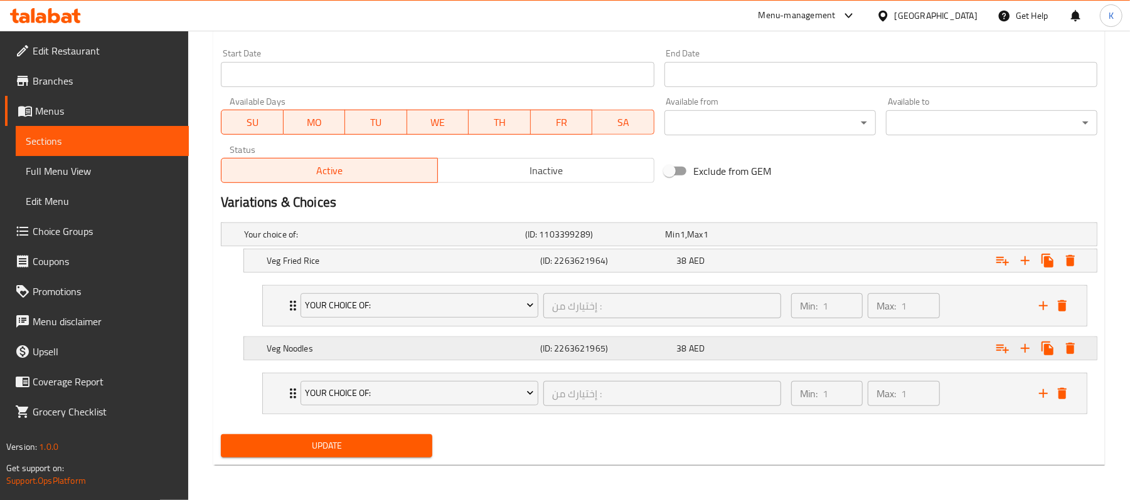
click at [354, 354] on div "Veg Noodles" at bounding box center [400, 349] width 273 height 18
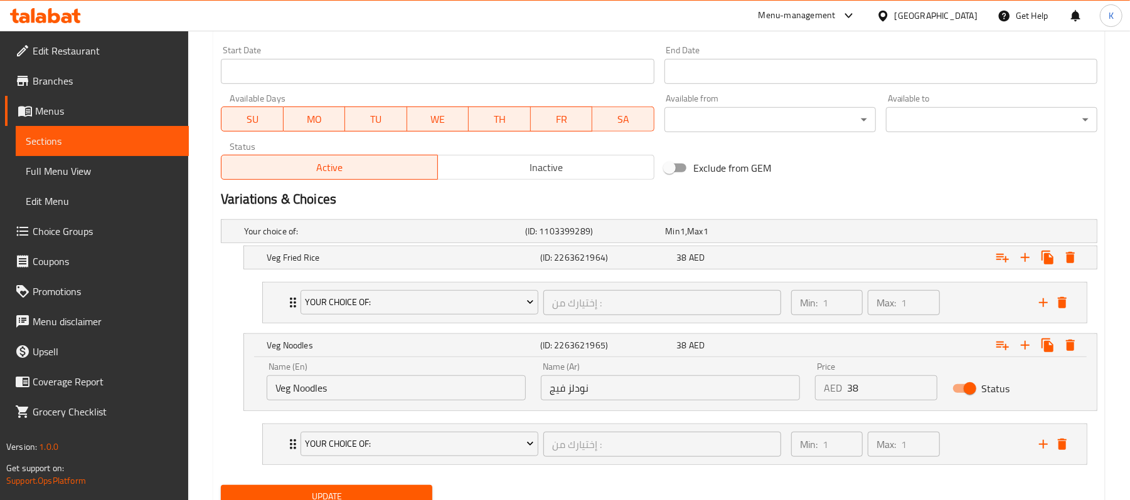
click at [570, 395] on input "نودلز فيج" at bounding box center [670, 388] width 259 height 25
click at [565, 397] on input "نودلز فيج" at bounding box center [670, 388] width 259 height 25
type input "نودلز بالخضروات"
click at [659, 246] on div "Veg Fried Rice (ID: 2263621964) 38 AED" at bounding box center [674, 258] width 820 height 28
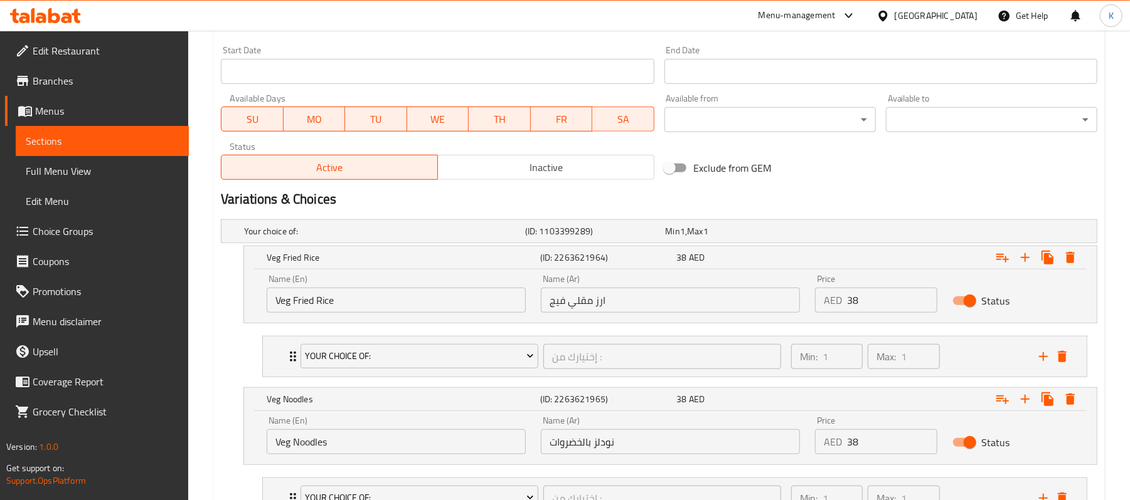
click at [554, 307] on input "ارز مقلي فيج" at bounding box center [670, 300] width 259 height 25
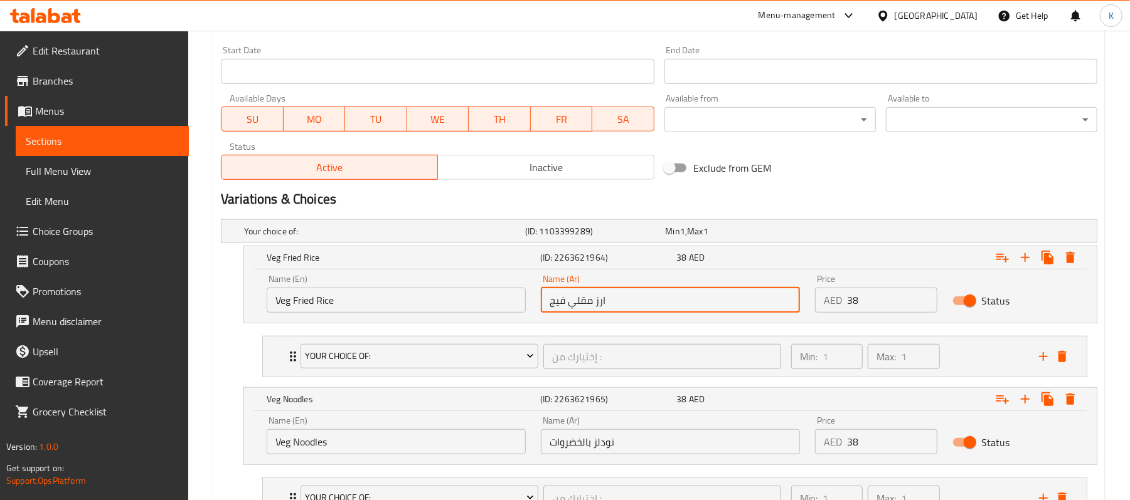
click at [555, 309] on input "ارز مقلي فيج" at bounding box center [670, 300] width 259 height 25
type input "ارز مقلي بالخضروات"
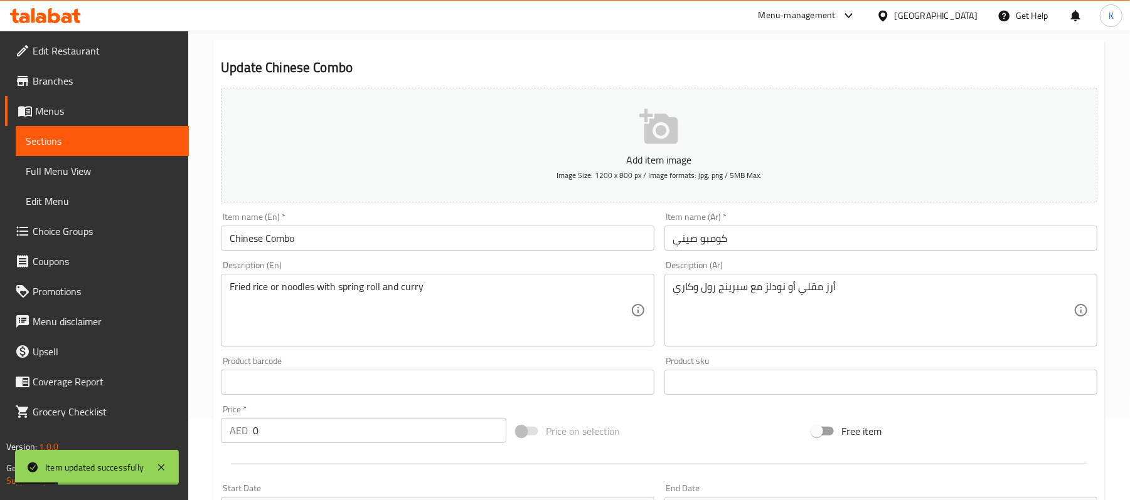
scroll to position [0, 0]
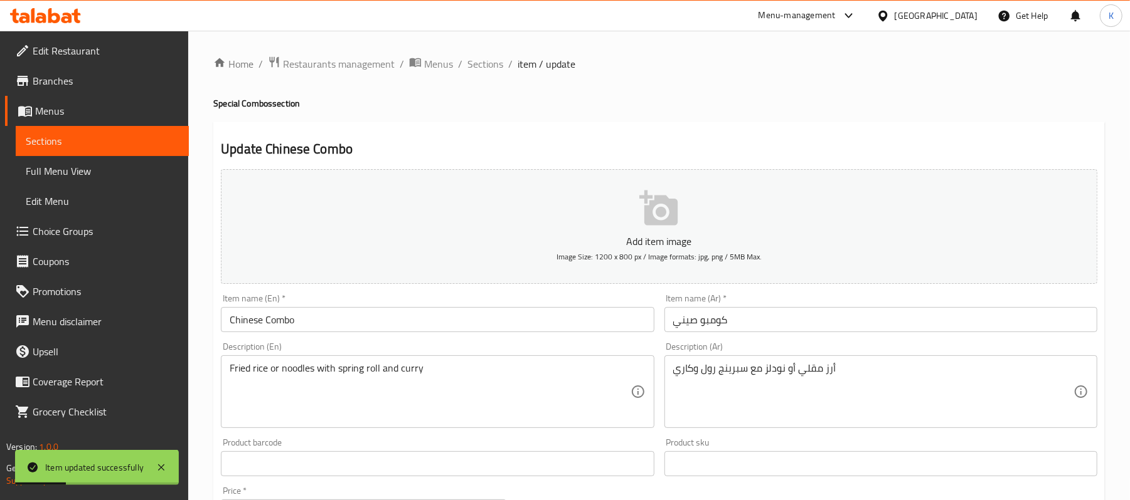
click at [126, 143] on span "Sections" at bounding box center [102, 141] width 153 height 15
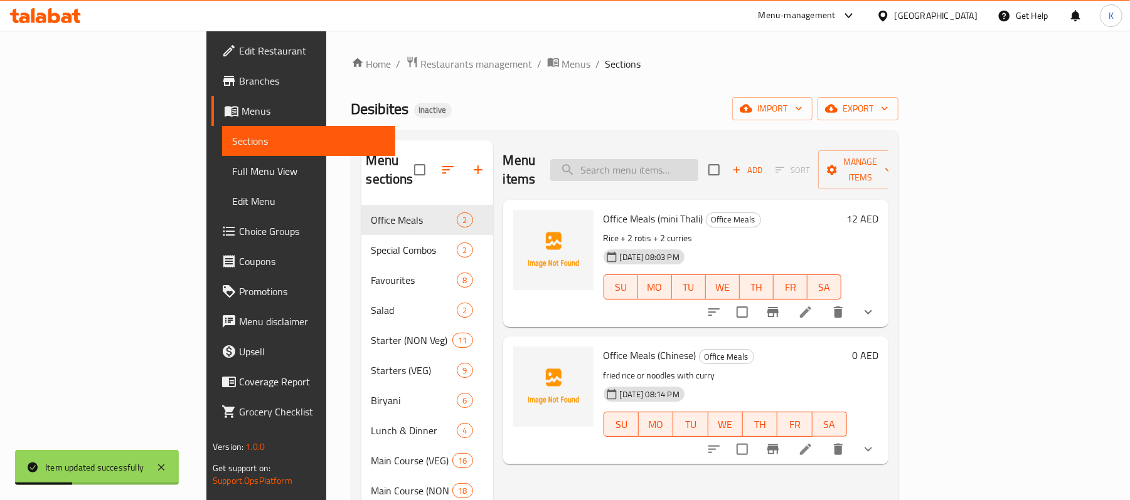
click at [681, 159] on input "search" at bounding box center [624, 170] width 148 height 22
paste input "Chole Bhature"
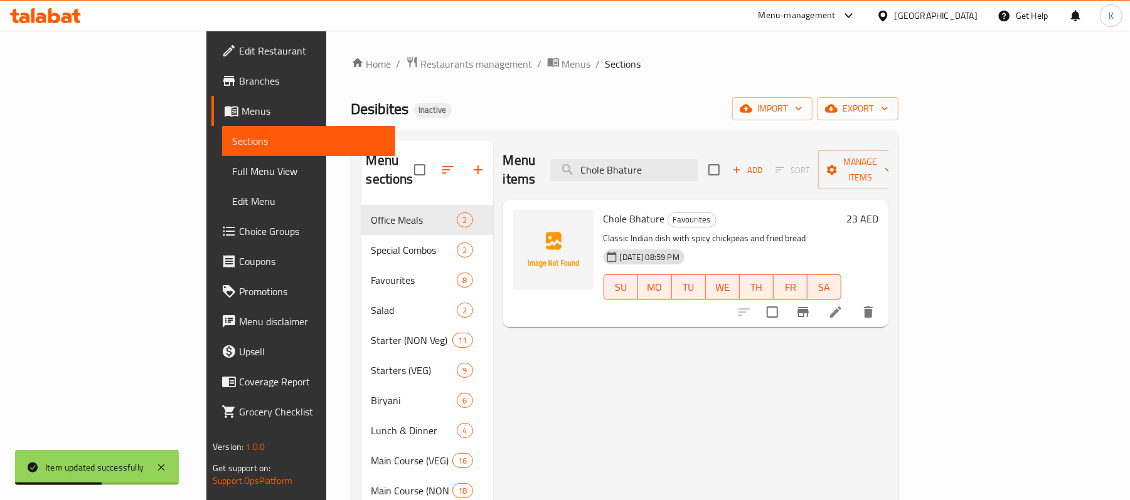
type input "Chole Bhature"
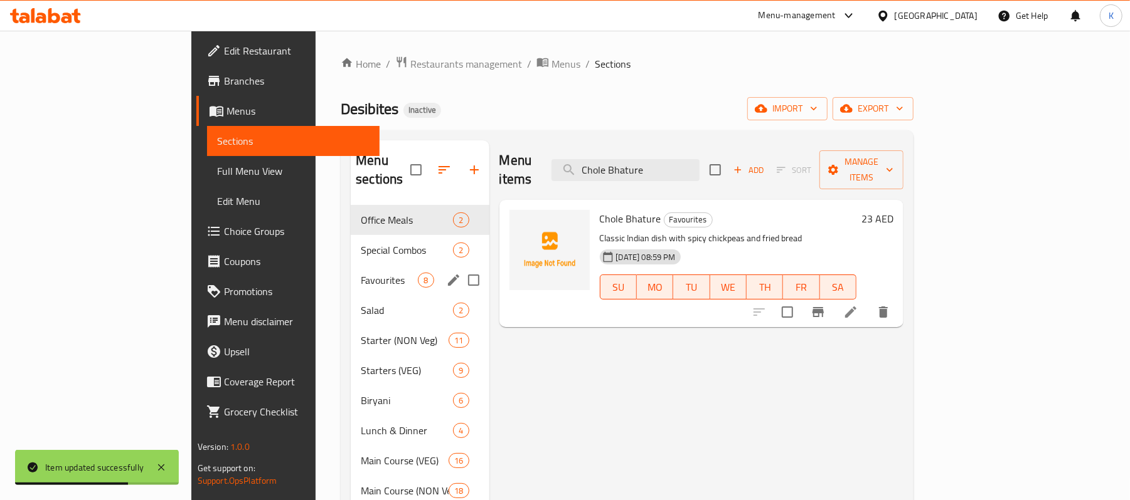
click at [446, 273] on icon "edit" at bounding box center [453, 280] width 15 height 15
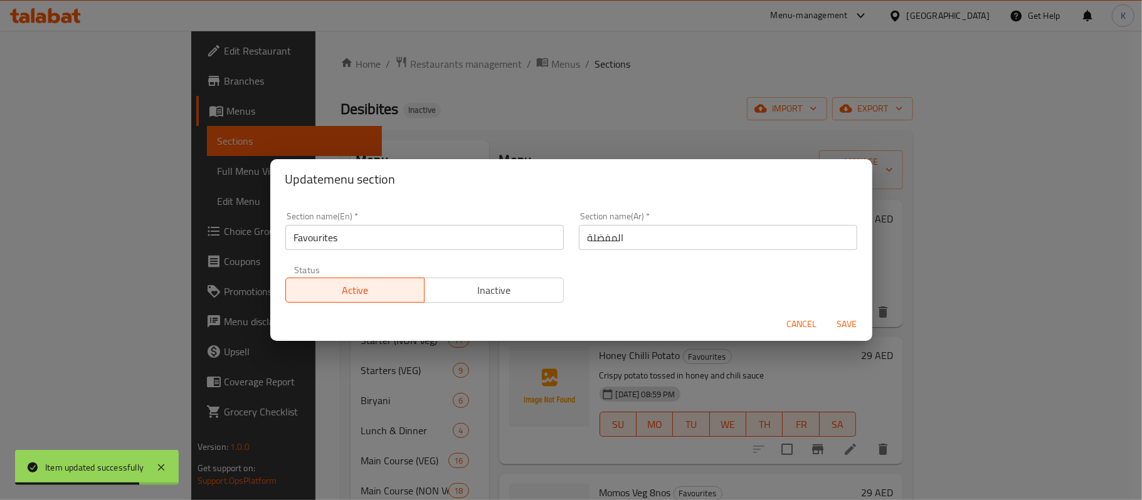
click at [673, 252] on div "Section name(Ar)   * المفضلة Section name(Ar) *" at bounding box center [718, 230] width 294 height 53
click at [670, 241] on input "المفضلة" at bounding box center [718, 237] width 278 height 25
drag, startPoint x: 525, startPoint y: 151, endPoint x: 578, endPoint y: 174, distance: 58.1
click at [523, 153] on div "Update menu section Section name(En)   * Favourites Section name(En) * Section …" at bounding box center [571, 250] width 1142 height 500
click at [651, 221] on div "Section name(Ar)   * المفضلة Section name(Ar) *" at bounding box center [718, 231] width 278 height 38
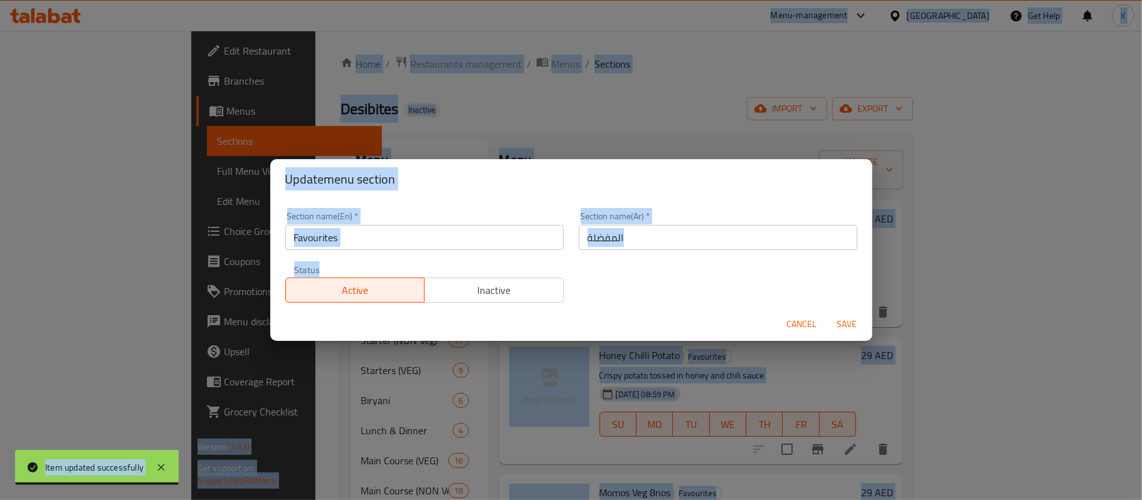
click at [656, 236] on input "المفضلة" at bounding box center [718, 237] width 278 height 25
click at [657, 238] on input "المفضلة" at bounding box center [718, 237] width 278 height 25
click at [662, 237] on input "المفضلة" at bounding box center [718, 237] width 278 height 25
click at [692, 177] on h2 "Update menu section" at bounding box center [571, 179] width 572 height 20
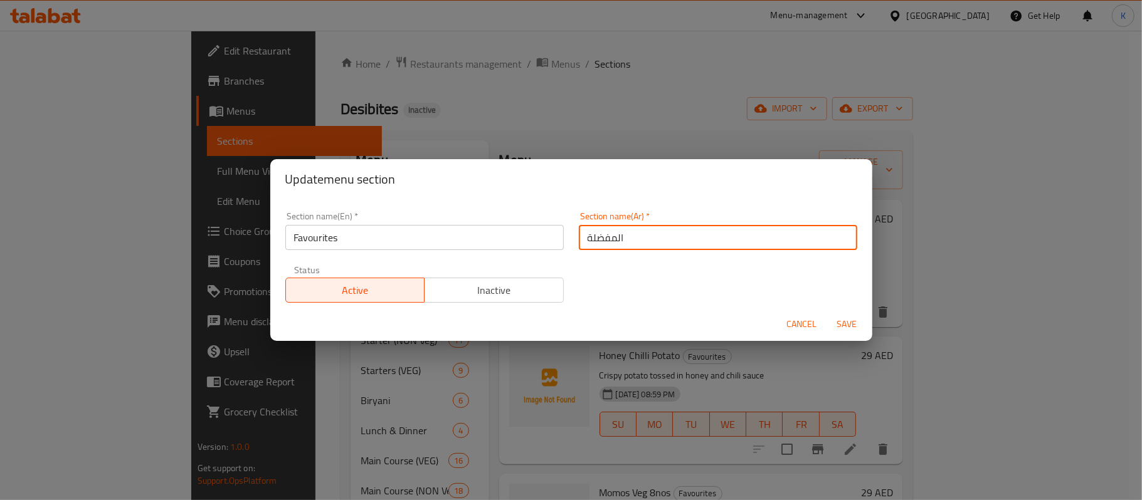
click at [666, 243] on input "المفضلة" at bounding box center [718, 237] width 278 height 25
paste input "المفضلة"
type input "الأصناف المفضلة"
click at [827, 313] on button "Save" at bounding box center [847, 324] width 40 height 23
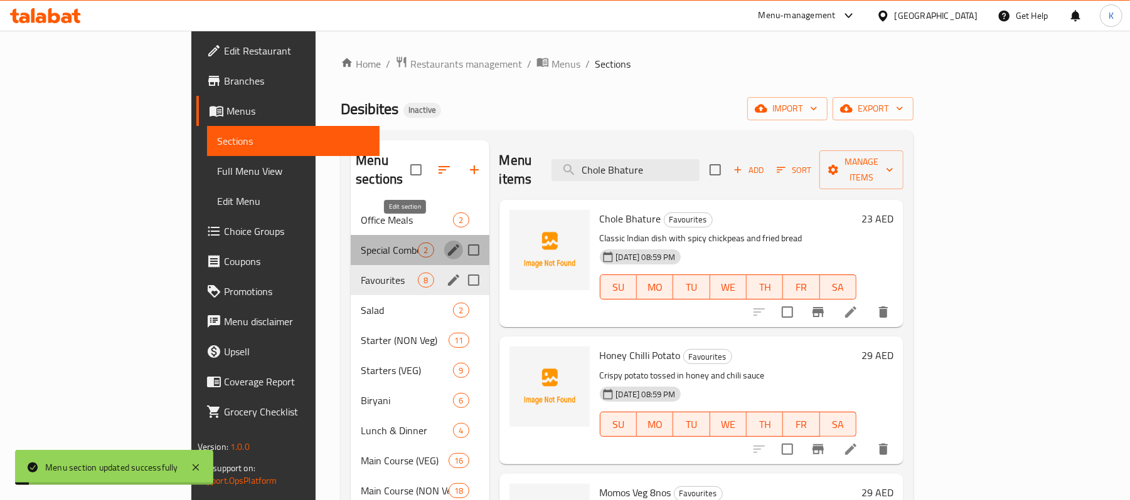
click at [448, 245] on icon "edit" at bounding box center [453, 250] width 11 height 11
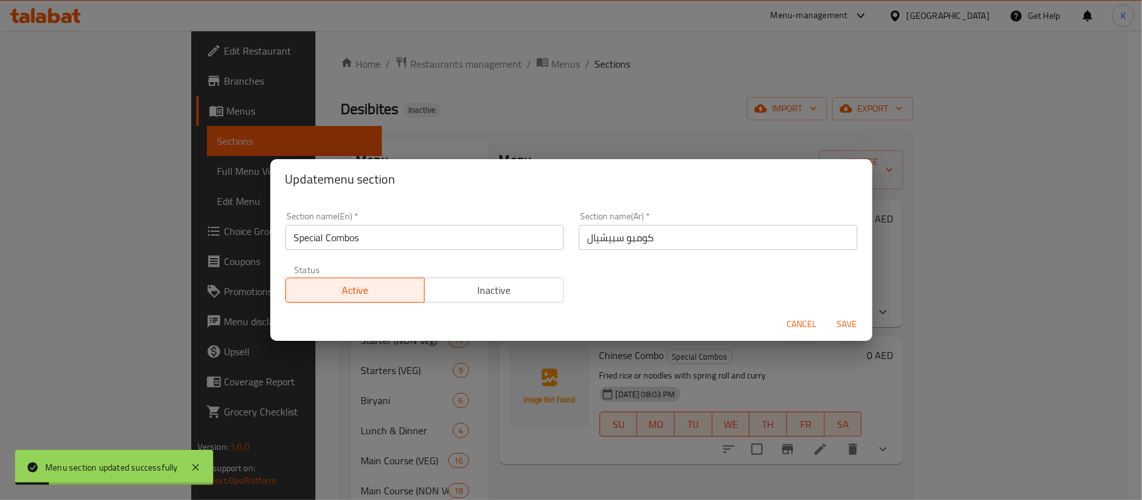
click at [653, 236] on input "كومبو سبيشيال" at bounding box center [718, 237] width 278 height 25
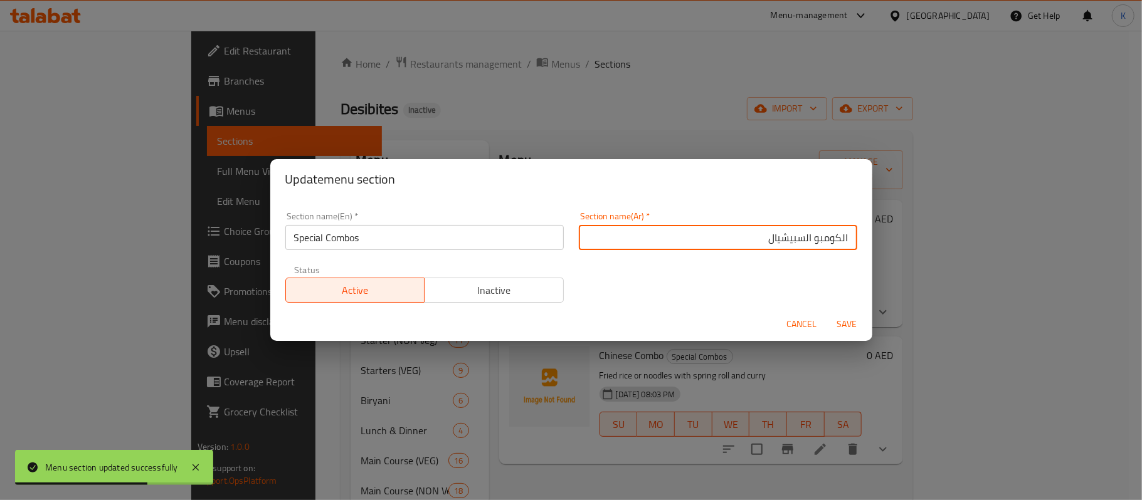
type input "الكومبو السبيشيال"
click at [827, 313] on button "Save" at bounding box center [847, 324] width 40 height 23
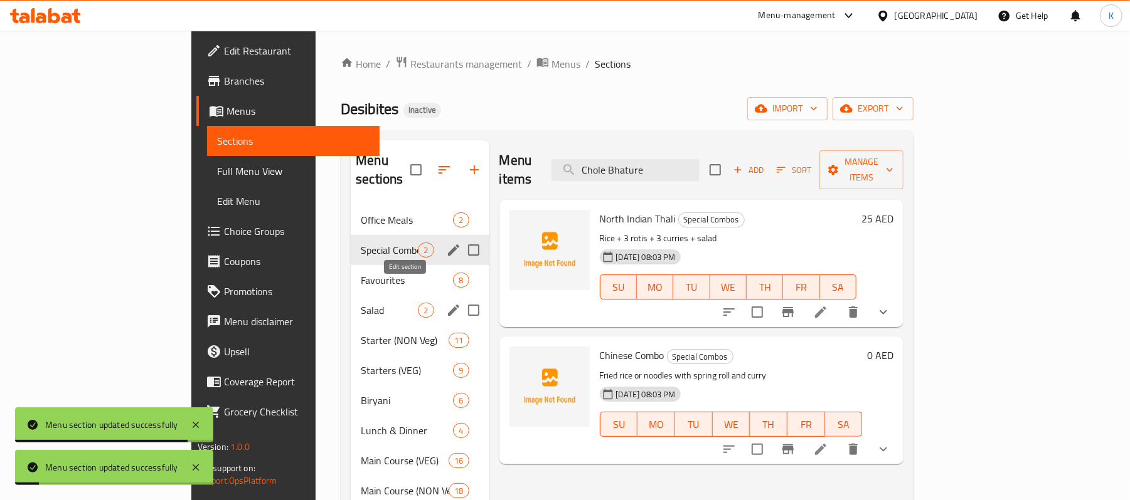
click at [446, 303] on icon "edit" at bounding box center [453, 310] width 15 height 15
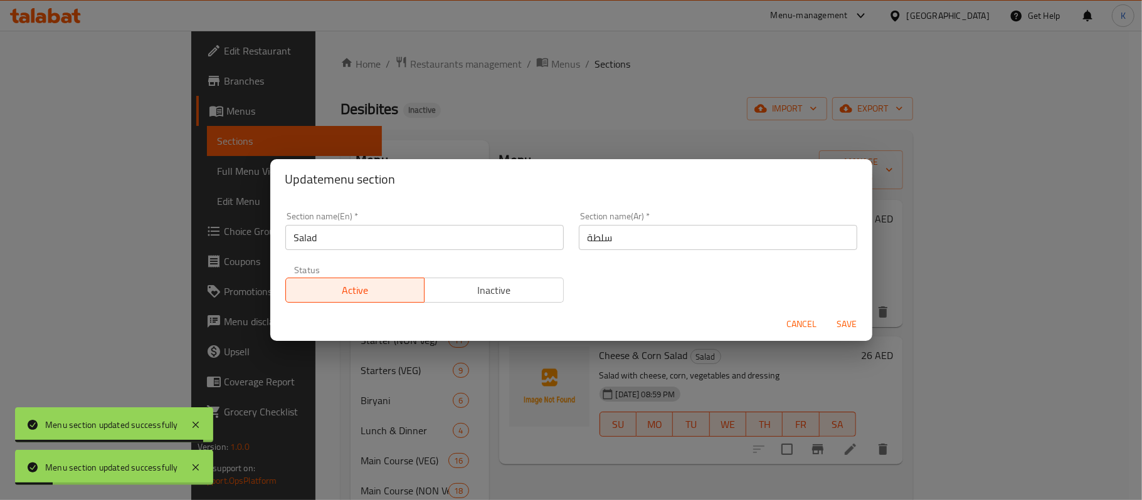
click at [736, 234] on input "سلطة" at bounding box center [718, 237] width 278 height 25
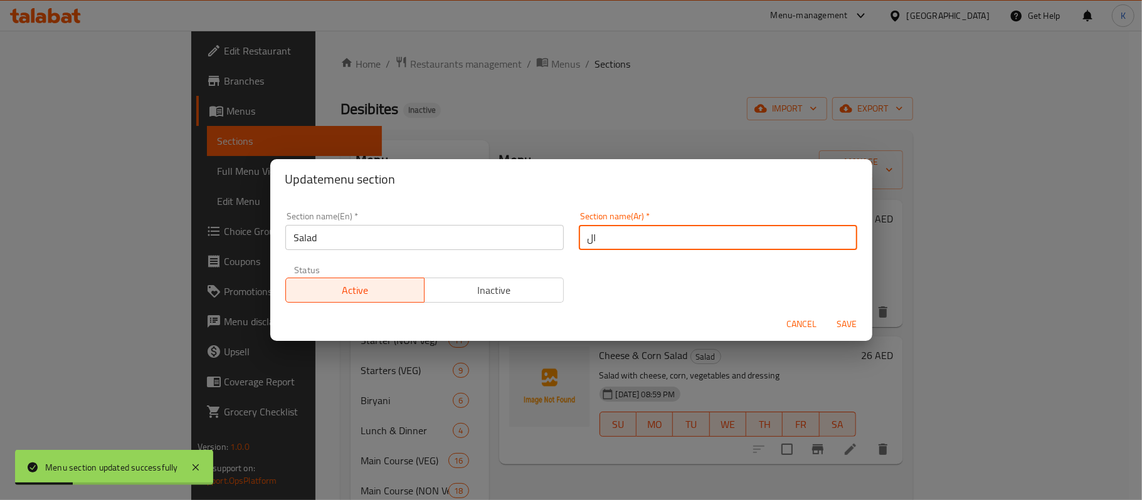
paste input "سلطة"
type input "السلطة"
click at [827, 313] on button "Save" at bounding box center [847, 324] width 40 height 23
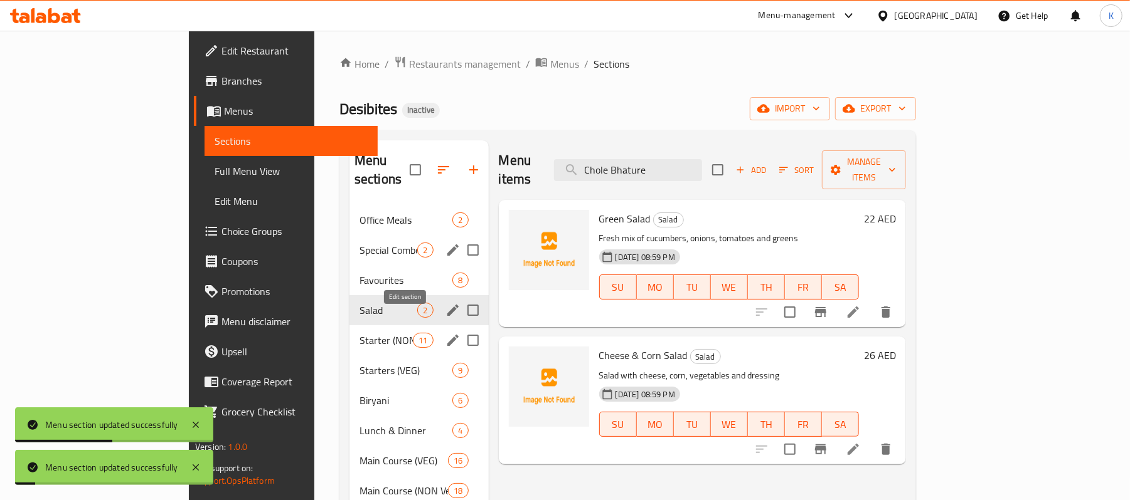
click at [447, 335] on icon "edit" at bounding box center [452, 340] width 11 height 11
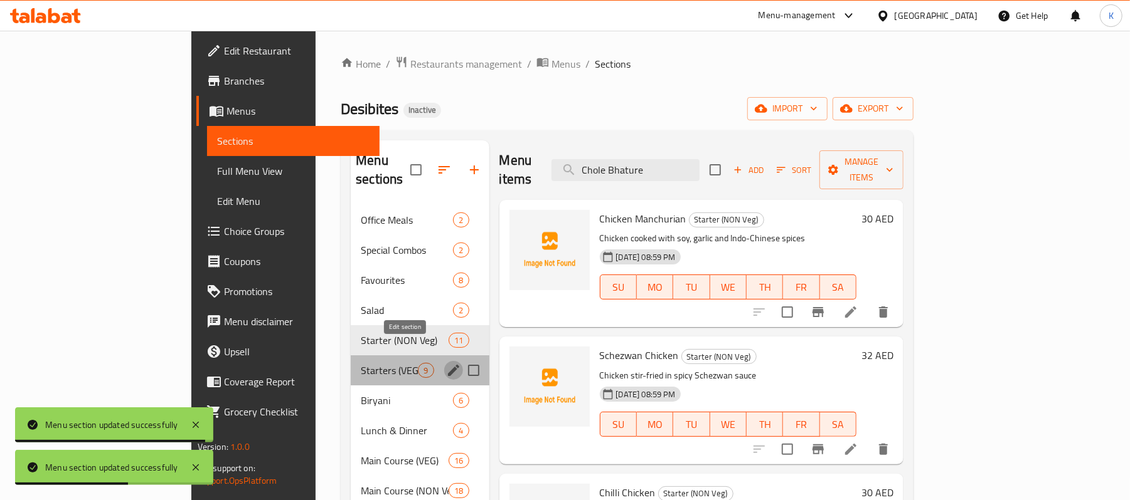
click at [446, 363] on icon "edit" at bounding box center [453, 370] width 15 height 15
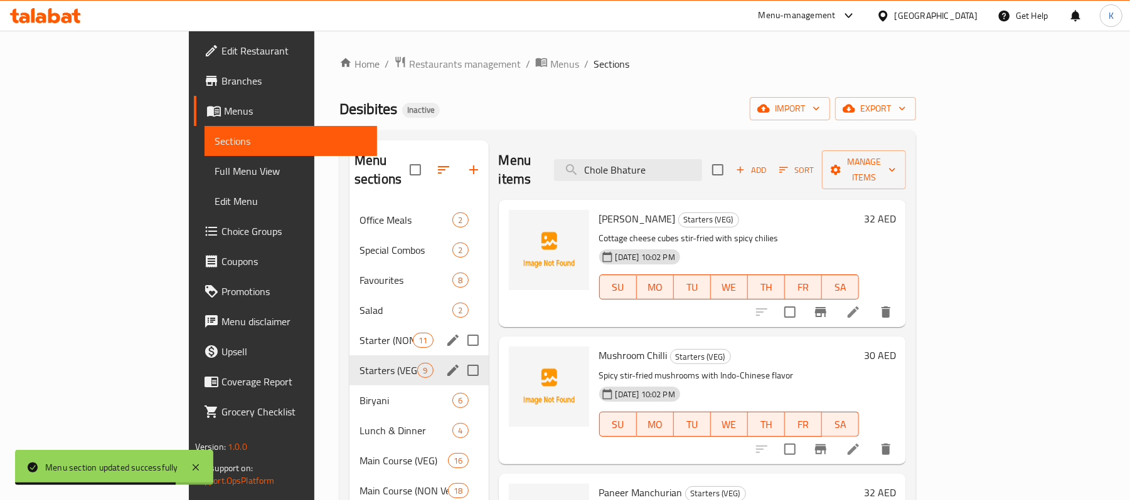
click at [445, 333] on icon "edit" at bounding box center [452, 340] width 15 height 15
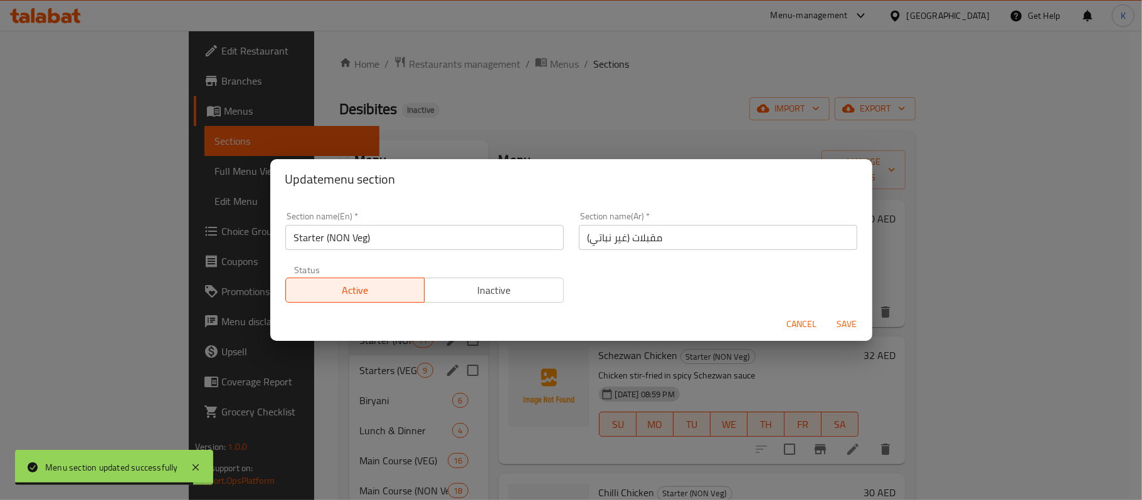
click at [673, 244] on input "مقبلات (غير نباتي)" at bounding box center [718, 237] width 278 height 25
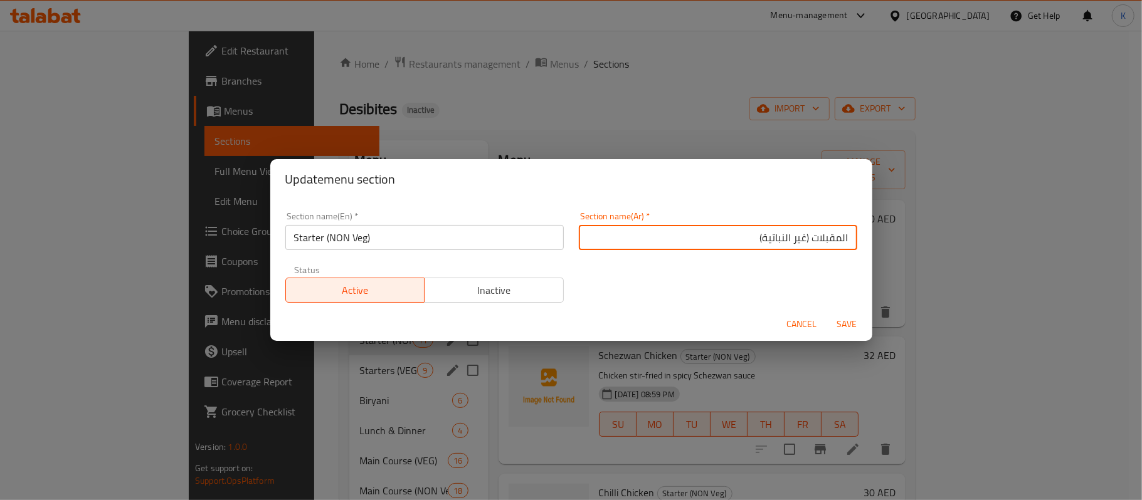
type input "المقبلات (غير النباتية)"
click at [827, 313] on button "Save" at bounding box center [847, 324] width 40 height 23
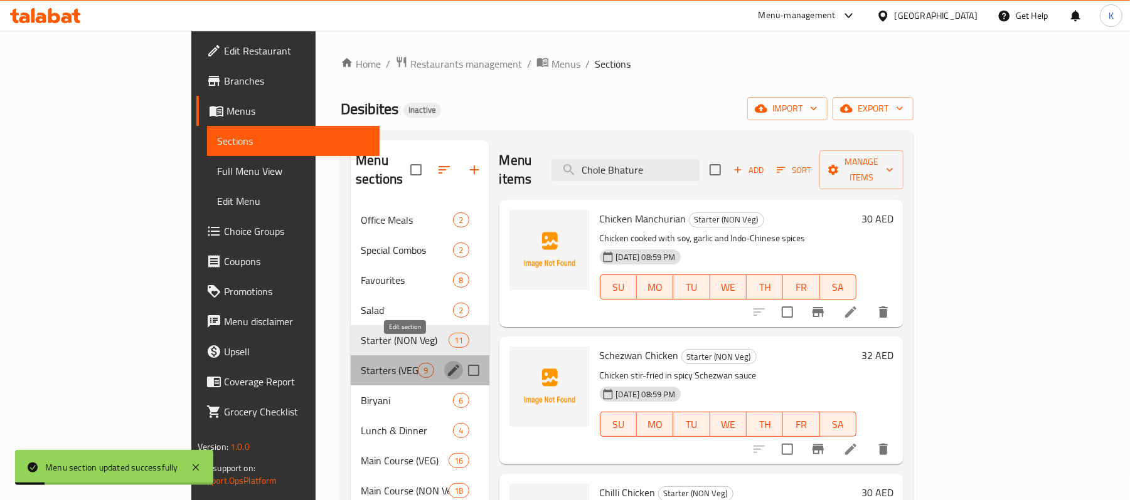
click at [448, 365] on icon "edit" at bounding box center [453, 370] width 11 height 11
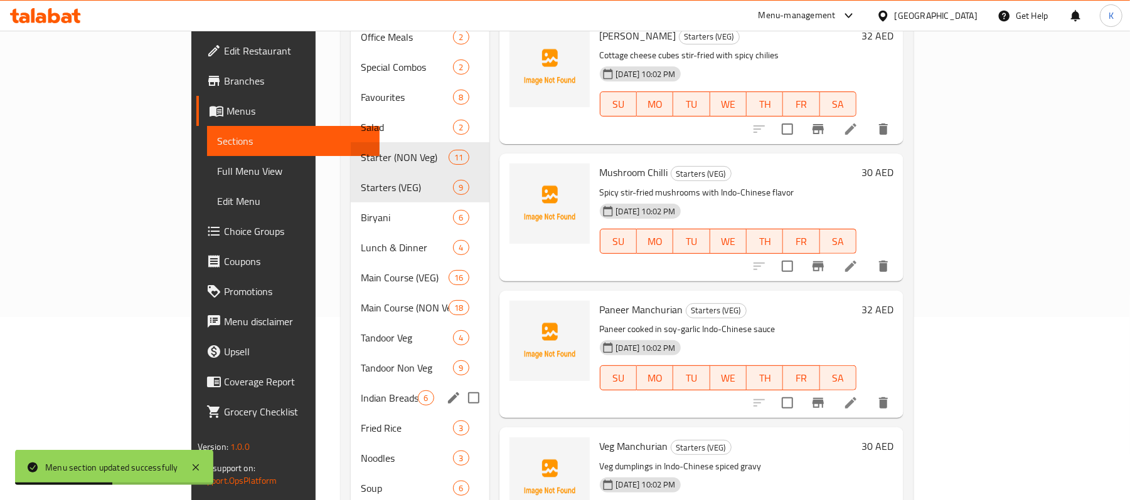
scroll to position [238, 0]
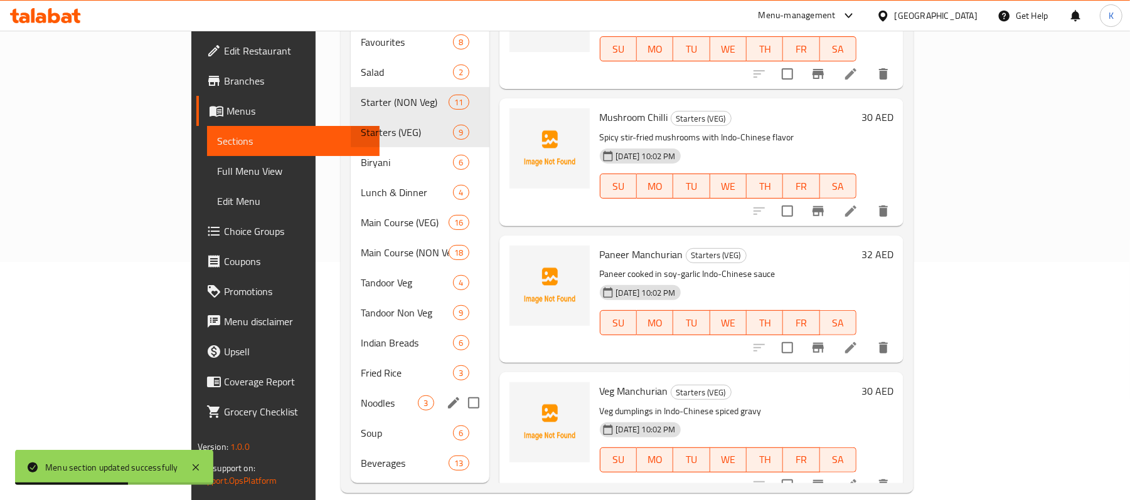
click at [446, 396] on icon "edit" at bounding box center [453, 403] width 15 height 15
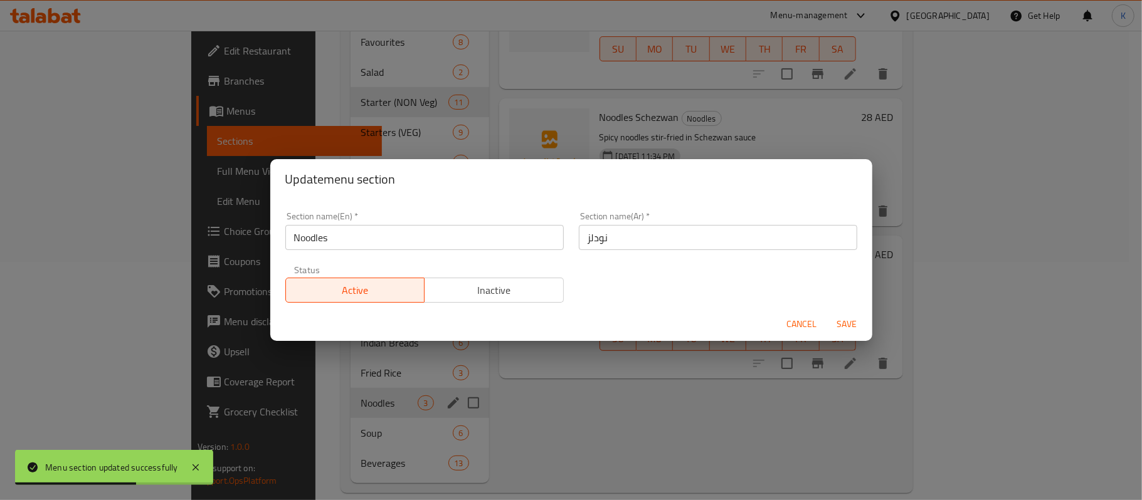
click at [681, 227] on input "نودلز" at bounding box center [718, 237] width 278 height 25
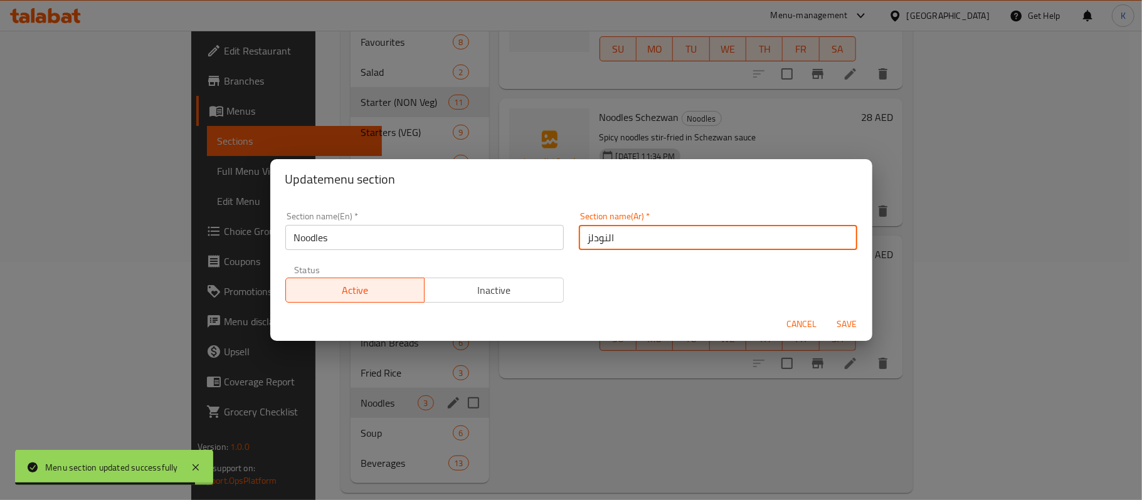
type input "النودلز"
click at [827, 313] on button "Save" at bounding box center [847, 324] width 40 height 23
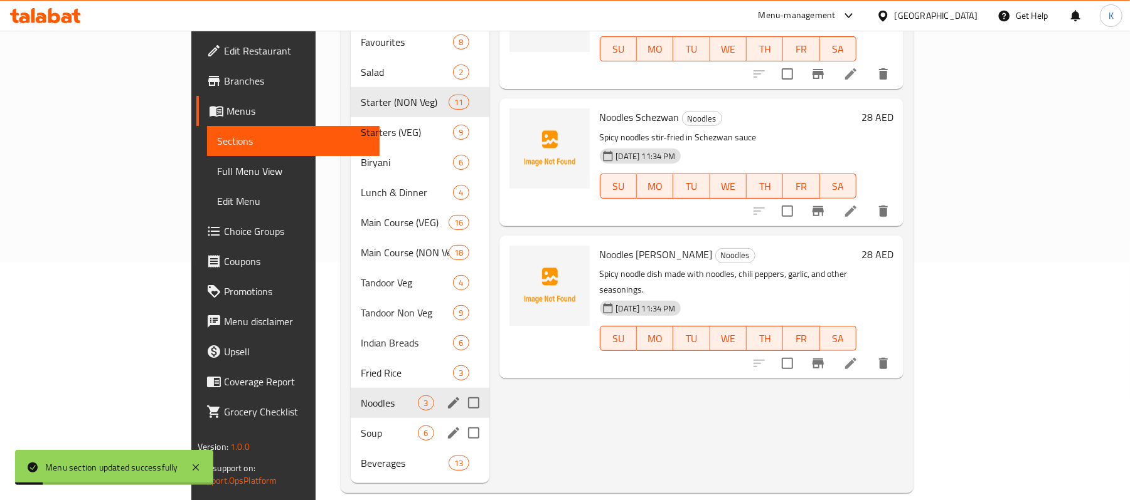
click at [448, 428] on icon "edit" at bounding box center [453, 433] width 11 height 11
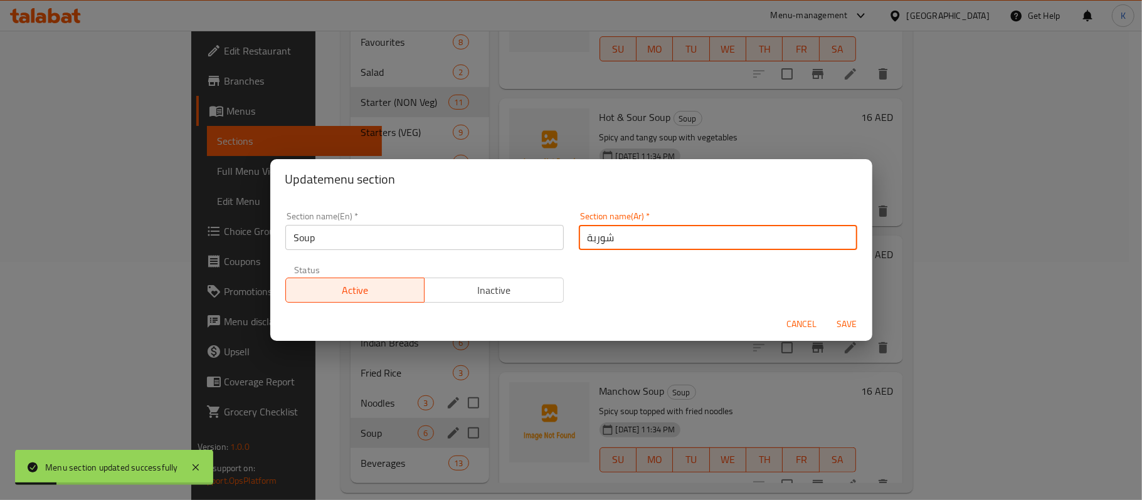
click at [633, 234] on input "شوربة" at bounding box center [718, 237] width 278 height 25
paste input "شوربة"
type input "الشوربة"
click at [827, 313] on button "Save" at bounding box center [847, 324] width 40 height 23
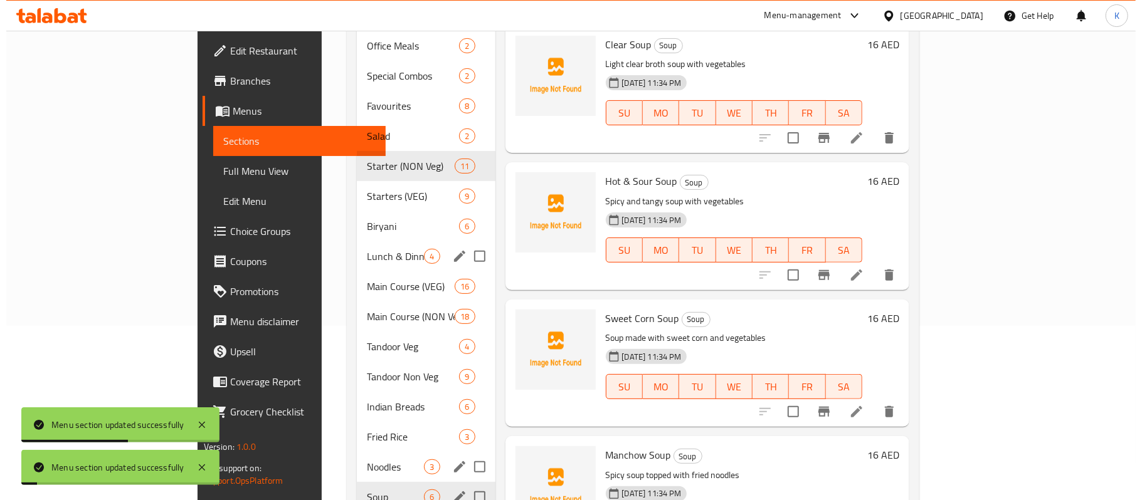
scroll to position [43, 0]
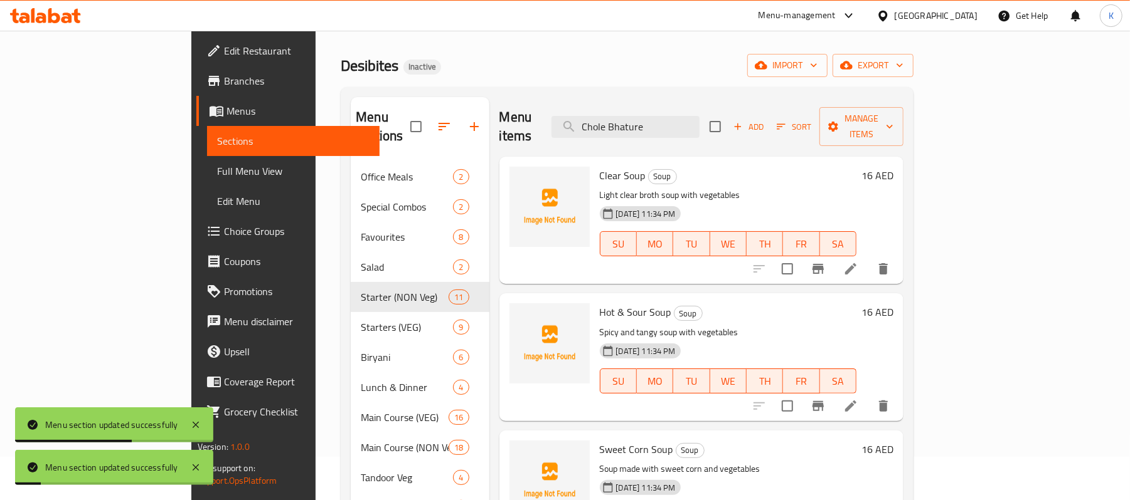
click at [436, 121] on icon "button" at bounding box center [443, 126] width 15 height 15
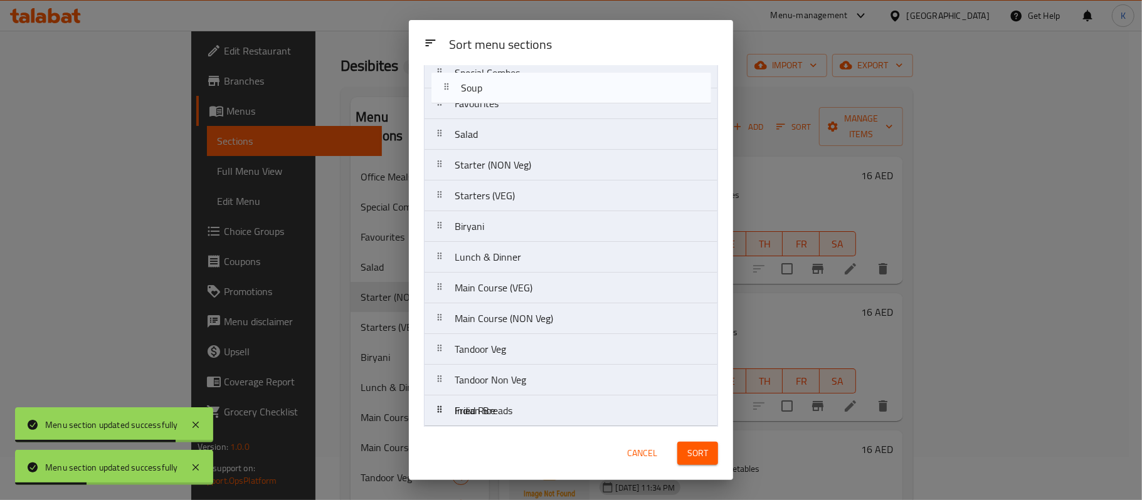
scroll to position [0, 0]
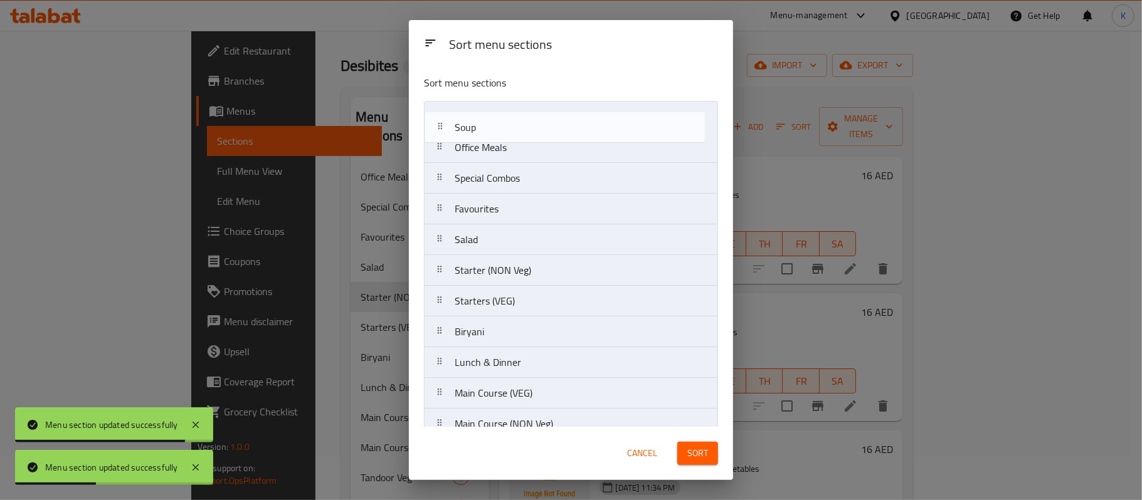
drag, startPoint x: 522, startPoint y: 374, endPoint x: 524, endPoint y: 120, distance: 254.0
click at [524, 120] on nav "Office Meals Special Combos Favourites Salad Starter (NON Veg) Starters (VEG) B…" at bounding box center [571, 363] width 294 height 524
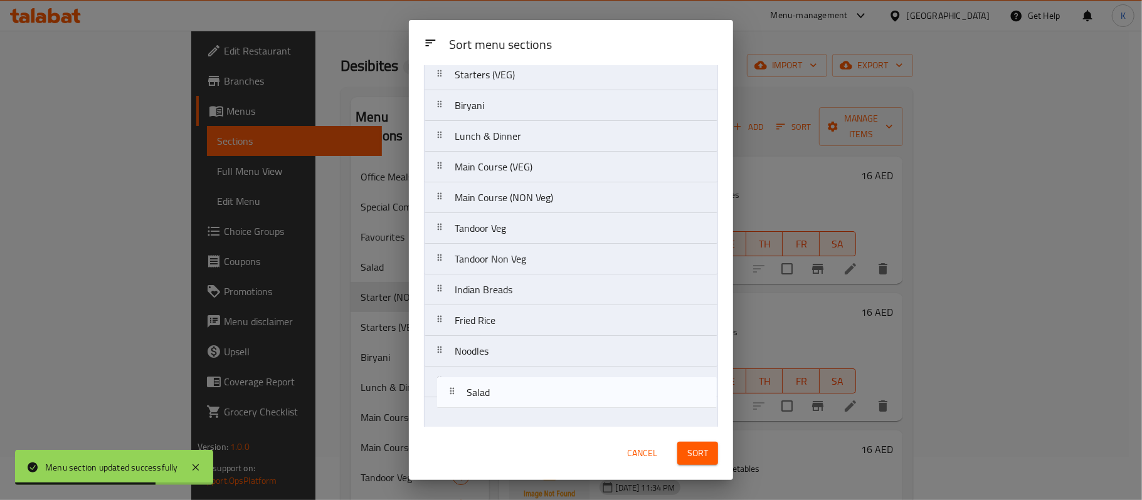
scroll to position [206, 0]
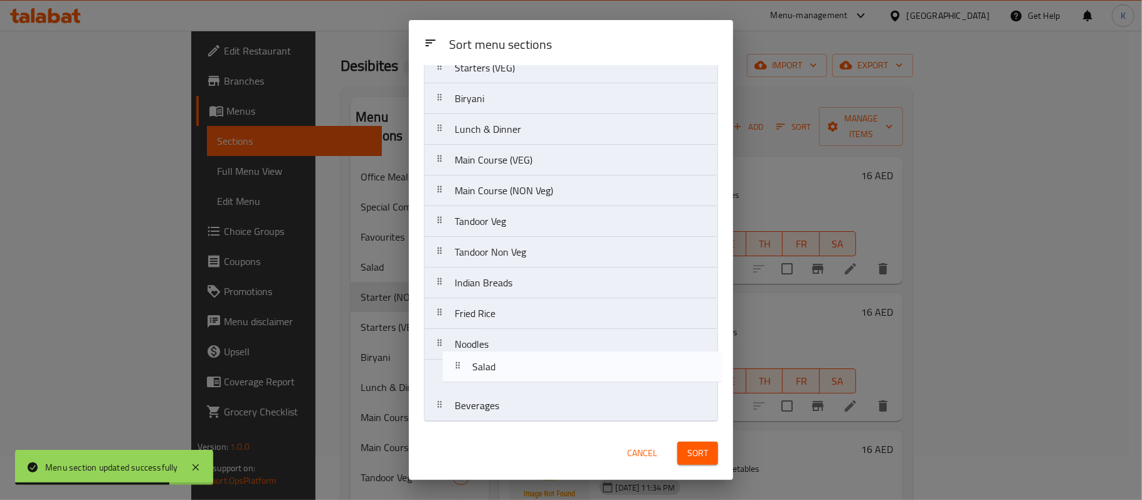
drag, startPoint x: 532, startPoint y: 241, endPoint x: 549, endPoint y: 384, distance: 144.0
click at [550, 384] on nav "Soup Office Meals Special Combos Favourites Salad Starter (NON Veg) Starters (V…" at bounding box center [571, 160] width 294 height 524
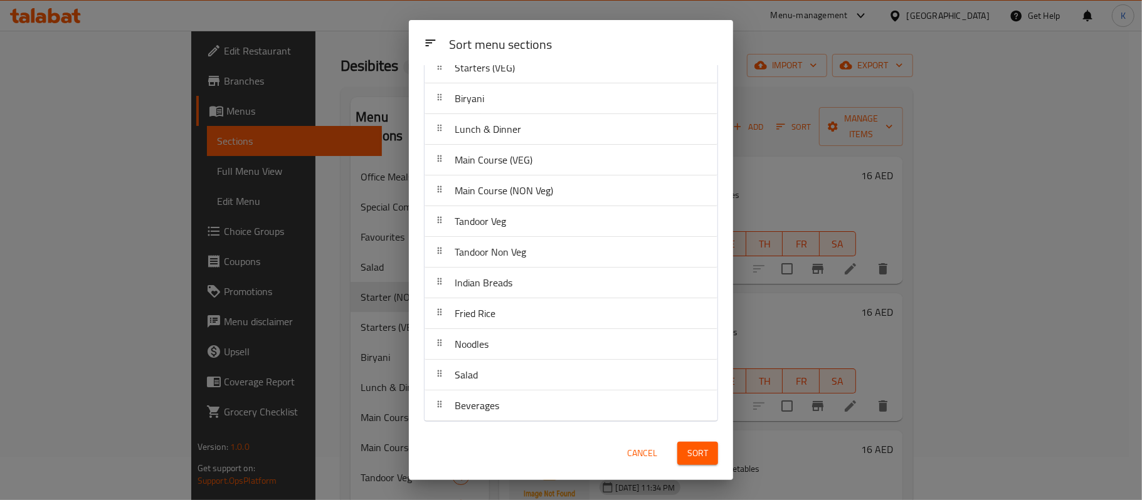
scroll to position [0, 0]
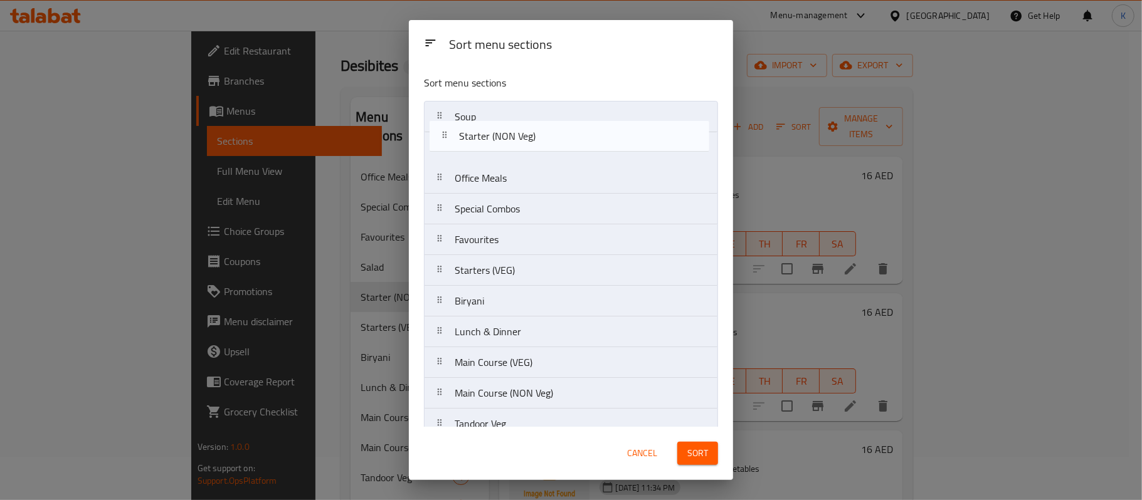
drag, startPoint x: 552, startPoint y: 254, endPoint x: 546, endPoint y: 117, distance: 137.5
click at [553, 111] on nav "Soup Office Meals Special Combos Favourites Starter (NON Veg) Starters (VEG) Bi…" at bounding box center [571, 363] width 294 height 524
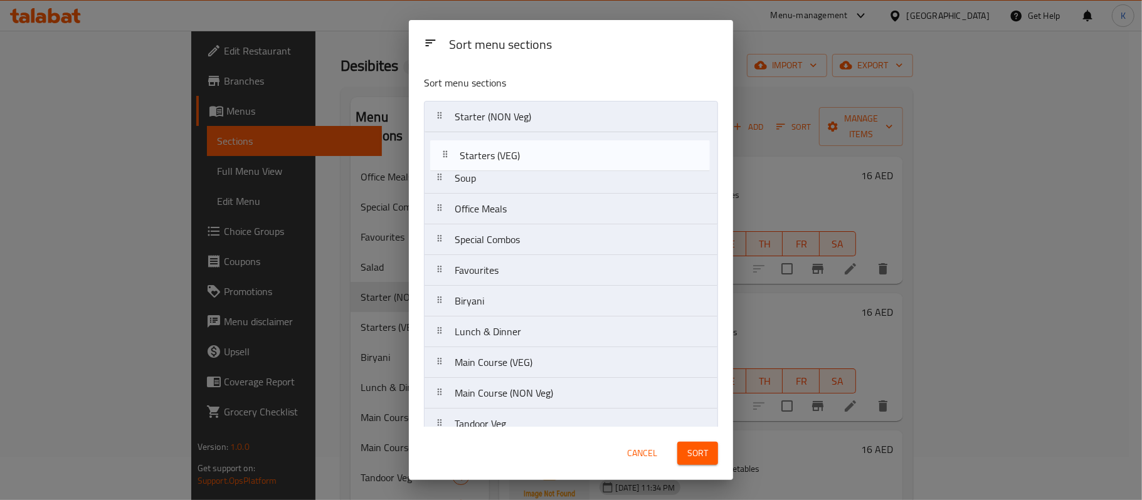
drag, startPoint x: 513, startPoint y: 267, endPoint x: 515, endPoint y: 148, distance: 119.2
click at [518, 149] on nav "Starter (NON Veg) Soup Office Meals Special Combos Favourites Starters (VEG) Bi…" at bounding box center [571, 363] width 294 height 524
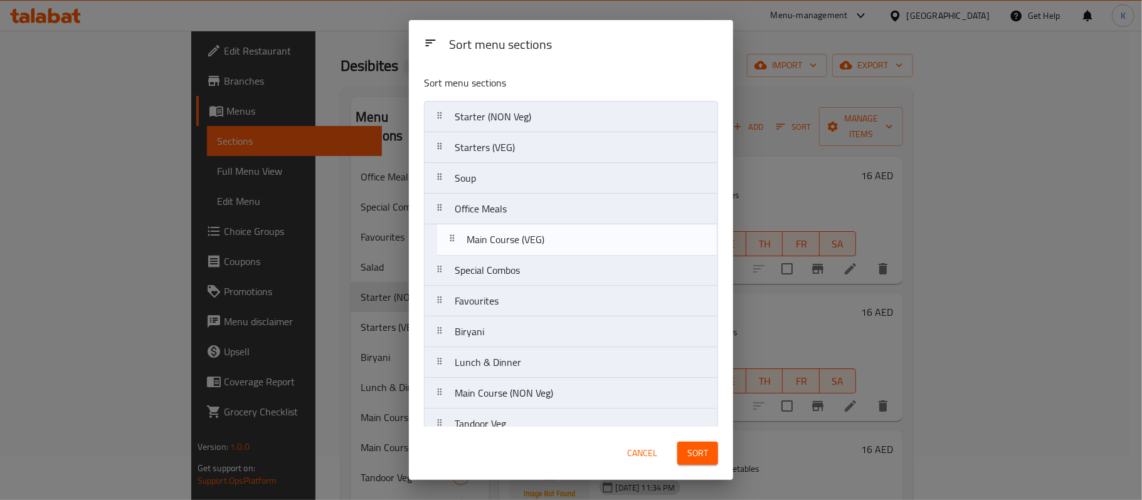
drag, startPoint x: 497, startPoint y: 179, endPoint x: 508, endPoint y: 246, distance: 67.4
click at [508, 246] on nav "Starter (NON Veg) Starters (VEG) Soup Office Meals Special Combos Favourites Bi…" at bounding box center [571, 363] width 294 height 524
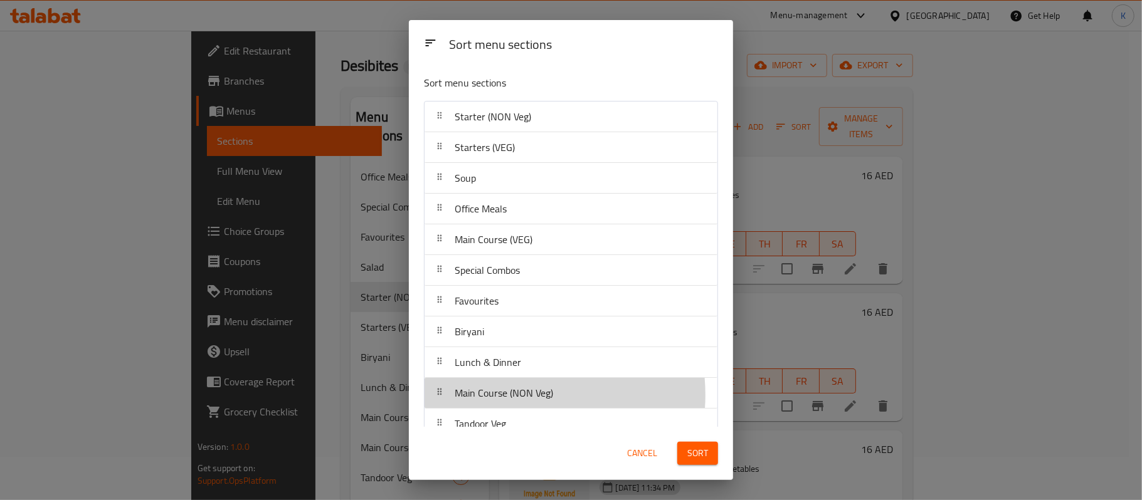
scroll to position [3, 0]
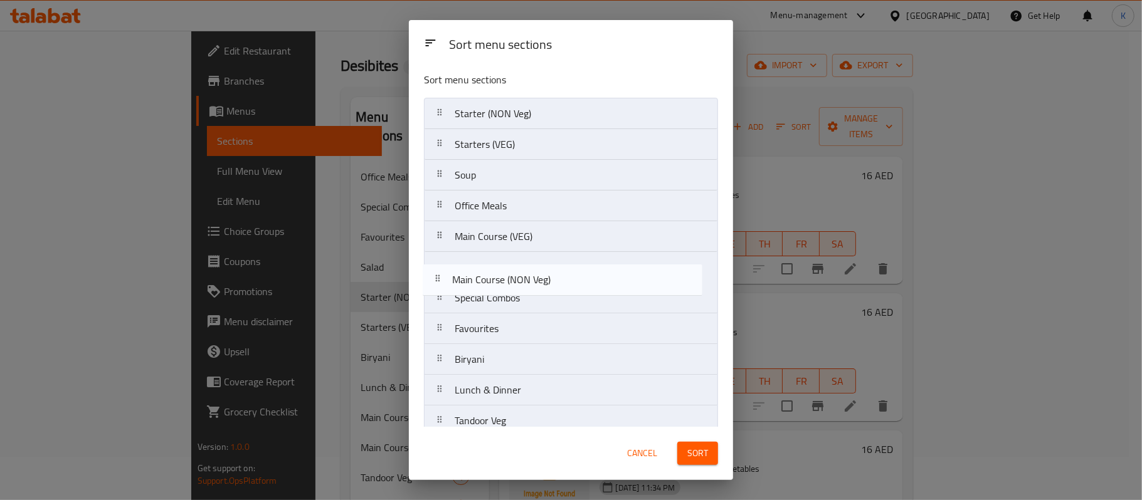
drag, startPoint x: 515, startPoint y: 397, endPoint x: 512, endPoint y: 273, distance: 123.6
click at [512, 273] on nav "Starter (NON Veg) Starters (VEG) Soup Office Meals Main Course (VEG) Special Co…" at bounding box center [571, 360] width 294 height 524
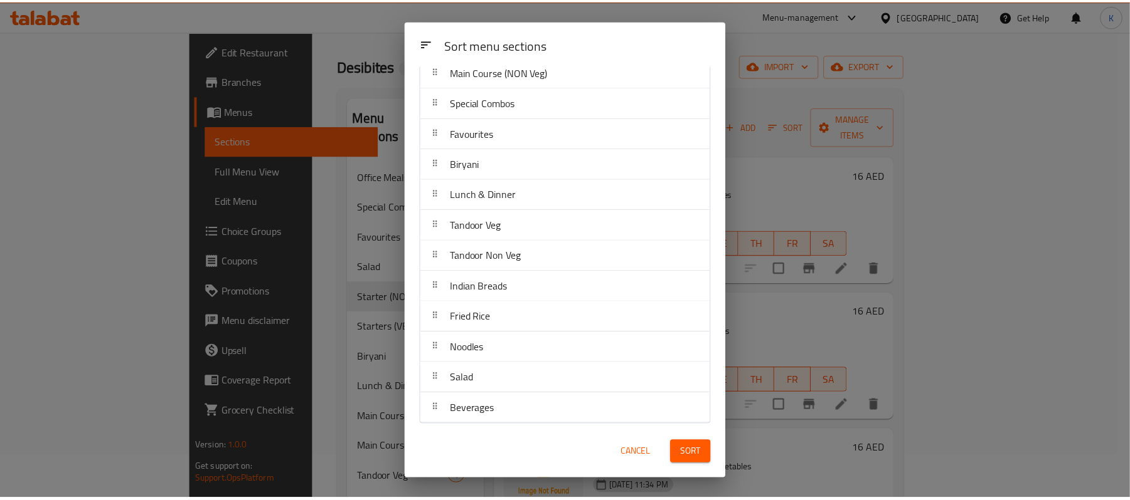
scroll to position [206, 0]
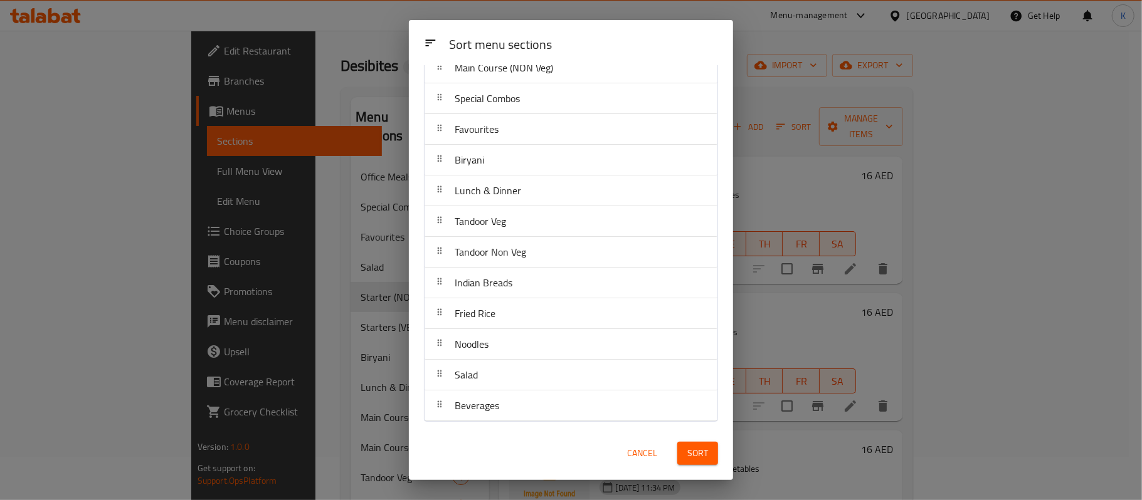
click at [707, 452] on span "Sort" at bounding box center [697, 454] width 21 height 16
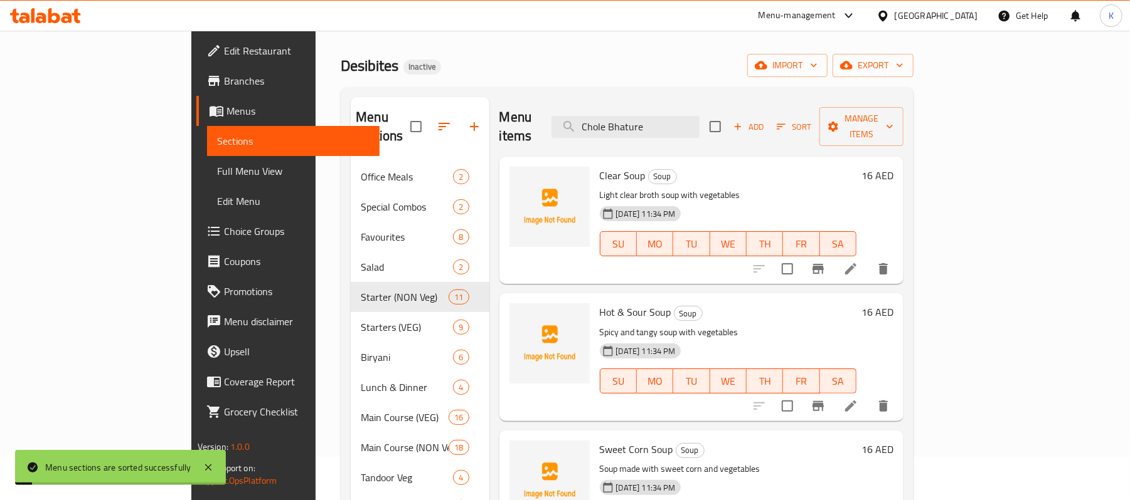
click at [838, 99] on div "Menu items Chole Bhature Add Sort Manage items" at bounding box center [701, 127] width 405 height 60
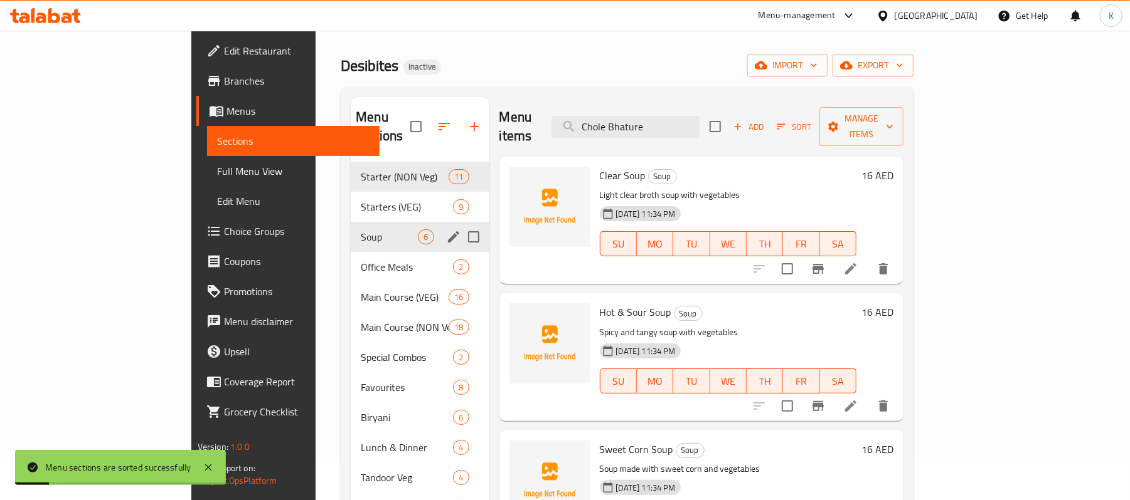
click at [913, 80] on div "Home / Restaurants management / Menus / Sections Desibites Inactive import expo…" at bounding box center [627, 351] width 573 height 676
click at [913, 76] on button "export" at bounding box center [872, 65] width 81 height 23
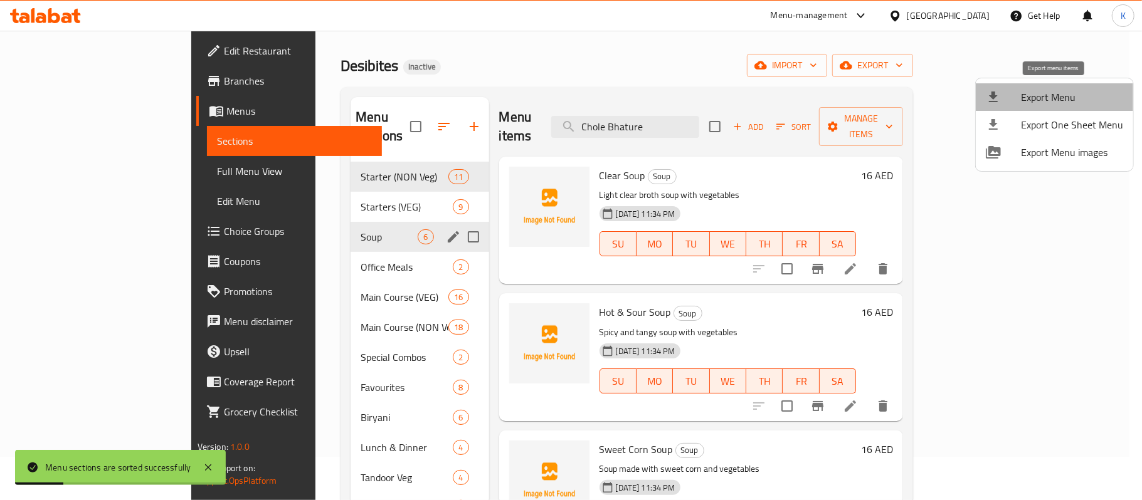
click at [1059, 103] on span "Export Menu" at bounding box center [1072, 97] width 102 height 15
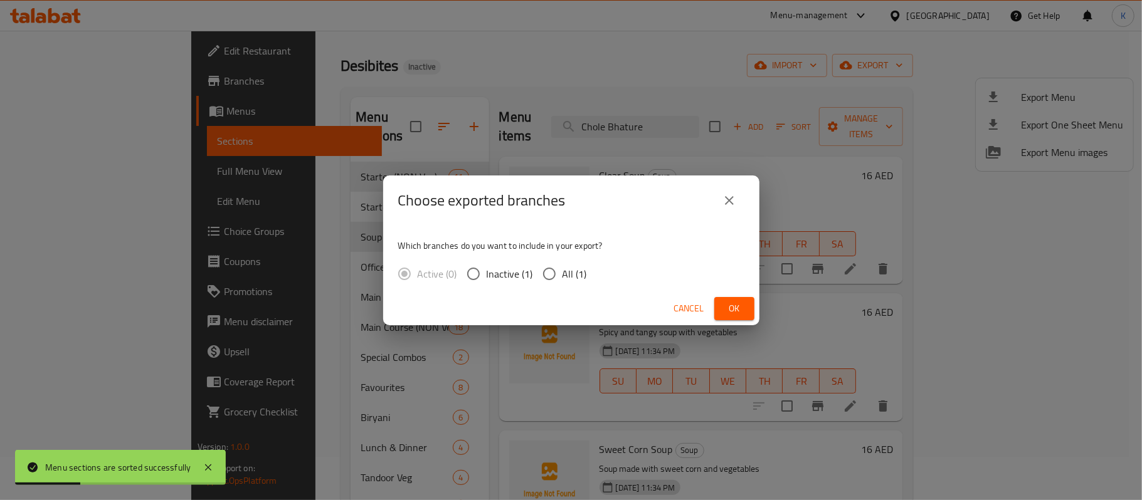
click at [586, 273] on div "Active (0) Inactive (1) All (1)" at bounding box center [497, 274] width 199 height 26
click at [580, 273] on span "All (1)" at bounding box center [575, 274] width 24 height 15
click at [563, 273] on input "All (1)" at bounding box center [549, 274] width 26 height 26
radio input "true"
click at [738, 306] on span "Ok" at bounding box center [734, 309] width 20 height 16
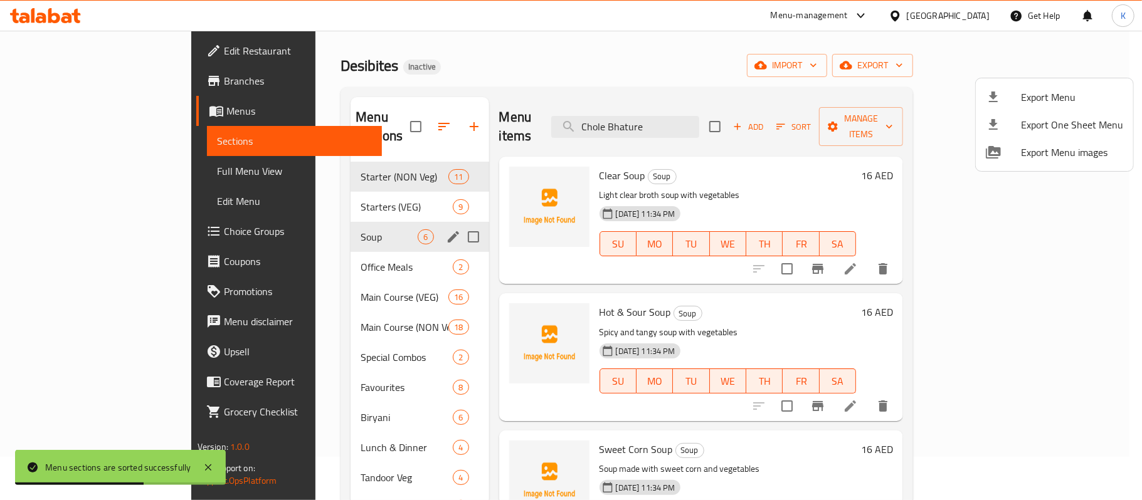
click at [588, 82] on div at bounding box center [571, 250] width 1142 height 500
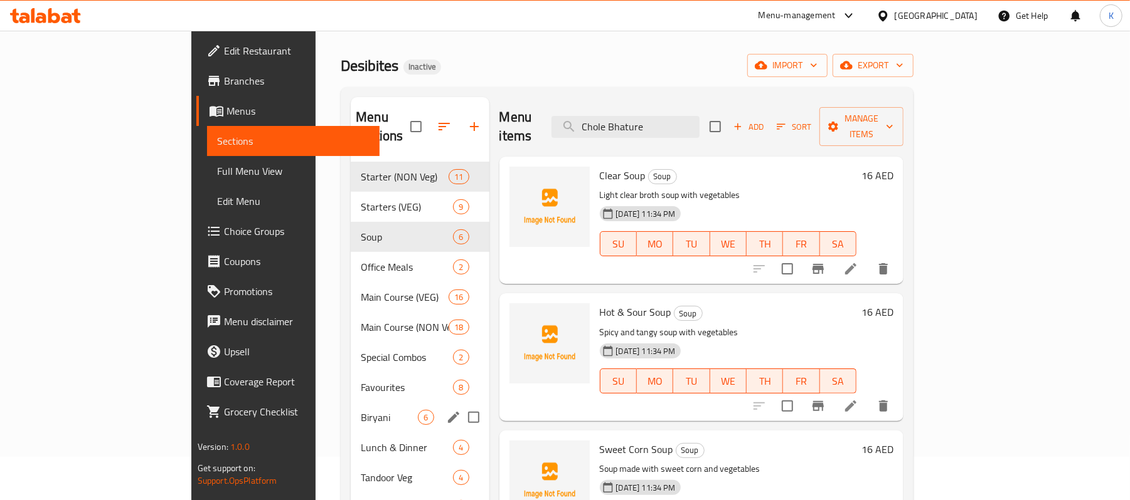
scroll to position [238, 0]
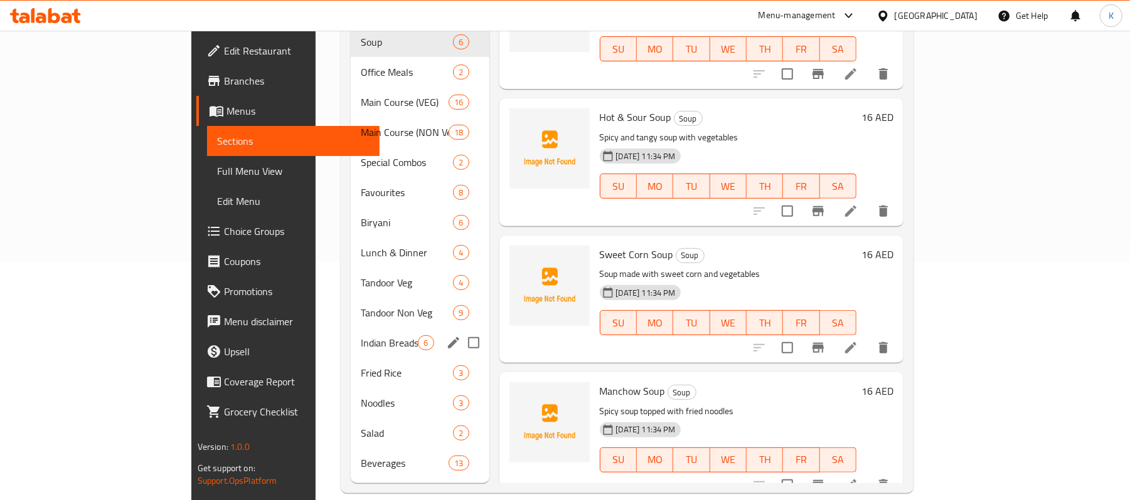
click at [361, 336] on span "Indian Breads" at bounding box center [389, 343] width 57 height 15
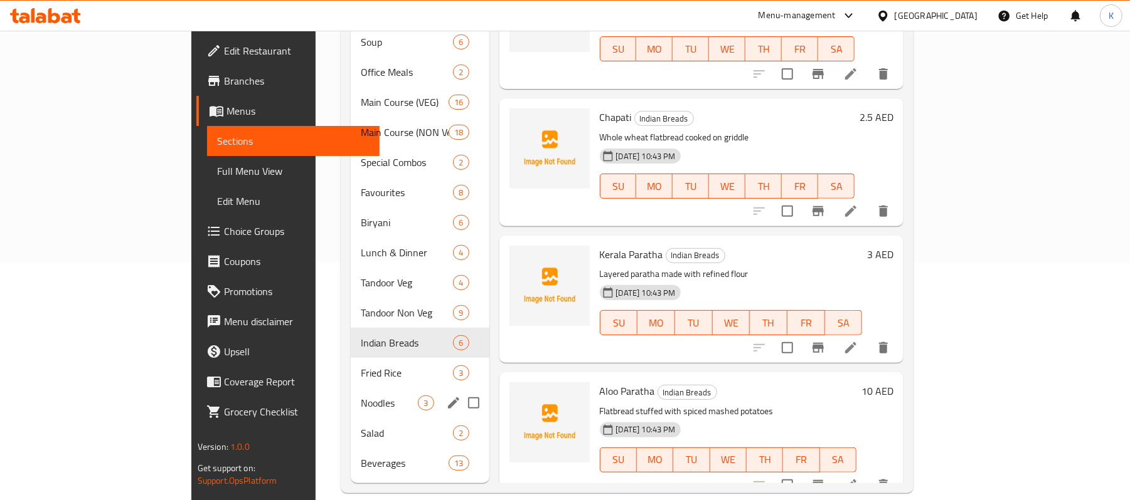
drag, startPoint x: 285, startPoint y: 370, endPoint x: 307, endPoint y: 336, distance: 40.7
click at [351, 388] on div "Noodles 3" at bounding box center [420, 403] width 138 height 30
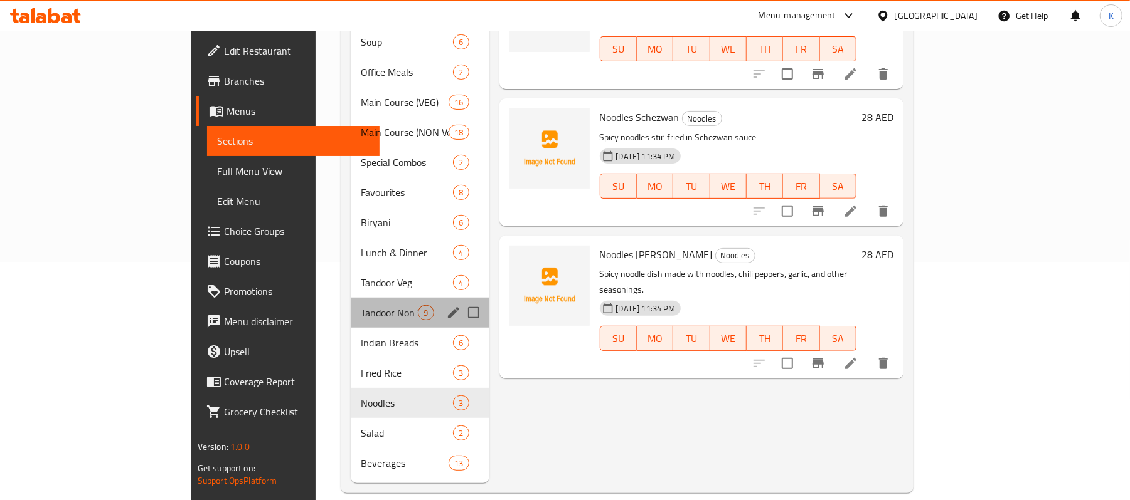
drag, startPoint x: 304, startPoint y: 284, endPoint x: 312, endPoint y: 282, distance: 8.5
click at [351, 298] on div "Tandoor Non Veg 9" at bounding box center [420, 313] width 138 height 30
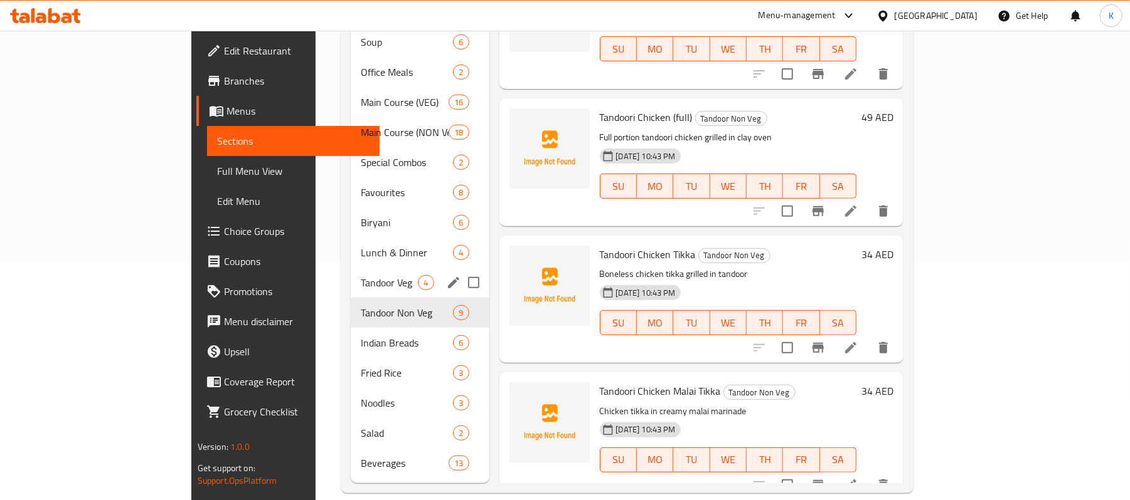
click at [361, 245] on span "Lunch & Dinner" at bounding box center [407, 252] width 92 height 15
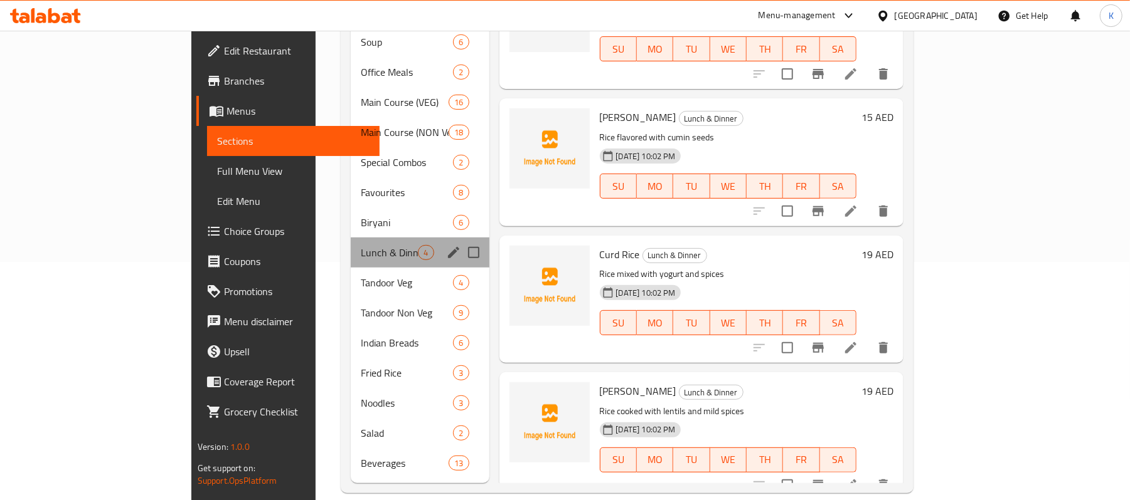
click at [362, 238] on div "Lunch & Dinner 4" at bounding box center [420, 253] width 138 height 30
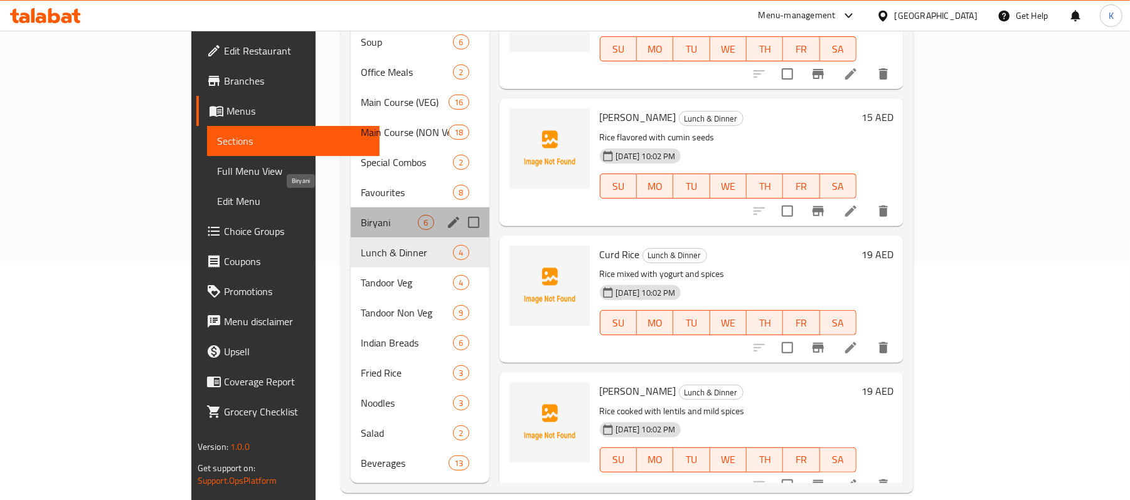
click at [367, 215] on span "Biryani" at bounding box center [389, 222] width 57 height 15
click at [368, 183] on div "Favourites 8" at bounding box center [420, 192] width 138 height 30
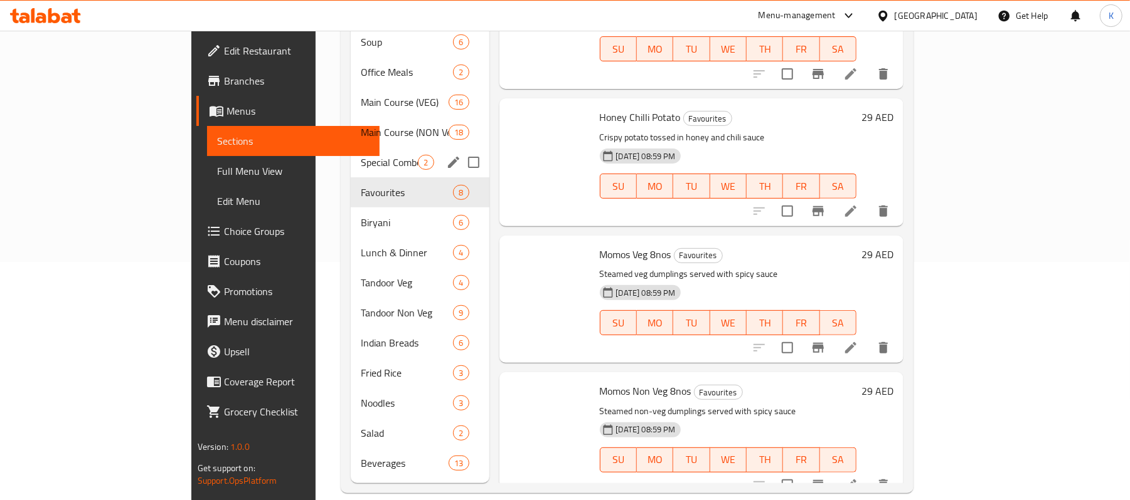
click at [361, 155] on span "Special Combos" at bounding box center [389, 162] width 57 height 15
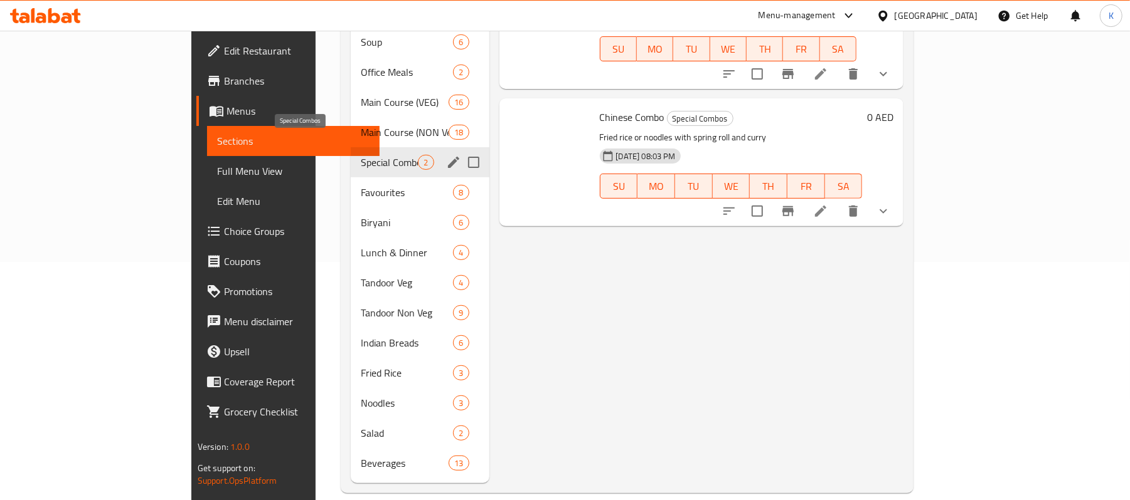
click at [359, 125] on div "Main Course (NON Veg) 18" at bounding box center [420, 132] width 138 height 30
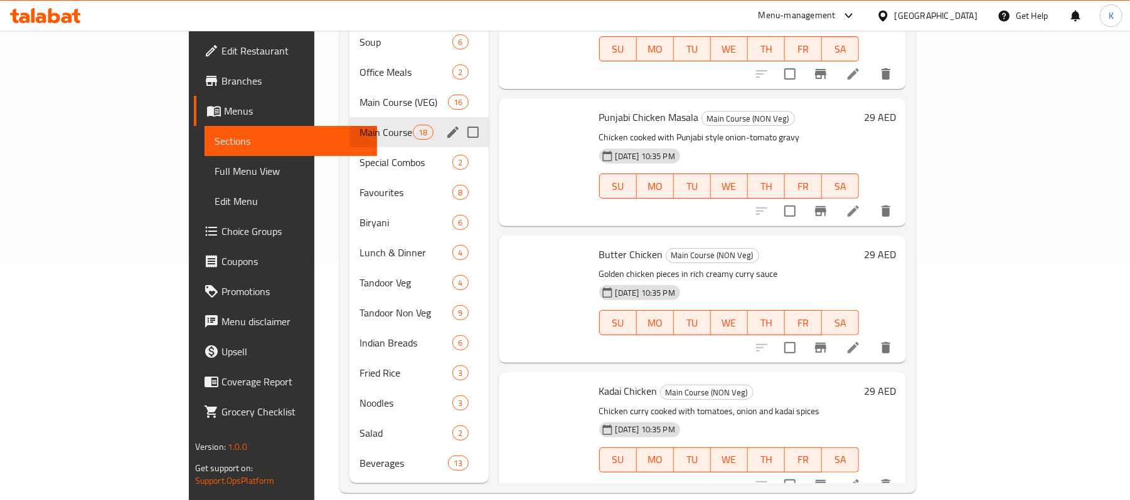
click at [362, 125] on span "Main Course (NON Veg)" at bounding box center [385, 132] width 53 height 15
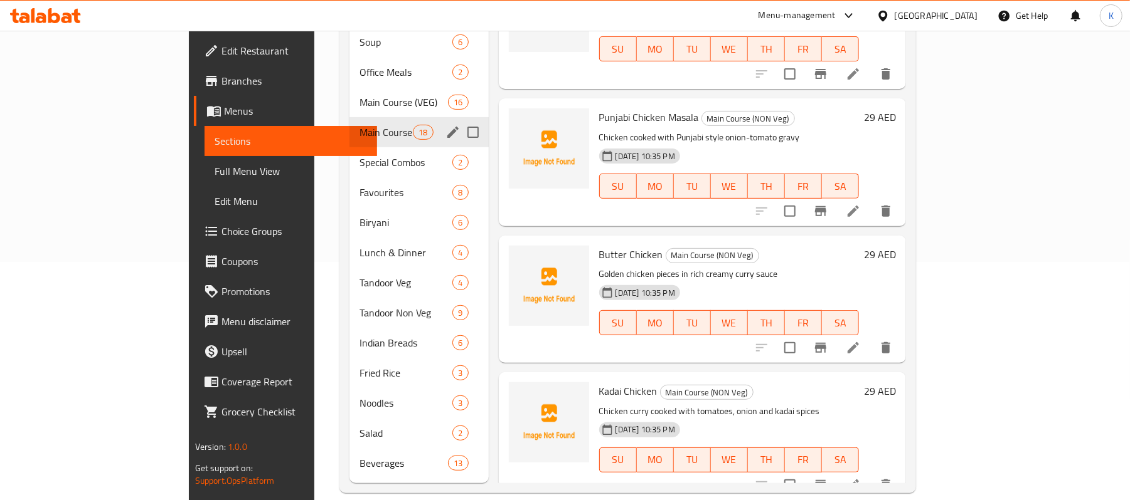
click at [362, 117] on div "Main Course (NON Veg) 18" at bounding box center [418, 132] width 139 height 30
click at [359, 93] on div "Main Course (VEG) 16" at bounding box center [418, 102] width 139 height 30
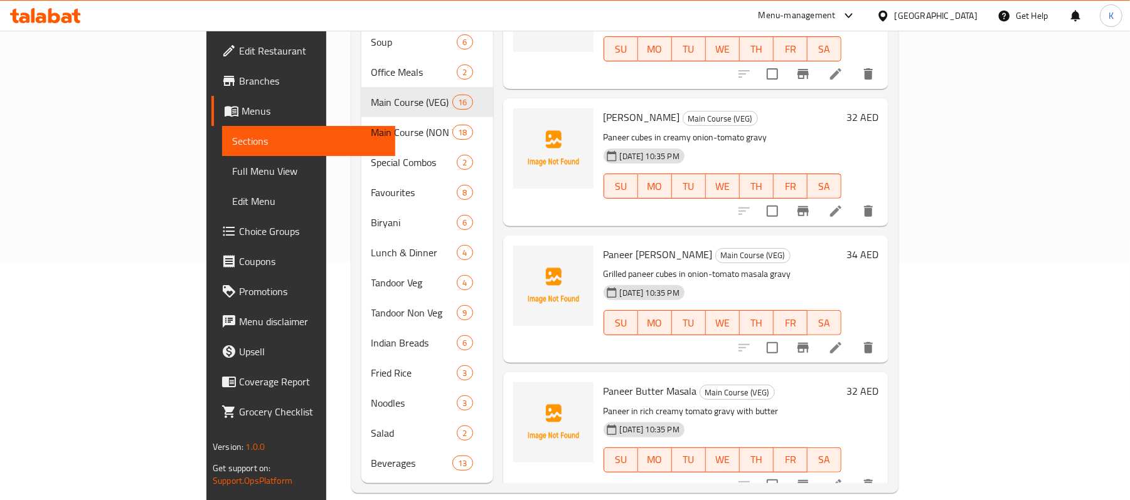
click at [211, 63] on link "Edit Restaurant" at bounding box center [303, 51] width 184 height 30
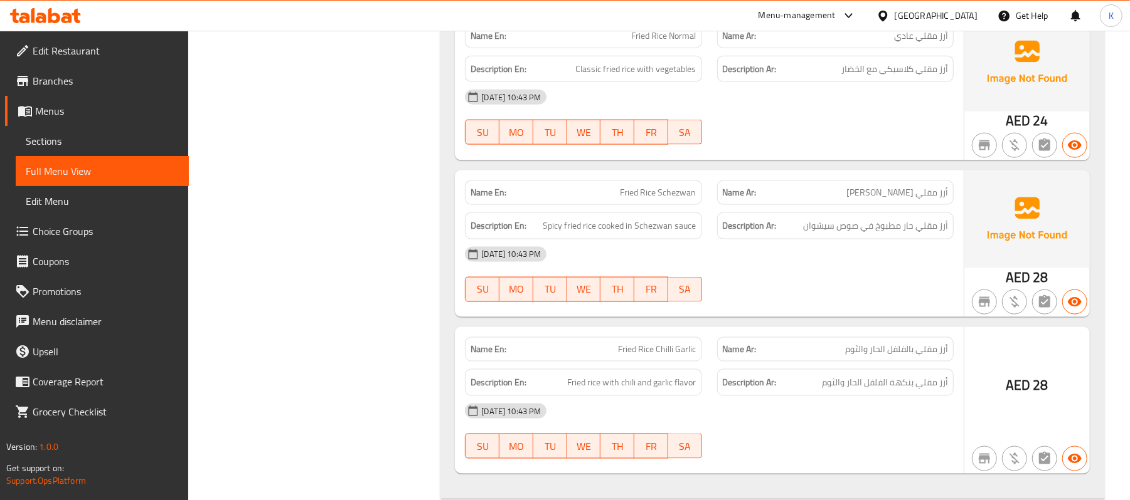
scroll to position [19131, 0]
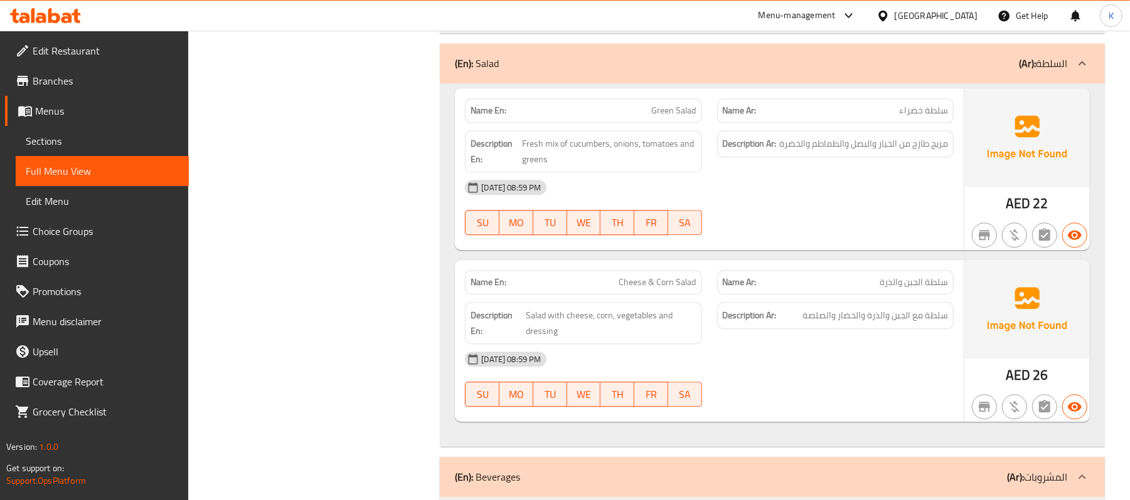
click at [51, 11] on icon at bounding box center [54, 15] width 12 height 15
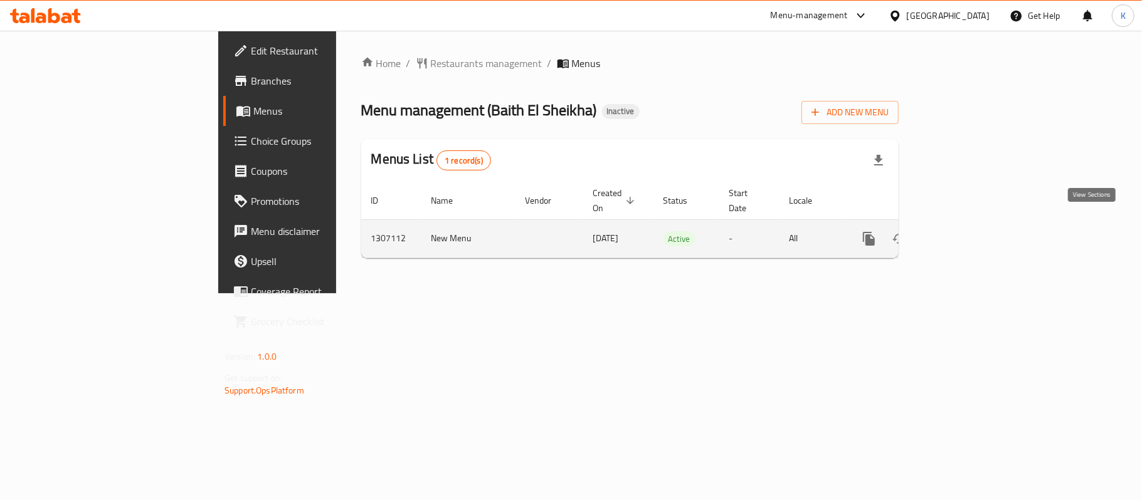
click at [975, 238] on link "enhanced table" at bounding box center [959, 239] width 30 height 30
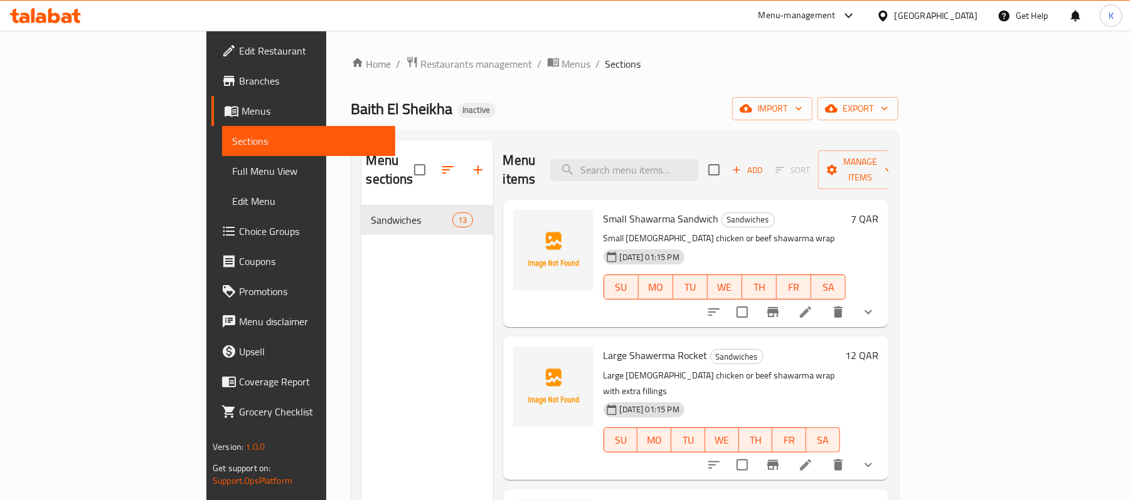
click at [877, 176] on div "Menu items Add Sort Manage items" at bounding box center [695, 170] width 385 height 60
click at [845, 231] on p "Small [DEMOGRAPHIC_DATA] chicken or beef shawarma wrap" at bounding box center [724, 239] width 242 height 16
click at [812, 119] on button "import" at bounding box center [772, 108] width 80 height 23
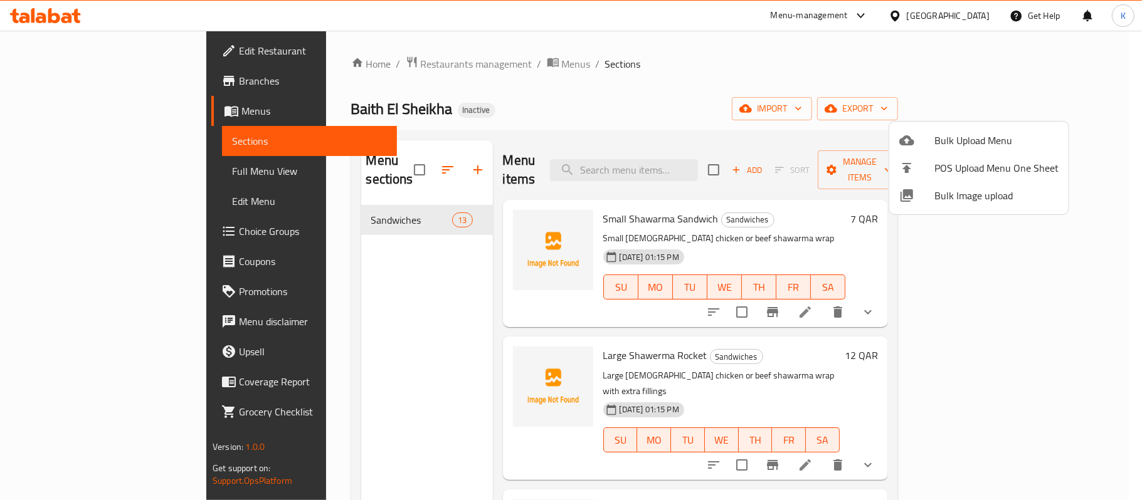
click at [941, 142] on span "Bulk Upload Menu" at bounding box center [996, 140] width 124 height 15
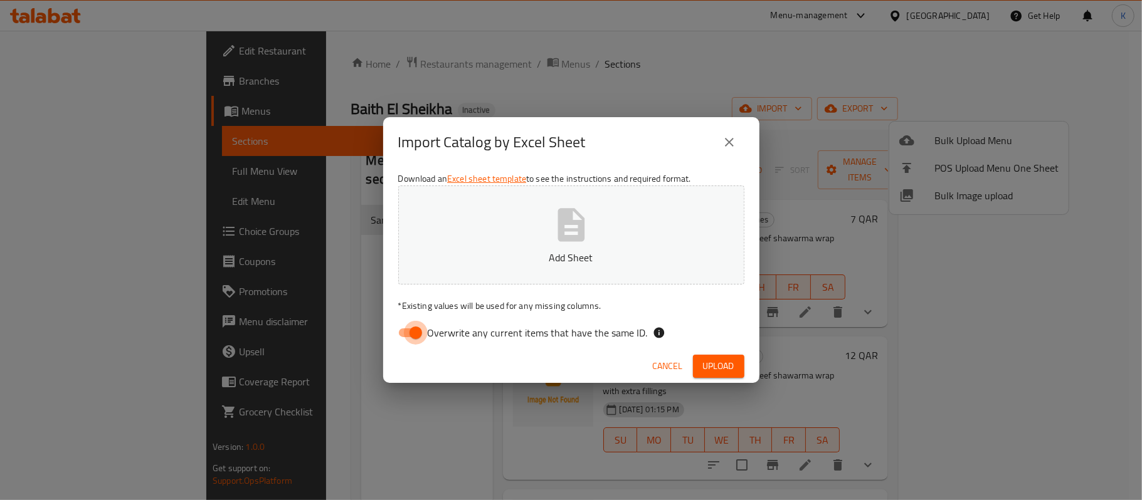
drag, startPoint x: 392, startPoint y: 327, endPoint x: 482, endPoint y: 260, distance: 112.4
click at [391, 327] on input "Overwrite any current items that have the same ID." at bounding box center [415, 333] width 71 height 24
checkbox input "false"
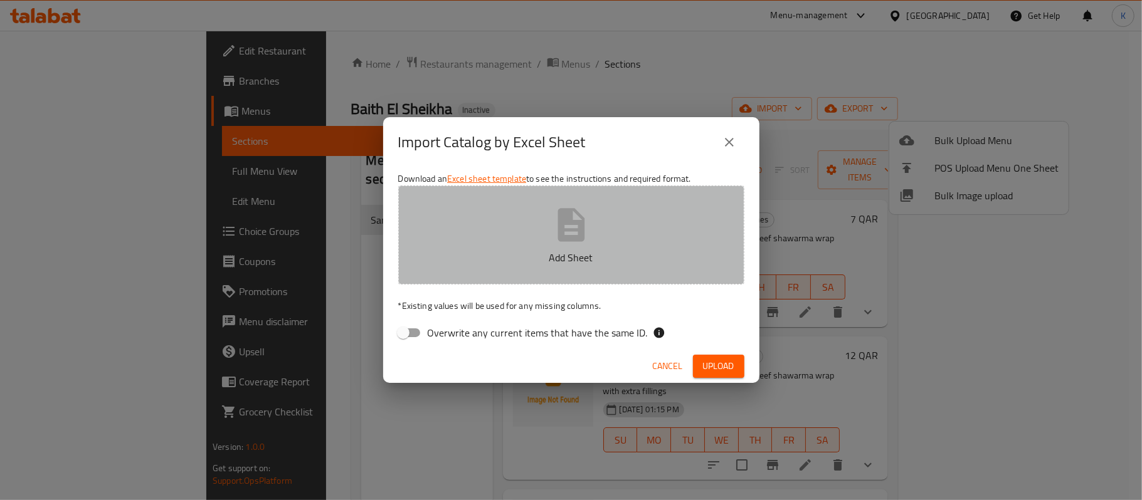
click at [508, 231] on button "Add Sheet" at bounding box center [571, 235] width 346 height 99
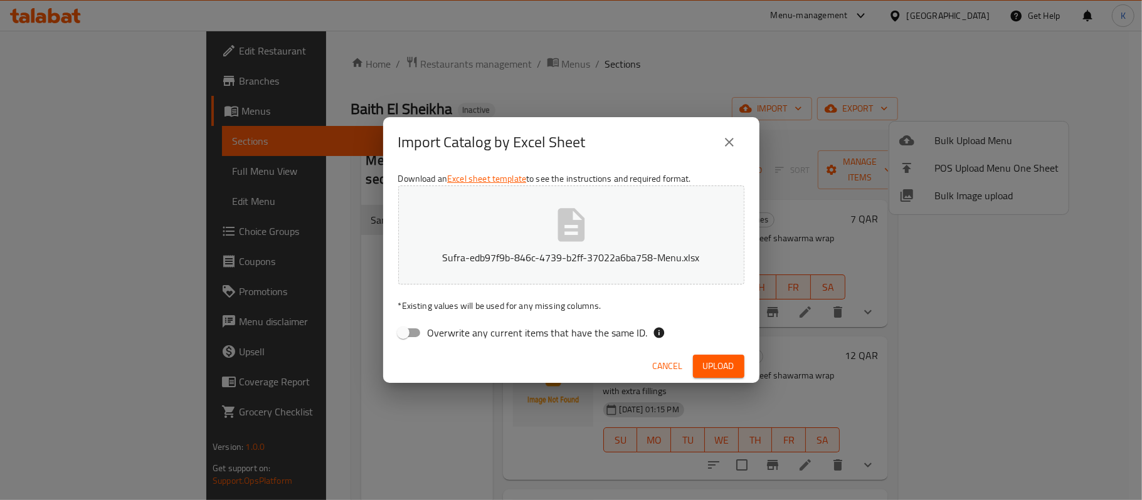
click at [718, 362] on span "Upload" at bounding box center [718, 367] width 31 height 16
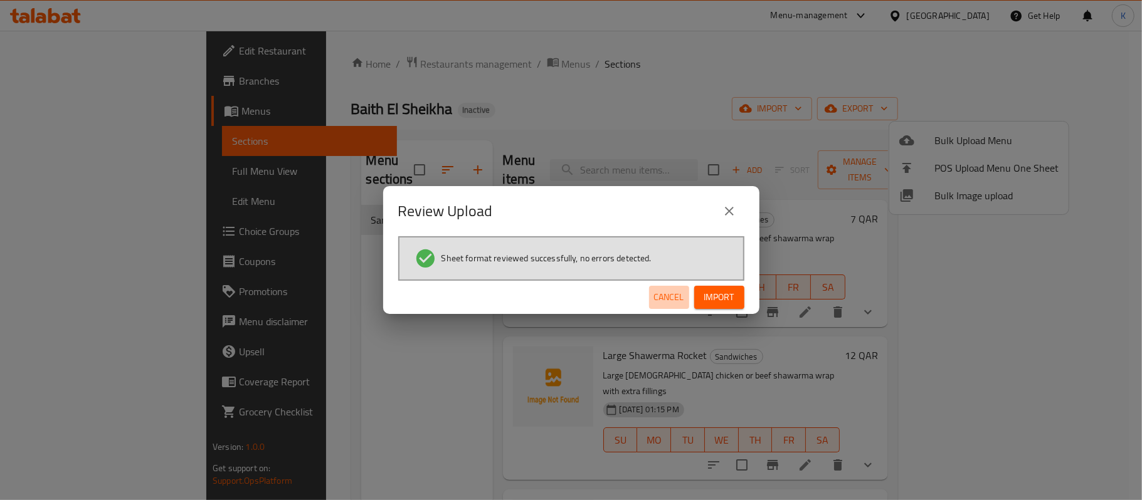
click at [667, 294] on span "Cancel" at bounding box center [669, 298] width 30 height 16
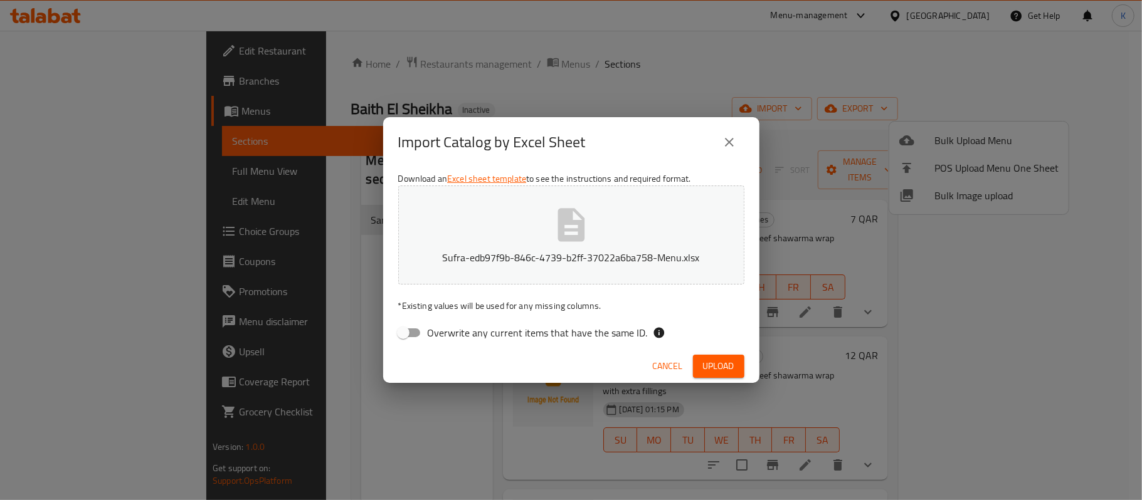
click at [731, 138] on icon "close" at bounding box center [729, 142] width 15 height 15
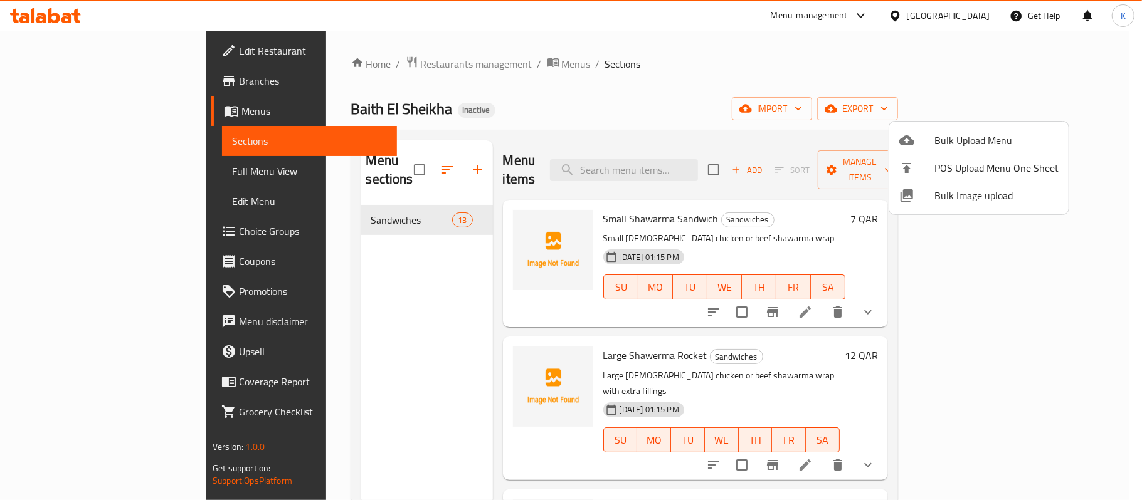
click at [831, 92] on div at bounding box center [571, 250] width 1142 height 500
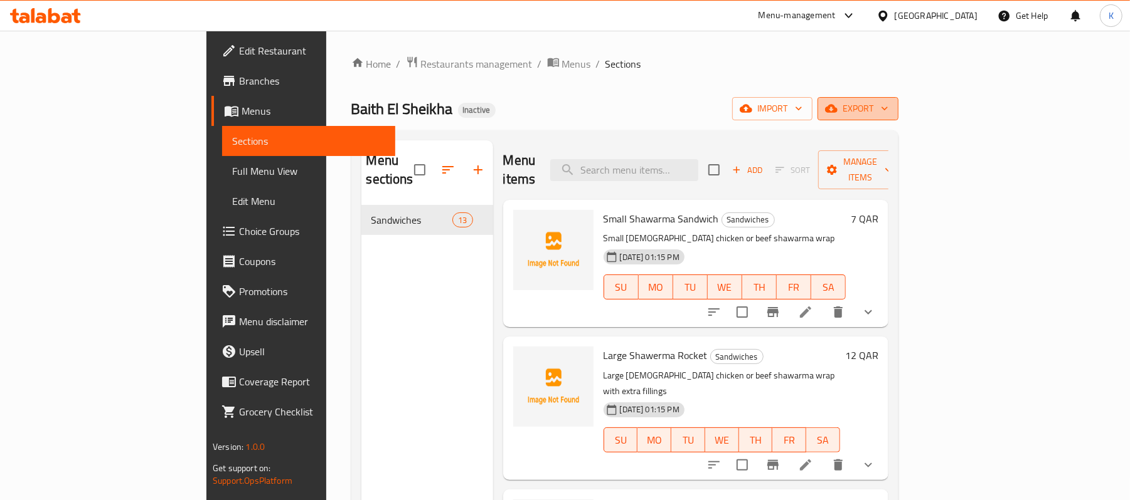
click at [888, 112] on span "export" at bounding box center [857, 109] width 61 height 16
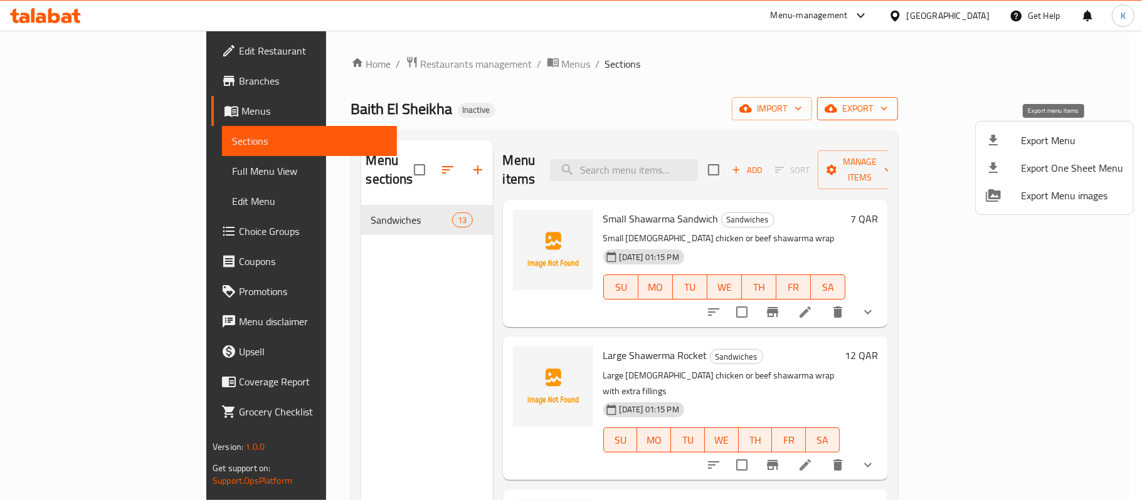
click at [1071, 143] on span "Export Menu" at bounding box center [1072, 140] width 102 height 15
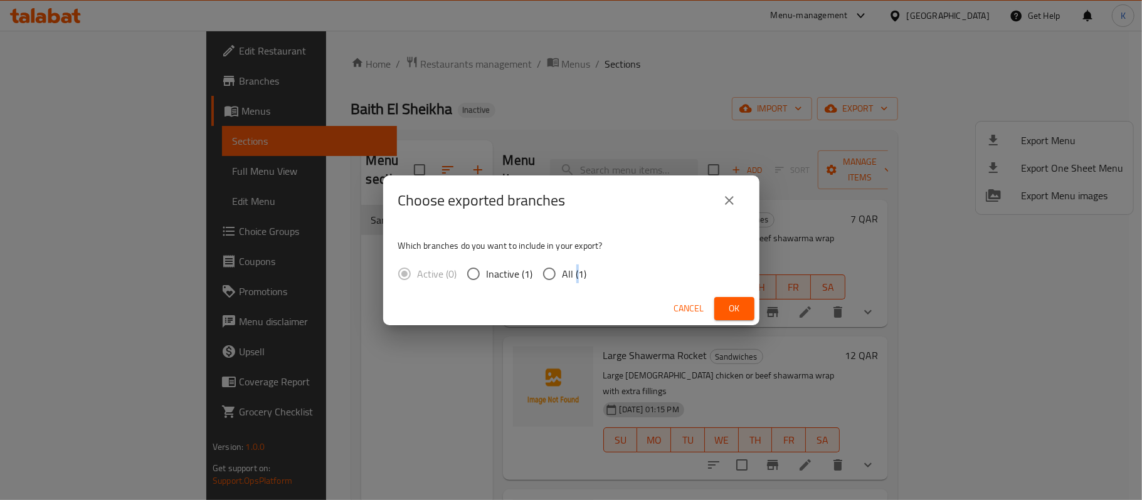
click at [575, 276] on span "All (1)" at bounding box center [575, 274] width 24 height 15
click at [571, 279] on span "All (1)" at bounding box center [575, 274] width 24 height 15
click at [563, 279] on input "All (1)" at bounding box center [549, 274] width 26 height 26
radio input "true"
click at [733, 316] on span "Ok" at bounding box center [734, 309] width 20 height 16
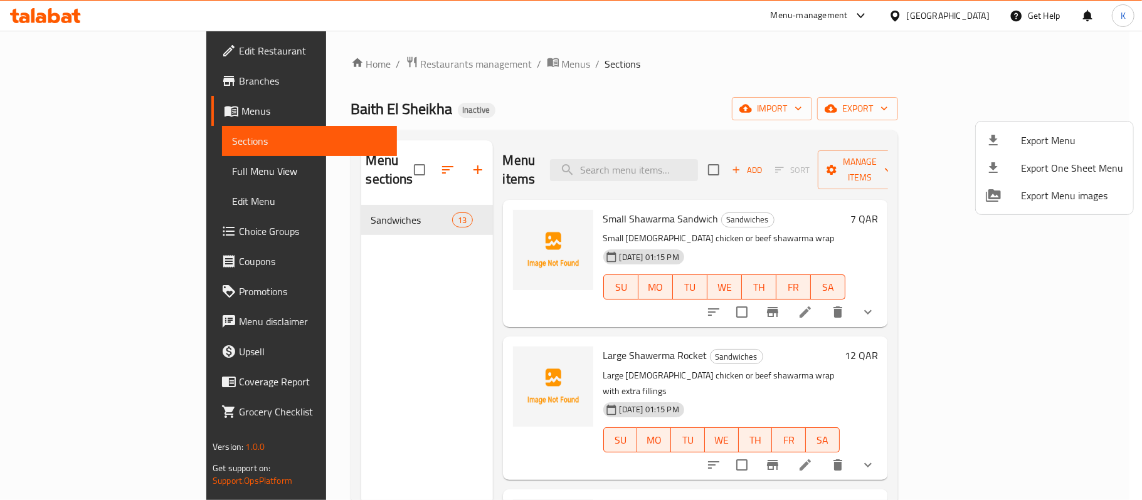
click at [640, 90] on div at bounding box center [571, 250] width 1142 height 500
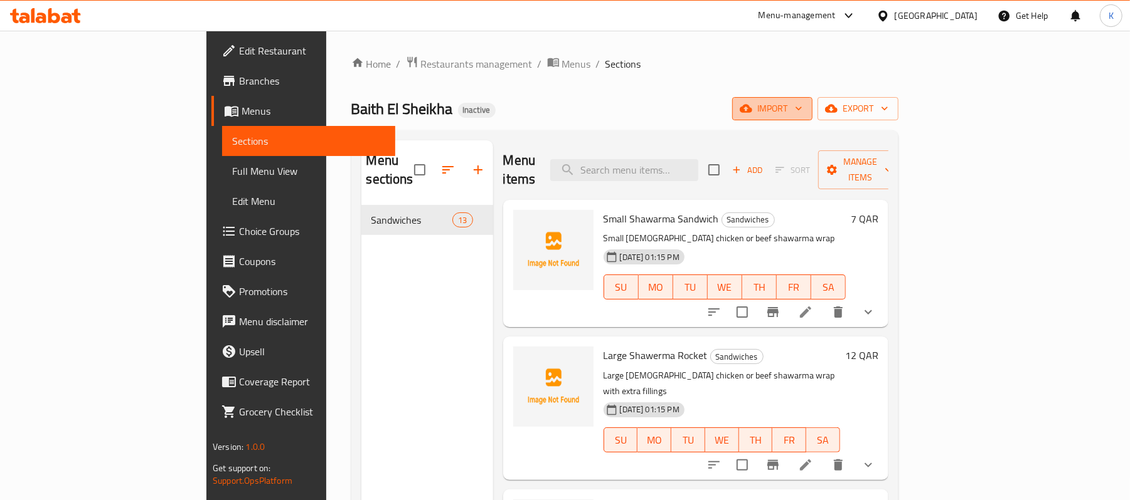
click at [802, 108] on span "import" at bounding box center [772, 109] width 60 height 16
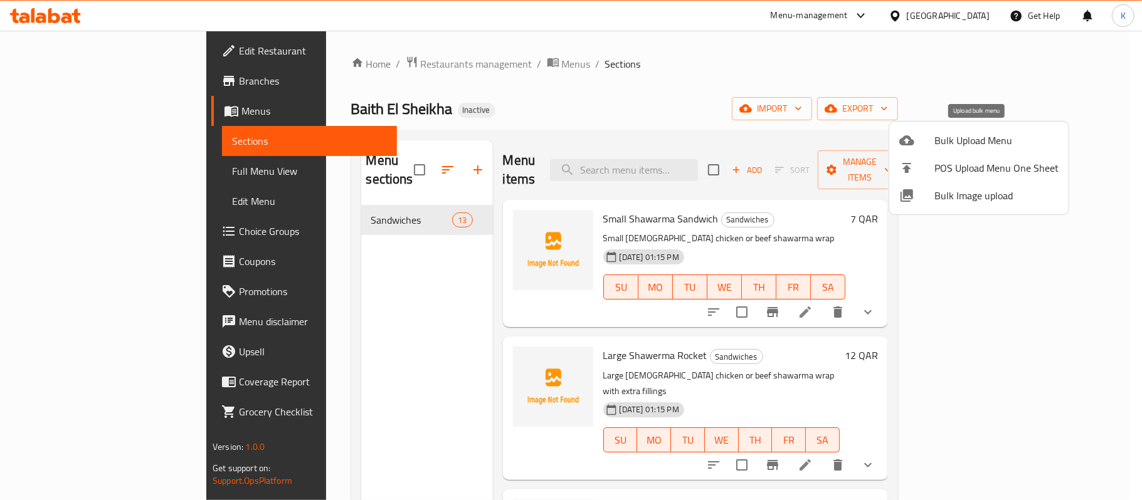
click at [965, 146] on span "Bulk Upload Menu" at bounding box center [996, 140] width 124 height 15
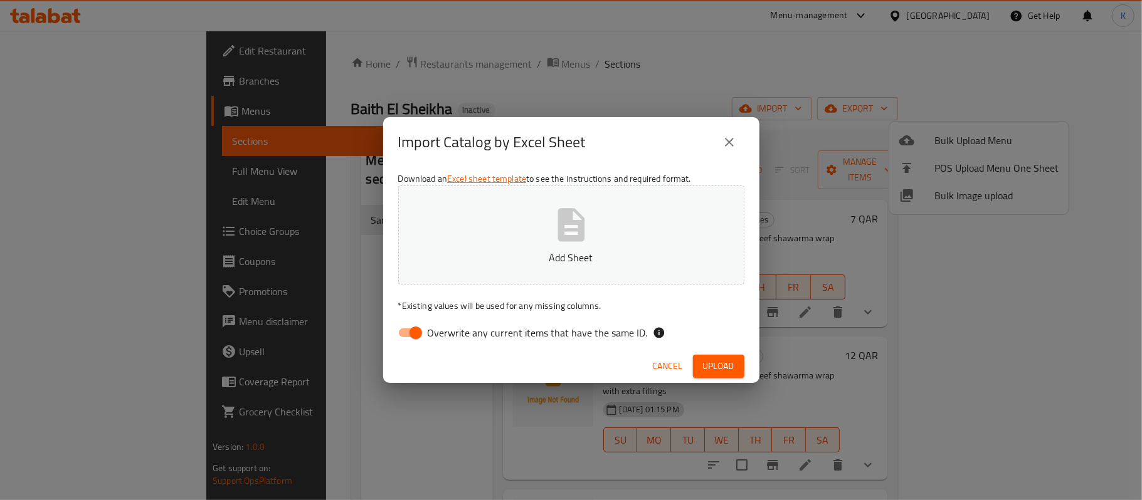
click at [383, 326] on div "Download an Excel sheet template to see the instructions and required format. A…" at bounding box center [571, 258] width 376 height 182
click at [408, 326] on input "Overwrite any current items that have the same ID." at bounding box center [415, 333] width 71 height 24
checkbox input "false"
click at [447, 256] on p "Add Sheet" at bounding box center [571, 257] width 307 height 15
click at [711, 374] on button "Upload" at bounding box center [718, 366] width 51 height 23
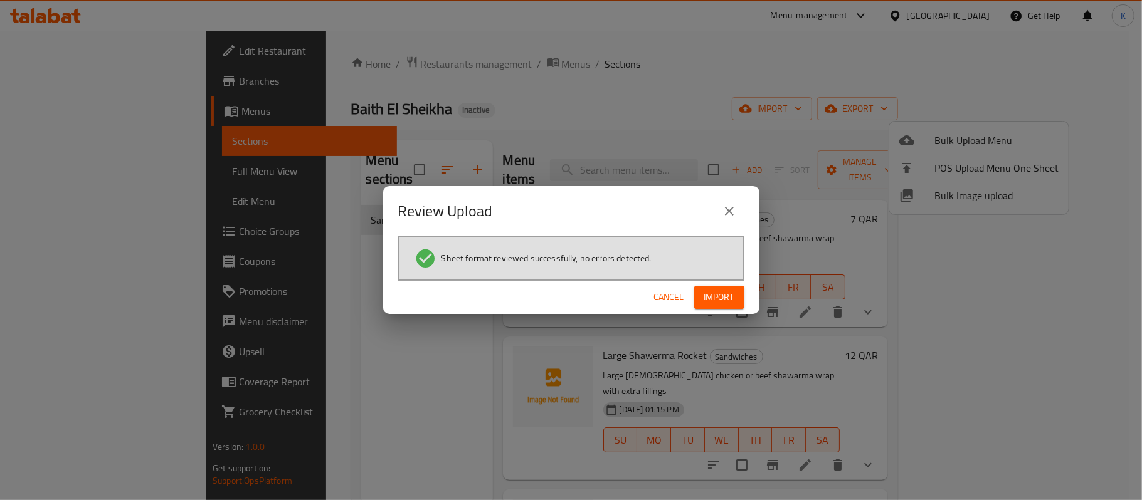
click at [729, 312] on div "Cancel Import" at bounding box center [571, 297] width 376 height 33
click at [726, 302] on span "Import" at bounding box center [719, 298] width 30 height 16
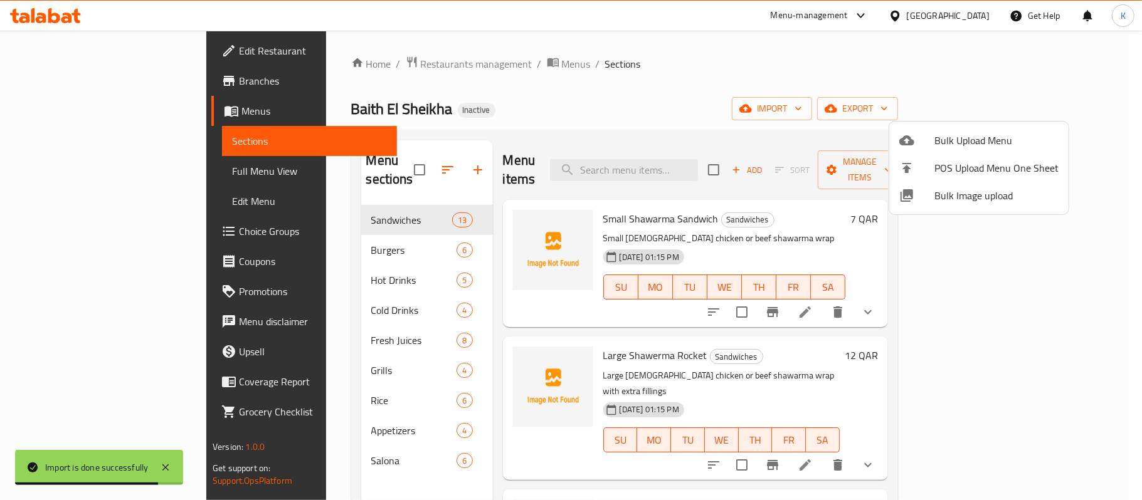
click at [294, 207] on div at bounding box center [571, 250] width 1142 height 500
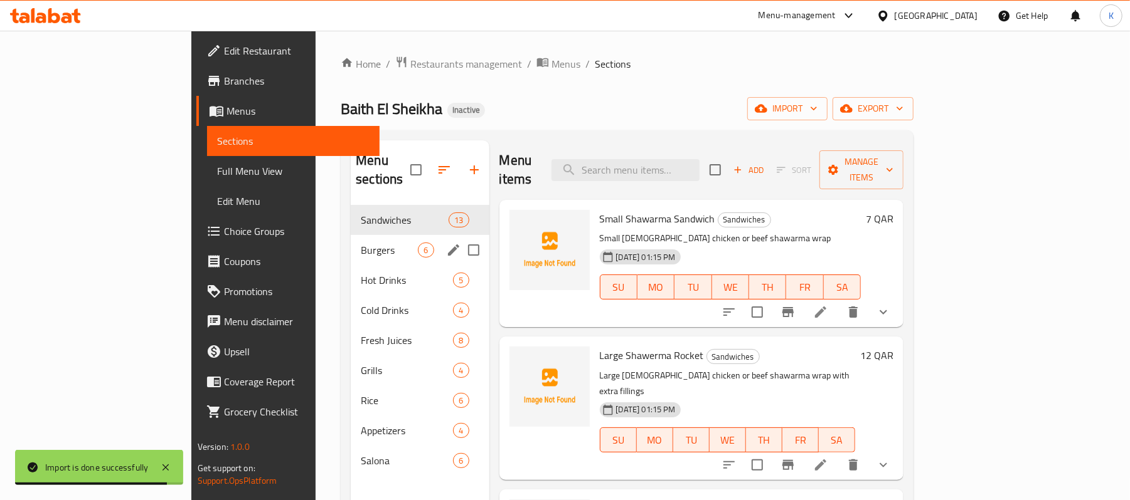
click at [361, 243] on span "Burgers" at bounding box center [389, 250] width 57 height 15
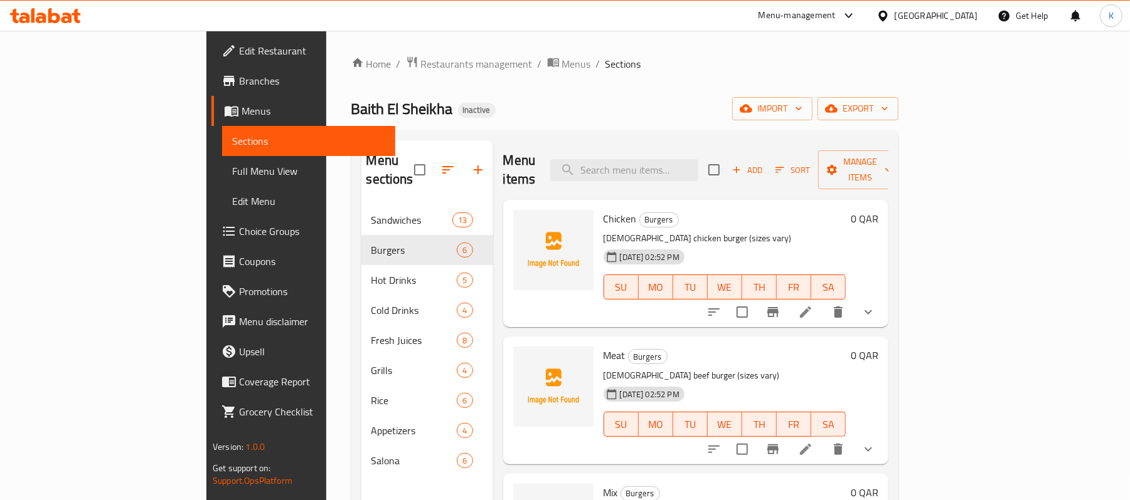
click at [813, 305] on icon at bounding box center [805, 312] width 15 height 15
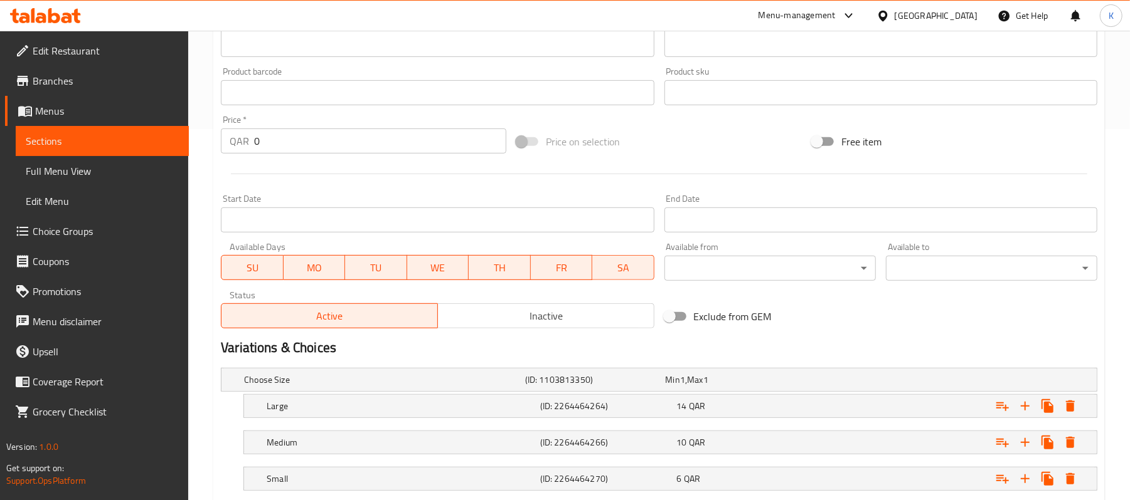
scroll to position [452, 0]
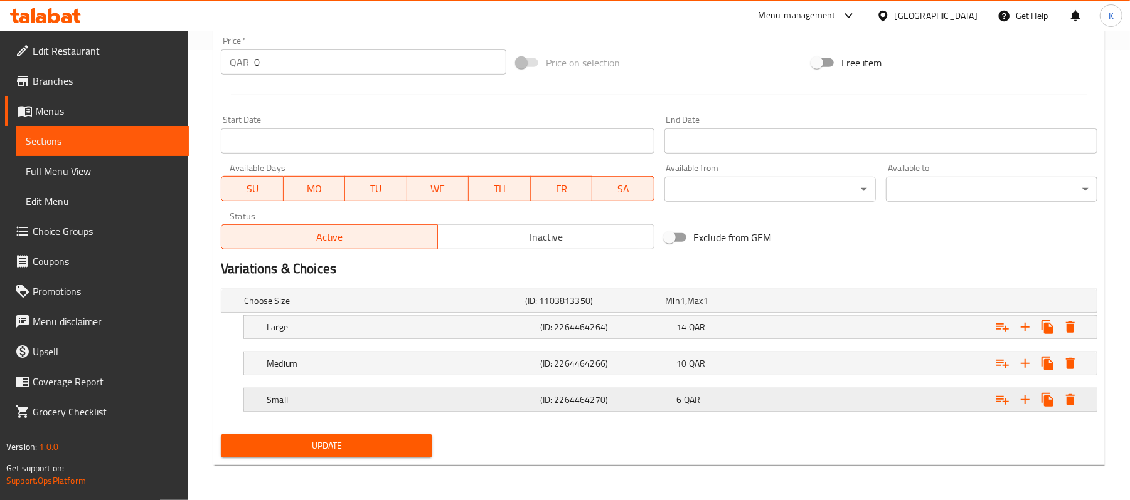
click at [600, 399] on h5 "(ID: 2264464270)" at bounding box center [606, 400] width 132 height 13
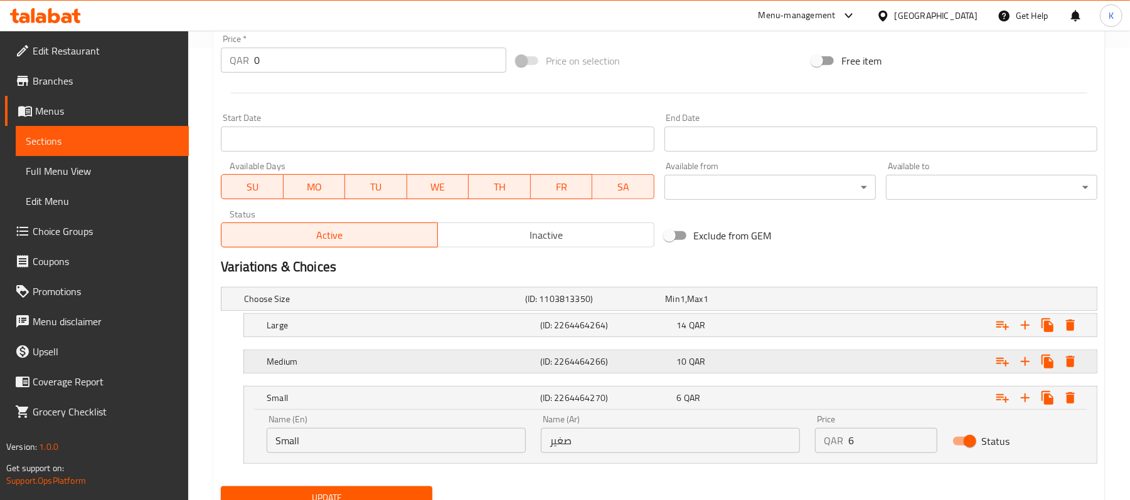
click at [641, 354] on div "(ID: 2264464266)" at bounding box center [605, 362] width 137 height 18
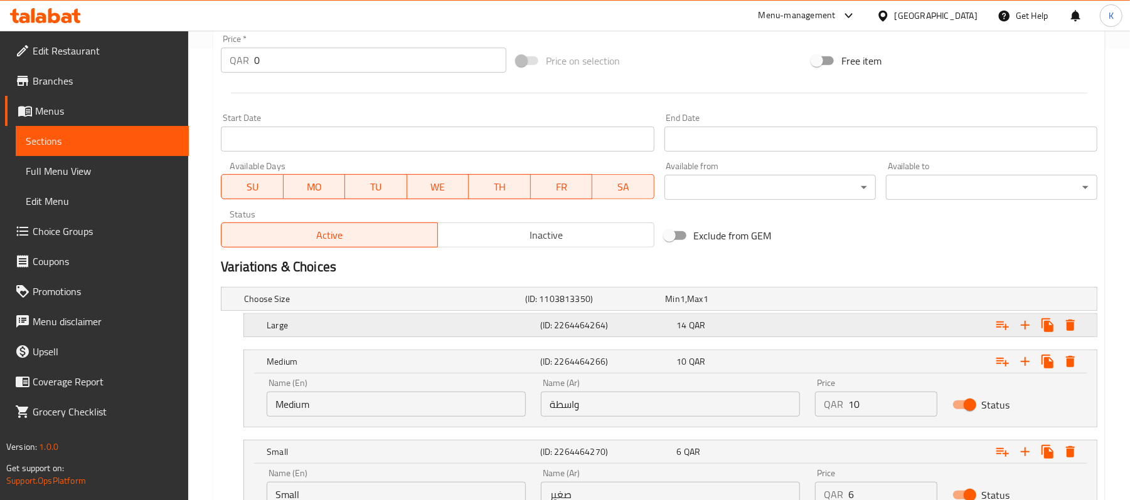
click at [651, 330] on h5 "(ID: 2264464264)" at bounding box center [606, 325] width 132 height 13
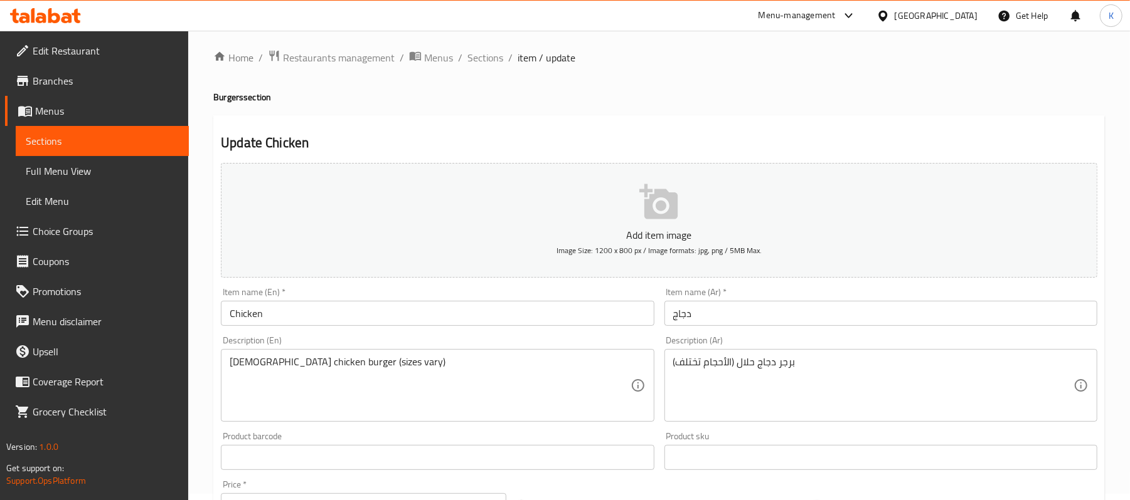
scroll to position [0, 0]
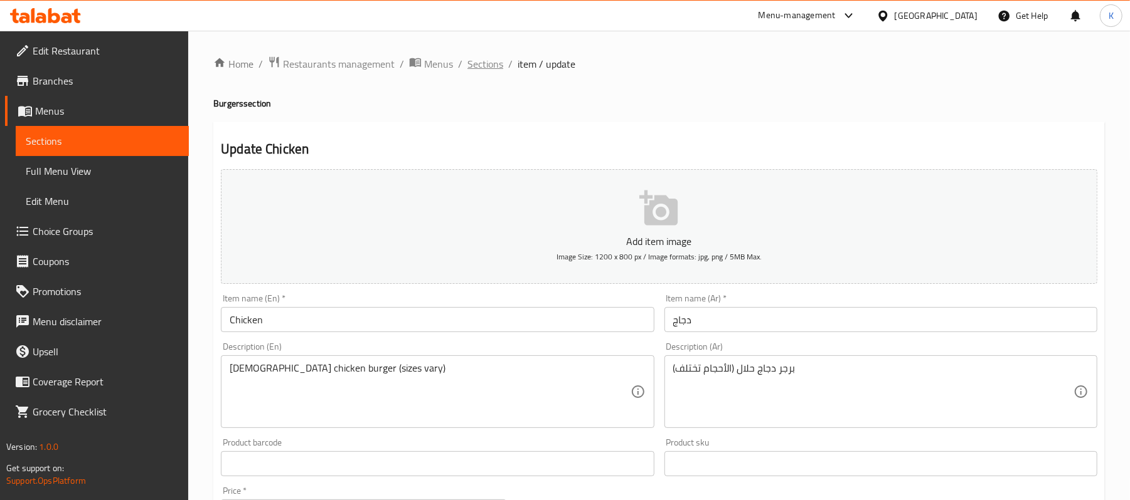
click at [487, 58] on span "Sections" at bounding box center [485, 63] width 36 height 15
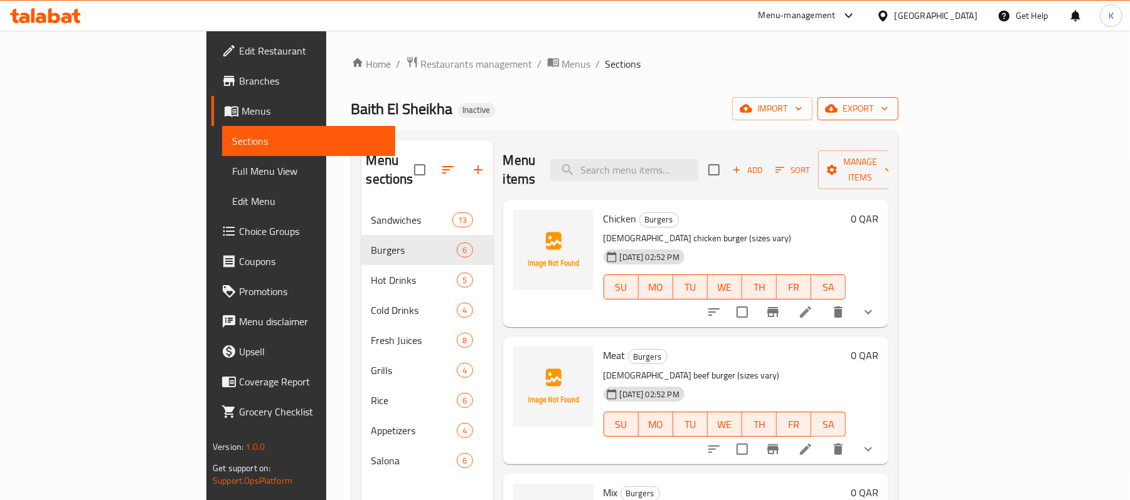
click at [888, 103] on span "export" at bounding box center [857, 109] width 61 height 16
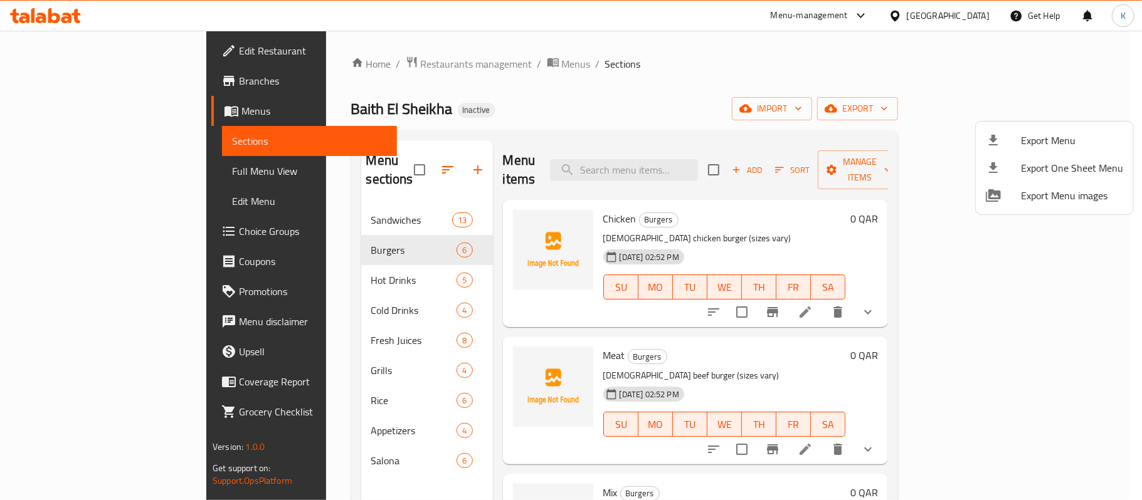
click at [1054, 139] on span "Export Menu" at bounding box center [1072, 140] width 102 height 15
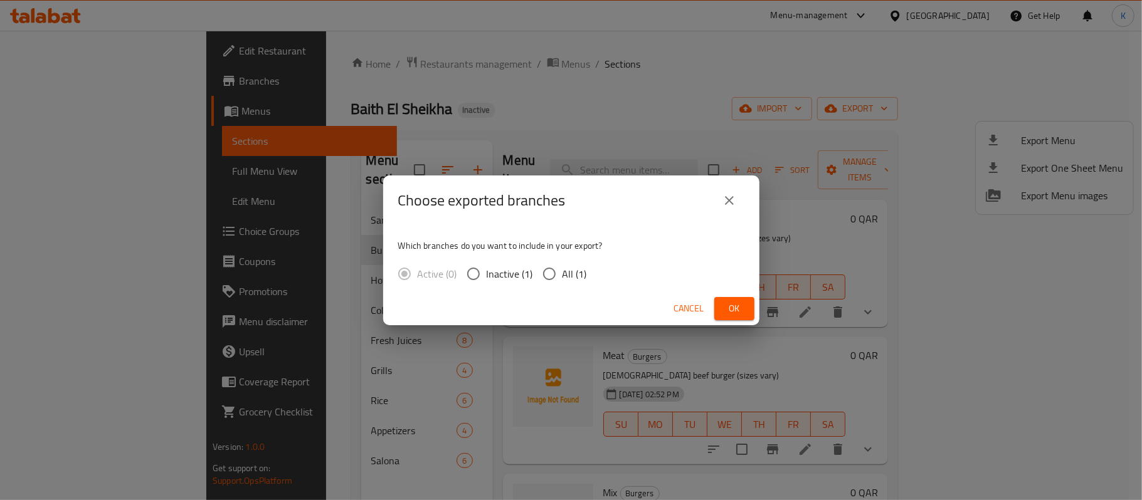
click at [586, 272] on div "Active (0) Inactive (1) All (1)" at bounding box center [497, 274] width 199 height 26
click at [583, 278] on span "All (1)" at bounding box center [575, 274] width 24 height 15
click at [563, 278] on input "All (1)" at bounding box center [549, 274] width 26 height 26
radio input "true"
click at [745, 305] on button "Ok" at bounding box center [734, 308] width 40 height 23
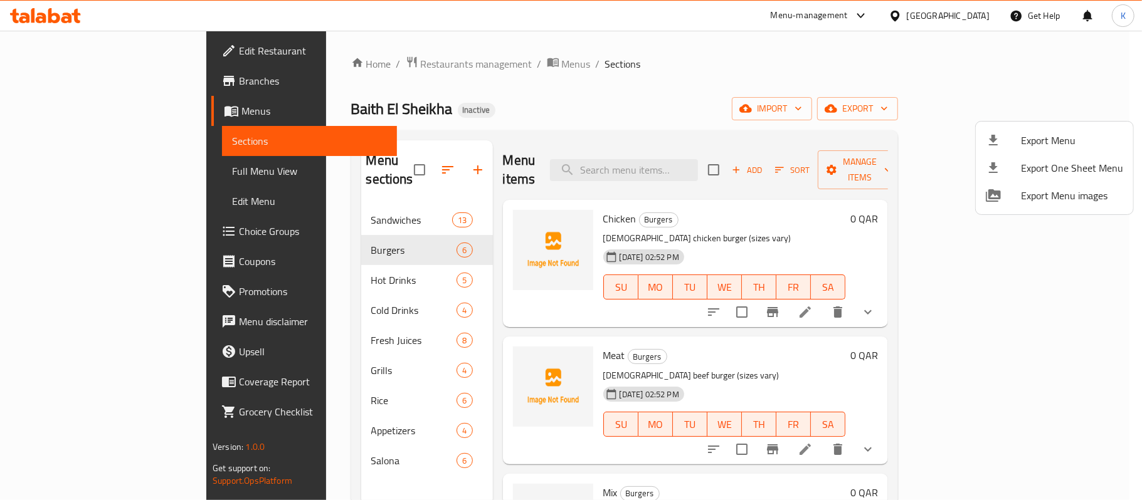
click at [442, 63] on div at bounding box center [571, 250] width 1142 height 500
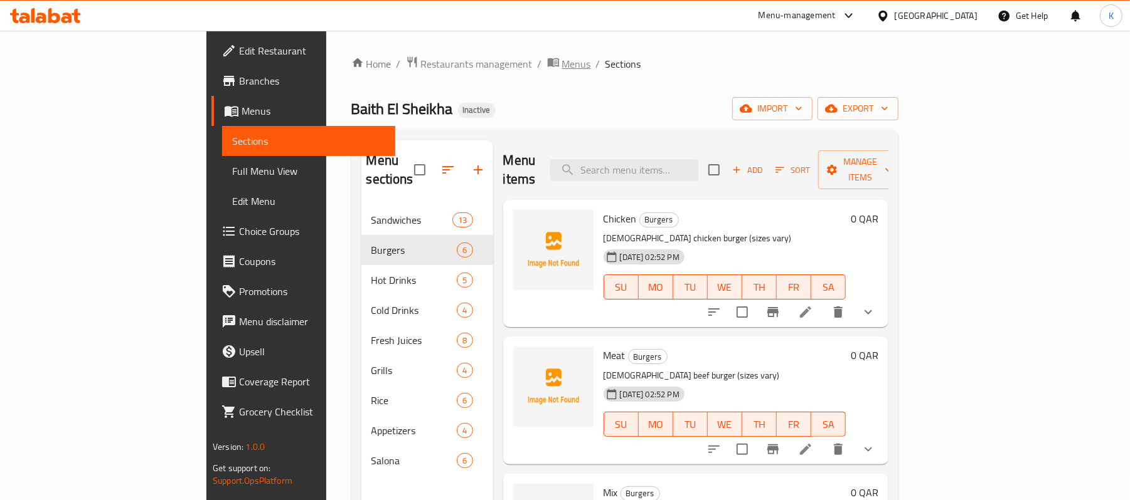
click at [562, 63] on span "Menus" at bounding box center [576, 63] width 29 height 15
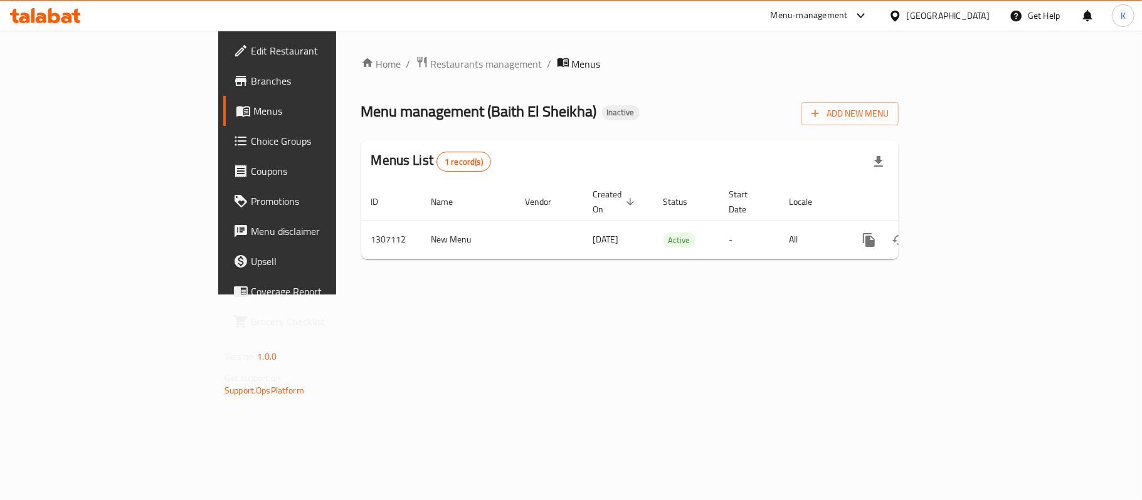
click at [659, 144] on div "Menus List 1 record(s)" at bounding box center [629, 161] width 537 height 43
drag, startPoint x: 352, startPoint y: 116, endPoint x: 447, endPoint y: 106, distance: 94.6
click at [447, 106] on span "Menu management ( [GEOGRAPHIC_DATA] )" at bounding box center [479, 111] width 236 height 28
copy span "Baith El Sheikha"
click at [924, 98] on div "Home / Restaurants management / Menus Menu management ( [GEOGRAPHIC_DATA] ) Ina…" at bounding box center [630, 163] width 588 height 264
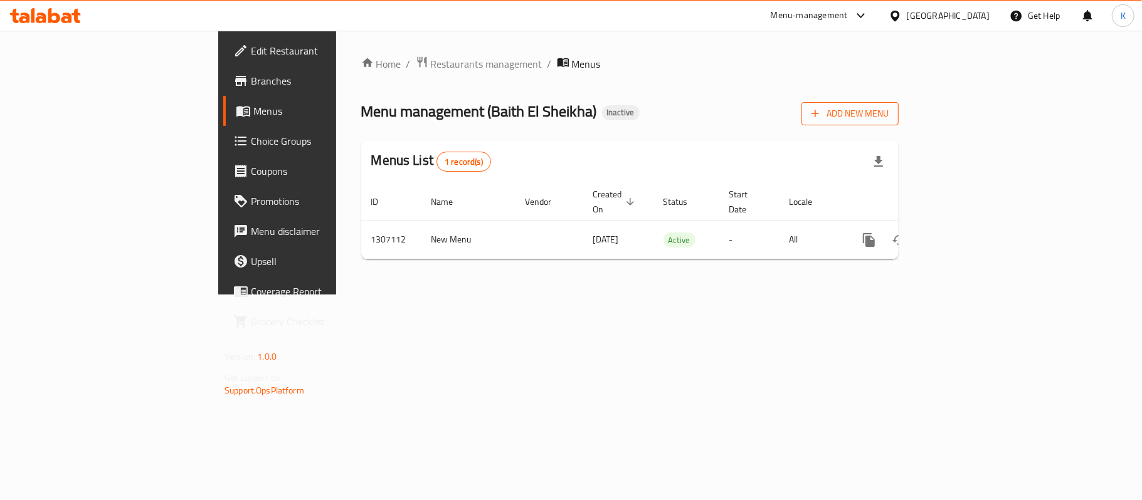
click at [889, 114] on span "Add New Menu" at bounding box center [850, 114] width 77 height 16
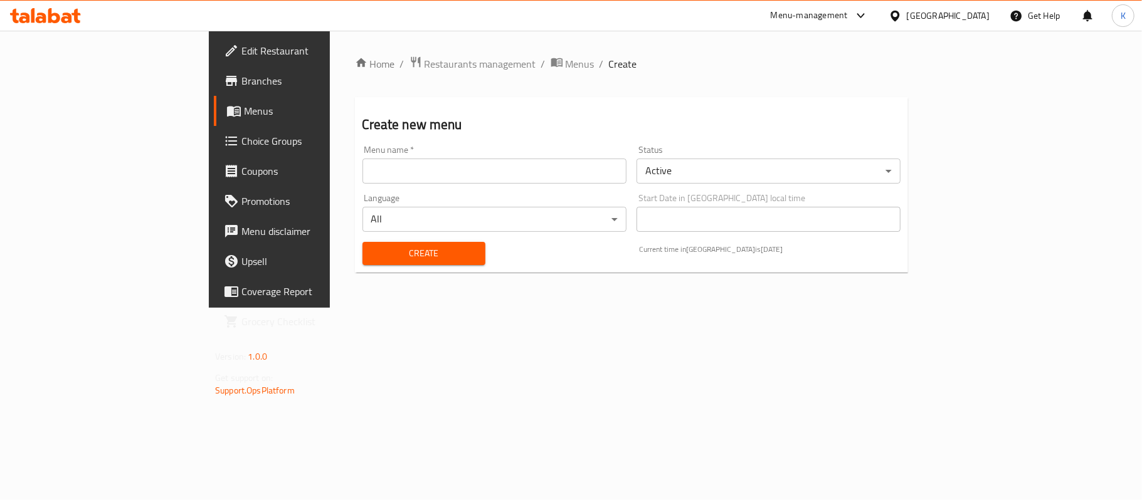
click at [457, 162] on input "text" at bounding box center [494, 171] width 264 height 25
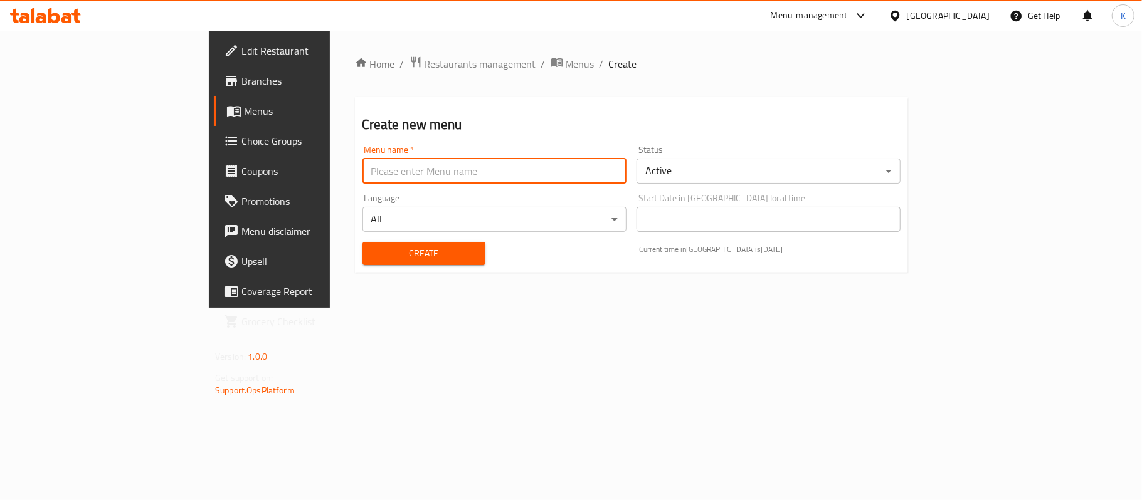
click at [455, 171] on input "text" at bounding box center [494, 171] width 264 height 25
paste input "Baith El Sheikha"
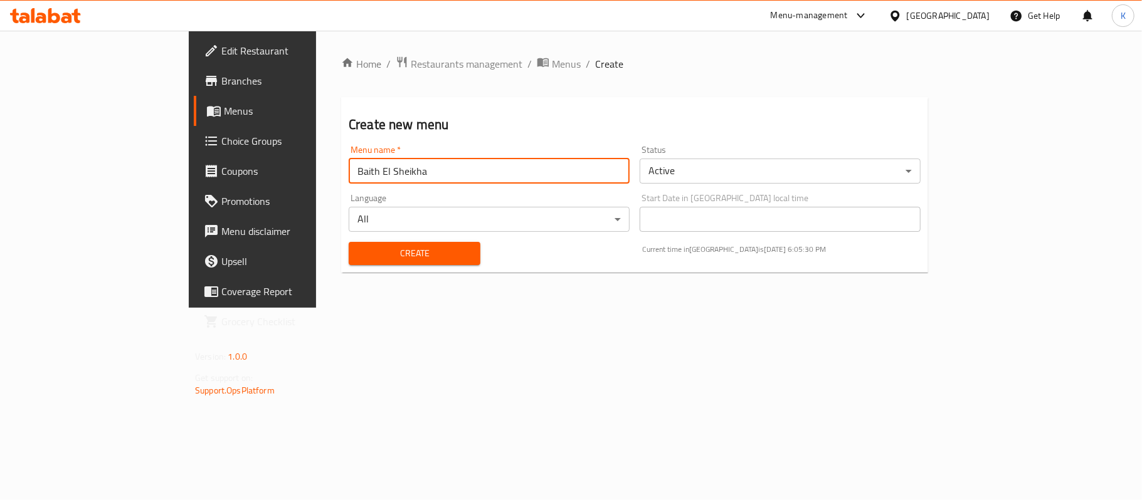
type input "Baith El Sheikha"
click at [359, 261] on span "Create" at bounding box center [415, 254] width 112 height 16
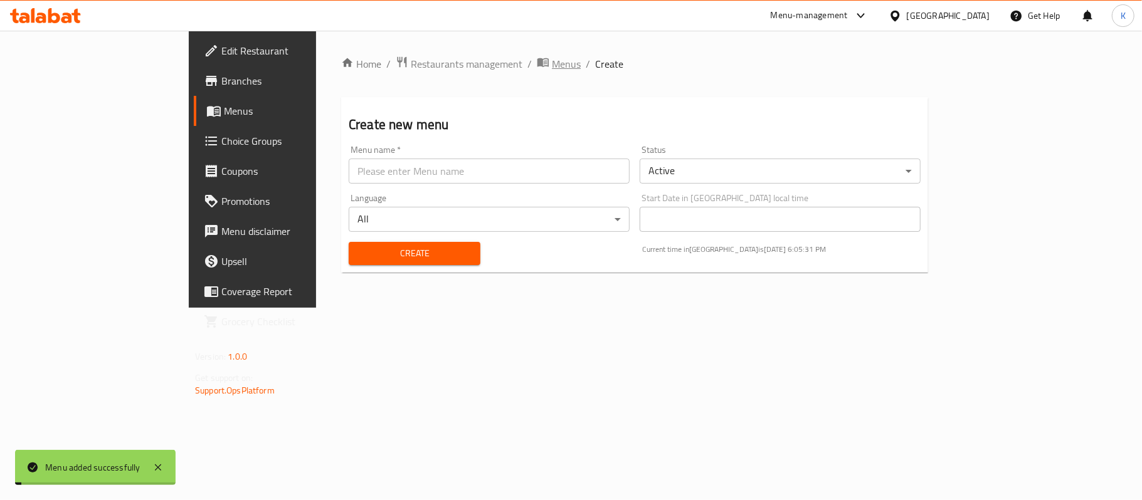
click at [552, 63] on span "Menus" at bounding box center [566, 63] width 29 height 15
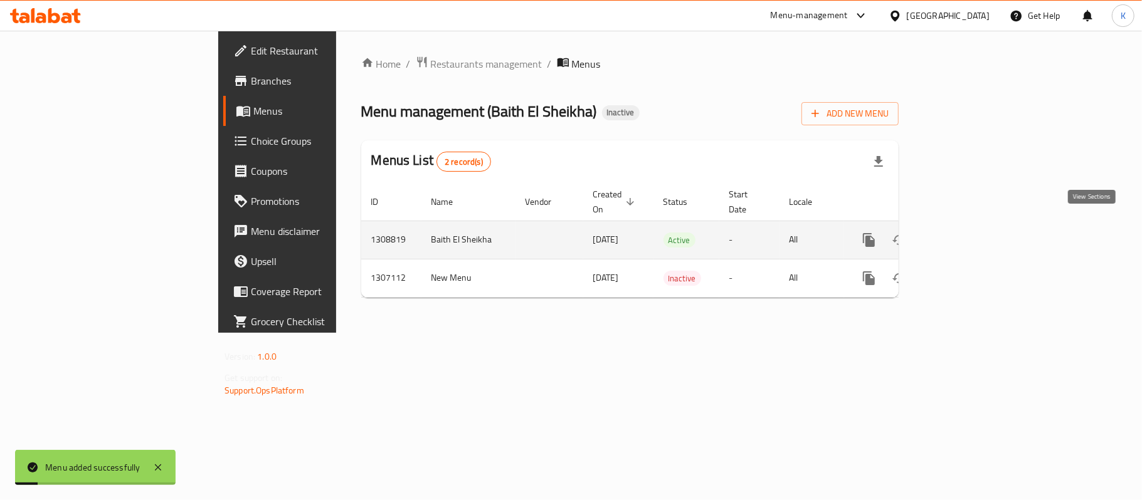
click at [975, 225] on link "enhanced table" at bounding box center [959, 240] width 30 height 30
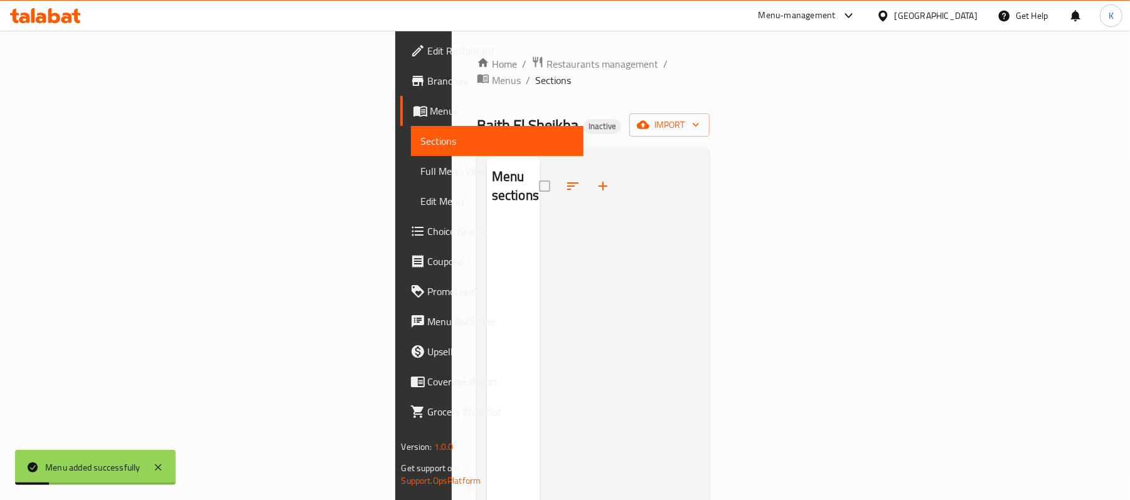
click at [710, 75] on div "Home / Restaurants management / Menus / Sections Baith El Sheikha Inactive impo…" at bounding box center [593, 361] width 233 height 611
click at [710, 93] on div "Home / Restaurants management / Menus / Sections Baith El Sheikha Inactive impo…" at bounding box center [593, 361] width 233 height 611
click at [699, 117] on span "import" at bounding box center [669, 125] width 60 height 16
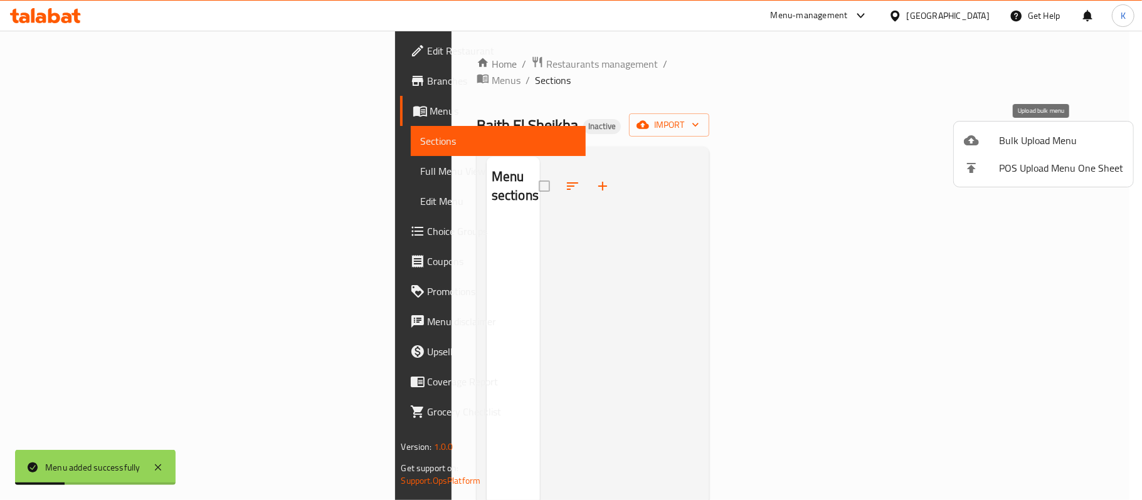
click at [1004, 143] on span "Bulk Upload Menu" at bounding box center [1061, 140] width 124 height 15
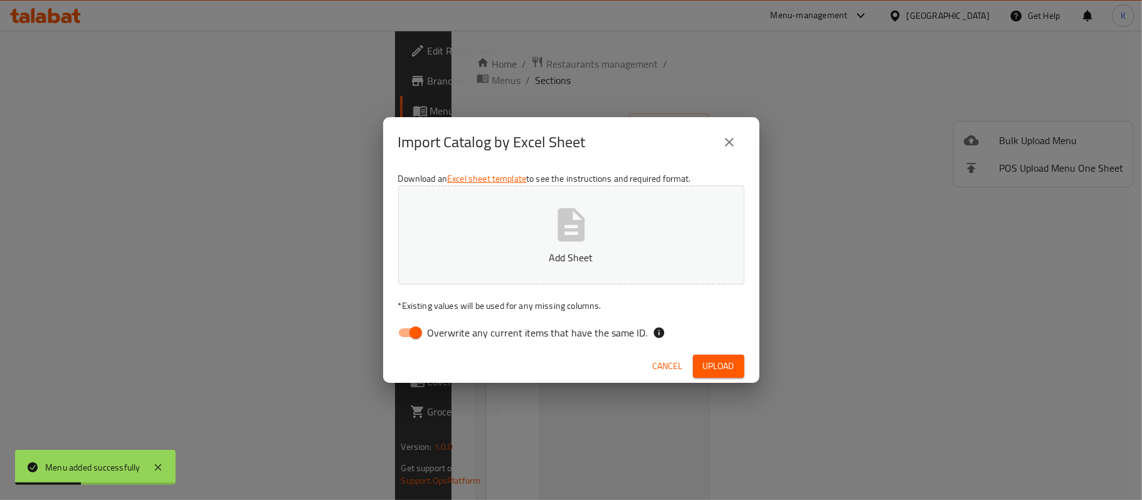
click at [405, 327] on input "Overwrite any current items that have the same ID." at bounding box center [415, 333] width 71 height 24
checkbox input "false"
click at [447, 203] on button "Add Sheet" at bounding box center [571, 235] width 346 height 99
click at [718, 369] on span "Upload" at bounding box center [718, 367] width 31 height 16
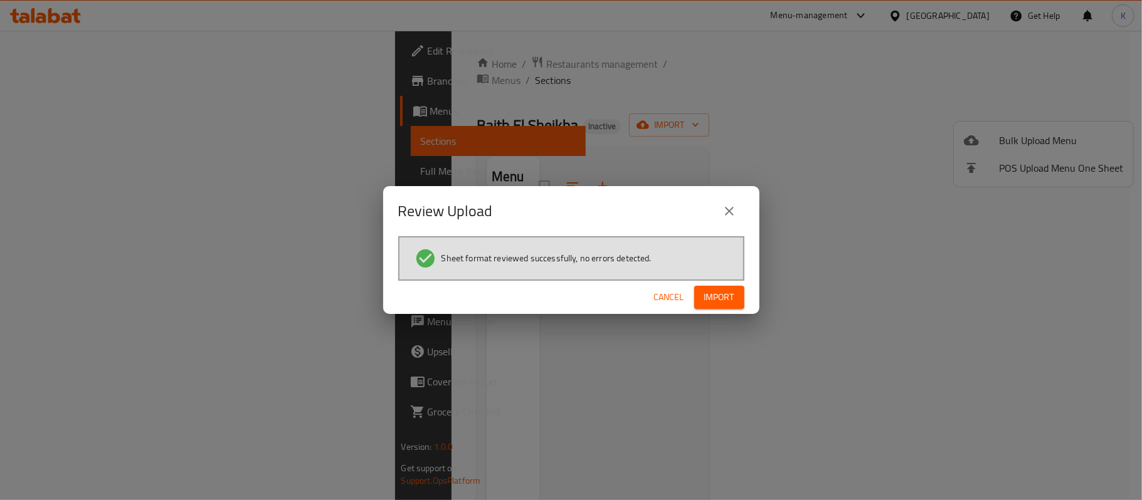
click at [706, 306] on button "Import" at bounding box center [719, 297] width 50 height 23
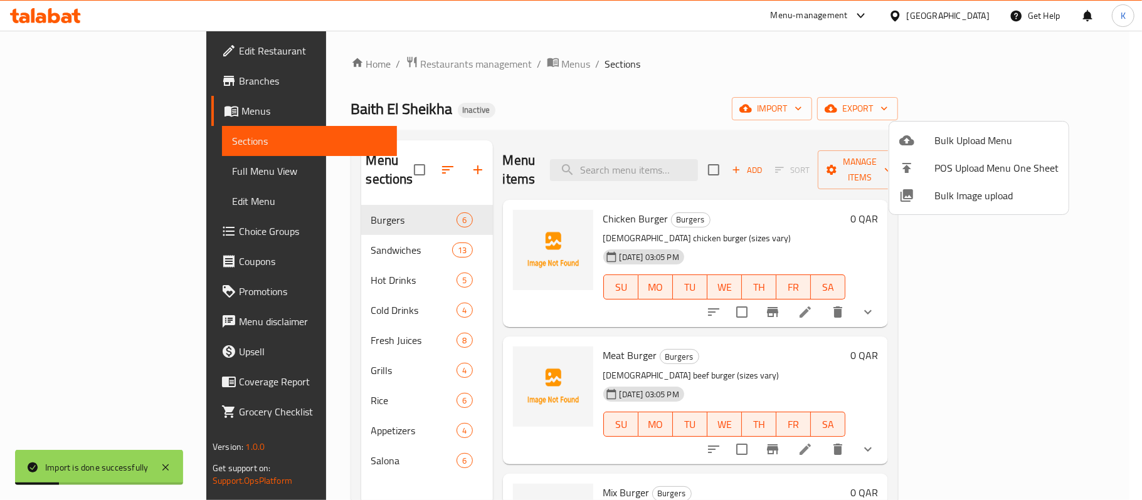
click at [126, 174] on div at bounding box center [571, 250] width 1142 height 500
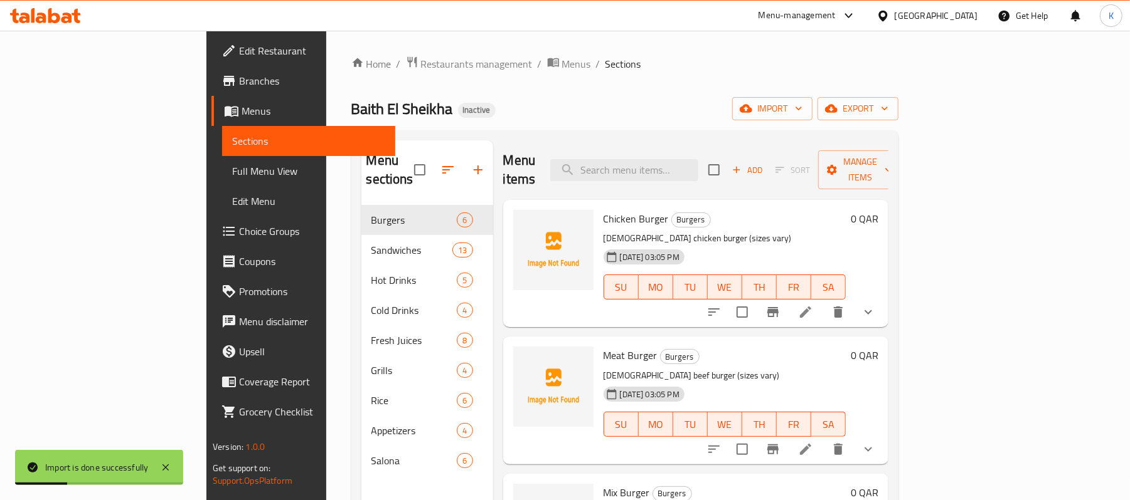
click at [232, 167] on span "Full Menu View" at bounding box center [308, 171] width 153 height 15
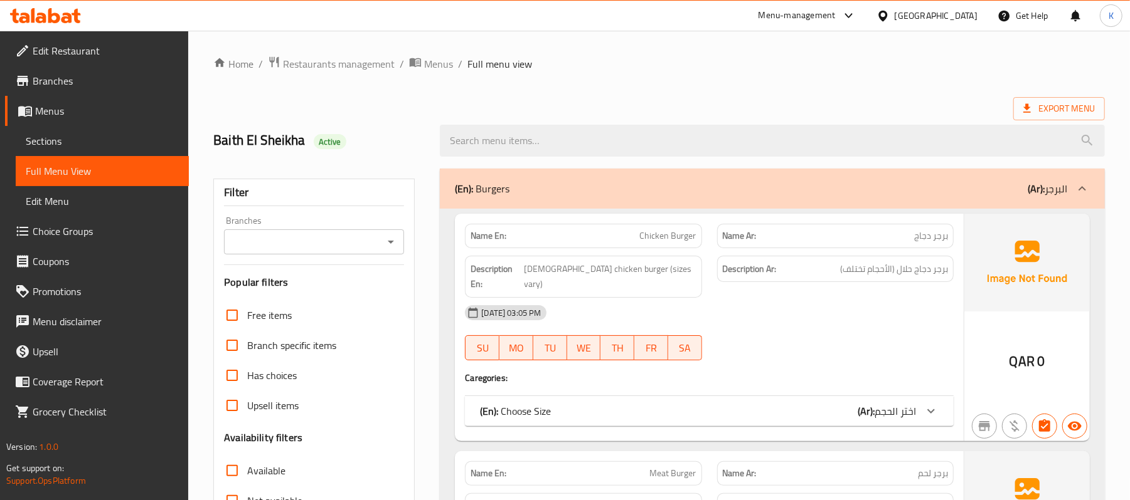
scroll to position [390, 0]
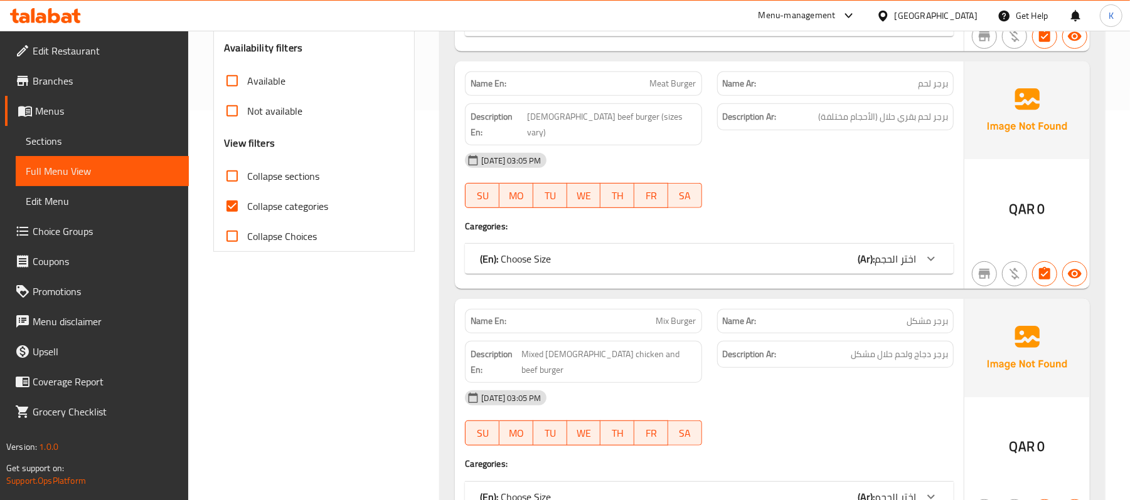
click at [276, 179] on span "Collapse sections" at bounding box center [283, 176] width 72 height 15
click at [247, 179] on input "Collapse sections" at bounding box center [232, 176] width 30 height 30
checkbox input "true"
click at [284, 204] on span "Collapse categories" at bounding box center [287, 206] width 81 height 15
click at [247, 204] on input "Collapse categories" at bounding box center [232, 206] width 30 height 30
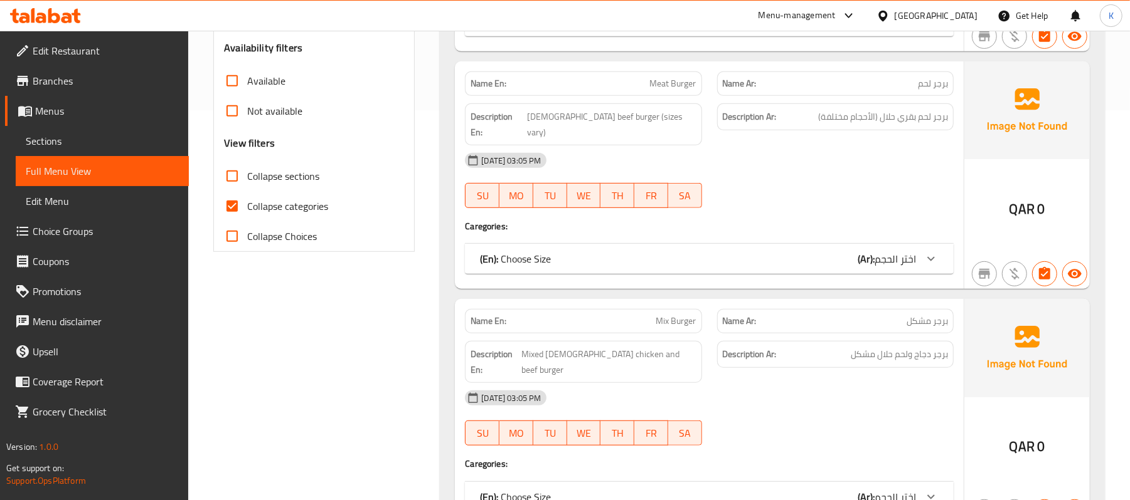
checkbox input "false"
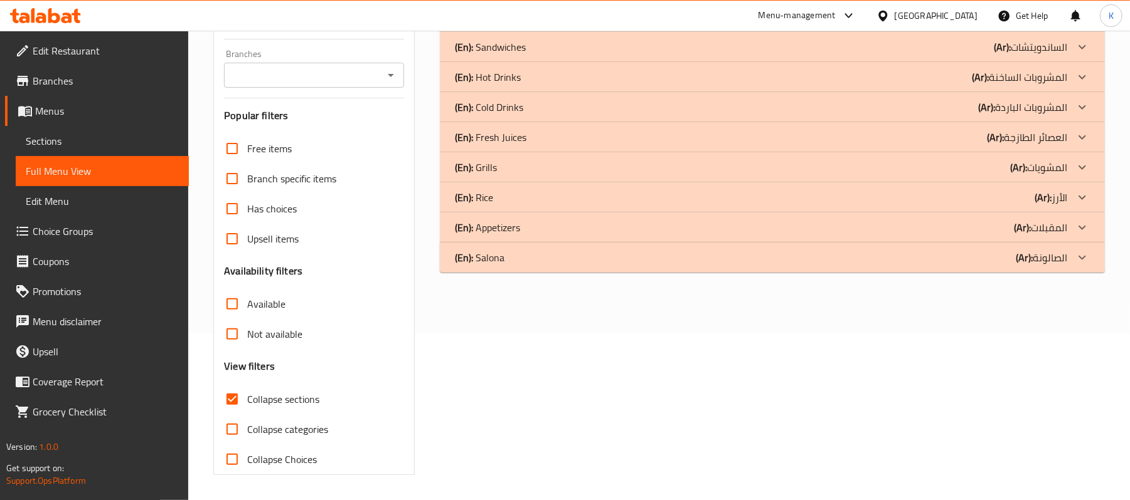
scroll to position [0, 0]
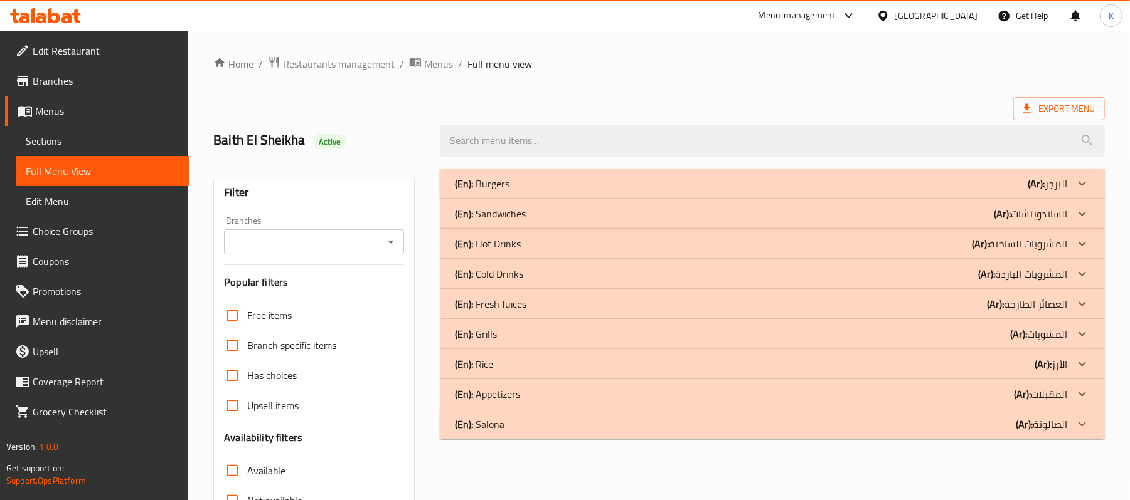
click at [549, 184] on div "(En): Burgers (Ar): البرجر" at bounding box center [761, 183] width 612 height 15
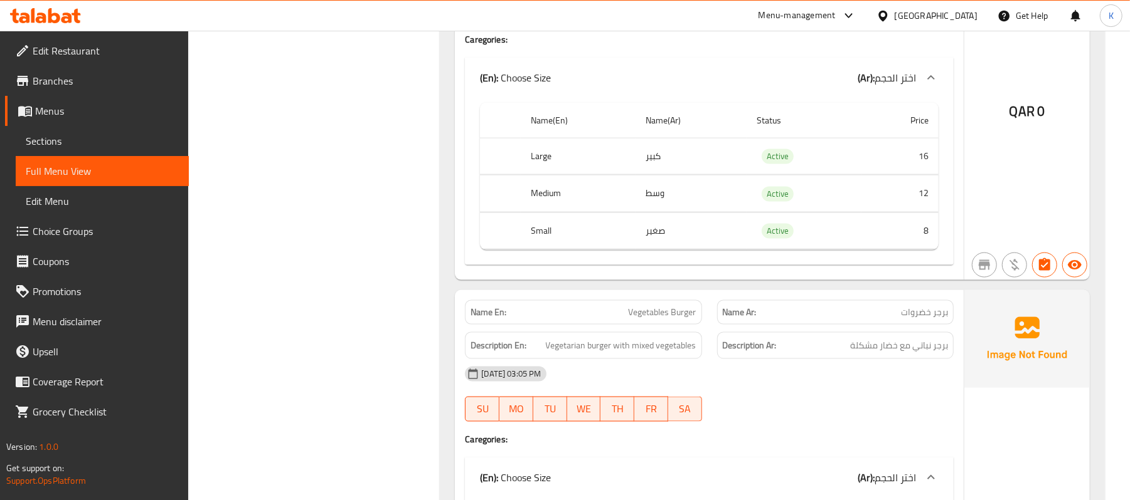
scroll to position [1365, 0]
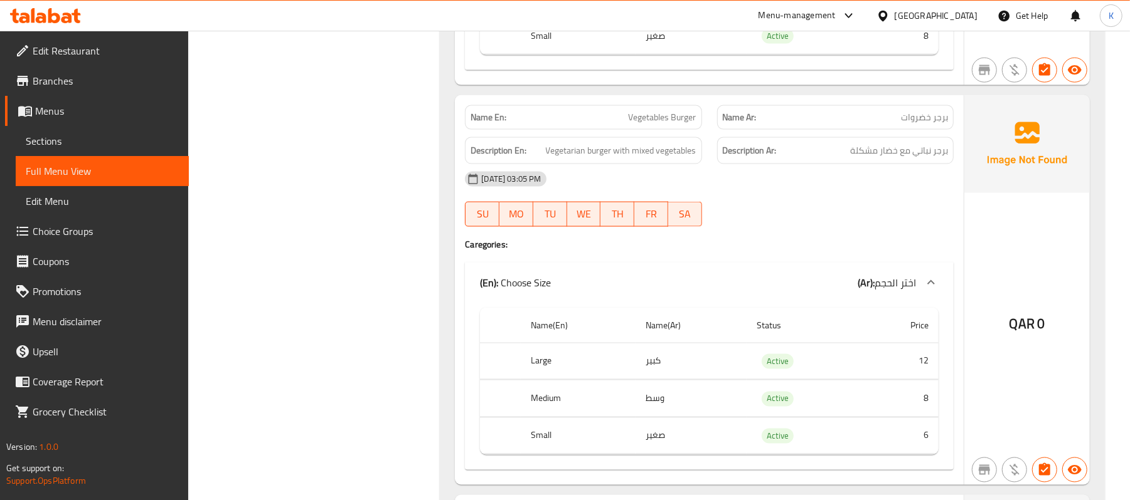
click at [656, 111] on span "Vegetables Burger" at bounding box center [662, 117] width 68 height 13
copy span "Vegetables Burger"
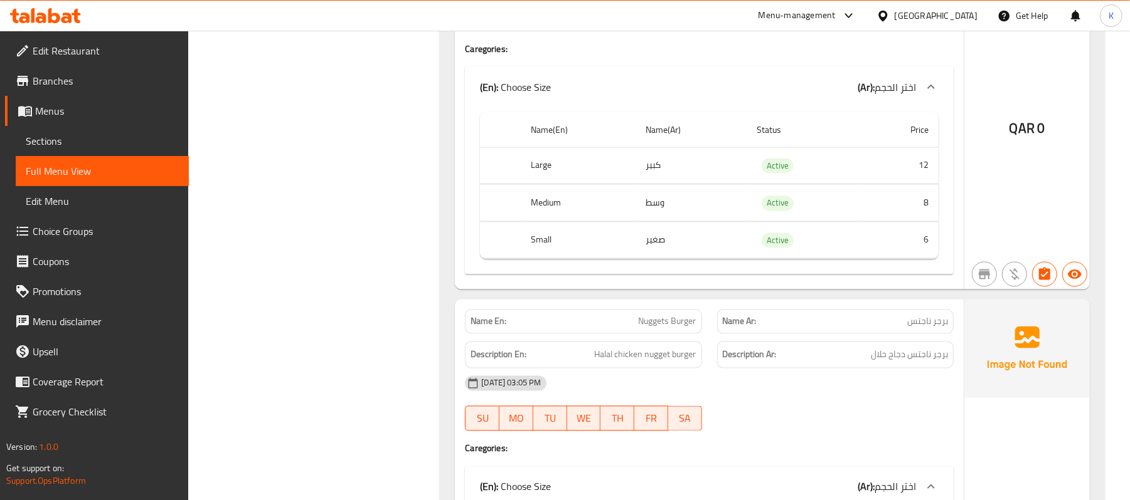
scroll to position [1756, 0]
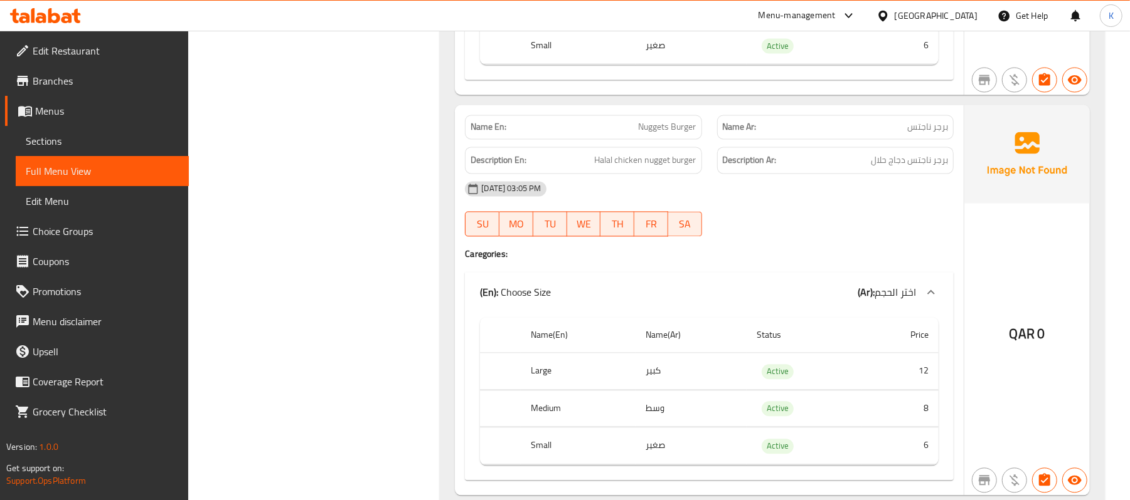
click at [645, 120] on span "Nuggets Burger" at bounding box center [667, 126] width 58 height 13
copy span "Nuggets Burger"
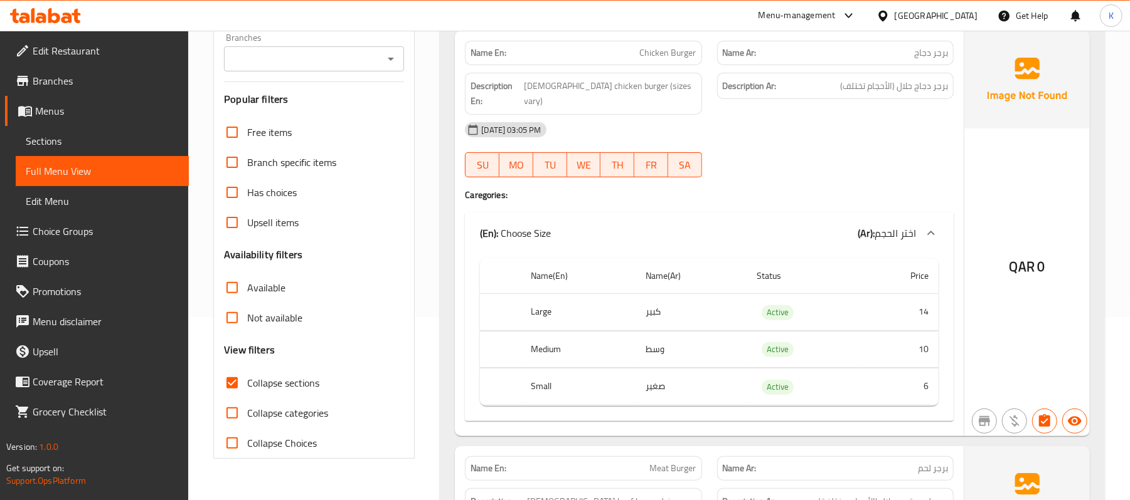
scroll to position [0, 0]
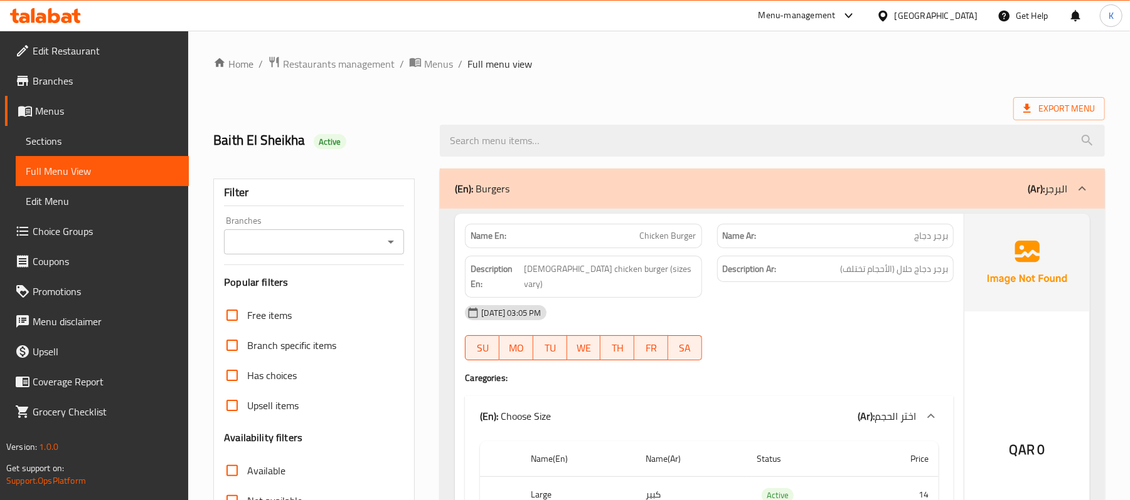
click at [579, 192] on div "(En): Burgers (Ar): البرجر" at bounding box center [761, 188] width 612 height 15
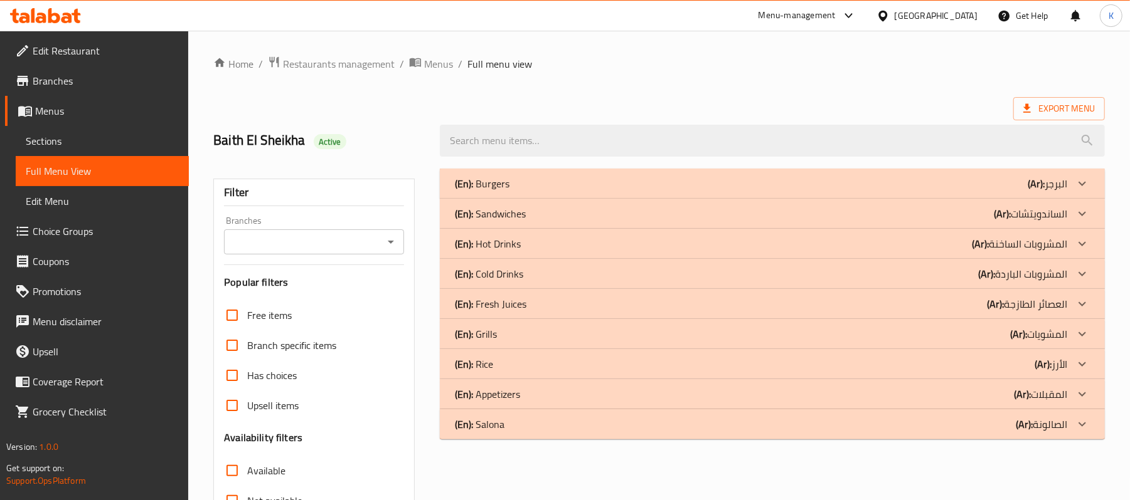
click at [523, 243] on div "(En): Hot Drinks (Ar): المشروبات الساخنة" at bounding box center [761, 243] width 612 height 15
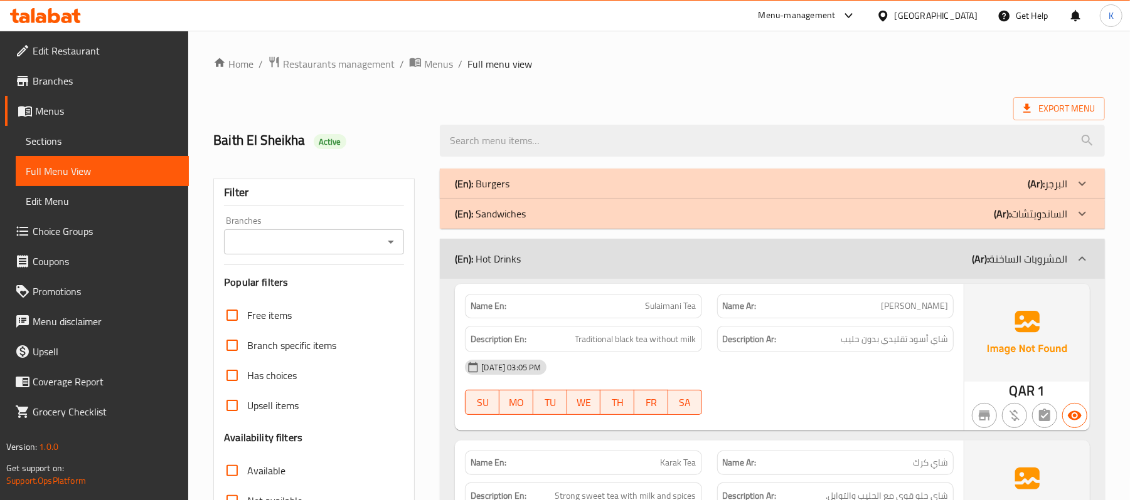
click at [611, 213] on div "(En): Sandwiches (Ar): الساندويتشات" at bounding box center [761, 213] width 612 height 15
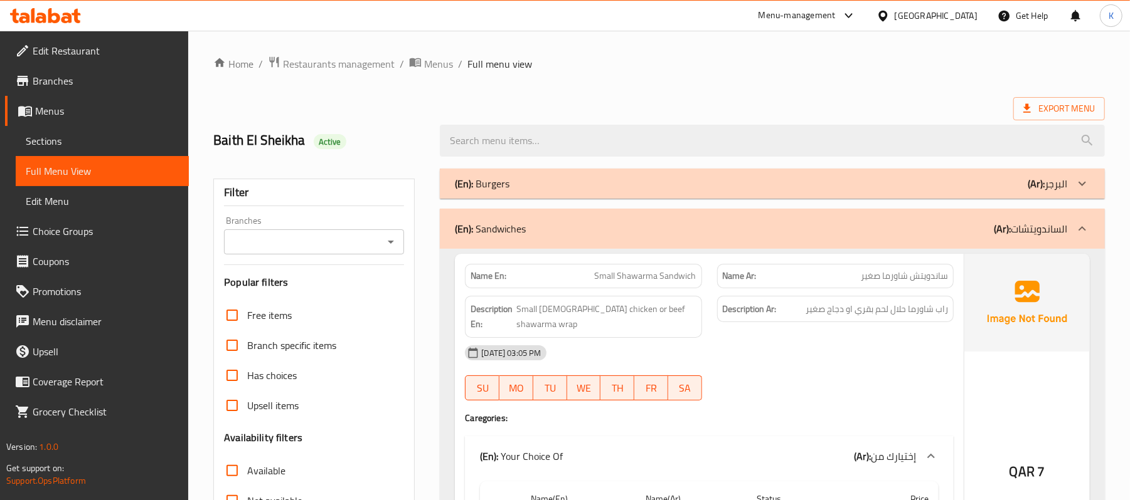
click at [603, 217] on div "(En): Sandwiches (Ar): الساندويتشات" at bounding box center [772, 229] width 665 height 40
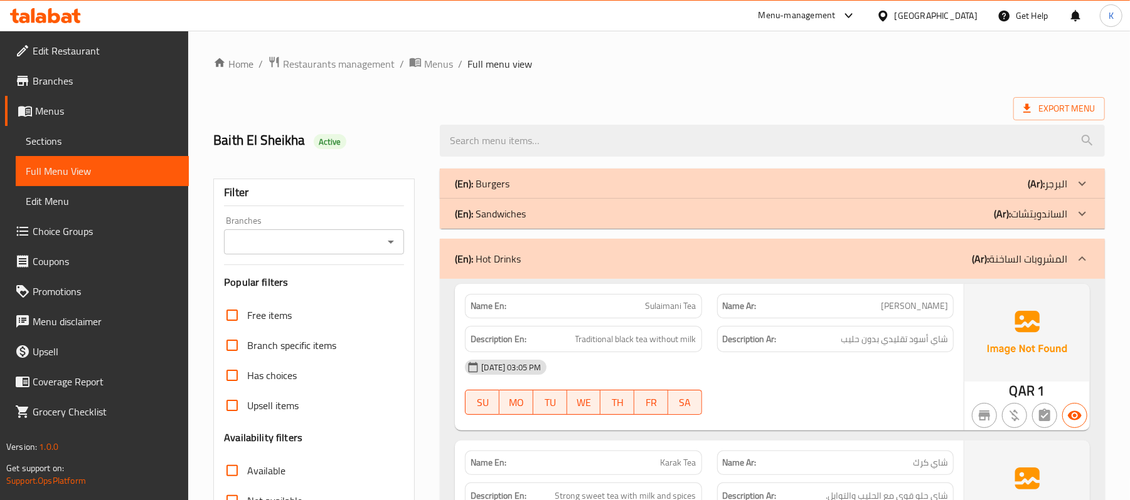
click at [533, 247] on div "(En): Hot Drinks (Ar): المشروبات الساخنة" at bounding box center [772, 259] width 665 height 40
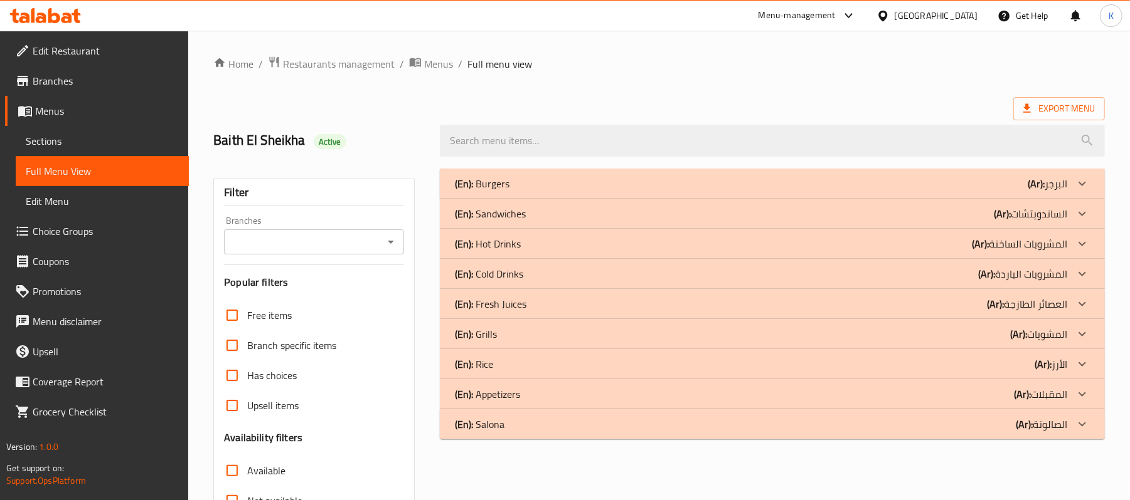
click at [513, 272] on p "(En): Cold Drinks" at bounding box center [489, 274] width 68 height 15
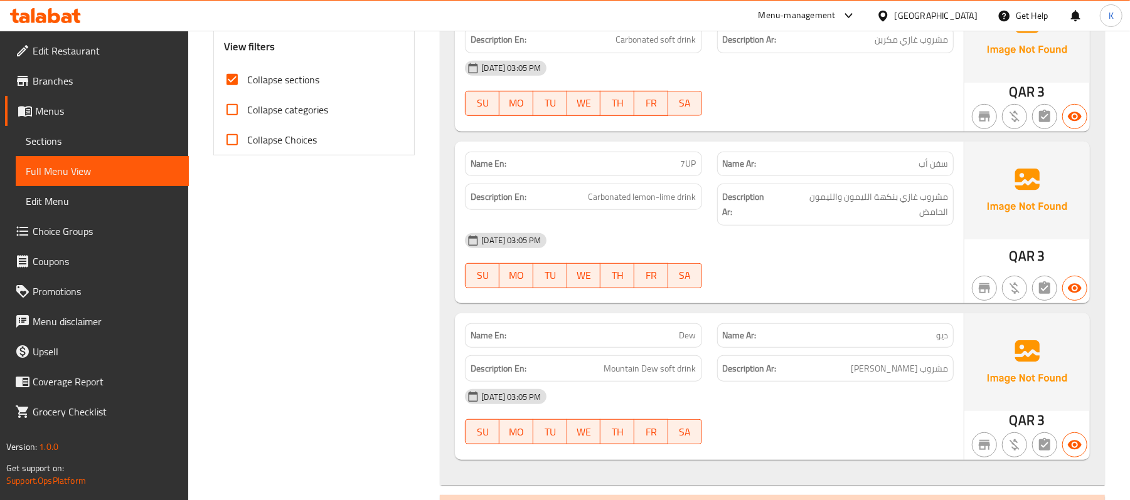
scroll to position [449, 0]
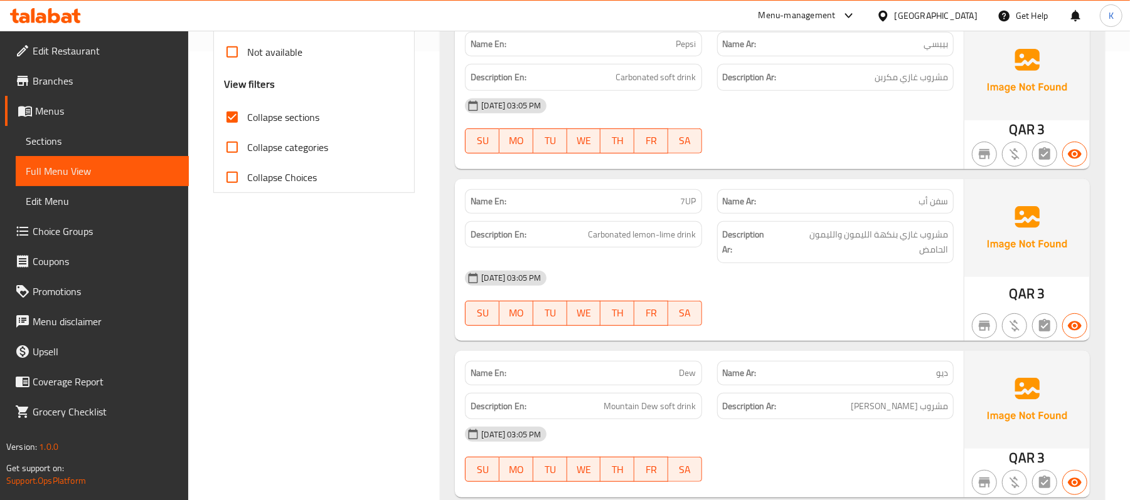
click at [684, 208] on span "7UP" at bounding box center [688, 201] width 16 height 13
copy span "7UP"
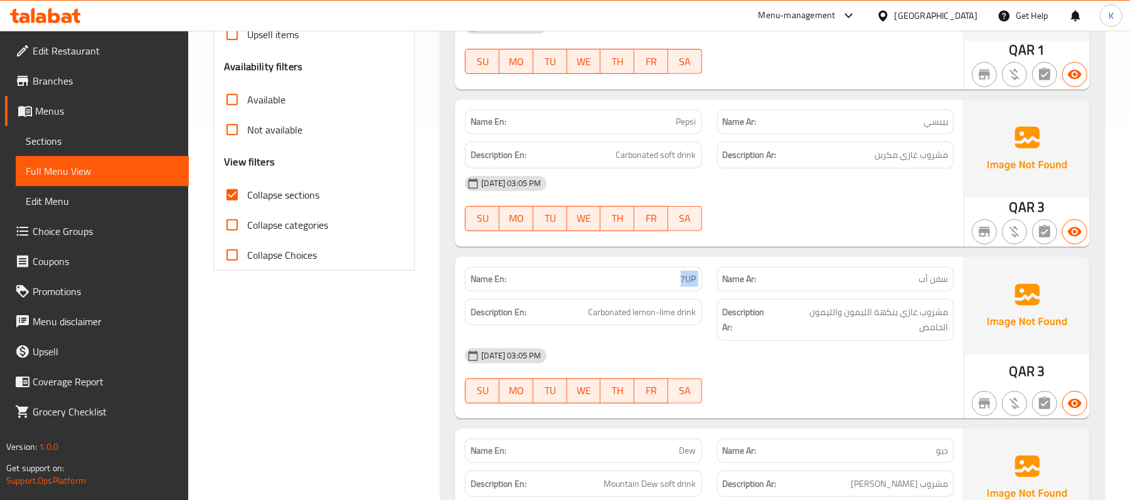
scroll to position [0, 0]
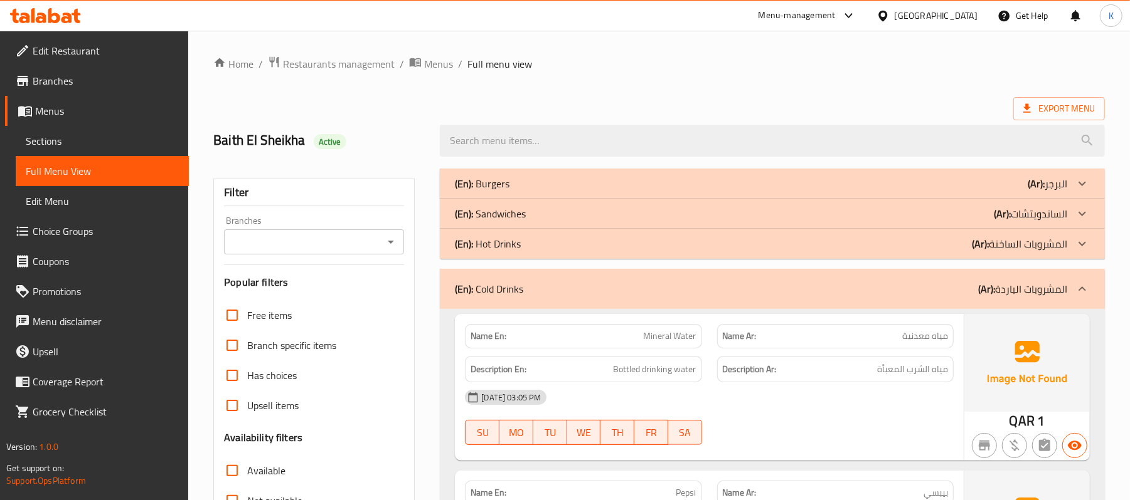
click at [641, 304] on div "(En): Cold Drinks (Ar): المشروبات الباردة" at bounding box center [772, 289] width 665 height 40
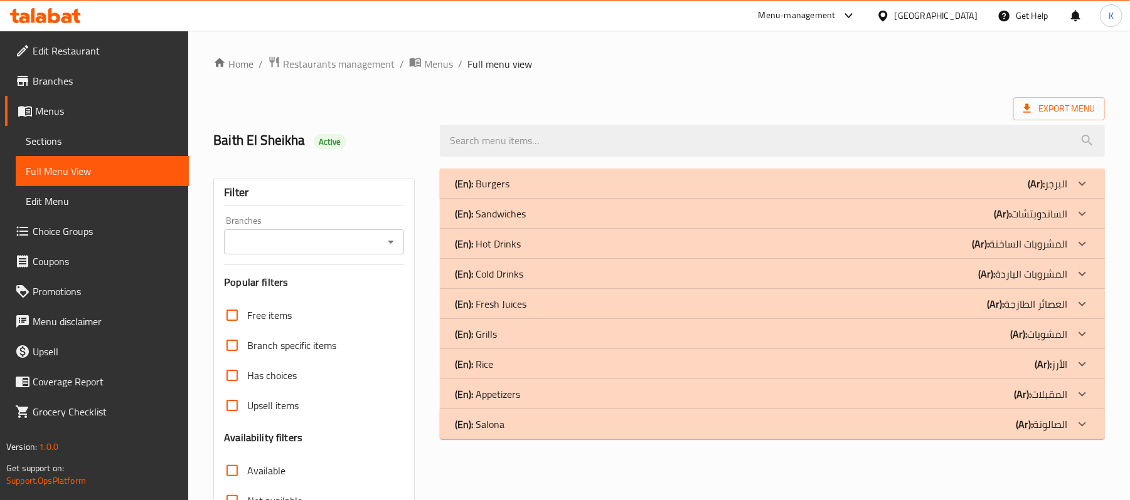
click at [600, 305] on div "(En): Fresh Juices (Ar): العصائر الطازجة" at bounding box center [761, 304] width 612 height 15
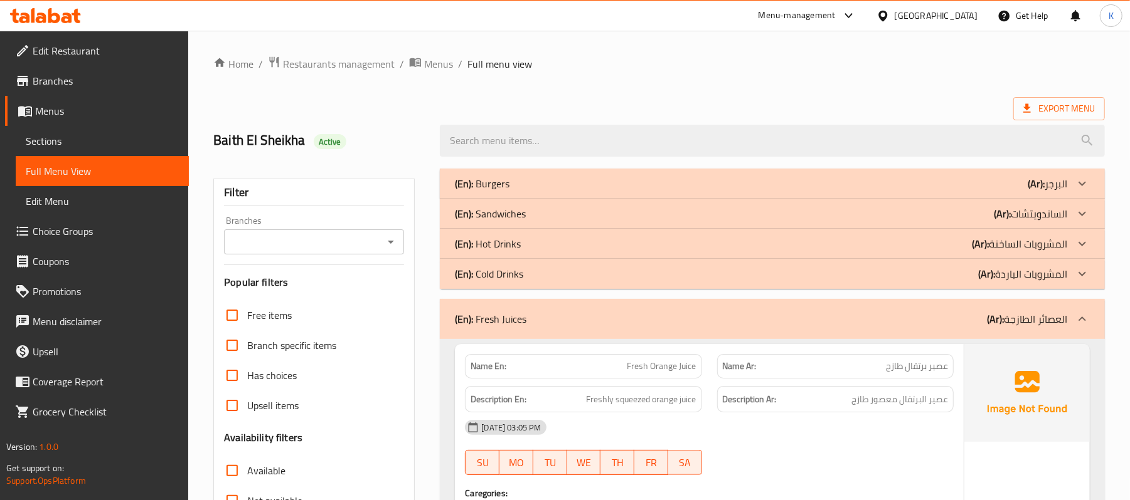
scroll to position [194, 0]
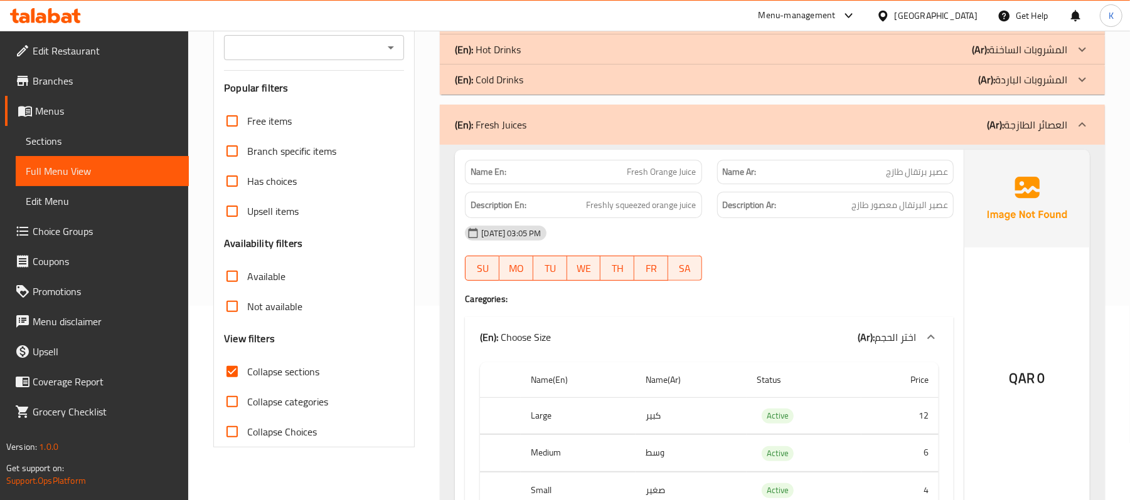
click at [679, 171] on span "Fresh Orange Juice" at bounding box center [661, 172] width 69 height 13
copy span "Fresh Orange Juice"
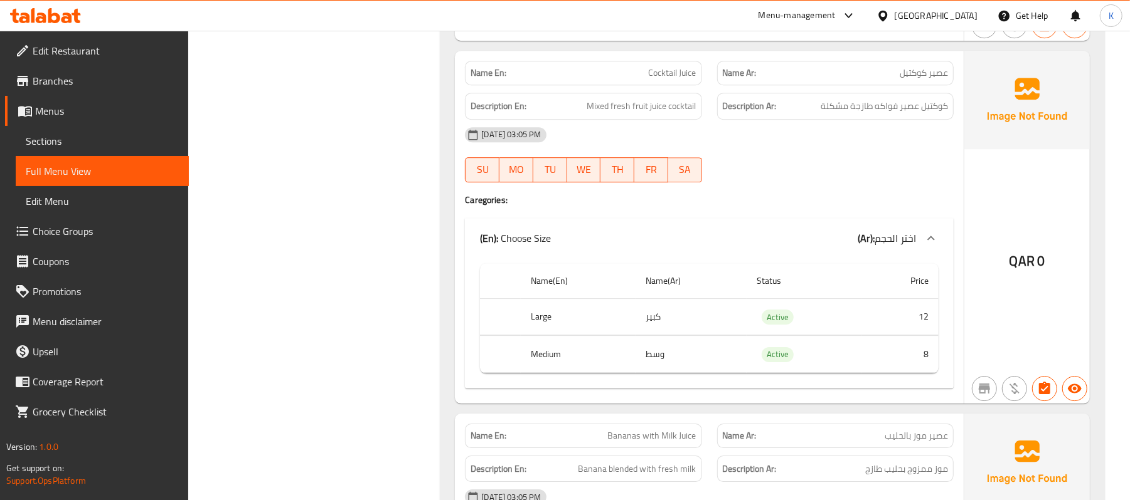
scroll to position [2732, 0]
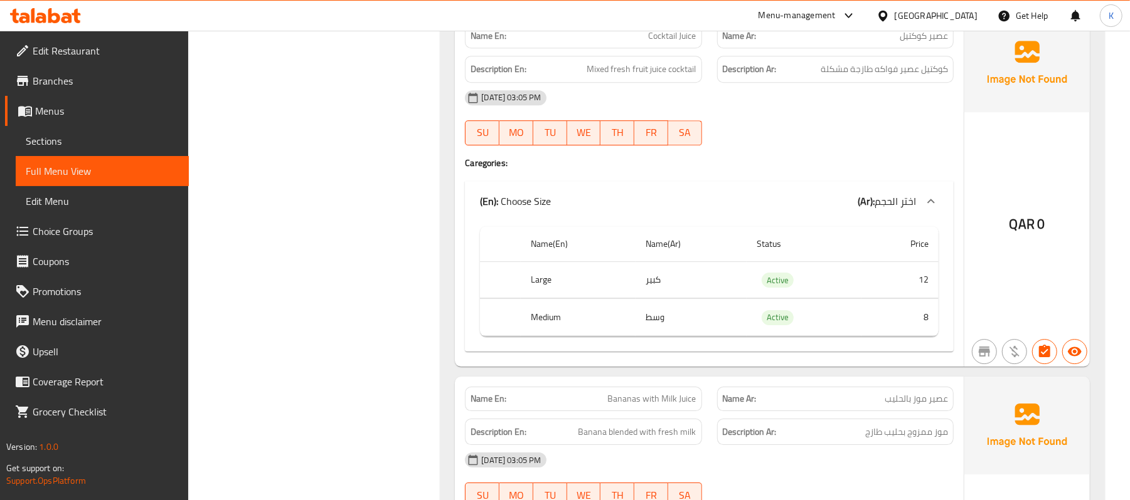
click at [648, 43] on span "Cocktail Juice" at bounding box center [672, 35] width 48 height 13
copy span "Cocktail Juice"
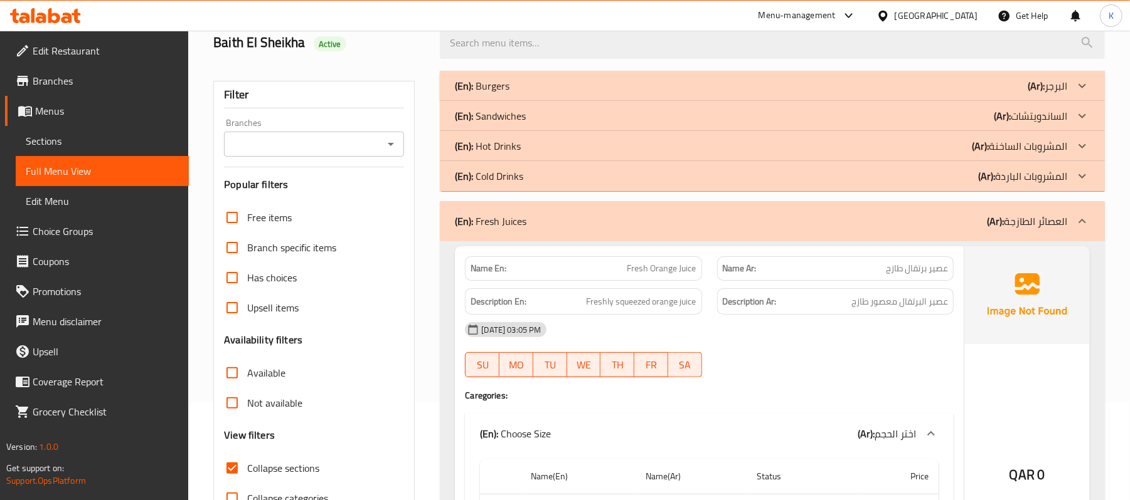
scroll to position [0, 0]
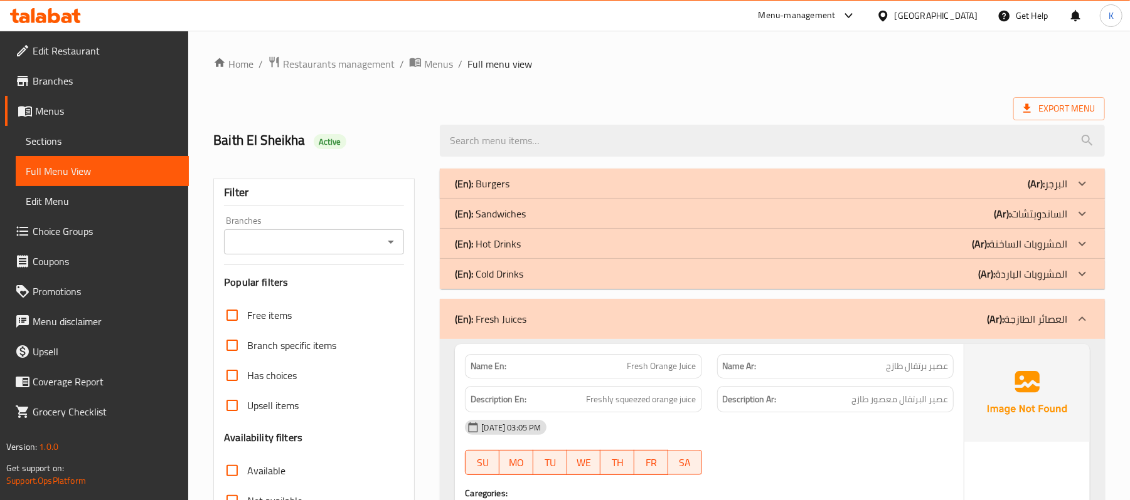
click at [650, 330] on div "(En): Fresh Juices (Ar): العصائر الطازجة" at bounding box center [772, 319] width 665 height 40
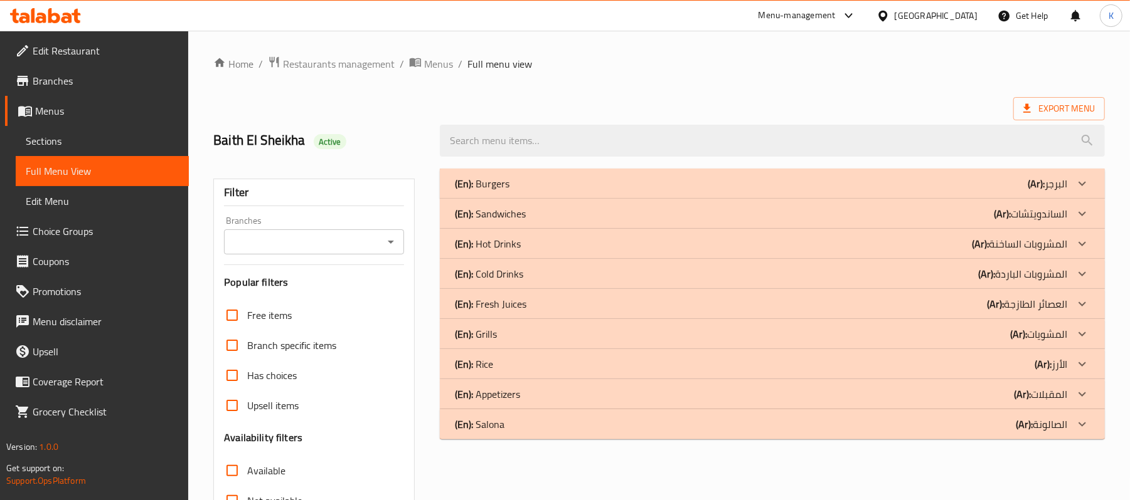
click at [568, 330] on div "(En): Grills (Ar): المشويات" at bounding box center [761, 334] width 612 height 15
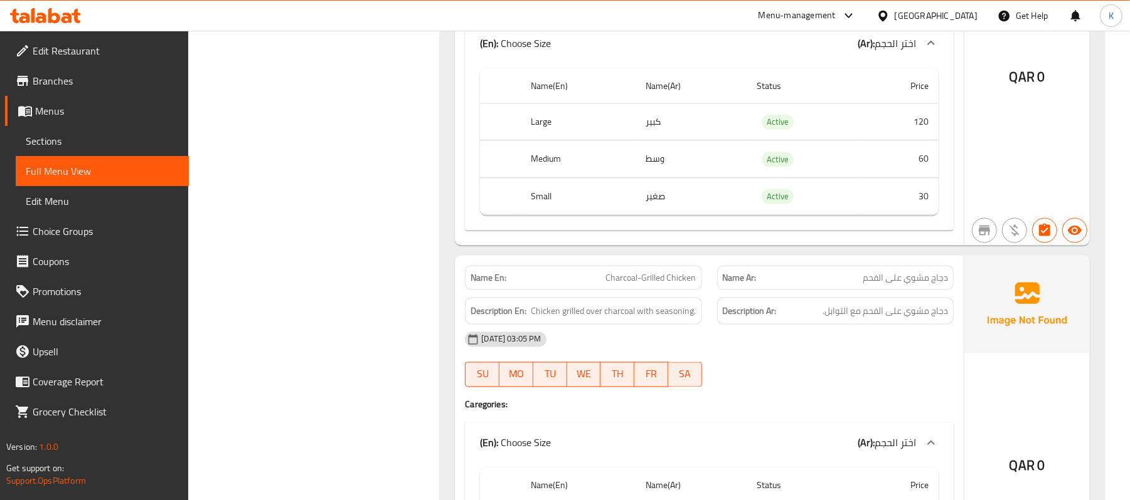
scroll to position [1561, 0]
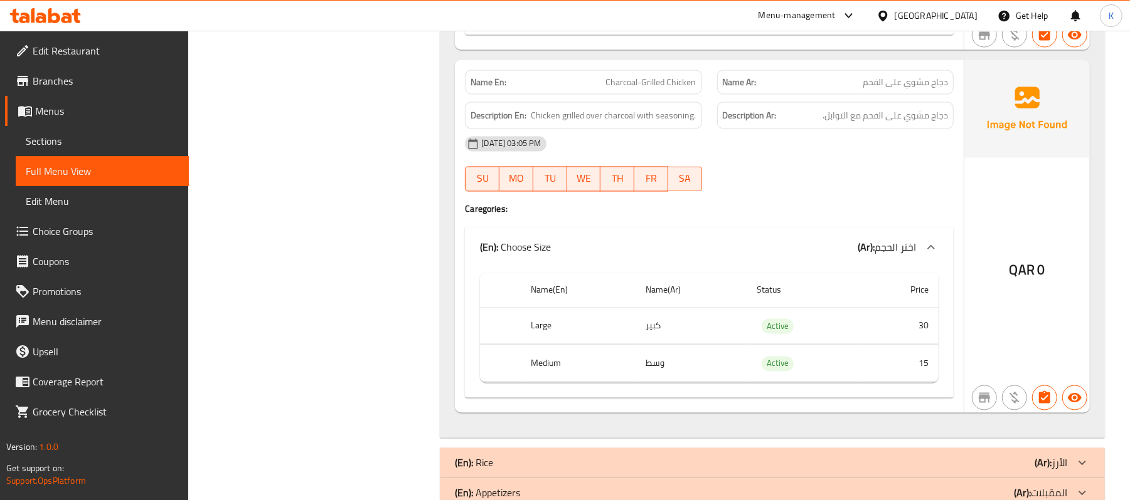
click at [632, 107] on div "Description En: Chicken grilled over charcoal with seasoning." at bounding box center [582, 116] width 251 height 42
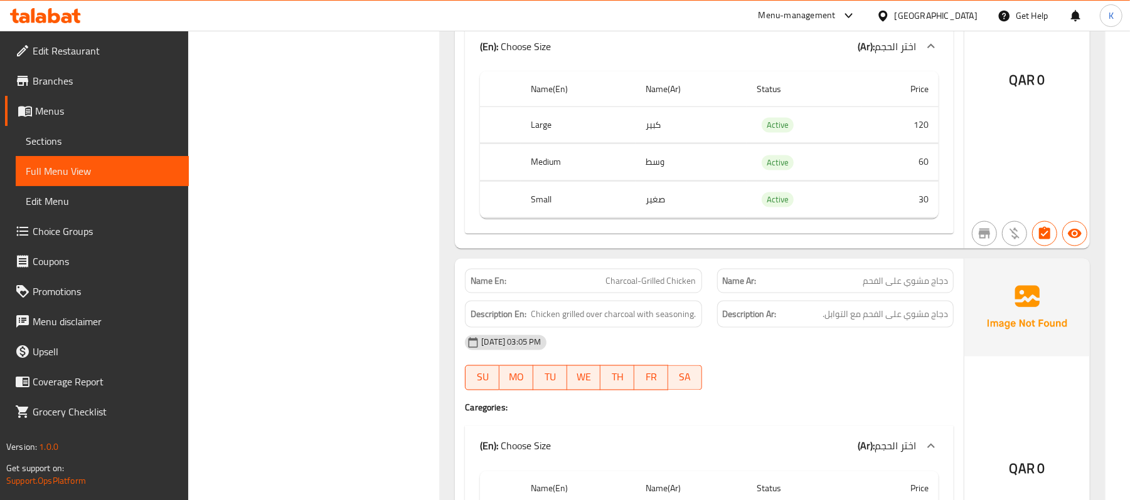
click at [642, 294] on div "Name En: Charcoal-Grilled Chicken" at bounding box center [583, 281] width 236 height 24
copy span "Charcoal-Grilled Chicken"
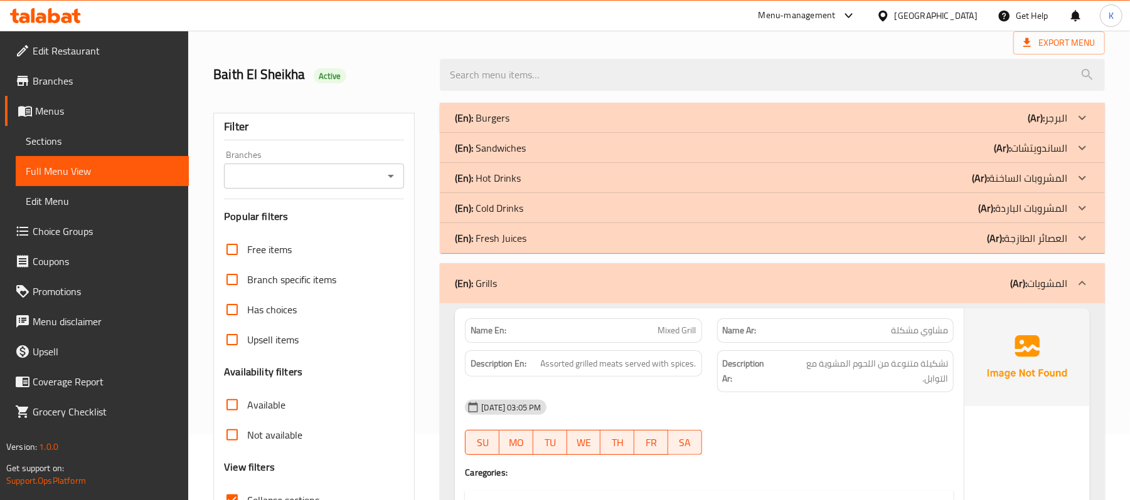
scroll to position [0, 0]
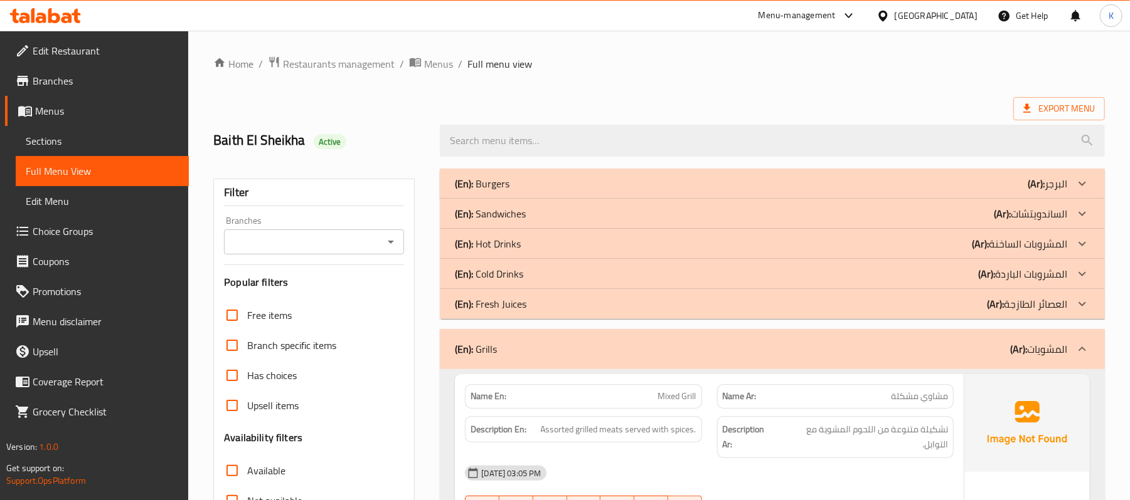
click at [560, 341] on div "(En): Grills (Ar): المشويات" at bounding box center [772, 349] width 665 height 40
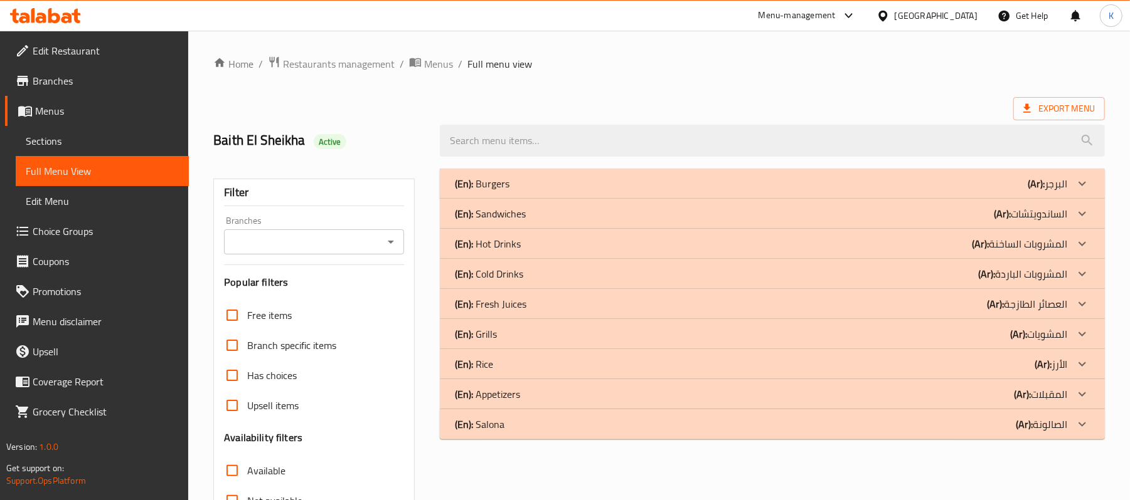
scroll to position [168, 0]
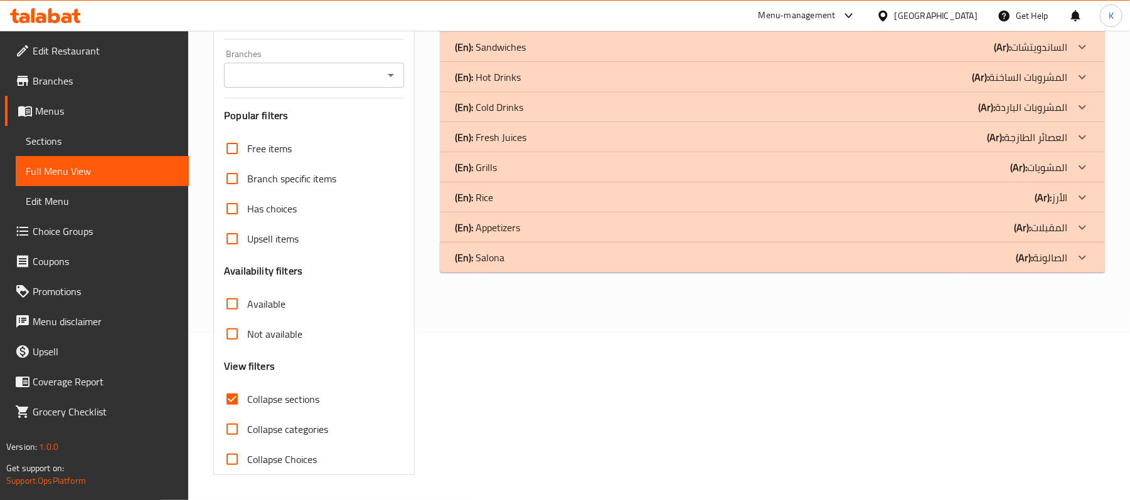
click at [512, 194] on div "(En): Rice (Ar): الأرز" at bounding box center [761, 197] width 612 height 15
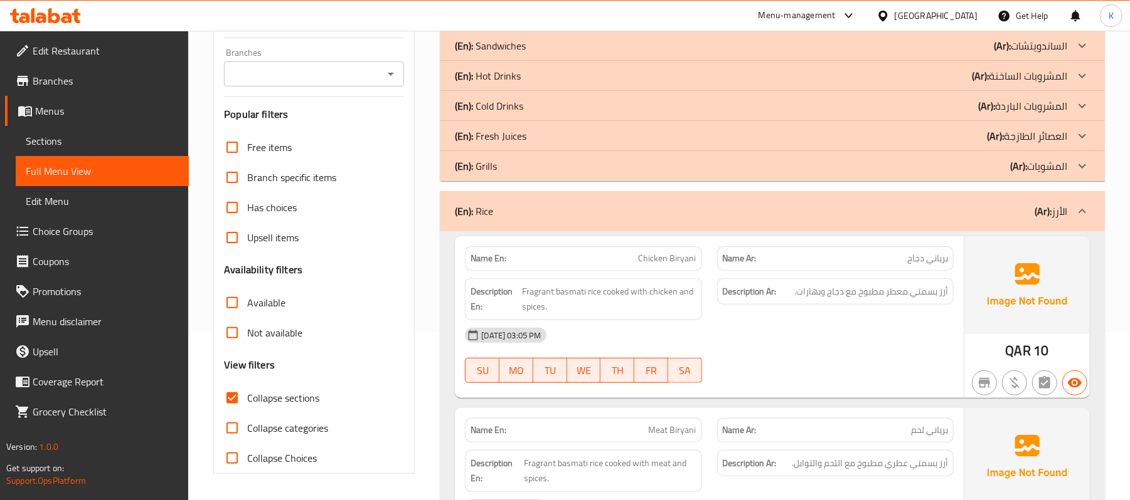
click at [660, 219] on div "(En): Rice (Ar): الأرز" at bounding box center [761, 211] width 612 height 15
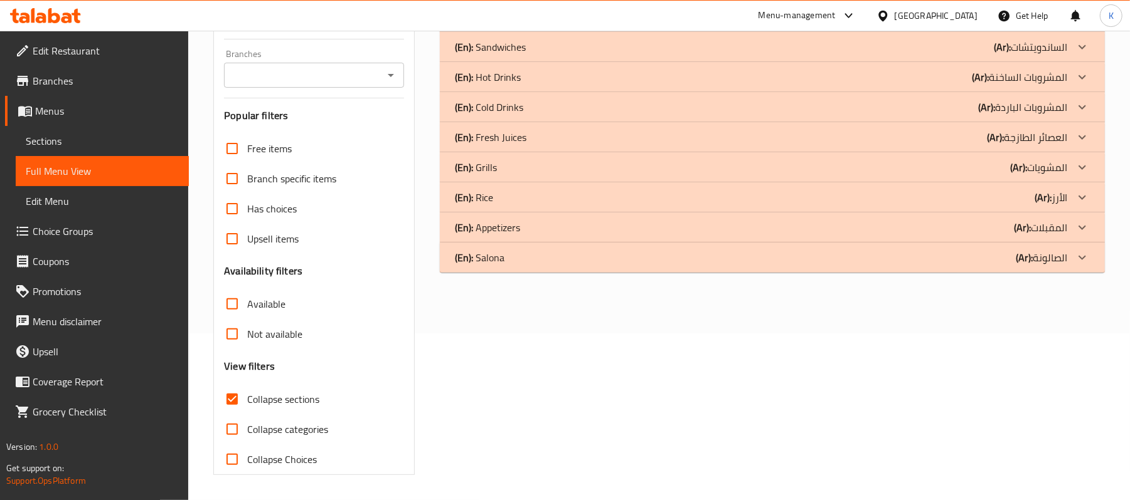
click at [603, 231] on div "(En): Appetizers (Ar): المقبلات" at bounding box center [761, 227] width 612 height 15
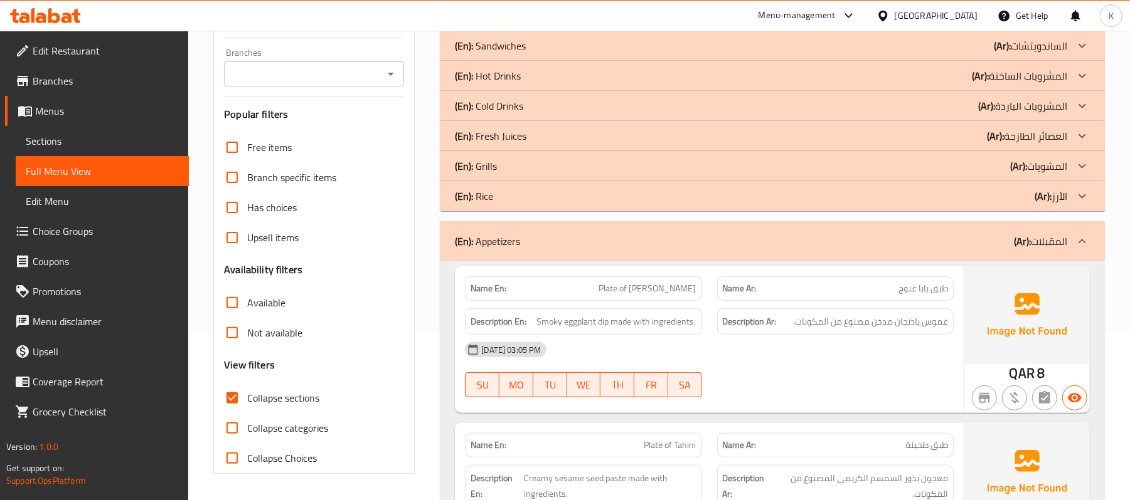
click at [608, 290] on p "Name En: Plate of [PERSON_NAME]" at bounding box center [582, 288] width 225 height 13
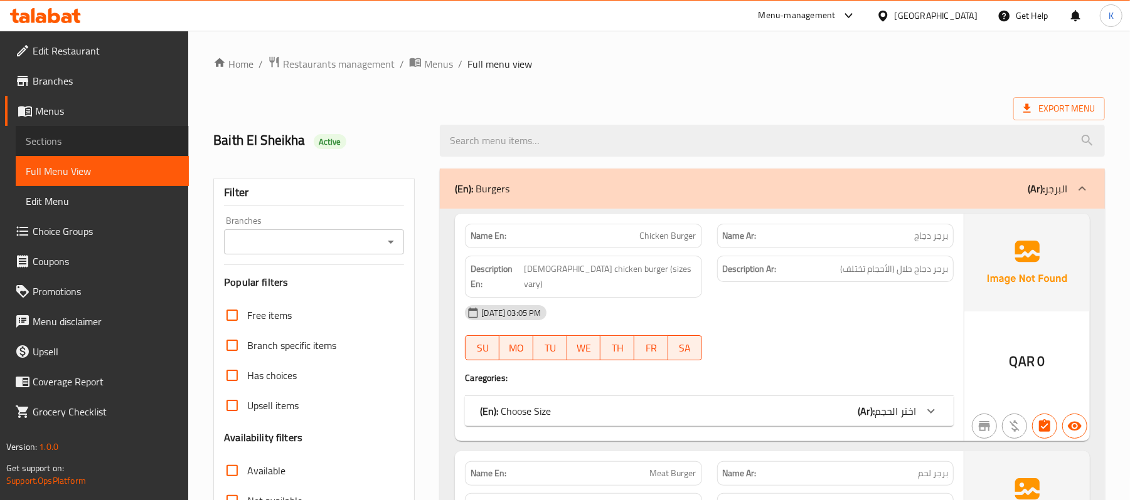
click at [103, 136] on span "Sections" at bounding box center [102, 141] width 153 height 15
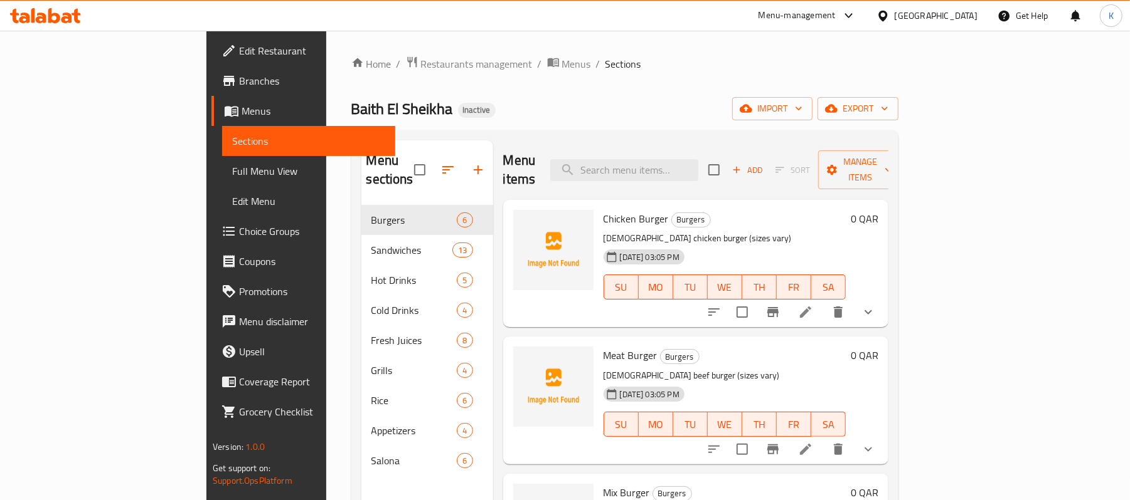
click at [684, 149] on div "Menu items Add Sort Manage items" at bounding box center [695, 170] width 385 height 60
click at [690, 161] on input "search" at bounding box center [624, 170] width 148 height 22
paste input "Vegetables Burger"
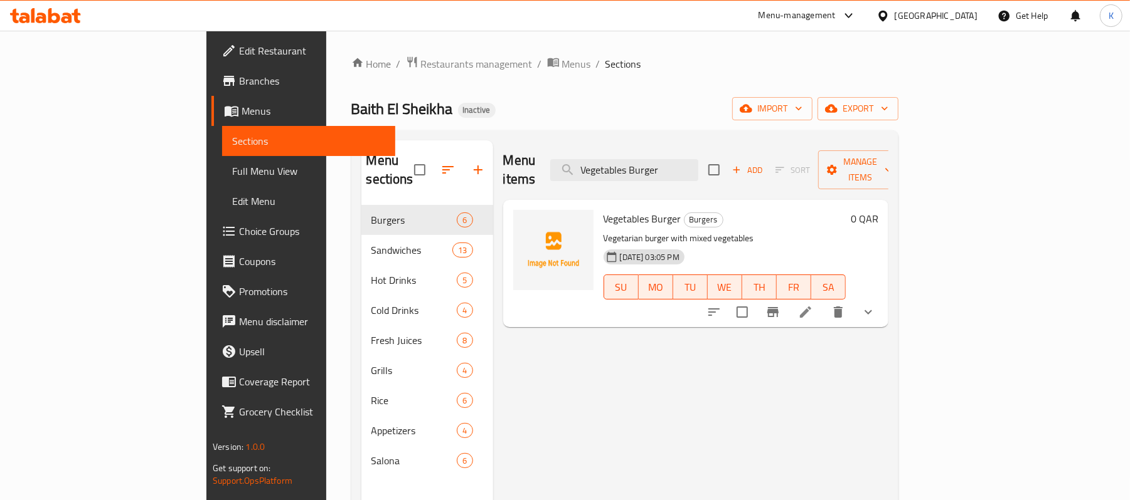
type input "Vegetables Burger"
click at [813, 305] on icon at bounding box center [805, 312] width 15 height 15
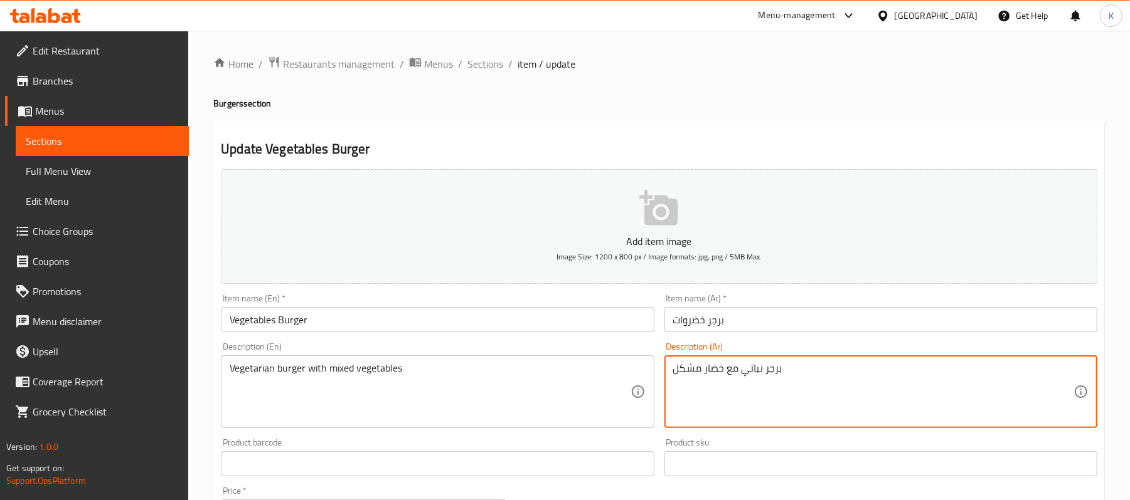
type textarea "برجر نباتي مع خضار مشكل"
click at [527, 310] on input "Vegetables Burger" at bounding box center [437, 319] width 433 height 25
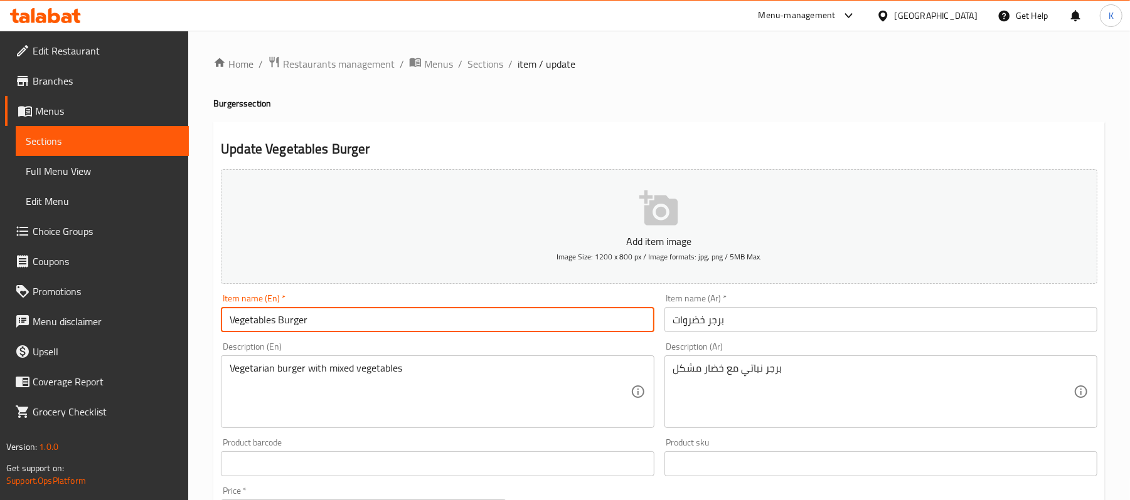
click at [502, 61] on ol "Home / Restaurants management / Menus / Sections / item / update" at bounding box center [658, 64] width 891 height 16
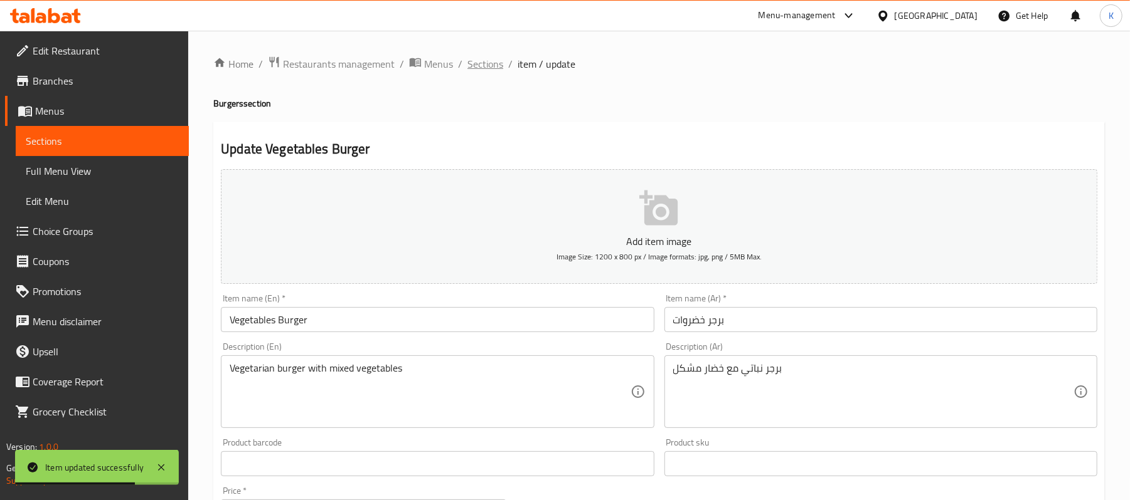
click at [495, 63] on span "Sections" at bounding box center [485, 63] width 36 height 15
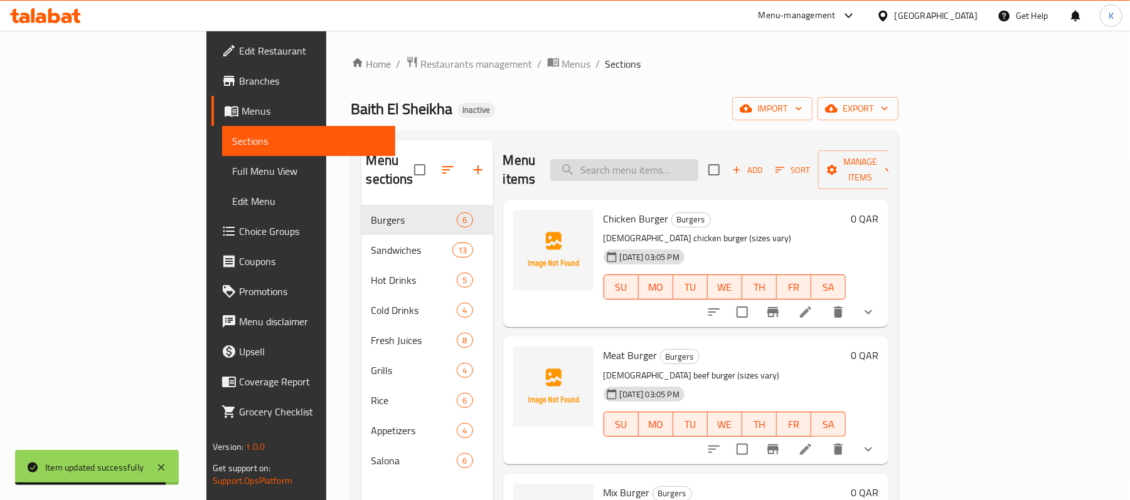
drag, startPoint x: 758, startPoint y: 156, endPoint x: 746, endPoint y: 167, distance: 16.0
click at [698, 159] on input "search" at bounding box center [624, 170] width 148 height 22
paste input "7UP"
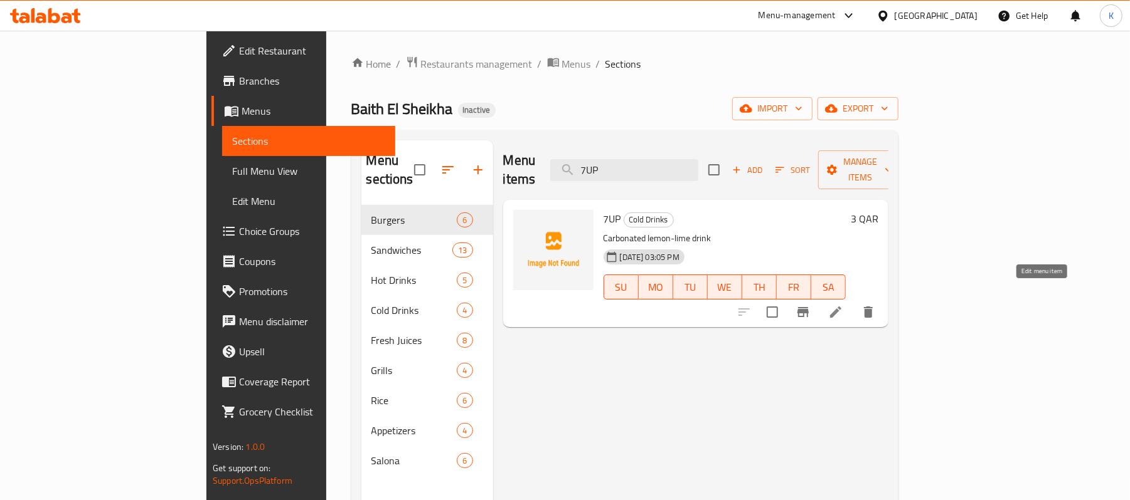
type input "7UP"
click at [843, 305] on icon at bounding box center [835, 312] width 15 height 15
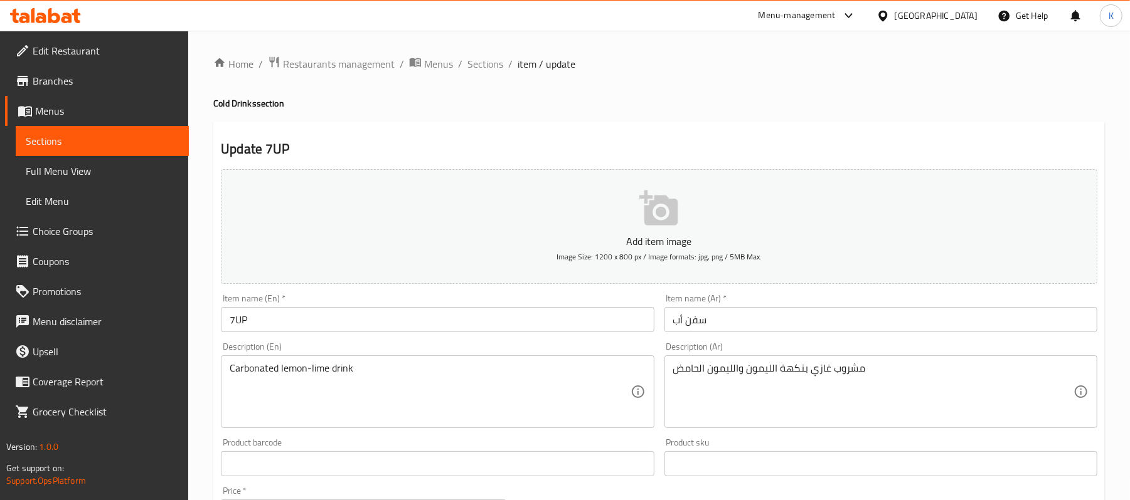
click at [236, 326] on input "7UP" at bounding box center [437, 319] width 433 height 25
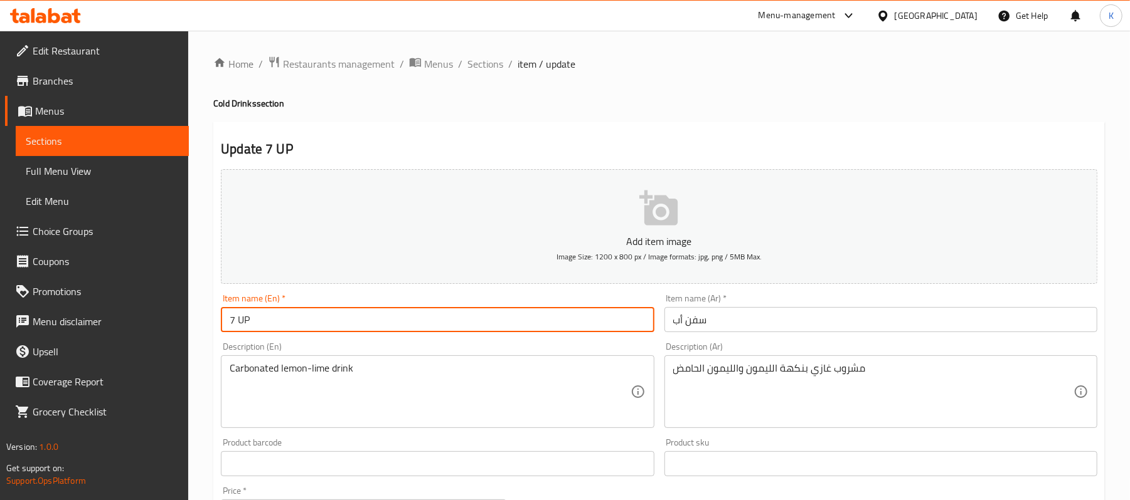
click at [251, 324] on input "7 UP" at bounding box center [437, 319] width 433 height 25
type input "7 Up"
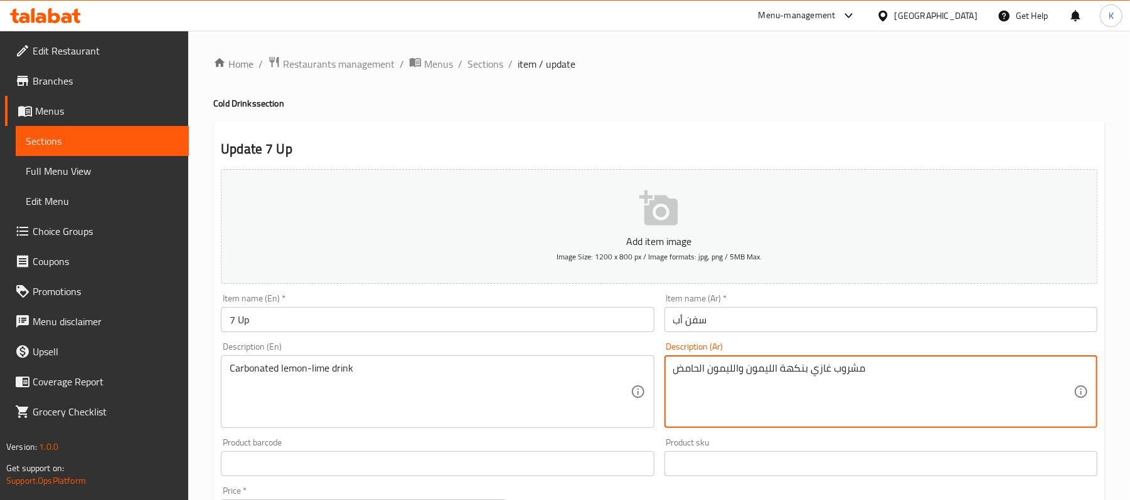
click at [727, 370] on textarea "مشروب غازي بنكهة الليمون والليمون الحامض" at bounding box center [873, 392] width 400 height 60
type textarea "مشروب غازي بنكهة الليمون-الحامض"
click at [410, 304] on div "Item name (En)   * 7 Up Item name (En) *" at bounding box center [437, 313] width 433 height 38
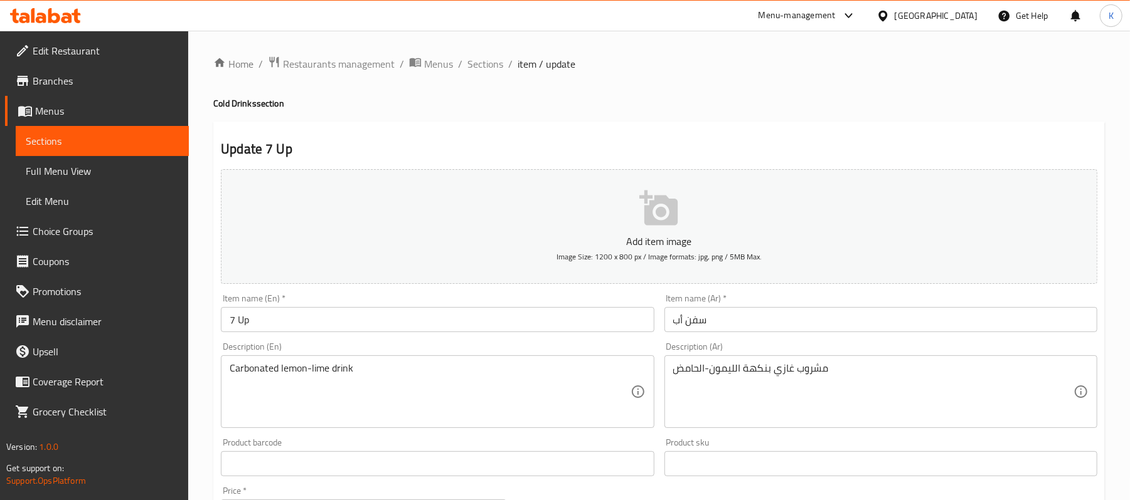
click at [411, 322] on input "7 Up" at bounding box center [437, 319] width 433 height 25
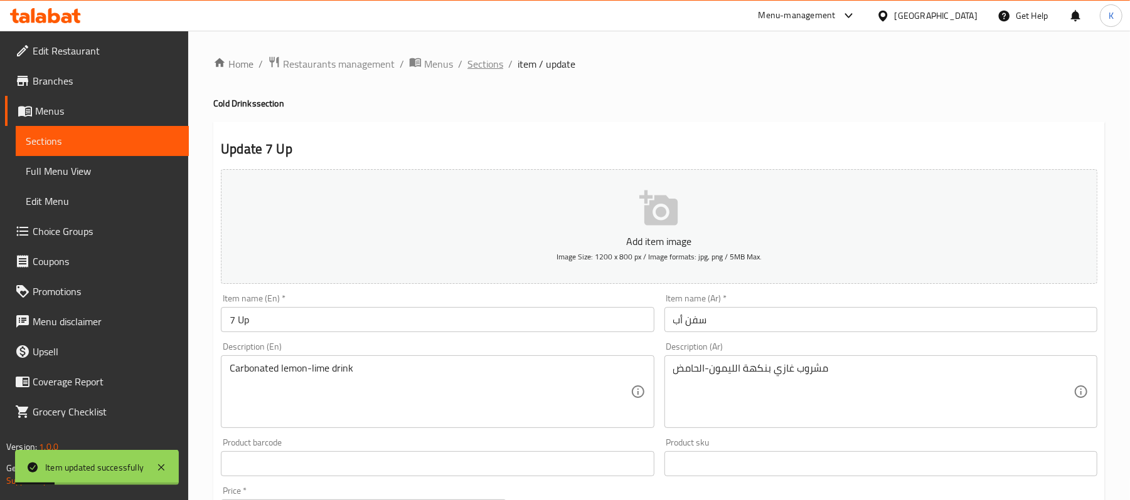
click at [475, 61] on span "Sections" at bounding box center [485, 63] width 36 height 15
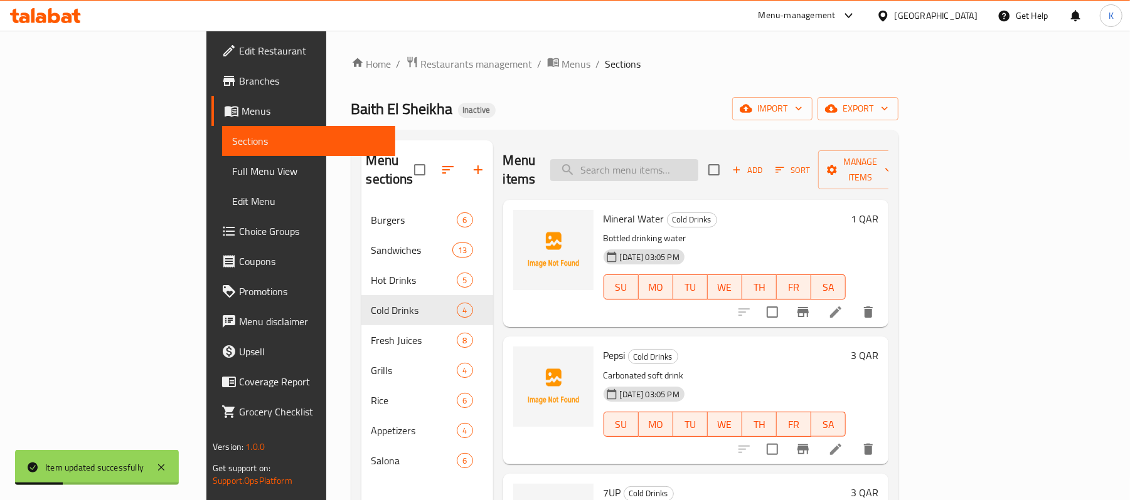
click at [659, 161] on input "search" at bounding box center [624, 170] width 148 height 22
paste input "Fresh Orange Juice"
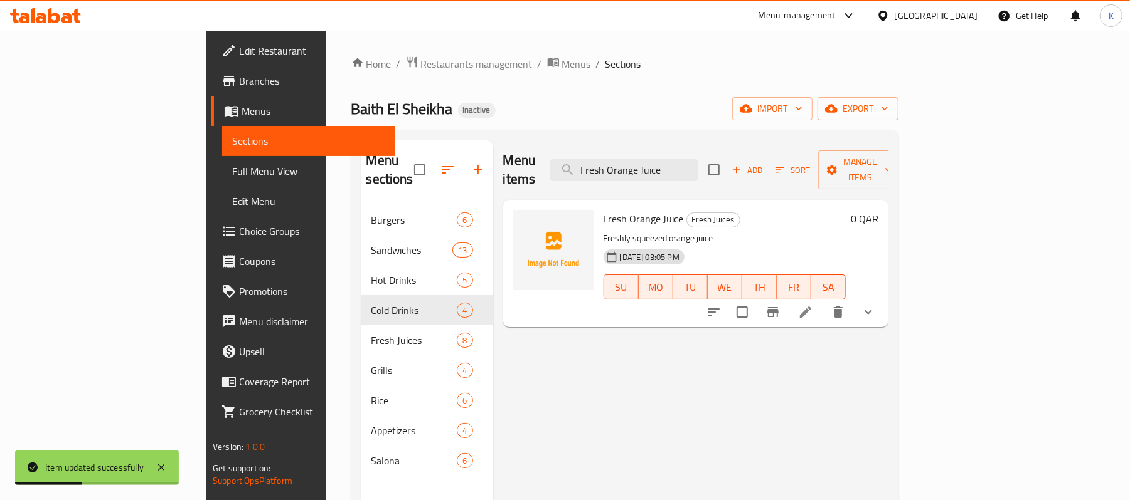
type input "Fresh Orange Juice"
click at [813, 305] on icon at bounding box center [805, 312] width 15 height 15
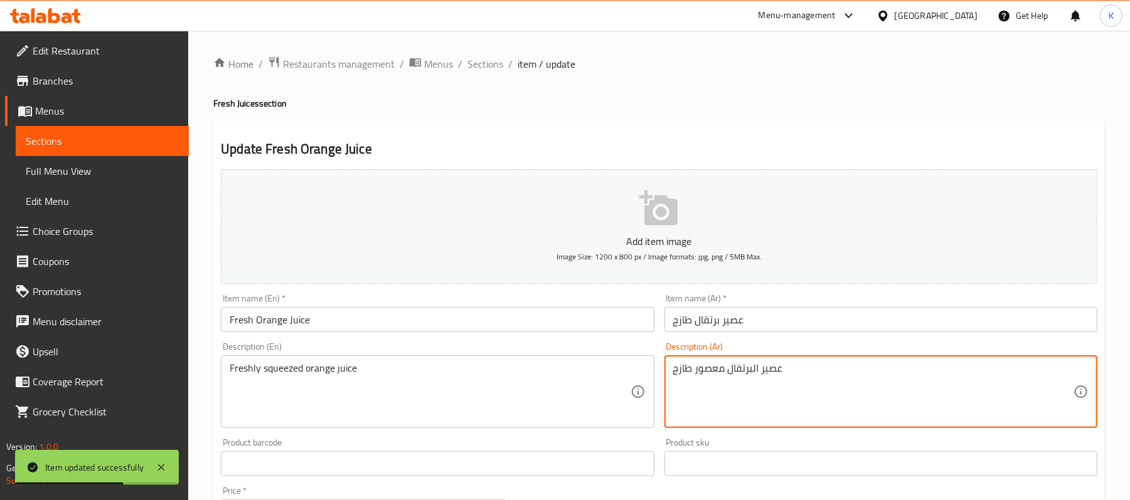
click at [722, 371] on textarea "عصير البرتقال معصور طازج" at bounding box center [873, 392] width 400 height 60
type textarea "عصير البرتقال الكبس الطازج"
click at [600, 322] on input "Fresh Orange Juice" at bounding box center [437, 319] width 433 height 25
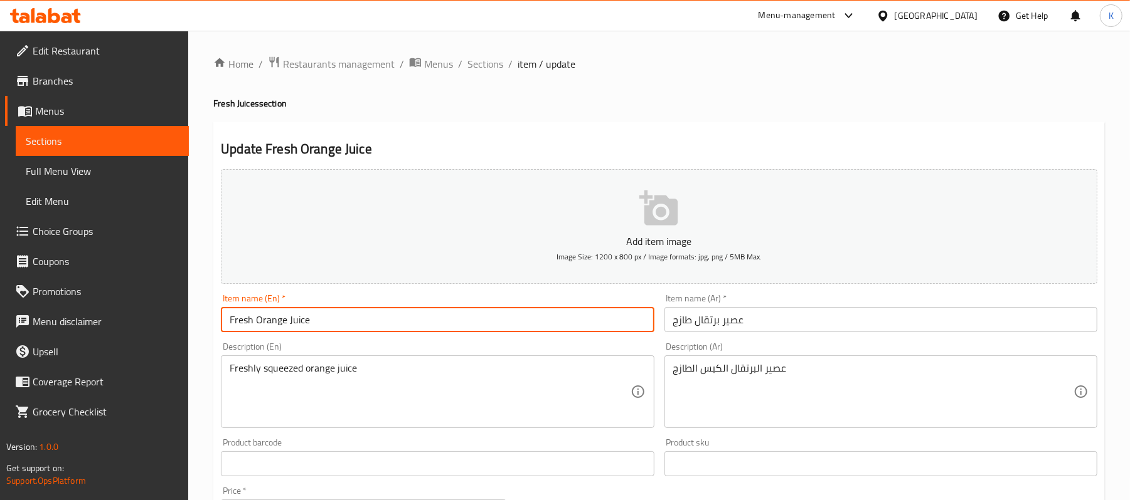
click at [485, 58] on span "Sections" at bounding box center [485, 63] width 36 height 15
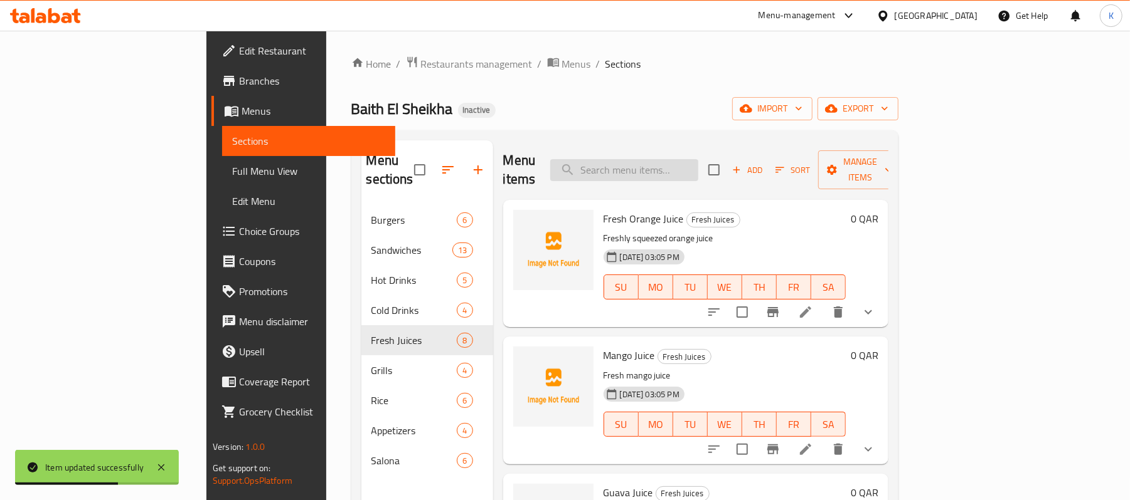
click at [695, 159] on input "search" at bounding box center [624, 170] width 148 height 22
paste input "Cocktail Juice"
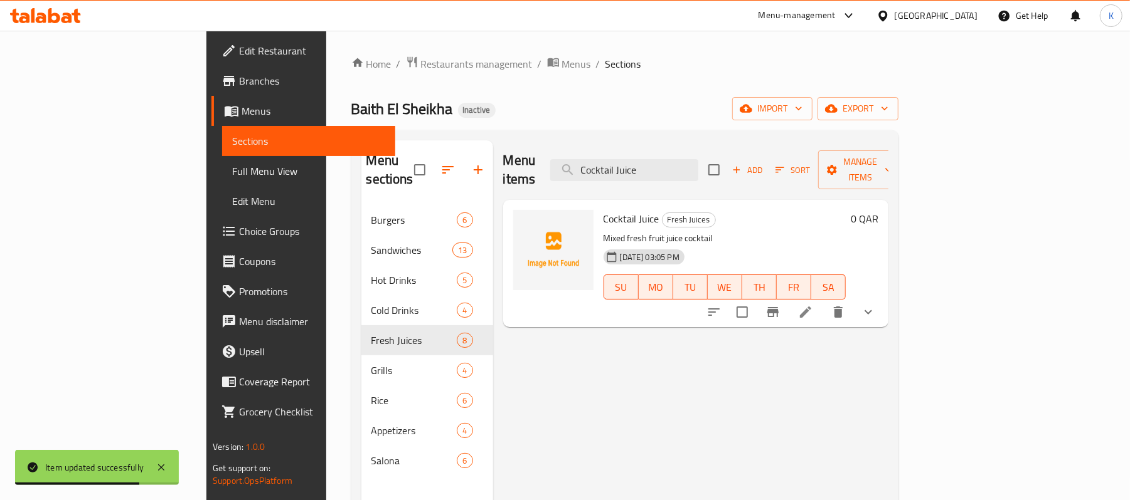
type input "Cocktail Juice"
click at [813, 305] on icon at bounding box center [805, 312] width 15 height 15
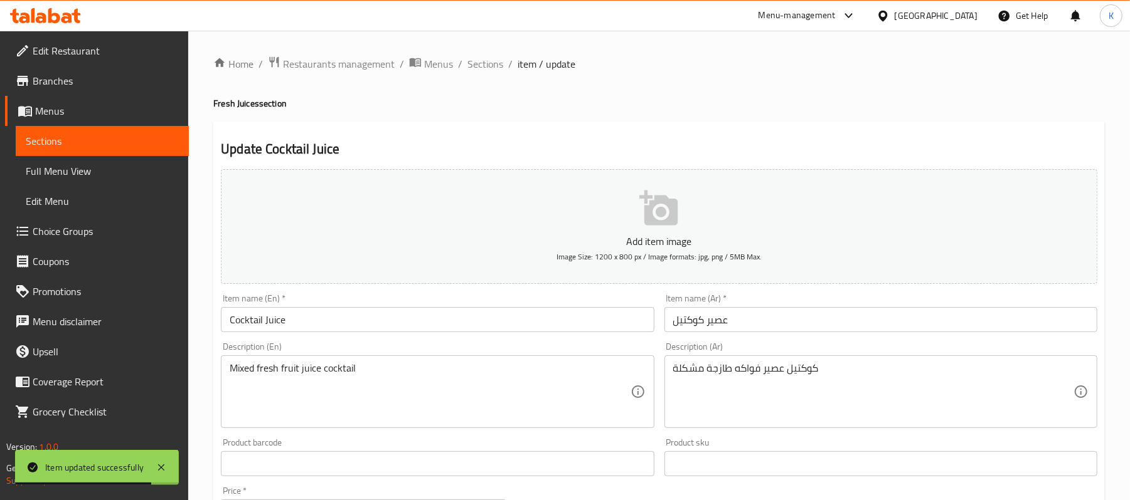
scroll to position [415, 0]
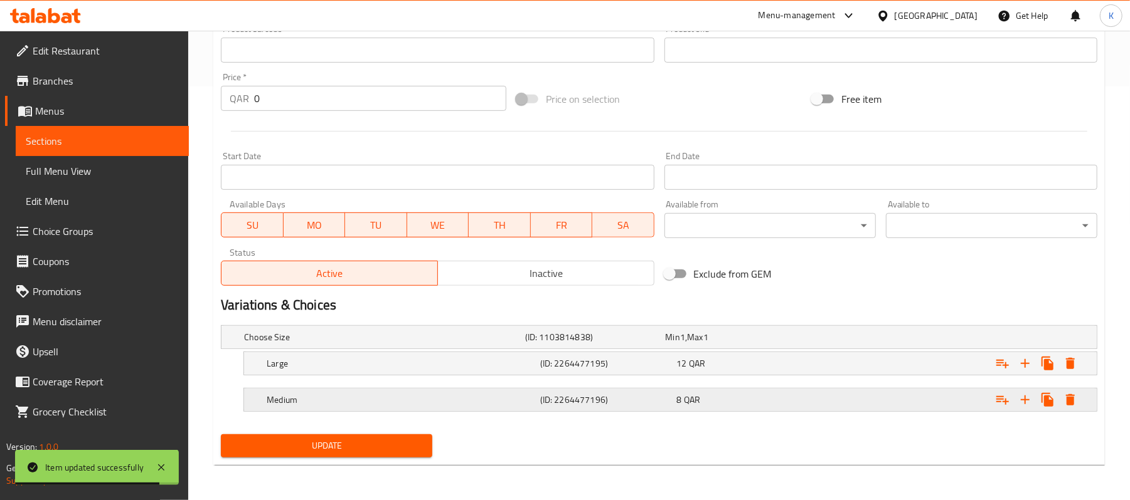
click at [522, 393] on div "Medium" at bounding box center [400, 400] width 273 height 18
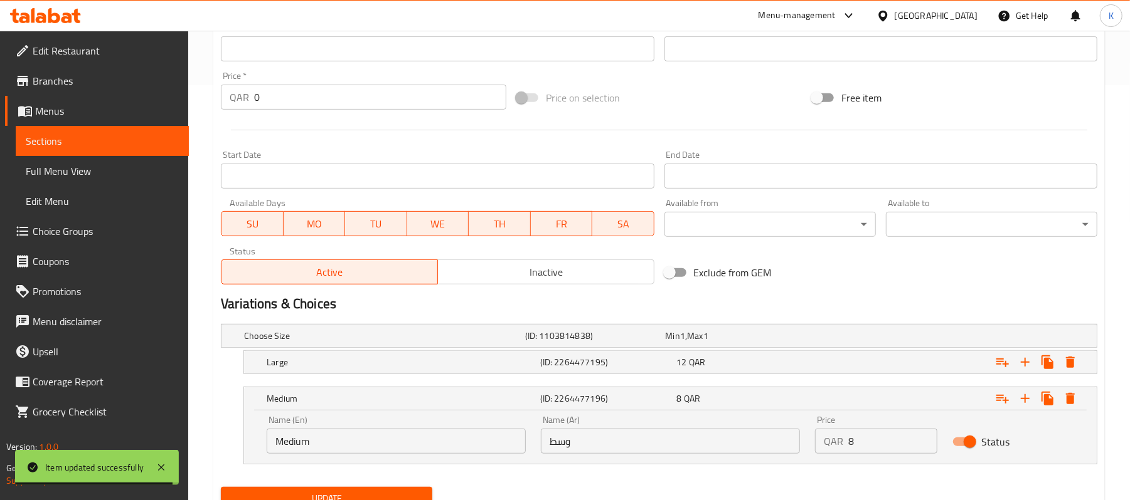
click at [458, 450] on input "Medium" at bounding box center [396, 441] width 259 height 25
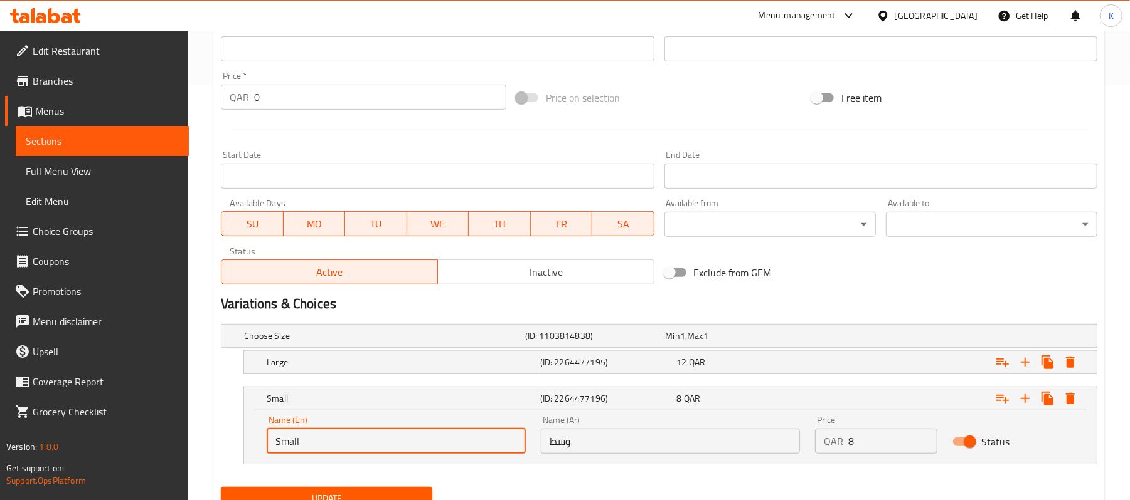
type input "Small"
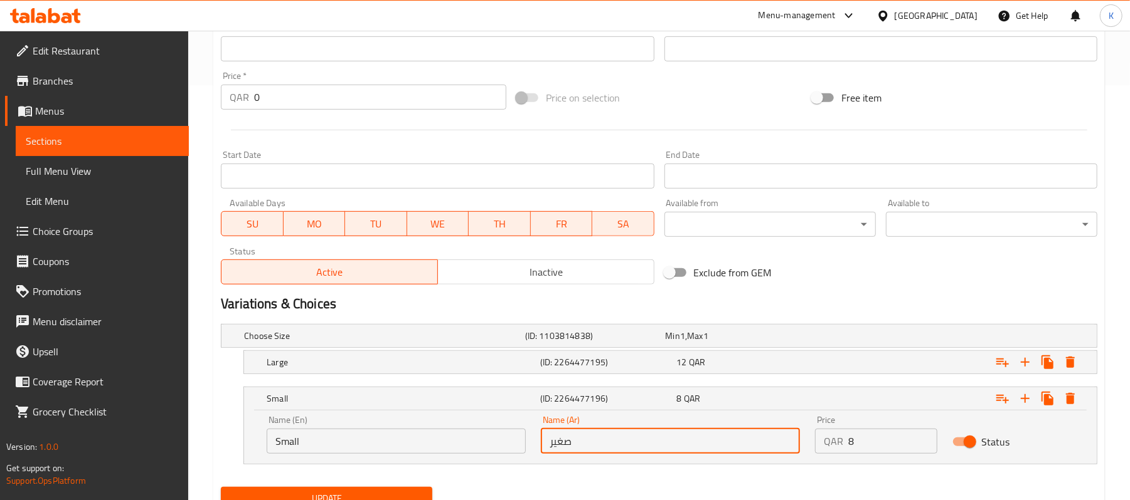
type input "صغير"
click at [221, 487] on button "Update" at bounding box center [326, 498] width 211 height 23
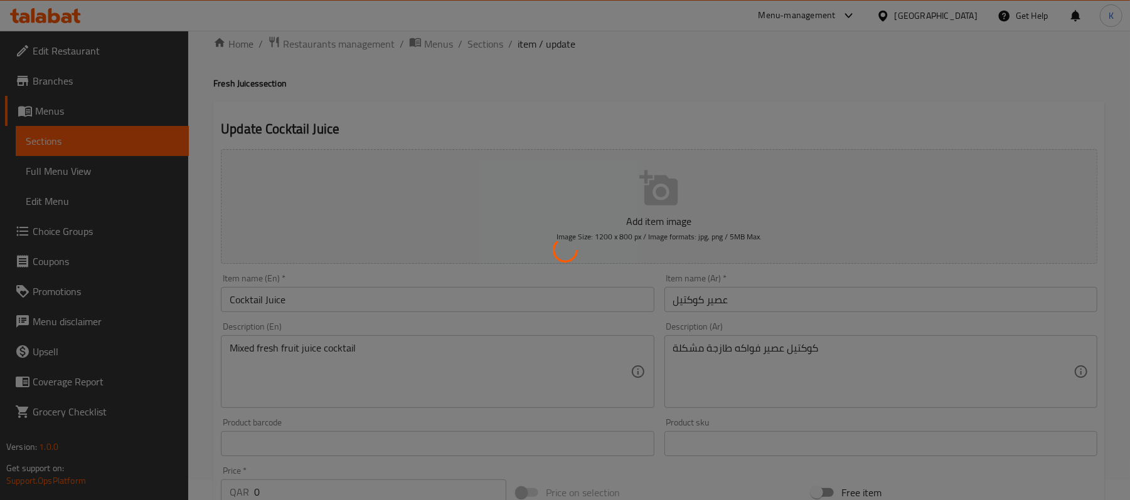
scroll to position [0, 0]
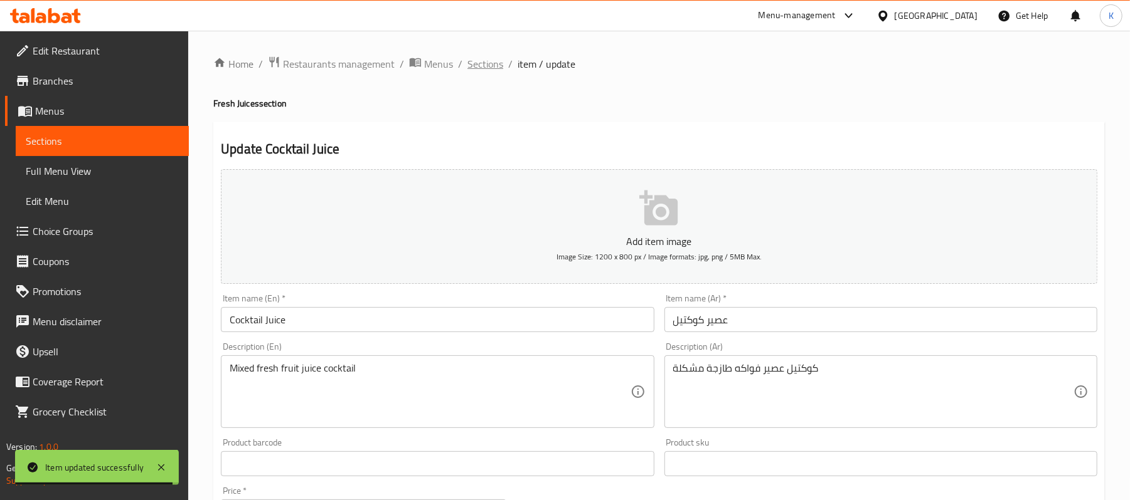
click at [490, 71] on span "Sections" at bounding box center [485, 63] width 36 height 15
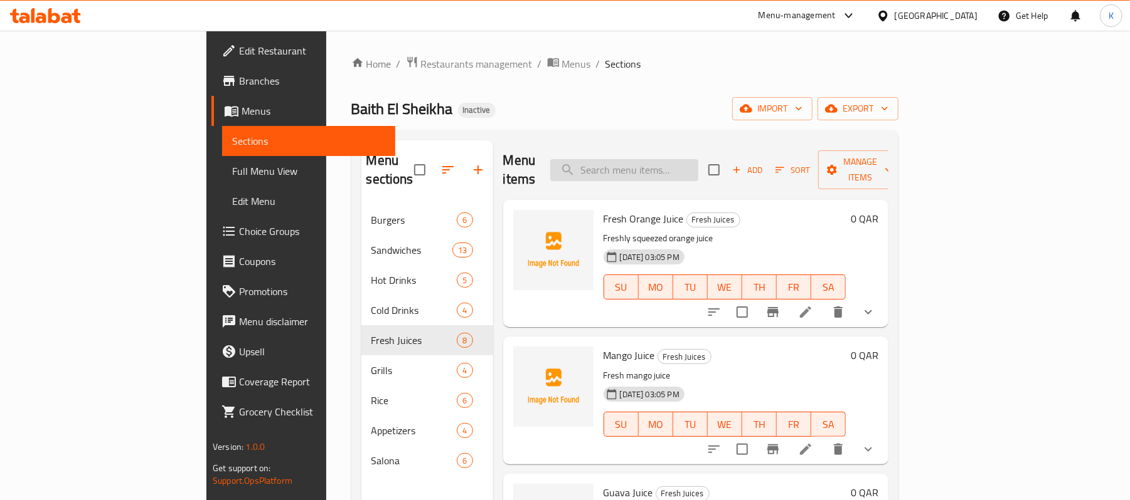
click at [698, 161] on input "search" at bounding box center [624, 170] width 148 height 22
paste input "Charcoal-Grilled Chicken"
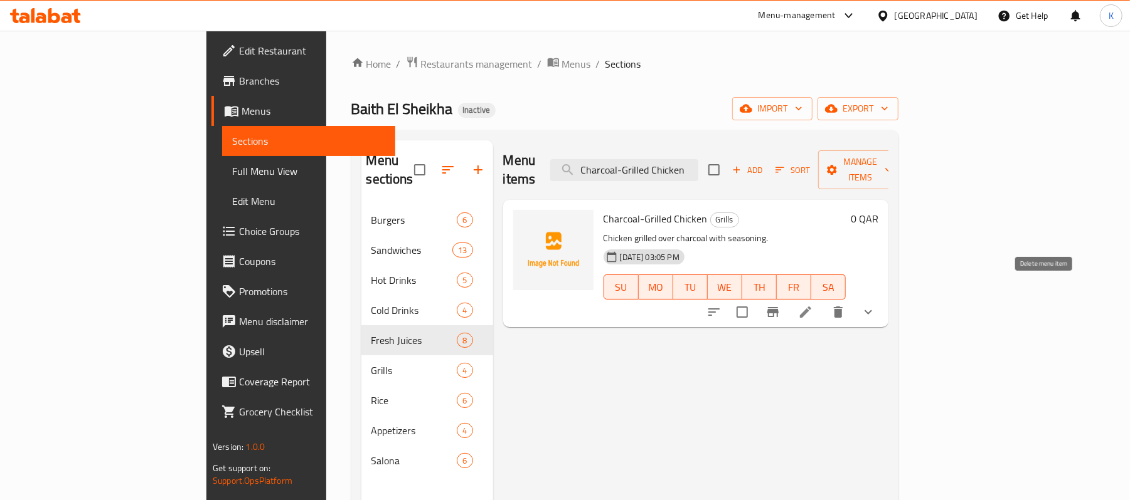
type input "Charcoal-Grilled Chicken"
click at [813, 305] on icon at bounding box center [805, 312] width 15 height 15
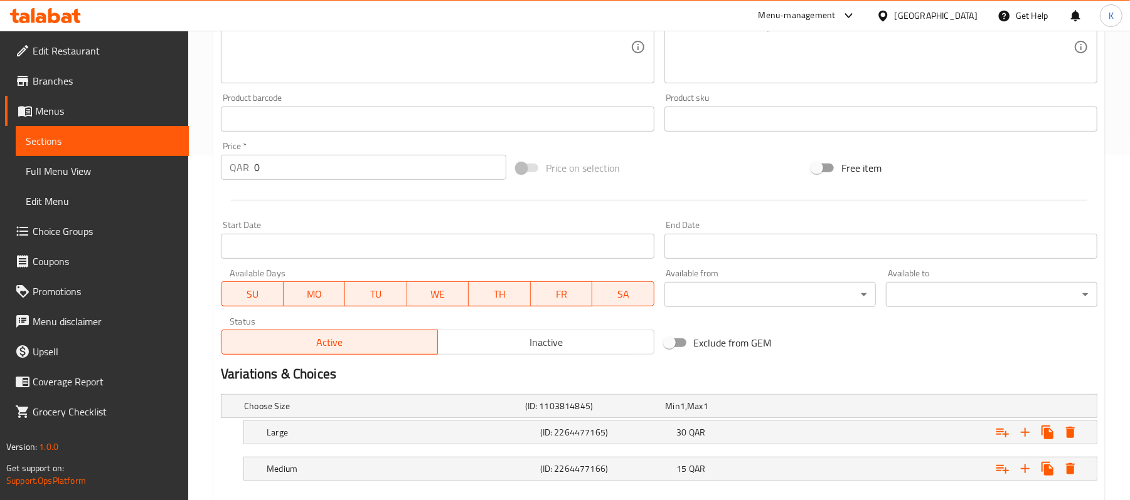
scroll to position [415, 0]
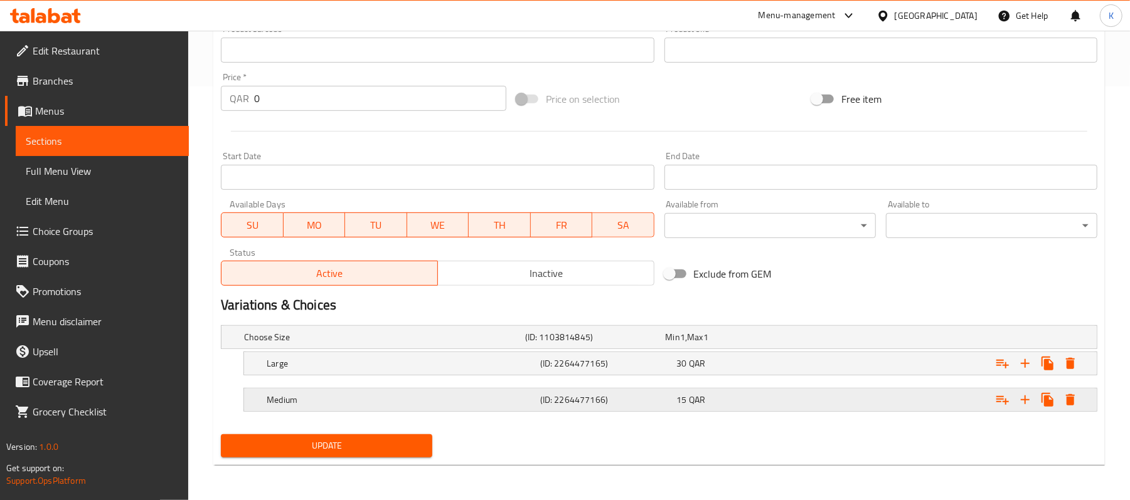
click at [620, 392] on div "(ID: 2264477166)" at bounding box center [605, 400] width 137 height 18
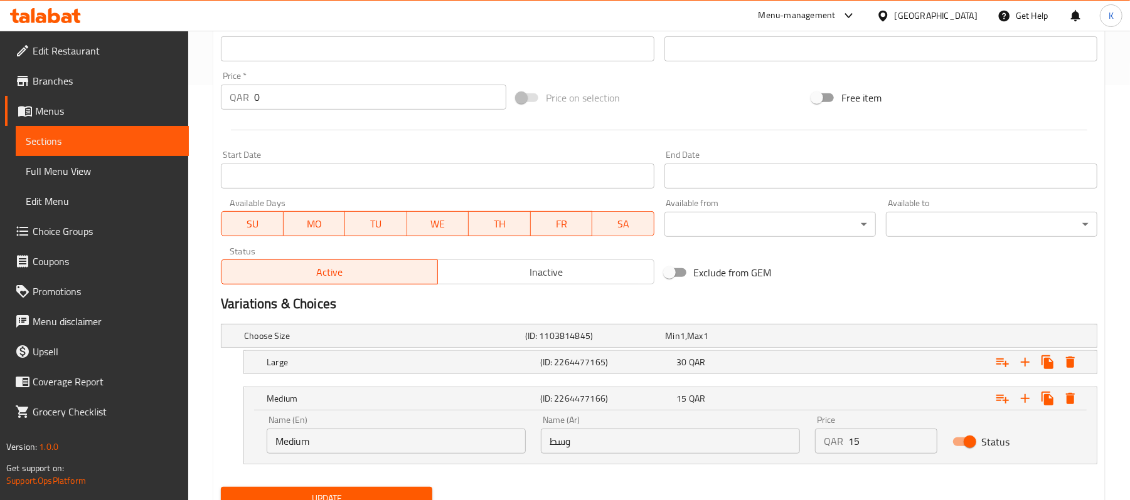
click at [507, 455] on div "Name (En) Medium Name (En)" at bounding box center [396, 434] width 274 height 53
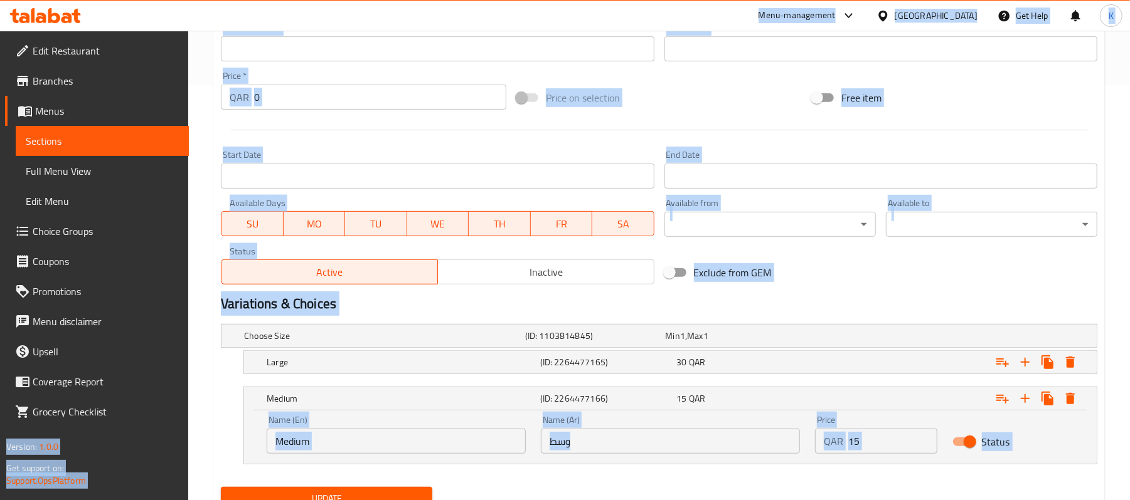
click at [479, 431] on input "Medium" at bounding box center [396, 441] width 259 height 25
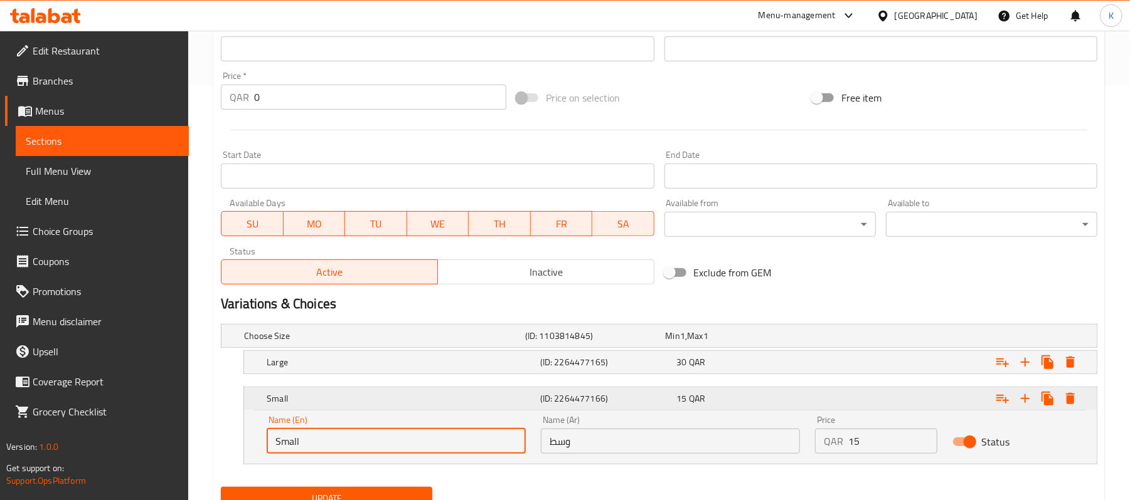
type input "Small"
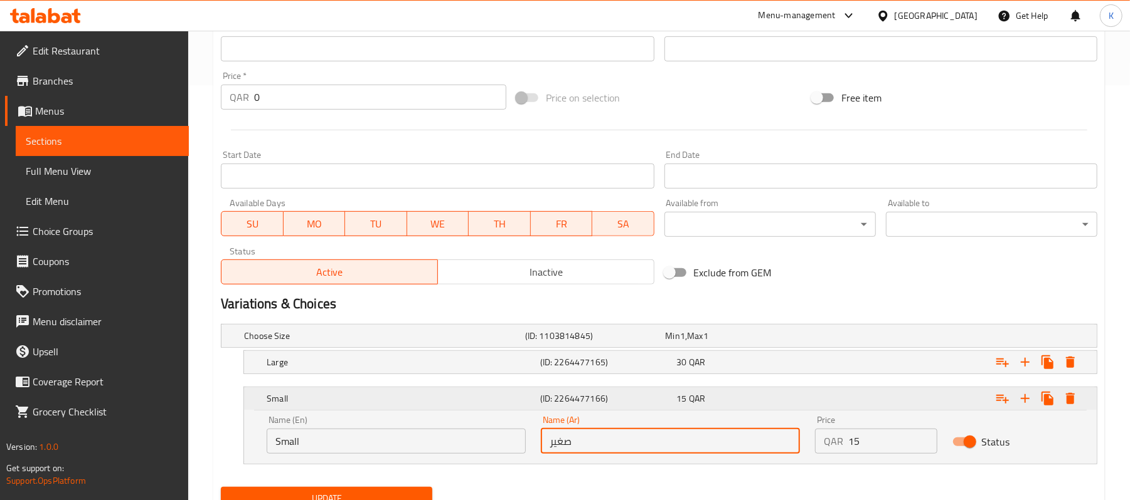
type input "صغير"
click at [221, 487] on button "Update" at bounding box center [326, 498] width 211 height 23
